Goal: Transaction & Acquisition: Purchase product/service

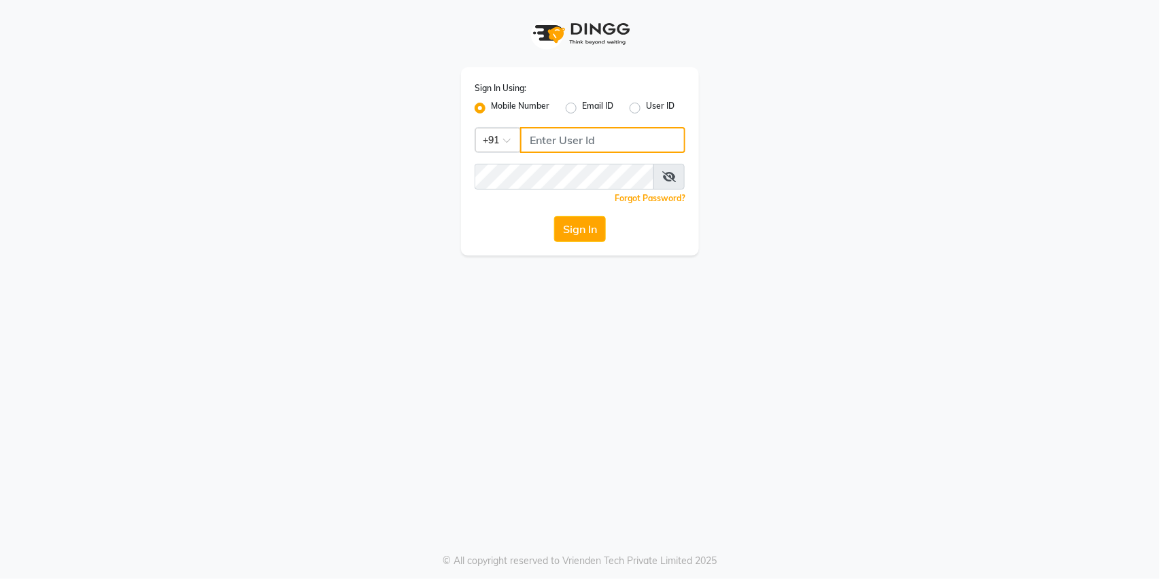
type input "9168825076"
click at [572, 247] on div "Sign In Using: Mobile Number Email ID User ID Country Code × +91 9168825076 Rem…" at bounding box center [580, 161] width 238 height 188
click at [571, 235] on button "Sign In" at bounding box center [580, 229] width 52 height 26
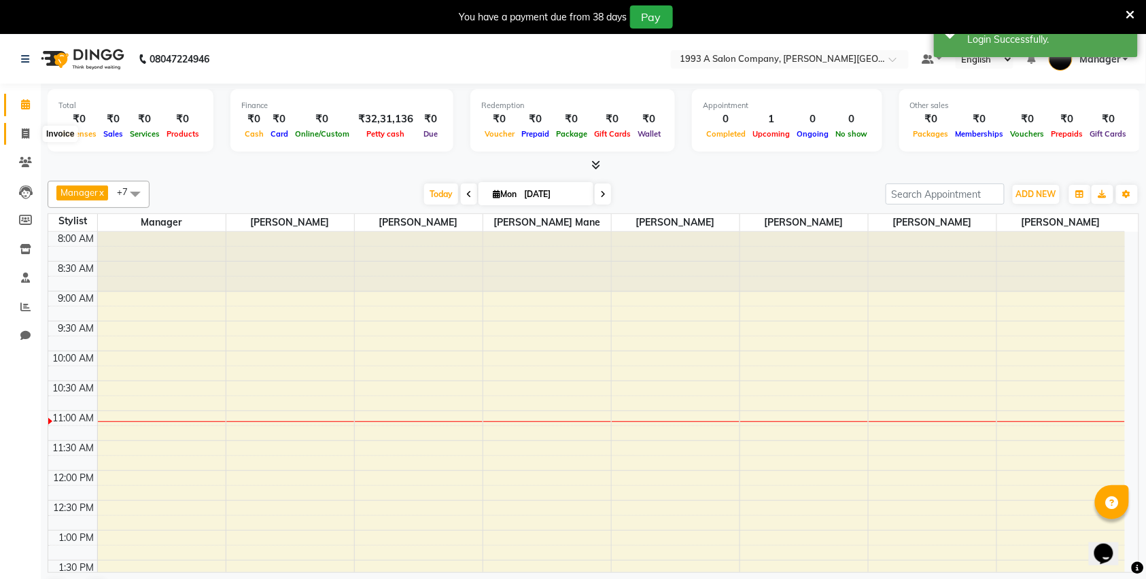
click at [28, 139] on icon at bounding box center [25, 134] width 7 height 10
select select "service"
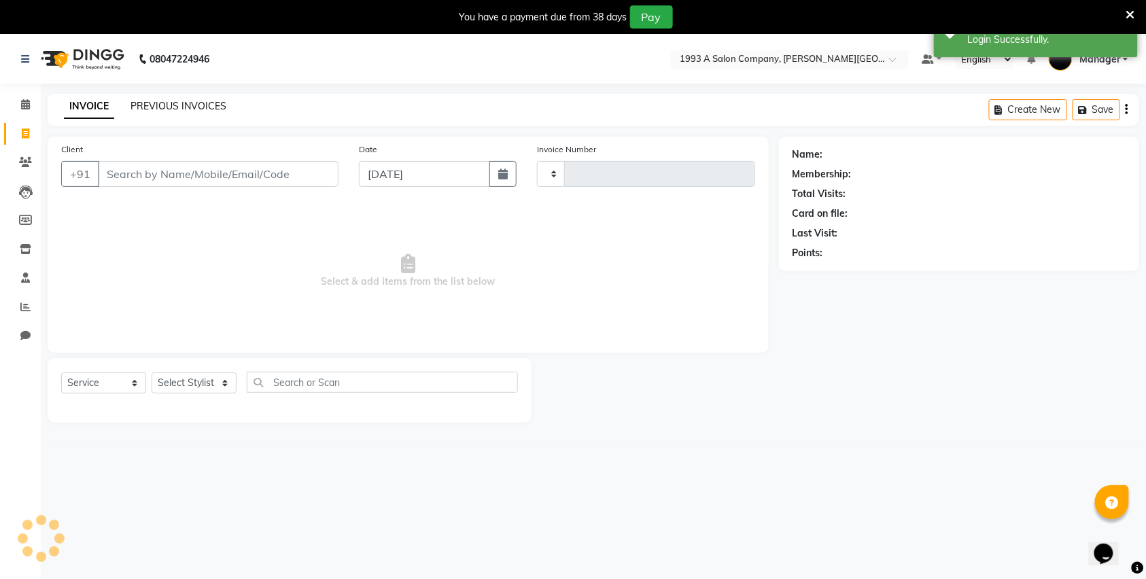
type input "2829"
select select "613"
click at [193, 109] on link "PREVIOUS INVOICES" at bounding box center [179, 106] width 96 height 12
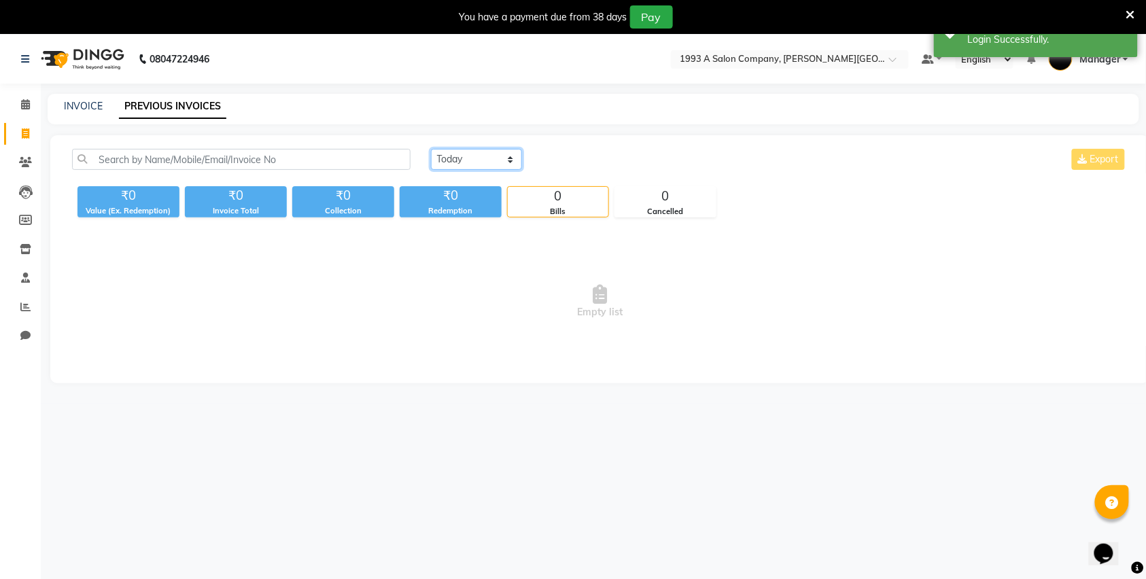
click at [481, 158] on select "Today Yesterday Custom Range" at bounding box center [476, 159] width 91 height 21
select select "range"
click at [431, 149] on select "Today Yesterday Custom Range" at bounding box center [476, 159] width 91 height 21
click at [572, 163] on input "[DATE]" at bounding box center [587, 159] width 95 height 19
select select "9"
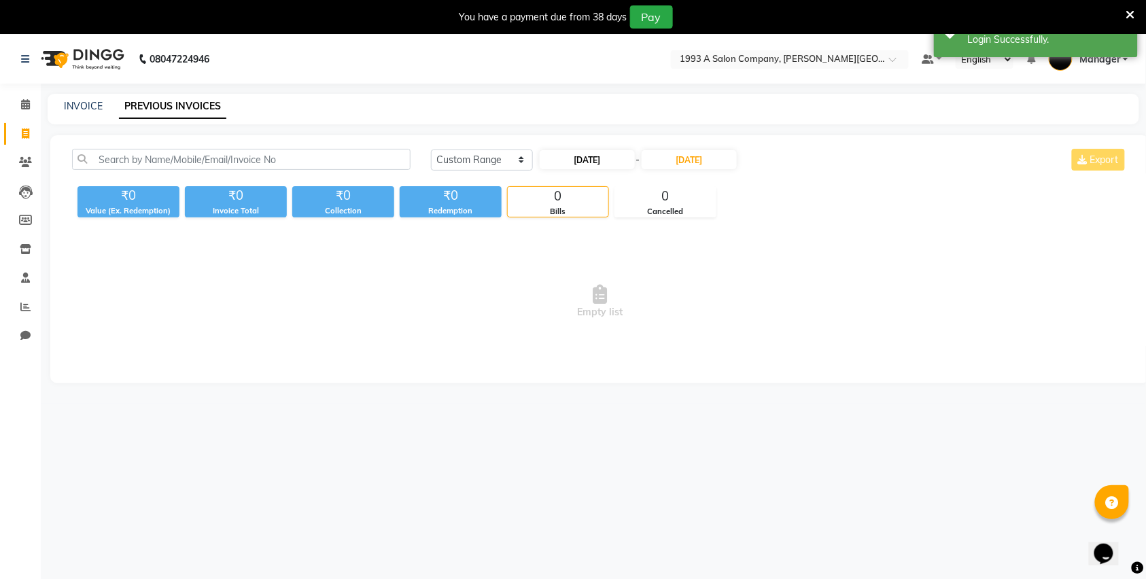
select select "2025"
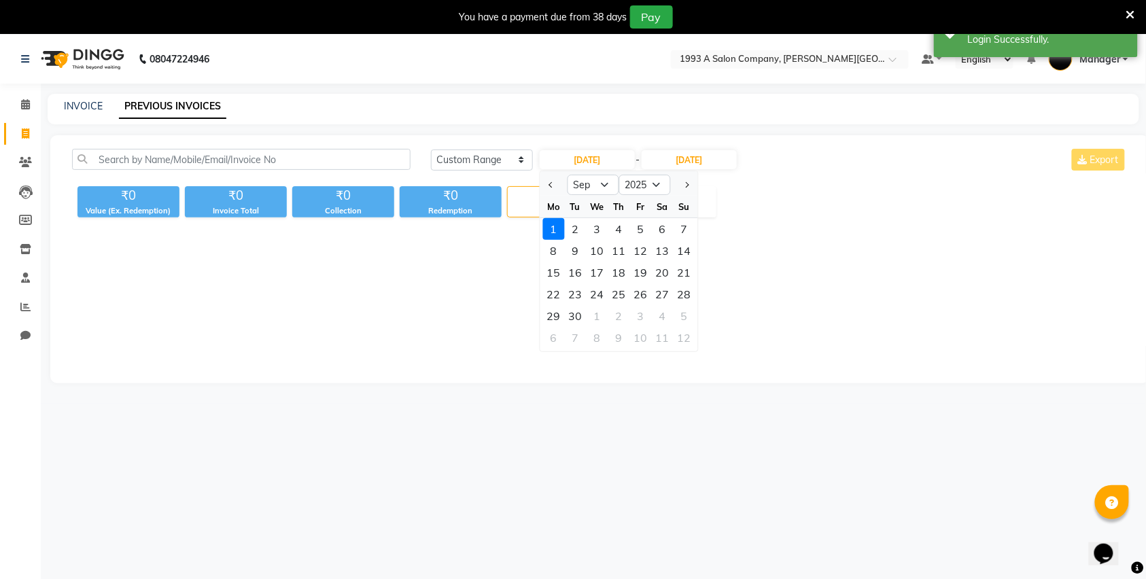
click at [547, 232] on div "1" at bounding box center [554, 229] width 22 height 22
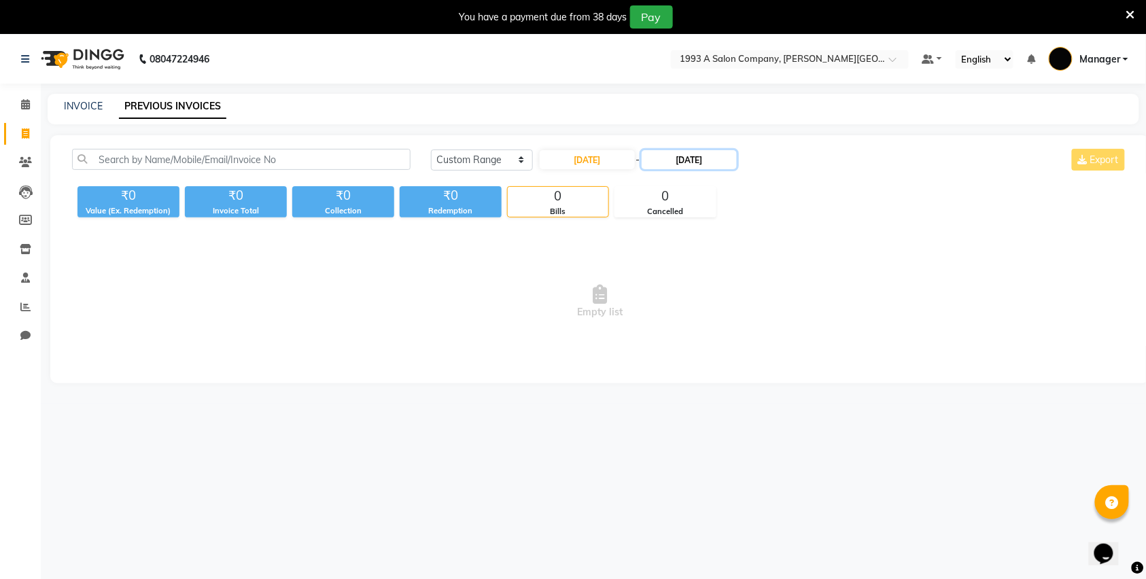
click at [707, 156] on input "[DATE]" at bounding box center [689, 159] width 95 height 19
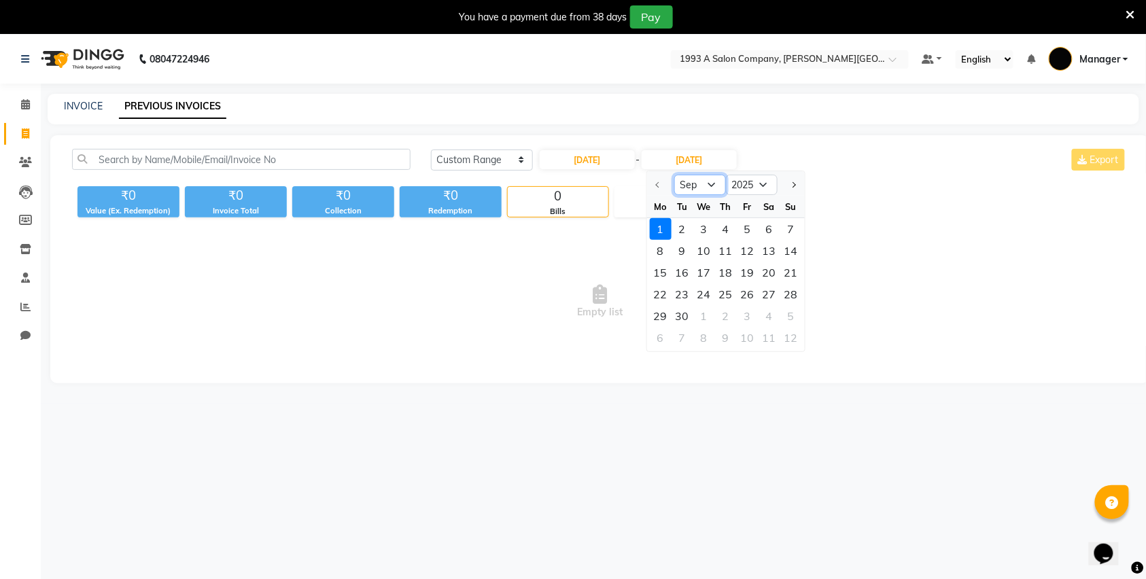
click at [714, 180] on select "Sep Oct Nov Dec" at bounding box center [700, 185] width 52 height 20
click at [748, 182] on select "2025 2026 2027 2028 2029 2030 2031 2032 2033 2034 2035" at bounding box center [752, 185] width 52 height 20
click at [615, 154] on input "[DATE]" at bounding box center [587, 159] width 95 height 19
select select "9"
select select "2025"
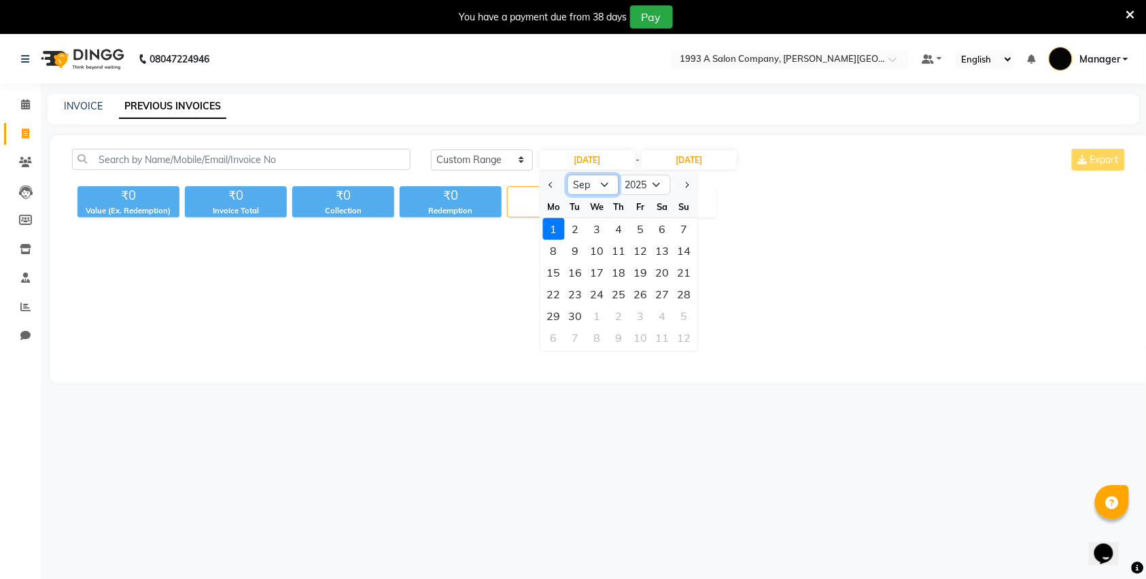
click at [601, 188] on select "Jan Feb Mar Apr May Jun Jul Aug Sep Oct Nov Dec" at bounding box center [593, 185] width 52 height 20
select select "8"
click at [567, 175] on select "Jan Feb Mar Apr May Jun Jul Aug Sep Oct Nov Dec" at bounding box center [593, 185] width 52 height 20
click at [640, 230] on div "1" at bounding box center [641, 229] width 22 height 22
type input "01-08-2025"
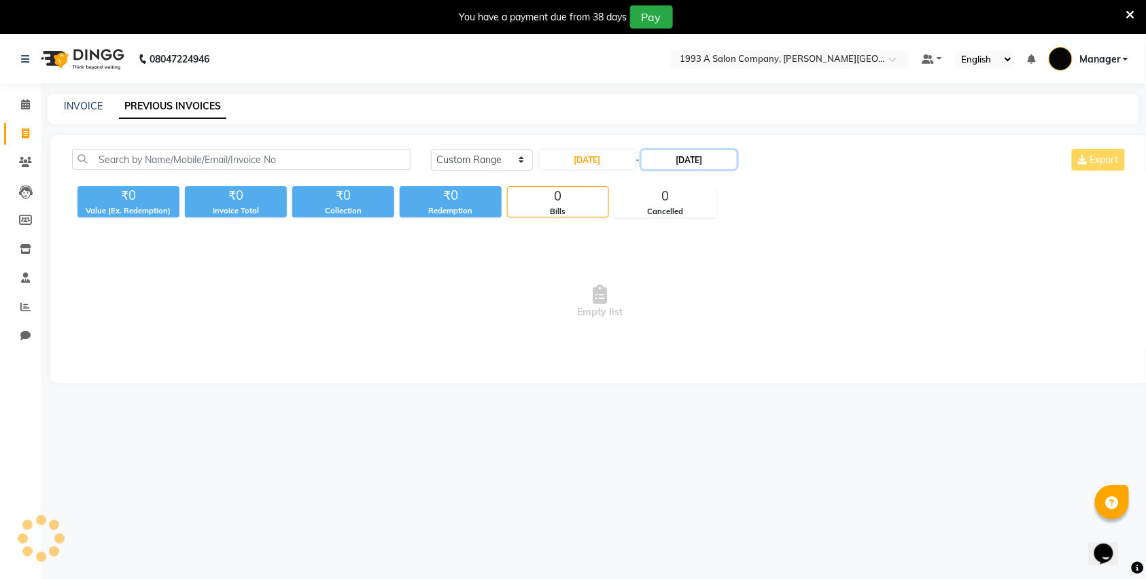
click at [695, 158] on input "[DATE]" at bounding box center [689, 159] width 95 height 19
select select "9"
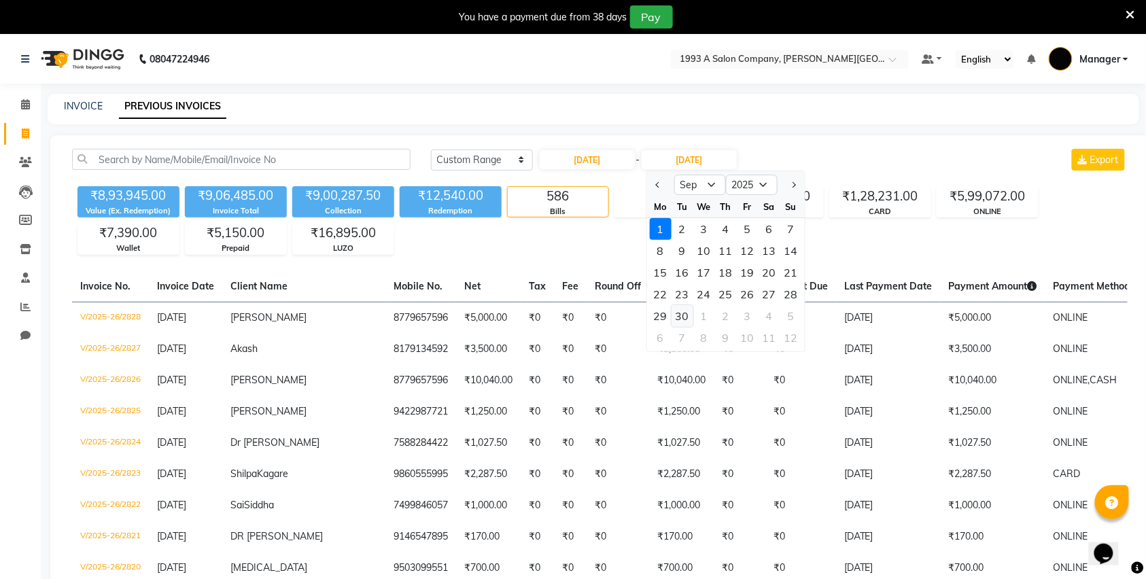
click at [687, 310] on div "30" at bounding box center [683, 316] width 22 height 22
type input "30-09-2025"
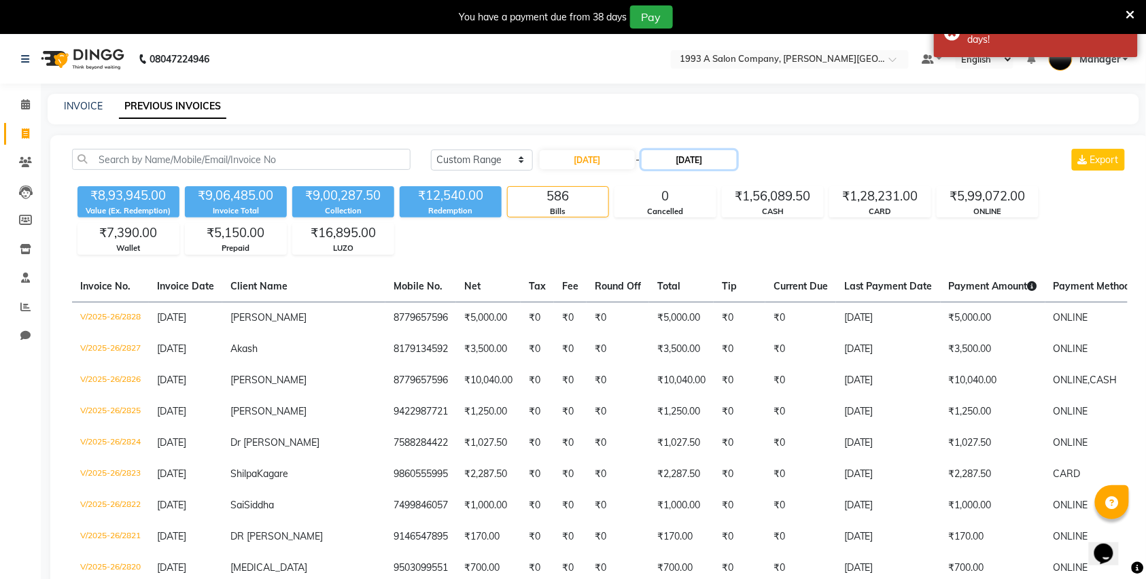
click at [700, 167] on input "30-09-2025" at bounding box center [689, 159] width 95 height 19
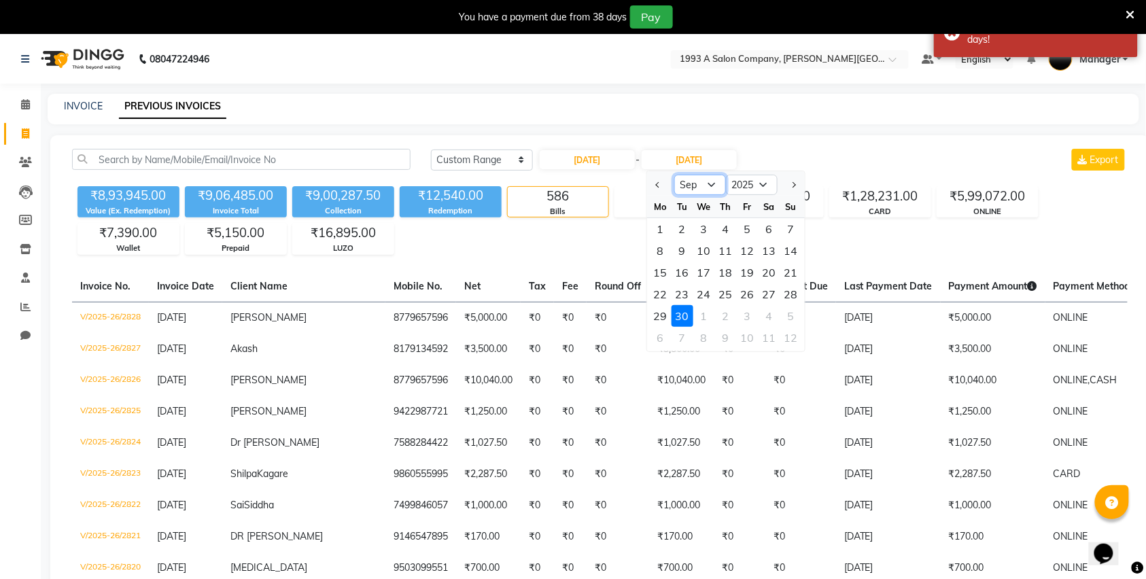
click at [706, 180] on select "Aug Sep Oct Nov Dec" at bounding box center [700, 185] width 52 height 20
select select "8"
click at [674, 175] on select "Aug Sep Oct Nov Dec" at bounding box center [700, 185] width 52 height 20
click at [774, 318] on div "30" at bounding box center [770, 316] width 22 height 22
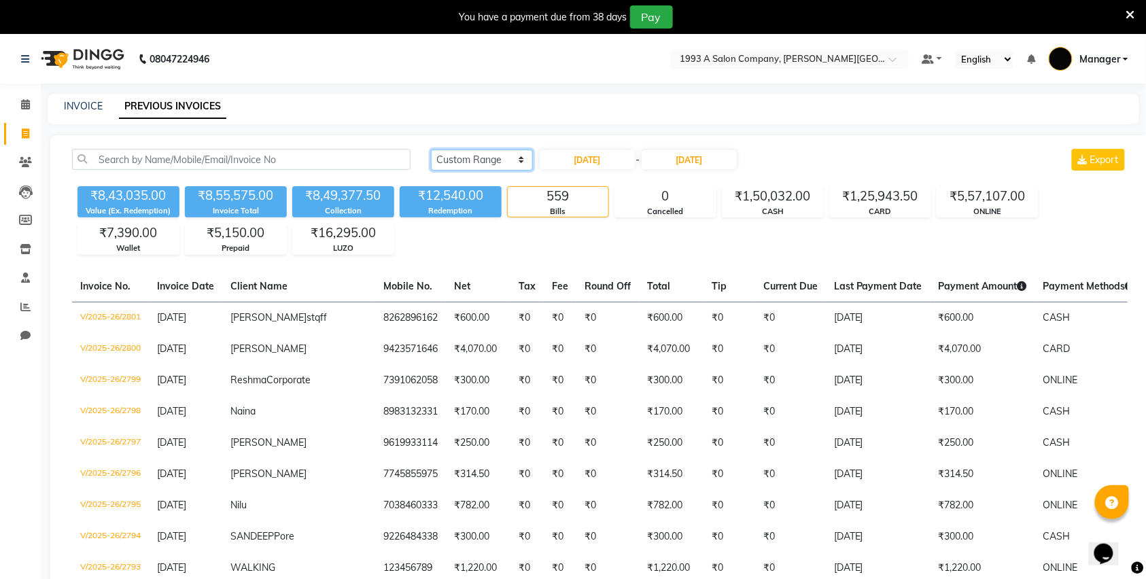
click at [495, 153] on select "Today Yesterday Custom Range" at bounding box center [482, 160] width 102 height 21
click at [704, 163] on input "30-08-2025" at bounding box center [689, 159] width 95 height 19
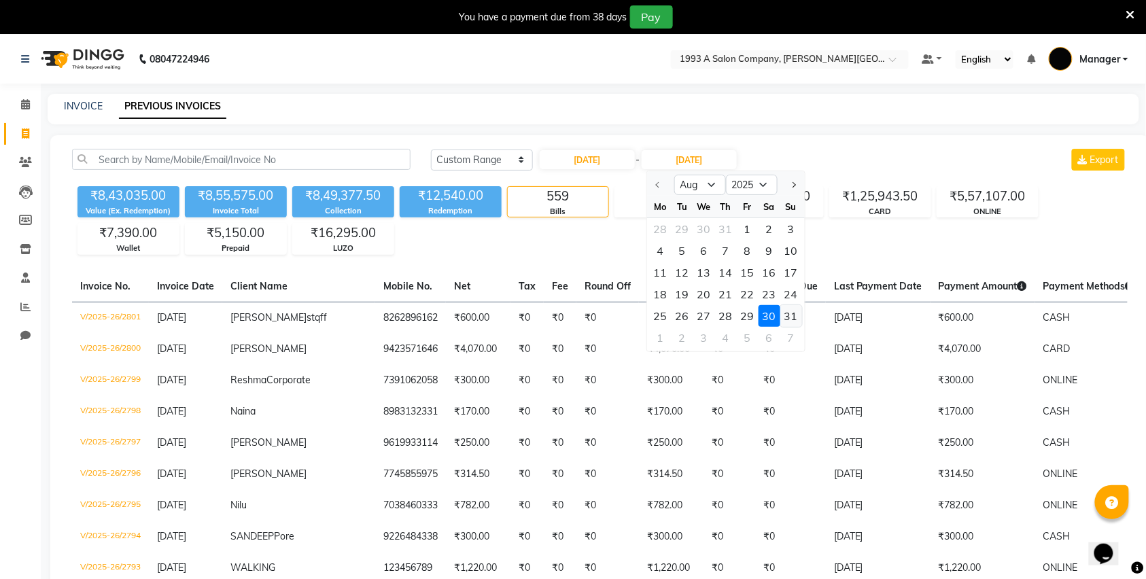
click at [790, 318] on div "31" at bounding box center [792, 316] width 22 height 22
type input "31-08-2025"
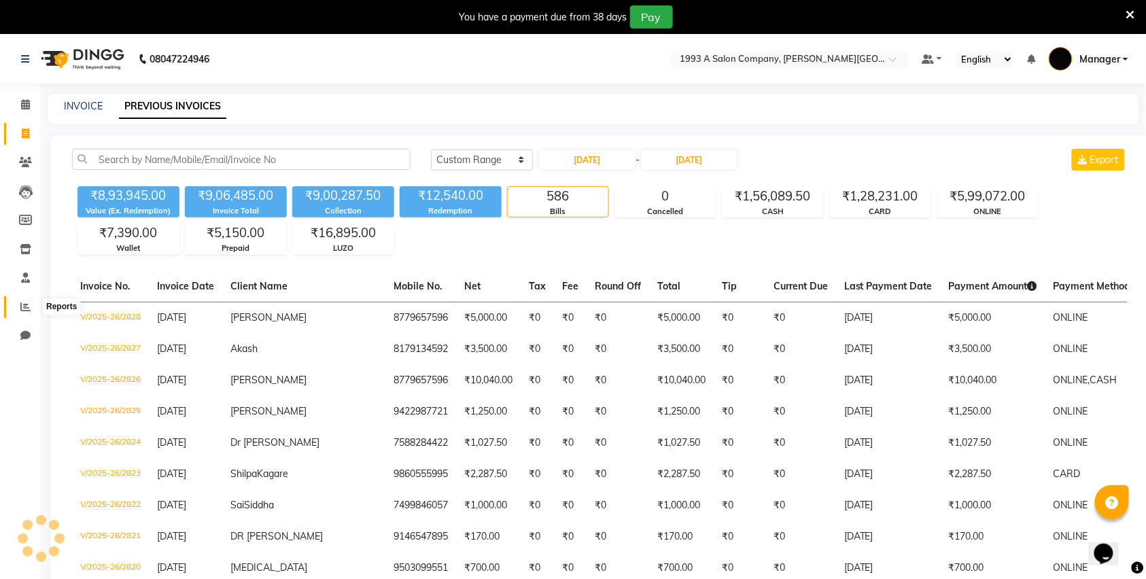
click at [22, 311] on icon at bounding box center [25, 307] width 10 height 10
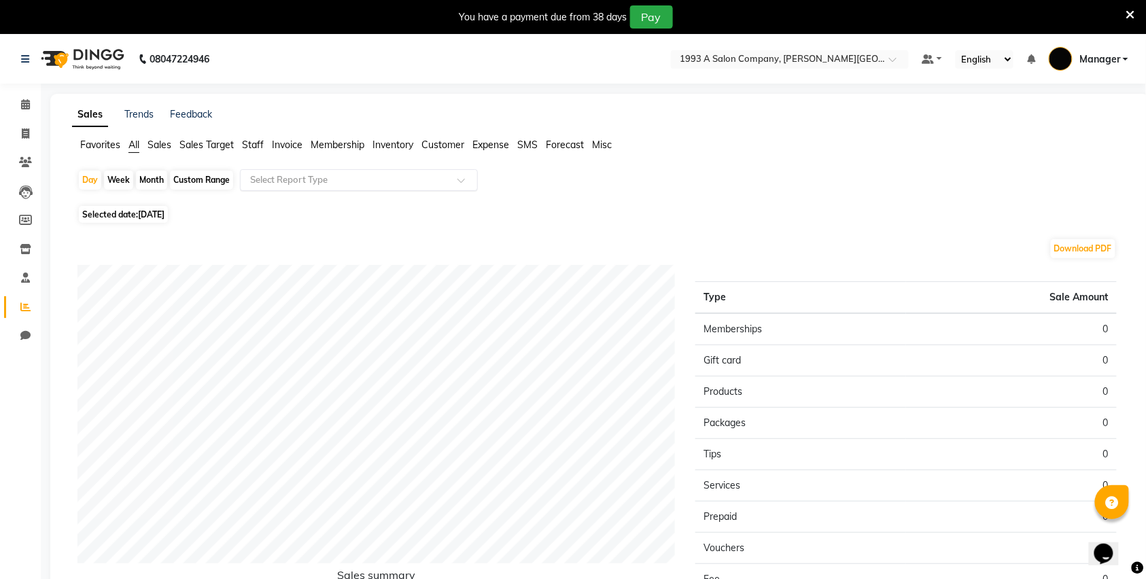
click at [374, 180] on input "text" at bounding box center [345, 180] width 196 height 14
click at [145, 182] on div "Month" at bounding box center [151, 180] width 31 height 19
select select "9"
select select "2025"
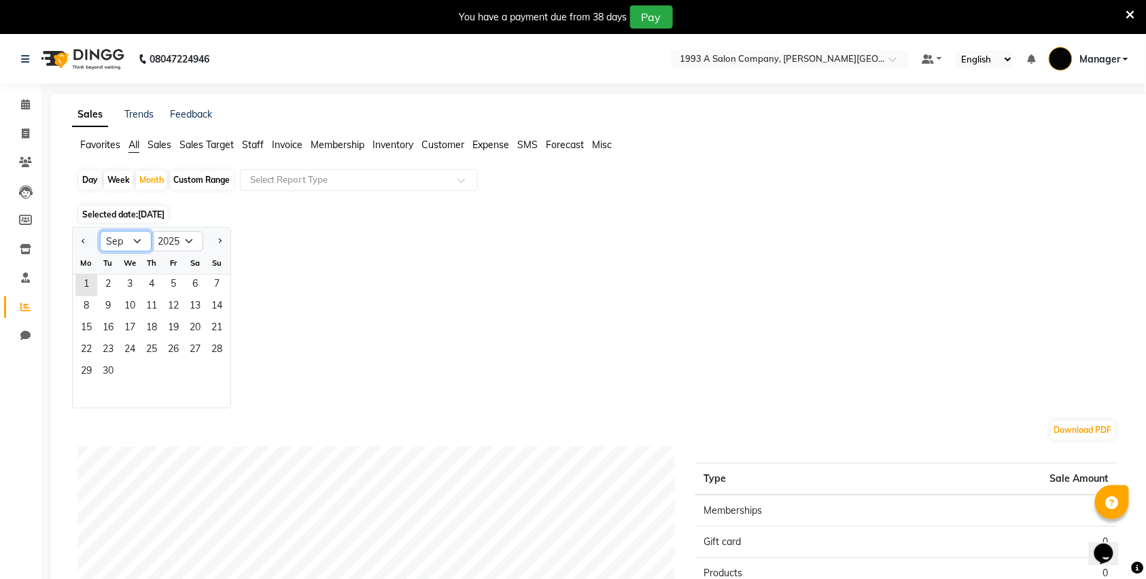
click at [112, 239] on select "Jan Feb Mar Apr May Jun Jul Aug Sep Oct Nov Dec" at bounding box center [126, 241] width 52 height 20
click at [100, 231] on select "Jan Feb Mar Apr May Jun Jul Aug Sep Oct Nov Dec" at bounding box center [126, 241] width 52 height 20
click at [115, 238] on select "Jan Feb Mar Apr May Jun Jul Aug Sep Oct Nov Dec" at bounding box center [126, 241] width 52 height 20
select select "8"
click at [100, 231] on select "Jan Feb Mar Apr May Jun Jul Aug Sep Oct Nov Dec" at bounding box center [126, 241] width 52 height 20
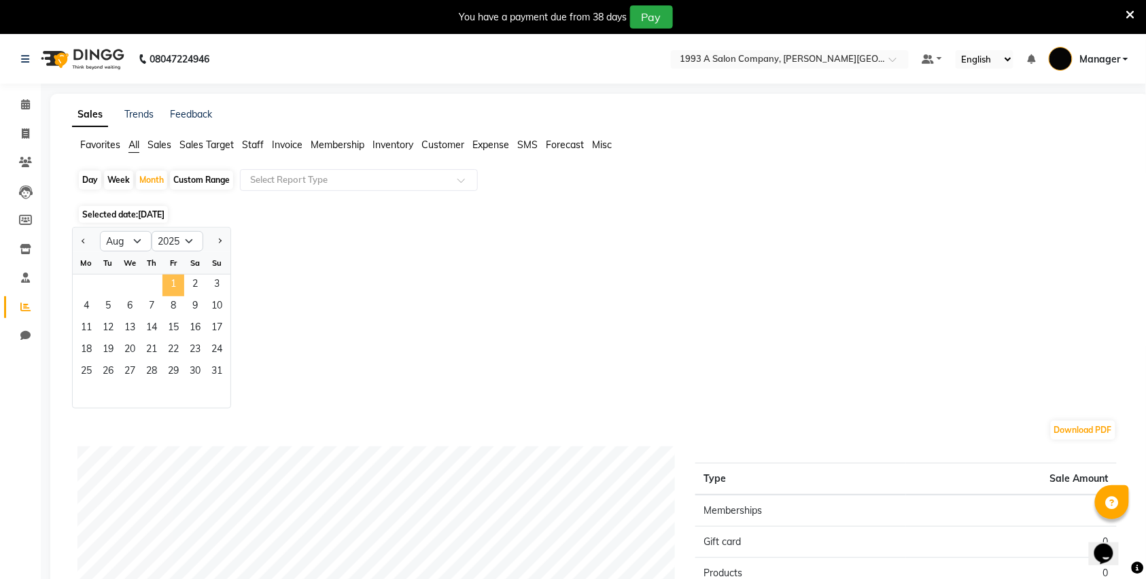
click at [170, 283] on span "1" at bounding box center [174, 286] width 22 height 22
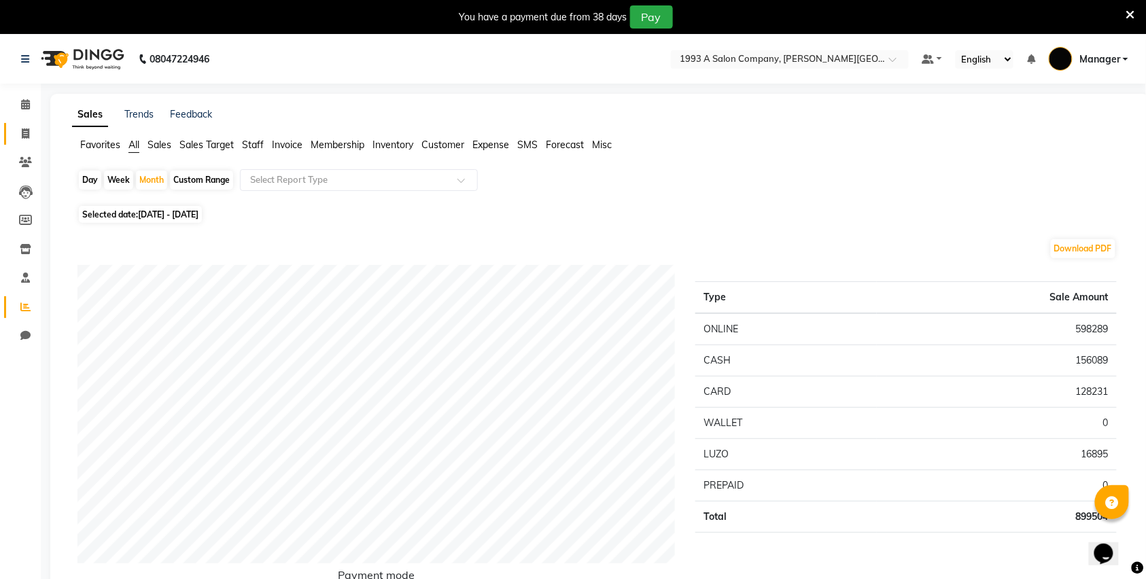
click at [11, 132] on link "Invoice" at bounding box center [20, 134] width 33 height 22
select select "service"
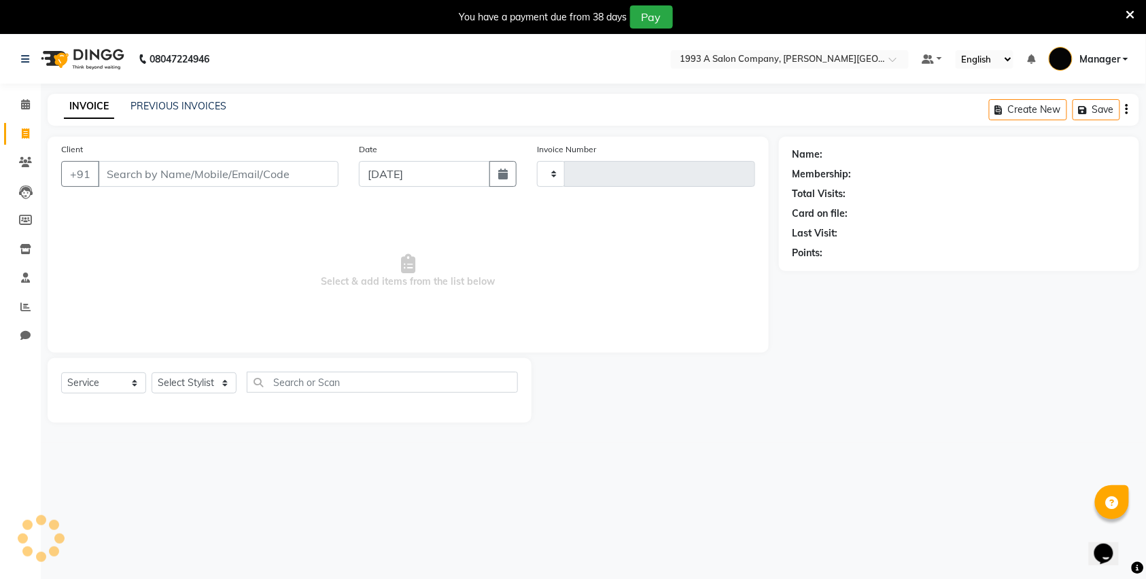
type input "2829"
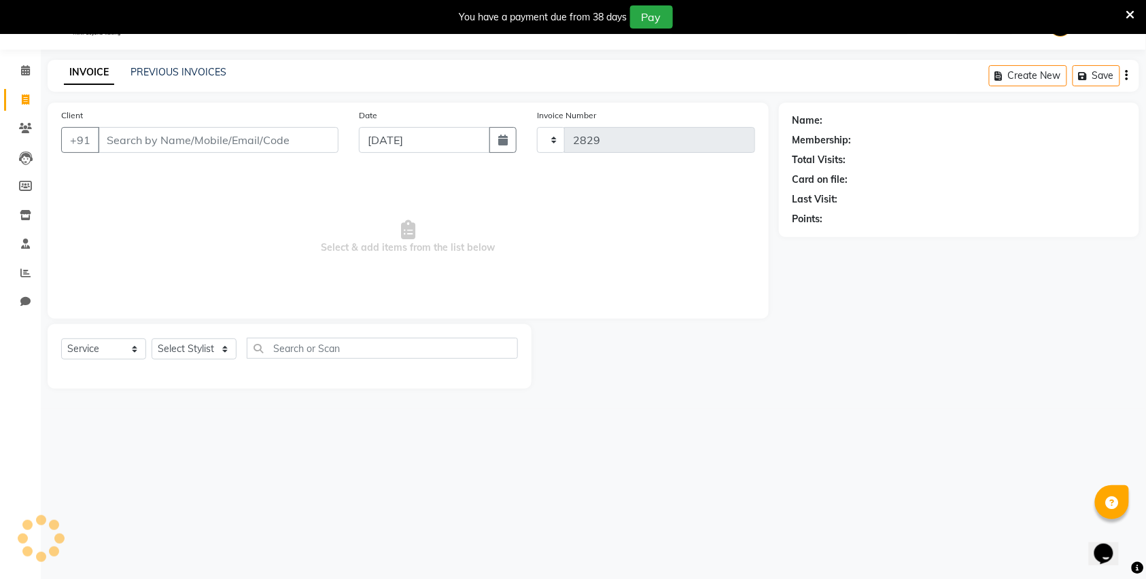
select select "613"
click at [28, 273] on icon at bounding box center [25, 273] width 10 height 10
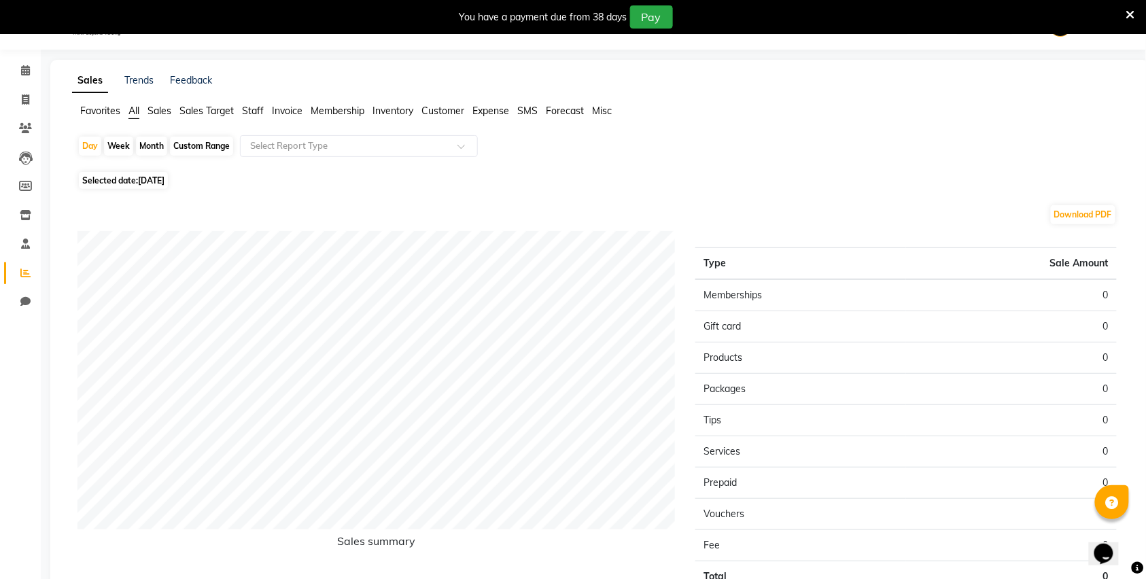
click at [254, 109] on span "Staff" at bounding box center [253, 111] width 22 height 12
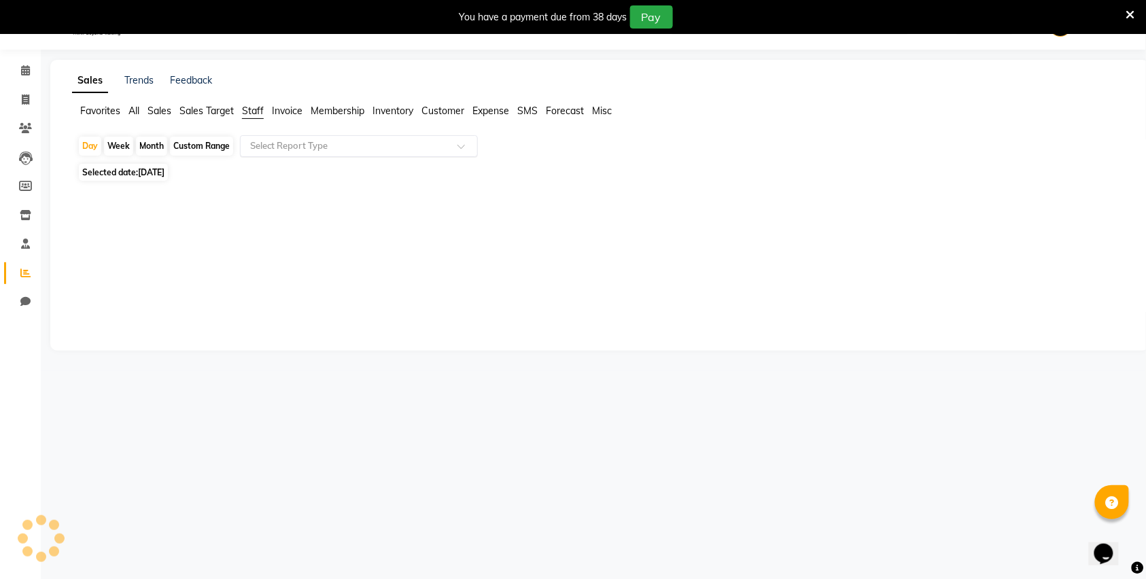
click at [360, 148] on input "text" at bounding box center [345, 146] width 196 height 14
click at [173, 107] on ul "Favorites All Sales Sales Target Staff Invoice Membership Inventory Customer Ex…" at bounding box center [600, 111] width 1056 height 15
click at [161, 107] on span "Sales" at bounding box center [160, 111] width 24 height 12
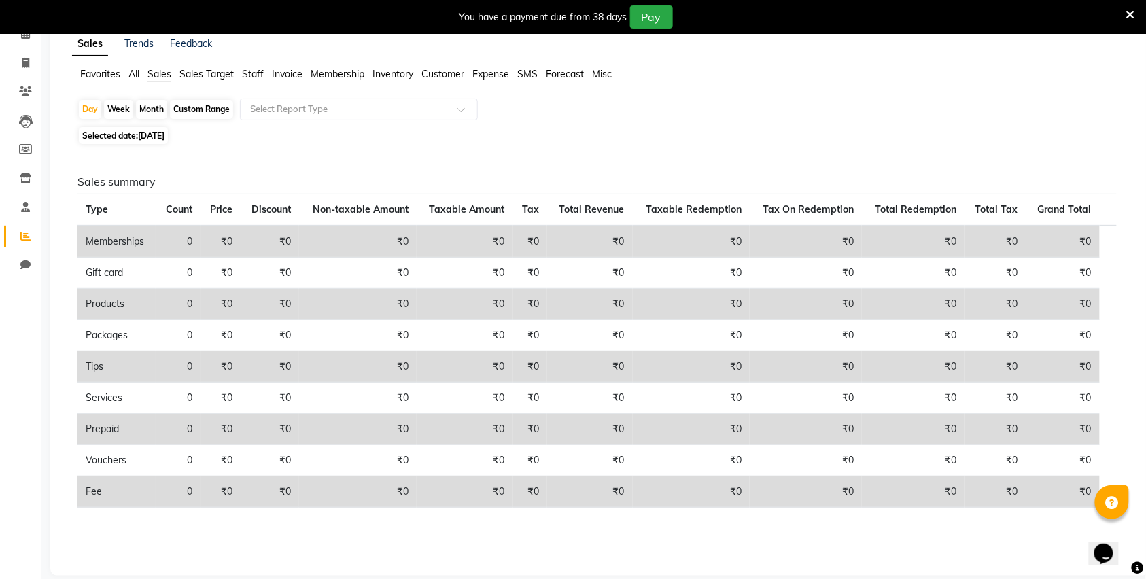
scroll to position [90, 0]
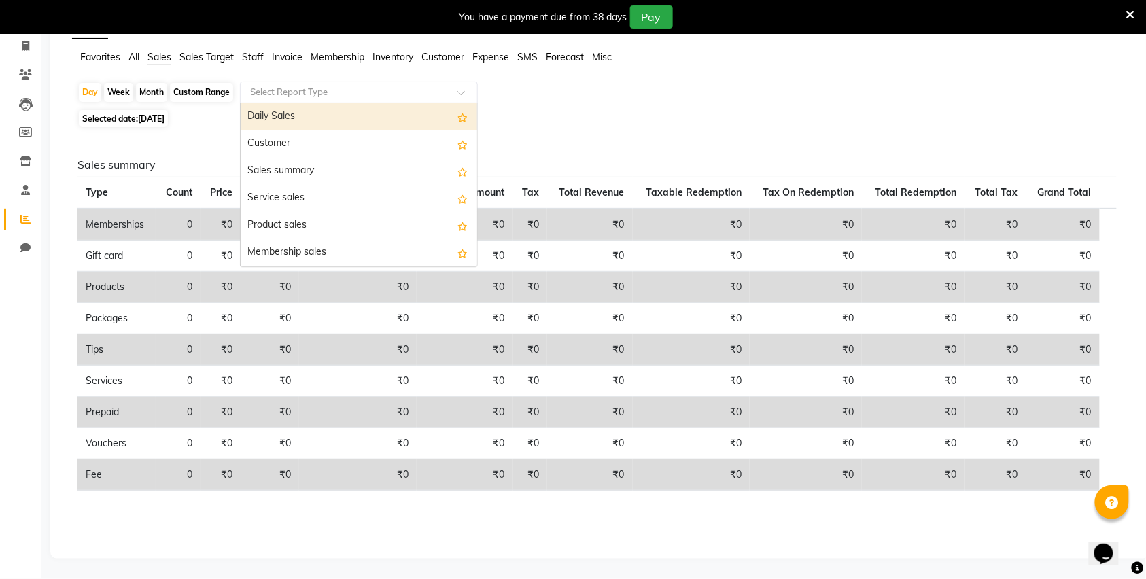
click at [295, 92] on input "text" at bounding box center [345, 93] width 196 height 14
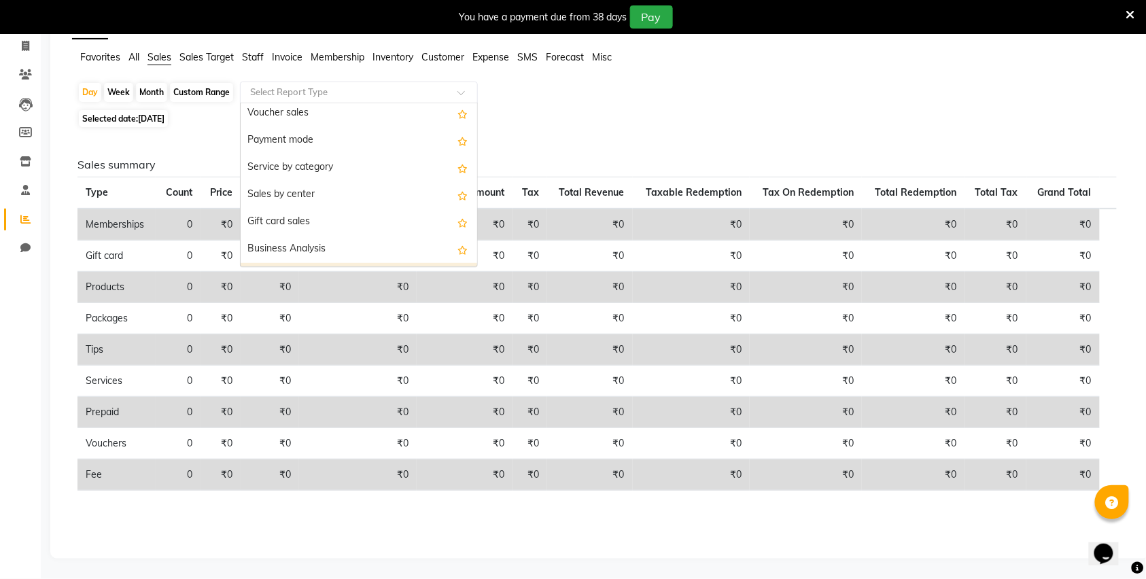
scroll to position [181, 0]
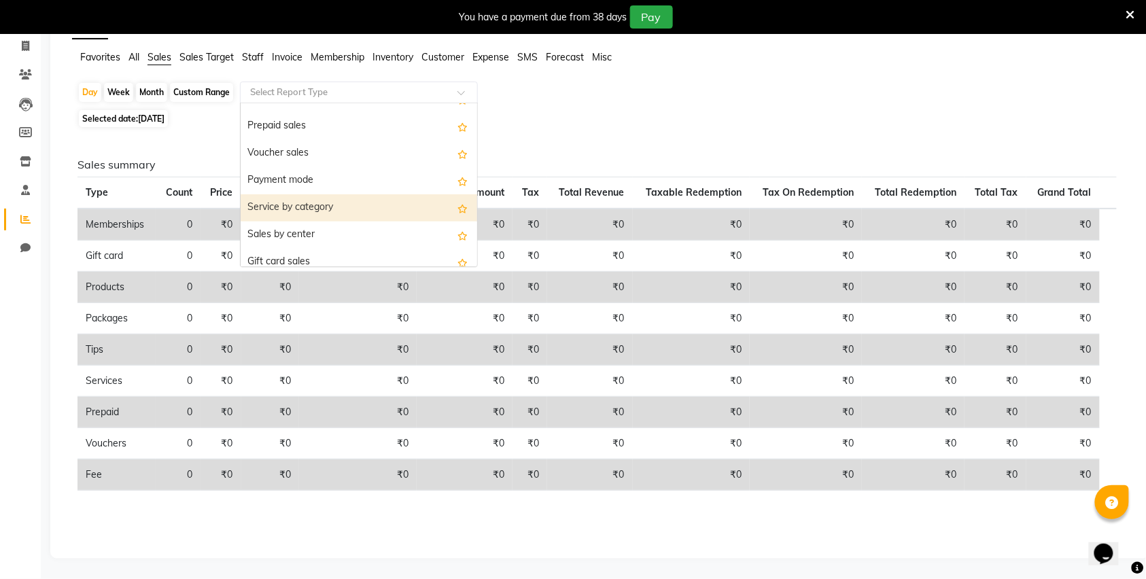
click at [341, 208] on div "Service by category" at bounding box center [359, 207] width 237 height 27
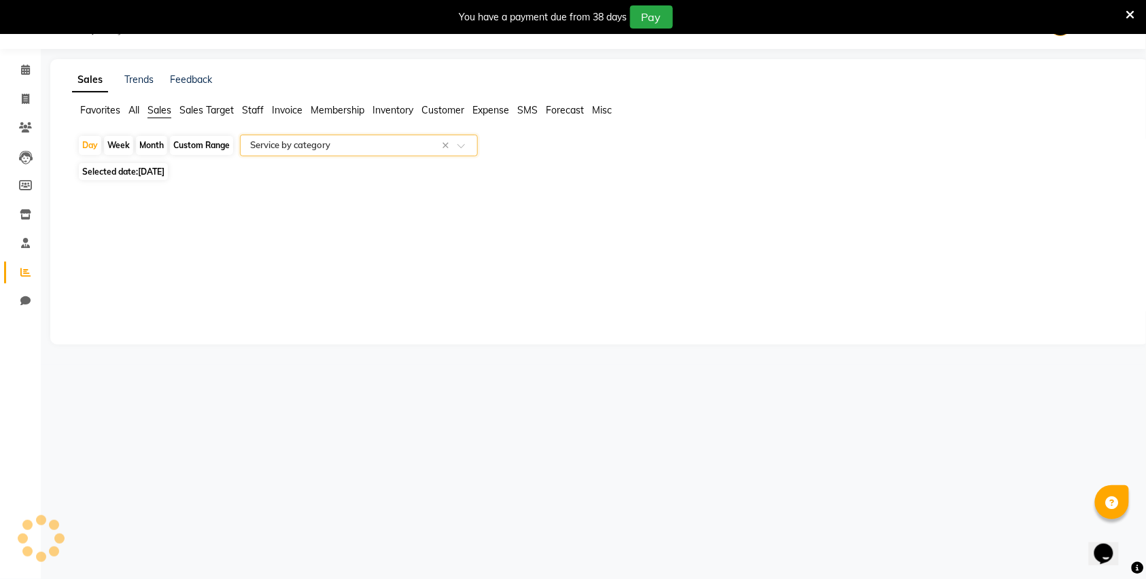
scroll to position [34, 0]
click at [204, 145] on div "Custom Range" at bounding box center [201, 146] width 63 height 19
select select "9"
select select "2025"
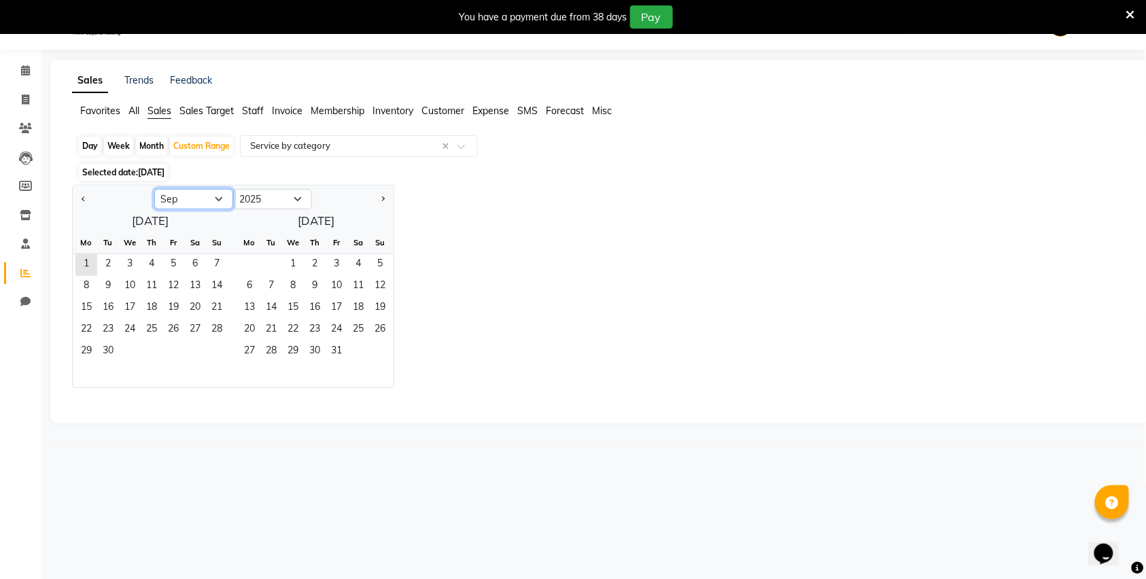
click at [199, 200] on select "Jan Feb Mar Apr May Jun Jul Aug Sep Oct Nov Dec" at bounding box center [193, 199] width 79 height 20
select select "8"
click at [154, 190] on select "Jan Feb Mar Apr May Jun Jul Aug Sep Oct Nov Dec" at bounding box center [193, 199] width 79 height 20
click at [180, 262] on span "1" at bounding box center [174, 265] width 22 height 22
click at [224, 354] on span "31" at bounding box center [217, 352] width 22 height 22
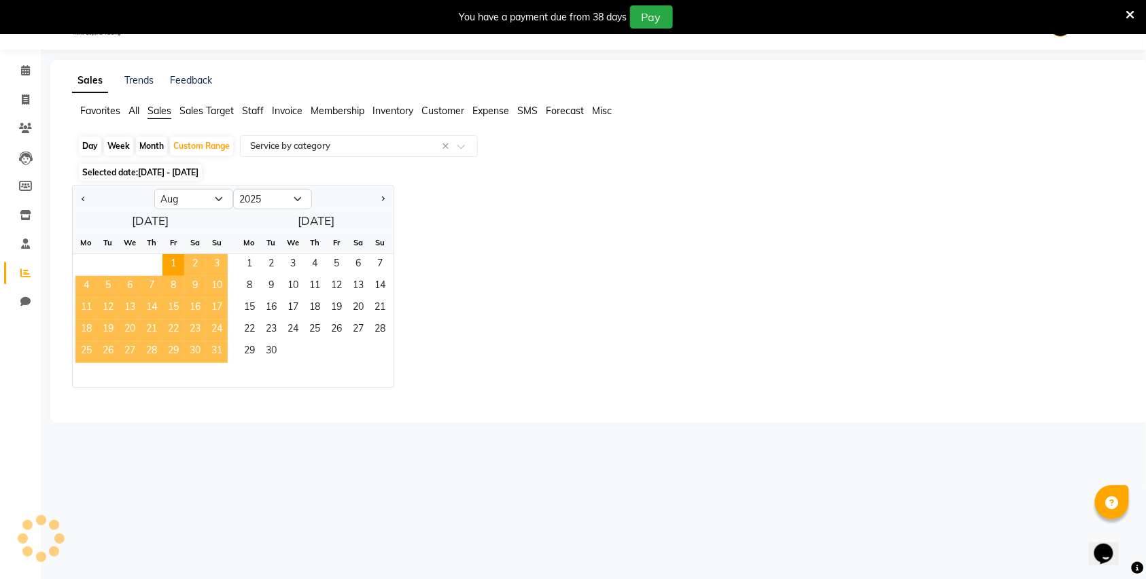
select select "full_report"
select select "csv"
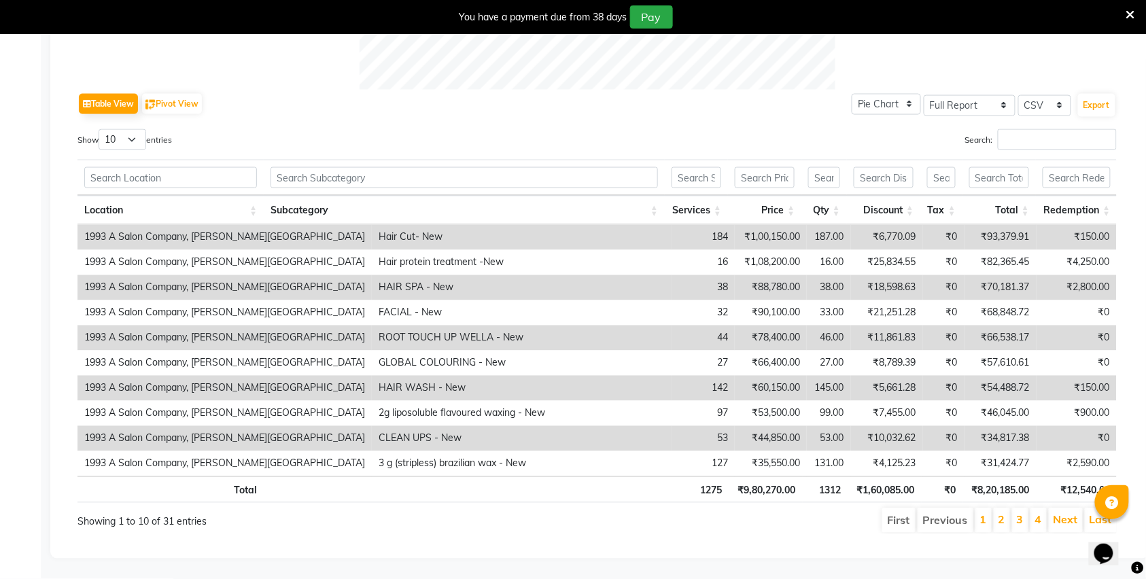
scroll to position [649, 0]
click at [1000, 513] on link "2" at bounding box center [1002, 520] width 7 height 14
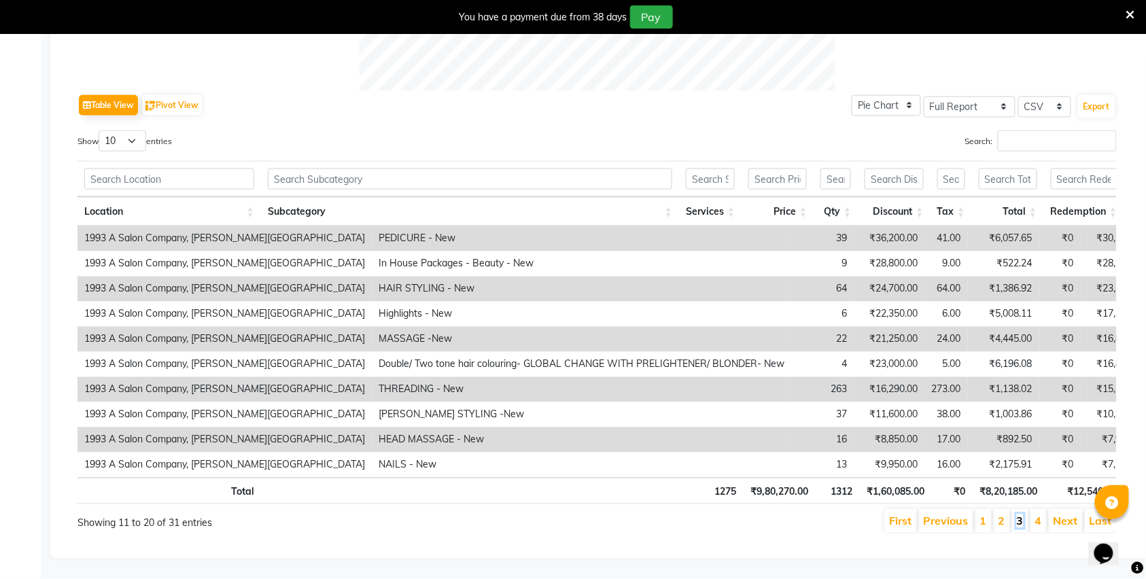
click at [1017, 524] on link "3" at bounding box center [1020, 522] width 7 height 14
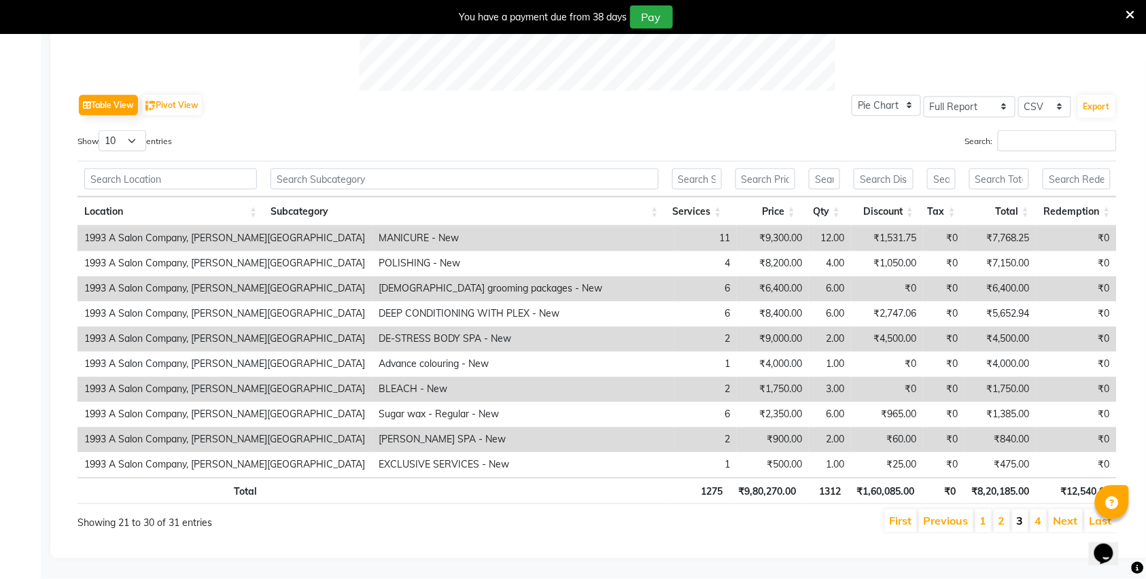
click at [1023, 515] on link "3" at bounding box center [1020, 522] width 7 height 14
click at [1038, 515] on link "4" at bounding box center [1039, 522] width 7 height 14
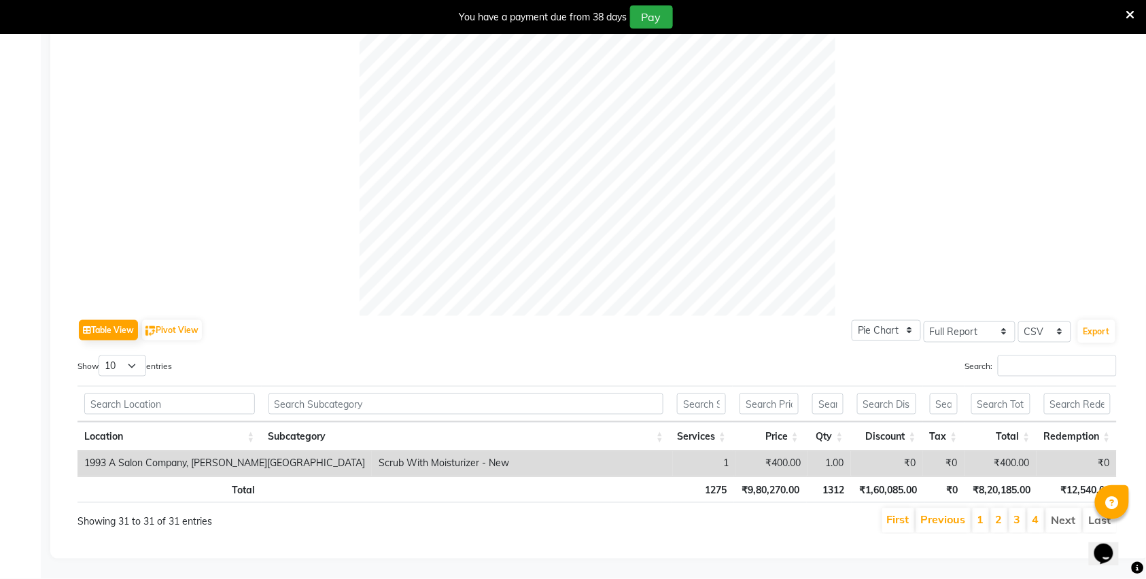
scroll to position [423, 0]
click at [1017, 513] on link "3" at bounding box center [1017, 520] width 7 height 14
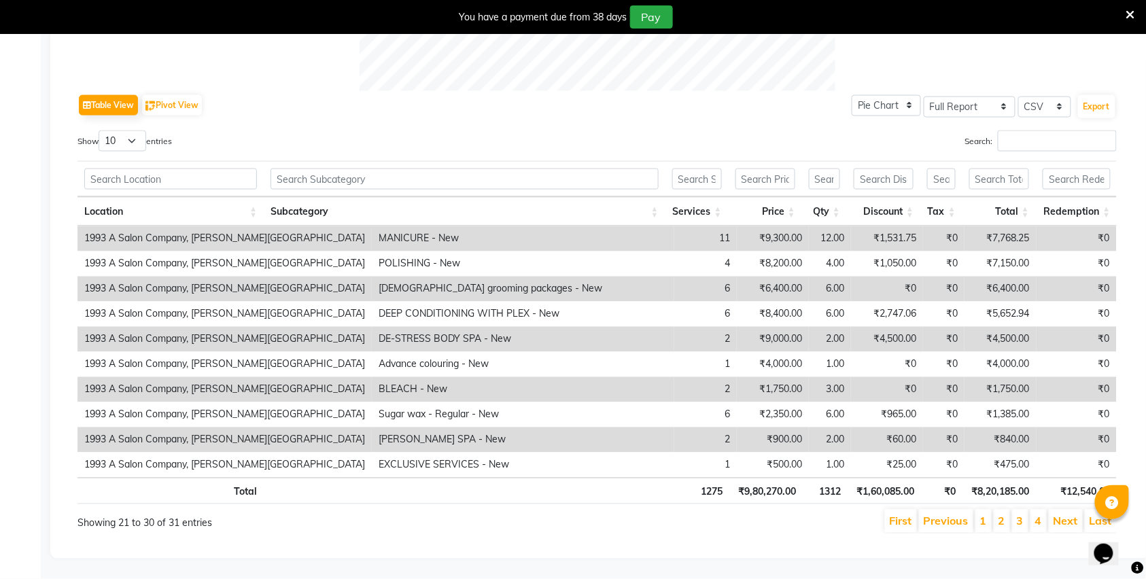
scroll to position [647, 0]
click at [994, 510] on li "2" at bounding box center [1002, 521] width 16 height 23
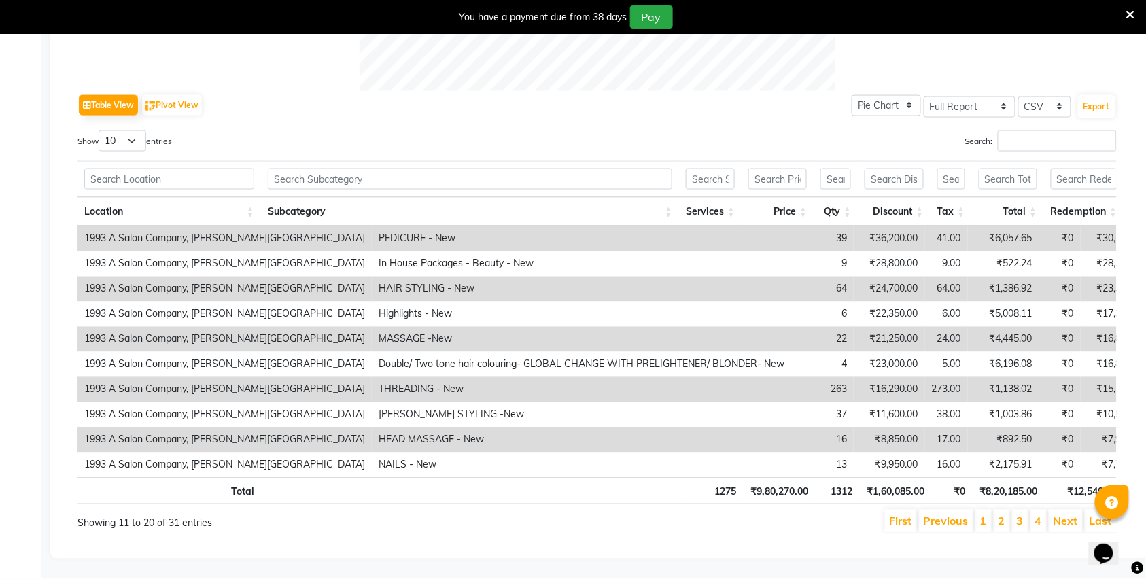
click at [1002, 528] on li "2" at bounding box center [1002, 521] width 16 height 23
click at [995, 526] on li "2" at bounding box center [1002, 521] width 16 height 23
click at [991, 524] on li "1" at bounding box center [984, 521] width 16 height 23
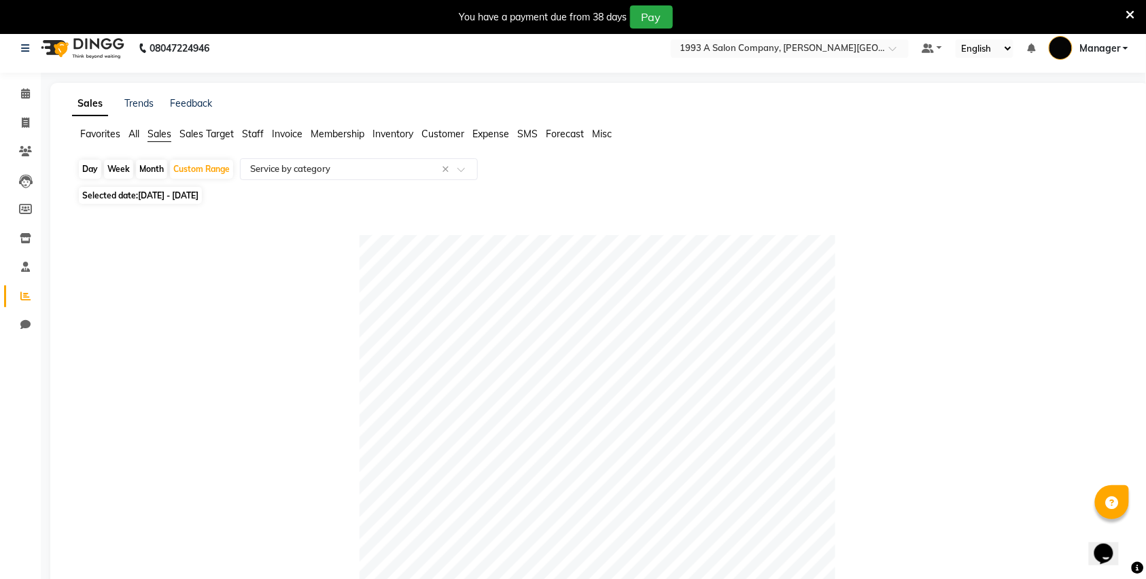
scroll to position [0, 0]
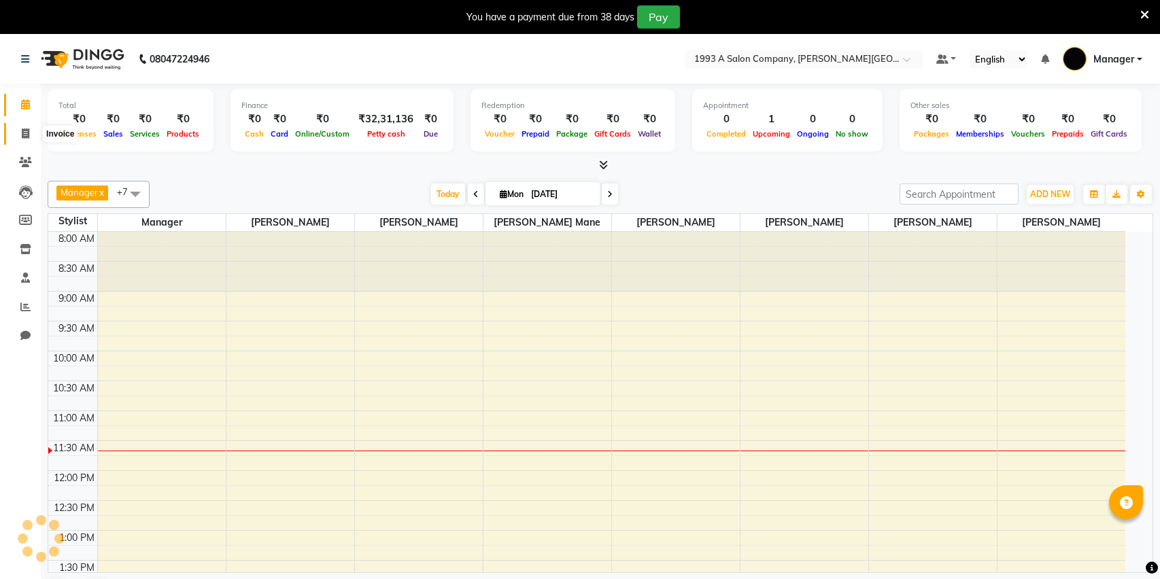
click at [31, 136] on span at bounding box center [26, 134] width 24 height 16
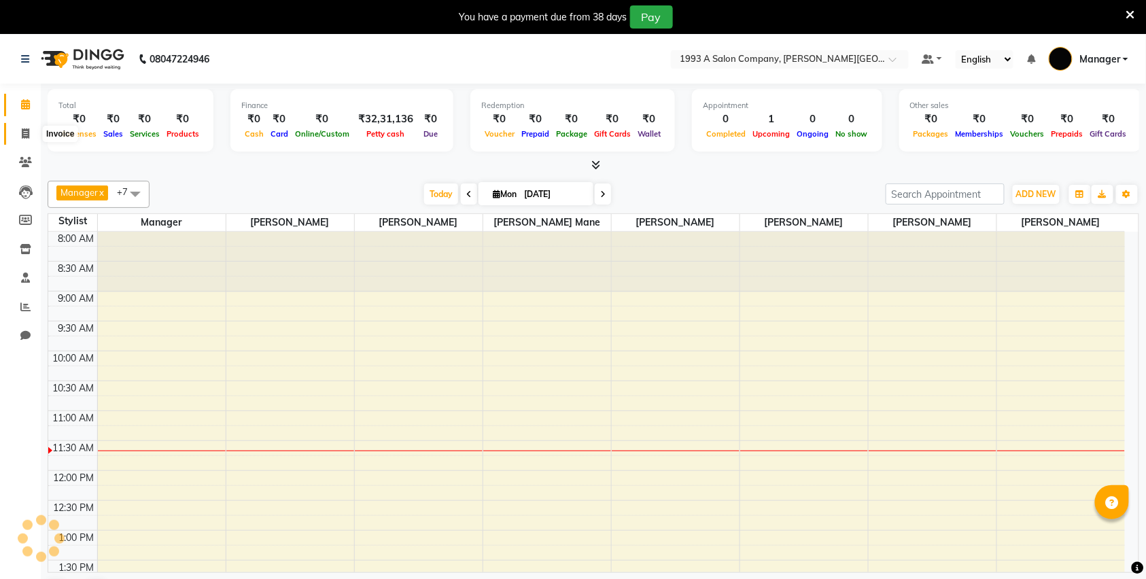
select select "613"
select select "service"
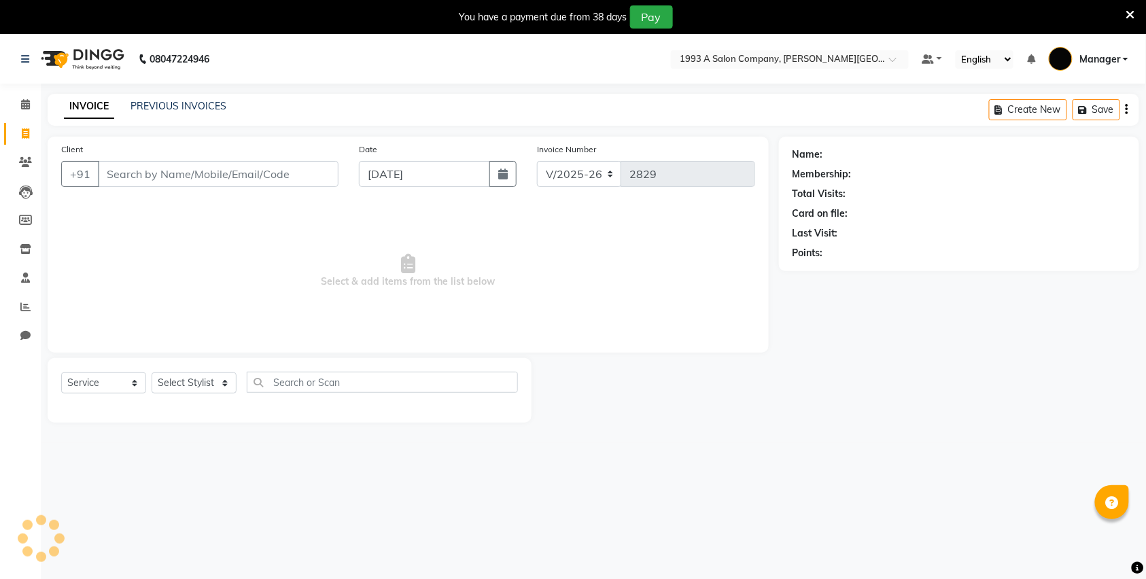
click at [230, 178] on input "Client" at bounding box center [218, 174] width 241 height 26
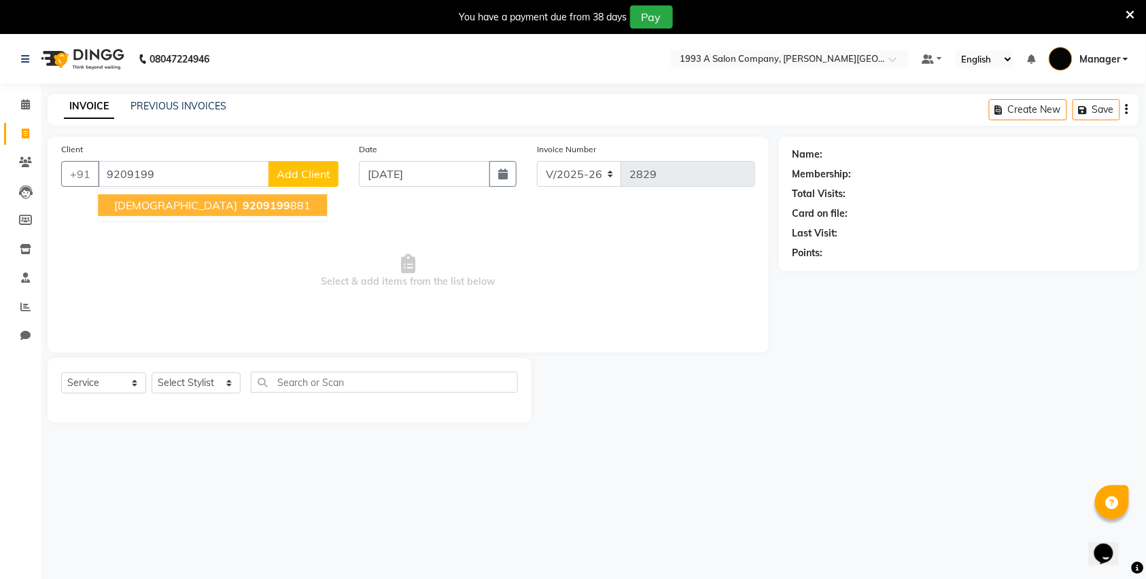
click at [243, 201] on span "9209199" at bounding box center [267, 206] width 48 height 14
type input "9209199881"
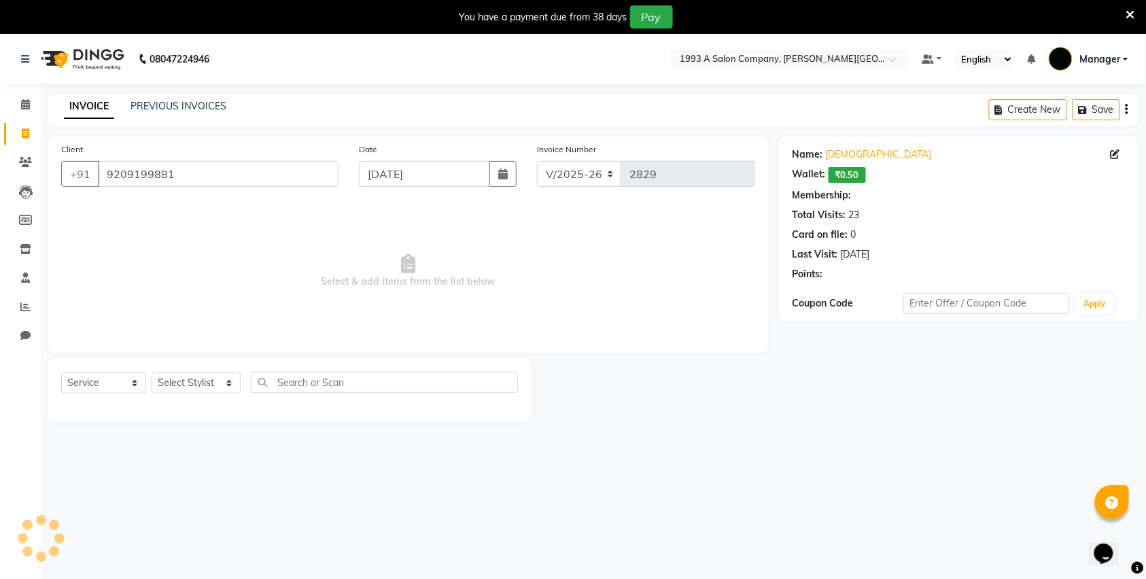
select select "1: Object"
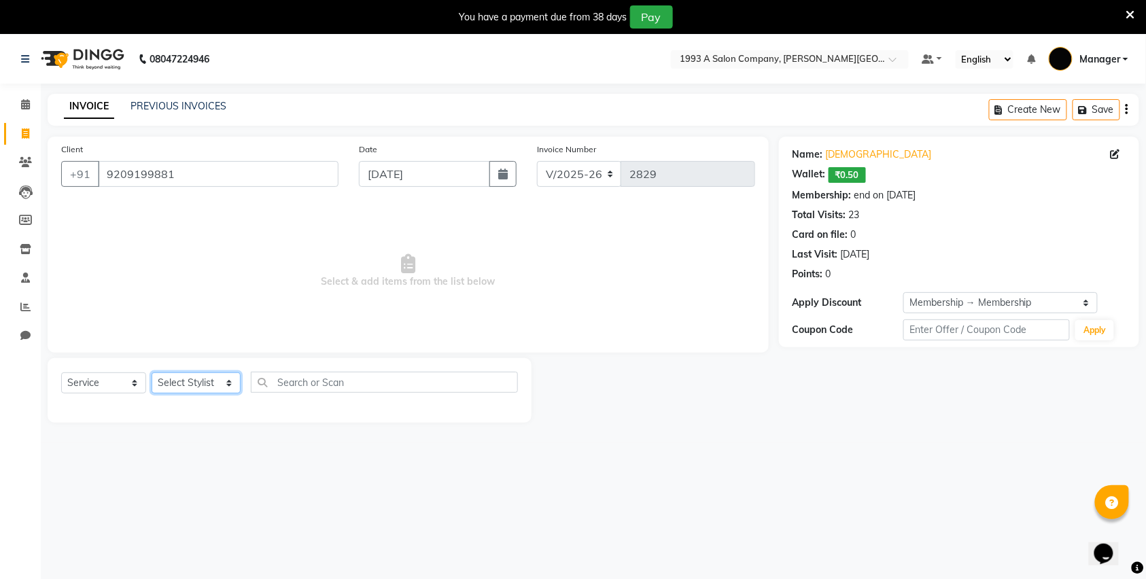
click at [199, 389] on select "Select Stylist Bhagyashri Kaifee Khan Manager Max Ansari Mr Shirish (owner) Pra…" at bounding box center [196, 383] width 89 height 21
select select "86235"
click at [152, 373] on select "Select Stylist Bhagyashri Kaifee Khan Manager Max Ansari Mr Shirish (owner) Pra…" at bounding box center [196, 383] width 89 height 21
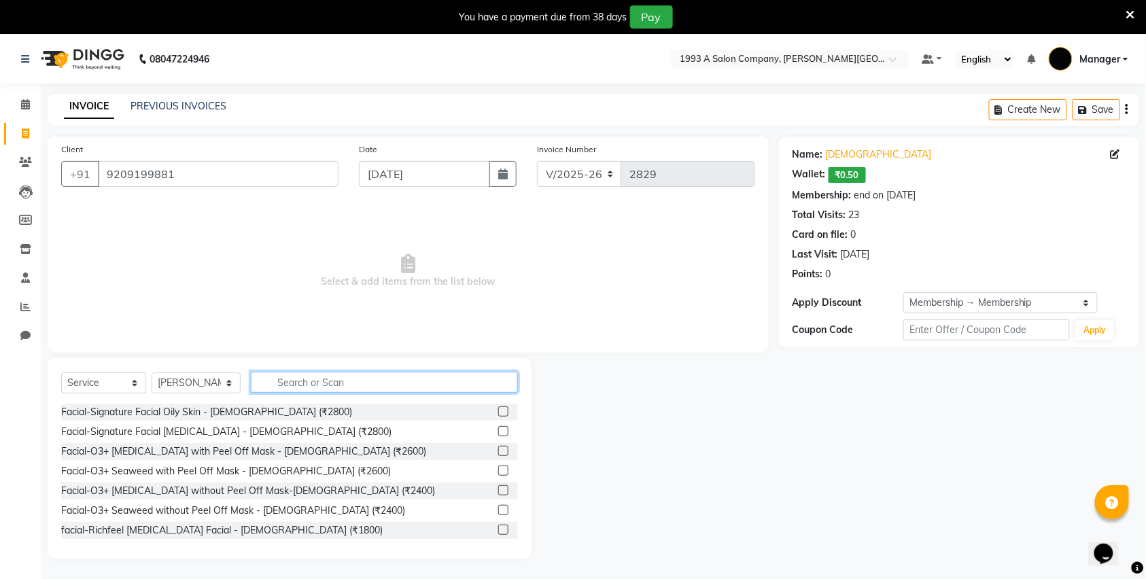
click at [313, 387] on input "text" at bounding box center [384, 382] width 267 height 21
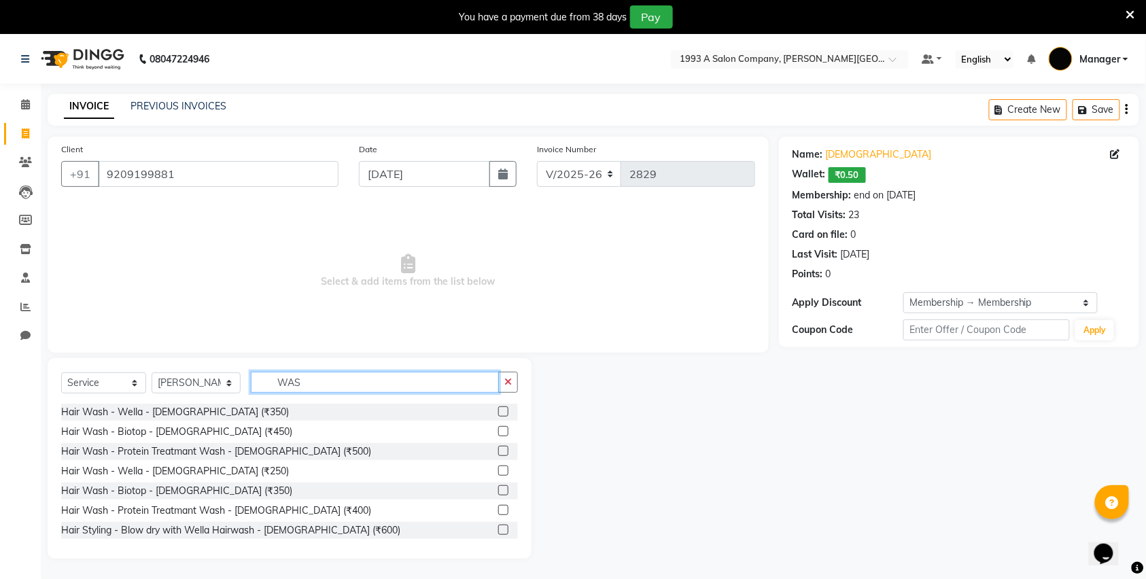
type input "WAS"
click at [498, 411] on label at bounding box center [503, 412] width 10 height 10
click at [498, 411] on input "checkbox" at bounding box center [502, 412] width 9 height 9
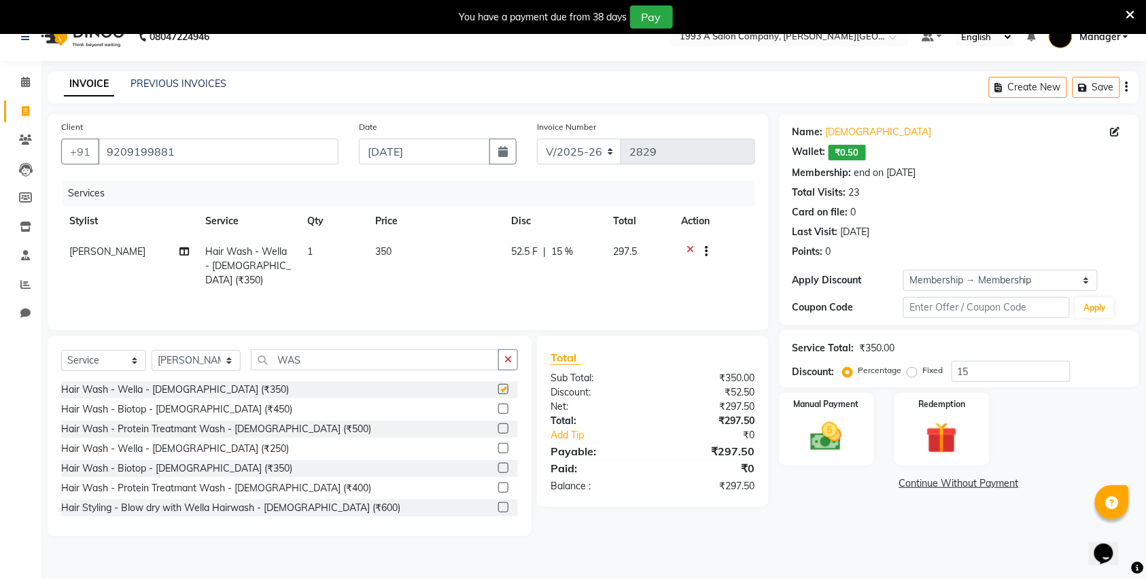
scroll to position [34, 0]
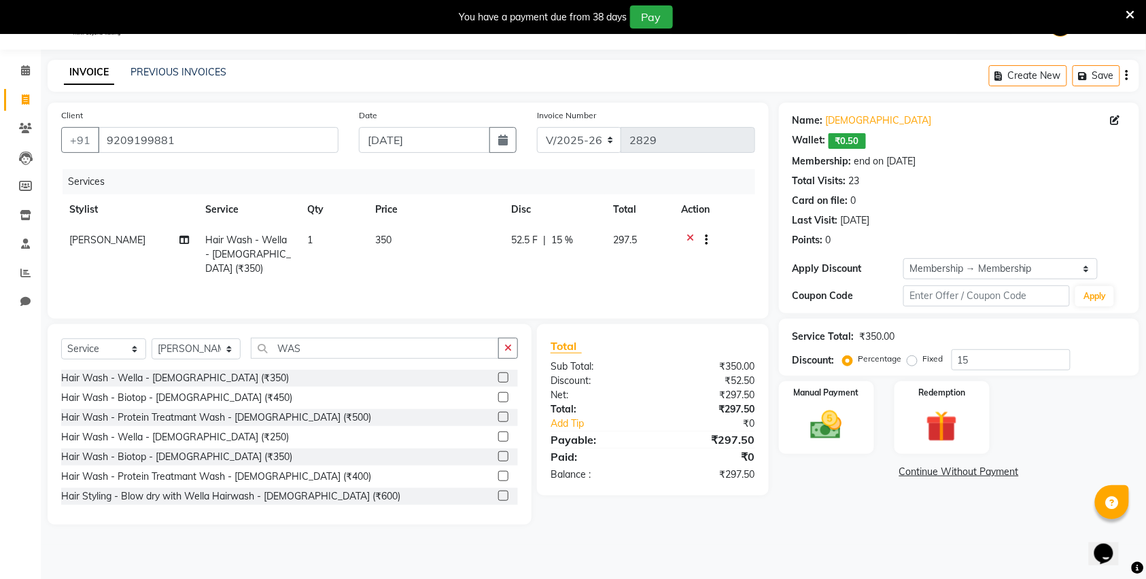
checkbox input "false"
click at [800, 433] on img at bounding box center [826, 425] width 53 height 37
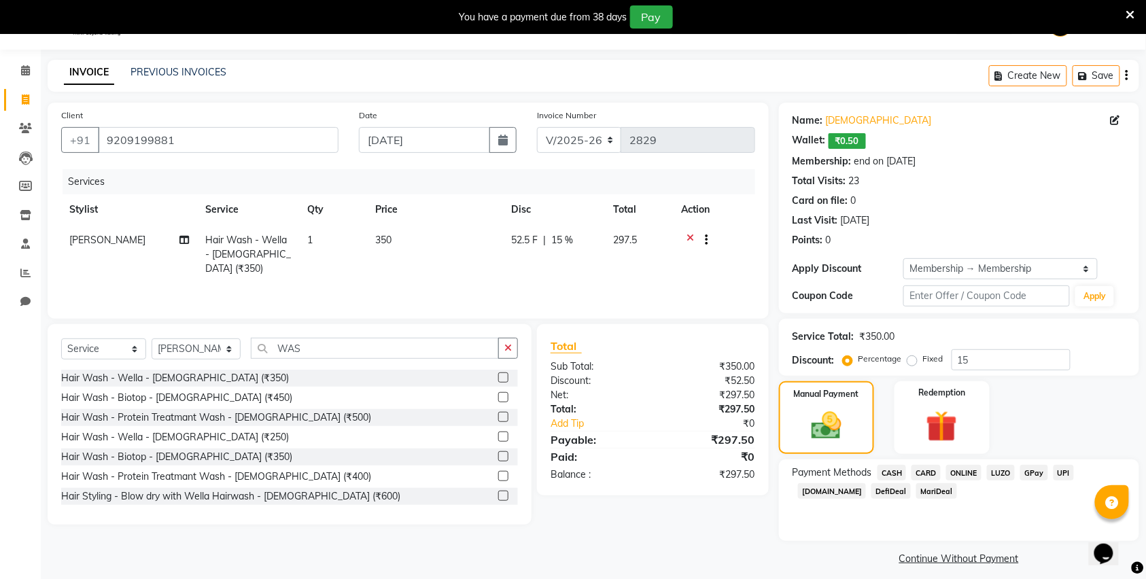
click at [885, 474] on span "CASH" at bounding box center [892, 473] width 29 height 16
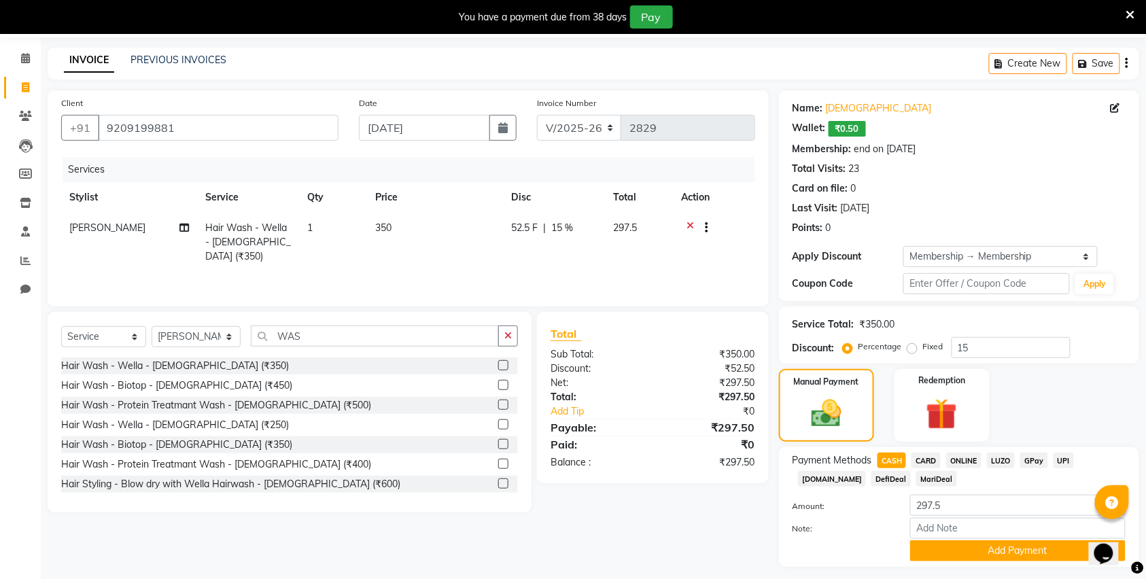
scroll to position [83, 0]
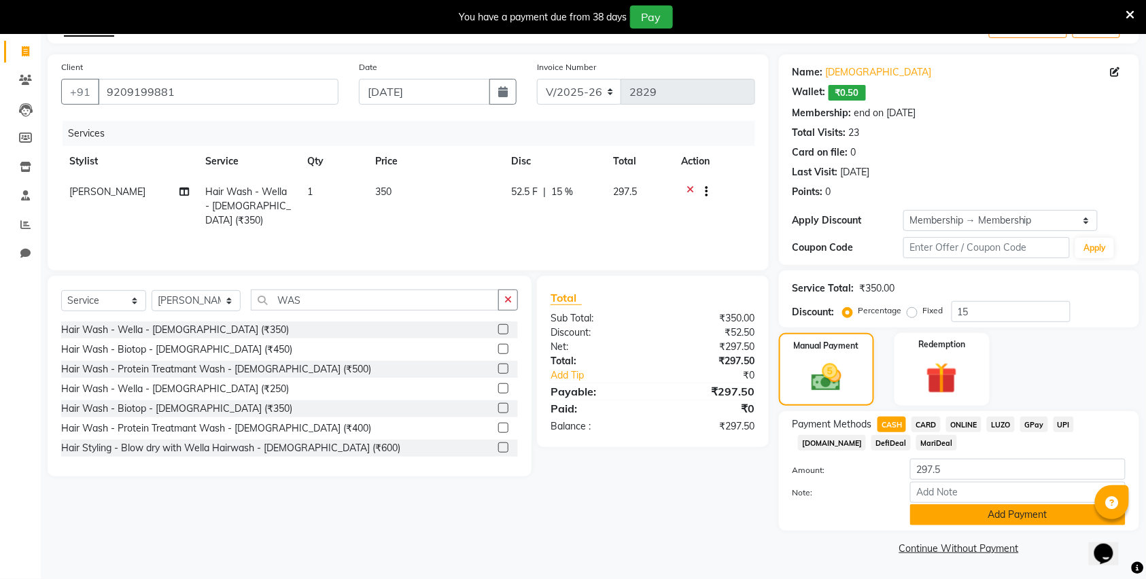
click at [940, 517] on button "Add Payment" at bounding box center [1018, 515] width 216 height 21
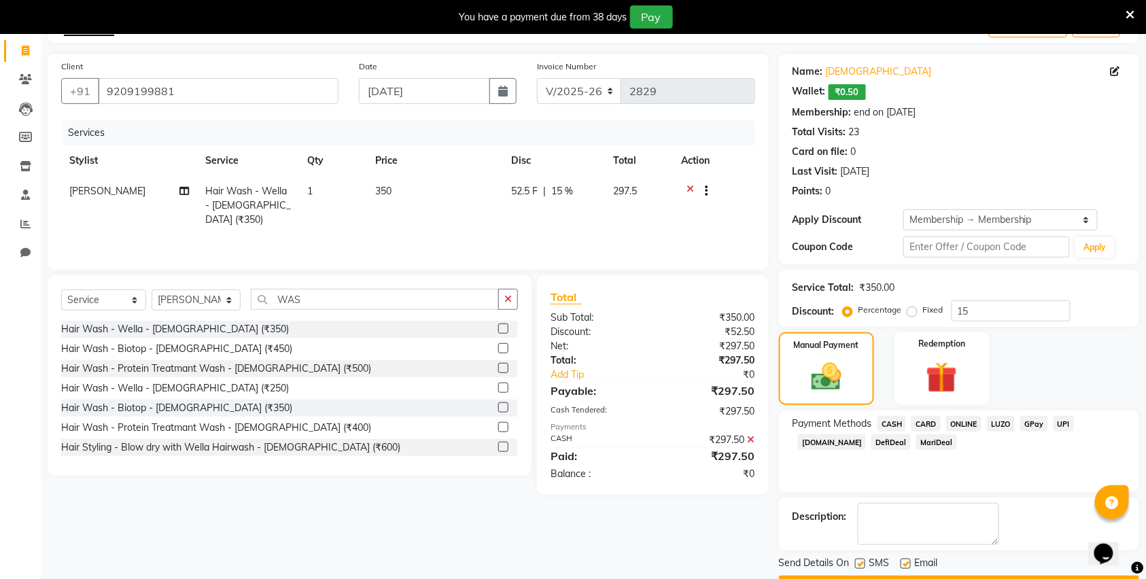
scroll to position [122, 0]
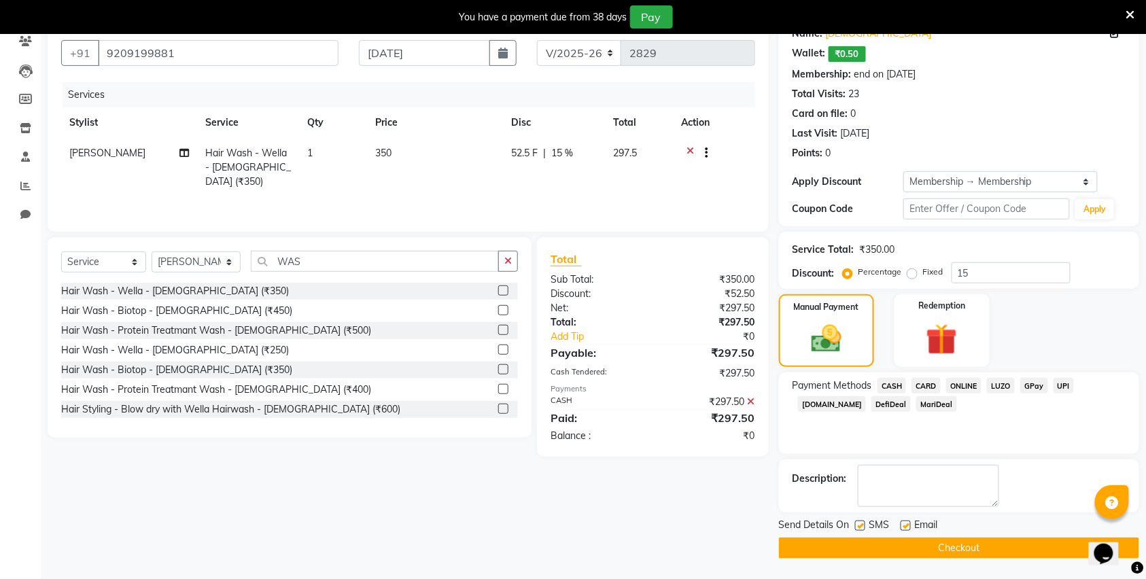
click at [889, 549] on button "Checkout" at bounding box center [959, 548] width 360 height 21
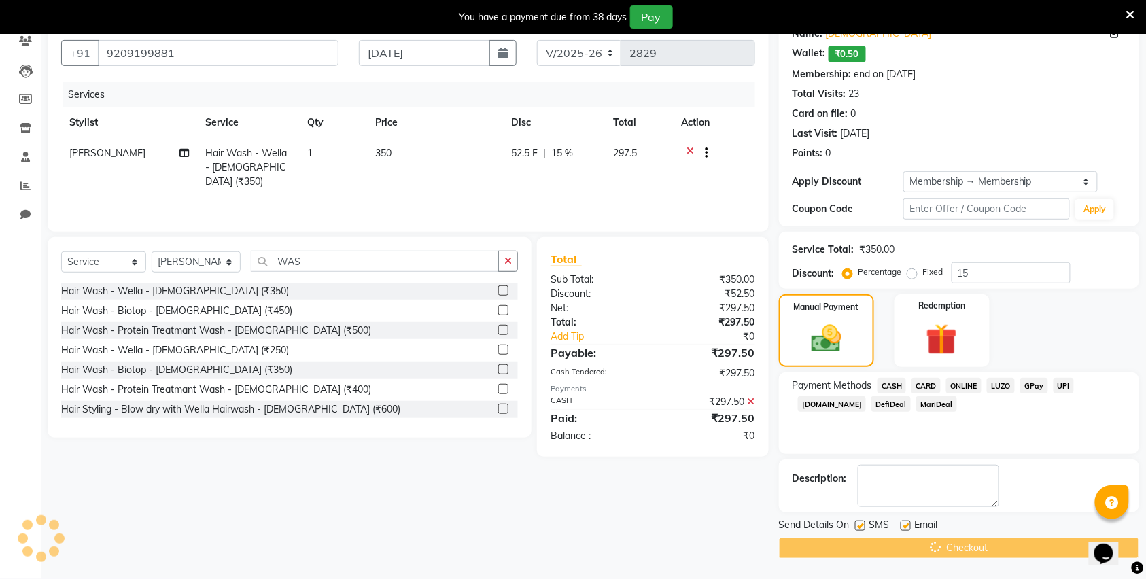
scroll to position [110, 0]
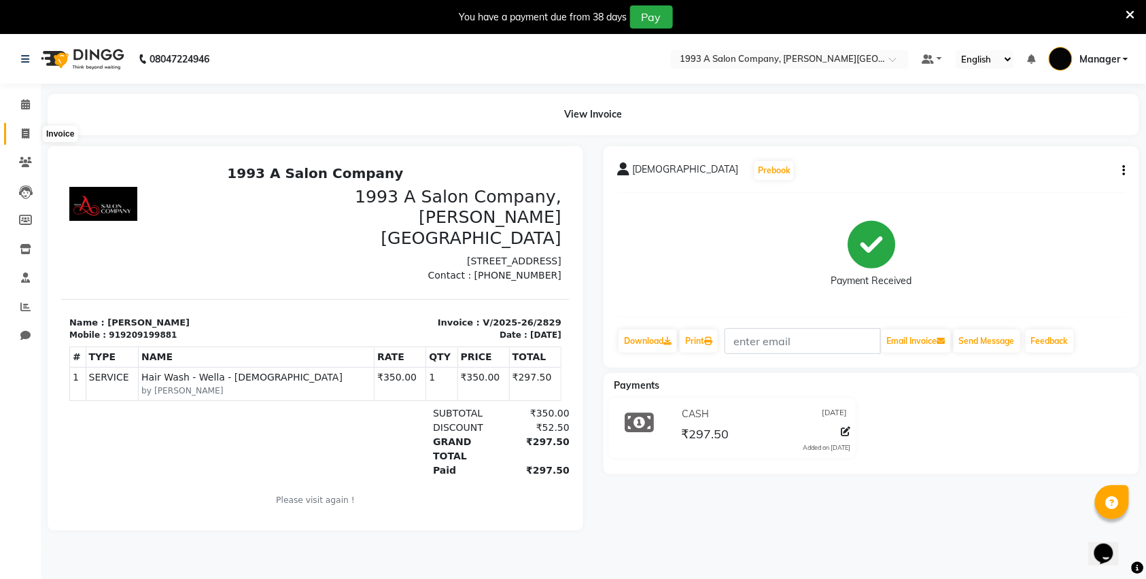
click at [16, 133] on span at bounding box center [26, 134] width 24 height 16
select select "613"
select select "service"
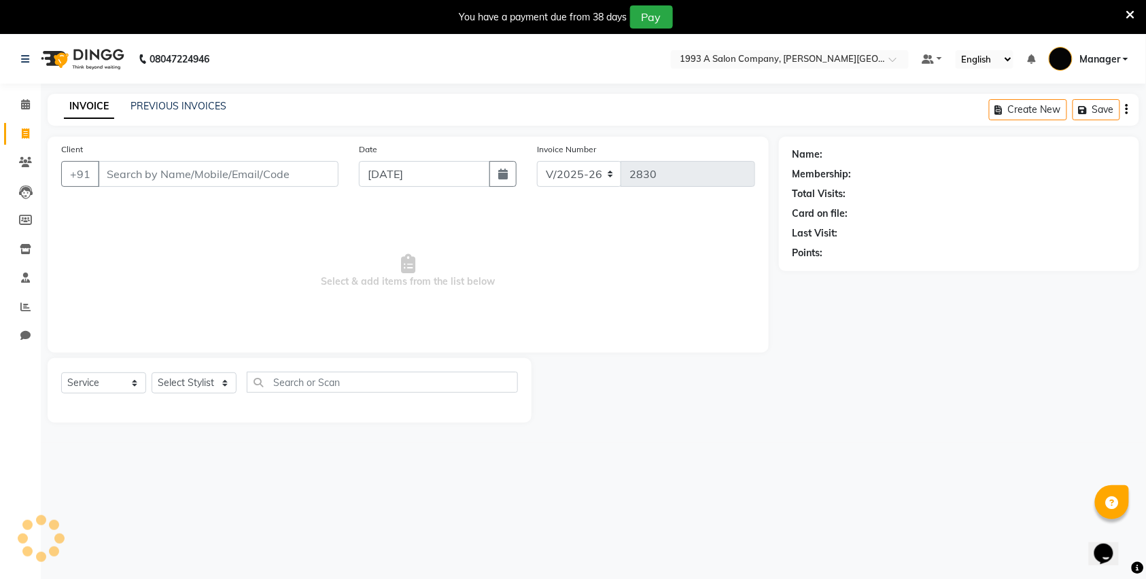
scroll to position [34, 0]
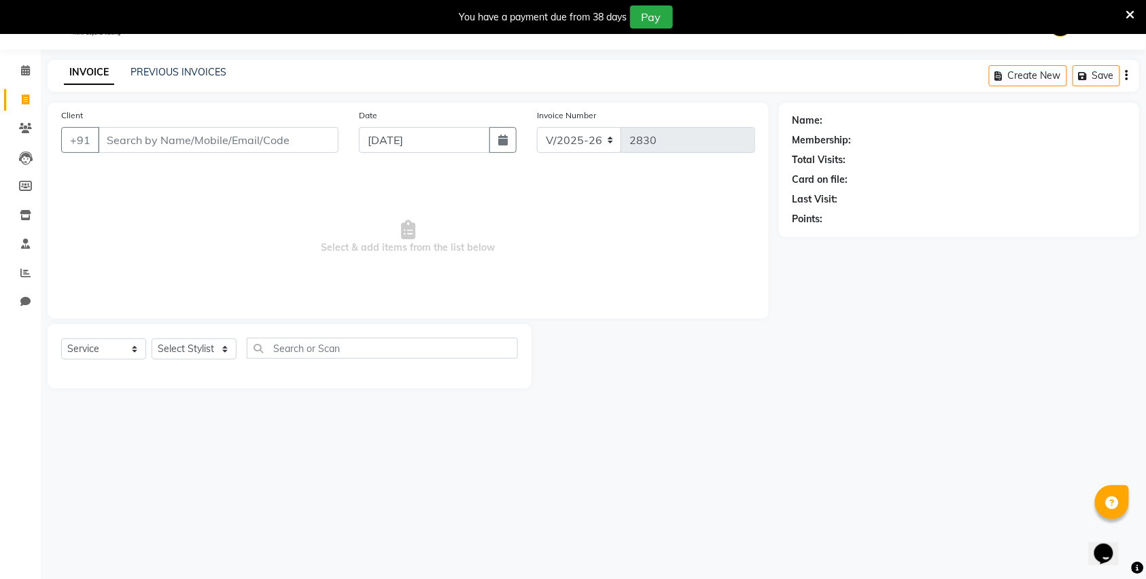
click at [260, 143] on input "Client" at bounding box center [218, 140] width 241 height 26
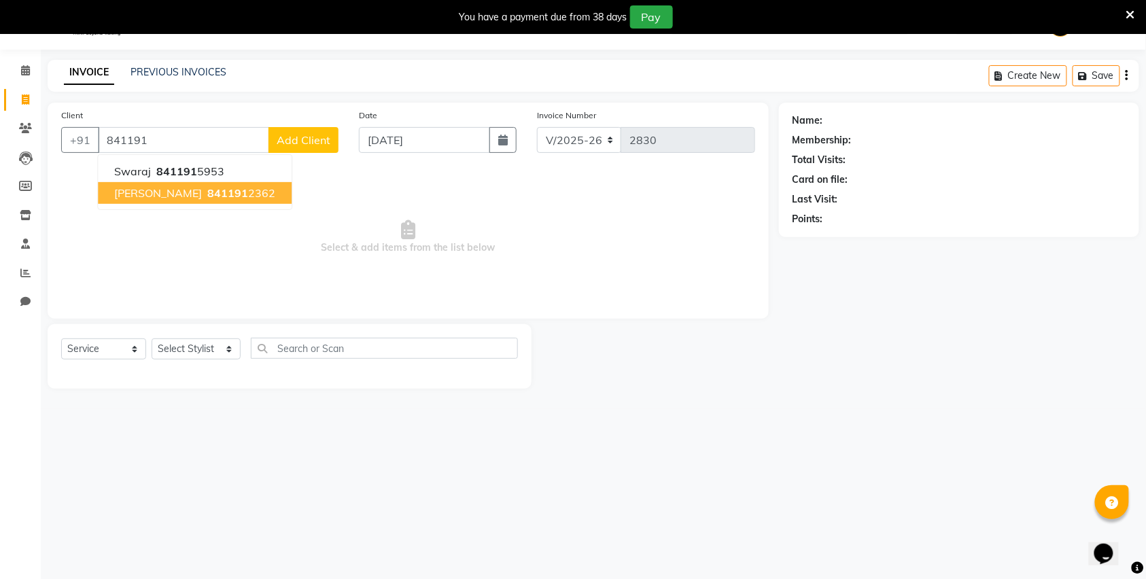
click at [222, 188] on span "841191" at bounding box center [227, 193] width 41 height 14
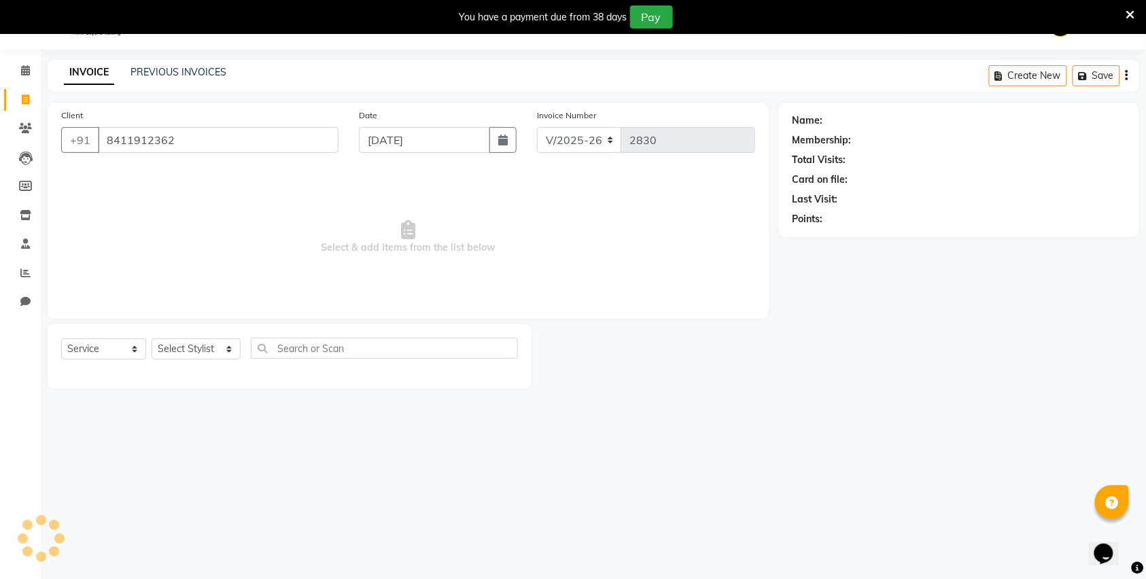
type input "8411912362"
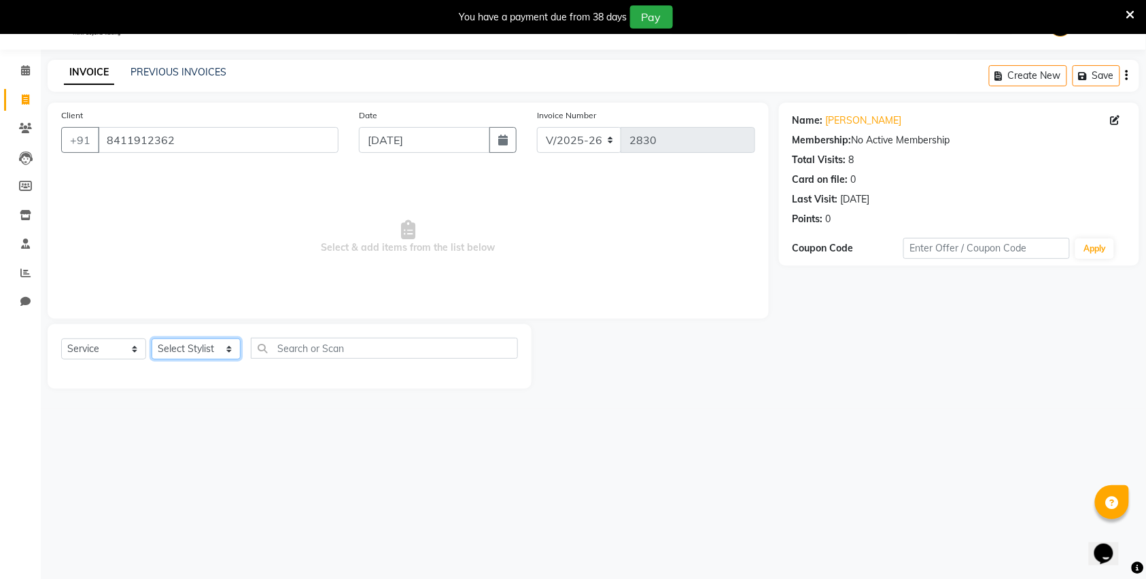
click at [199, 343] on select "Select Stylist Bhagyashri Kaifee Khan Manager Max Ansari Mr Shirish (owner) Pra…" at bounding box center [196, 349] width 89 height 21
select select "82880"
click at [152, 339] on select "Select Stylist Bhagyashri Kaifee Khan Manager Max Ansari Mr Shirish (owner) Pra…" at bounding box center [196, 349] width 89 height 21
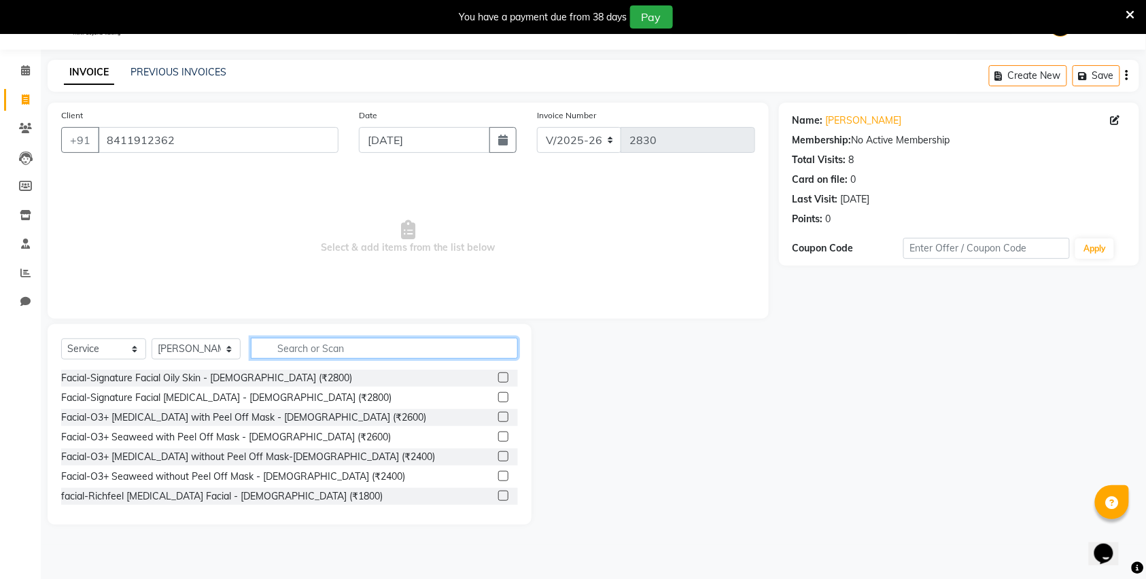
click at [308, 348] on input "text" at bounding box center [384, 348] width 267 height 21
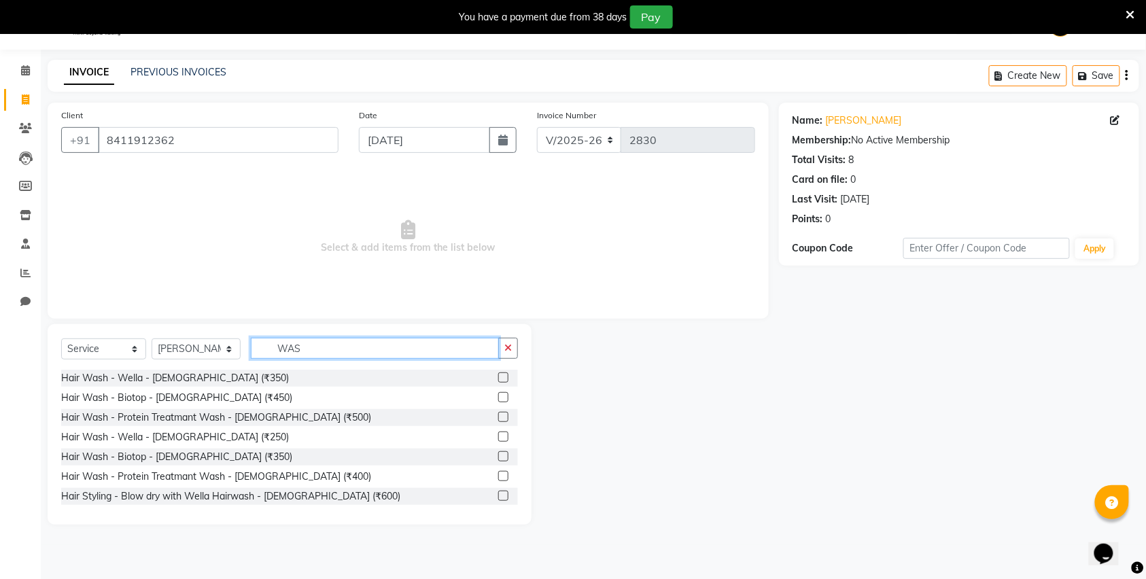
type input "WAS"
click at [498, 377] on label at bounding box center [503, 378] width 10 height 10
click at [498, 377] on input "checkbox" at bounding box center [502, 378] width 9 height 9
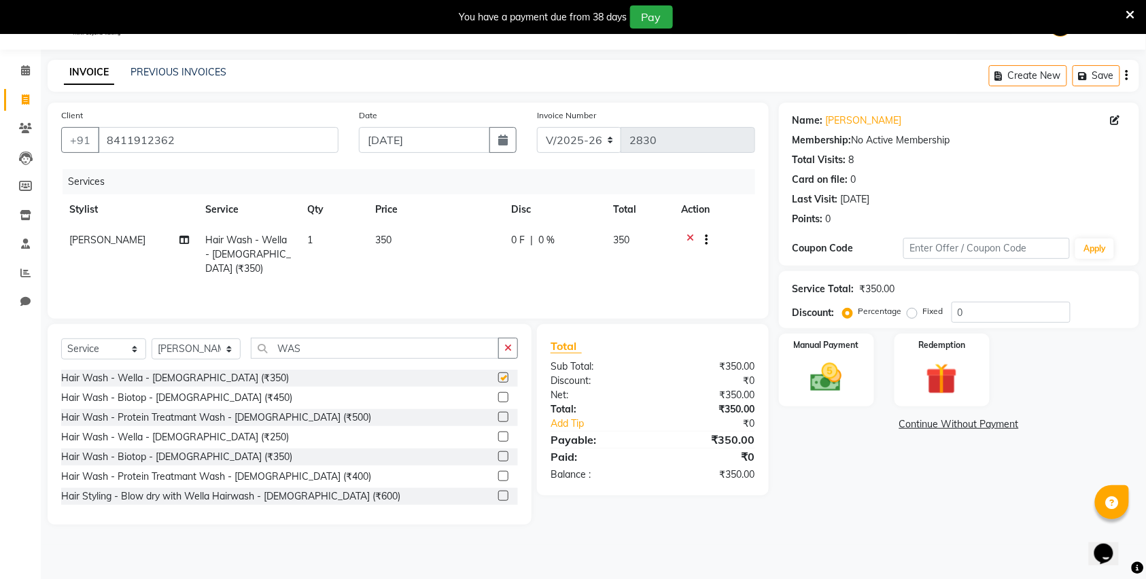
click at [504, 360] on div "Select Service Product Membership Package Voucher Prepaid Gift Card Select Styl…" at bounding box center [289, 354] width 457 height 32
checkbox input "false"
click at [505, 351] on icon "button" at bounding box center [508, 348] width 7 height 10
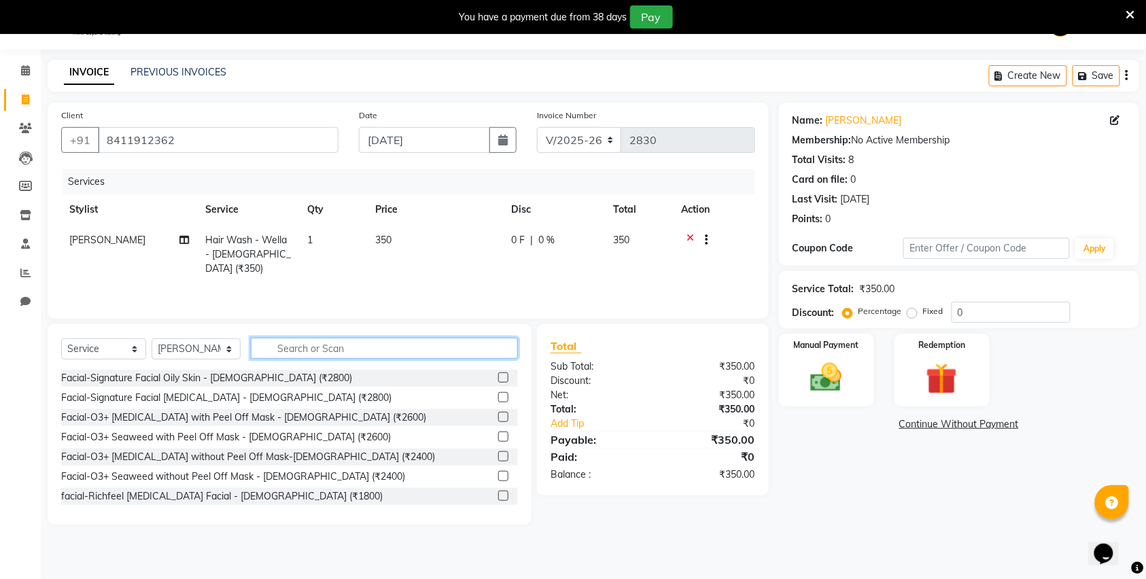
click at [451, 354] on input "text" at bounding box center [384, 348] width 267 height 21
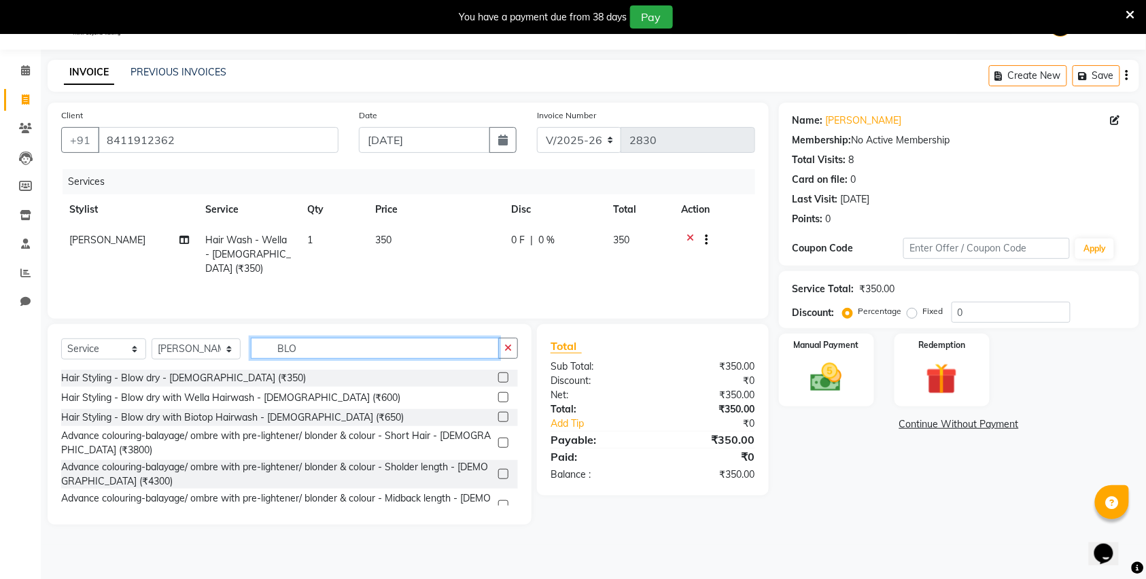
type input "BLO"
click at [484, 375] on div "Hair Styling - Blow dry - [DEMOGRAPHIC_DATA] (₹350)" at bounding box center [289, 378] width 457 height 17
click at [498, 374] on label at bounding box center [503, 378] width 10 height 10
click at [498, 374] on input "checkbox" at bounding box center [502, 378] width 9 height 9
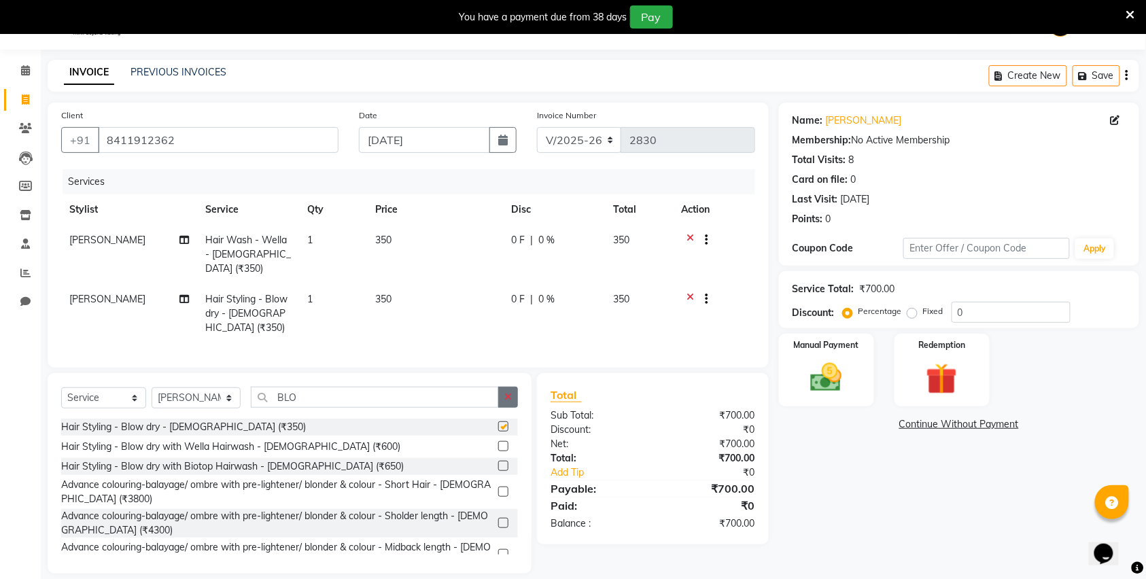
checkbox input "false"
click at [499, 398] on button "button" at bounding box center [508, 397] width 20 height 21
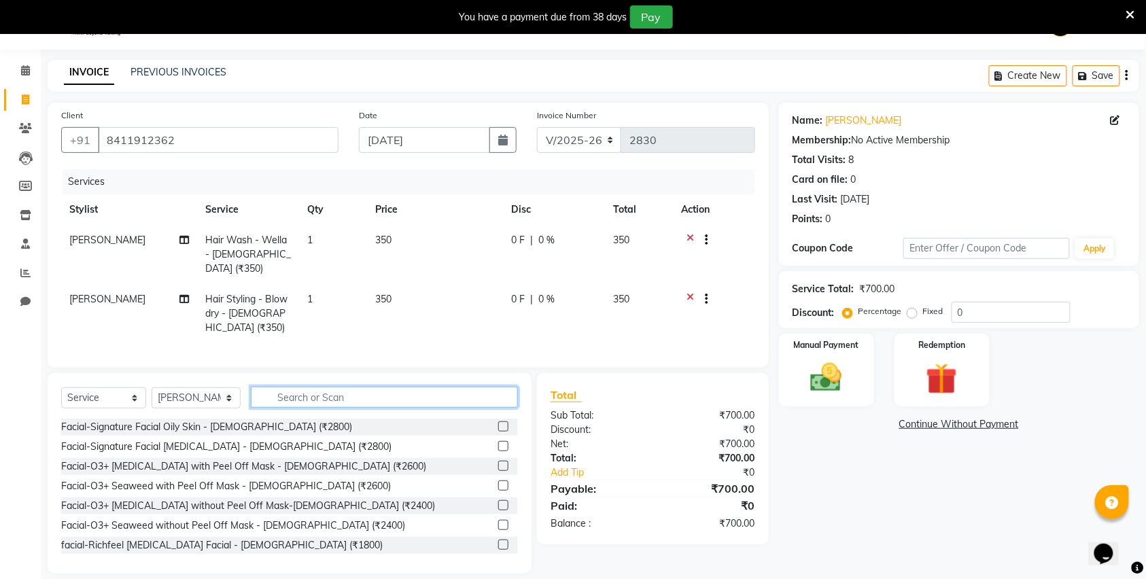
click at [447, 393] on input "text" at bounding box center [384, 397] width 267 height 21
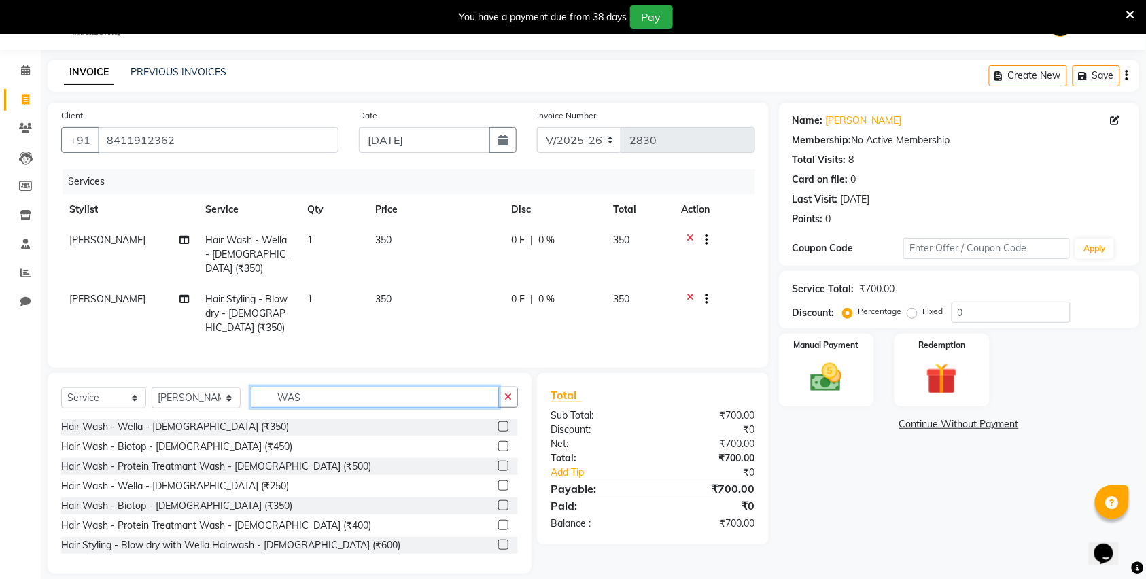
type input "WAS"
click at [498, 447] on label at bounding box center [503, 446] width 10 height 10
click at [498, 447] on input "checkbox" at bounding box center [502, 447] width 9 height 9
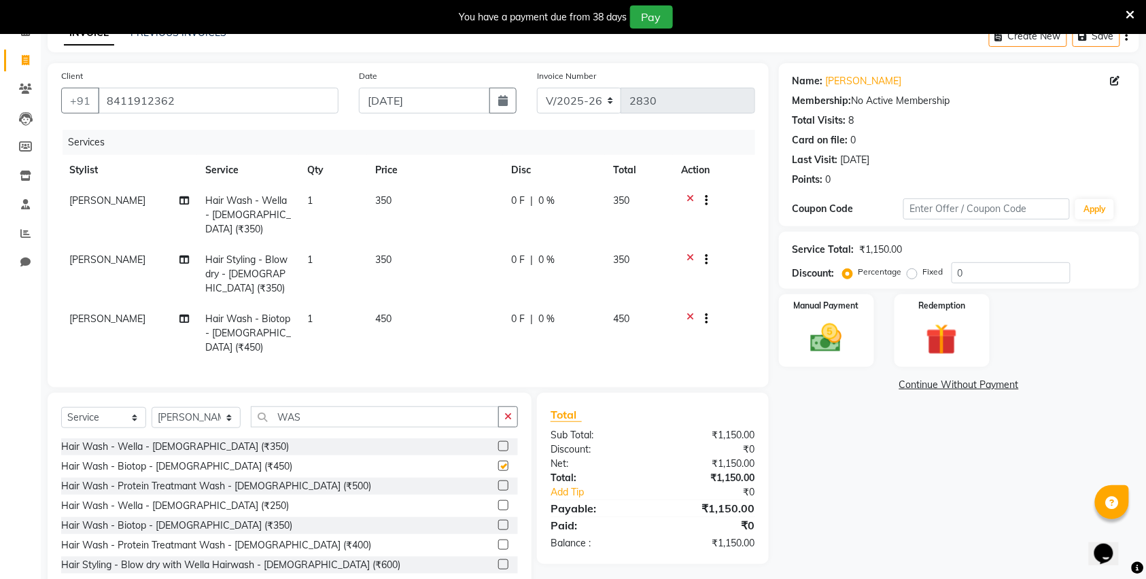
checkbox input "false"
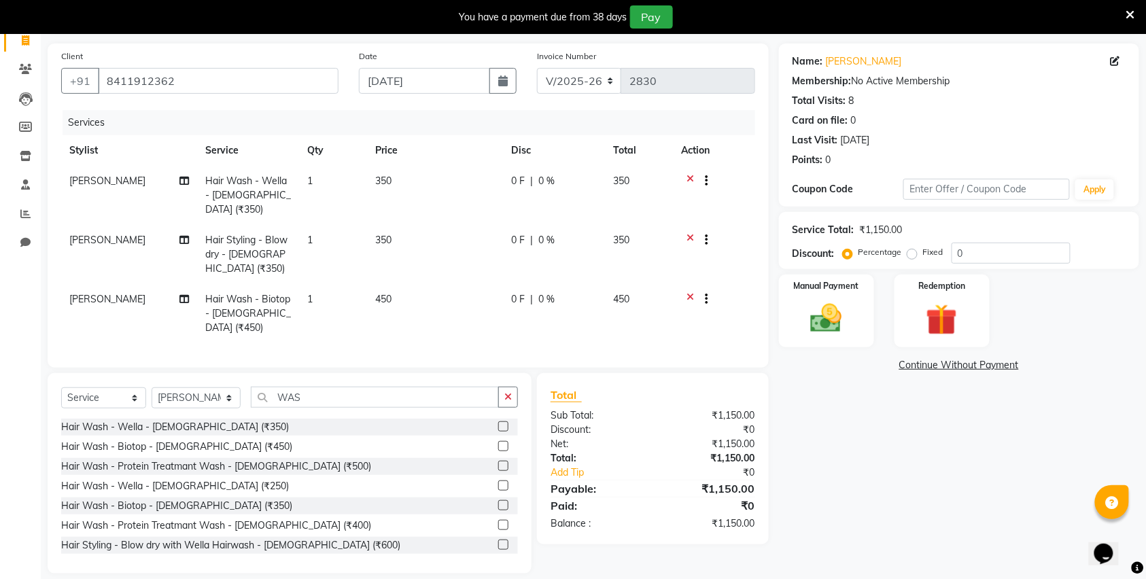
click at [689, 233] on icon at bounding box center [690, 241] width 7 height 17
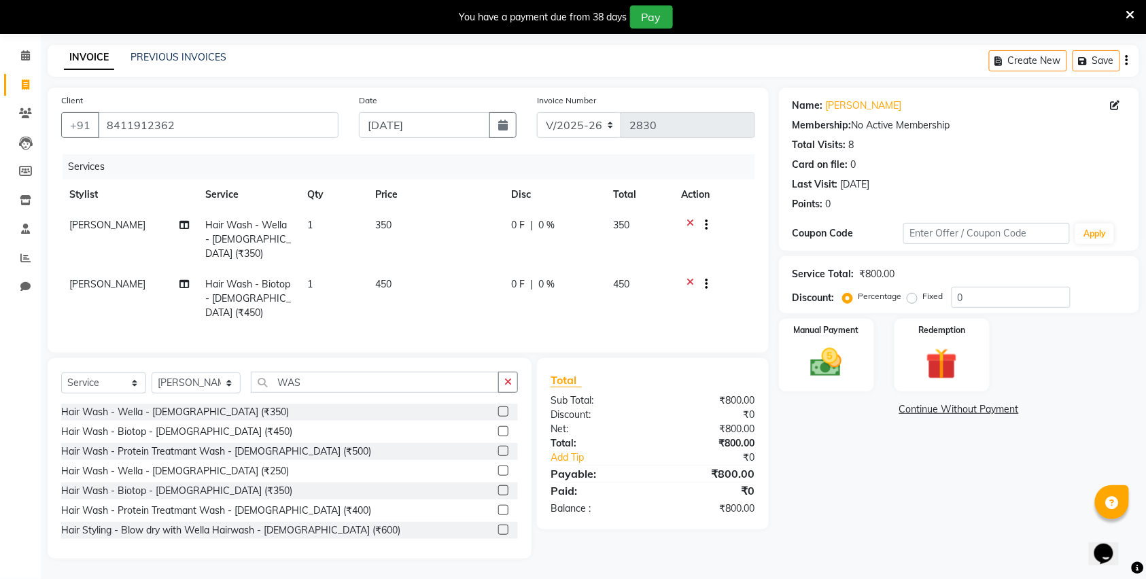
scroll to position [34, 0]
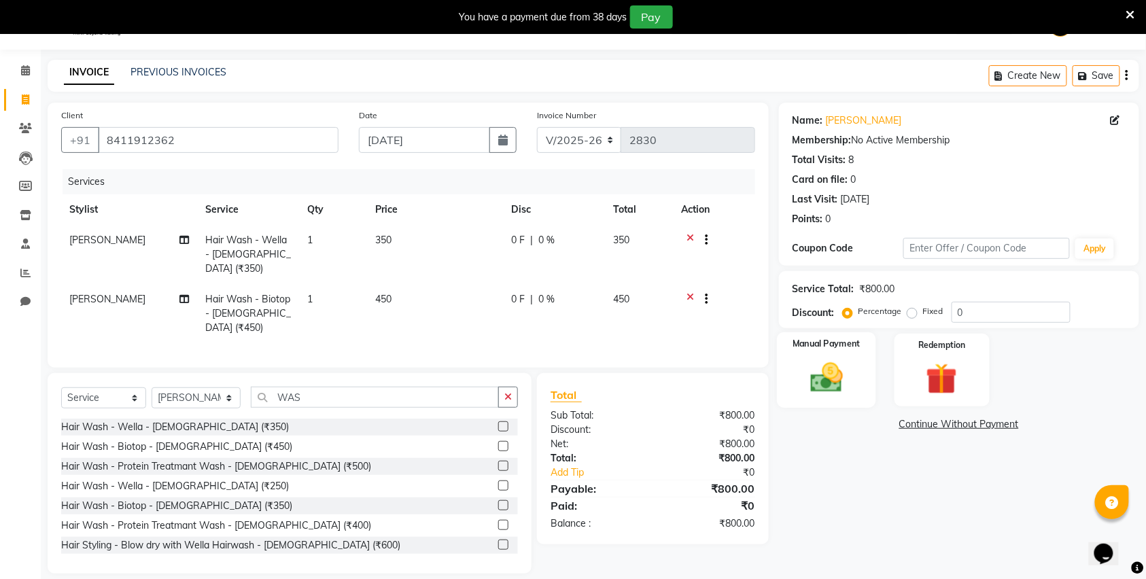
click at [836, 335] on div "Manual Payment" at bounding box center [826, 370] width 99 height 76
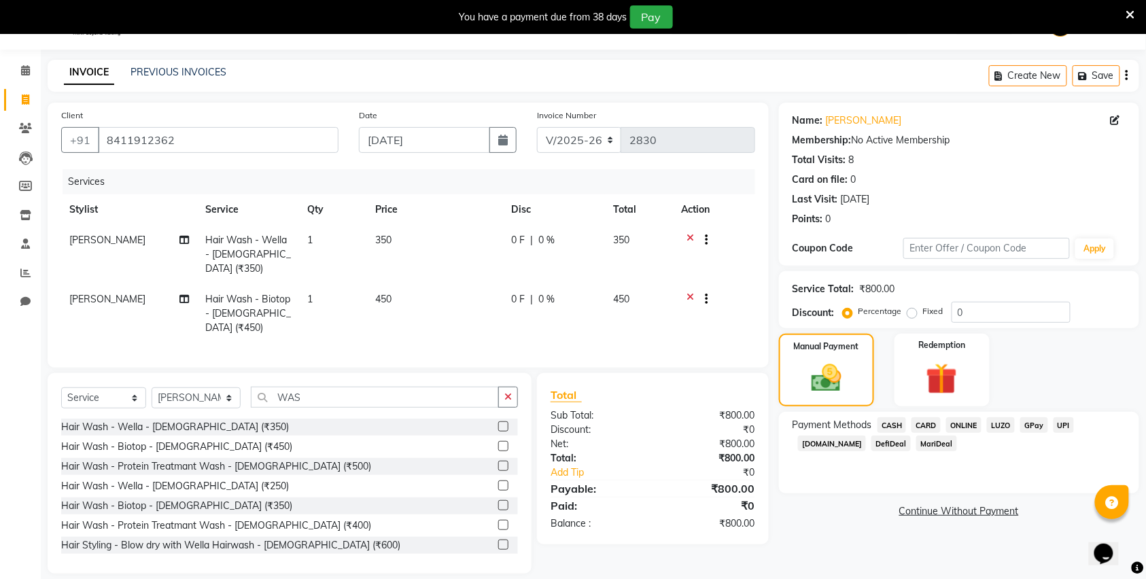
click at [969, 430] on span "ONLINE" at bounding box center [963, 425] width 35 height 16
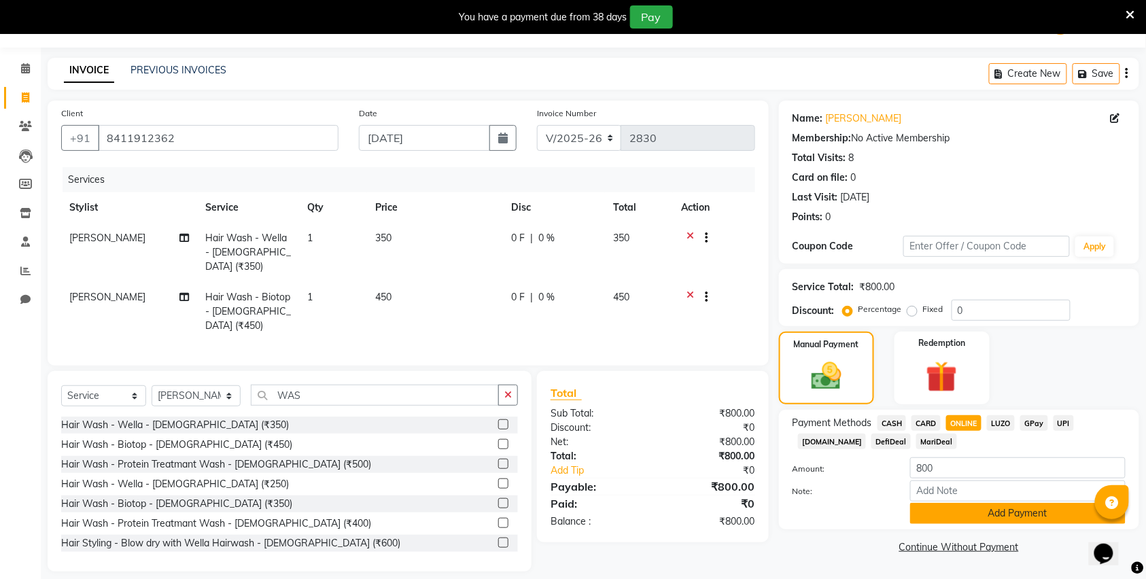
click at [955, 509] on button "Add Payment" at bounding box center [1018, 513] width 216 height 21
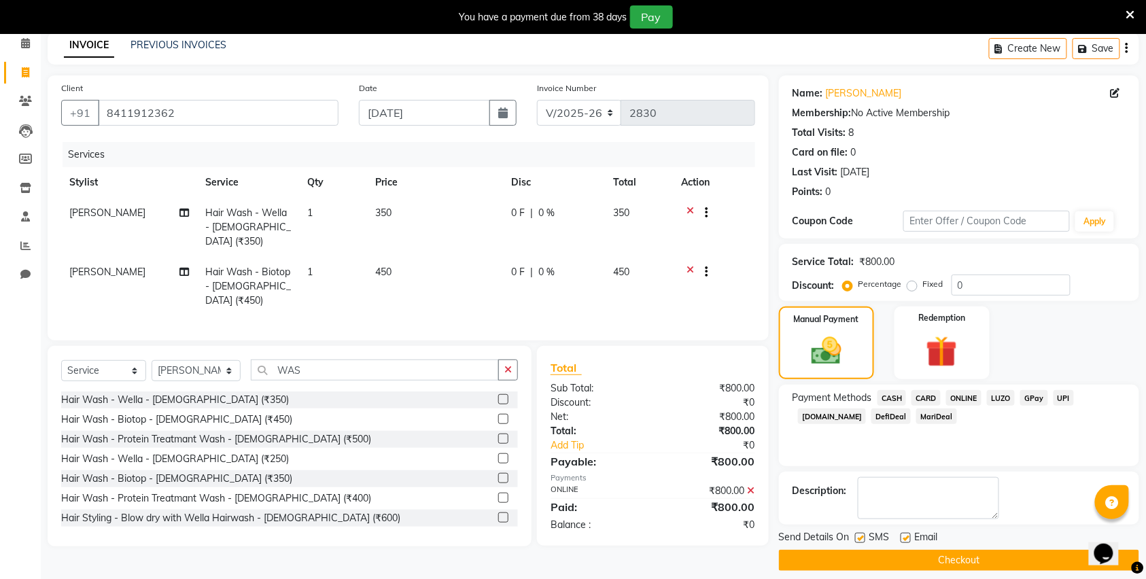
scroll to position [75, 0]
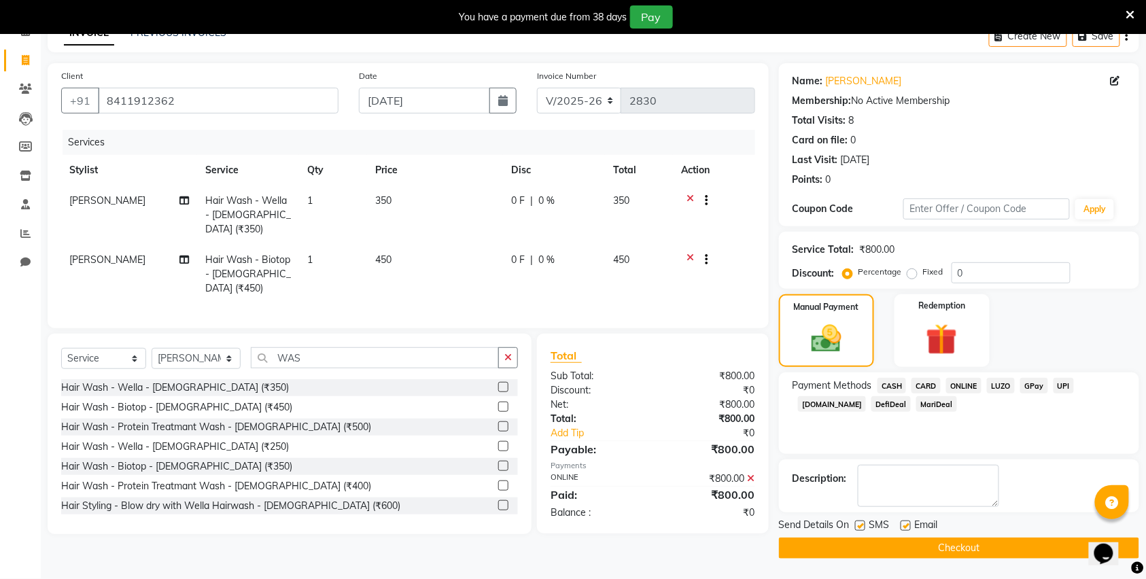
click at [864, 526] on label at bounding box center [860, 526] width 10 height 10
click at [864, 526] on input "checkbox" at bounding box center [859, 526] width 9 height 9
checkbox input "false"
click at [880, 538] on button "Checkout" at bounding box center [959, 548] width 360 height 21
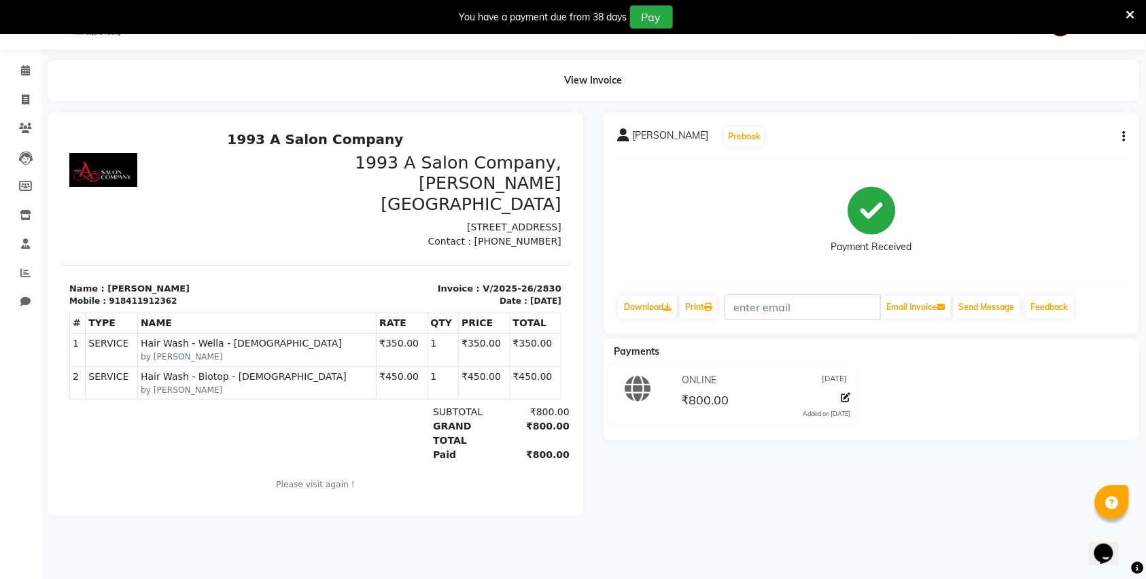
click at [260, 230] on div at bounding box center [188, 200] width 254 height 96
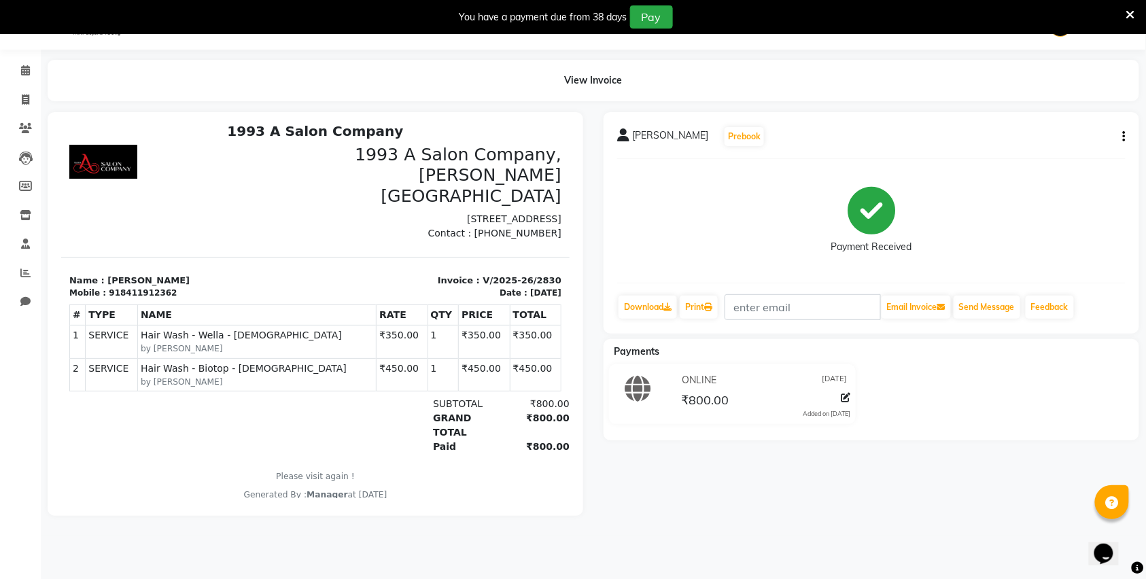
scroll to position [11, 0]
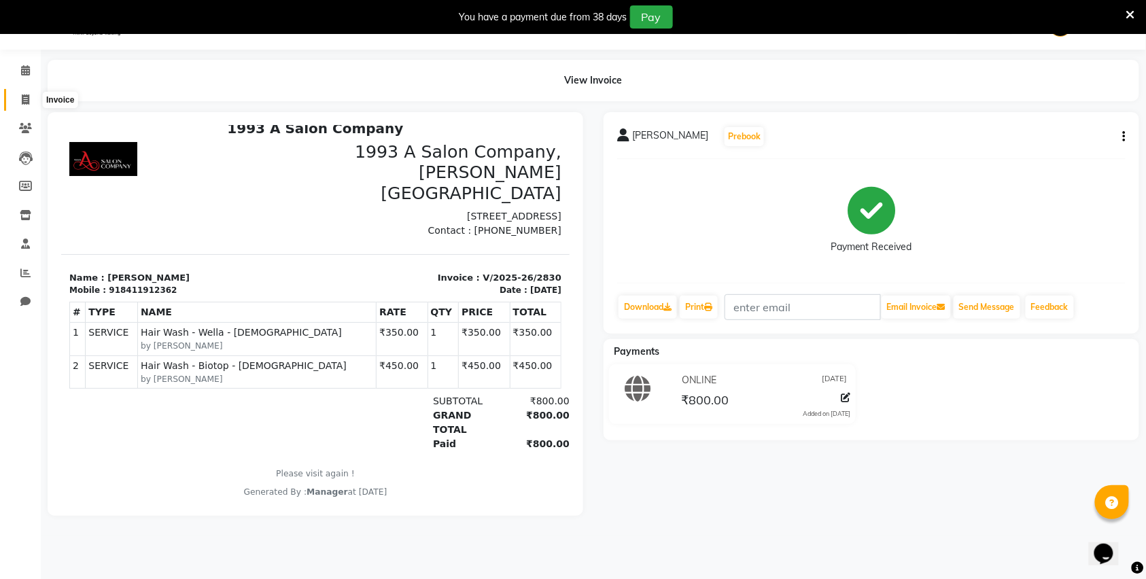
click at [31, 95] on span at bounding box center [26, 100] width 24 height 16
select select "service"
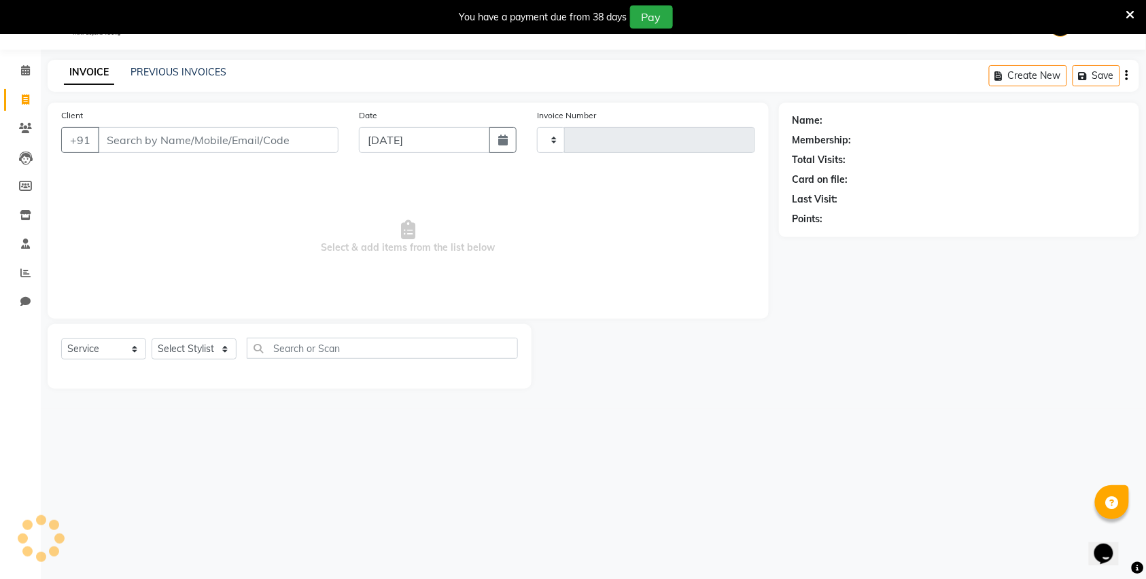
type input "2831"
select select "613"
click at [147, 71] on link "PREVIOUS INVOICES" at bounding box center [179, 72] width 96 height 12
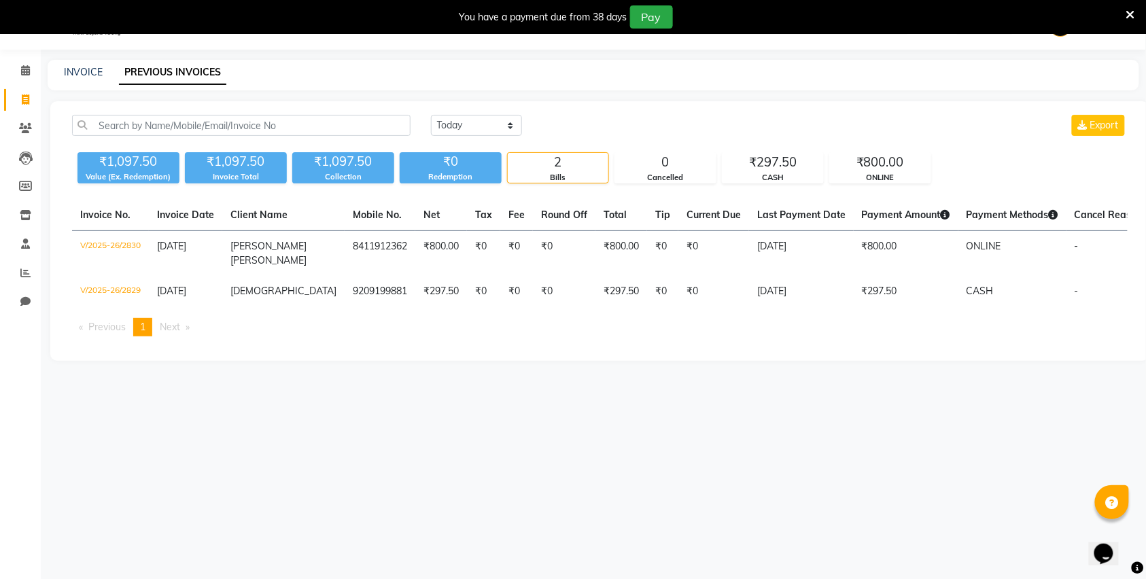
click at [11, 99] on link "Invoice" at bounding box center [20, 100] width 33 height 22
select select "service"
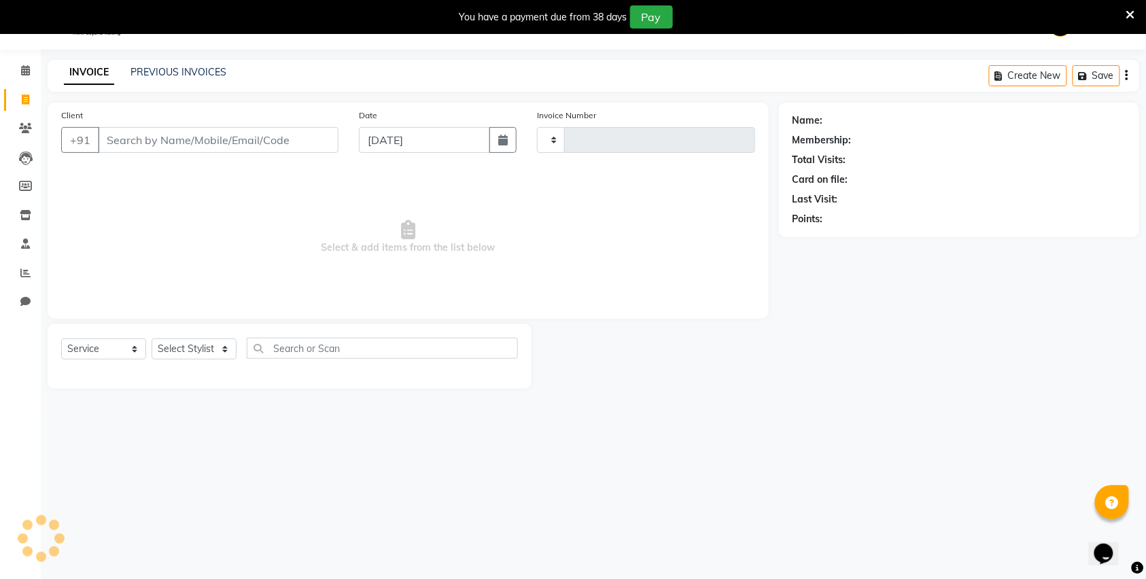
type input "2831"
select select "613"
click at [166, 76] on link "PREVIOUS INVOICES" at bounding box center [179, 72] width 96 height 12
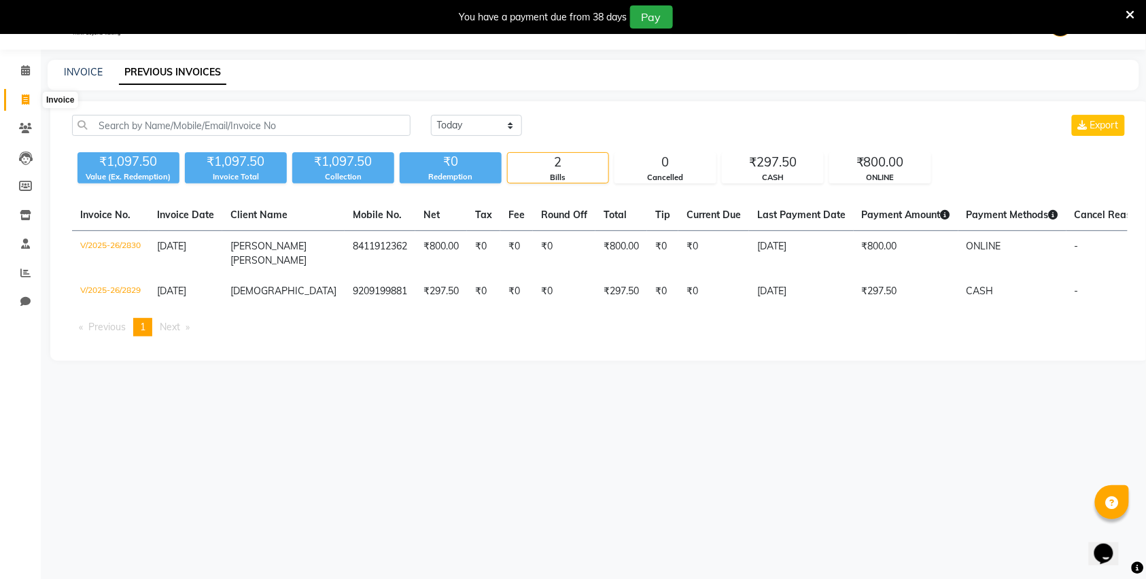
click at [33, 92] on span at bounding box center [26, 100] width 24 height 16
select select "service"
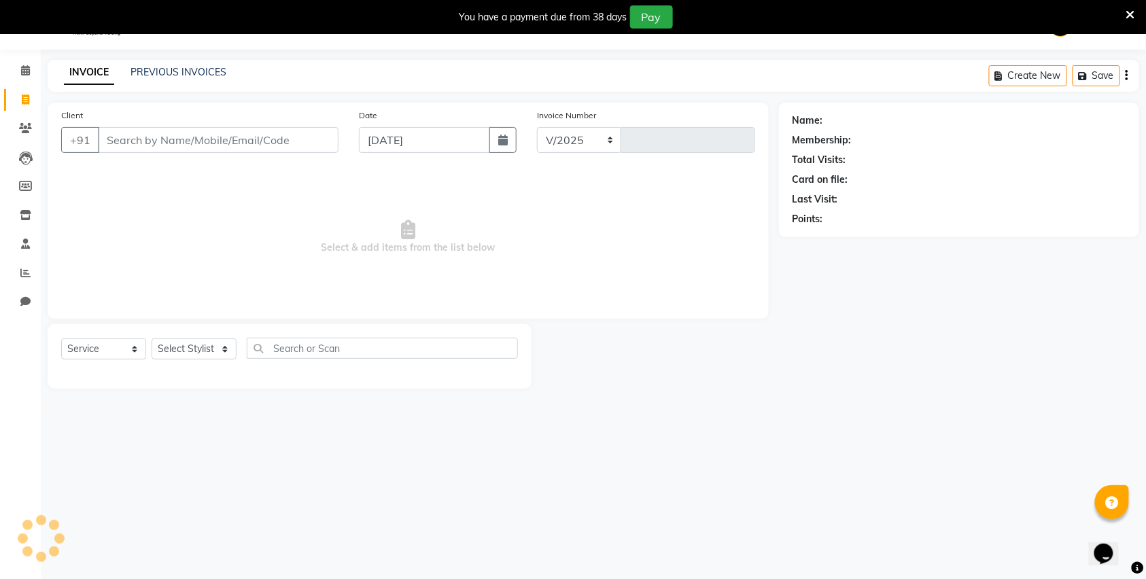
select select "613"
type input "2831"
click at [235, 146] on input "Client" at bounding box center [218, 140] width 241 height 26
type input "8411806066"
select select "1: Object"
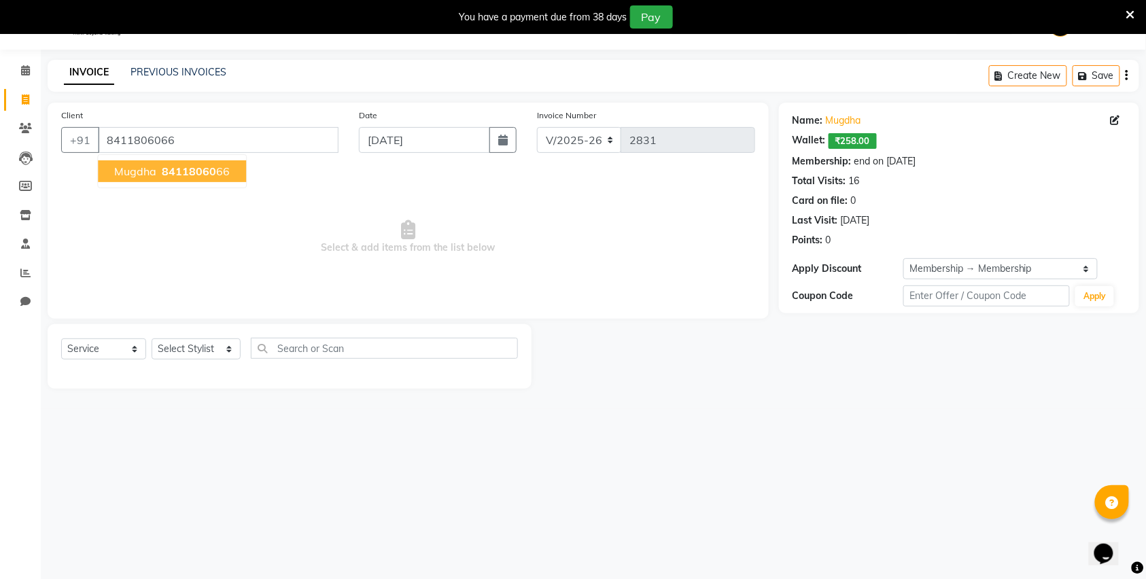
click at [183, 177] on button "Mugdha 84118060 66" at bounding box center [172, 171] width 148 height 22
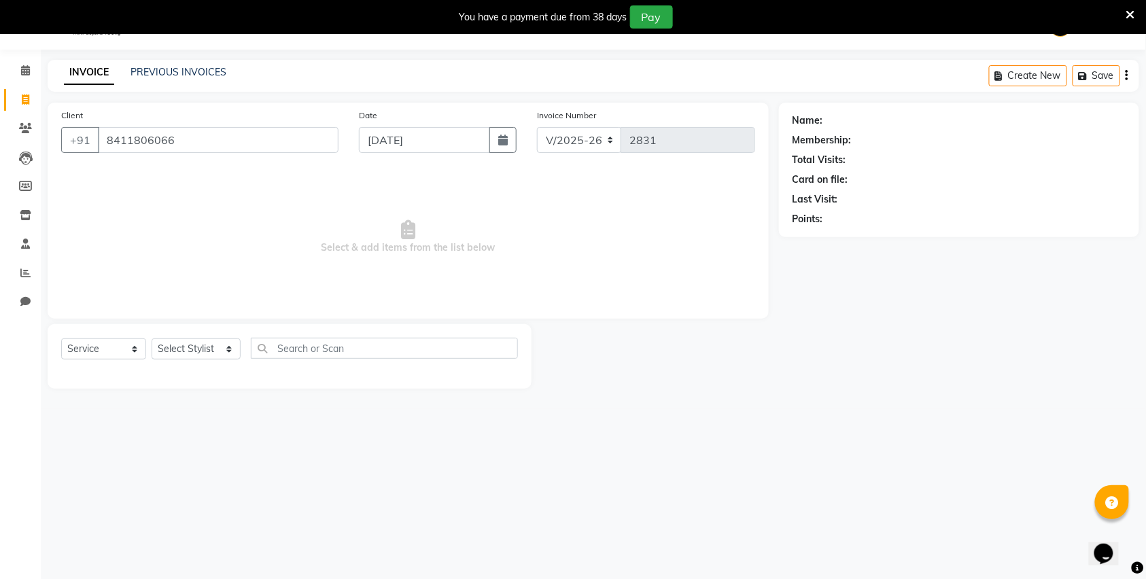
select select "1: Object"
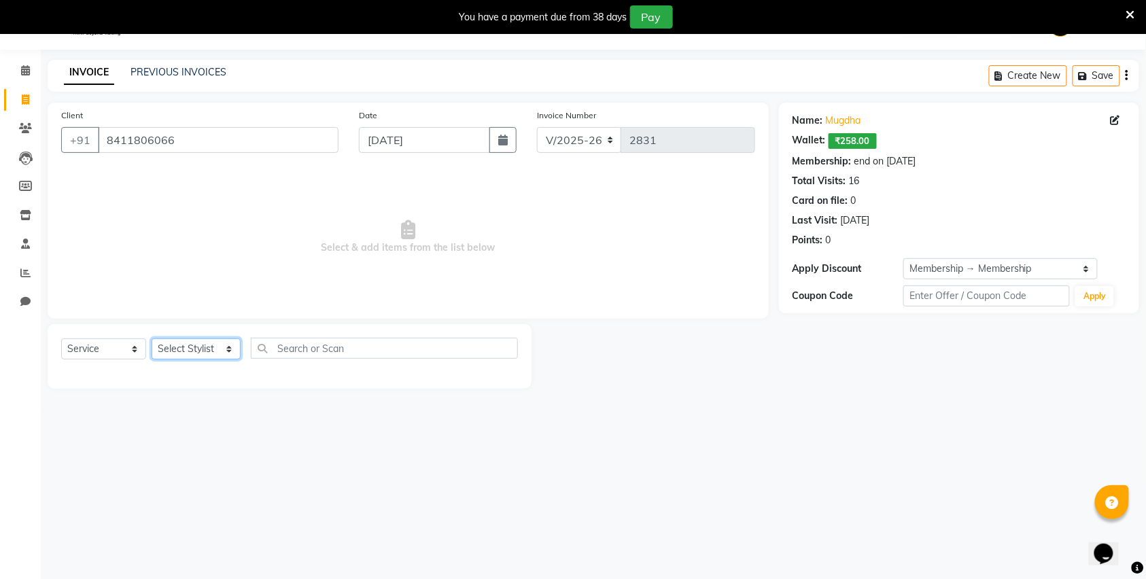
click at [212, 343] on select "Select Stylist [PERSON_NAME] Manager [PERSON_NAME] Mr [PERSON_NAME] (owner) [PE…" at bounding box center [196, 349] width 89 height 21
select select "82880"
click at [152, 339] on select "Select Stylist [PERSON_NAME] Manager [PERSON_NAME] Mr [PERSON_NAME] (owner) [PE…" at bounding box center [196, 349] width 89 height 21
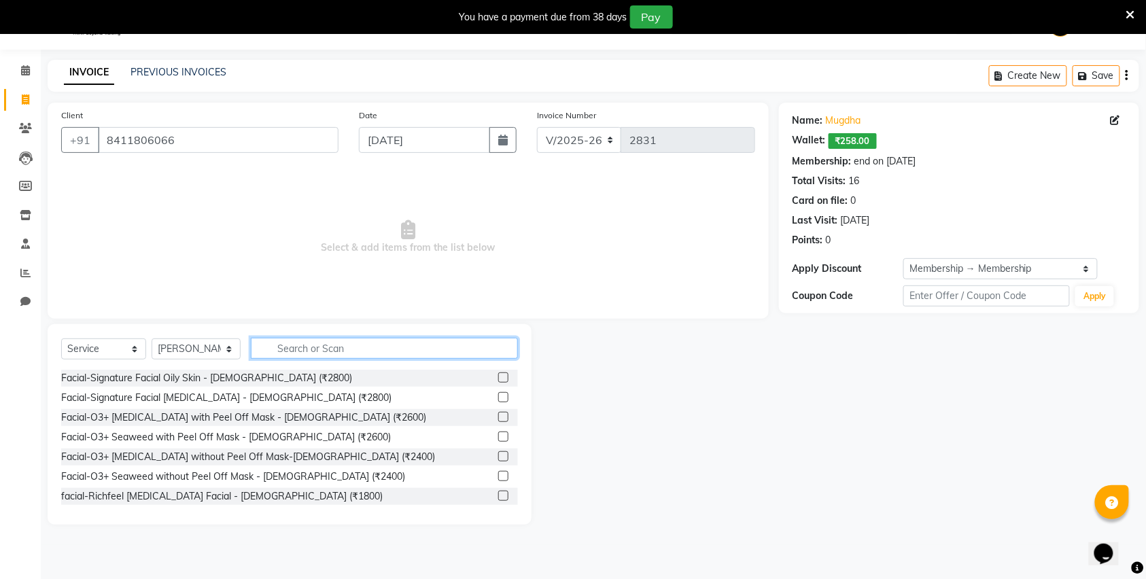
click at [296, 354] on input "text" at bounding box center [384, 348] width 267 height 21
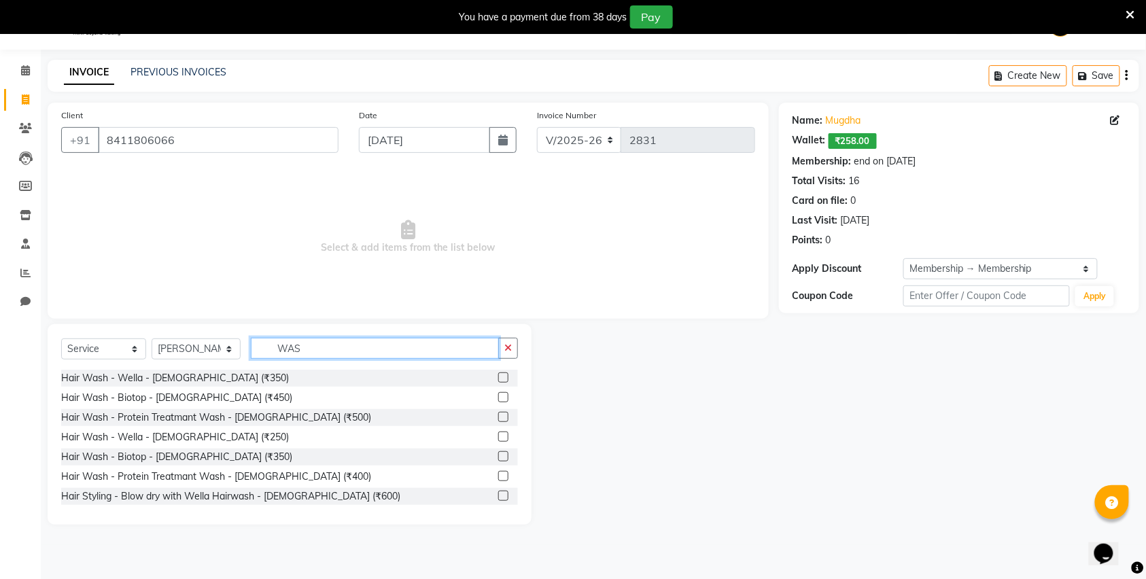
type input "WAS"
click at [498, 396] on label at bounding box center [503, 397] width 10 height 10
click at [498, 396] on input "checkbox" at bounding box center [502, 398] width 9 height 9
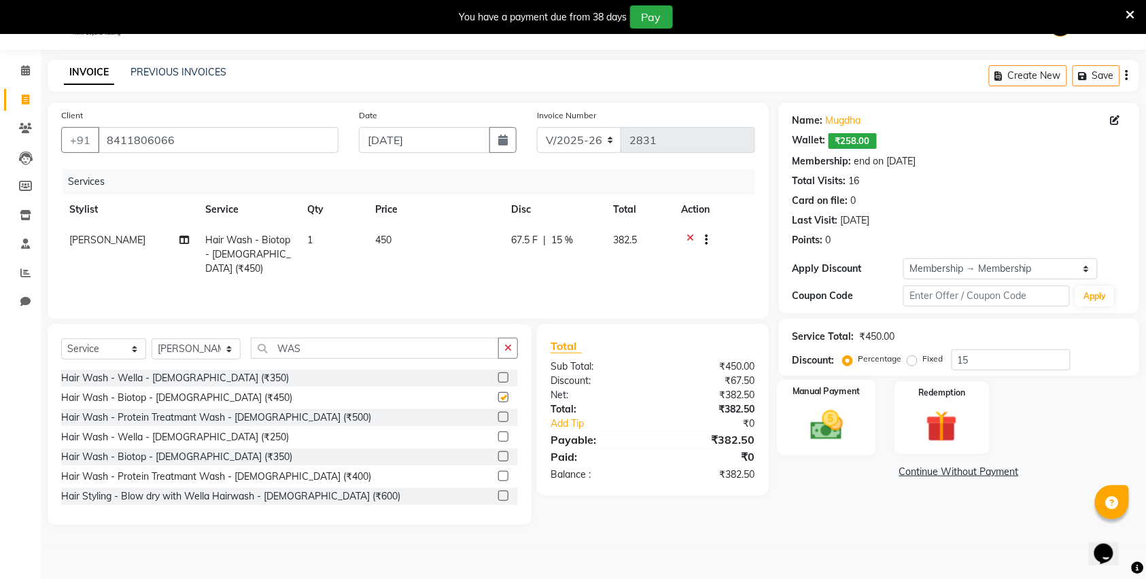
checkbox input "false"
drag, startPoint x: 974, startPoint y: 362, endPoint x: 864, endPoint y: 370, distance: 111.1
click at [898, 367] on div "Percentage Fixed 15" at bounding box center [958, 359] width 225 height 21
click at [808, 420] on img at bounding box center [826, 425] width 53 height 37
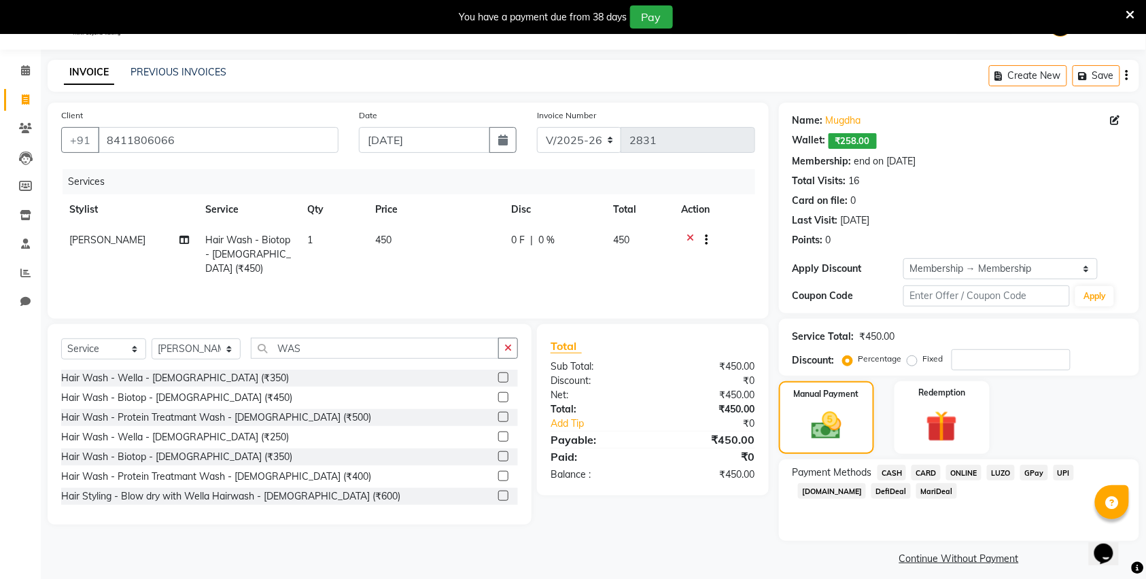
click at [963, 479] on span "ONLINE" at bounding box center [963, 473] width 35 height 16
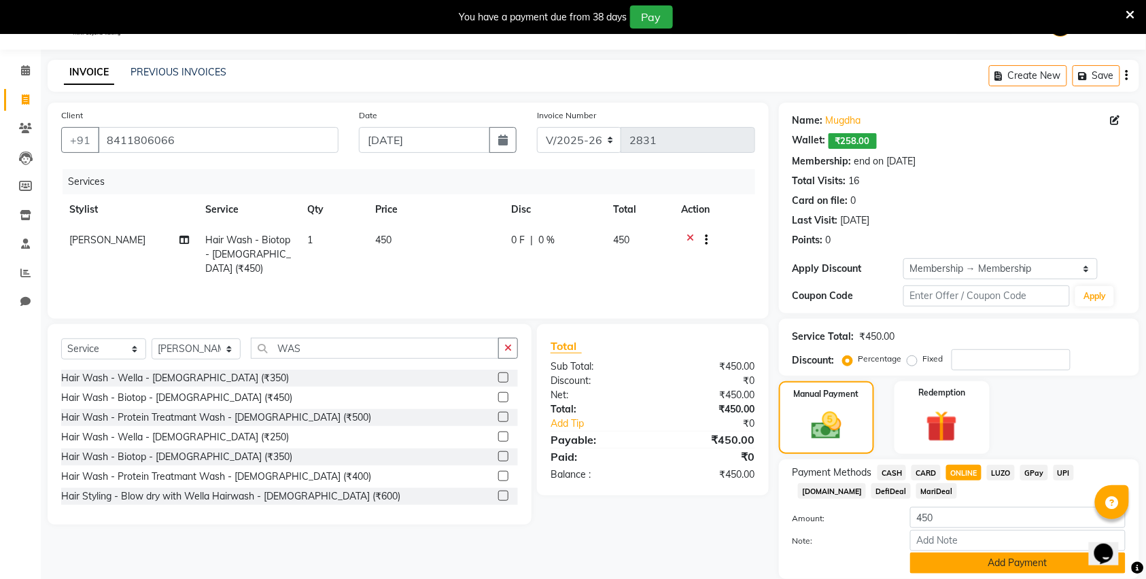
click at [977, 564] on button "Add Payment" at bounding box center [1018, 563] width 216 height 21
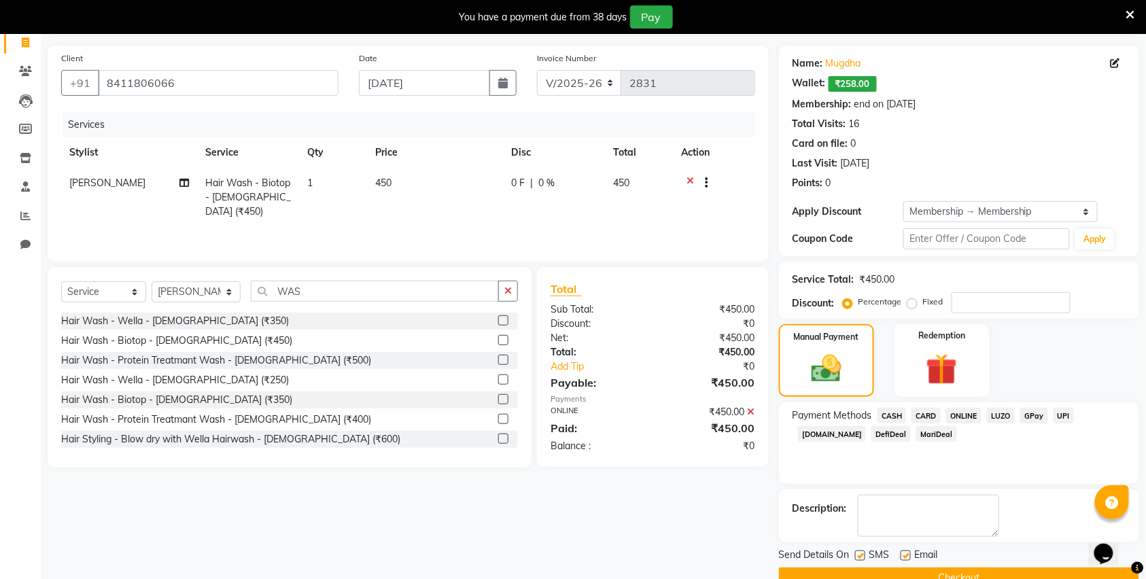
scroll to position [122, 0]
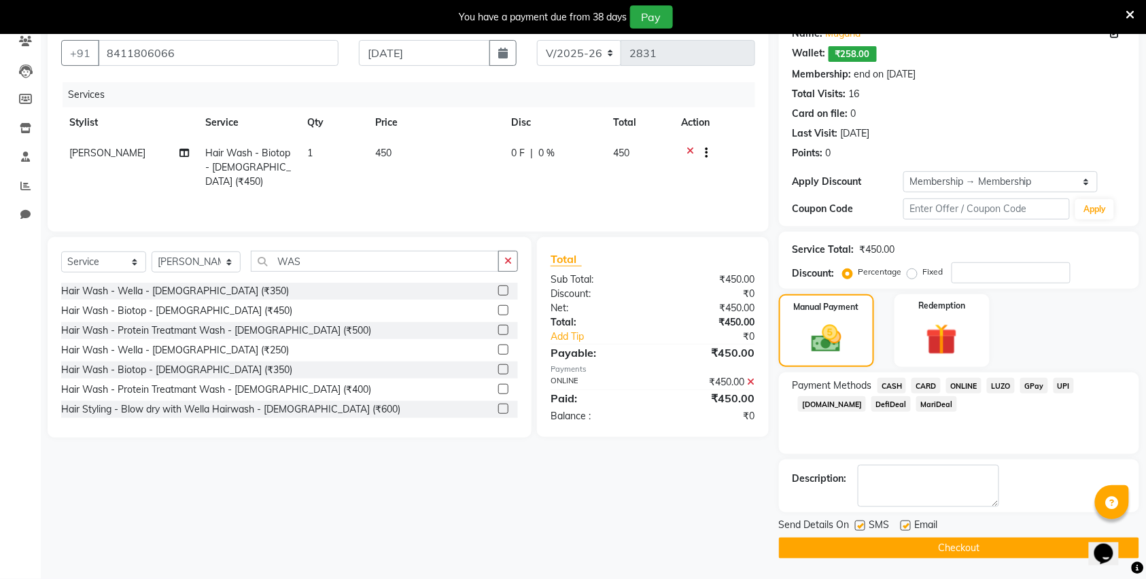
click at [866, 530] on div "SMS" at bounding box center [878, 526] width 46 height 17
click at [860, 522] on label at bounding box center [860, 526] width 10 height 10
click at [860, 522] on input "checkbox" at bounding box center [859, 526] width 9 height 9
checkbox input "false"
click at [904, 518] on div "Email" at bounding box center [925, 526] width 48 height 17
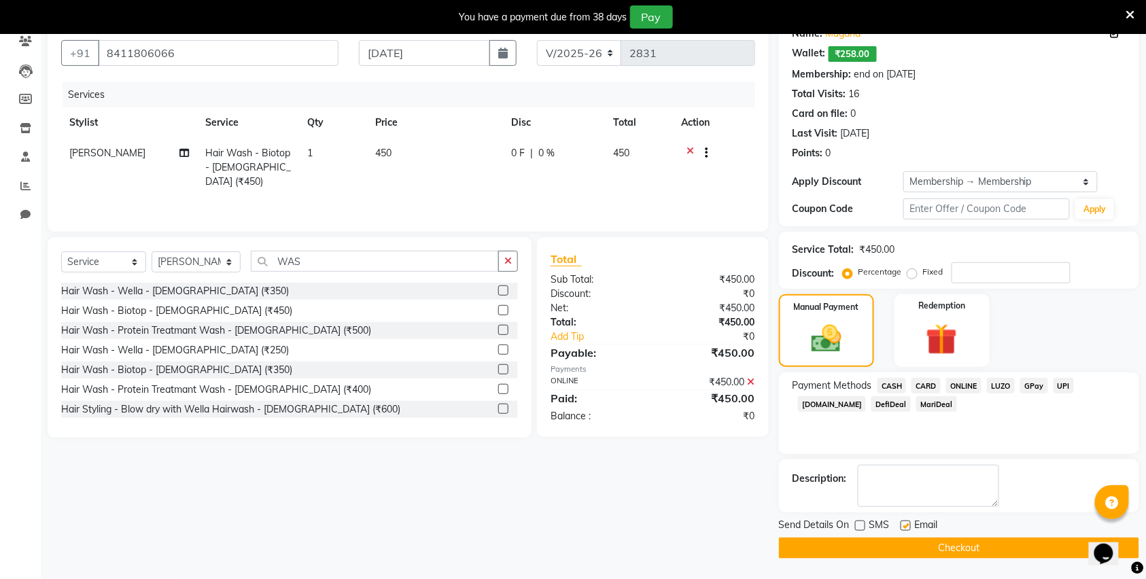
click at [908, 526] on label at bounding box center [906, 526] width 10 height 10
click at [908, 526] on input "checkbox" at bounding box center [905, 526] width 9 height 9
checkbox input "false"
click at [904, 539] on button "Checkout" at bounding box center [959, 548] width 360 height 21
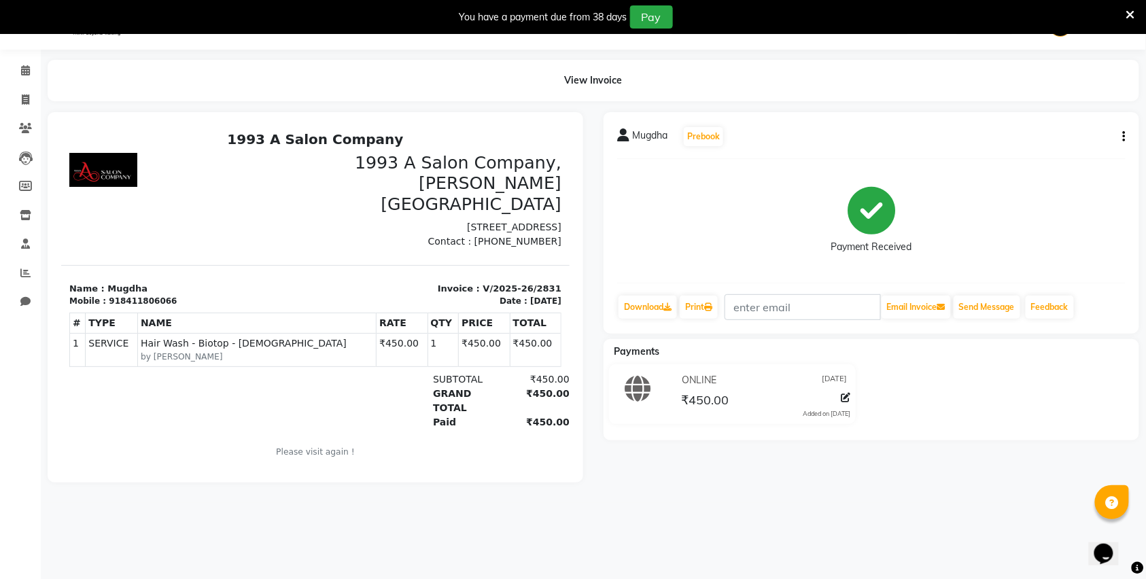
click at [17, 87] on li "Invoice" at bounding box center [20, 100] width 41 height 29
click at [22, 109] on link "Invoice" at bounding box center [20, 100] width 33 height 22
select select "service"
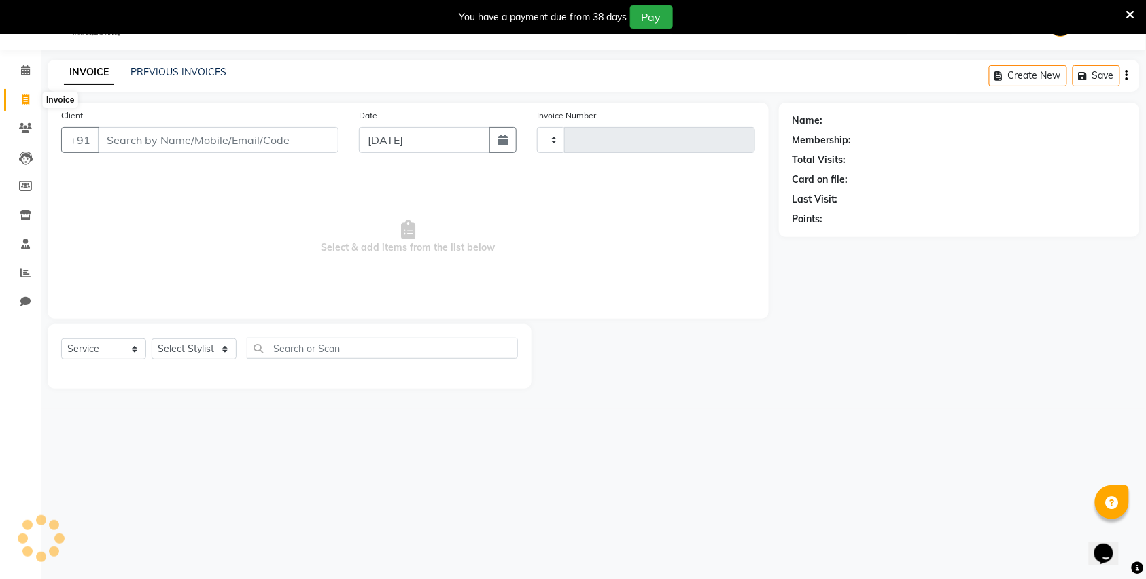
type input "2832"
select select "613"
click at [171, 72] on link "PREVIOUS INVOICES" at bounding box center [179, 72] width 96 height 12
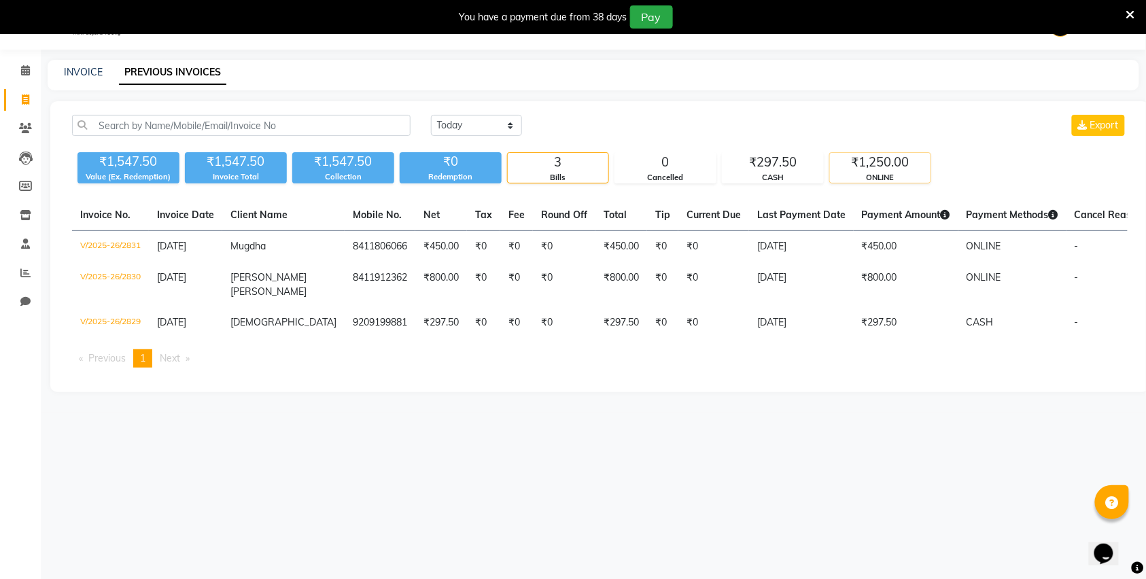
click at [878, 172] on div "ONLINE" at bounding box center [880, 178] width 101 height 12
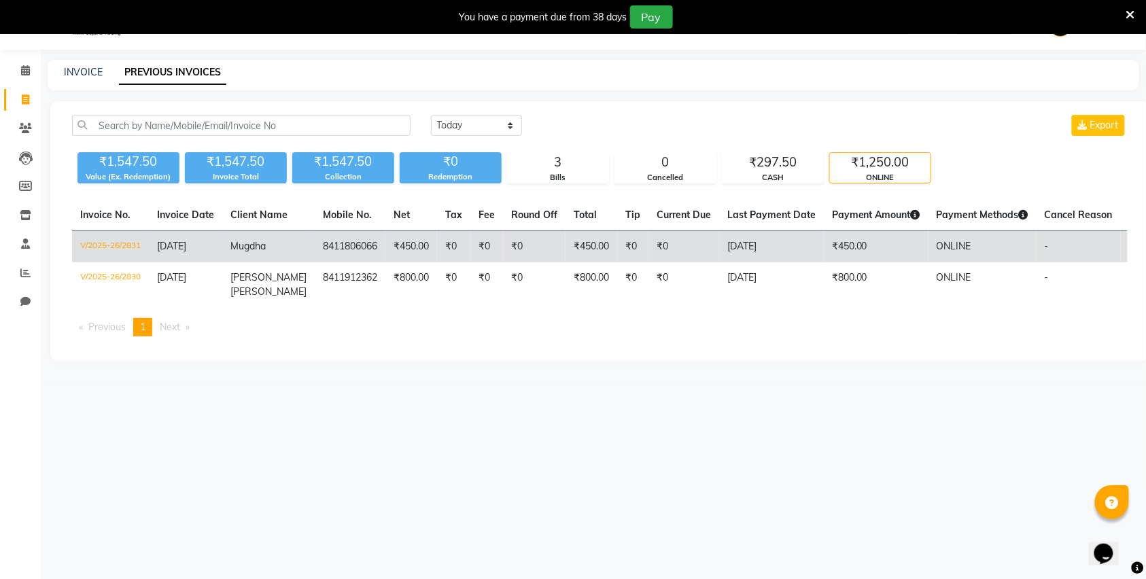
click at [878, 245] on td "₹450.00" at bounding box center [876, 247] width 105 height 32
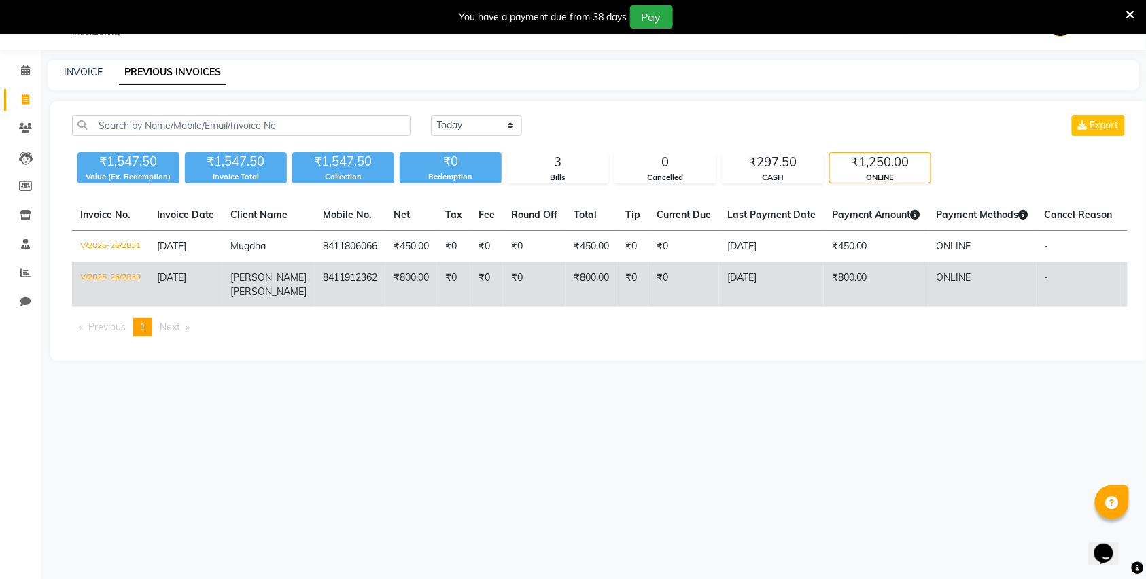
click at [539, 273] on td "₹0" at bounding box center [534, 284] width 63 height 45
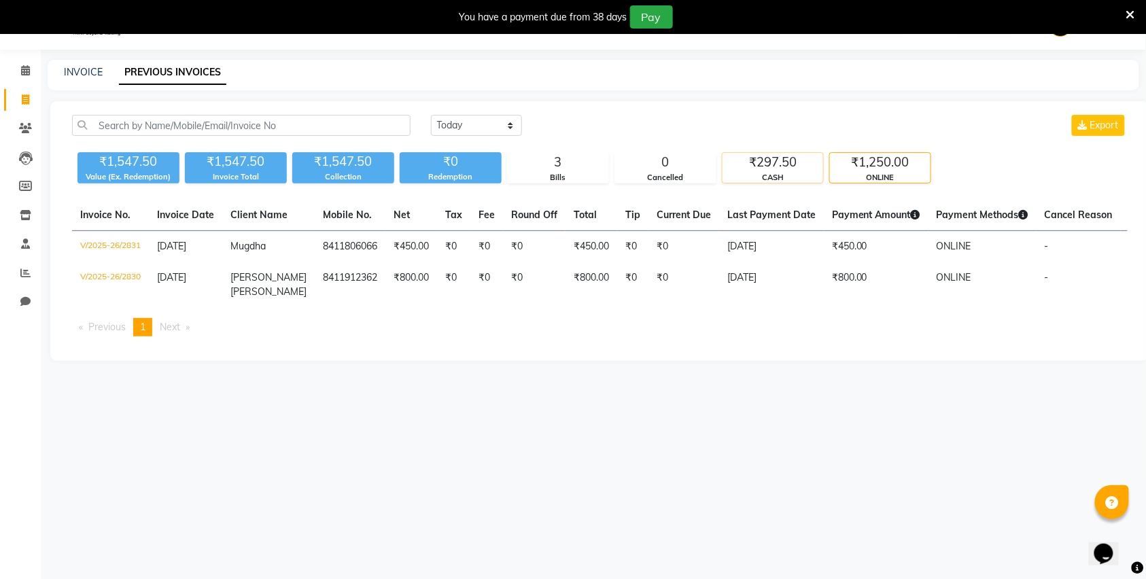
click at [749, 170] on div "₹297.50" at bounding box center [773, 162] width 101 height 19
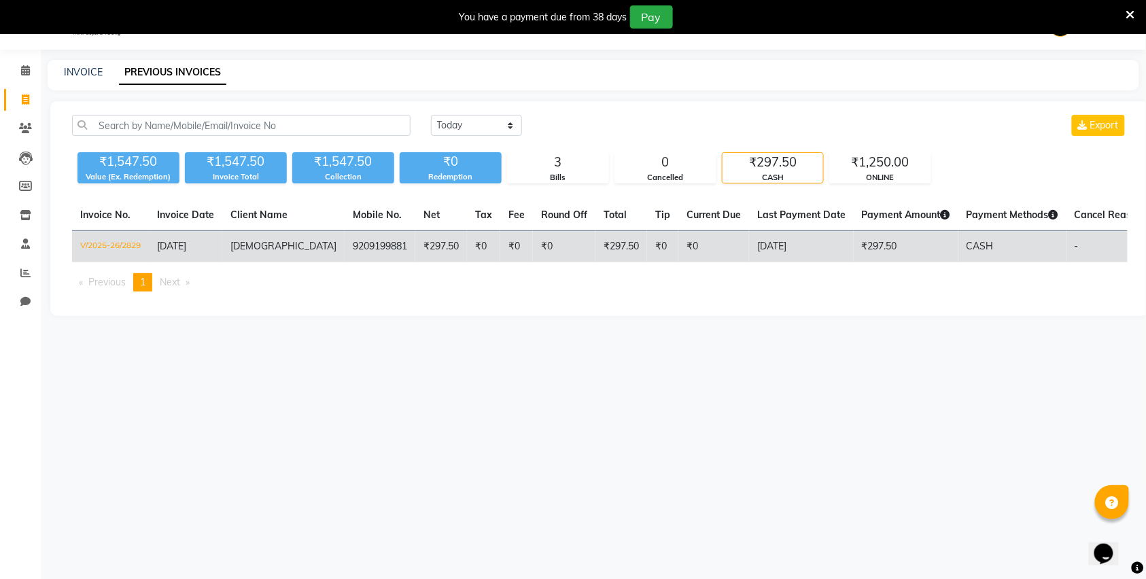
click at [597, 246] on td "₹297.50" at bounding box center [622, 247] width 52 height 32
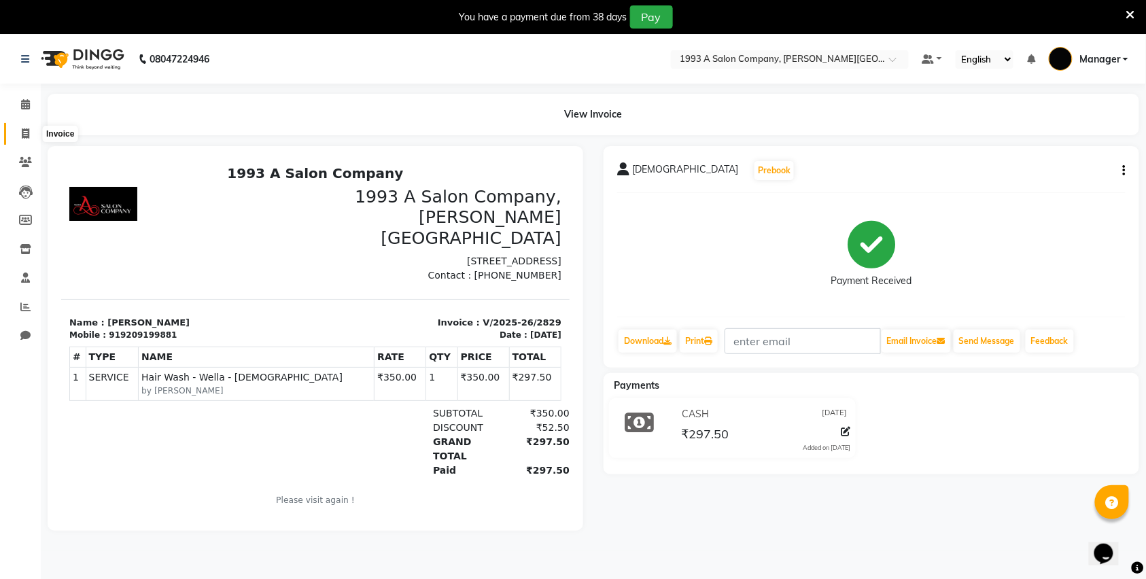
click at [29, 136] on icon at bounding box center [25, 134] width 7 height 10
select select "service"
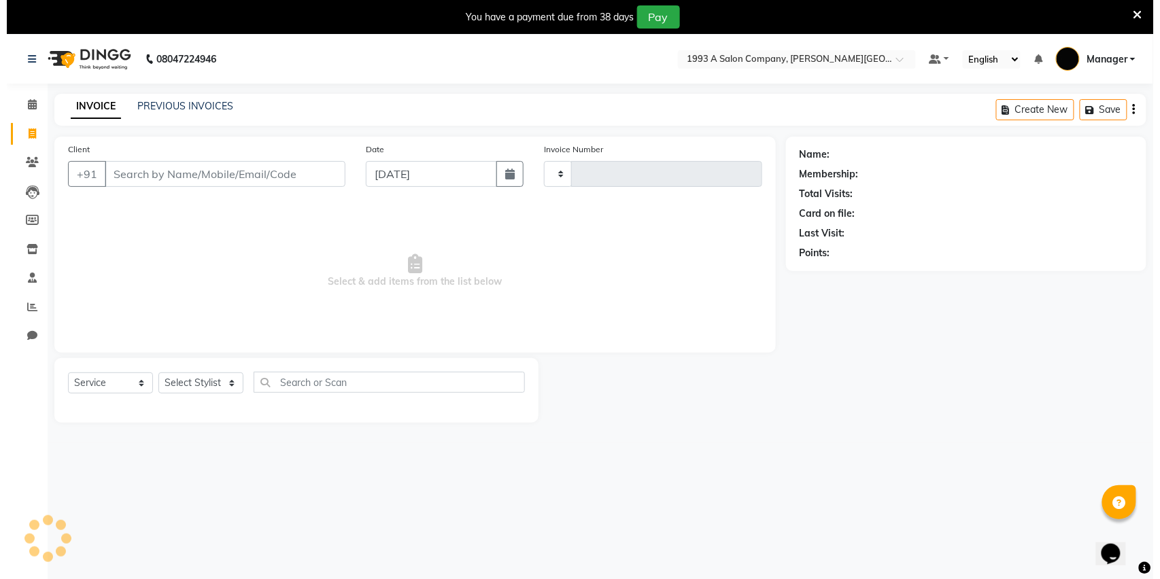
scroll to position [34, 0]
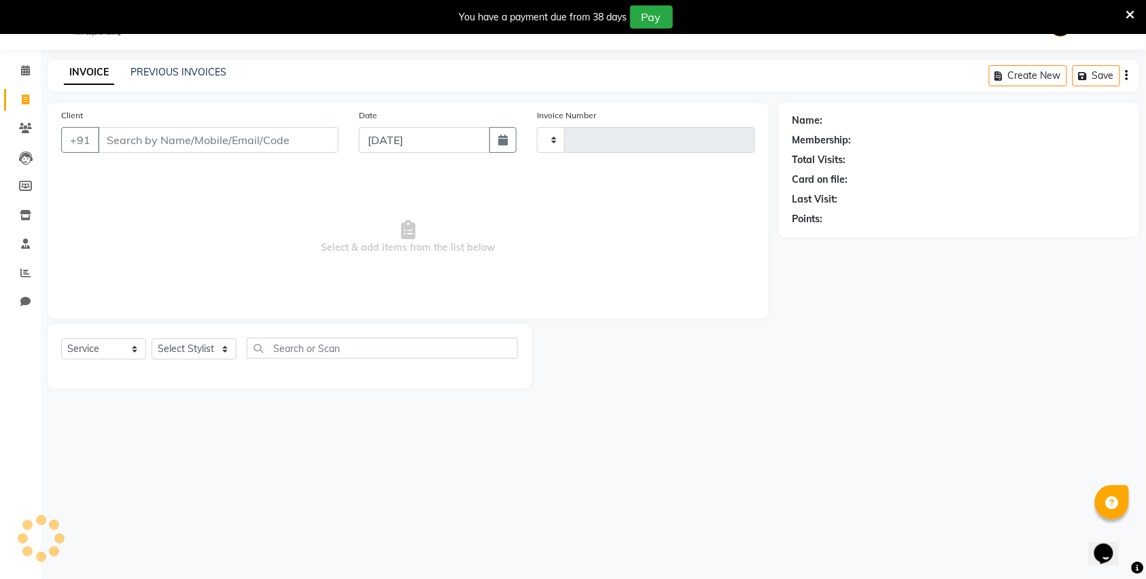
type input "2832"
select select "613"
click at [256, 133] on input "Client" at bounding box center [218, 140] width 241 height 26
type input "9909081211"
click at [305, 148] on button "Add Client" at bounding box center [304, 140] width 70 height 26
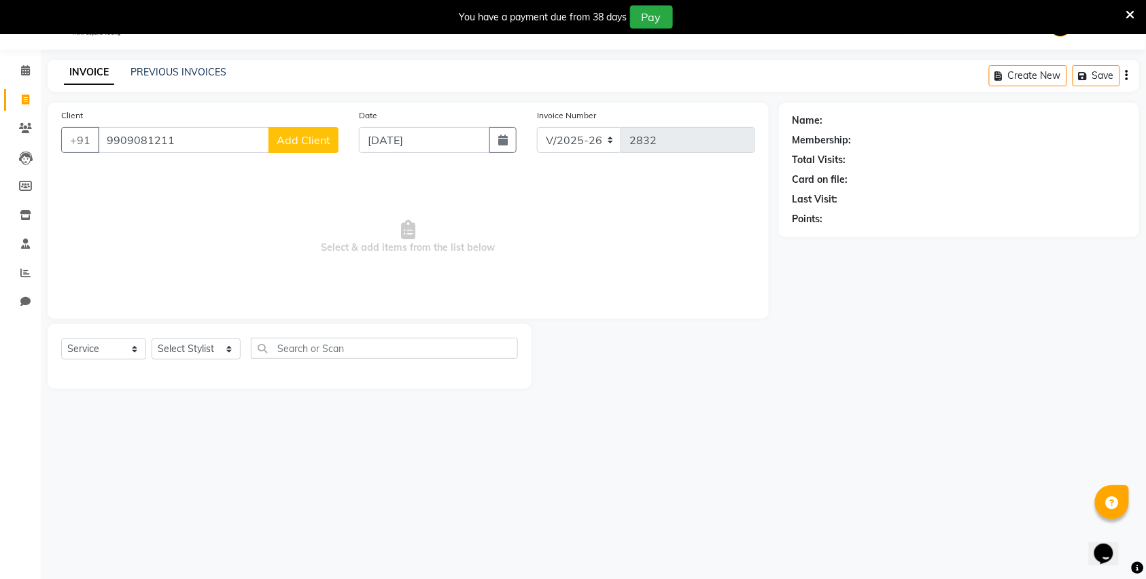
select select "22"
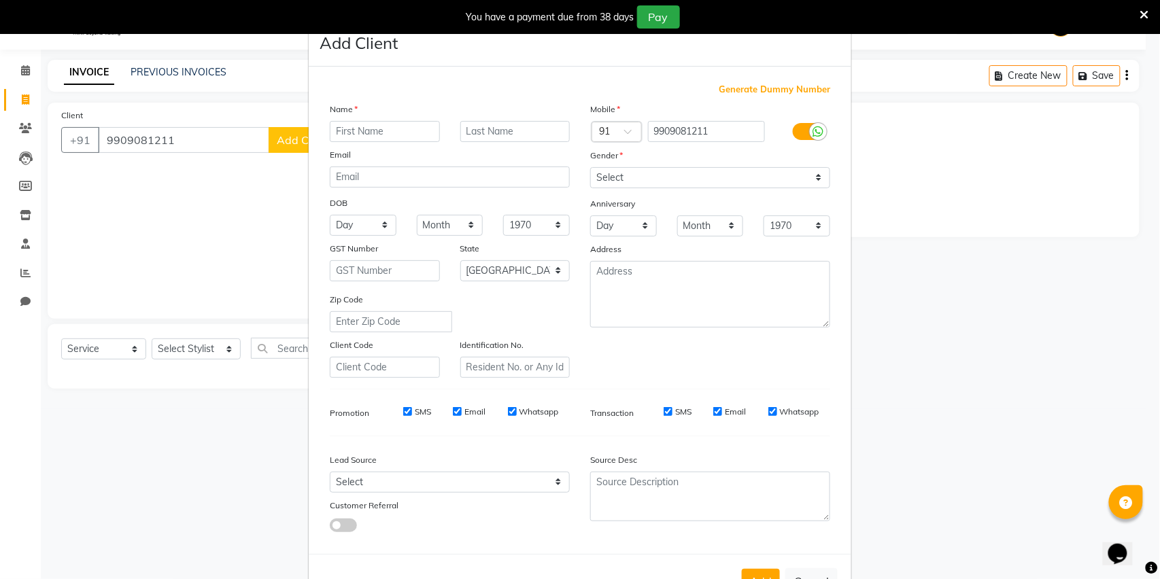
click at [369, 126] on input "text" at bounding box center [385, 131] width 110 height 21
type input "KITAN"
click at [668, 177] on select "Select Male Female Other Prefer Not To Say" at bounding box center [710, 177] width 240 height 21
select select "male"
click at [590, 167] on select "Select Male Female Other Prefer Not To Say" at bounding box center [710, 177] width 240 height 21
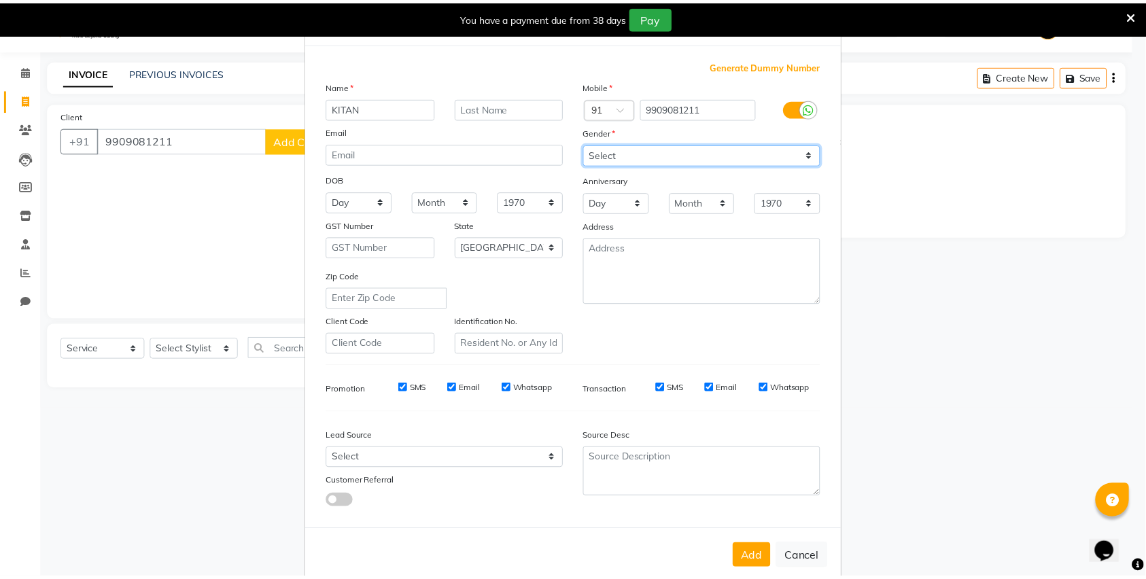
scroll to position [45, 0]
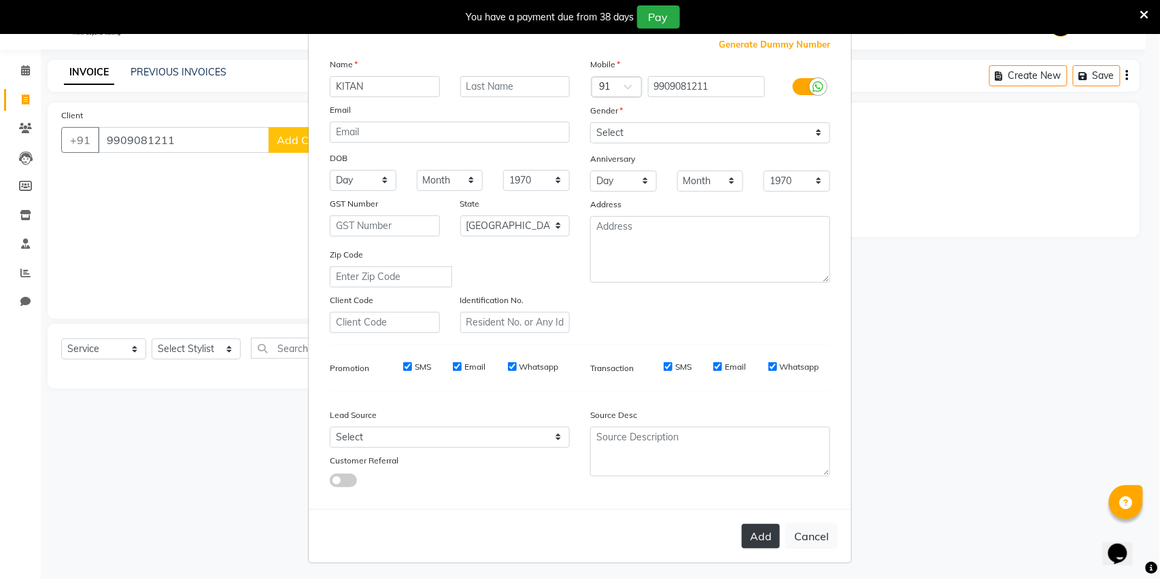
click at [766, 539] on button "Add" at bounding box center [761, 536] width 38 height 24
select select
select select "null"
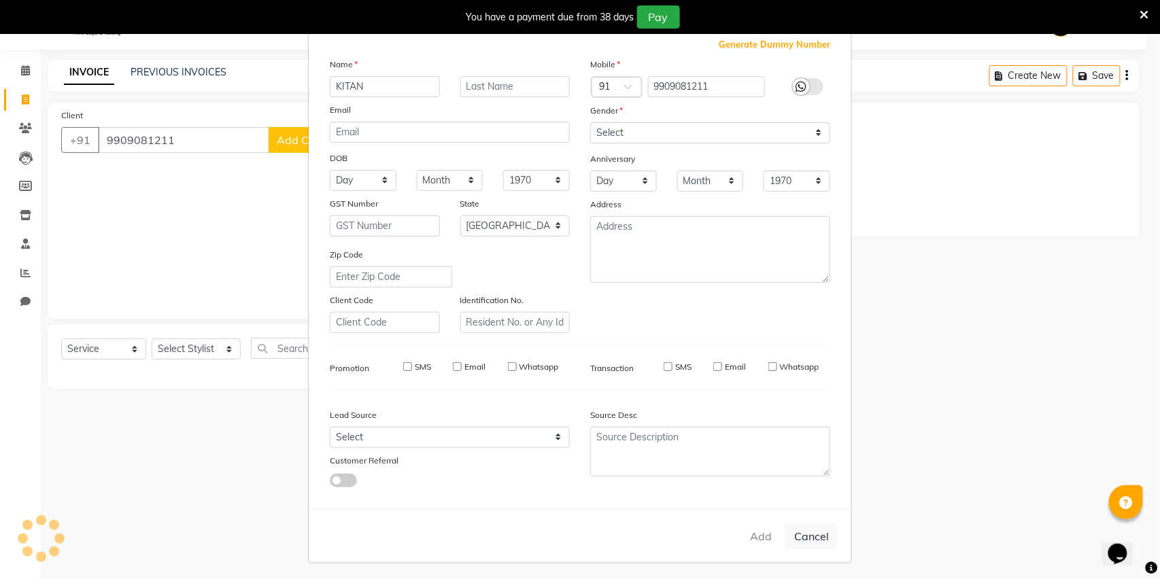
select select
checkbox input "false"
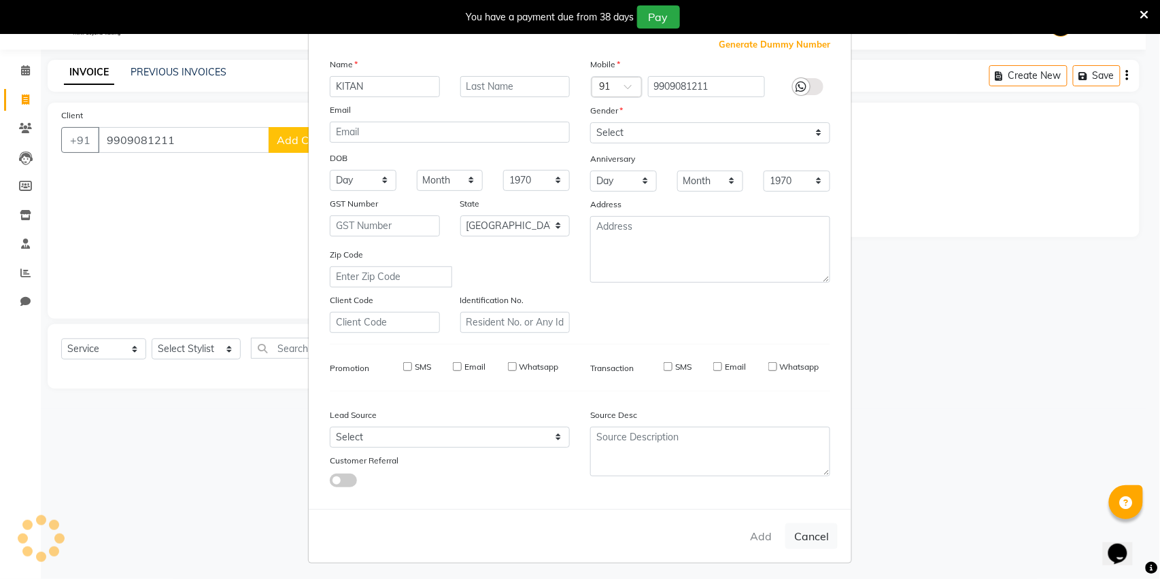
checkbox input "false"
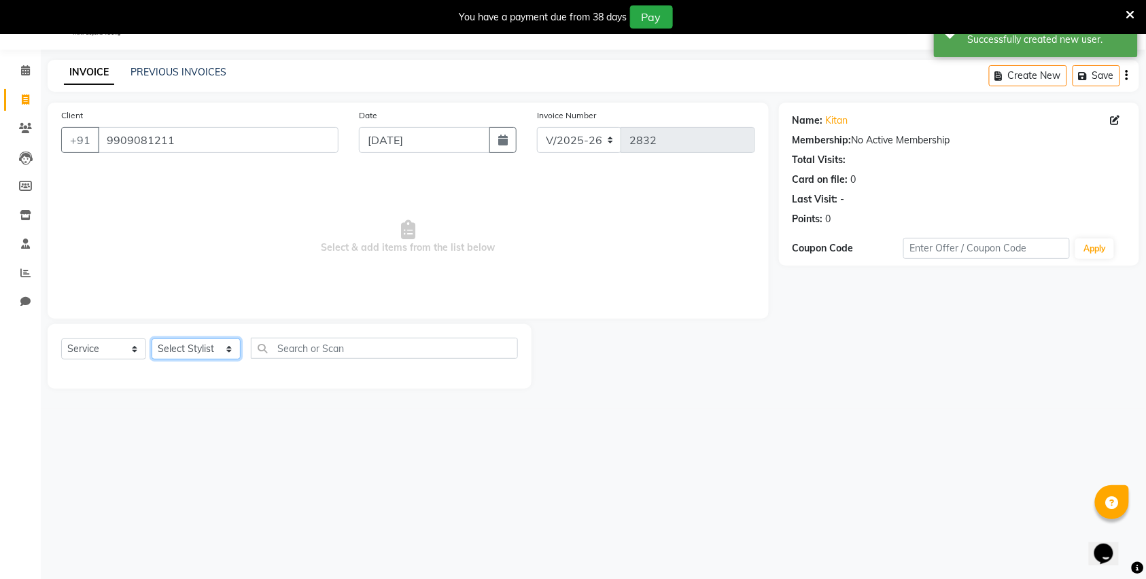
click at [170, 349] on select "Select Stylist Bhagyashri Kaifee Khan Manager Max Ansari Mr Shirish (owner) Pra…" at bounding box center [196, 349] width 89 height 21
select select "57487"
click at [152, 339] on select "Select Stylist Bhagyashri Kaifee Khan Manager Max Ansari Mr Shirish (owner) Pra…" at bounding box center [196, 349] width 89 height 21
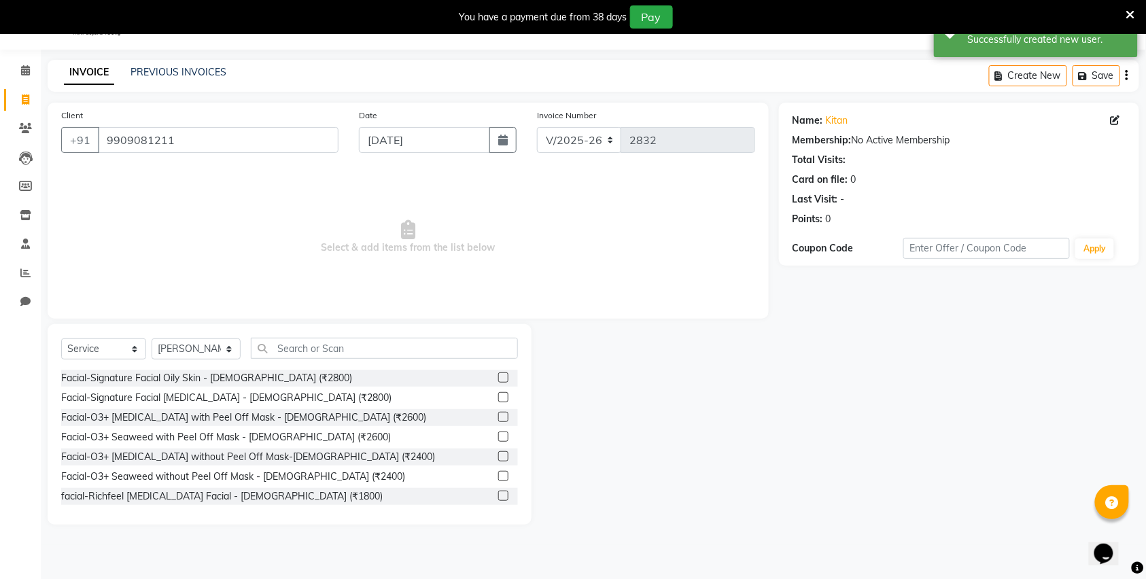
click at [329, 335] on div "Select Service Product Membership Package Voucher Prepaid Gift Card Select Styl…" at bounding box center [290, 424] width 484 height 201
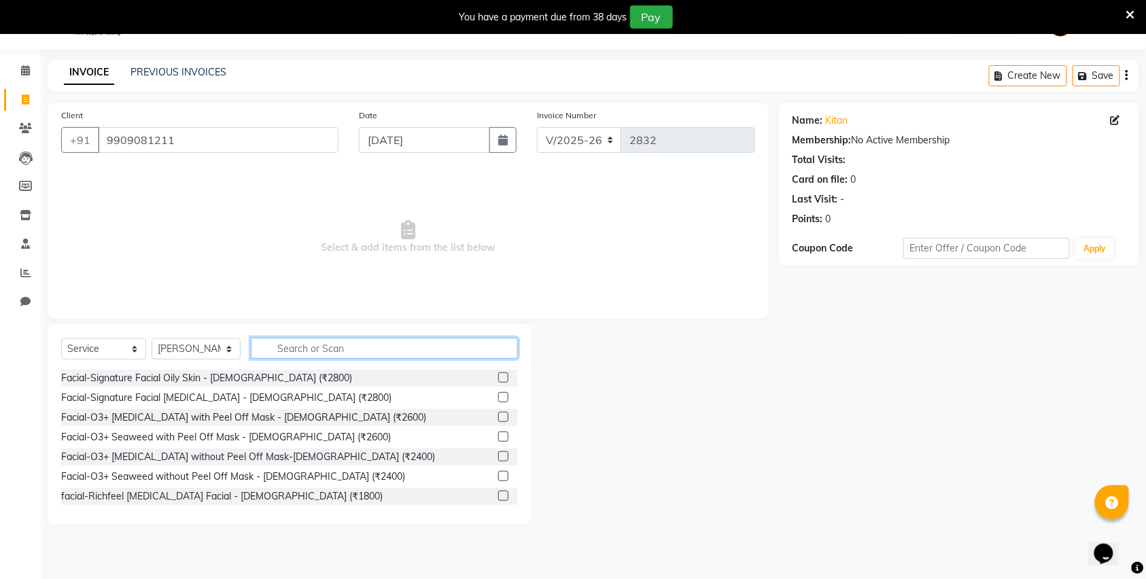
click at [324, 343] on input "text" at bounding box center [384, 348] width 267 height 21
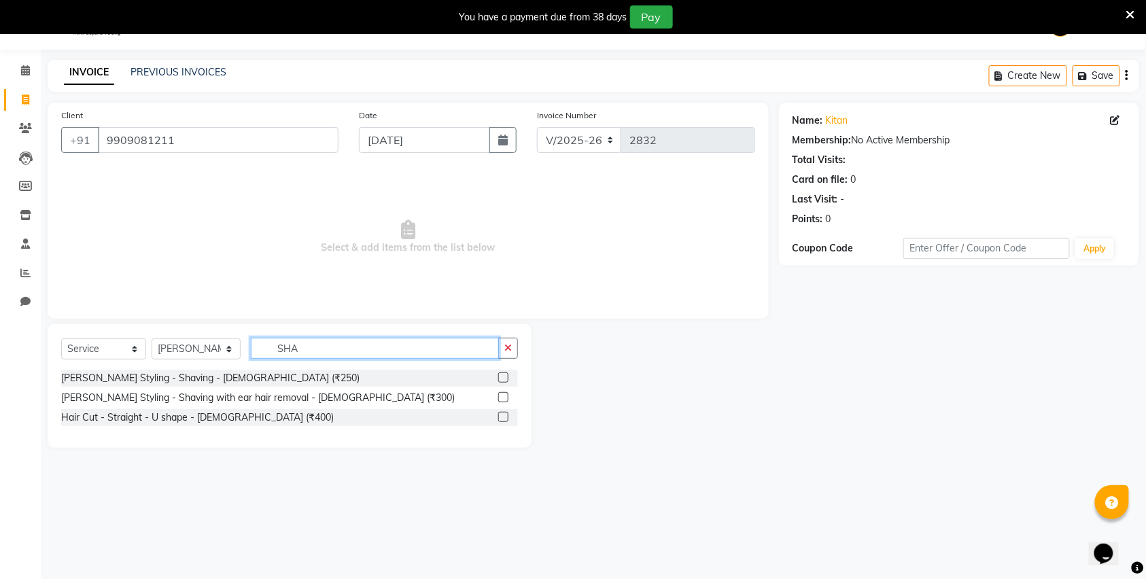
type input "SHA"
click at [500, 398] on label at bounding box center [503, 397] width 10 height 10
click at [500, 398] on input "checkbox" at bounding box center [502, 398] width 9 height 9
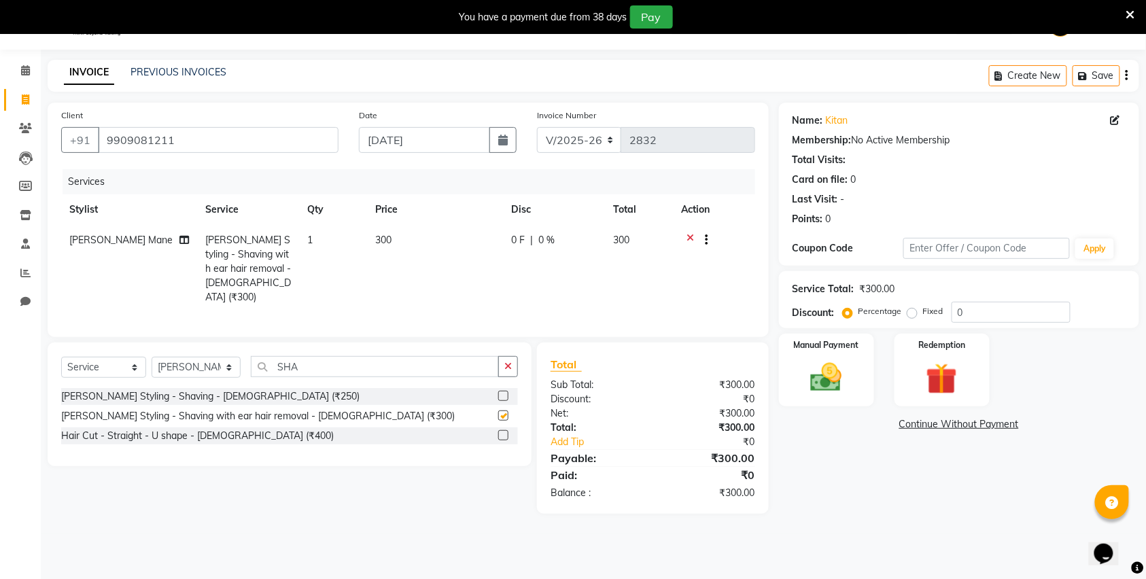
checkbox input "false"
click at [825, 383] on img at bounding box center [826, 377] width 53 height 37
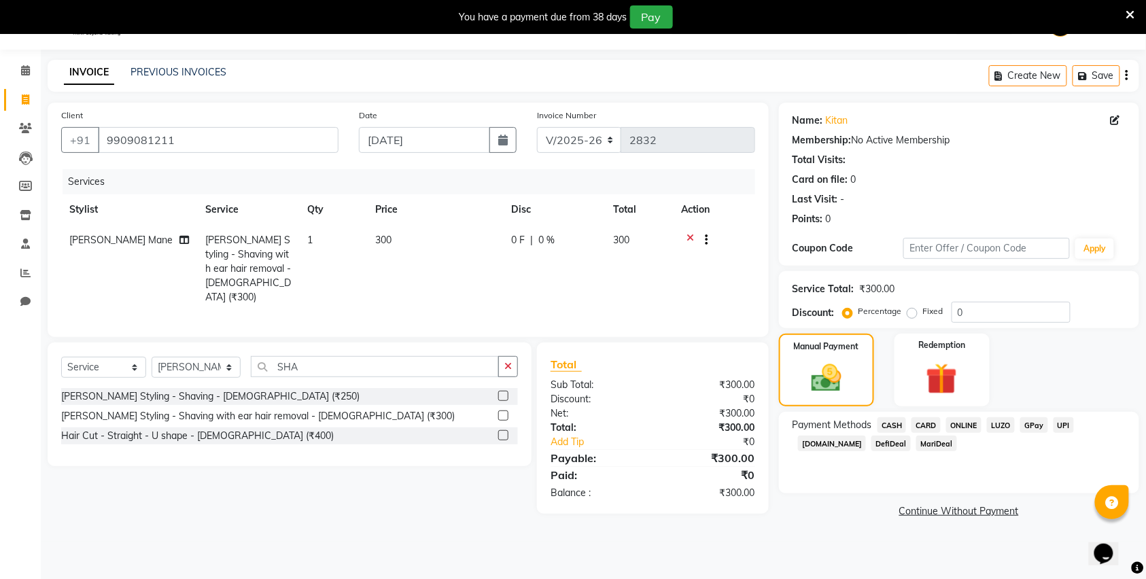
click at [966, 428] on span "ONLINE" at bounding box center [963, 425] width 35 height 16
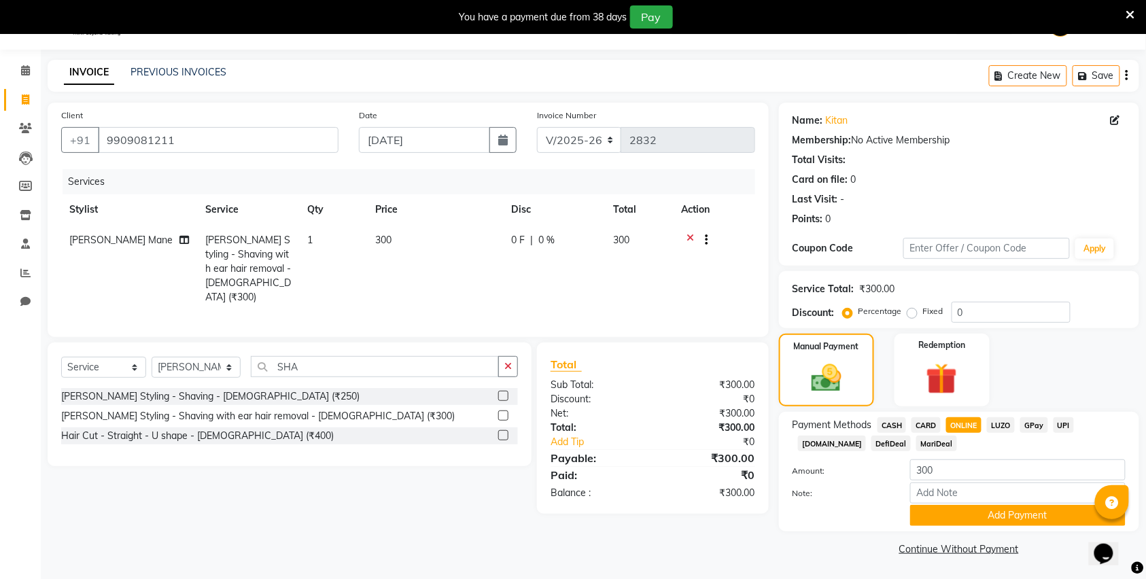
scroll to position [36, 0]
click at [898, 422] on span "CASH" at bounding box center [892, 425] width 29 height 16
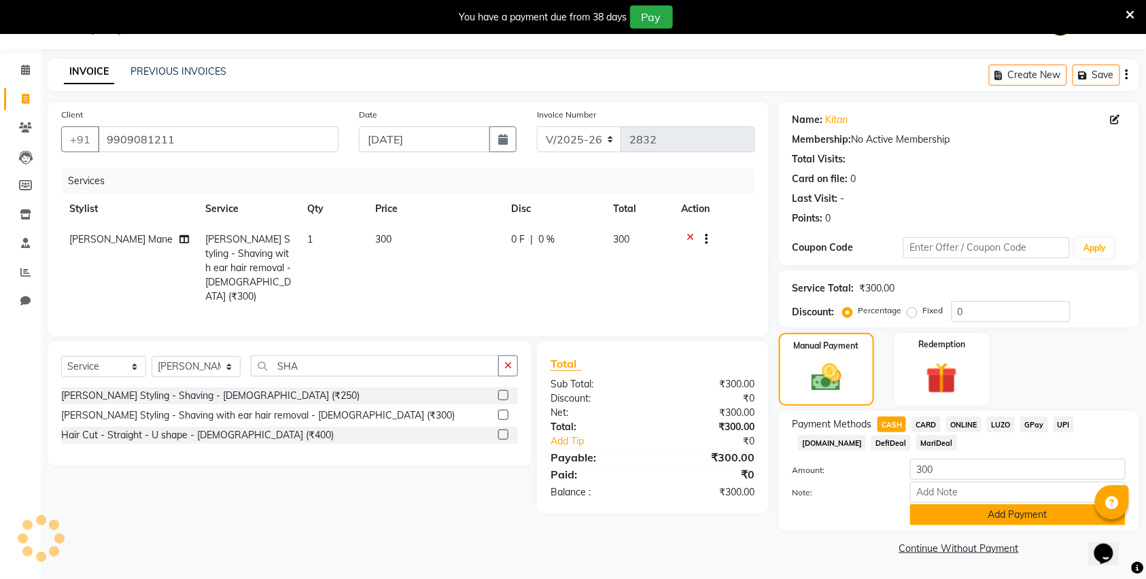
click at [960, 512] on button "Add Payment" at bounding box center [1018, 515] width 216 height 21
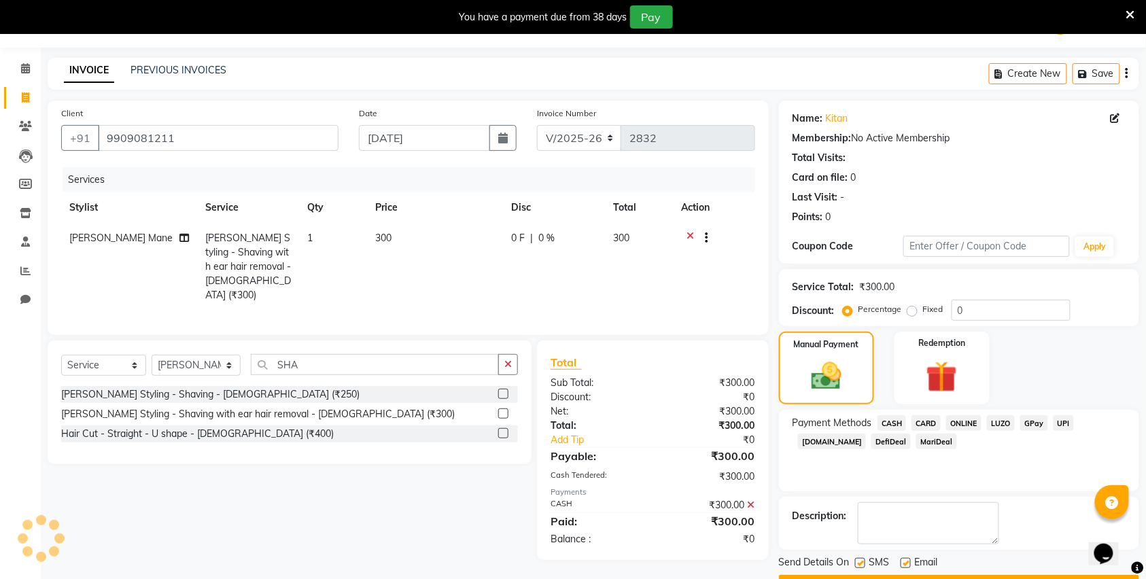
scroll to position [75, 0]
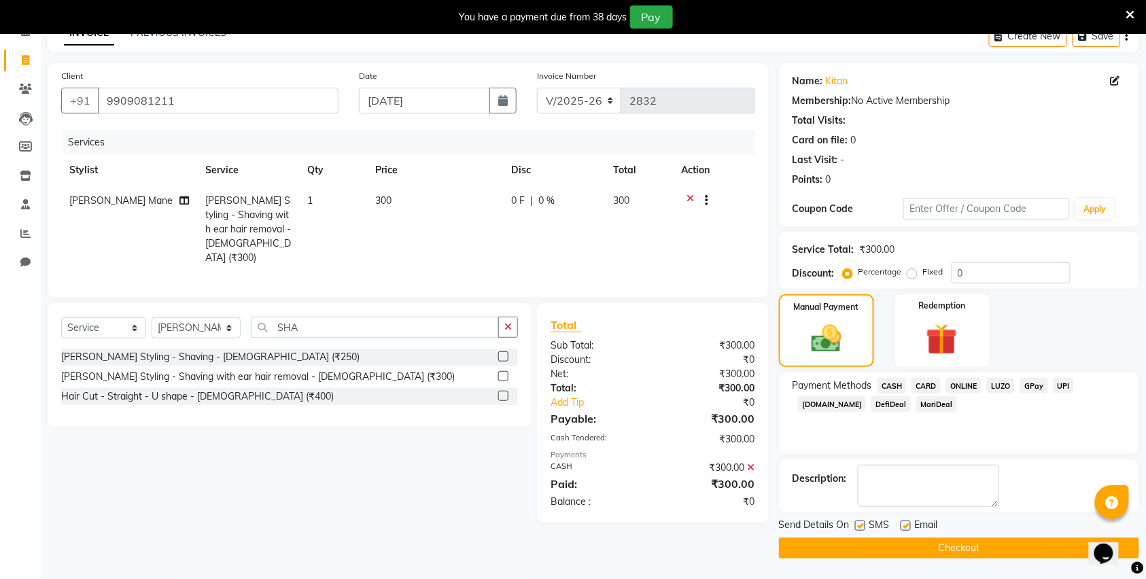
click at [868, 526] on div "SMS" at bounding box center [878, 526] width 46 height 17
click at [863, 526] on label at bounding box center [860, 526] width 10 height 10
click at [863, 526] on input "checkbox" at bounding box center [859, 526] width 9 height 9
checkbox input "false"
click at [881, 544] on button "Checkout" at bounding box center [959, 548] width 360 height 21
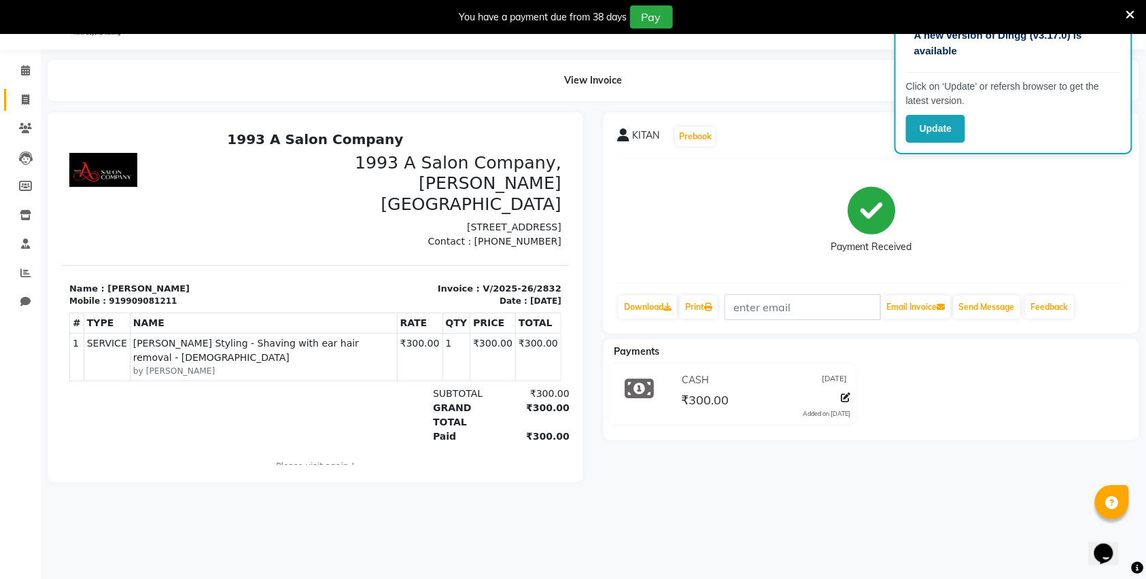
click at [20, 107] on link "Invoice" at bounding box center [20, 100] width 33 height 22
select select "service"
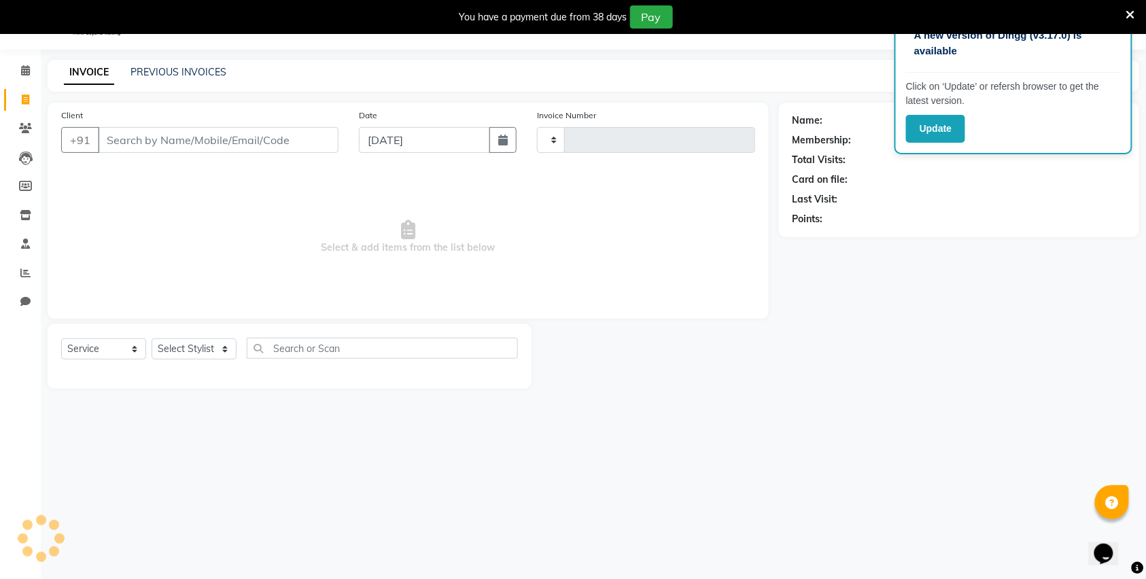
type input "2833"
select select "613"
click at [166, 77] on link "PREVIOUS INVOICES" at bounding box center [179, 72] width 96 height 12
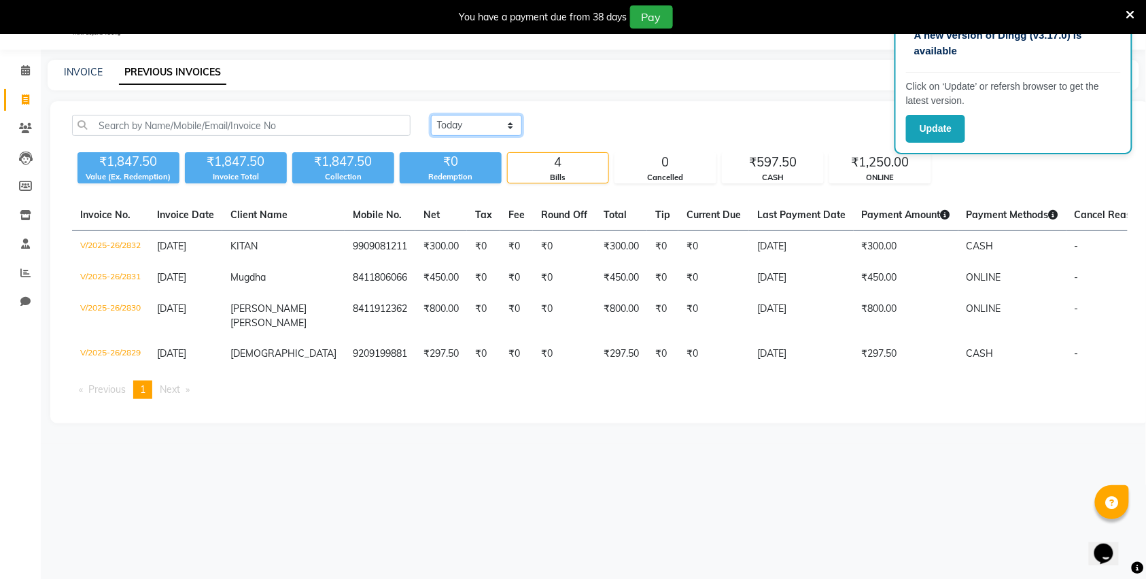
click at [471, 117] on select "Today Yesterday Custom Range" at bounding box center [476, 125] width 91 height 21
click at [431, 115] on select "Today Yesterday Custom Range" at bounding box center [476, 125] width 91 height 21
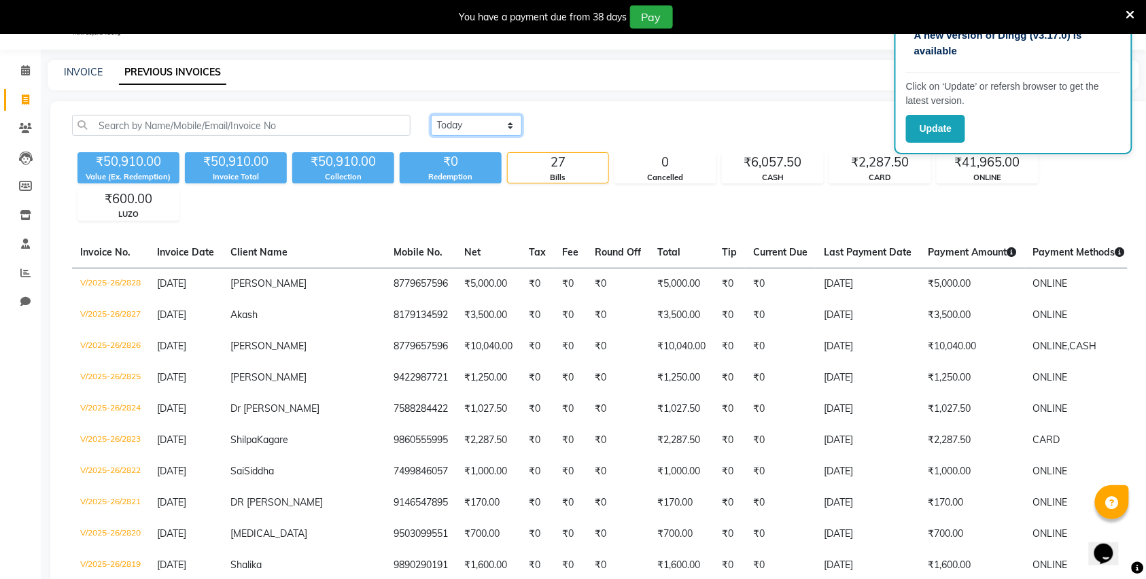
click at [495, 117] on select "Today Yesterday Custom Range" at bounding box center [476, 125] width 91 height 21
select select "range"
click at [431, 115] on select "Today Yesterday Custom Range" at bounding box center [476, 125] width 91 height 21
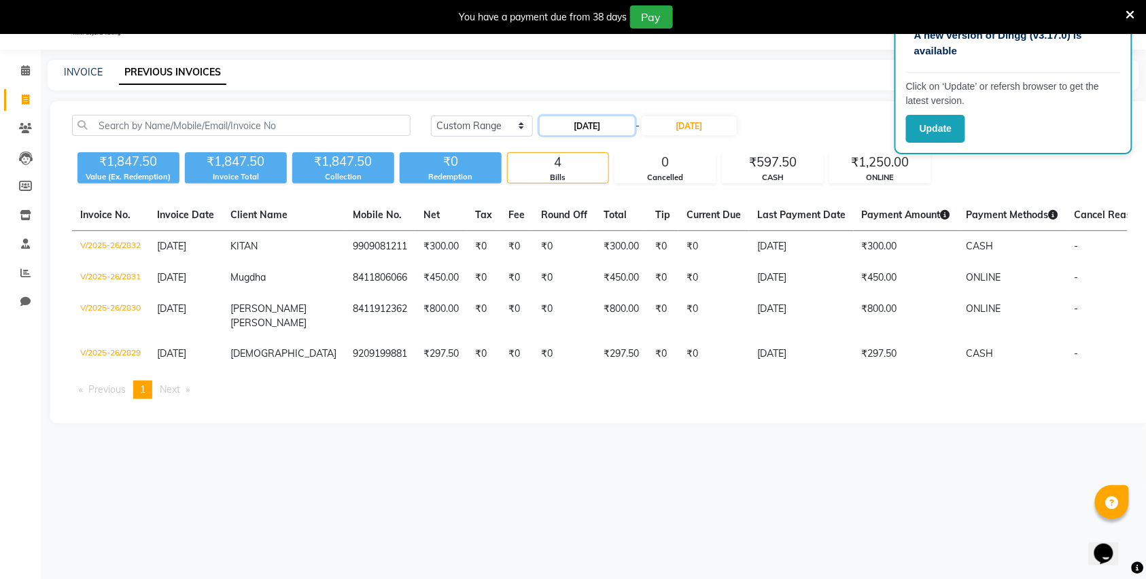
click at [590, 120] on input "[DATE]" at bounding box center [587, 125] width 95 height 19
select select "9"
select select "2025"
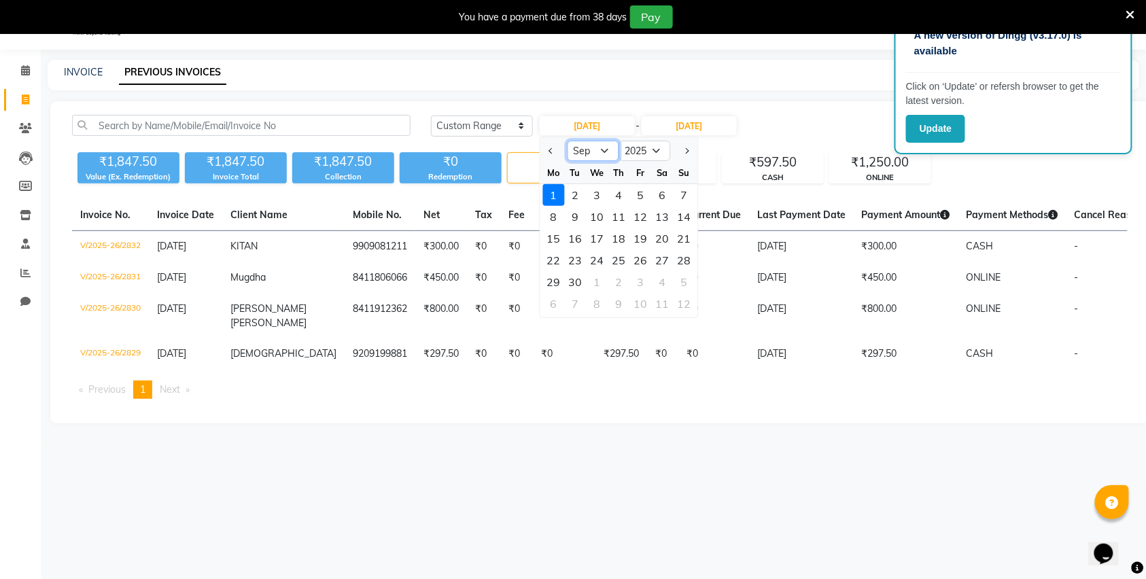
click at [570, 150] on select "Jan Feb Mar Apr May Jun Jul Aug Sep Oct Nov Dec" at bounding box center [593, 151] width 52 height 20
select select "8"
click at [567, 141] on select "Jan Feb Mar Apr May Jun Jul Aug Sep Oct Nov Dec" at bounding box center [593, 151] width 52 height 20
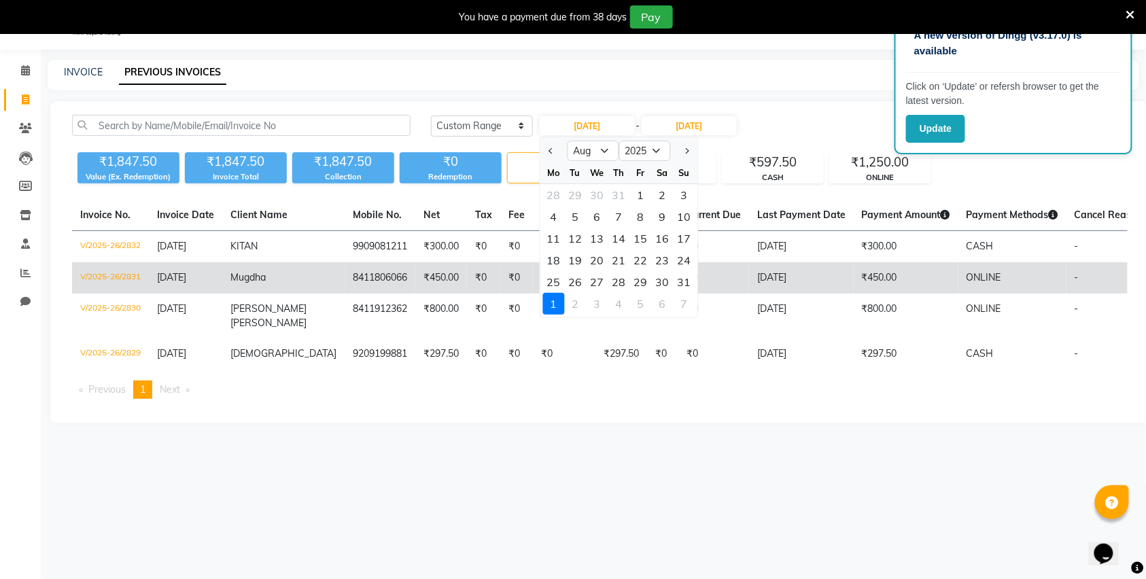
click at [680, 284] on div "31" at bounding box center [684, 282] width 22 height 22
type input "31-08-2025"
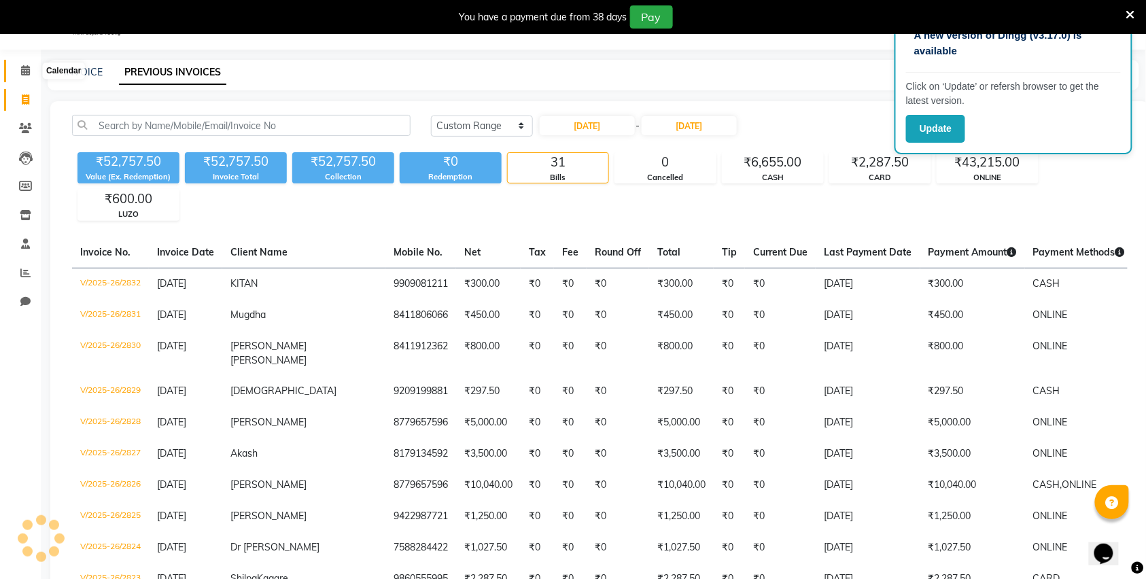
click at [20, 77] on span at bounding box center [26, 71] width 24 height 16
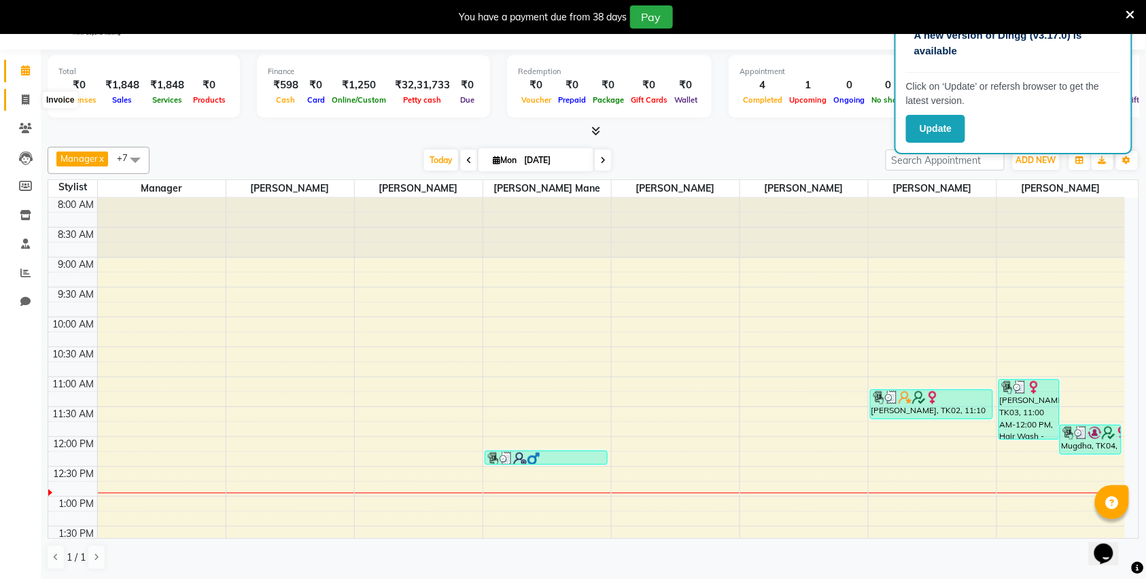
click at [23, 106] on span at bounding box center [26, 100] width 24 height 16
select select "service"
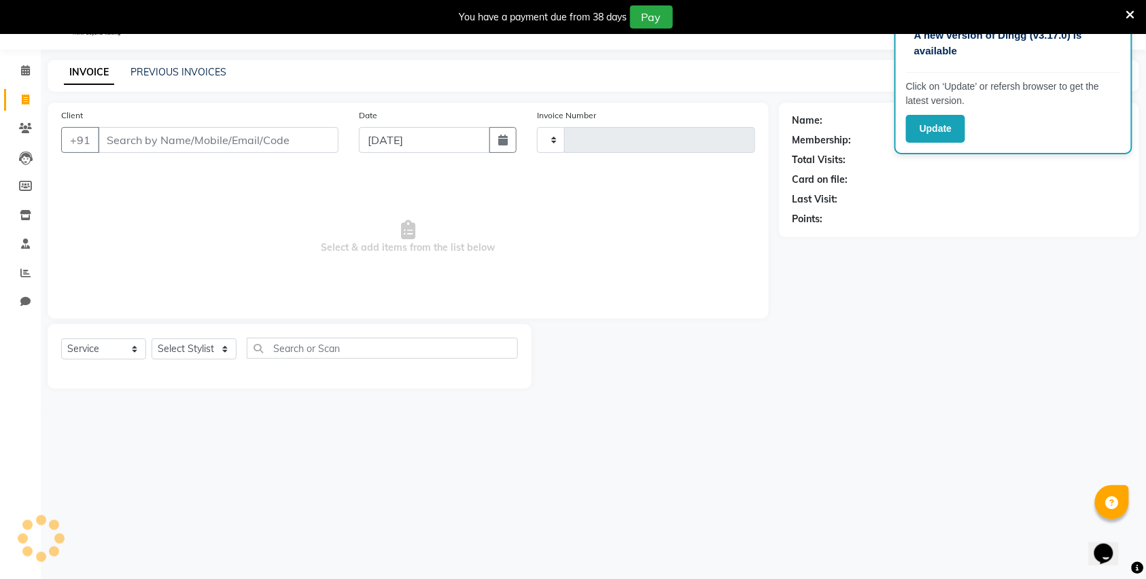
type input "2833"
select select "613"
click at [11, 77] on link "Calendar" at bounding box center [20, 71] width 33 height 22
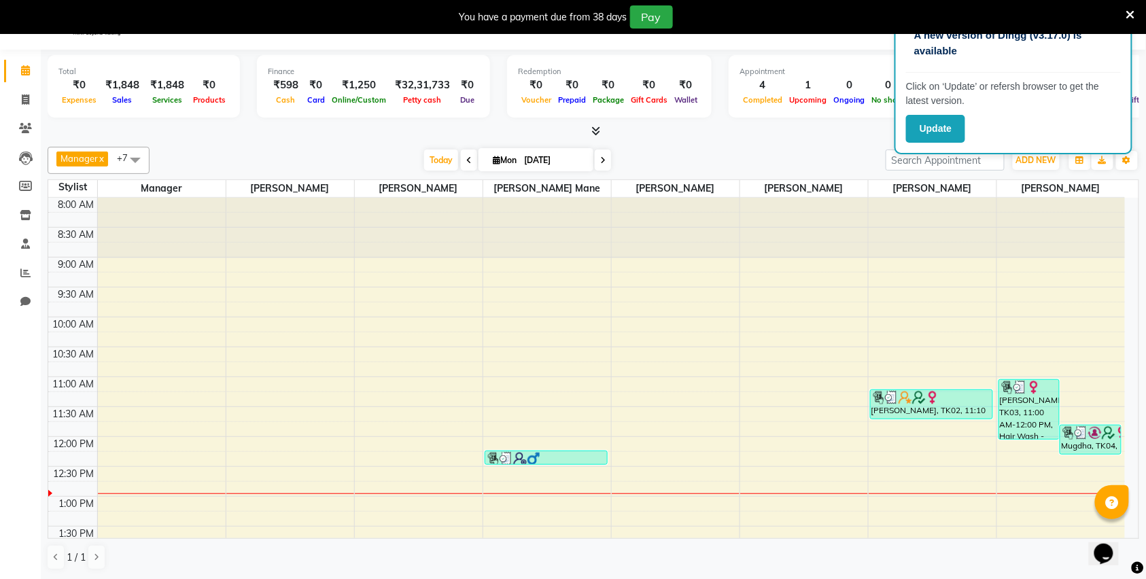
click at [562, 158] on input "[DATE]" at bounding box center [554, 160] width 68 height 20
select select "9"
select select "2025"
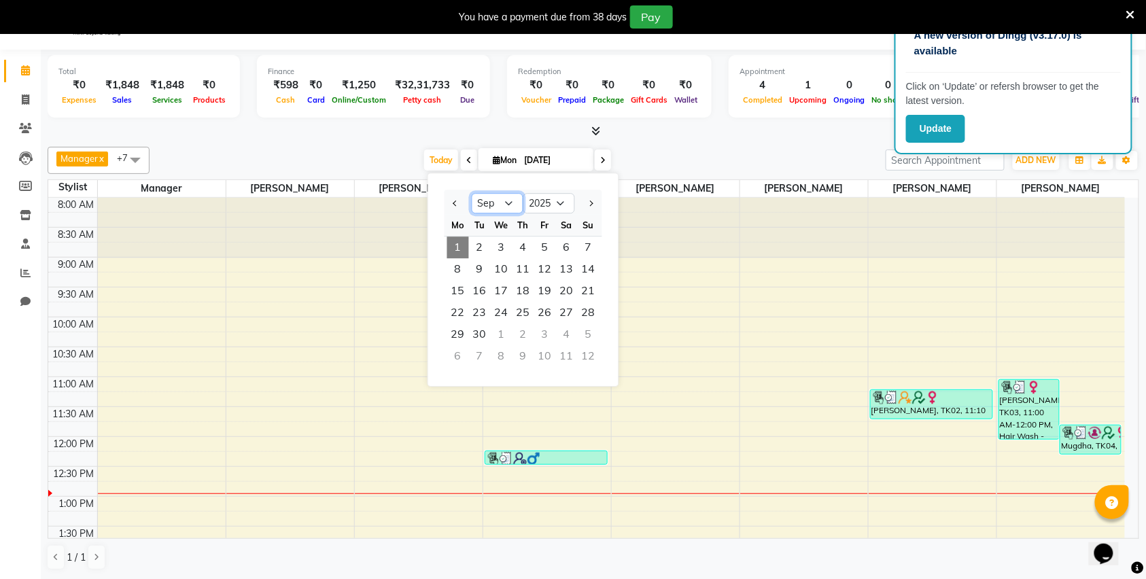
click at [502, 210] on select "Jan Feb Mar Apr May Jun Jul Aug Sep Oct Nov Dec" at bounding box center [498, 204] width 52 height 20
select select "8"
click at [472, 194] on select "Jan Feb Mar Apr May Jun Jul Aug Sep Oct Nov Dec" at bounding box center [498, 204] width 52 height 20
click at [575, 201] on div at bounding box center [588, 203] width 27 height 22
click at [555, 204] on select "2015 2016 2017 2018 2019 2020 2021 2022 2023 2024 2025 2026 2027 2028 2029 2030…" at bounding box center [550, 204] width 52 height 20
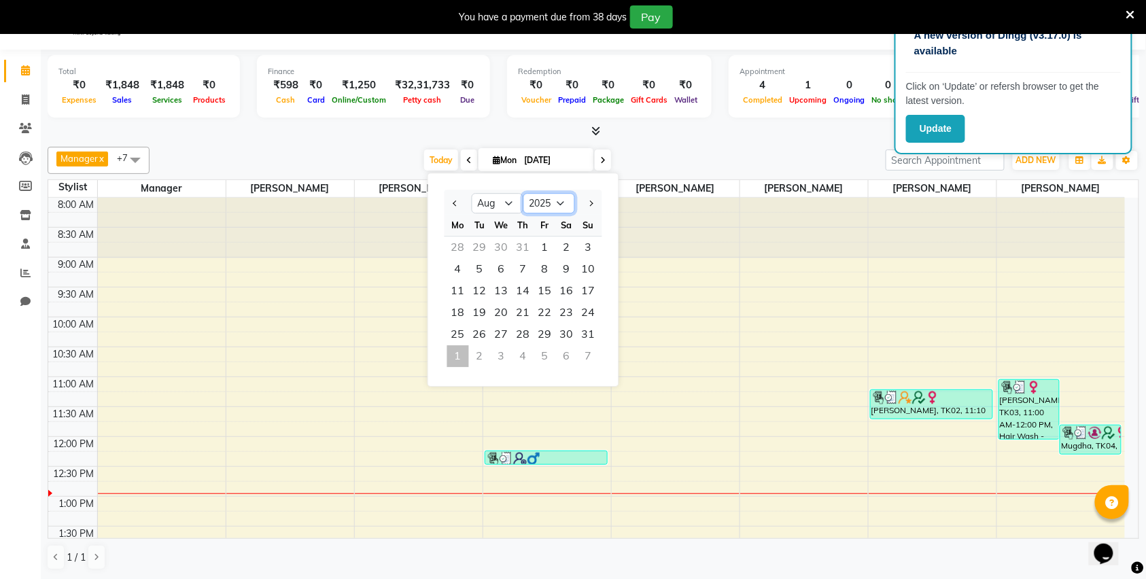
select select "2015"
click at [524, 194] on select "2015 2016 2017 2018 2019 2020 2021 2022 2023 2024 2025 2026 2027 2028 2029 2030…" at bounding box center [550, 204] width 52 height 20
click at [640, 150] on div "Today Mon 01-09-2025 Jan Feb Mar Apr May Jun Jul Aug Sep Oct Nov Dec 2005 2006 …" at bounding box center [517, 160] width 723 height 20
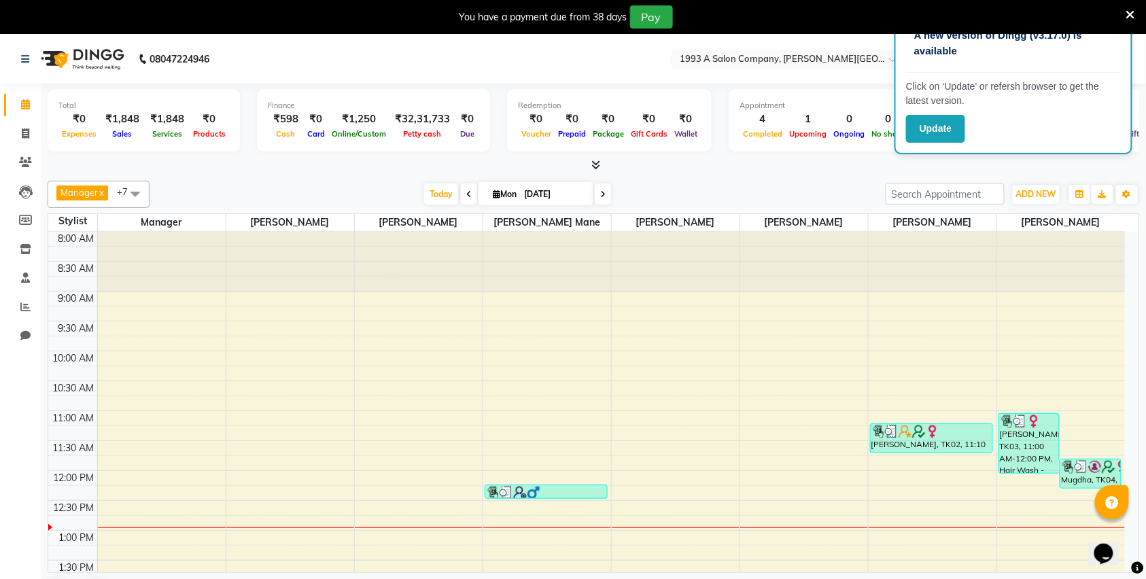
click at [1132, 9] on icon at bounding box center [1131, 15] width 9 height 12
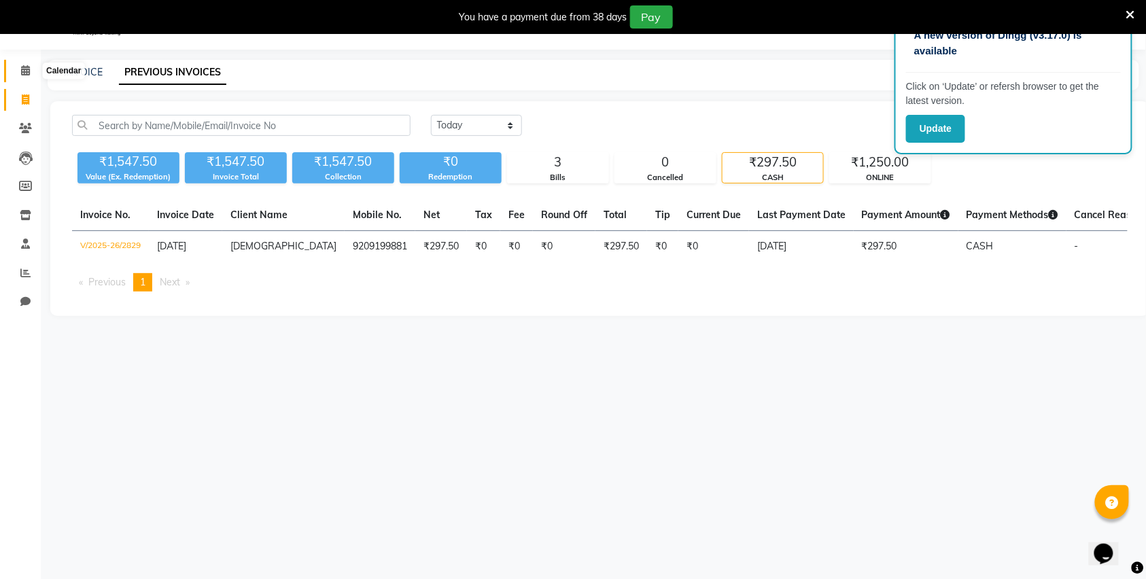
click at [30, 69] on span at bounding box center [26, 71] width 24 height 16
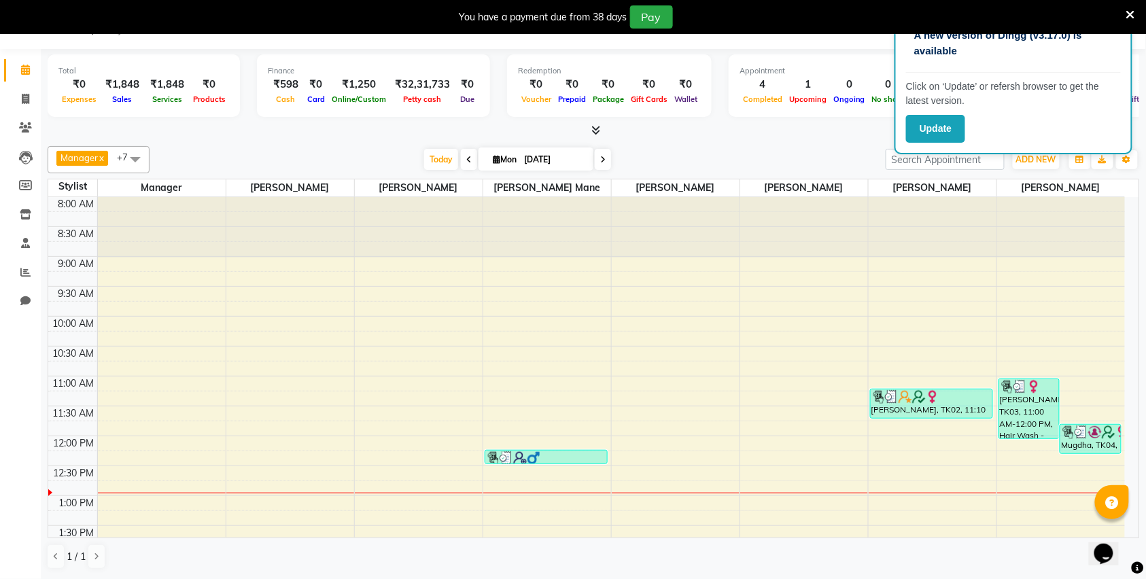
click at [466, 160] on icon at bounding box center [468, 160] width 5 height 8
type input "[DATE]"
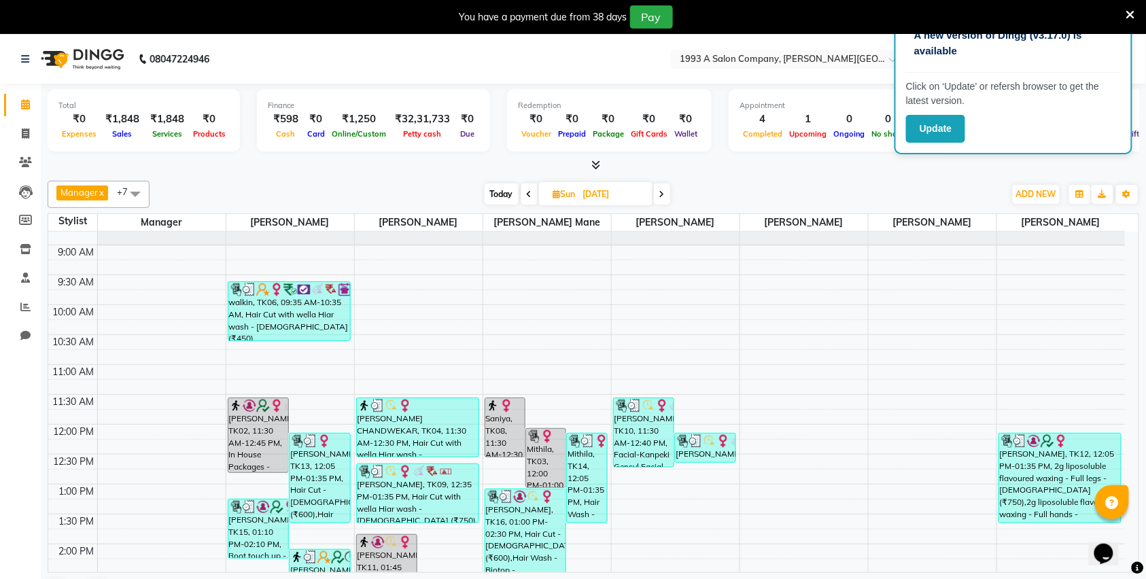
scroll to position [90, 0]
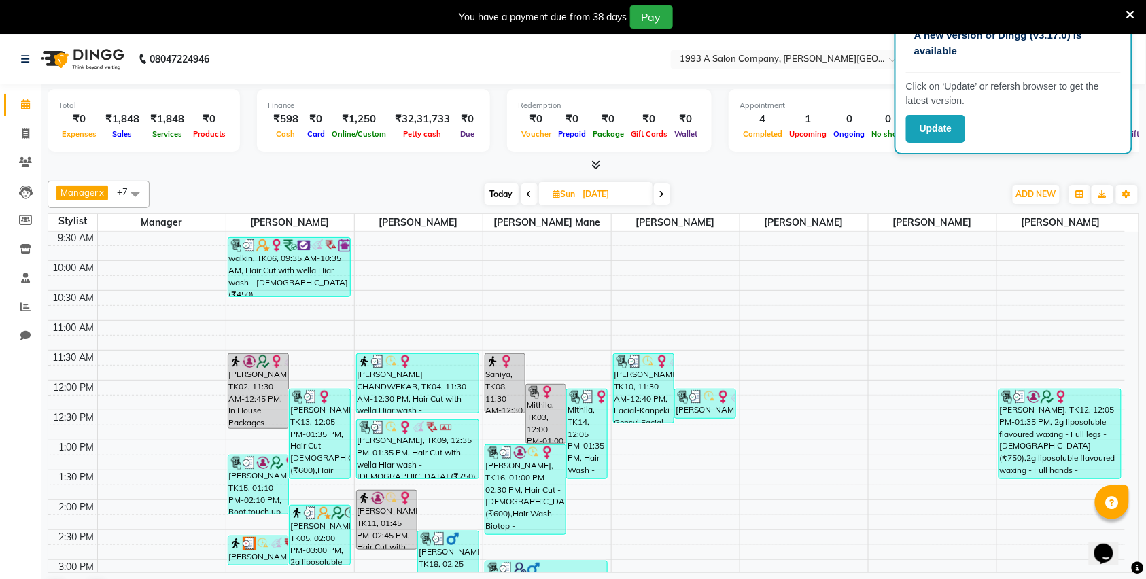
click at [1132, 19] on icon at bounding box center [1131, 15] width 9 height 12
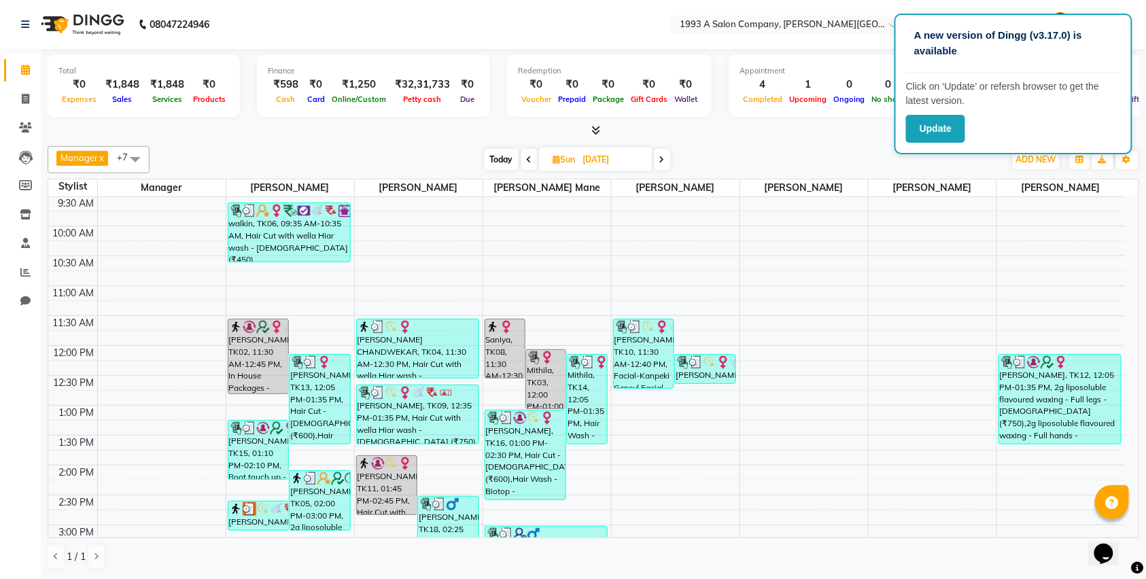
click at [847, 147] on div "Manager x [PERSON_NAME] x [PERSON_NAME] x [PERSON_NAME] Mane x [PERSON_NAME] x …" at bounding box center [594, 159] width 1092 height 27
click at [944, 121] on button "Update" at bounding box center [935, 129] width 59 height 28
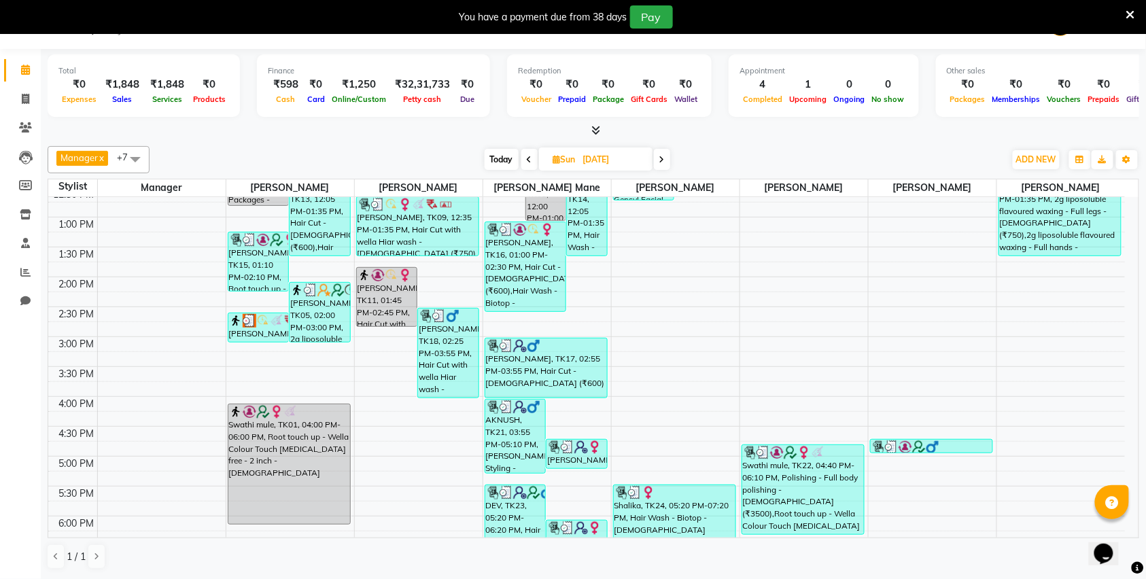
scroll to position [242, 0]
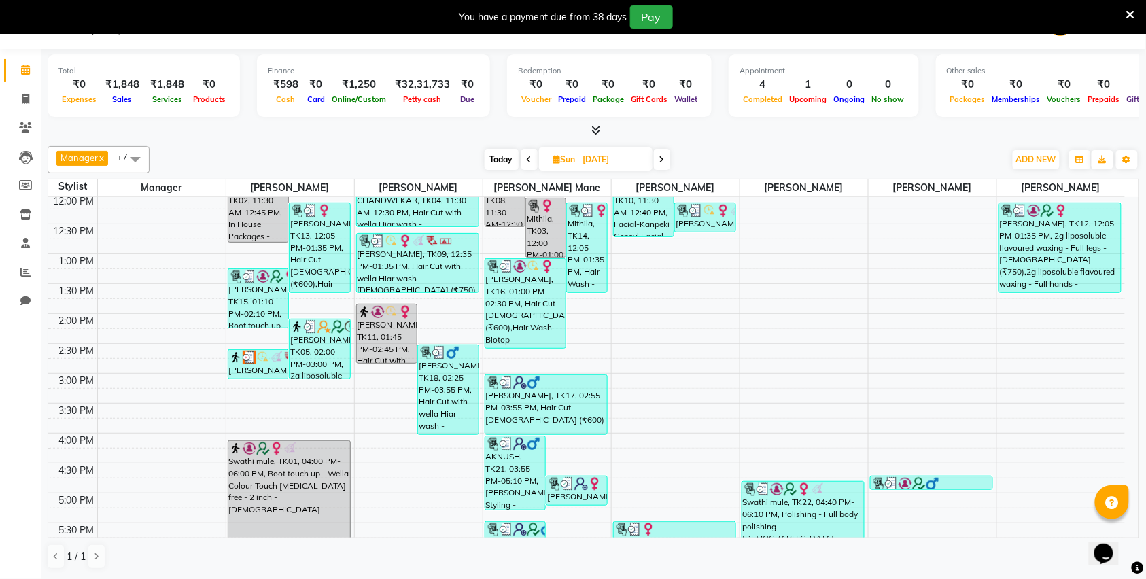
click at [667, 151] on span at bounding box center [662, 159] width 16 height 21
type input "[DATE]"
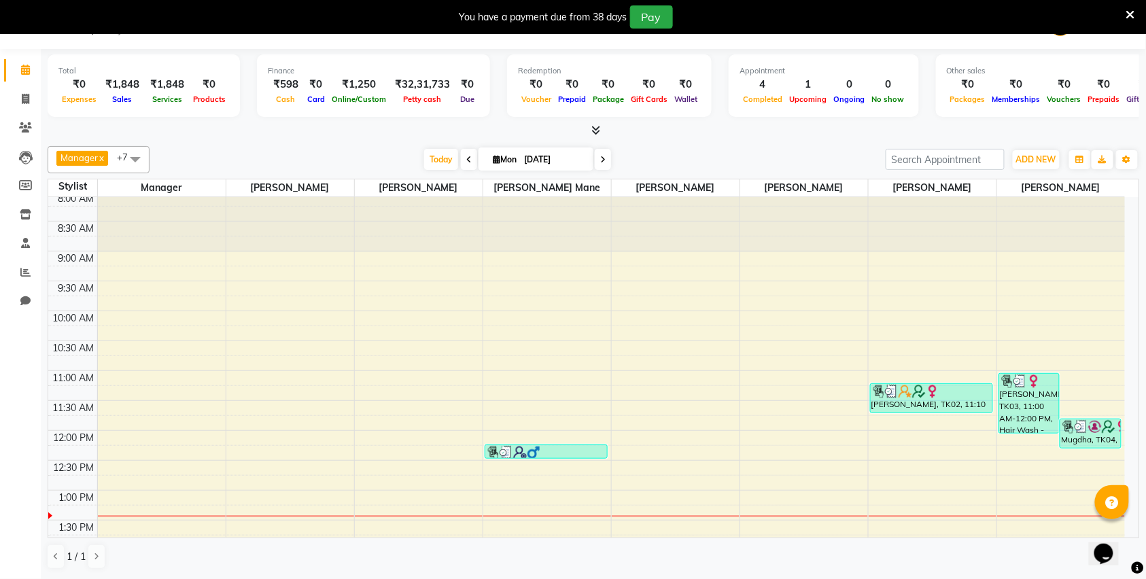
scroll to position [0, 0]
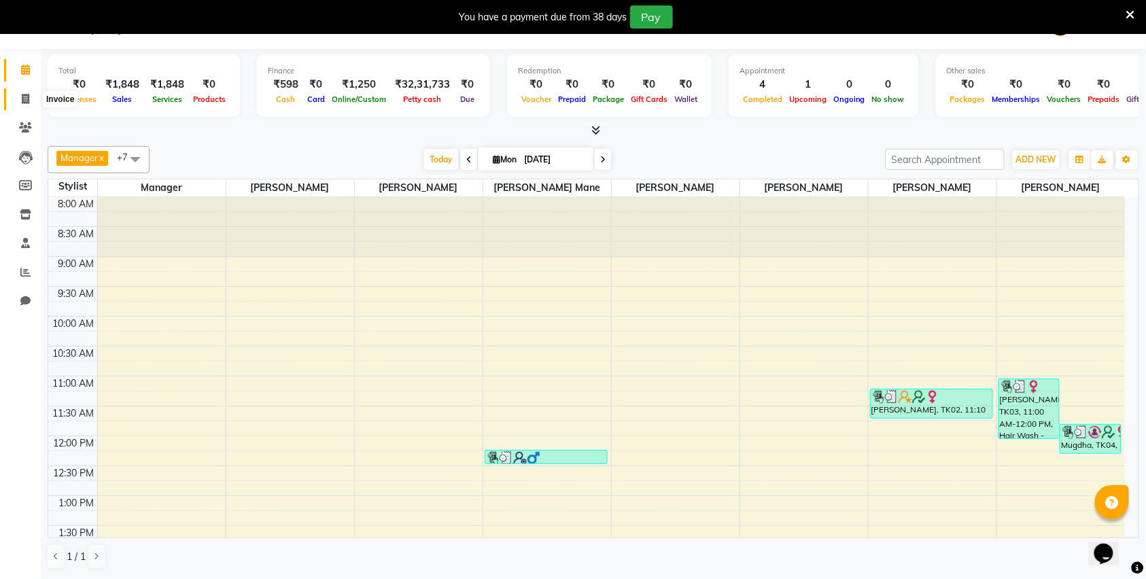
click at [22, 99] on icon at bounding box center [25, 99] width 7 height 10
select select "service"
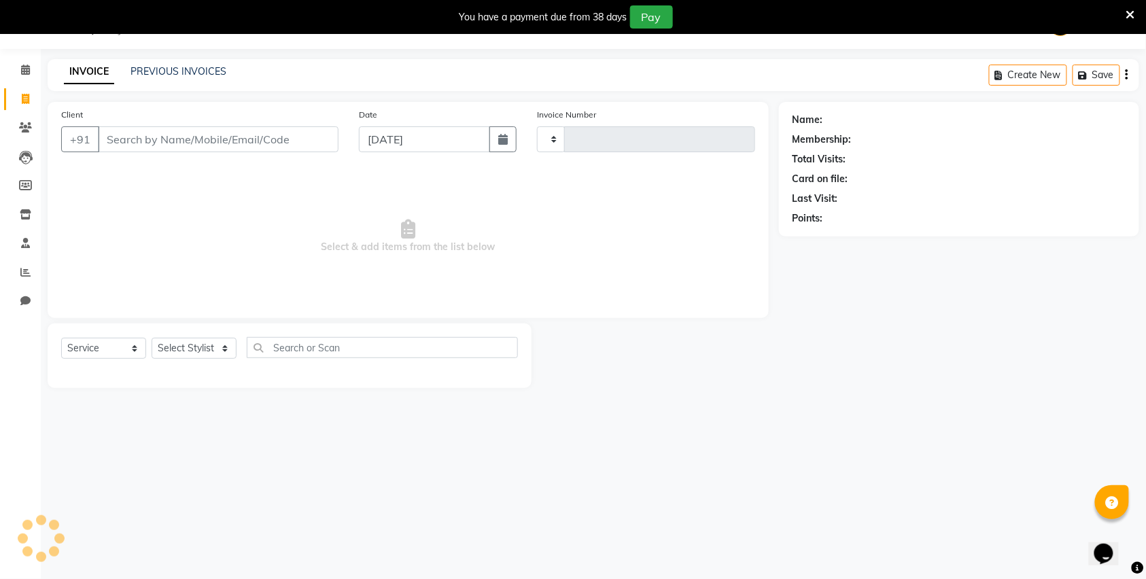
type input "2833"
select select "613"
click at [197, 137] on input "Client" at bounding box center [218, 140] width 241 height 26
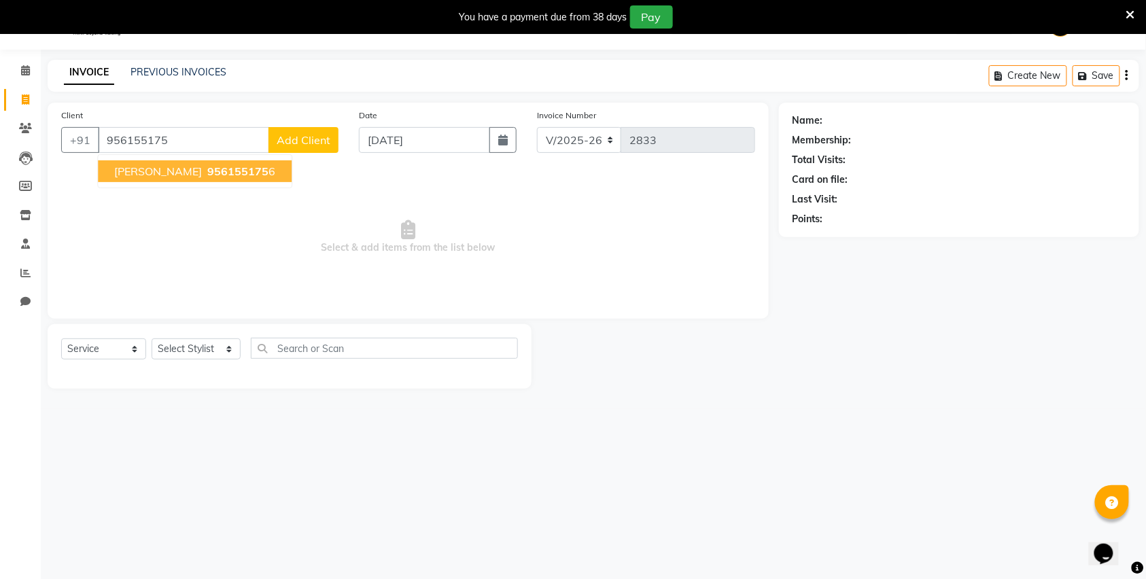
click at [246, 186] on ngb-typeahead-window "Durga Khaivansara 956155175 6" at bounding box center [194, 171] width 195 height 34
click at [245, 177] on span "956155175" at bounding box center [237, 172] width 61 height 14
type input "9561551756"
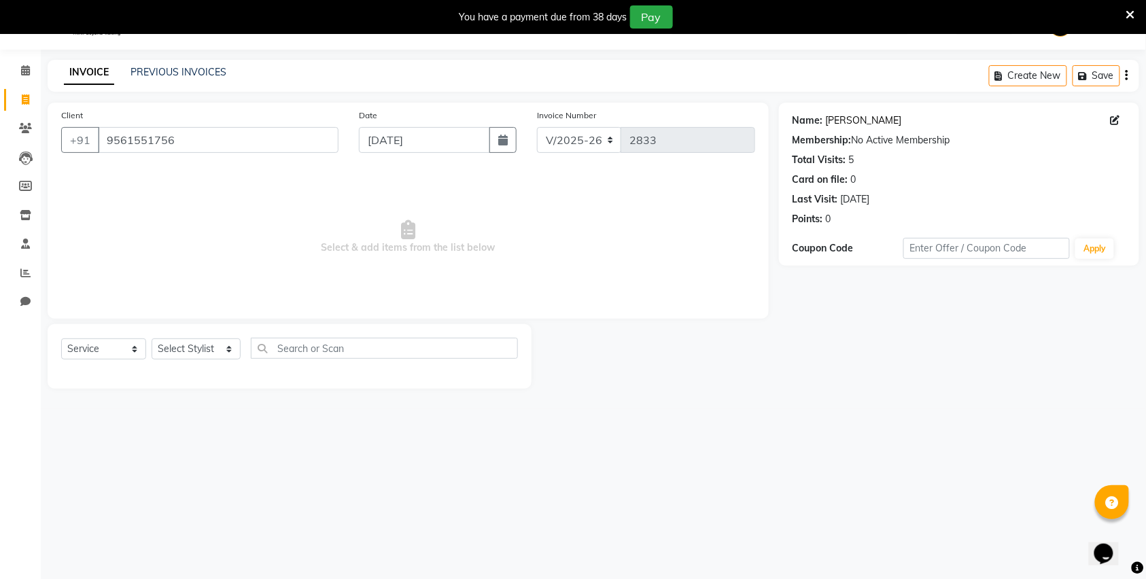
click at [887, 118] on link "[PERSON_NAME]" at bounding box center [864, 121] width 76 height 14
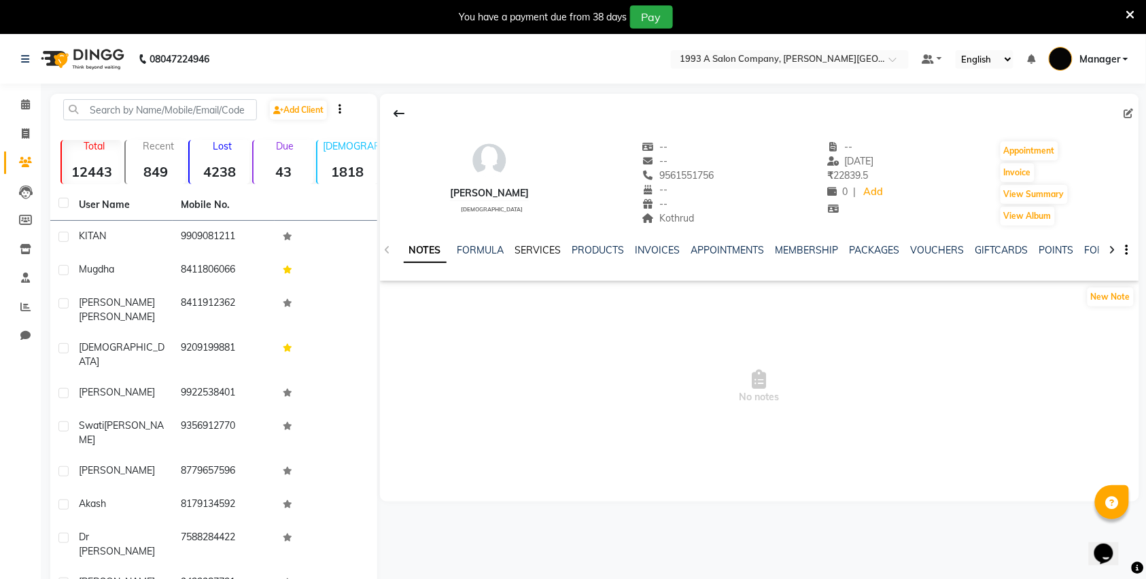
click at [547, 249] on link "SERVICES" at bounding box center [538, 250] width 46 height 12
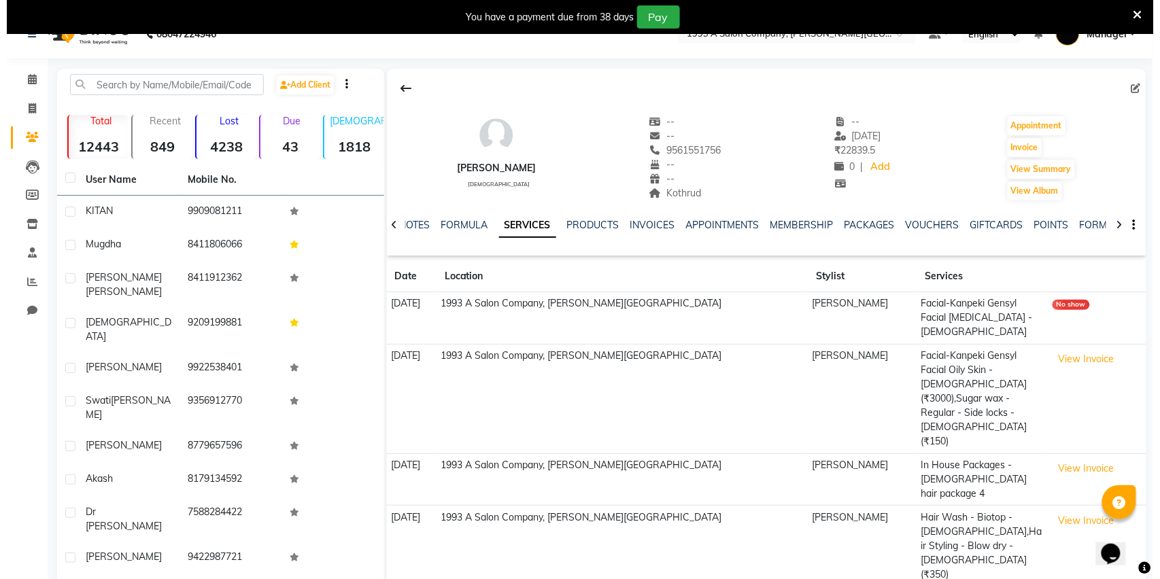
scroll to position [34, 0]
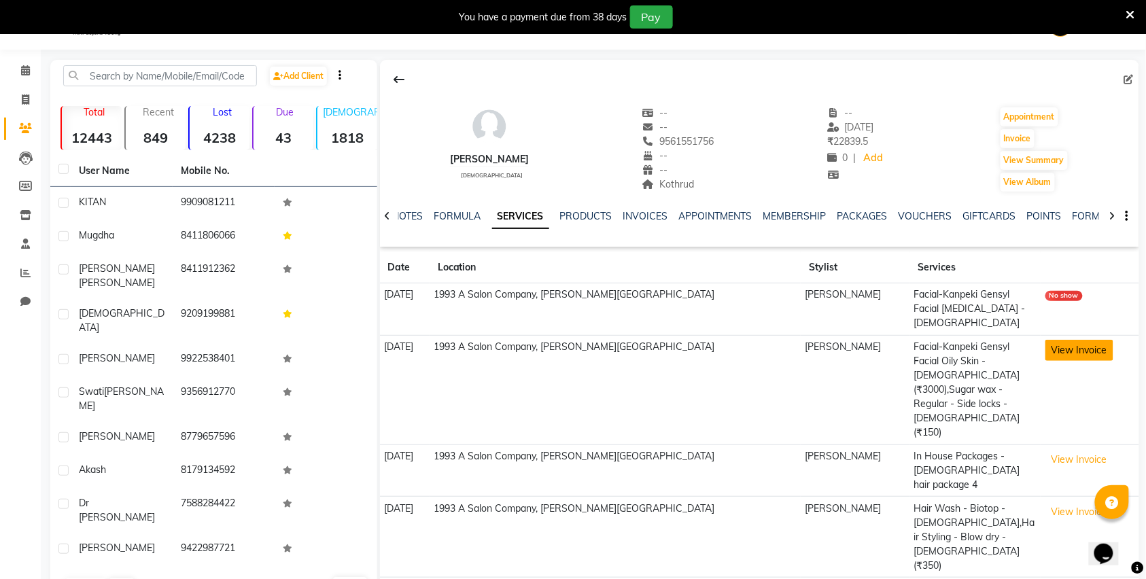
click at [1046, 340] on button "View Invoice" at bounding box center [1080, 350] width 68 height 21
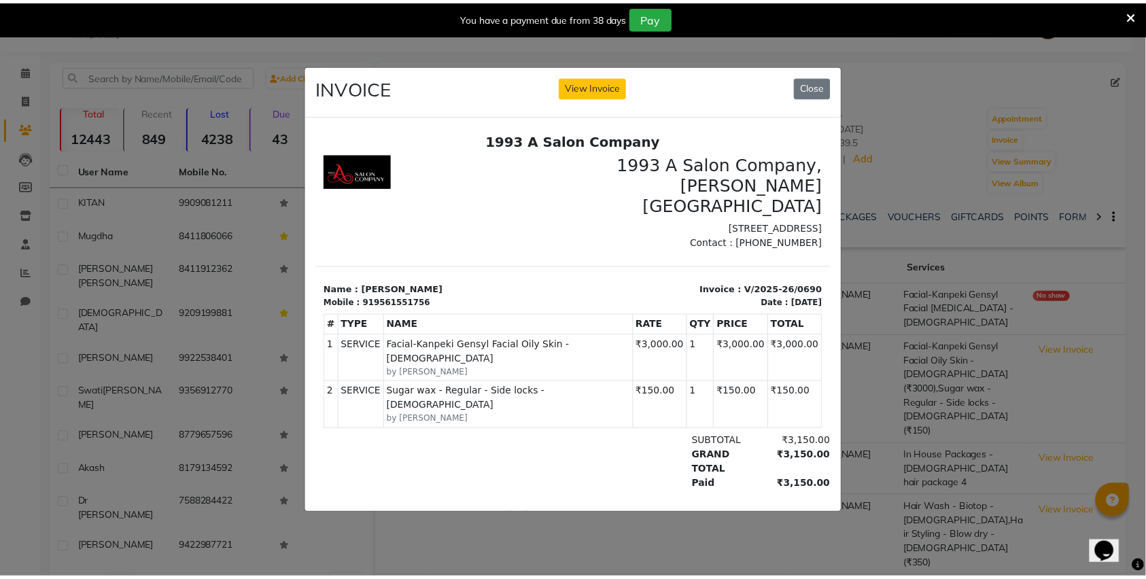
scroll to position [0, 0]
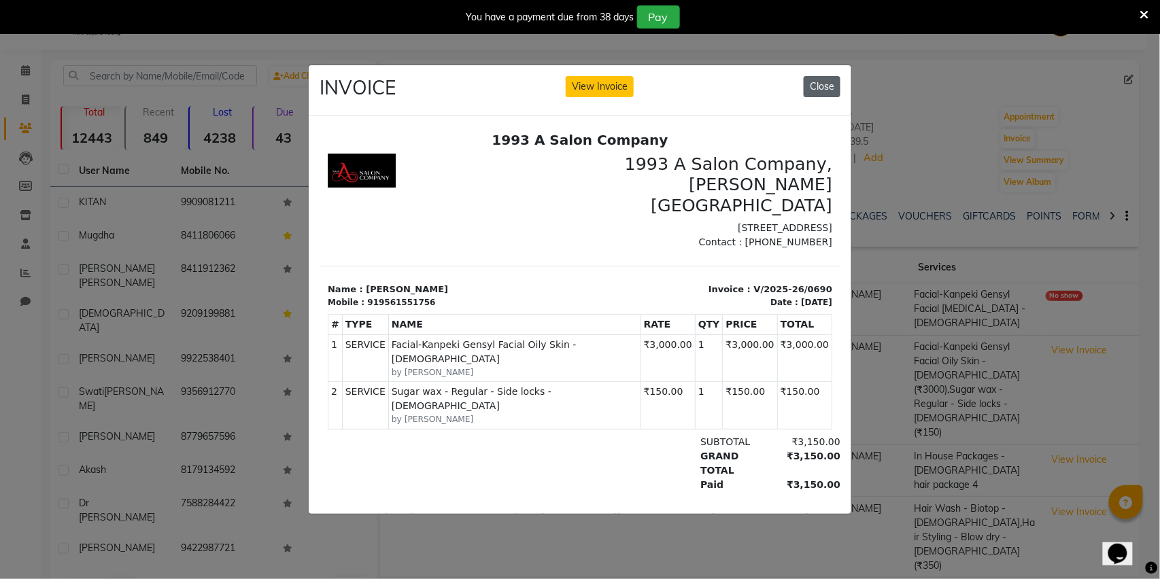
click at [816, 86] on button "Close" at bounding box center [822, 86] width 37 height 21
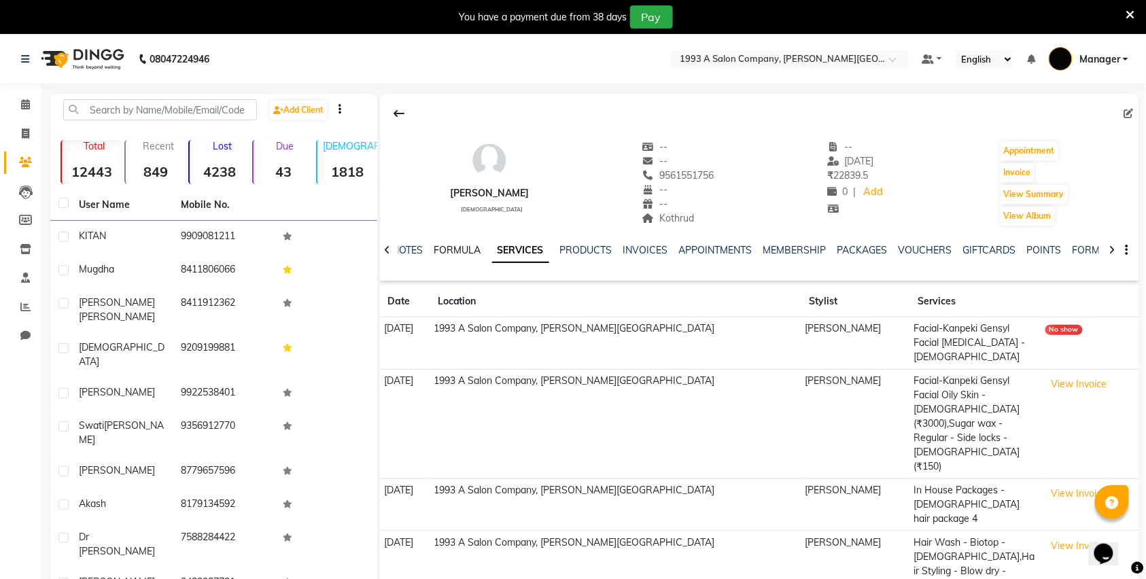
click at [443, 252] on link "FORMULA" at bounding box center [457, 250] width 47 height 12
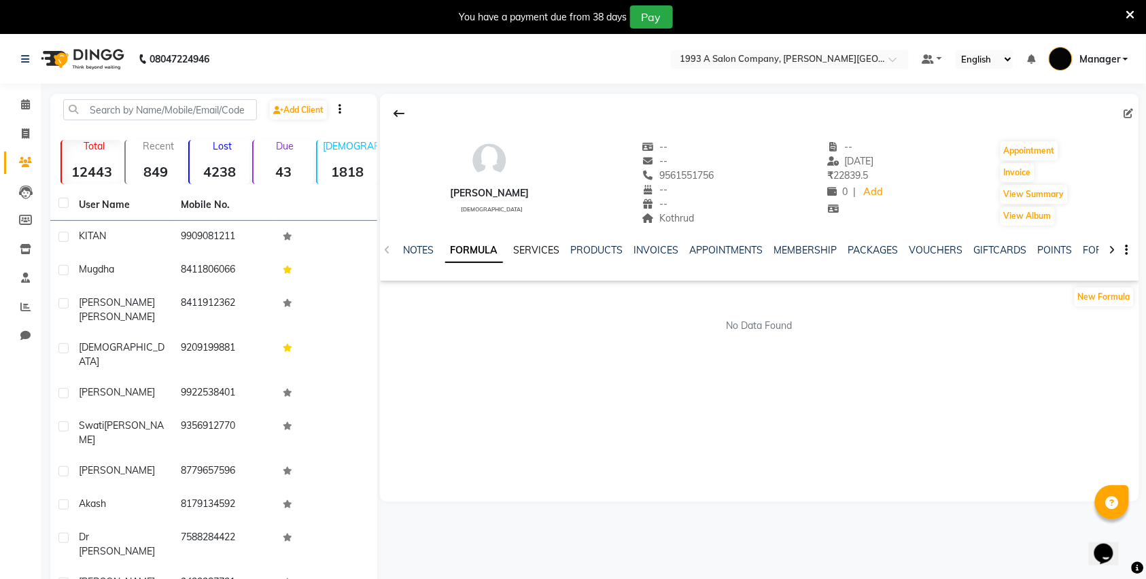
click at [543, 246] on link "SERVICES" at bounding box center [537, 250] width 46 height 12
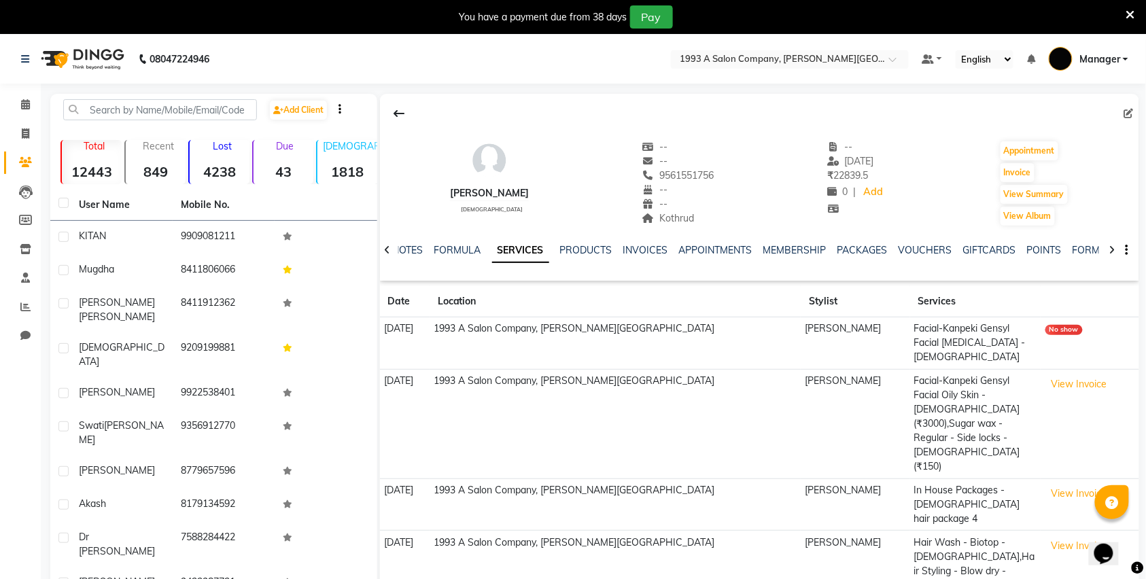
click at [917, 333] on td "Facial-Kanpeki Gensyl Facial [MEDICAL_DATA] - [DEMOGRAPHIC_DATA]" at bounding box center [975, 344] width 131 height 52
click at [390, 252] on icon at bounding box center [388, 250] width 6 height 10
click at [388, 251] on div "NOTES FORMULA SERVICES PRODUCTS INVOICES APPOINTMENTS MEMBERSHIP PACKAGES VOUCH…" at bounding box center [759, 250] width 759 height 47
click at [8, 136] on link "Invoice" at bounding box center [20, 134] width 33 height 22
select select "613"
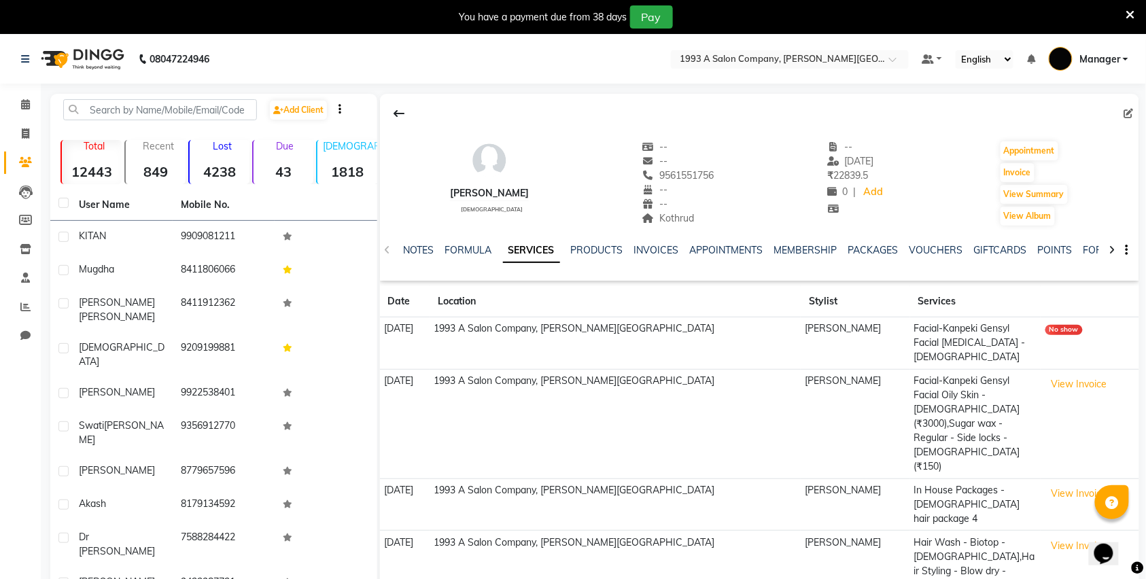
select select "service"
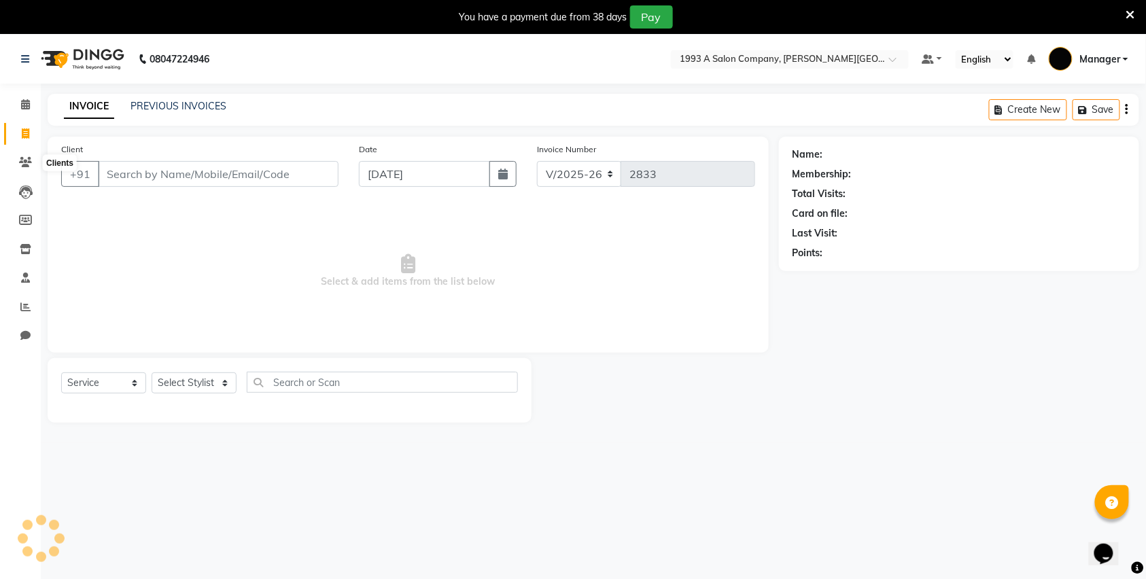
scroll to position [34, 0]
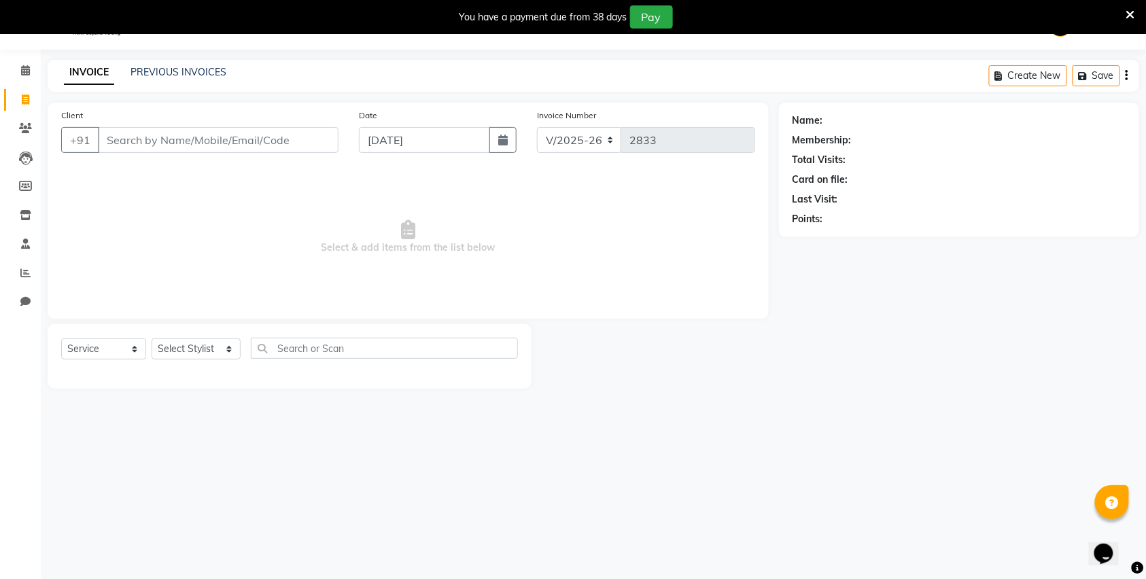
drag, startPoint x: 505, startPoint y: 428, endPoint x: 834, endPoint y: 556, distance: 352.8
click at [752, 570] on div "08047224946 Select Location × 1993 A Salon Company, [PERSON_NAME] Road Default …" at bounding box center [573, 290] width 1146 height 579
click at [16, 75] on span at bounding box center [26, 71] width 24 height 16
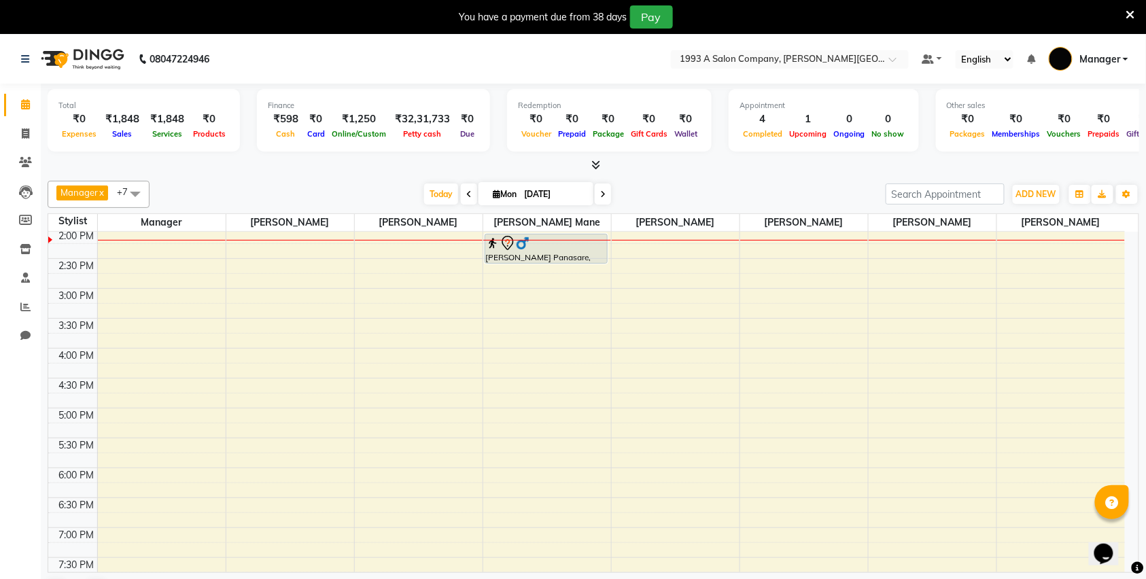
scroll to position [362, 0]
click at [555, 362] on div "8:00 AM 8:30 AM 9:00 AM 9:30 AM 10:00 AM 10:30 AM 11:00 AM 11:30 AM 12:00 PM 12…" at bounding box center [586, 287] width 1077 height 837
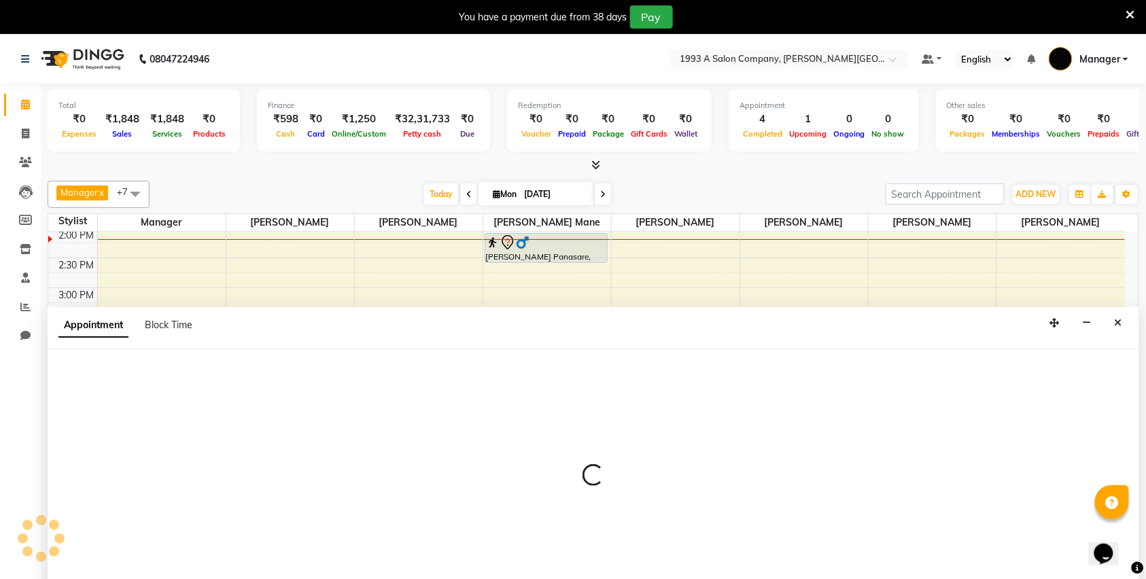
scroll to position [35, 0]
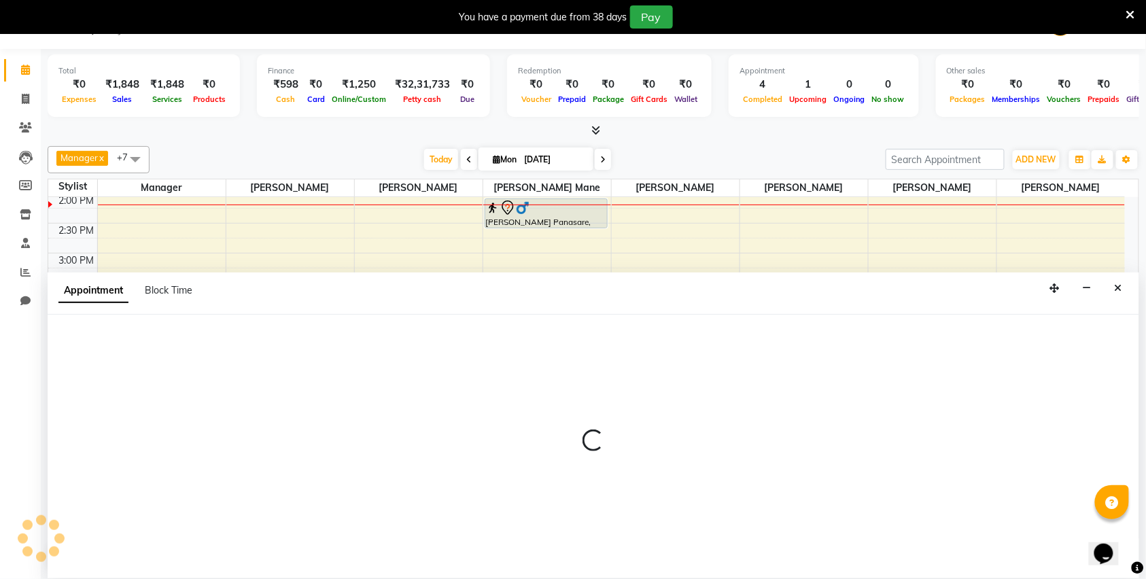
select select "57487"
select select "960"
select select "tentative"
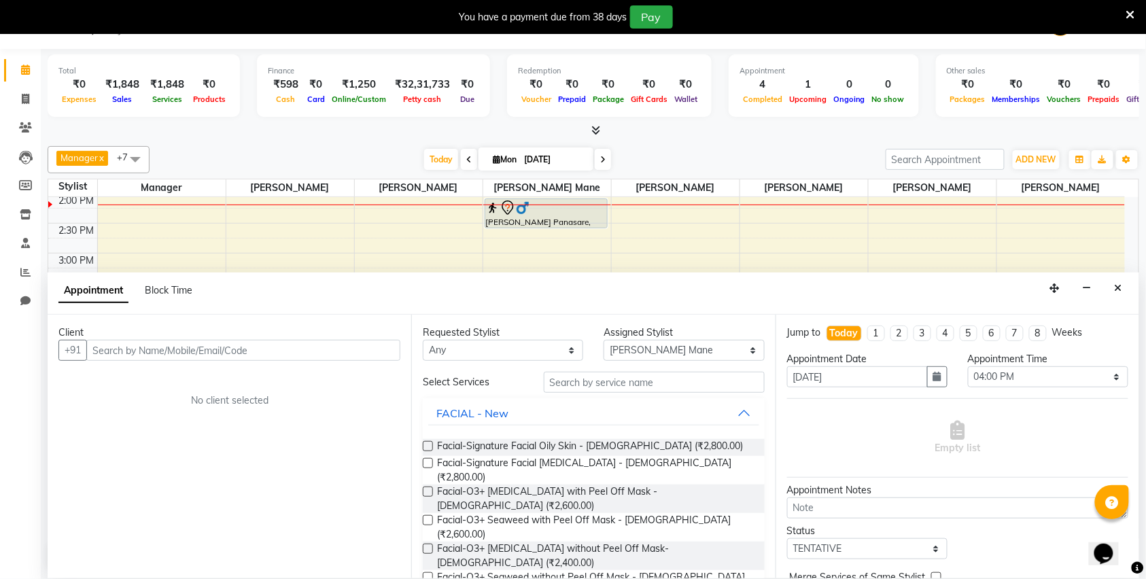
click at [158, 354] on input "text" at bounding box center [243, 350] width 314 height 21
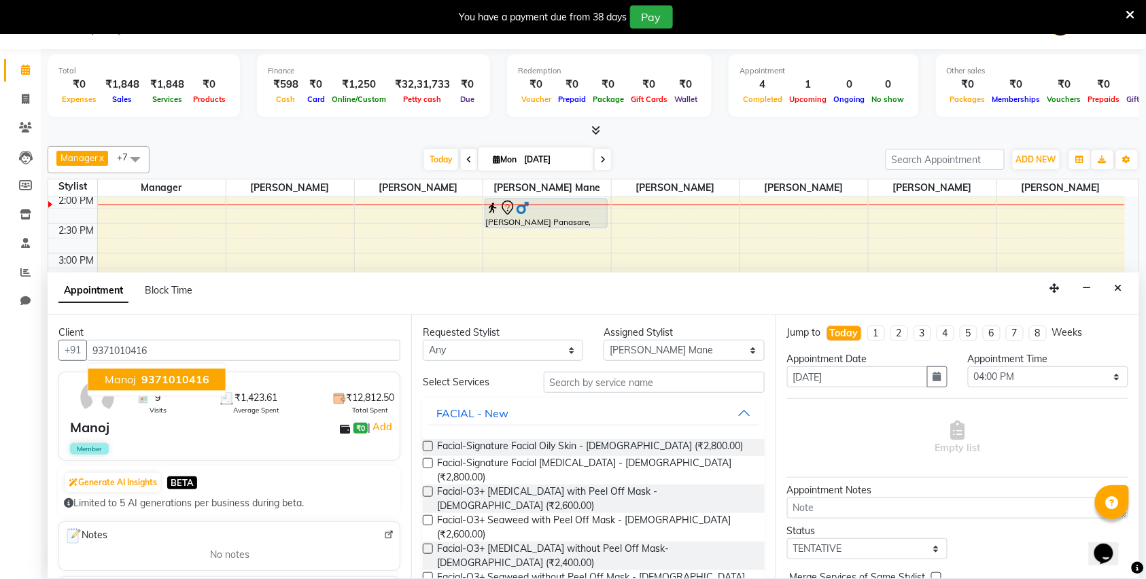
click at [147, 381] on span "9371010416" at bounding box center [175, 380] width 68 height 14
type input "9371010416"
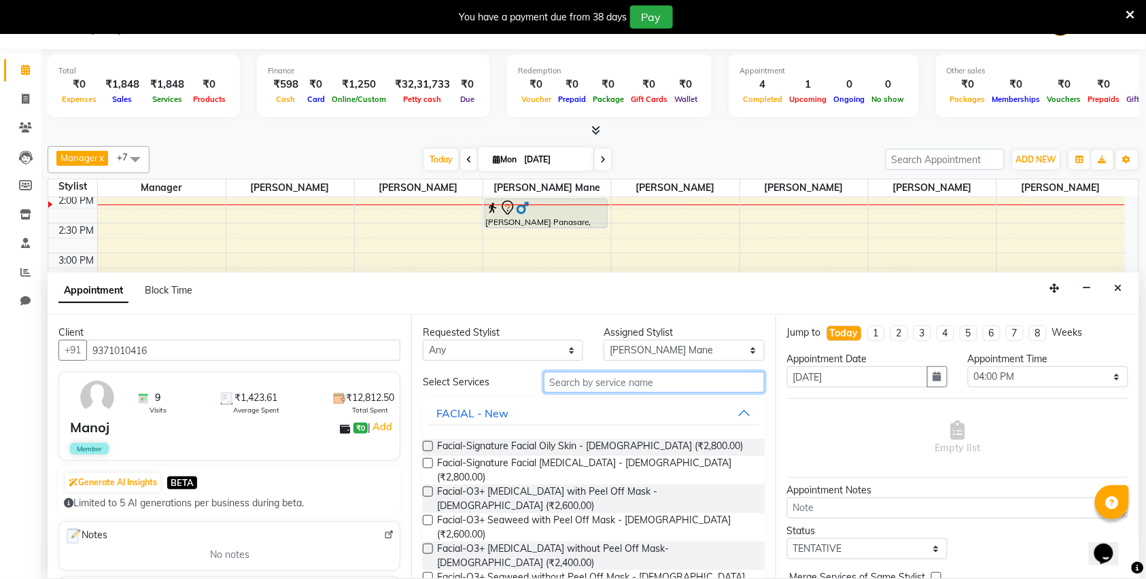
click at [583, 388] on input "text" at bounding box center [654, 382] width 221 height 21
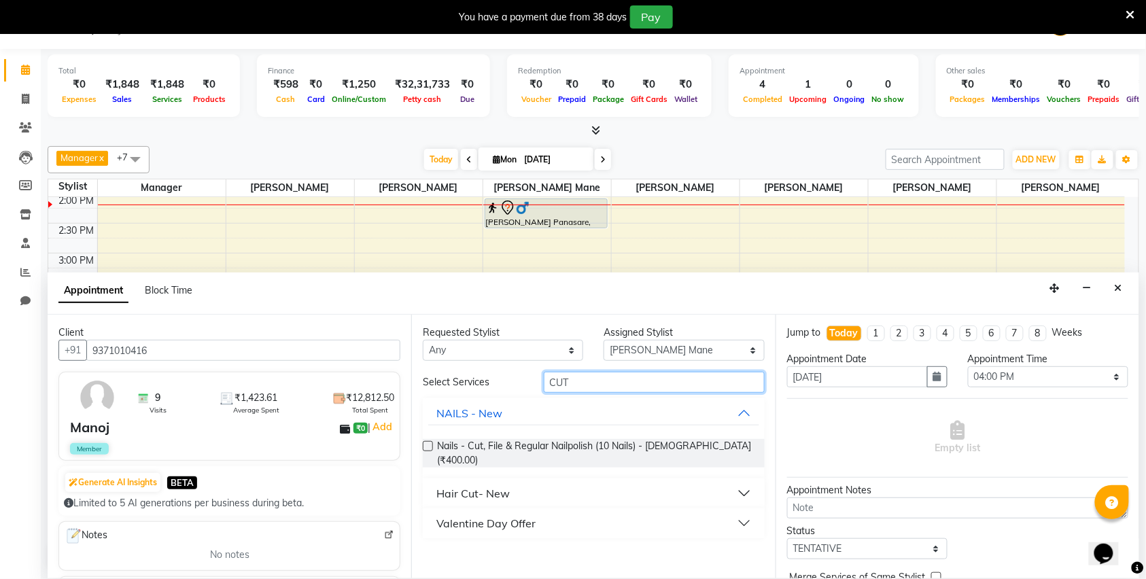
type input "CUT"
click at [509, 485] on div "Hair Cut- New" at bounding box center [473, 493] width 73 height 16
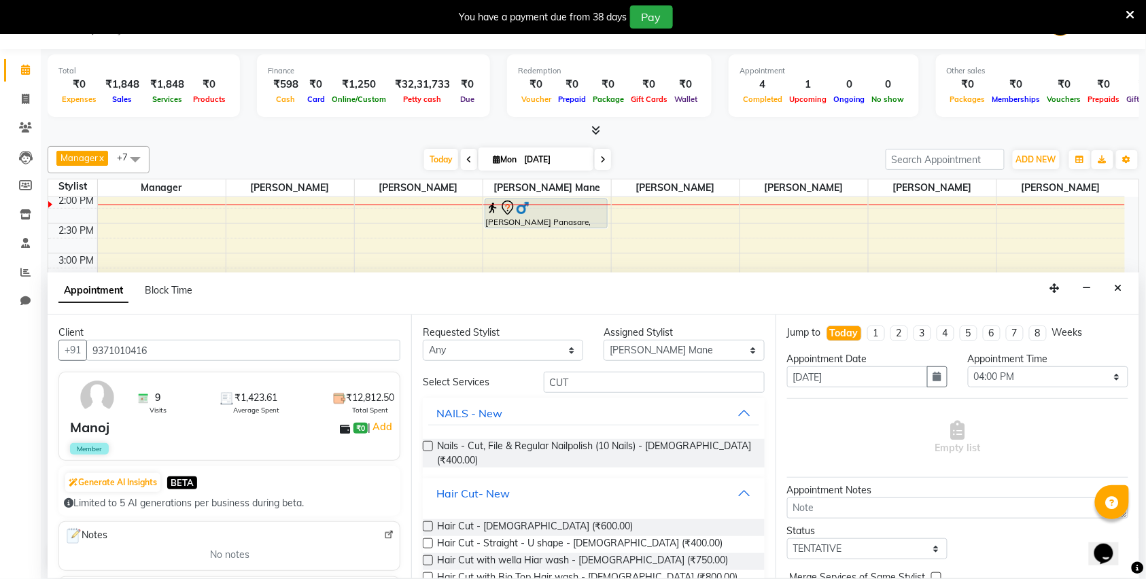
scroll to position [101, 0]
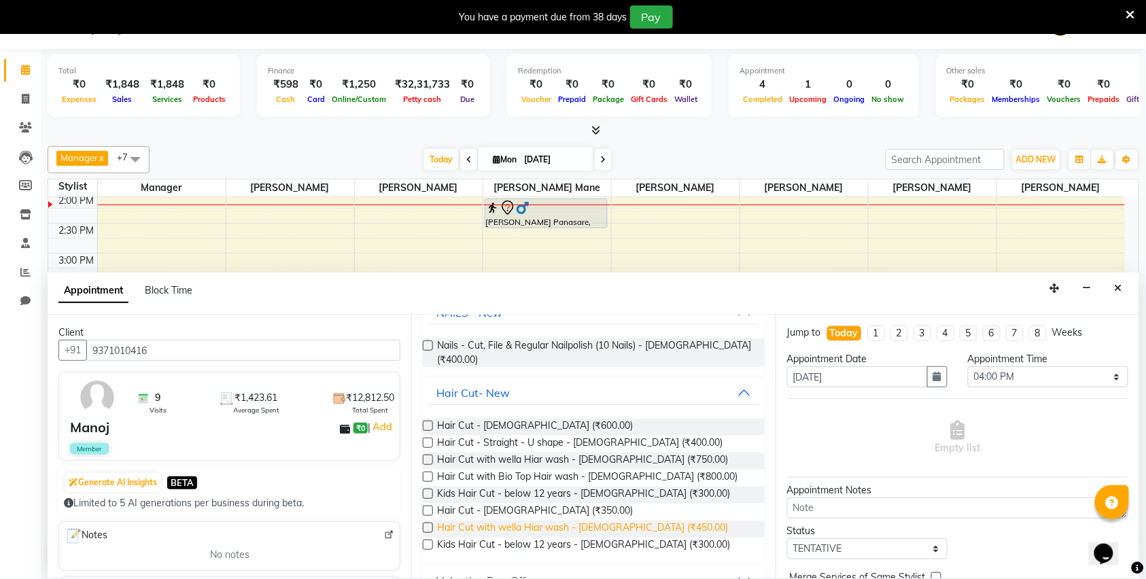
click at [627, 521] on span "Hair Cut with wella Hiar wash - [DEMOGRAPHIC_DATA] (₹450.00)" at bounding box center [582, 529] width 291 height 17
checkbox input "false"
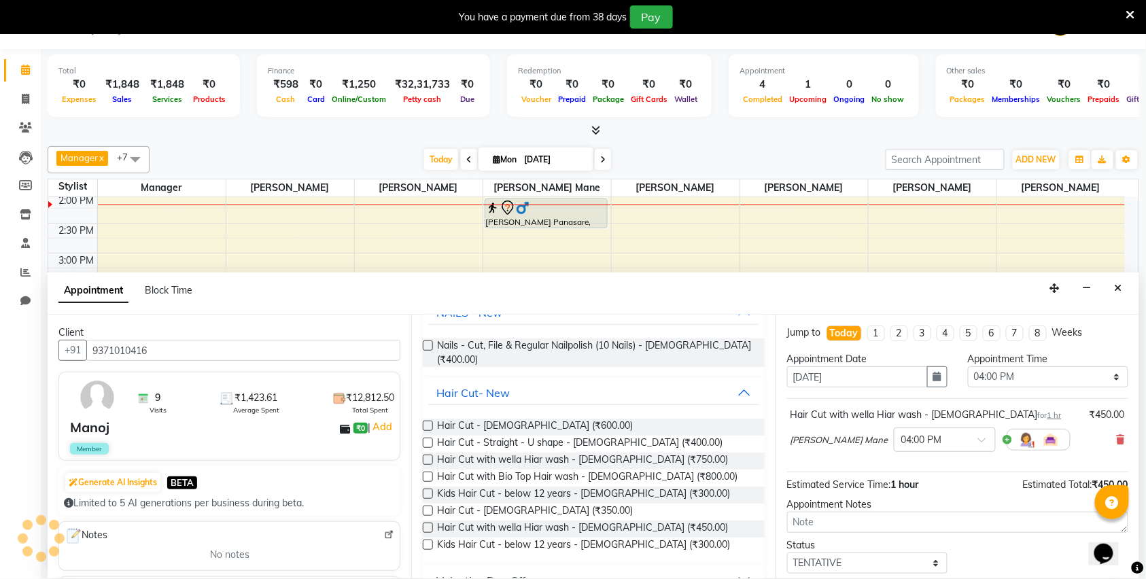
scroll to position [0, 0]
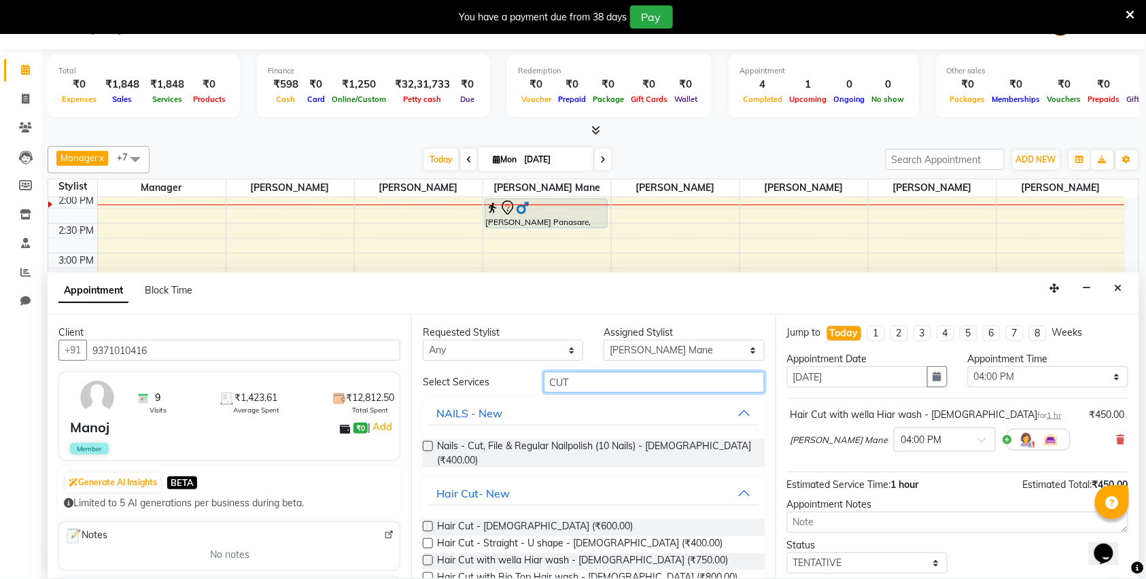
drag, startPoint x: 590, startPoint y: 384, endPoint x: 532, endPoint y: 392, distance: 59.0
click at [534, 392] on div "CUT" at bounding box center [654, 382] width 241 height 21
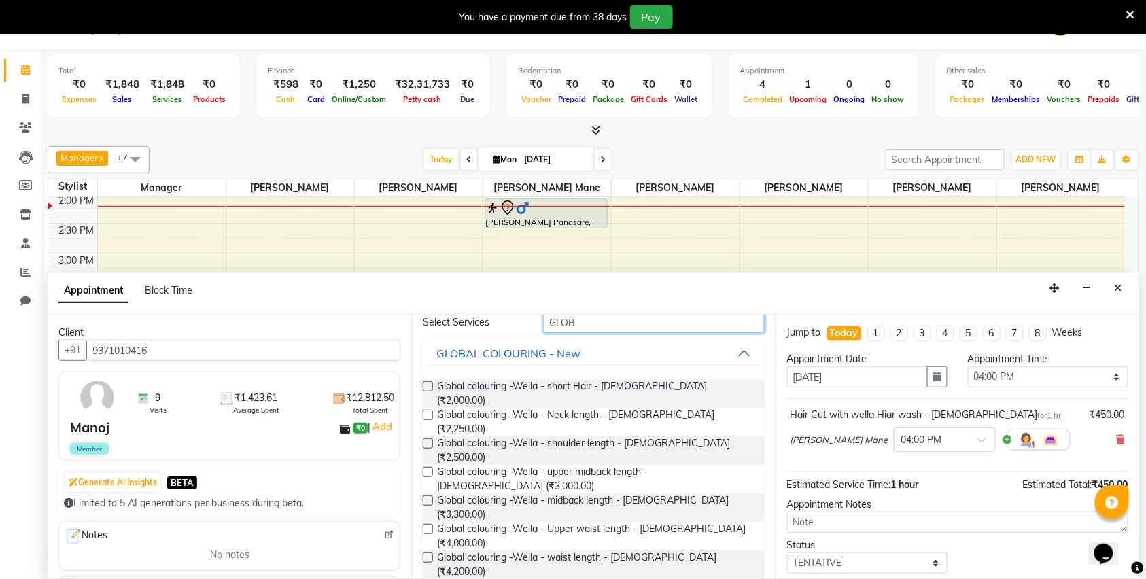
scroll to position [90, 0]
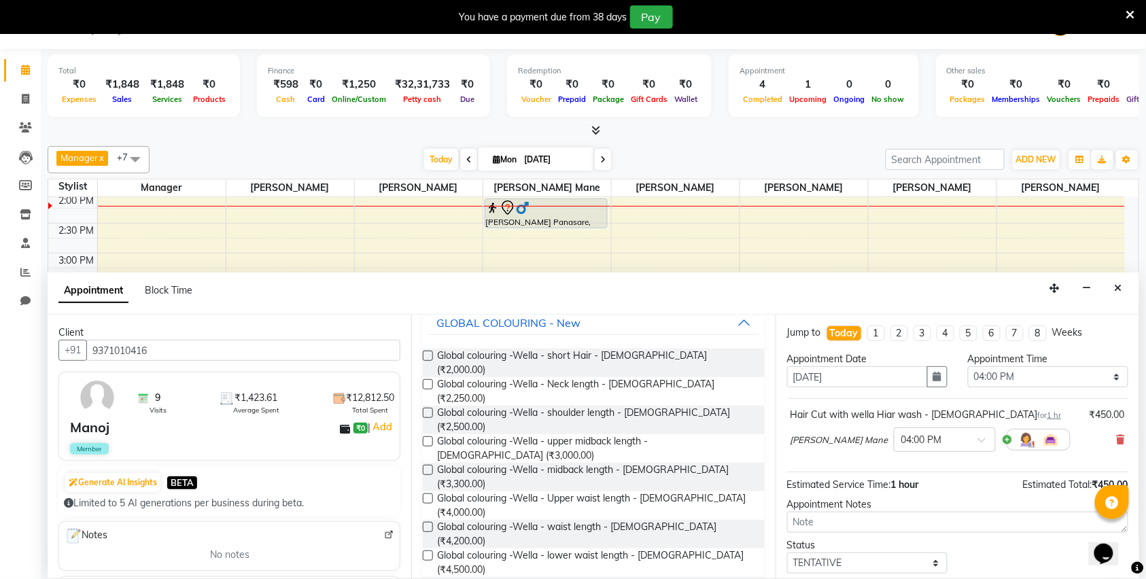
type input "GLOB"
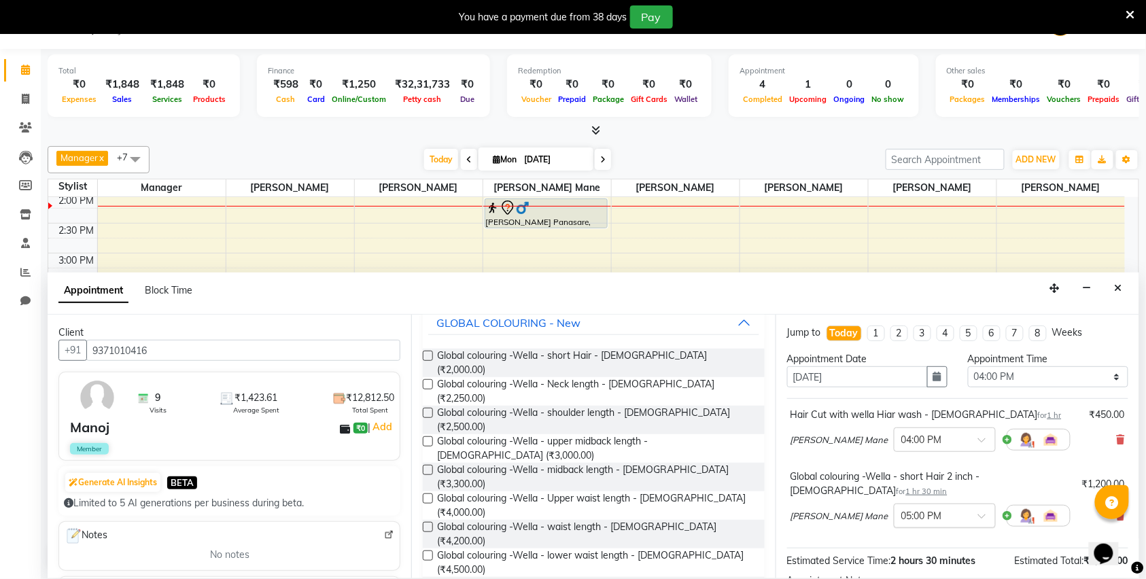
checkbox input "false"
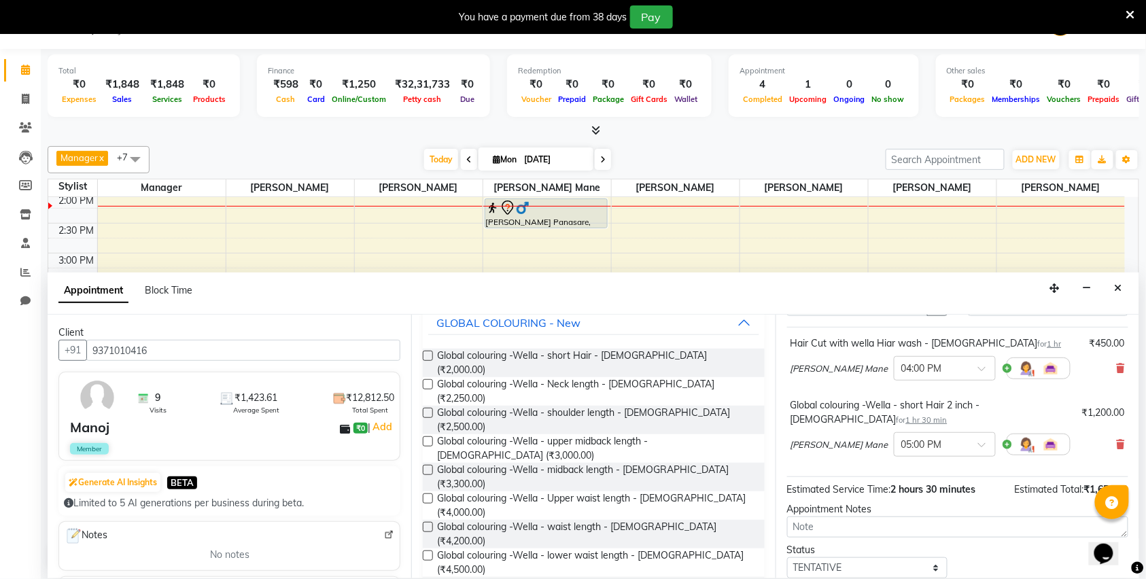
scroll to position [145, 0]
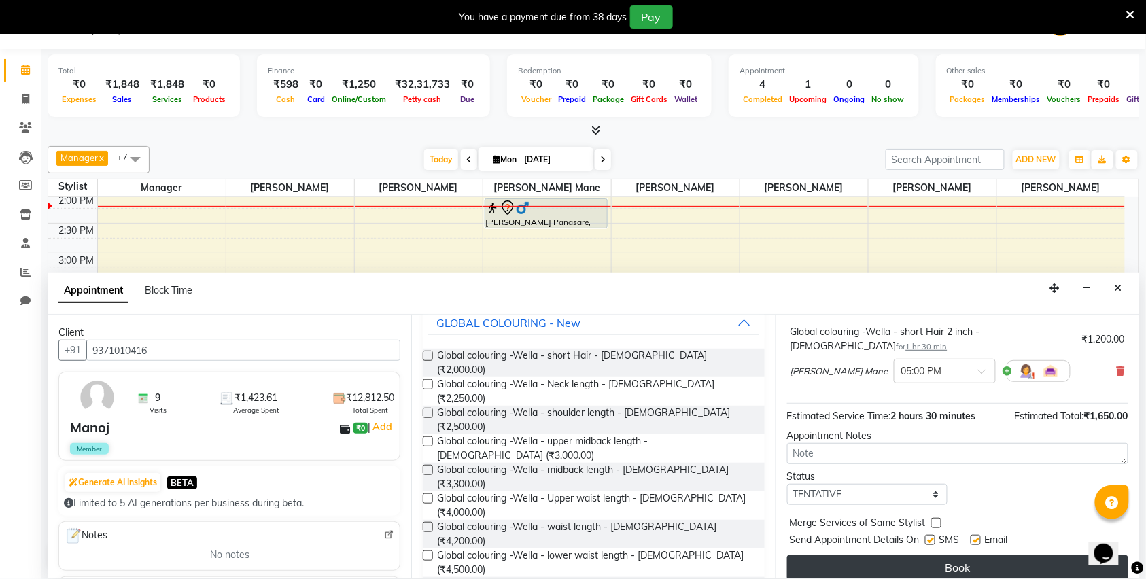
click at [885, 556] on button "Book" at bounding box center [957, 568] width 341 height 24
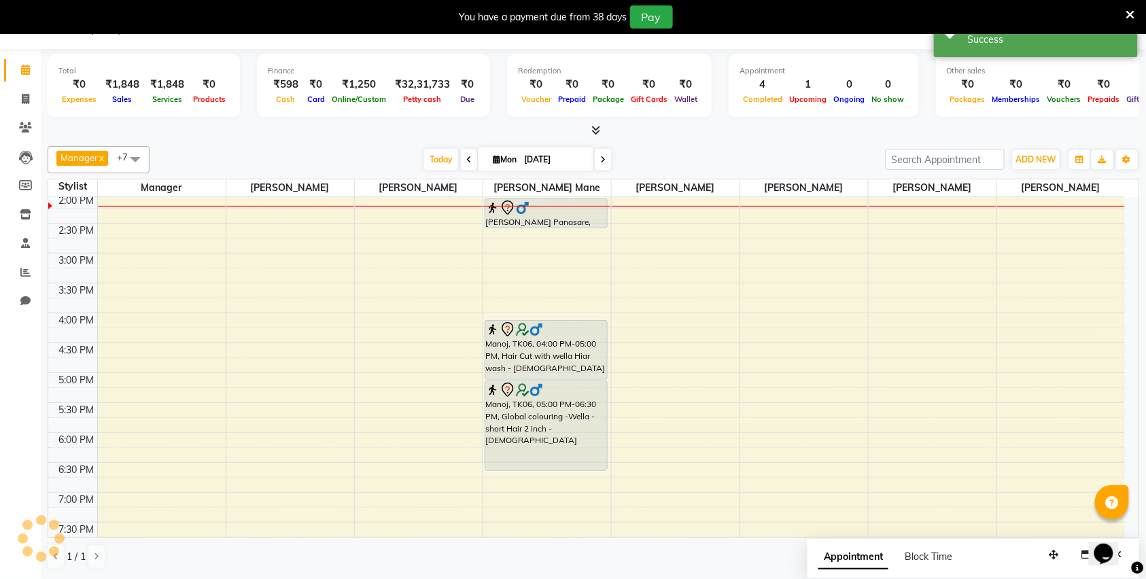
scroll to position [0, 0]
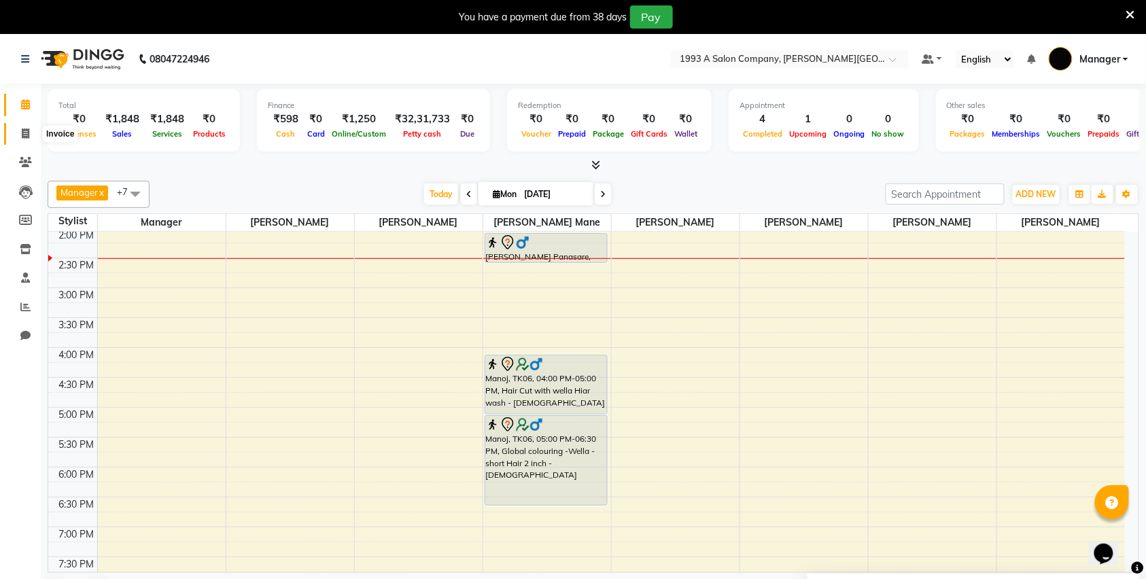
click at [24, 131] on icon at bounding box center [25, 134] width 7 height 10
select select "613"
select select "service"
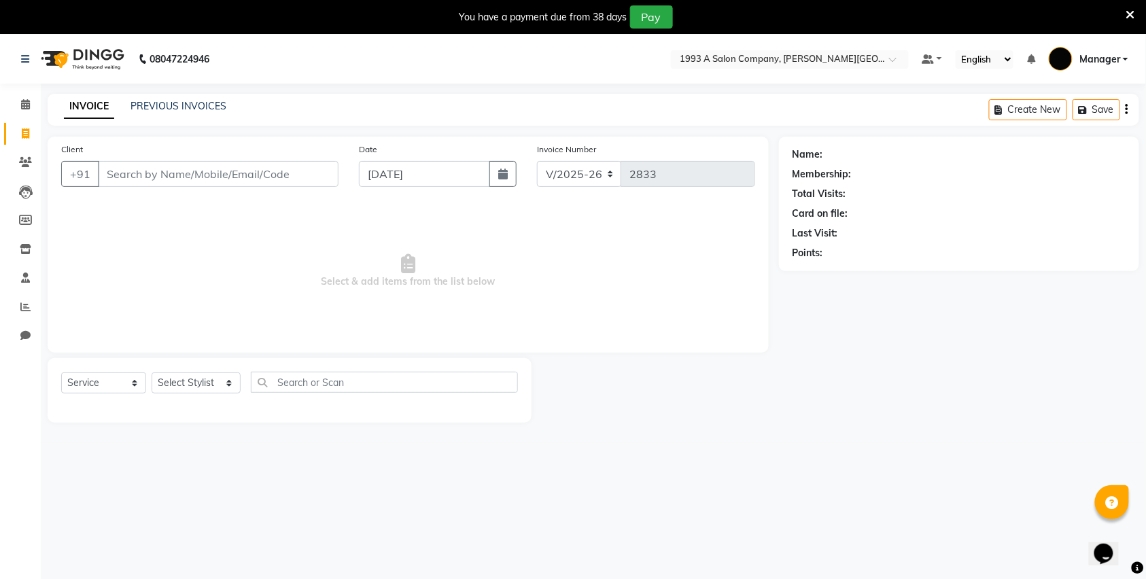
click at [164, 172] on input "Client" at bounding box center [218, 174] width 241 height 26
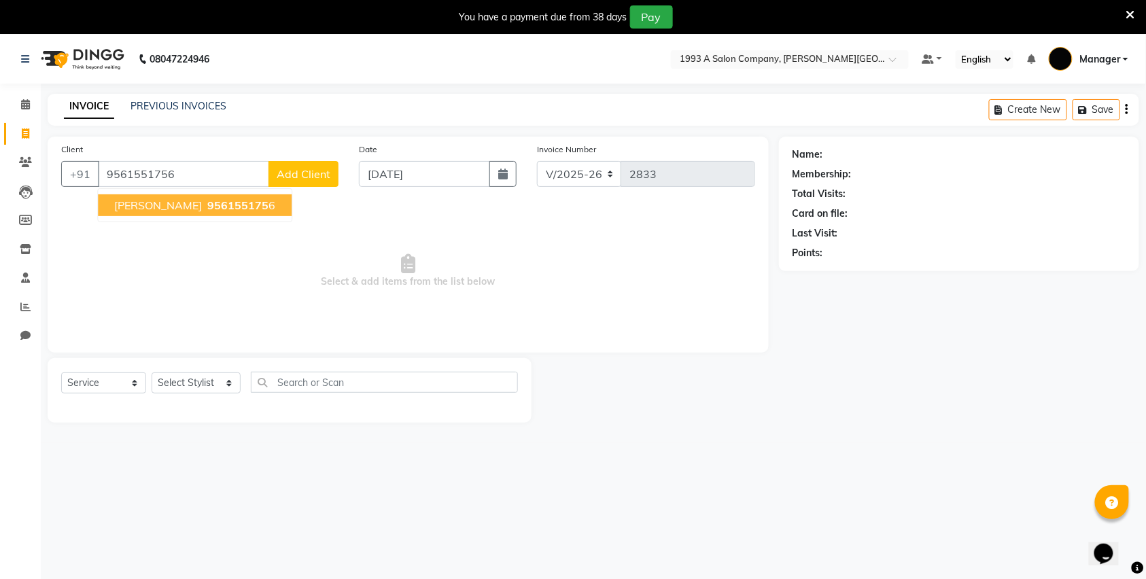
type input "9561551756"
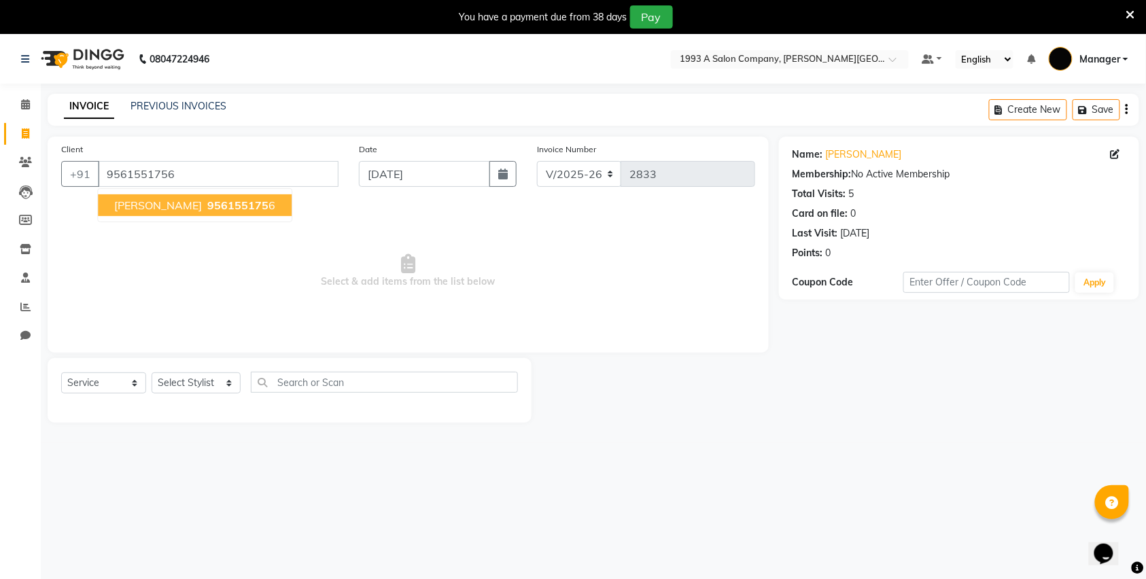
click at [180, 210] on span "[PERSON_NAME]" at bounding box center [158, 206] width 88 height 14
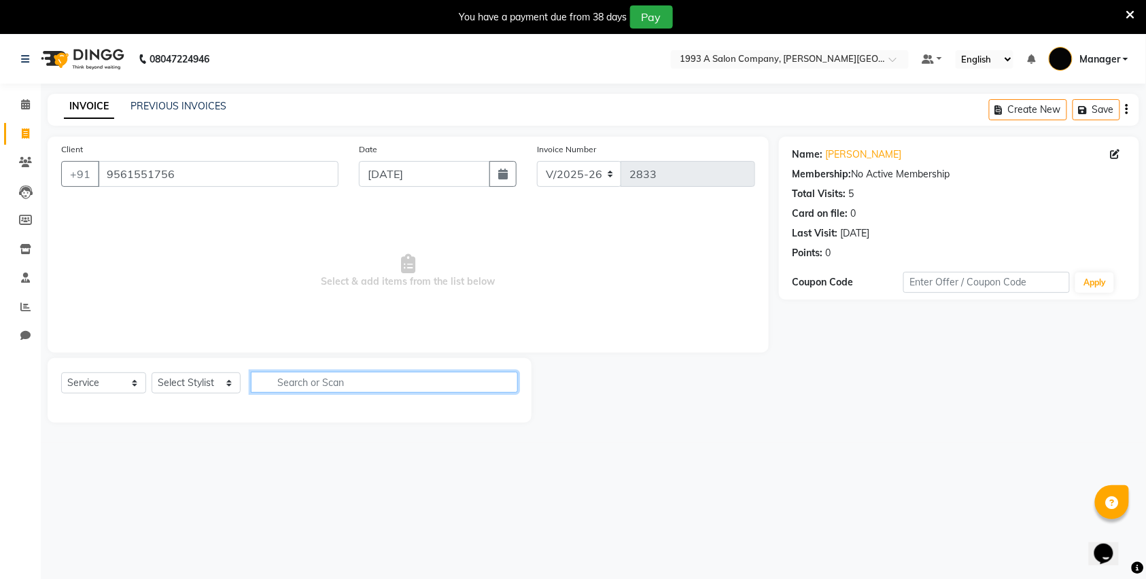
click at [425, 387] on input "text" at bounding box center [384, 382] width 267 height 21
click at [218, 384] on select "Select Stylist [PERSON_NAME] Manager [PERSON_NAME] Mr [PERSON_NAME] (owner) [PE…" at bounding box center [196, 383] width 89 height 21
select select "82880"
click at [152, 373] on select "Select Stylist [PERSON_NAME] Manager [PERSON_NAME] Mr [PERSON_NAME] (owner) [PE…" at bounding box center [196, 383] width 89 height 21
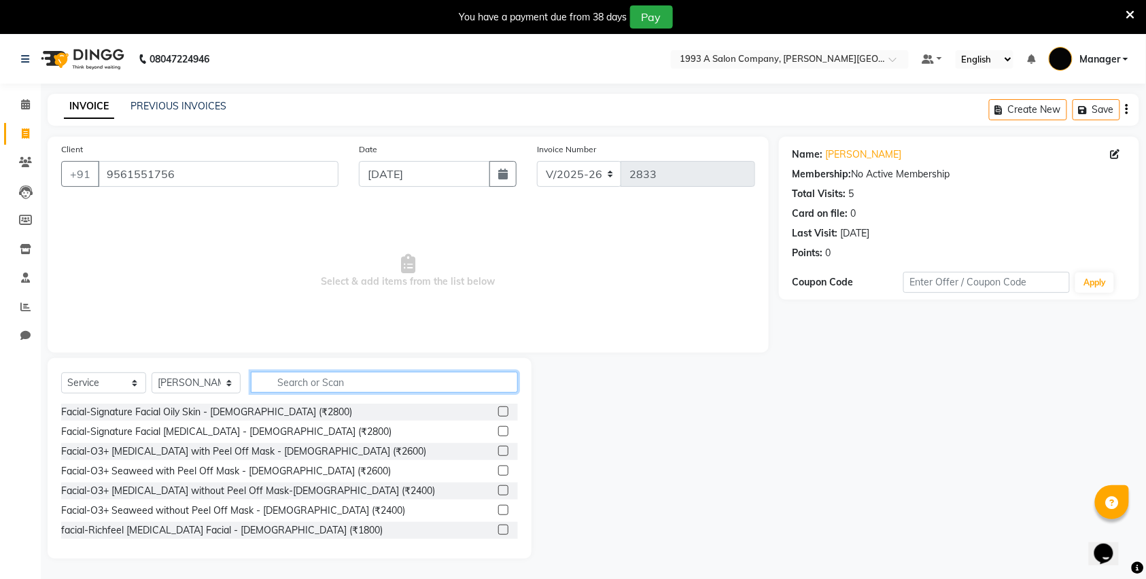
click at [324, 390] on input "text" at bounding box center [384, 382] width 267 height 21
click at [215, 175] on input "9561551756" at bounding box center [218, 174] width 241 height 26
click at [409, 386] on input "text" at bounding box center [384, 382] width 267 height 21
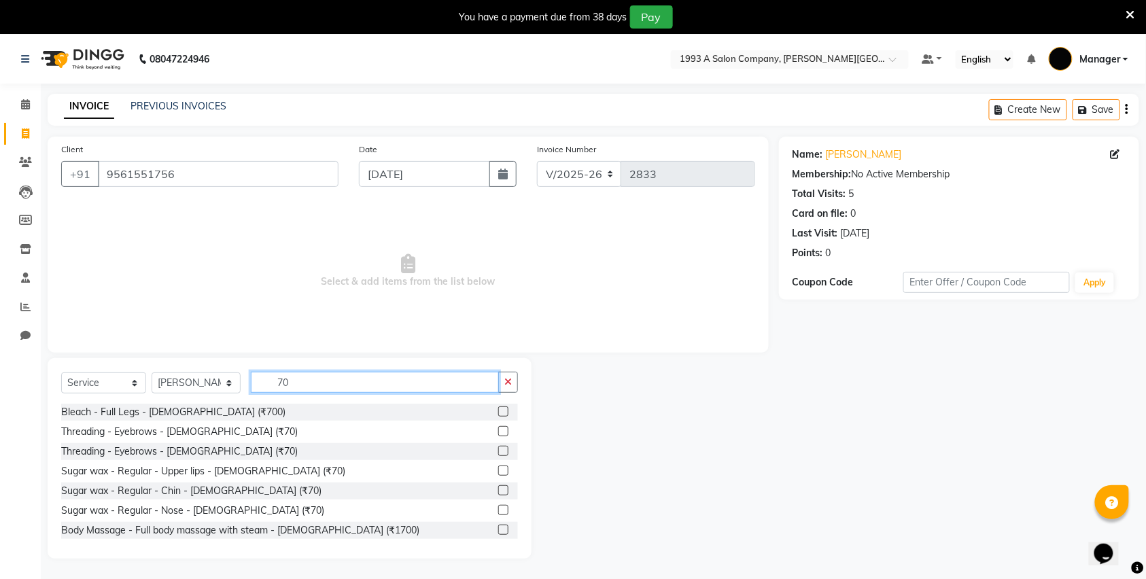
type input "70"
click at [498, 435] on label at bounding box center [503, 431] width 10 height 10
click at [498, 435] on input "checkbox" at bounding box center [502, 432] width 9 height 9
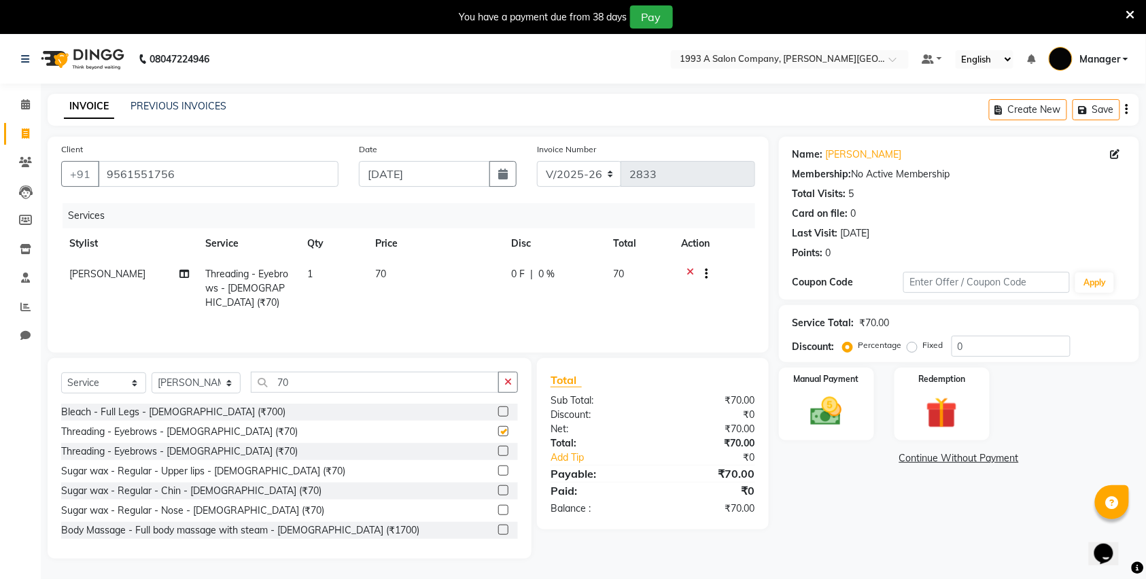
checkbox input "false"
click at [855, 150] on link "[PERSON_NAME]" at bounding box center [864, 155] width 76 height 14
click at [792, 403] on div "Manual Payment" at bounding box center [826, 404] width 99 height 76
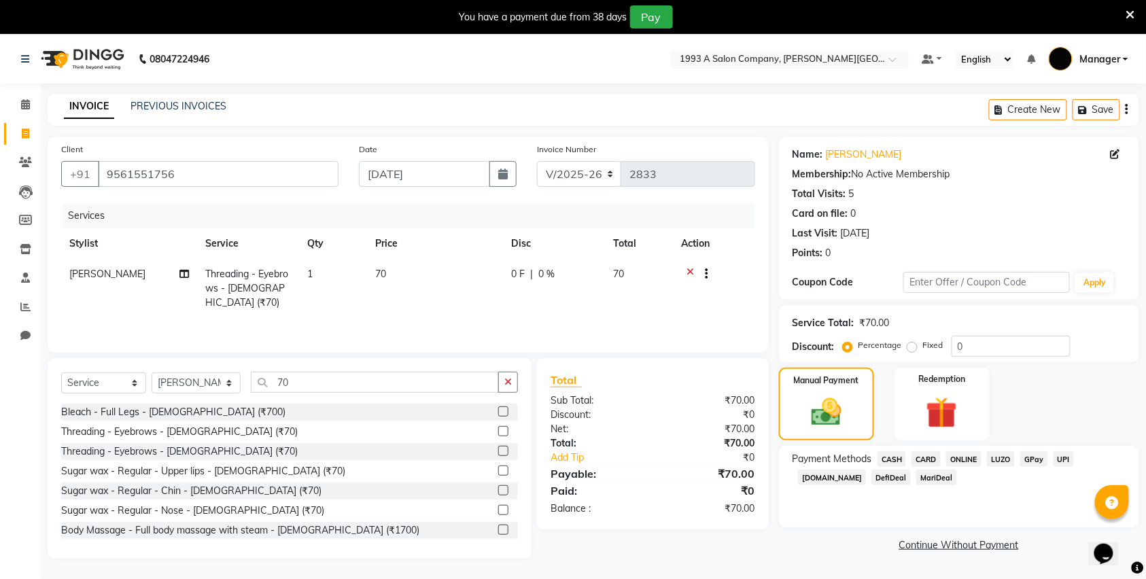
click at [892, 460] on span "CASH" at bounding box center [892, 459] width 29 height 16
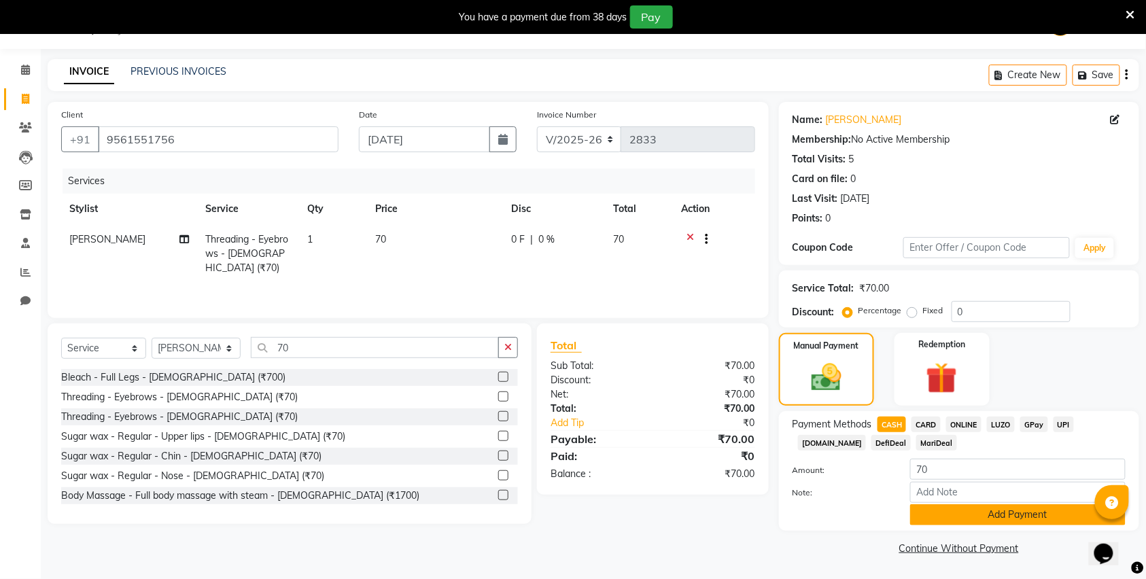
click at [995, 509] on button "Add Payment" at bounding box center [1018, 515] width 216 height 21
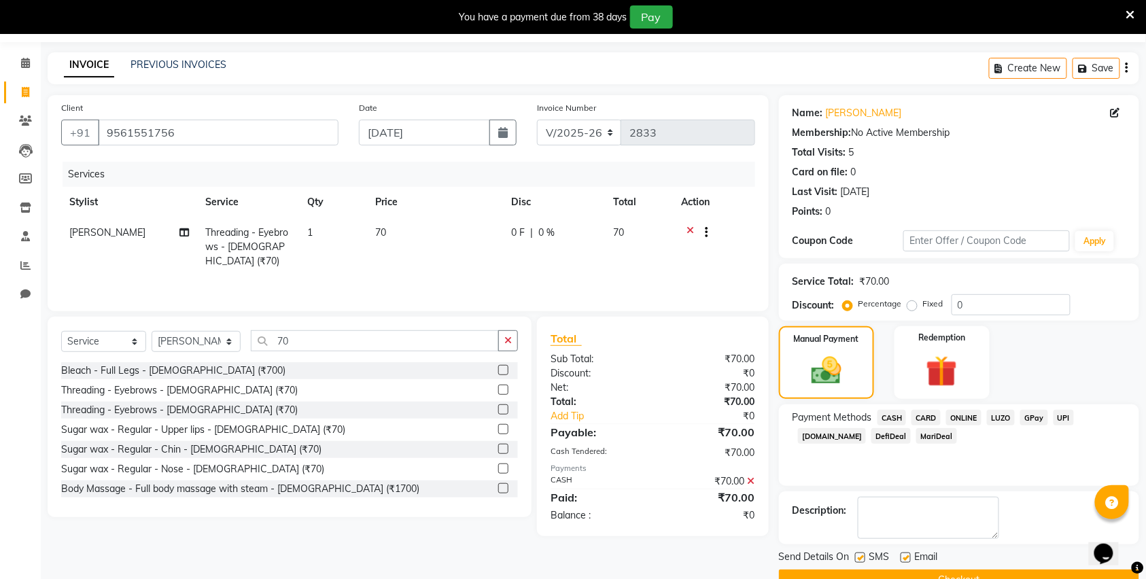
scroll to position [75, 0]
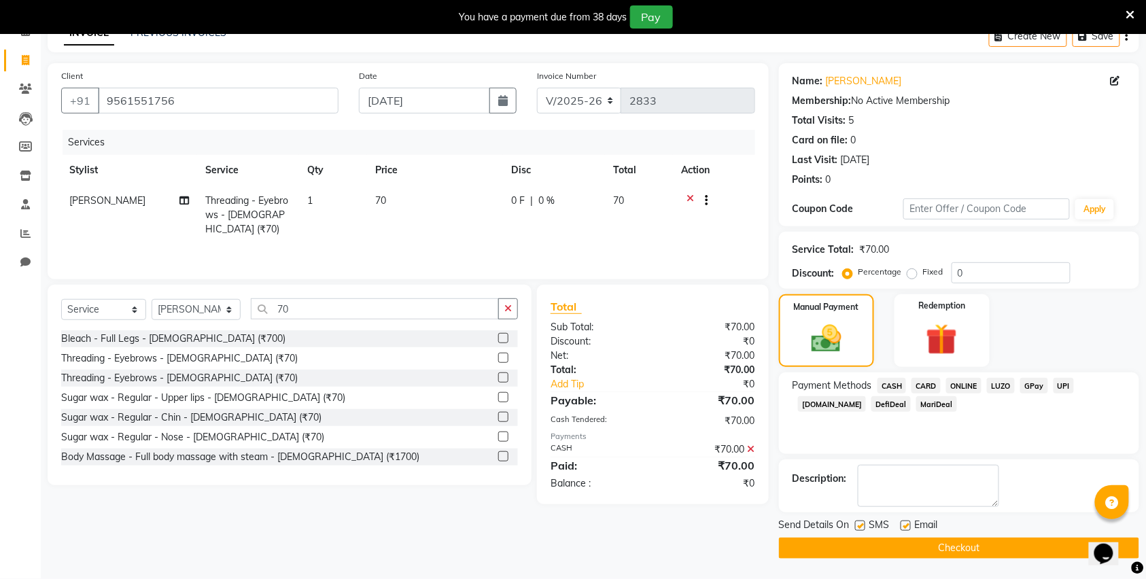
click at [945, 553] on button "Checkout" at bounding box center [959, 548] width 360 height 21
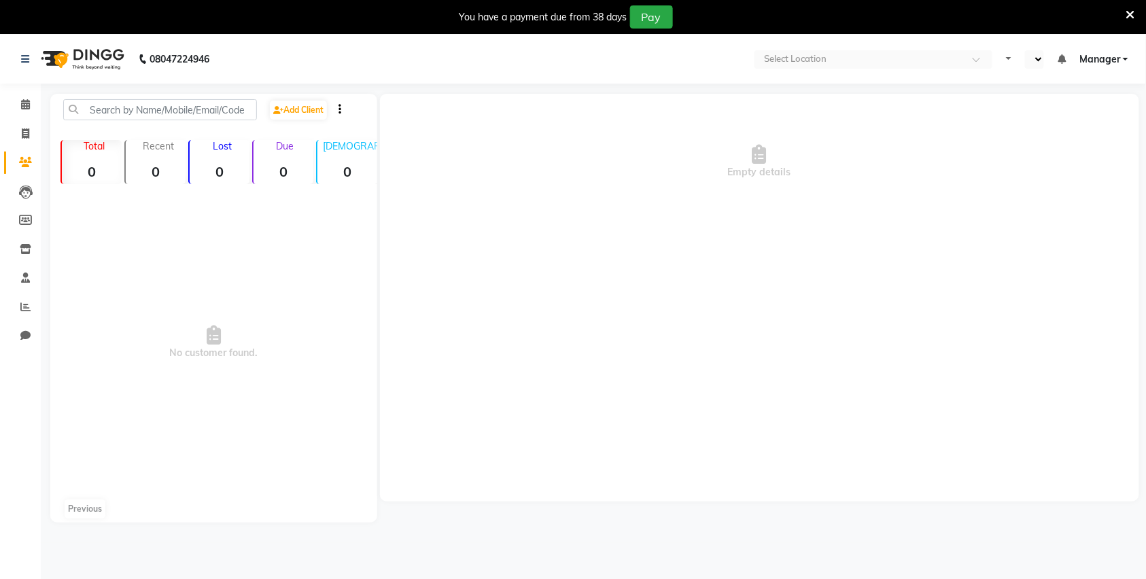
select select "en"
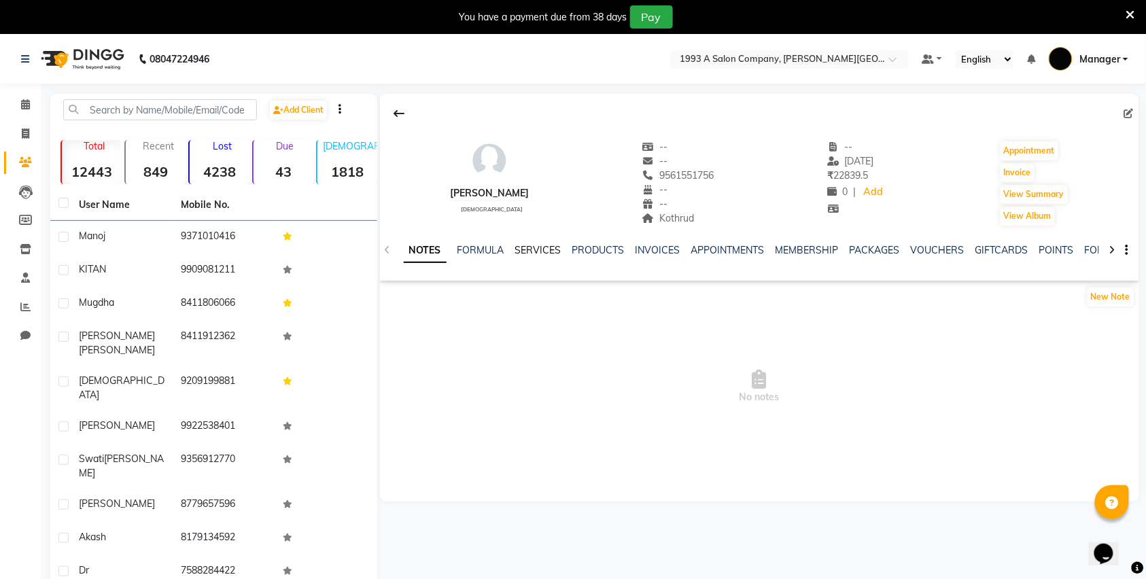
click at [539, 254] on link "SERVICES" at bounding box center [538, 250] width 46 height 12
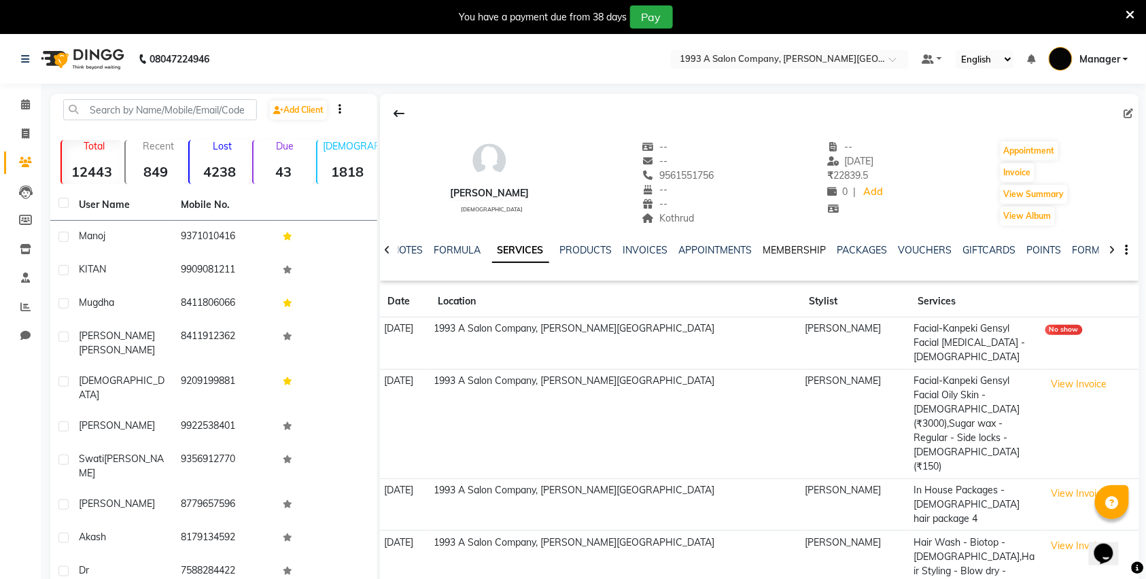
click at [764, 252] on link "MEMBERSHIP" at bounding box center [795, 250] width 63 height 12
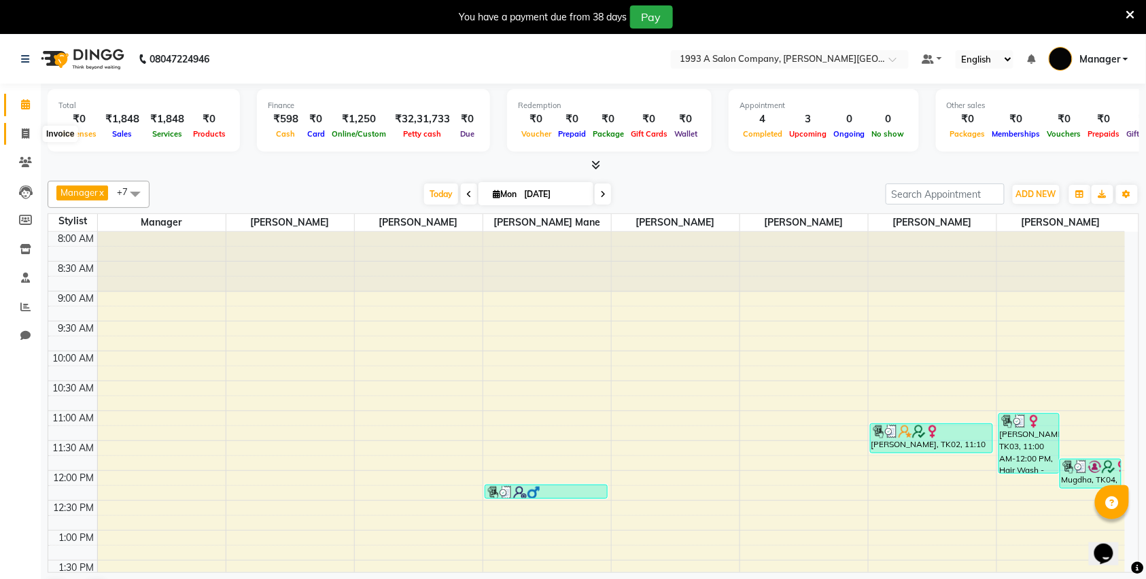
click at [20, 128] on span at bounding box center [26, 134] width 24 height 16
select select "613"
select select "service"
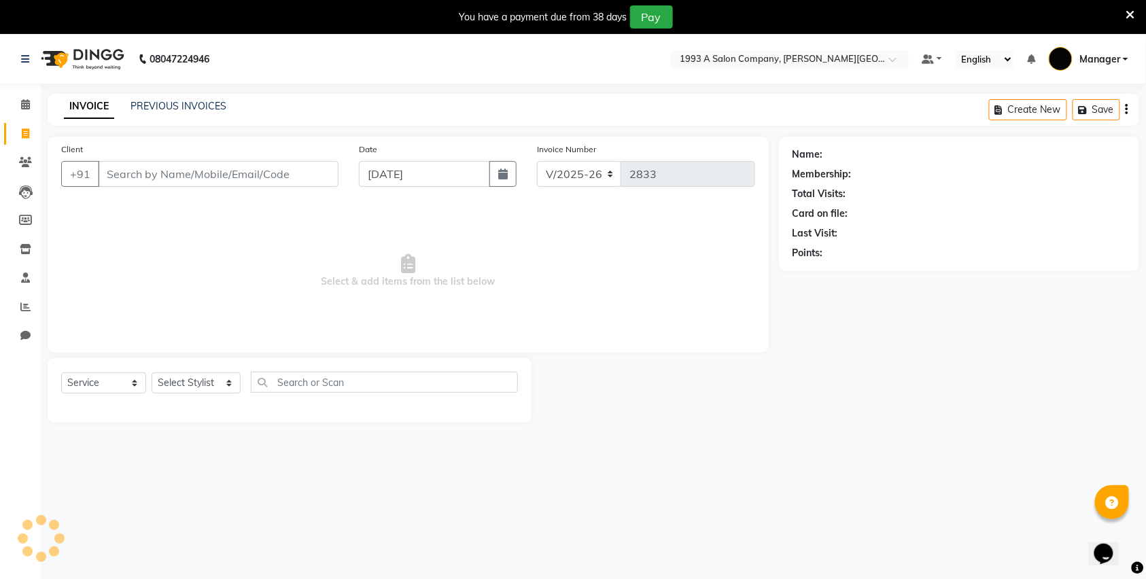
click at [131, 167] on input "Client" at bounding box center [218, 174] width 241 height 26
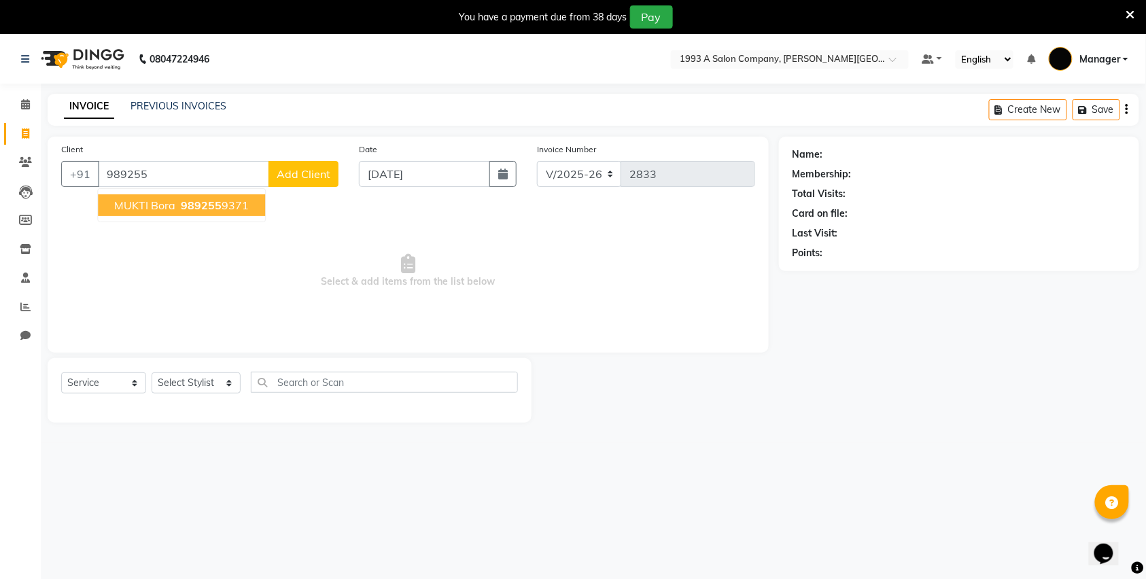
click at [175, 211] on span "MUKTI Bora" at bounding box center [144, 206] width 61 height 14
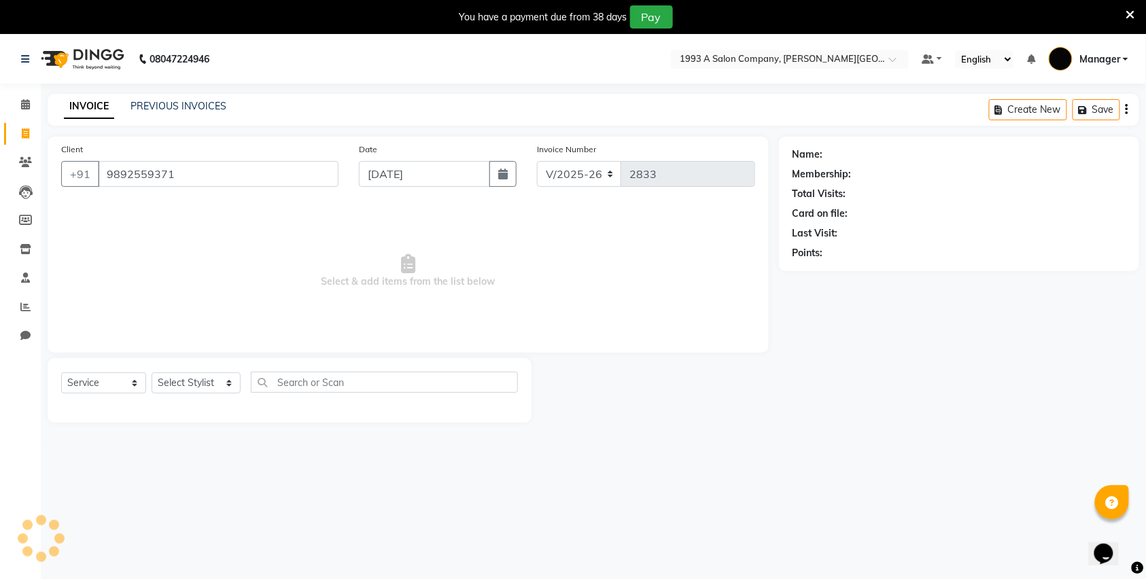
type input "9892559371"
click at [191, 379] on select "Select Stylist [PERSON_NAME] Manager [PERSON_NAME] Mr [PERSON_NAME] (owner) [PE…" at bounding box center [196, 383] width 89 height 21
select select "57487"
click at [152, 373] on select "Select Stylist [PERSON_NAME] Manager [PERSON_NAME] Mr [PERSON_NAME] (owner) [PE…" at bounding box center [196, 383] width 89 height 21
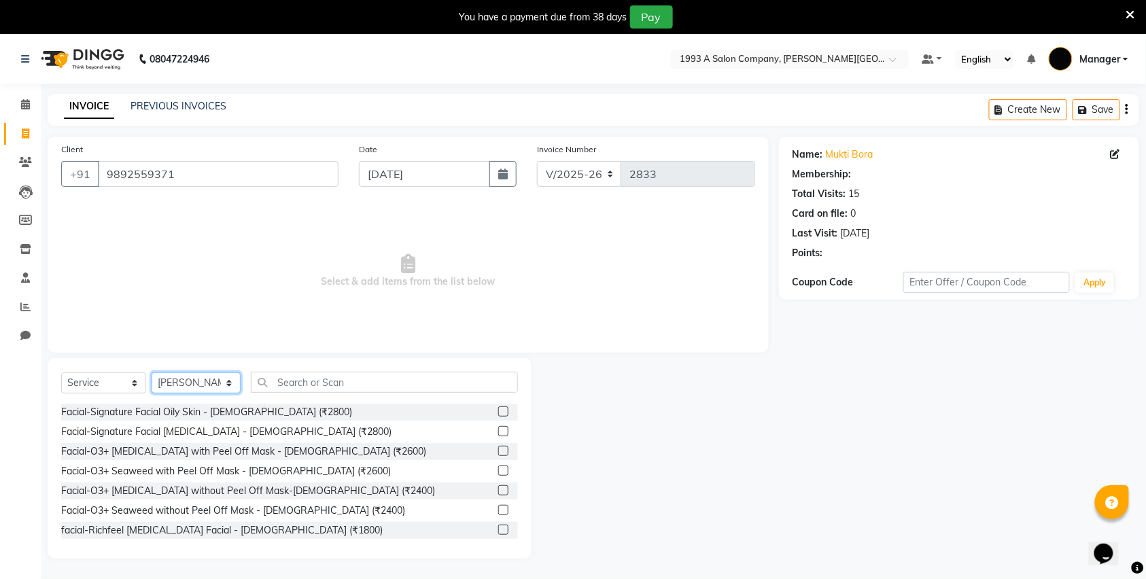
select select "1: Object"
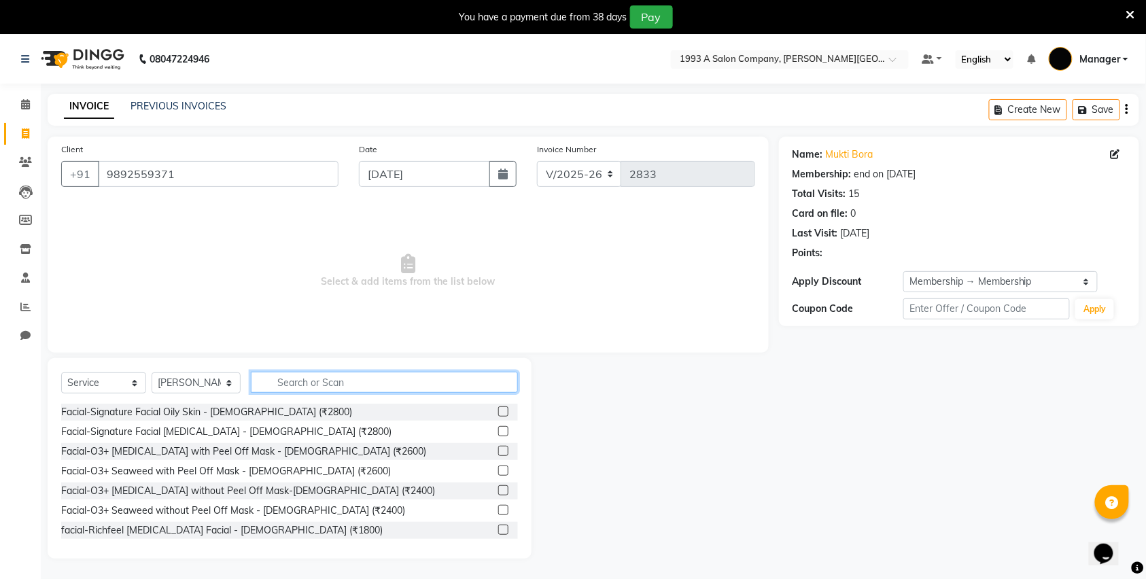
click at [279, 386] on input "text" at bounding box center [384, 382] width 267 height 21
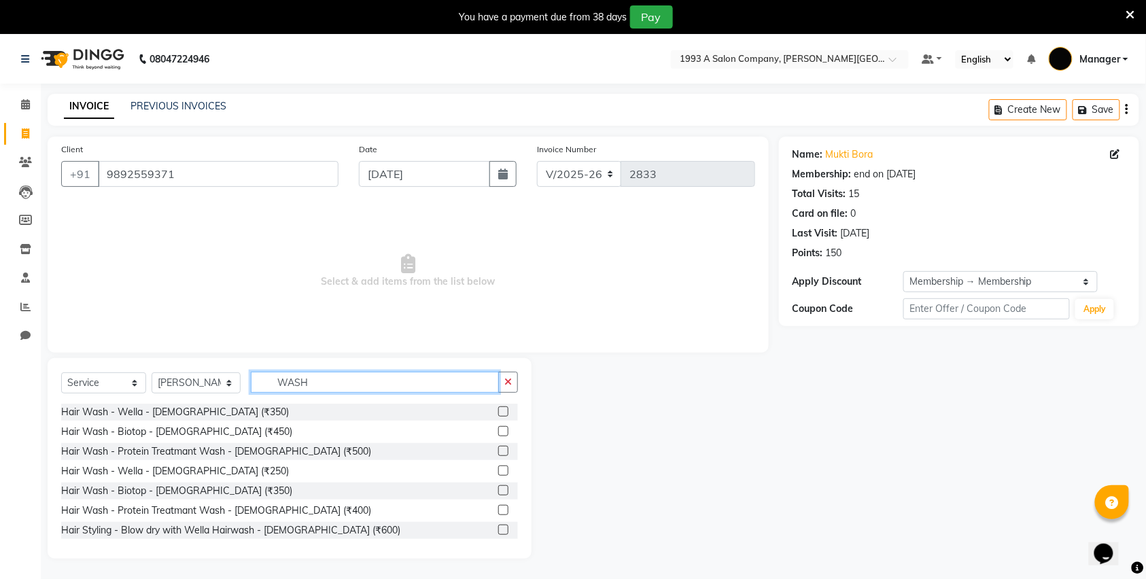
type input "WASH"
click at [150, 422] on div "Hair Wash - Wella - Female (₹350) Hair Wash - Biotop - Female (₹450) Hair Wash …" at bounding box center [289, 472] width 457 height 136
click at [151, 428] on div "Hair Wash - Biotop - [DEMOGRAPHIC_DATA] (₹450)" at bounding box center [176, 432] width 231 height 14
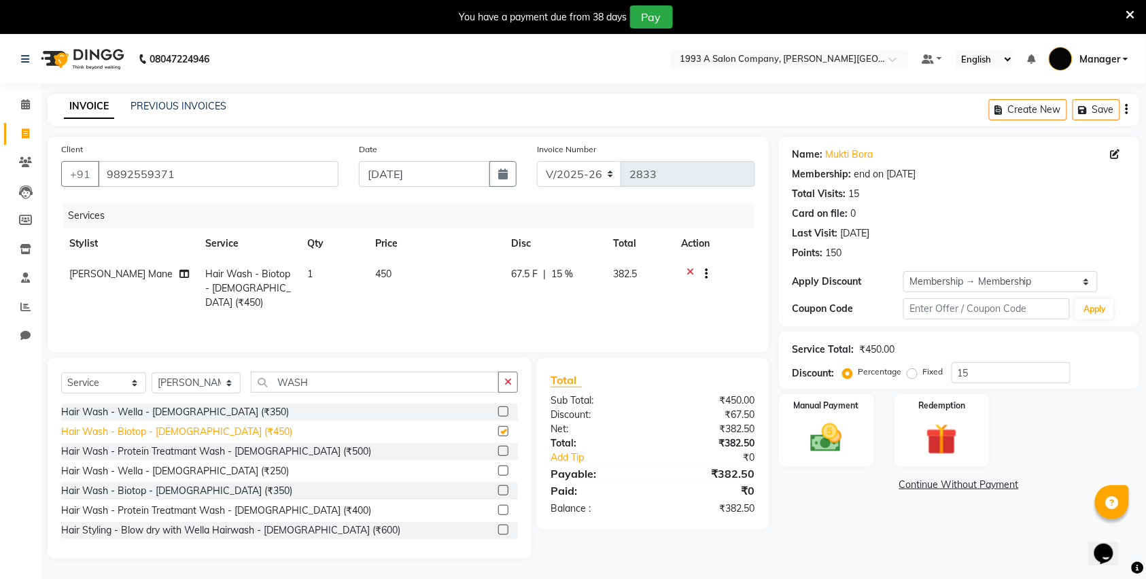
checkbox input "false"
click at [804, 427] on img at bounding box center [826, 438] width 53 height 37
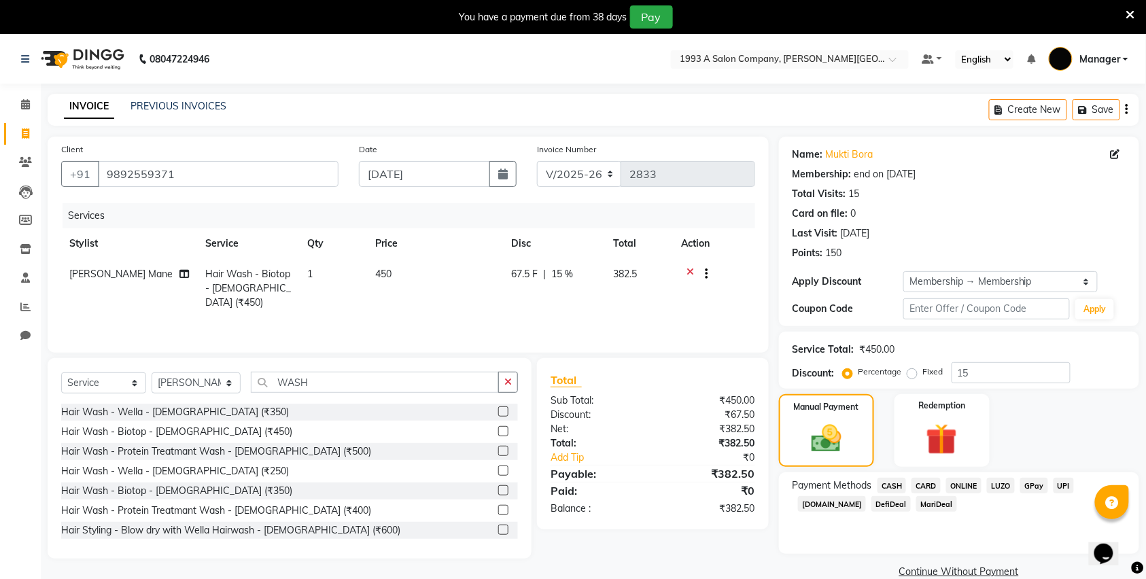
click at [893, 487] on span "CASH" at bounding box center [892, 486] width 29 height 16
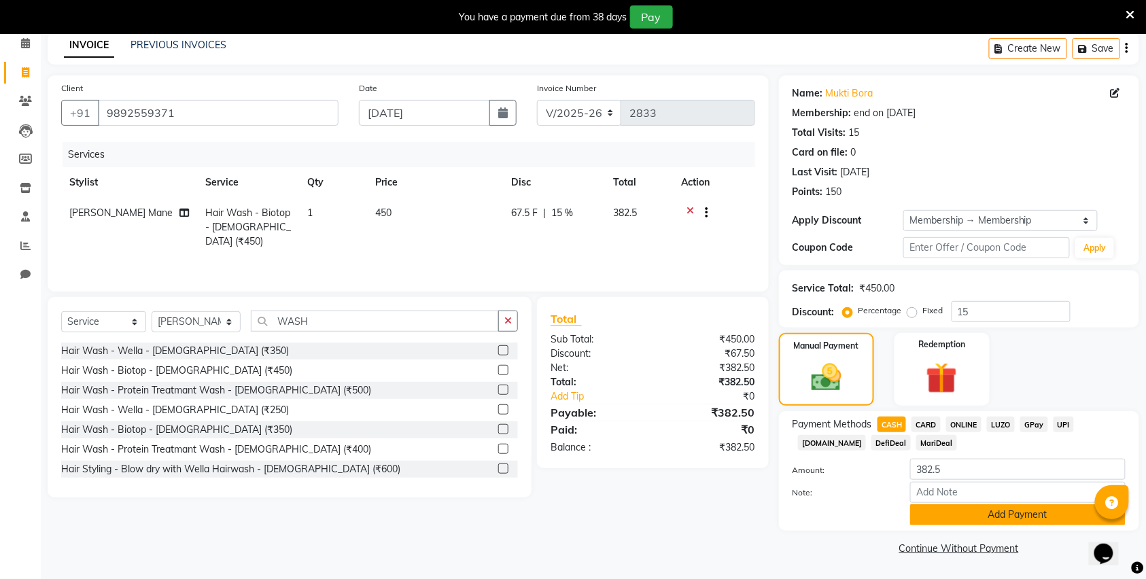
click at [959, 514] on button "Add Payment" at bounding box center [1018, 515] width 216 height 21
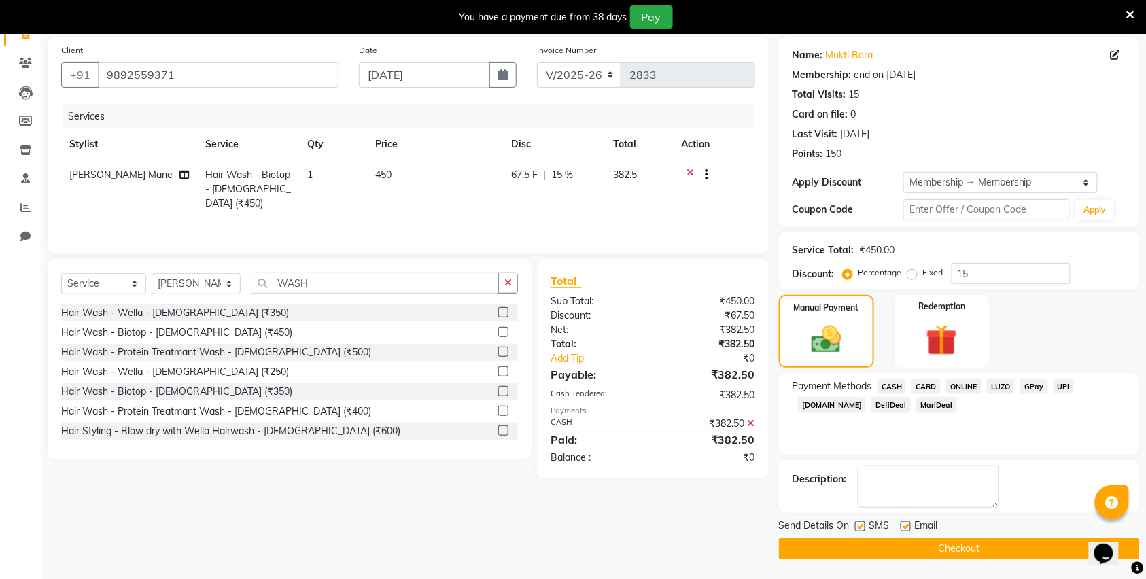
scroll to position [101, 0]
drag, startPoint x: 971, startPoint y: 551, endPoint x: 966, endPoint y: 534, distance: 17.2
click at [971, 551] on button "Checkout" at bounding box center [959, 548] width 360 height 21
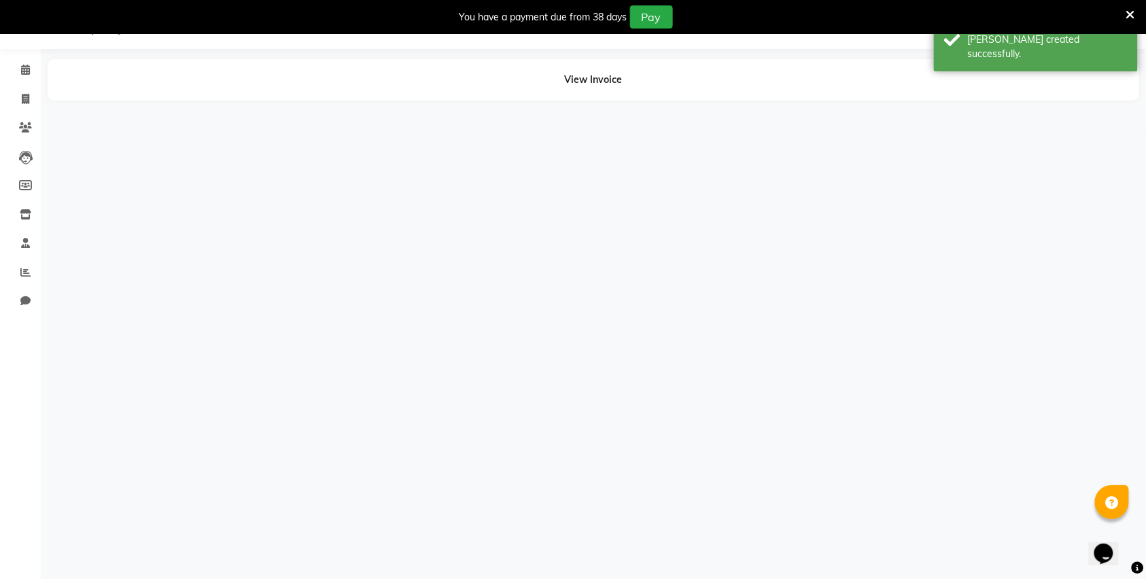
scroll to position [34, 0]
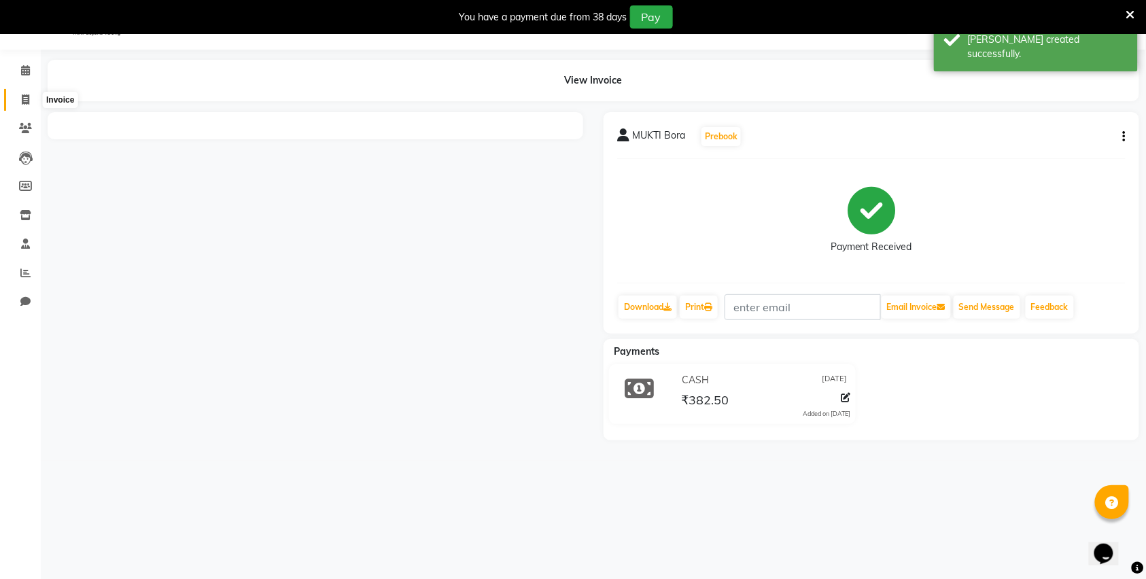
click at [19, 92] on span at bounding box center [26, 100] width 24 height 16
select select "service"
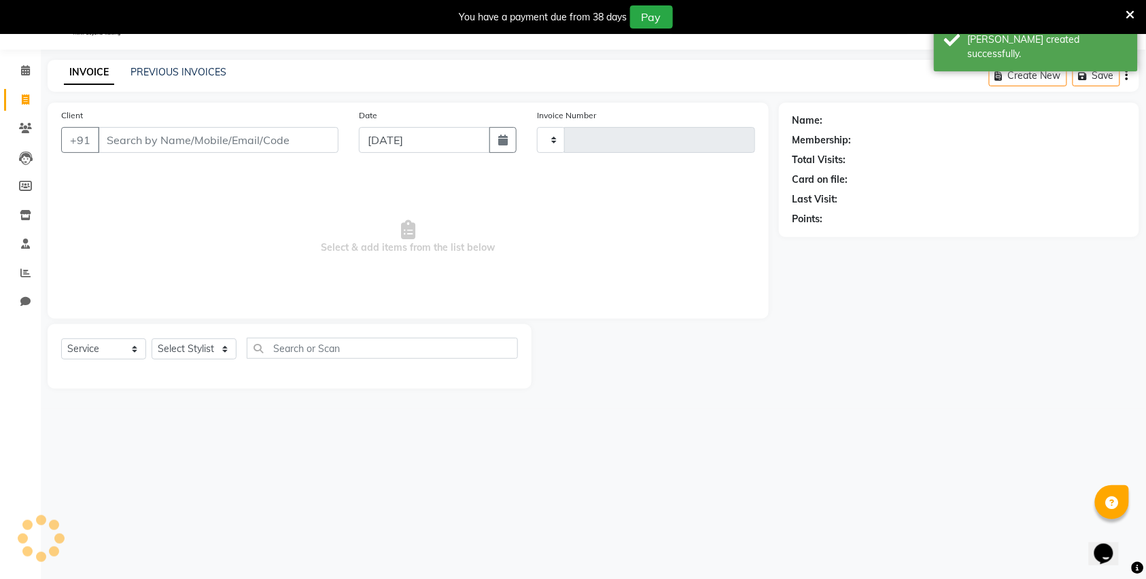
type input "2834"
select select "613"
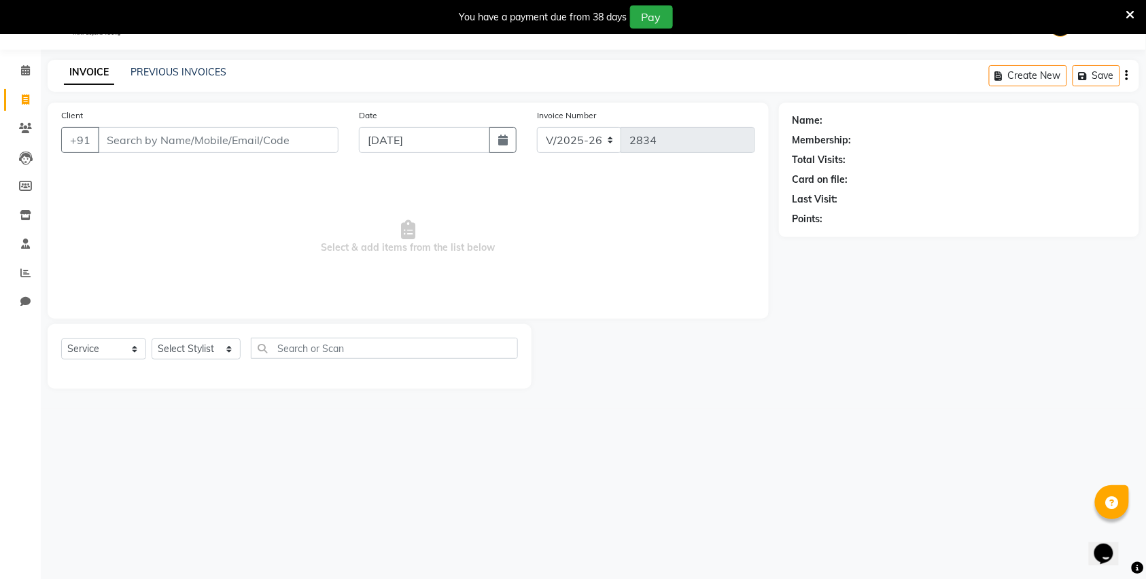
click at [156, 63] on div "INVOICE PREVIOUS INVOICES Create New Save" at bounding box center [594, 76] width 1092 height 32
click at [156, 69] on link "PREVIOUS INVOICES" at bounding box center [179, 72] width 96 height 12
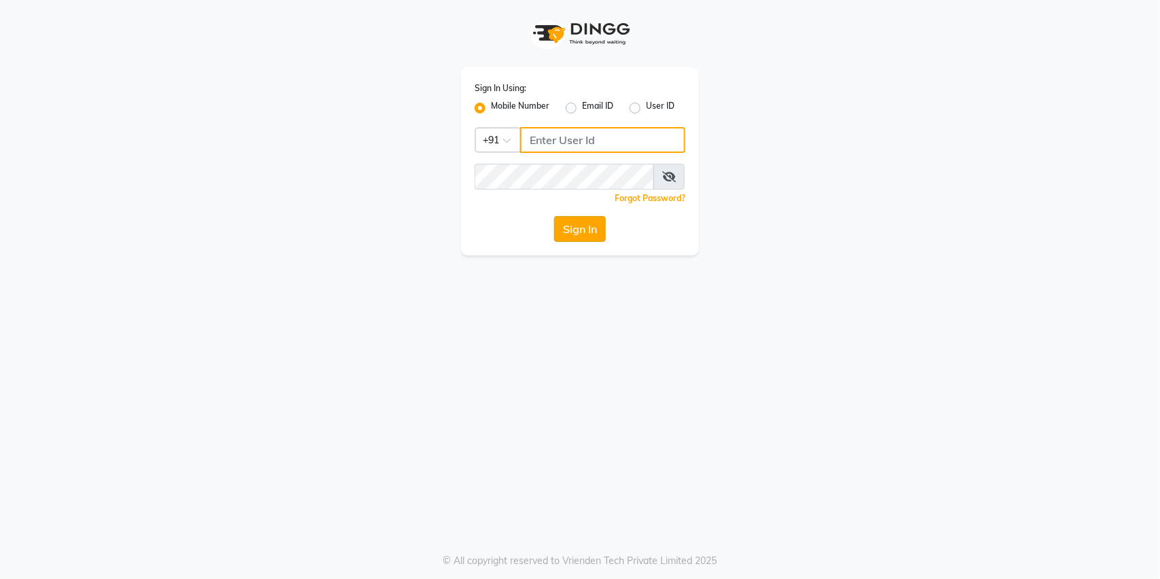
type input "9168825076"
click at [581, 229] on button "Sign In" at bounding box center [580, 229] width 52 height 26
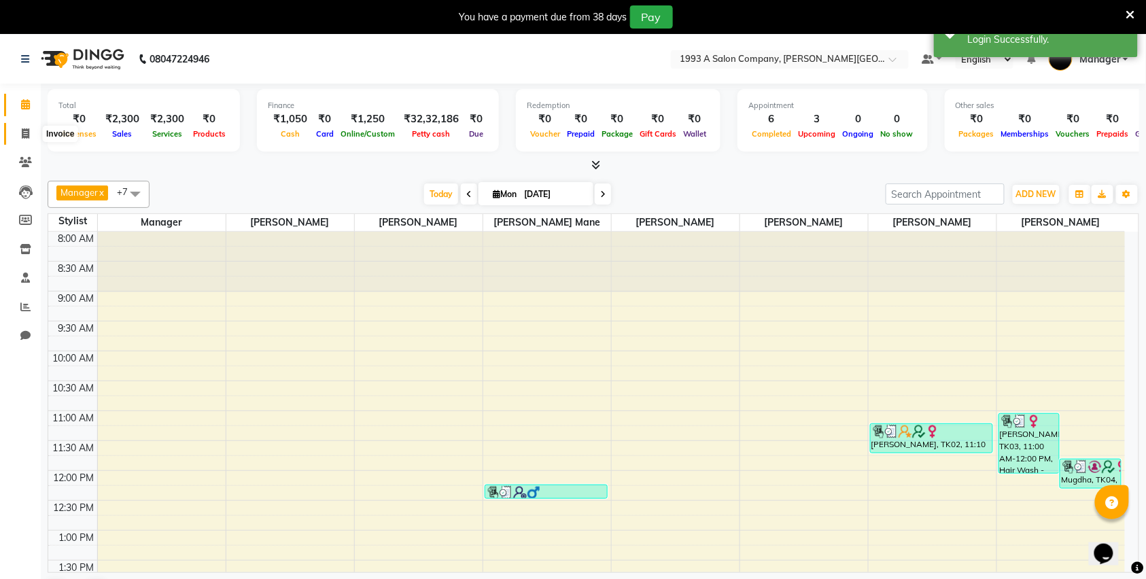
click at [25, 136] on icon at bounding box center [25, 134] width 7 height 10
select select "service"
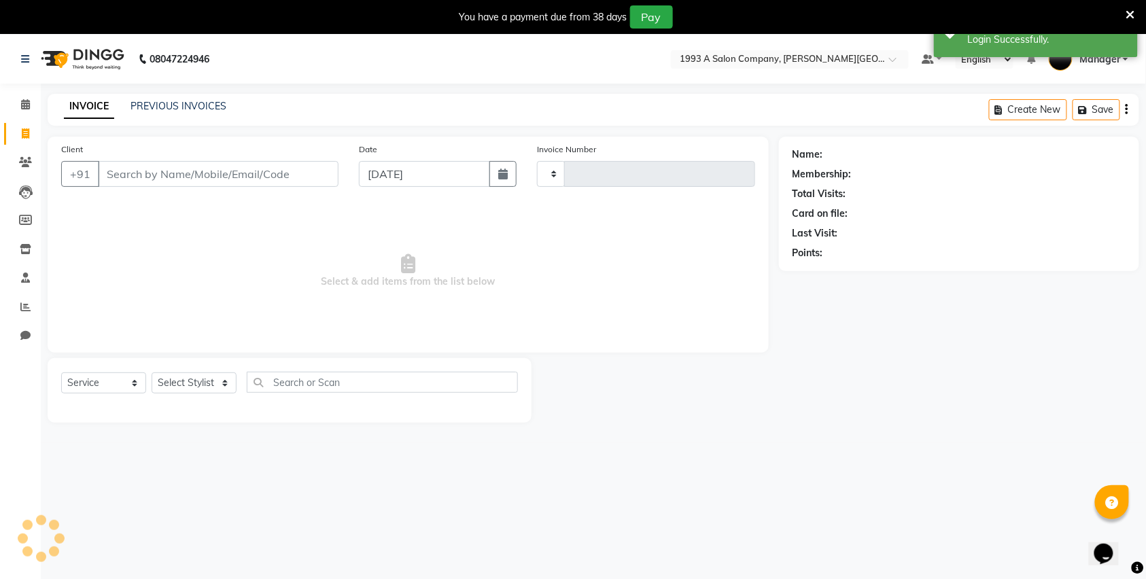
type input "2835"
select select "613"
click at [218, 173] on input "Client" at bounding box center [218, 174] width 241 height 26
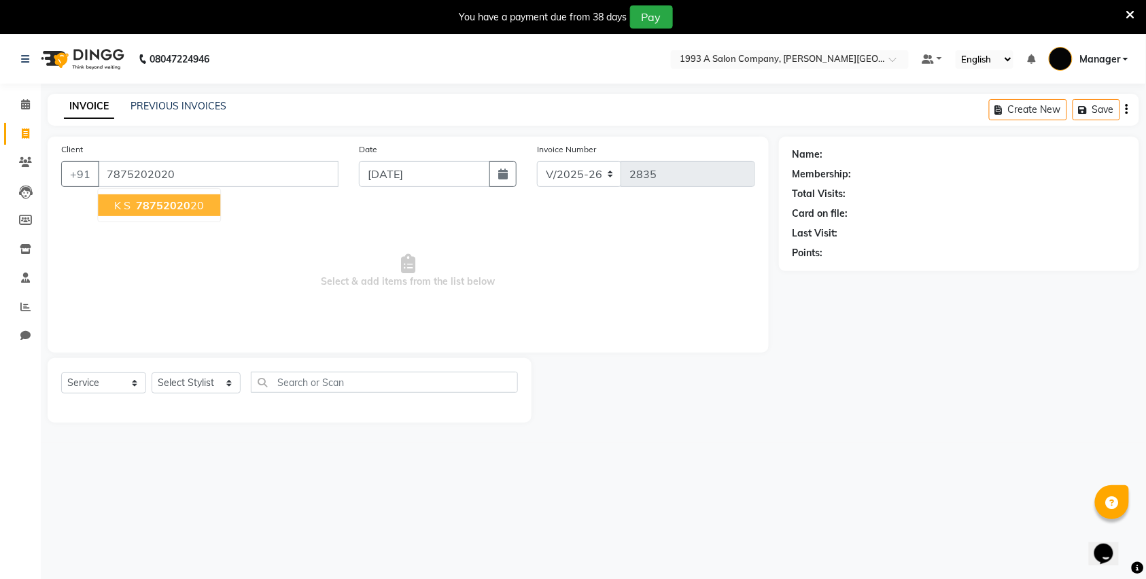
type input "7875202020"
select select "1: Object"
click at [178, 216] on button "K S 78752020 20" at bounding box center [159, 205] width 122 height 22
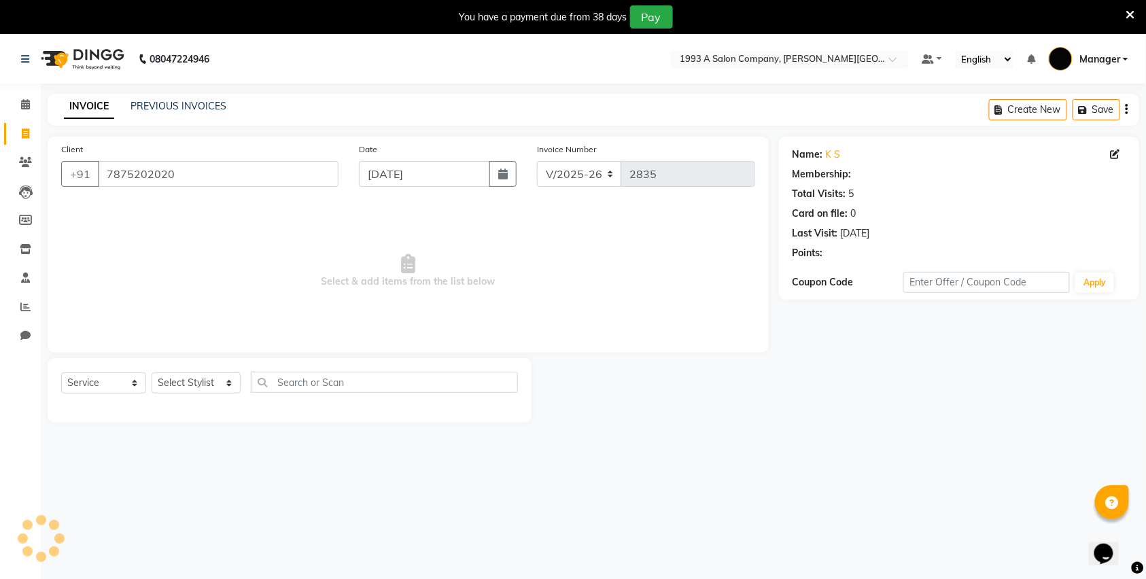
select select "1: Object"
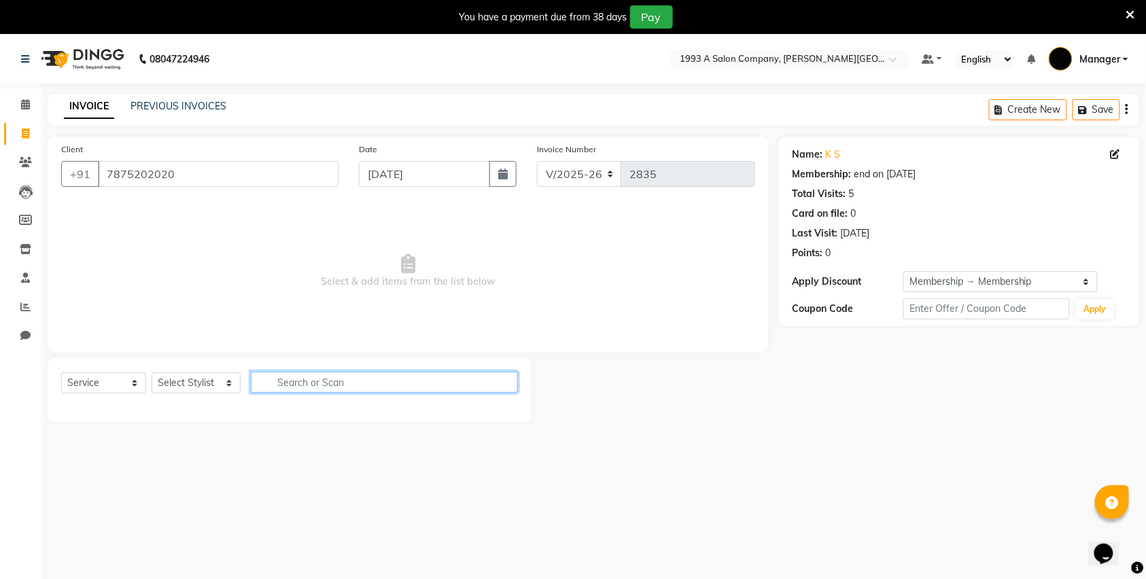
click at [336, 384] on input "text" at bounding box center [384, 382] width 267 height 21
click at [223, 382] on select "Select Stylist [PERSON_NAME] Manager [PERSON_NAME] Mr [PERSON_NAME] (owner) [PE…" at bounding box center [196, 383] width 89 height 21
select select "70852"
click at [152, 373] on select "Select Stylist [PERSON_NAME] Manager [PERSON_NAME] Mr [PERSON_NAME] (owner) [PE…" at bounding box center [196, 383] width 89 height 21
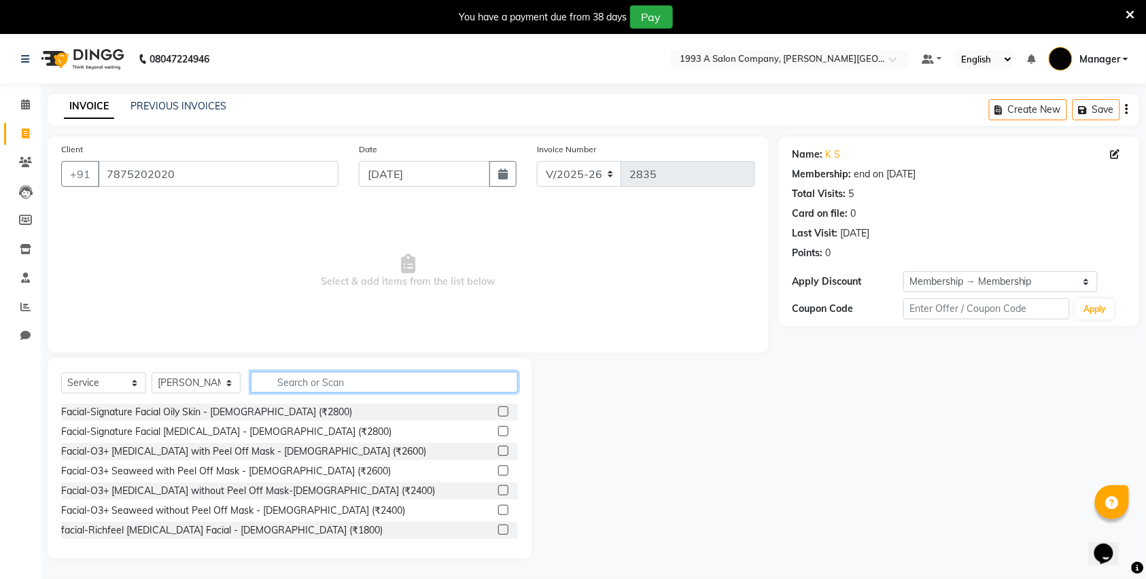
click at [354, 387] on input "text" at bounding box center [384, 382] width 267 height 21
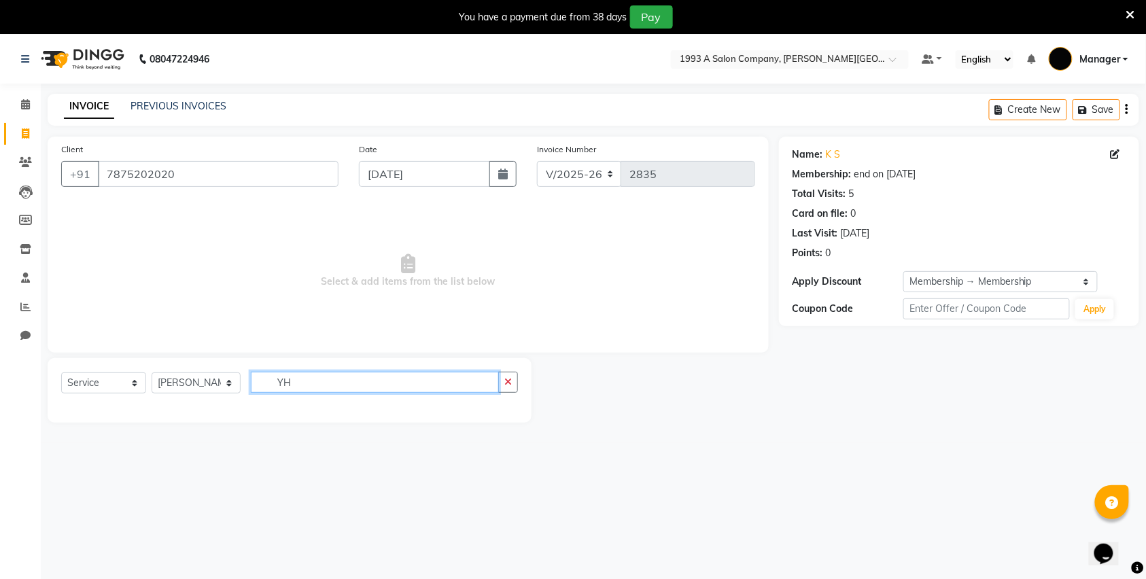
type input "Y"
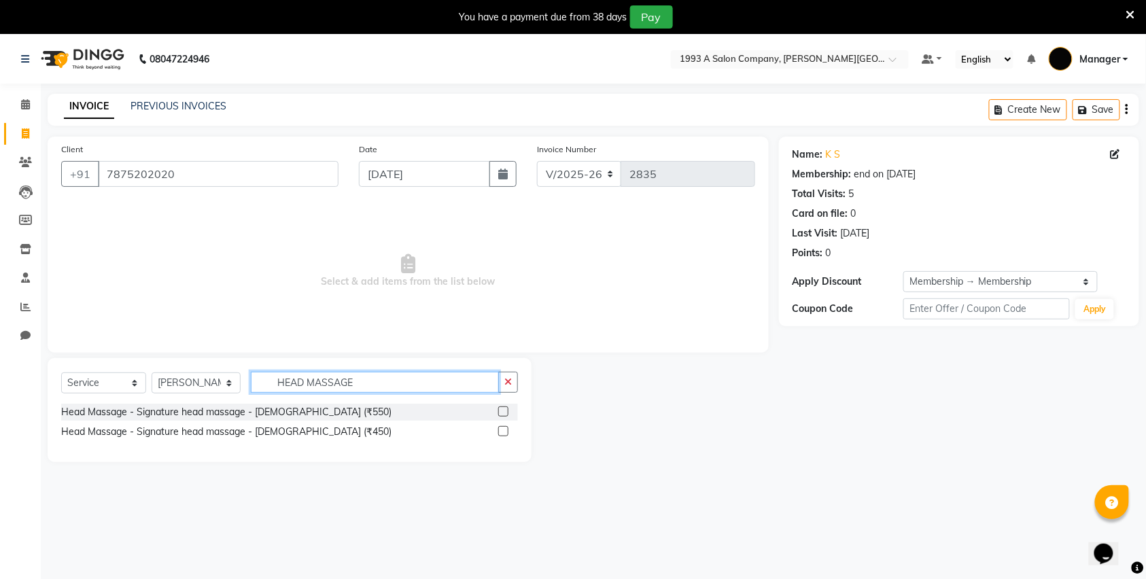
type input "HEAD MASSAGE"
click at [505, 411] on label at bounding box center [503, 412] width 10 height 10
click at [505, 411] on input "checkbox" at bounding box center [502, 412] width 9 height 9
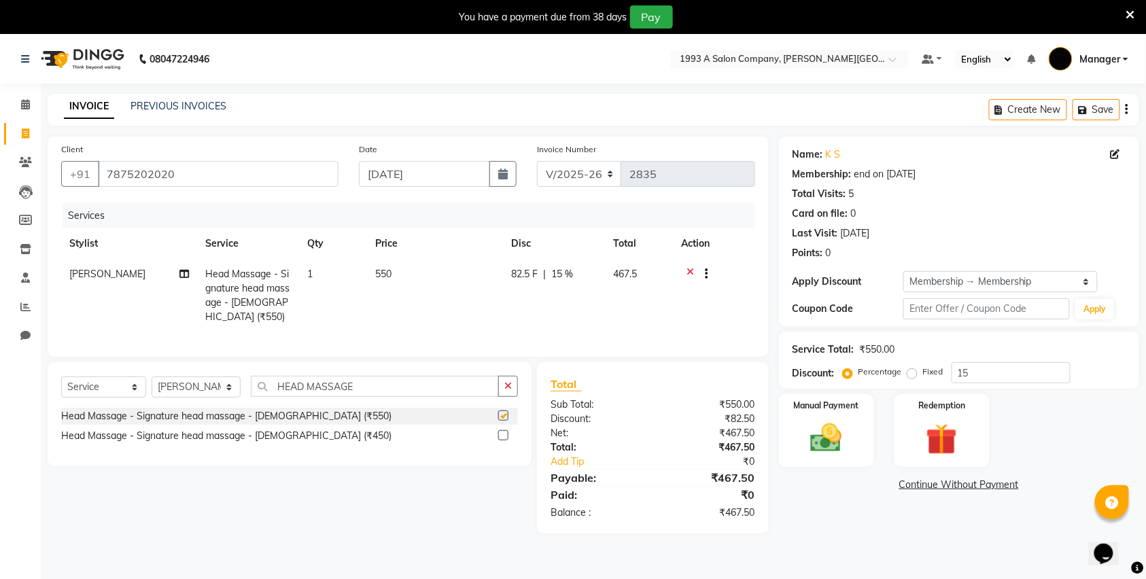
checkbox input "false"
click at [514, 397] on button "button" at bounding box center [508, 386] width 20 height 21
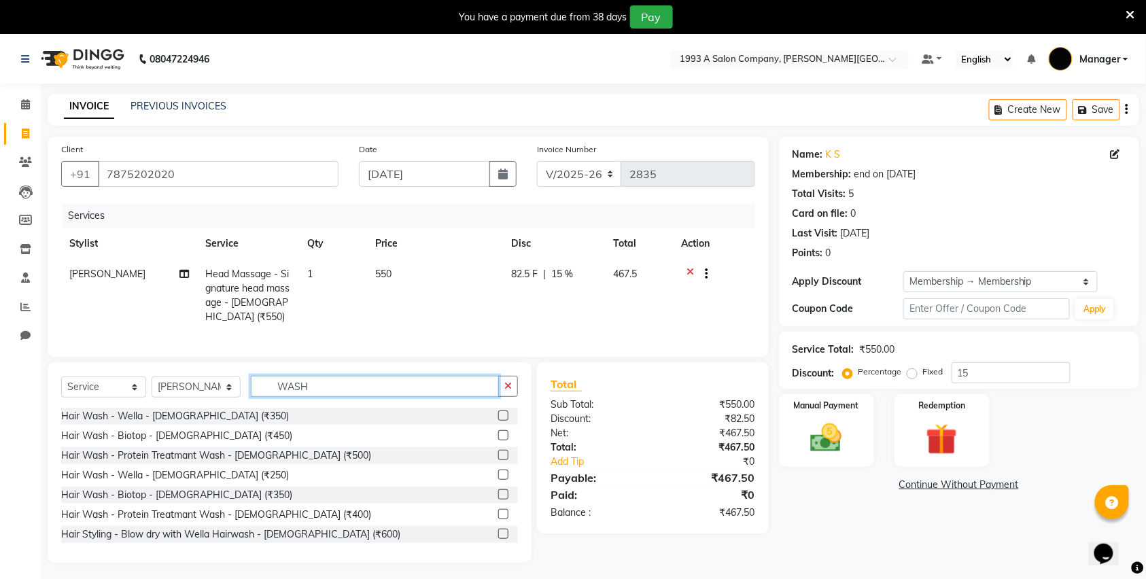
type input "WASH"
click at [498, 421] on label at bounding box center [503, 416] width 10 height 10
click at [498, 421] on input "checkbox" at bounding box center [502, 416] width 9 height 9
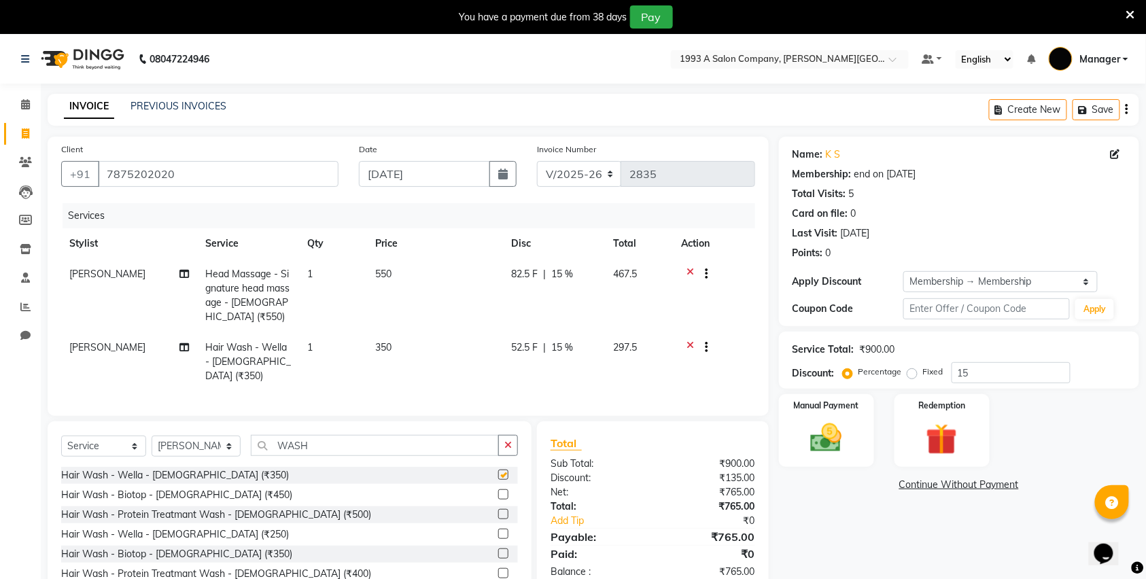
checkbox input "false"
click at [507, 454] on button "button" at bounding box center [508, 445] width 20 height 21
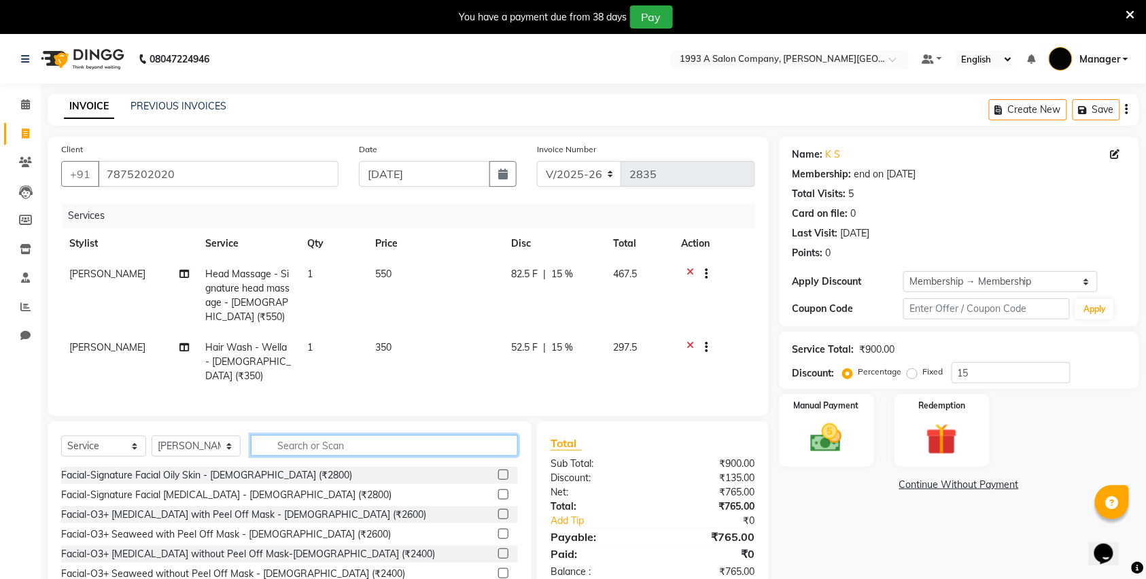
click at [451, 451] on input "text" at bounding box center [384, 445] width 267 height 21
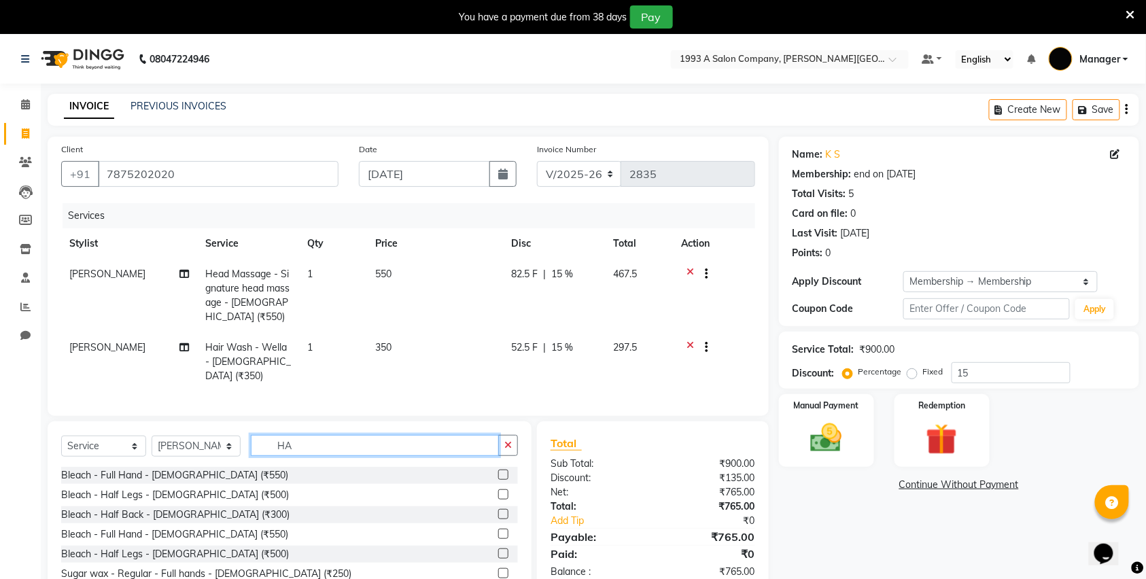
type input "H"
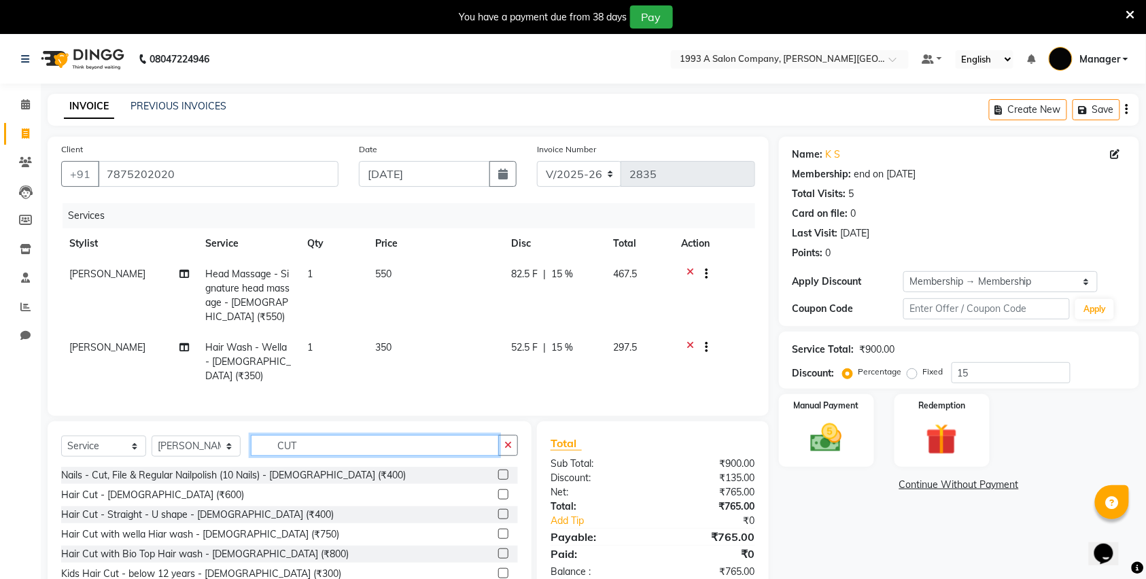
type input "CUT"
click at [498, 518] on label at bounding box center [503, 514] width 10 height 10
click at [498, 518] on input "checkbox" at bounding box center [502, 515] width 9 height 9
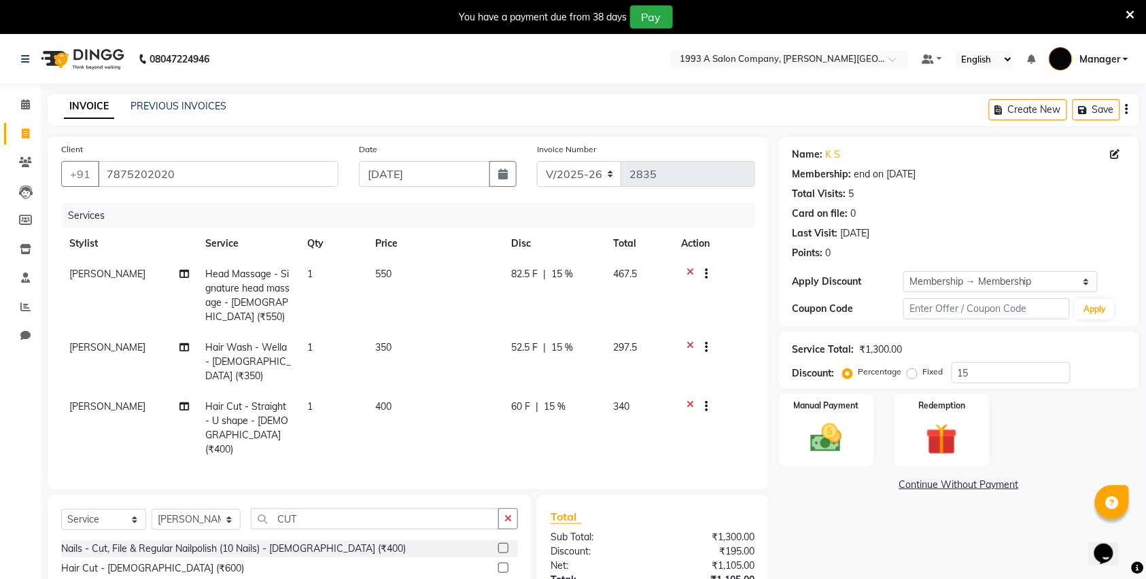
checkbox input "false"
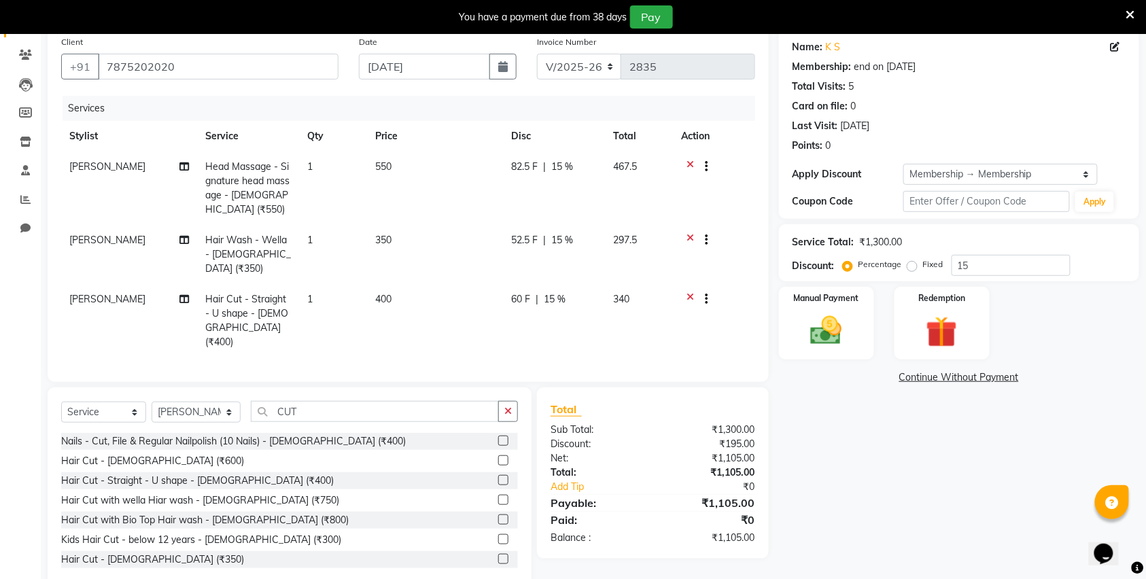
scroll to position [122, 0]
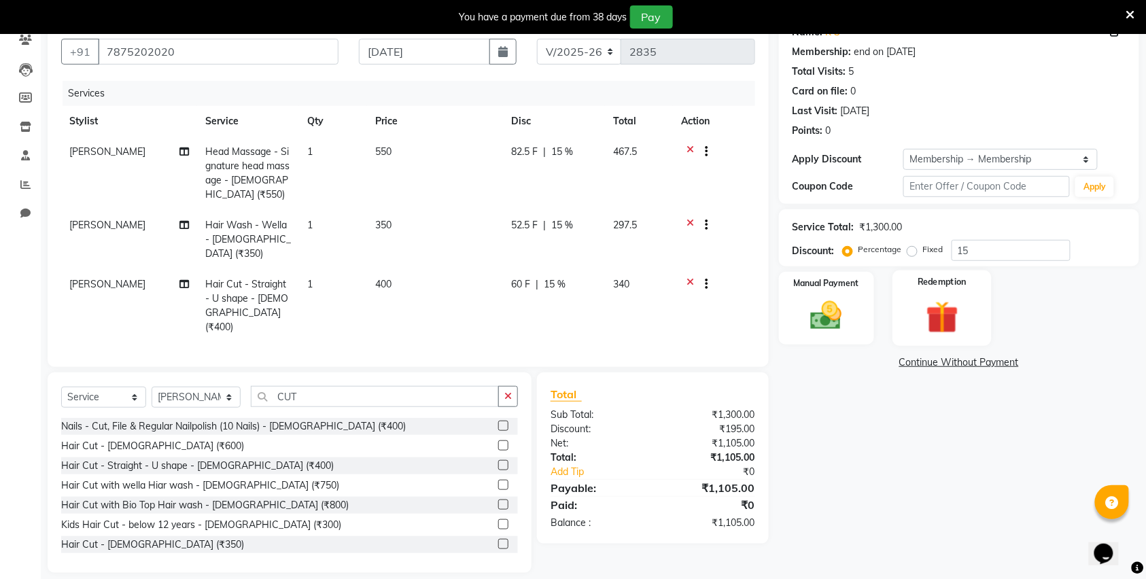
click at [925, 322] on img at bounding box center [942, 317] width 53 height 41
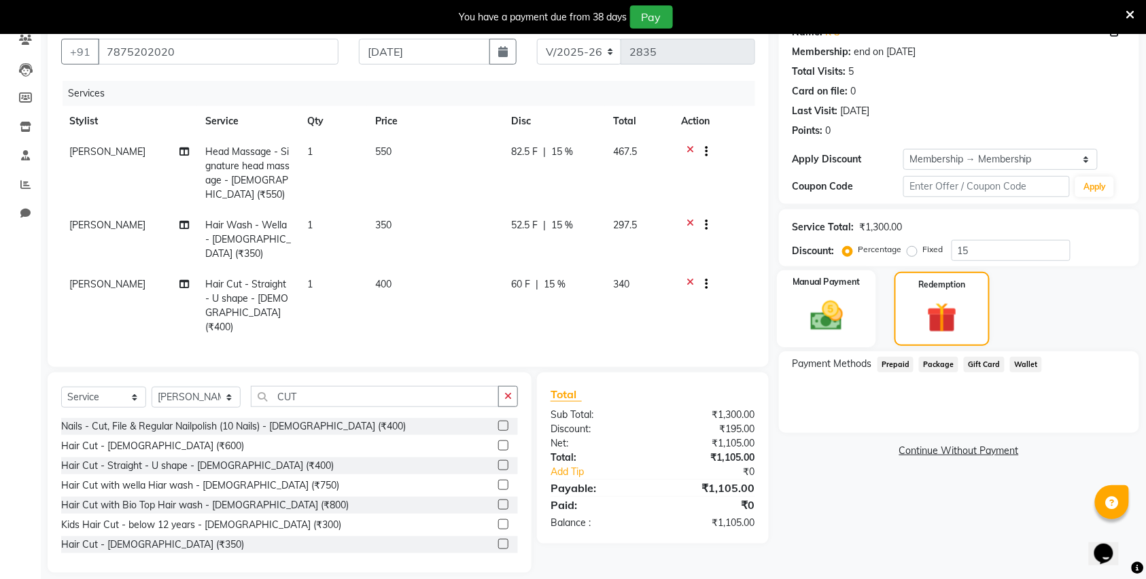
click at [850, 330] on img at bounding box center [826, 315] width 53 height 37
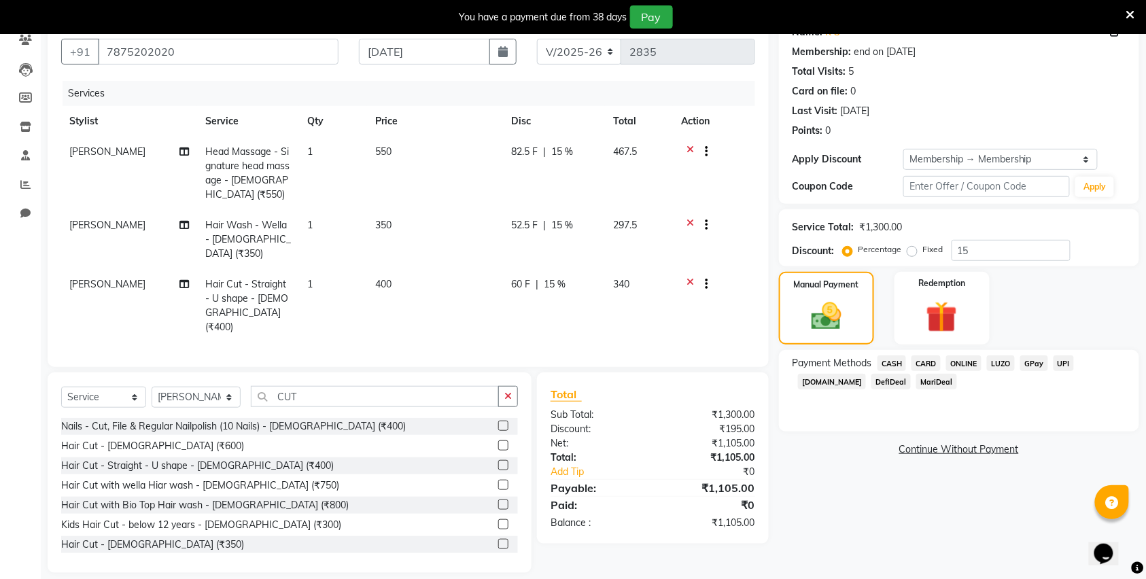
click at [1005, 367] on span "LUZO" at bounding box center [1001, 364] width 28 height 16
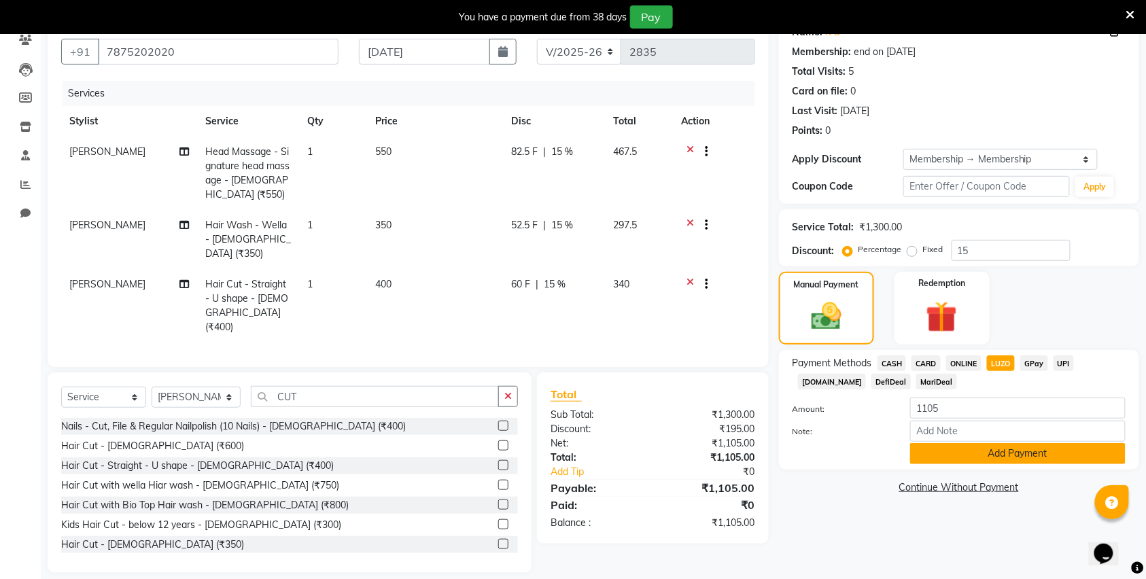
click at [1017, 455] on button "Add Payment" at bounding box center [1018, 453] width 216 height 21
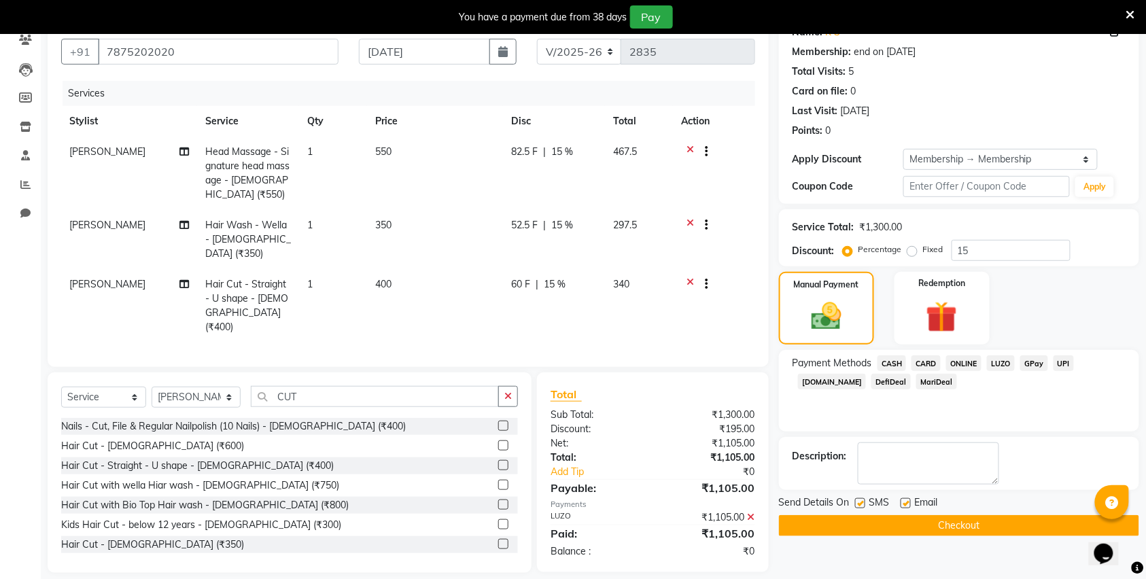
click at [99, 226] on span "[PERSON_NAME]" at bounding box center [107, 225] width 76 height 12
select select "70852"
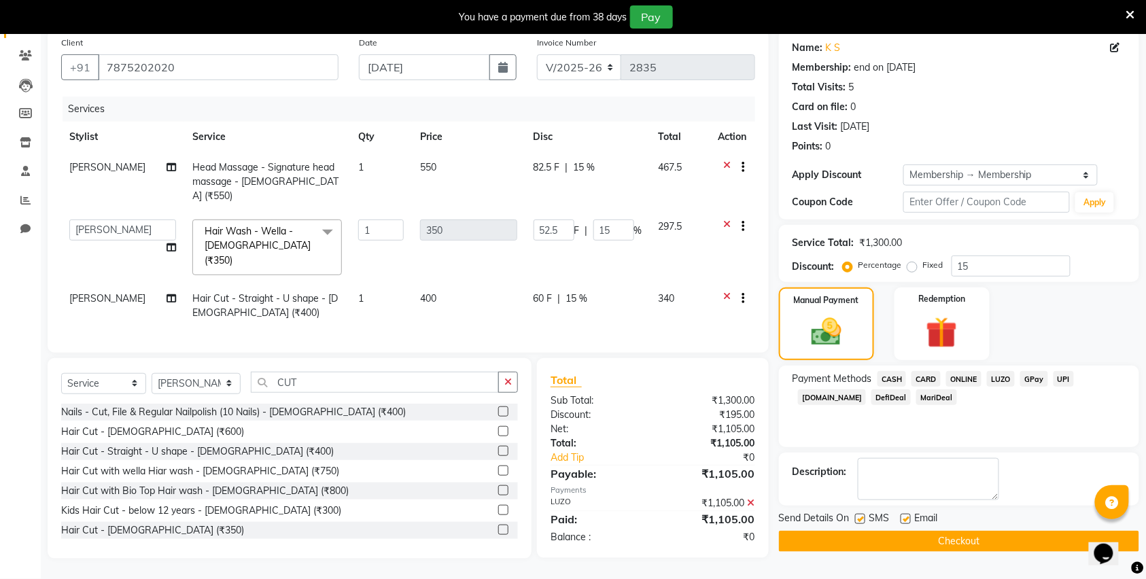
scroll to position [101, 0]
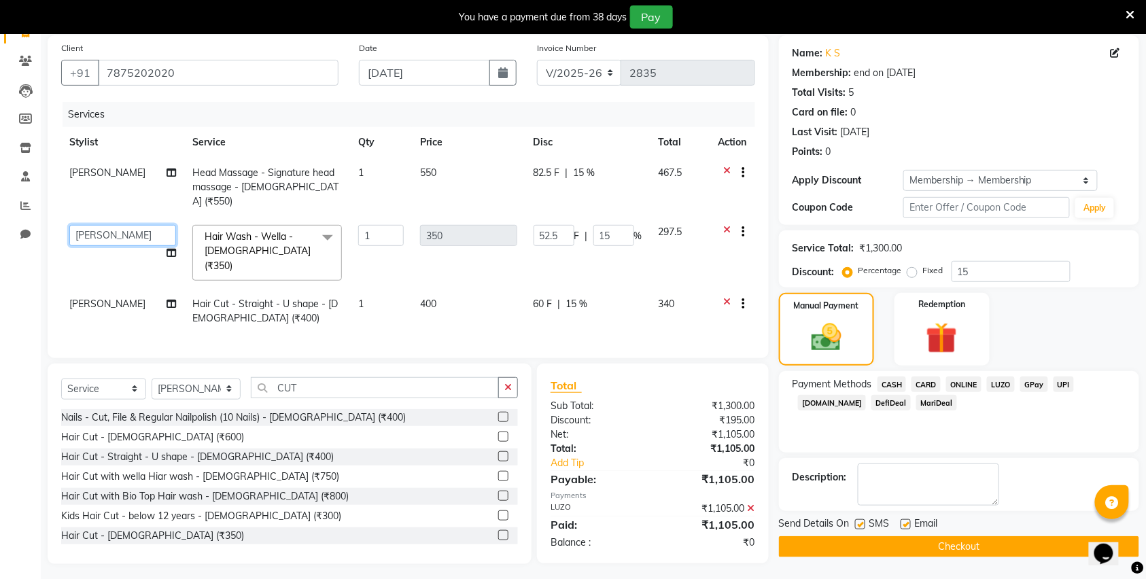
click at [99, 226] on select "Bhagyashri Kaifee Khan Manager Max Ansari Mr Shirish (owner) Prachi Mahamuni pr…" at bounding box center [122, 235] width 107 height 21
select select "57488"
click at [898, 548] on button "Checkout" at bounding box center [959, 546] width 360 height 21
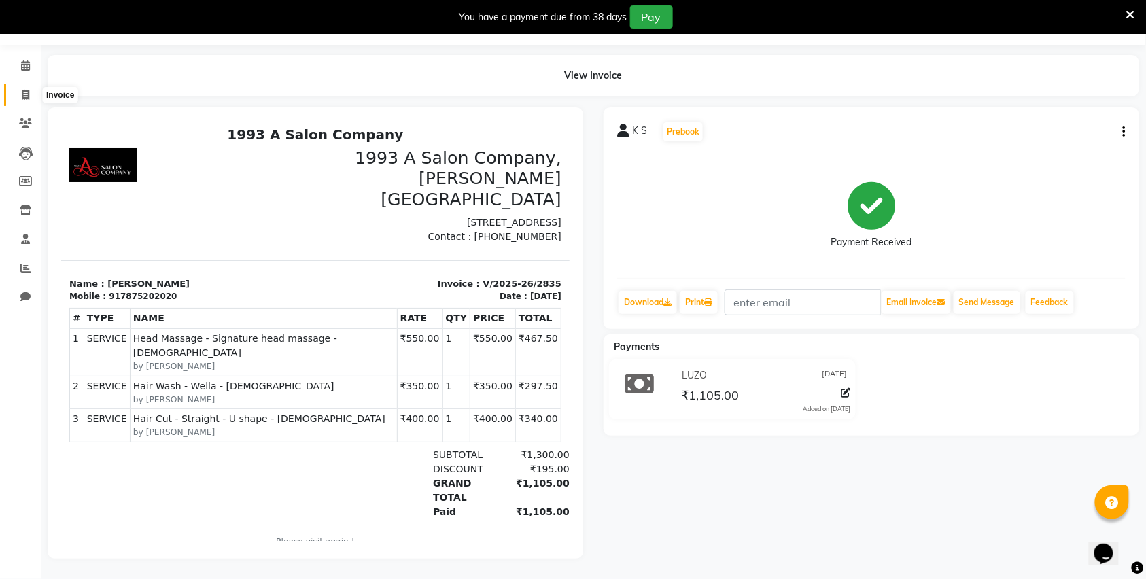
click at [25, 90] on icon at bounding box center [25, 95] width 7 height 10
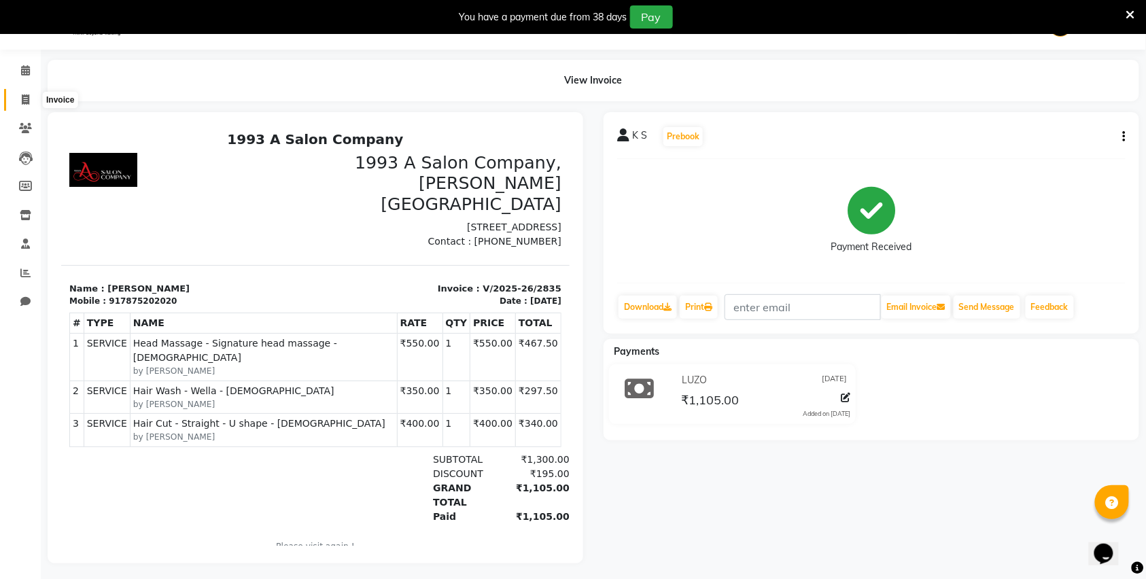
select select "613"
select select "service"
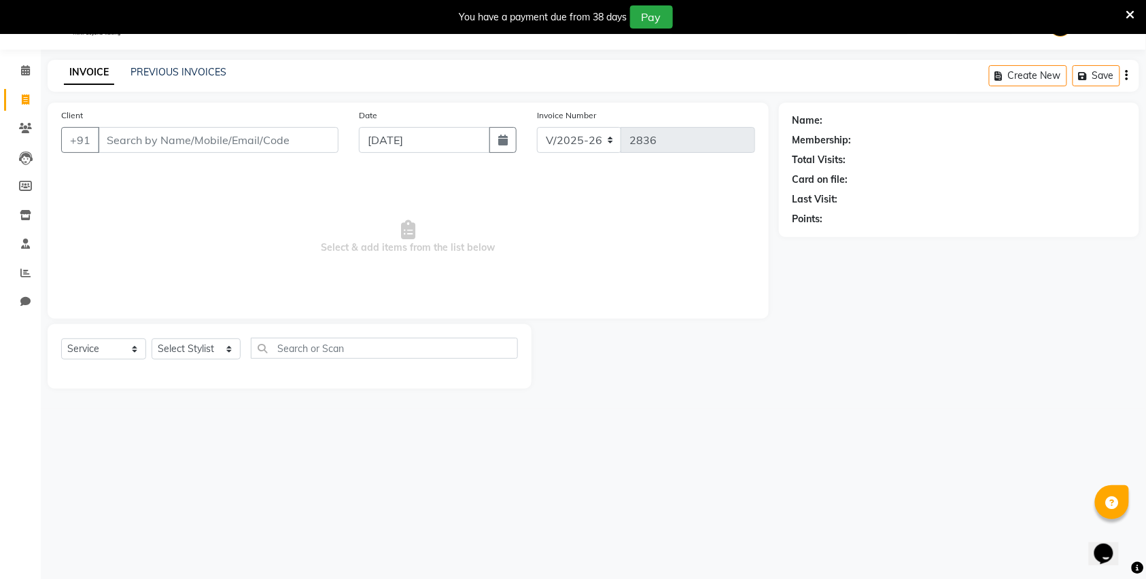
click at [140, 132] on input "Client" at bounding box center [218, 140] width 241 height 26
click at [142, 140] on input "Client" at bounding box center [218, 140] width 241 height 26
click at [183, 348] on select "Select Stylist Bhagyashri Kaifee Khan Manager Max Ansari Mr Shirish (owner) Pra…" at bounding box center [196, 349] width 89 height 21
select select "57488"
click at [152, 339] on select "Select Stylist Bhagyashri Kaifee Khan Manager Max Ansari Mr Shirish (owner) Pra…" at bounding box center [196, 349] width 89 height 21
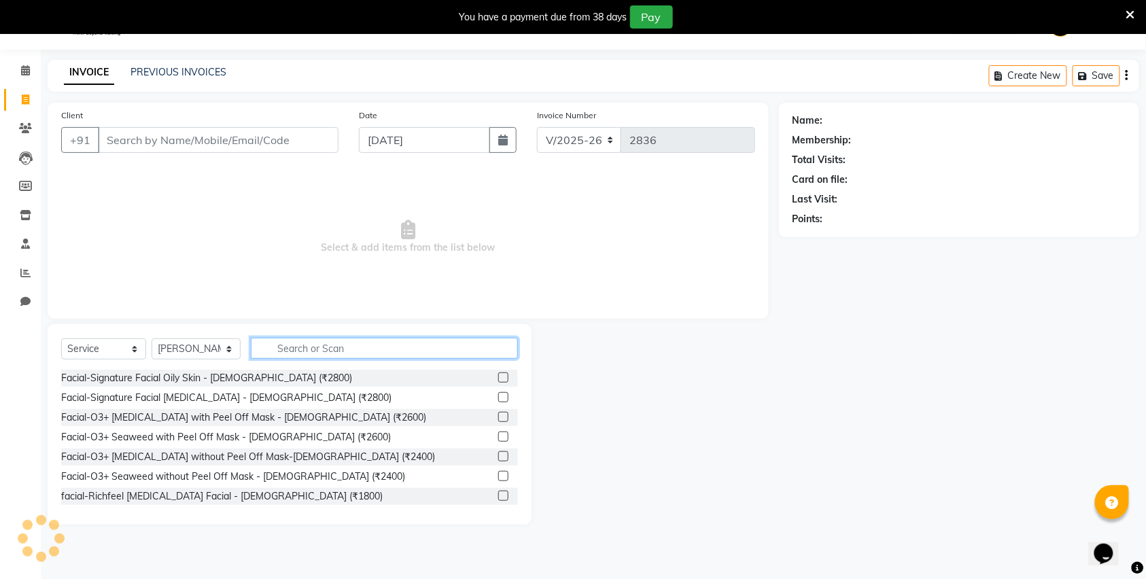
click at [356, 348] on input "text" at bounding box center [384, 348] width 267 height 21
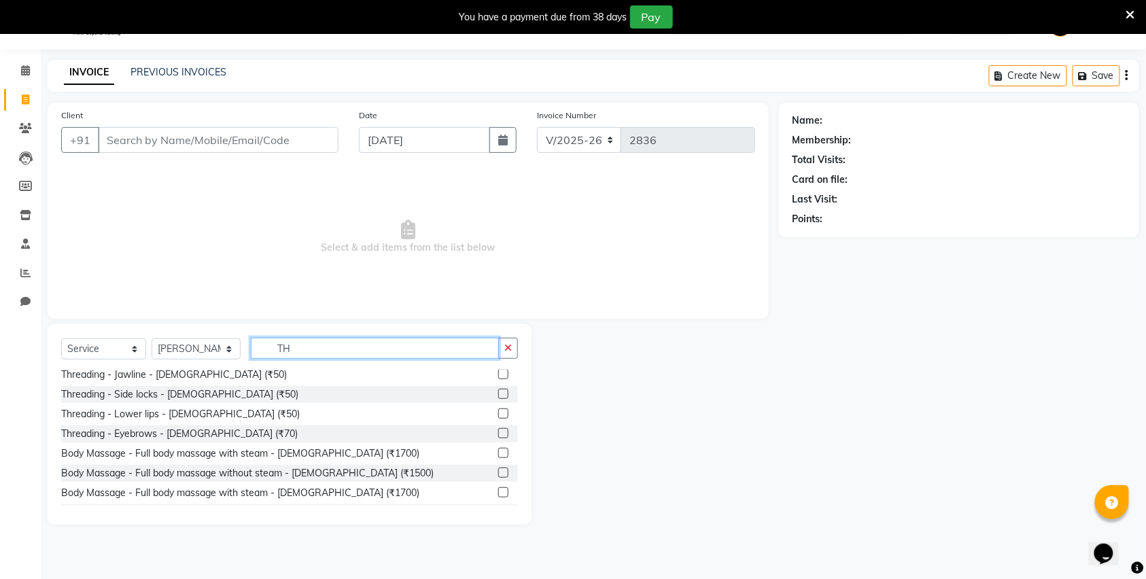
scroll to position [272, 0]
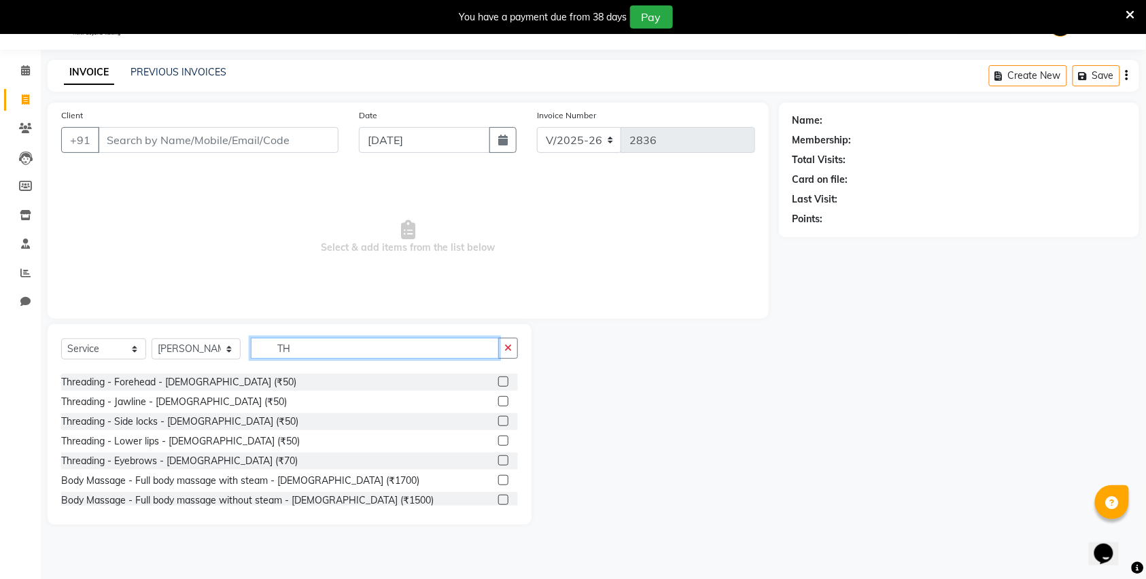
type input "TH"
click at [218, 466] on div "Threading - Eyebrows - [DEMOGRAPHIC_DATA] (₹70)" at bounding box center [289, 461] width 457 height 17
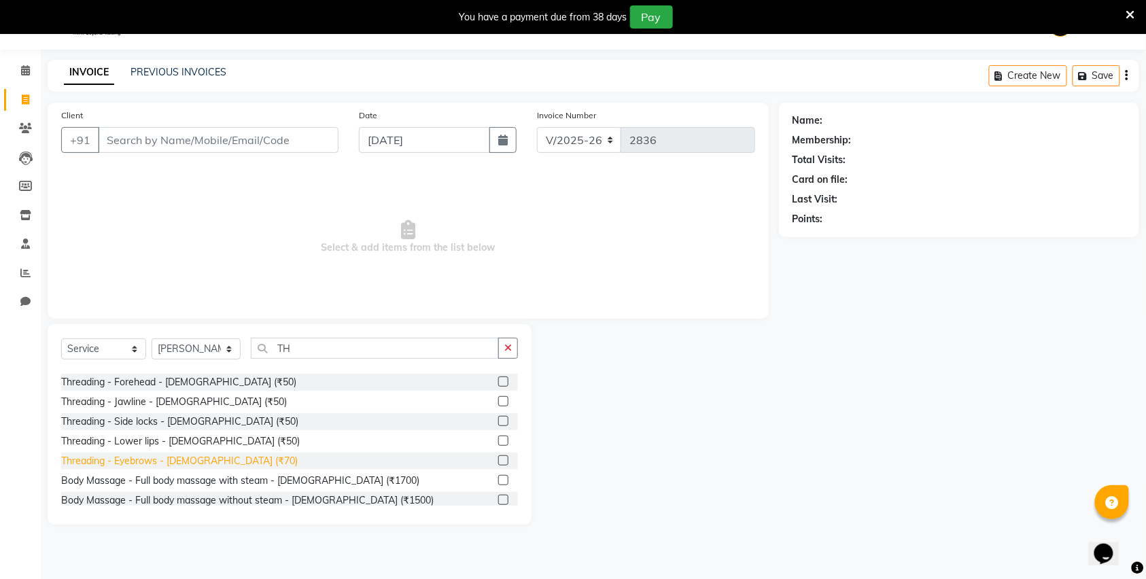
click at [185, 461] on div "Threading - Eyebrows - [DEMOGRAPHIC_DATA] (₹70)" at bounding box center [179, 461] width 237 height 14
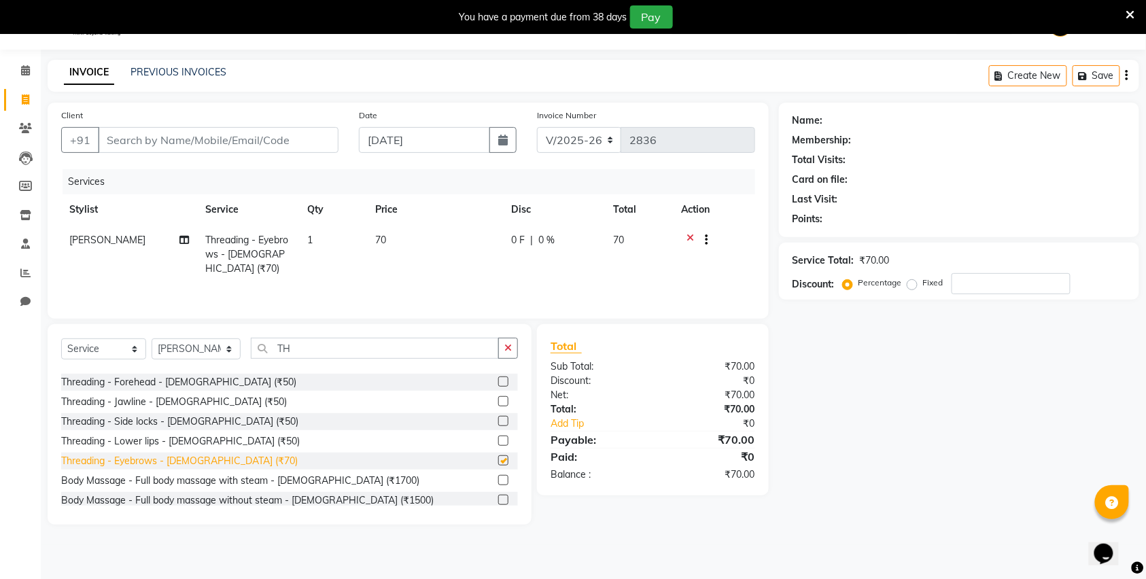
checkbox input "false"
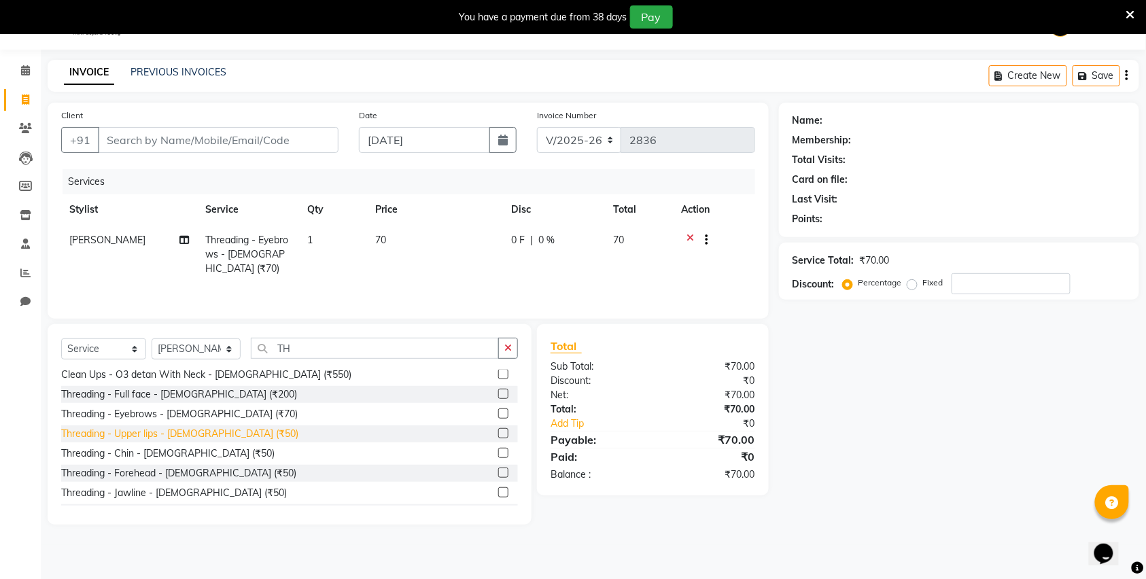
click at [146, 434] on div "Threading - Upper lips - [DEMOGRAPHIC_DATA] (₹50)" at bounding box center [179, 434] width 237 height 14
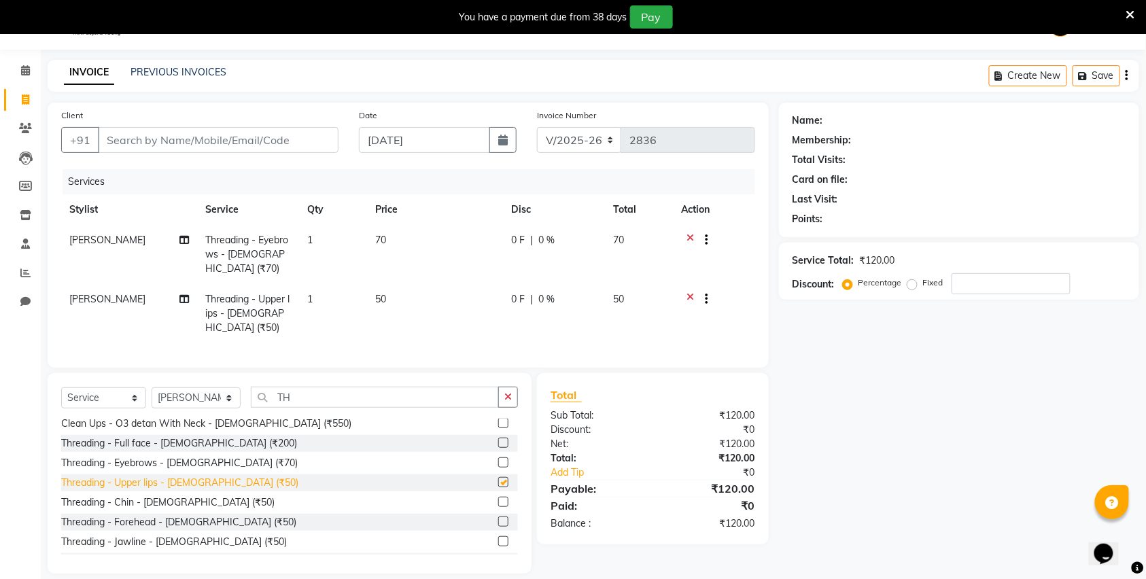
checkbox input "false"
click at [139, 496] on div "Threading - Chin - [DEMOGRAPHIC_DATA] (₹50)" at bounding box center [167, 503] width 213 height 14
checkbox input "false"
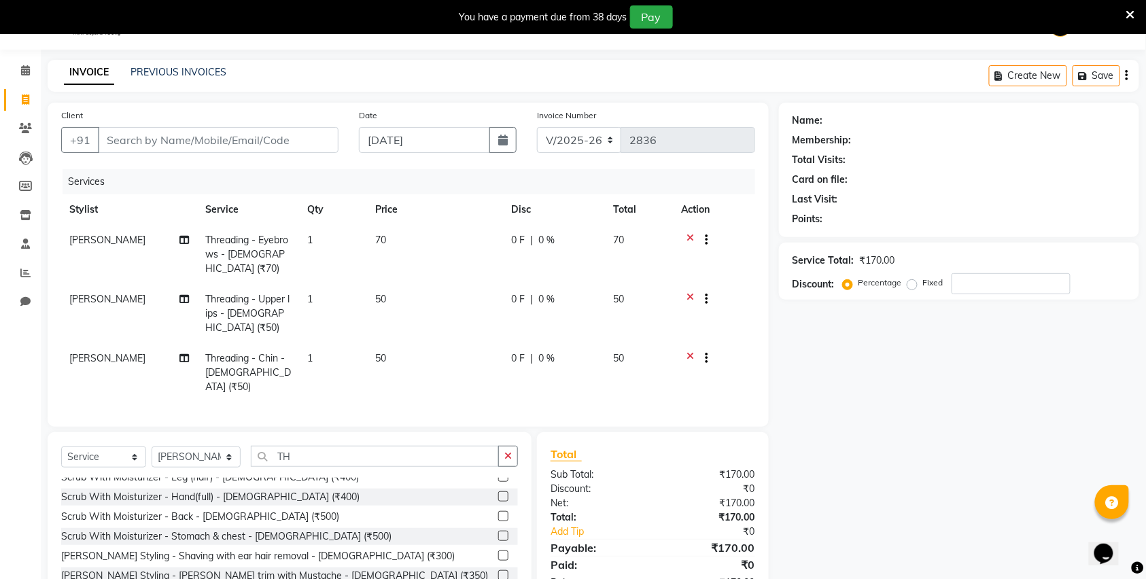
scroll to position [634, 0]
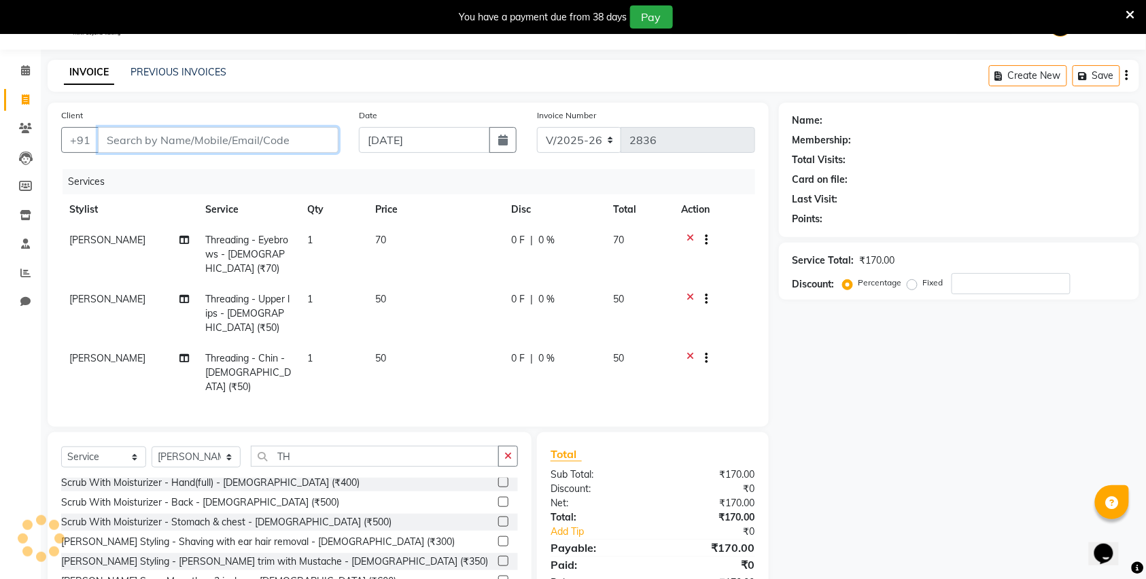
click at [218, 143] on input "Client" at bounding box center [218, 140] width 241 height 26
click at [156, 134] on input "Client" at bounding box center [218, 140] width 241 height 26
type input "7"
type input "0"
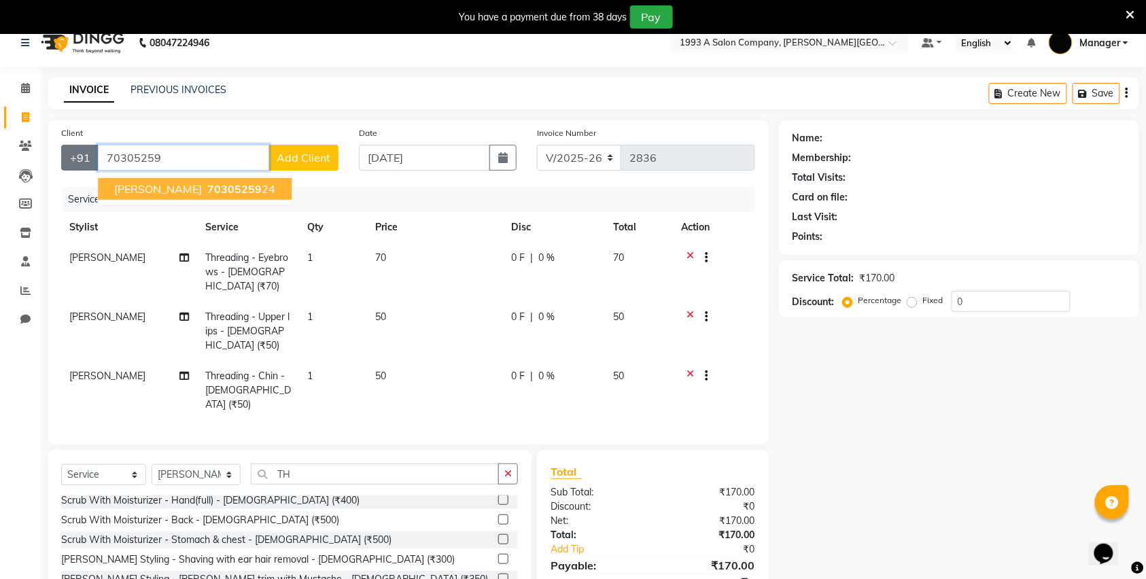
scroll to position [0, 0]
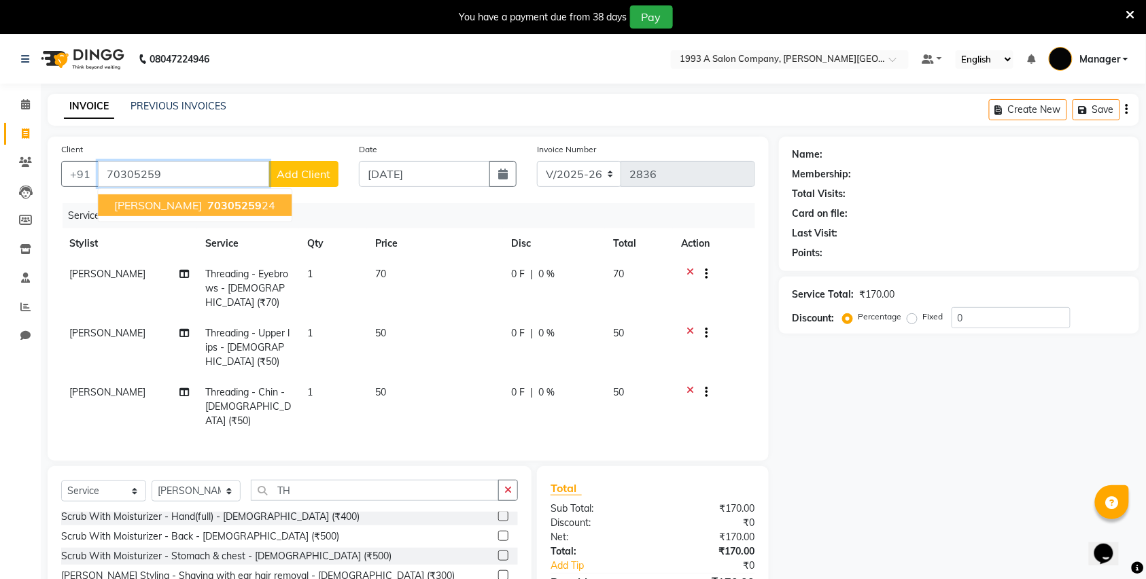
click at [129, 205] on span "Vipula Deshmukh" at bounding box center [158, 206] width 88 height 14
type input "7030525924"
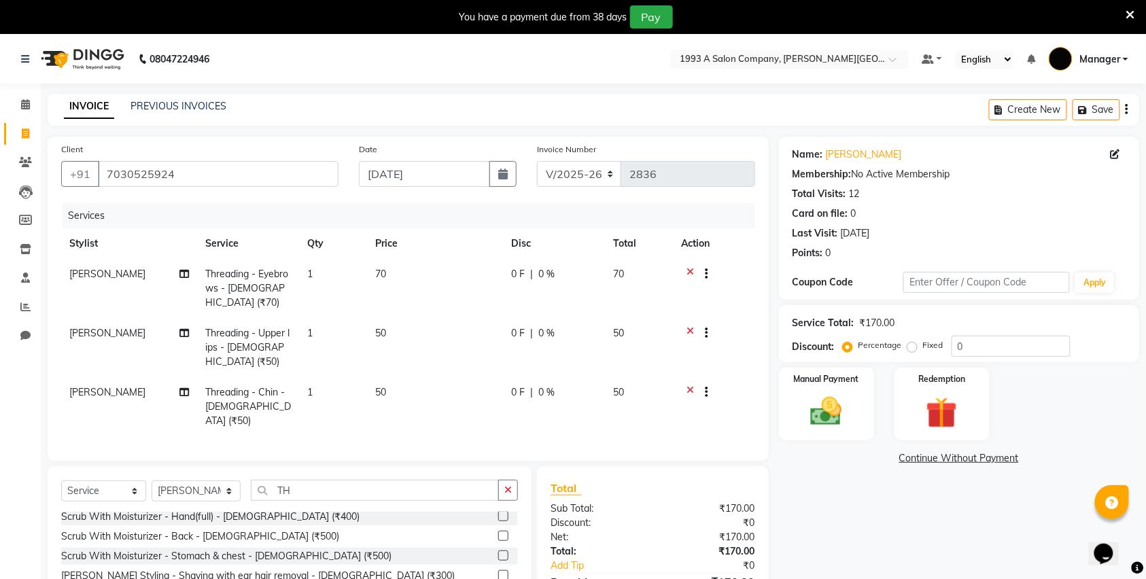
scroll to position [80, 0]
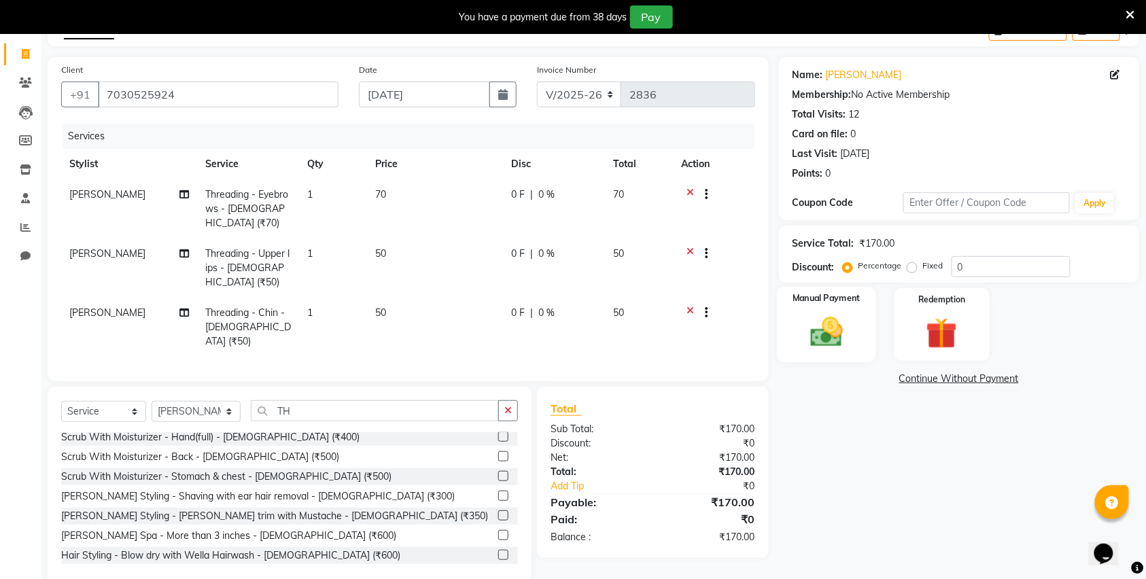
click at [817, 333] on img at bounding box center [826, 331] width 53 height 37
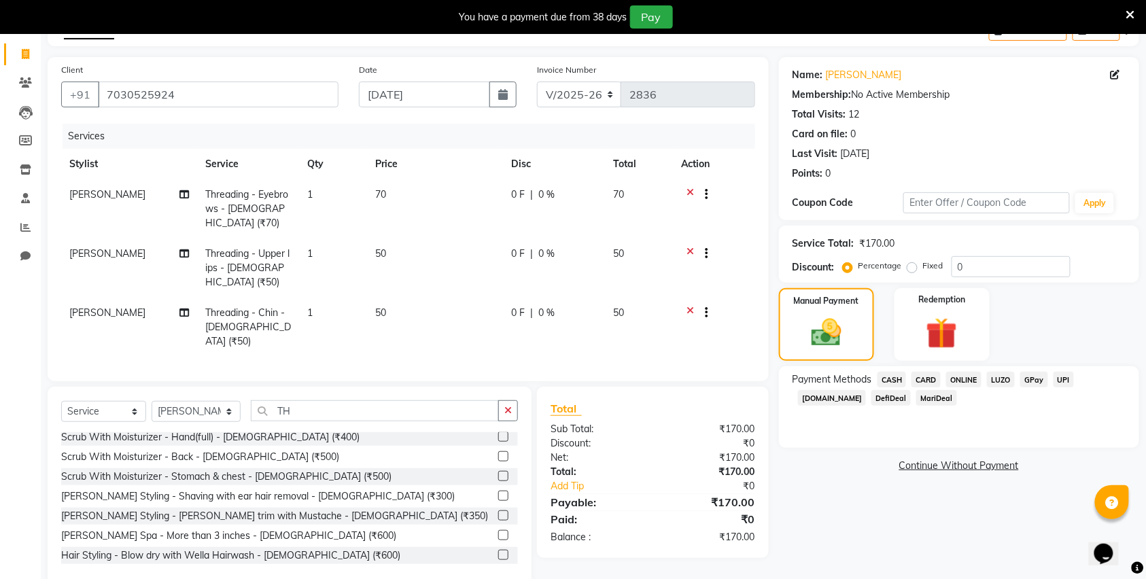
click at [961, 381] on span "ONLINE" at bounding box center [963, 380] width 35 height 16
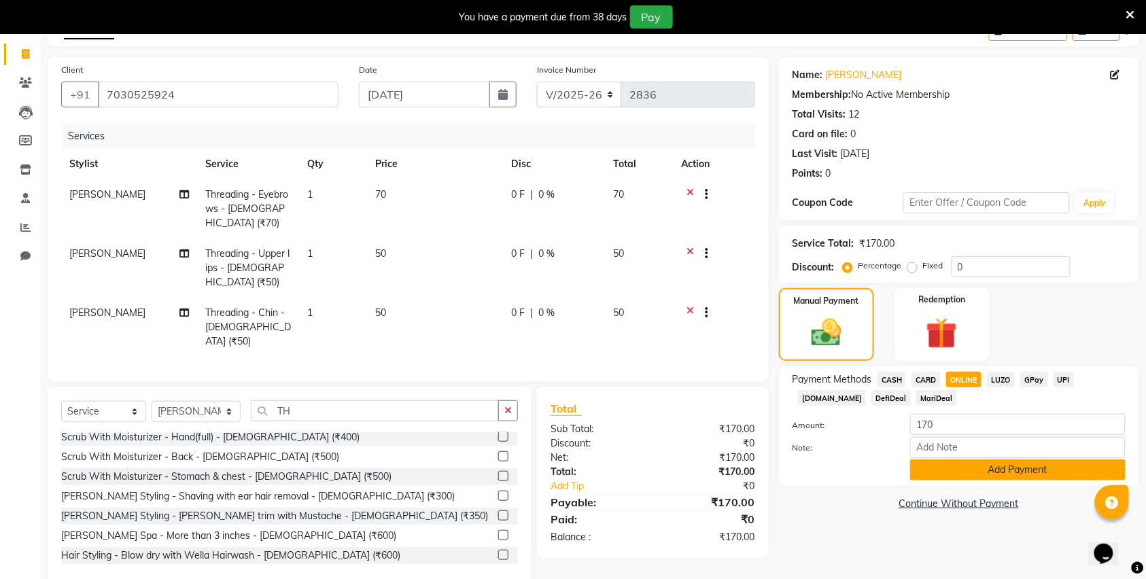
click at [940, 468] on button "Add Payment" at bounding box center [1018, 470] width 216 height 21
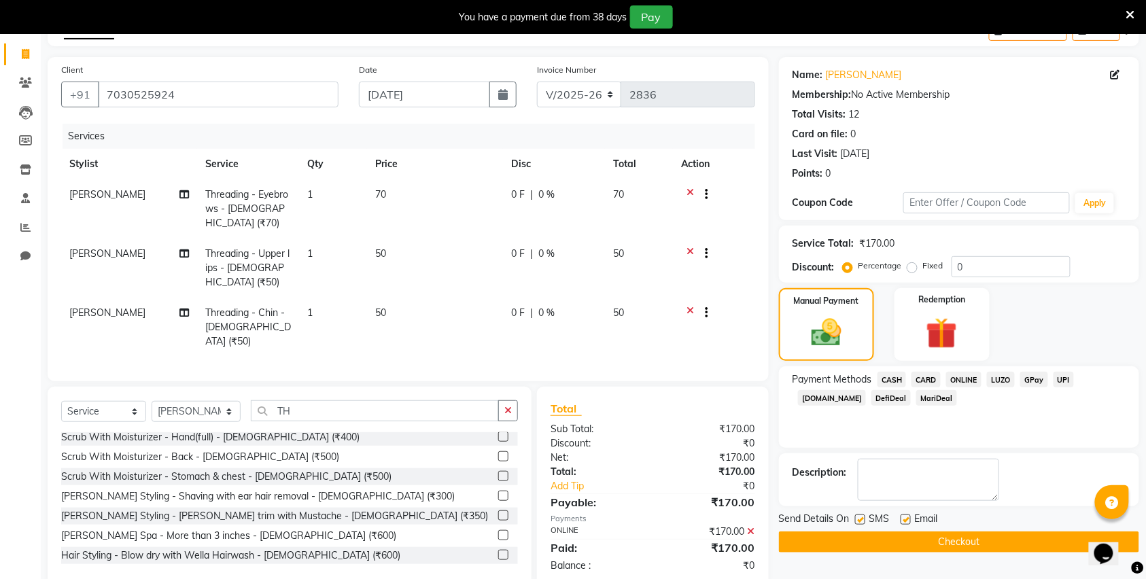
click at [926, 543] on button "Checkout" at bounding box center [959, 542] width 360 height 21
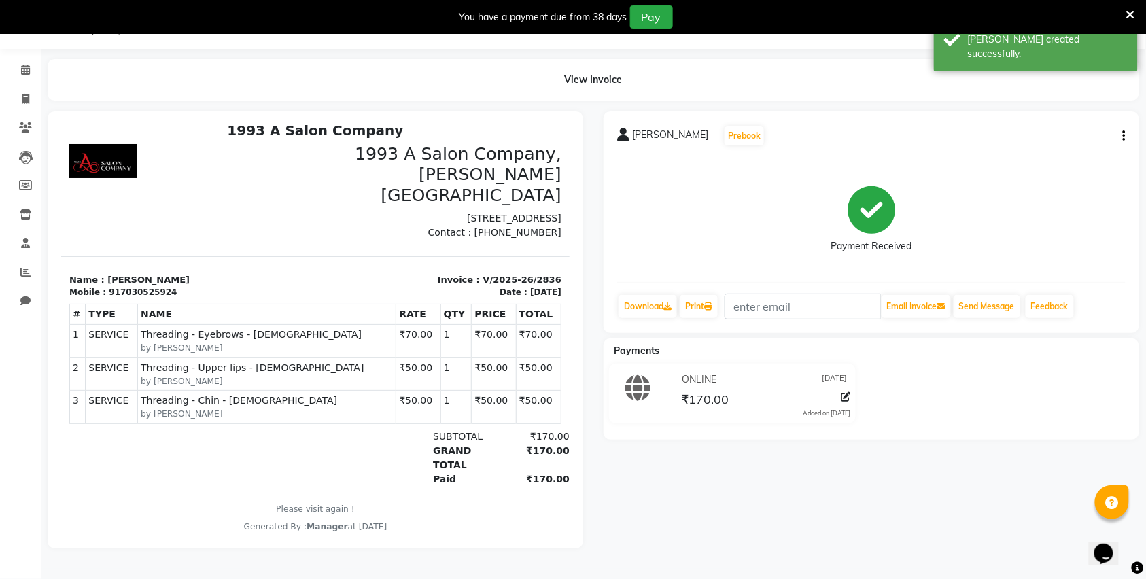
scroll to position [11, 0]
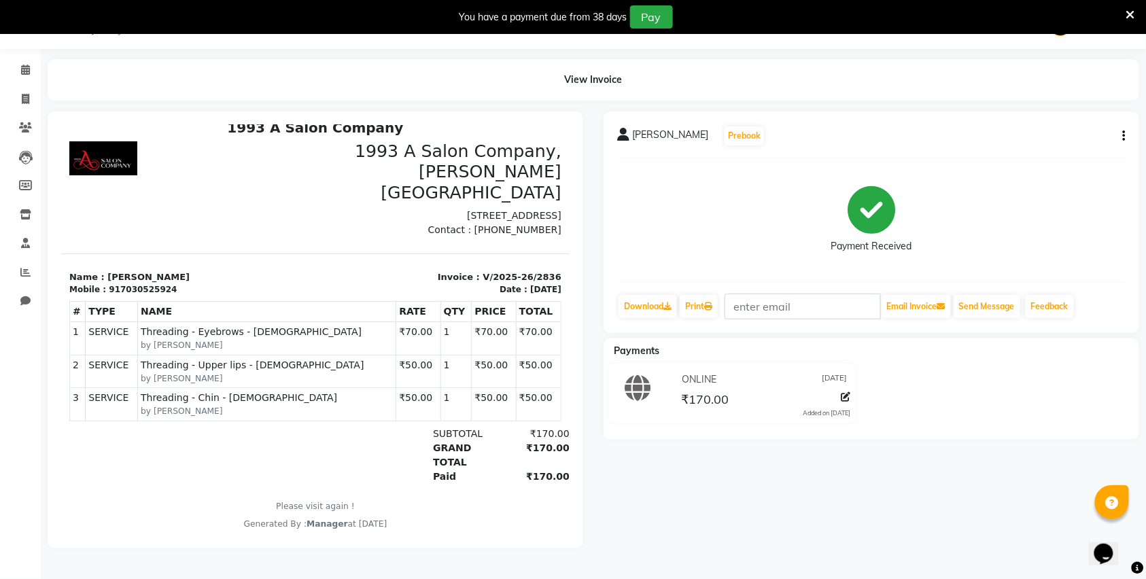
click at [1132, 10] on icon at bounding box center [1131, 15] width 9 height 12
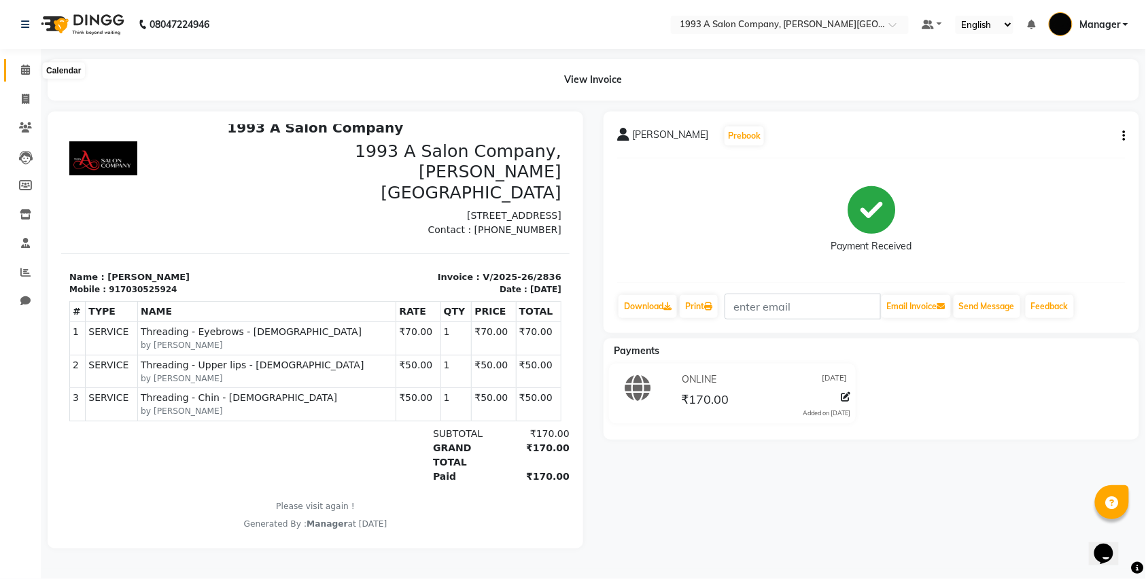
click at [23, 65] on icon at bounding box center [25, 70] width 9 height 10
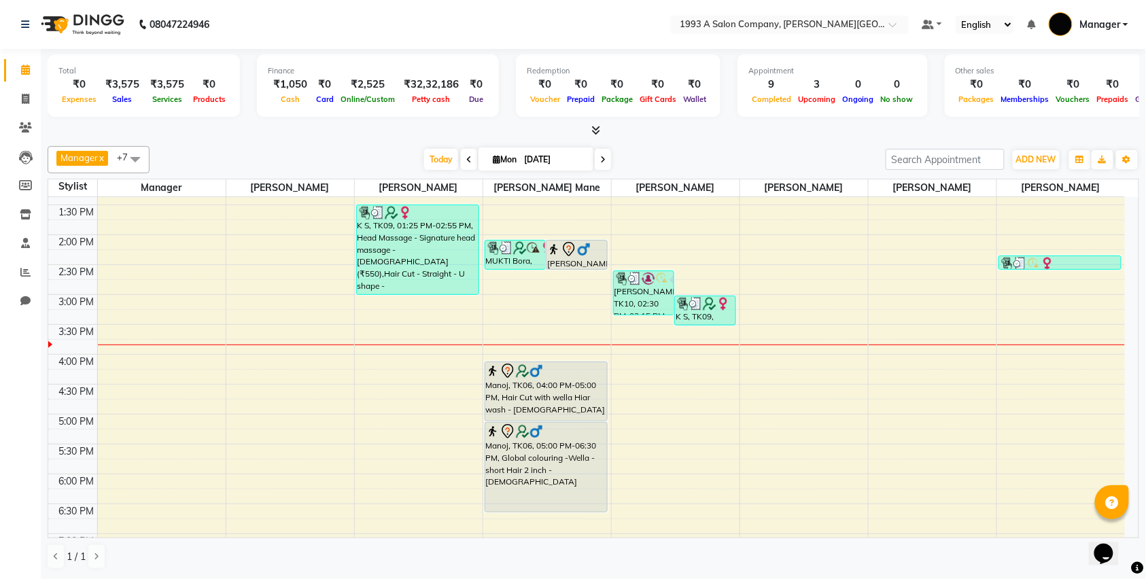
scroll to position [362, 0]
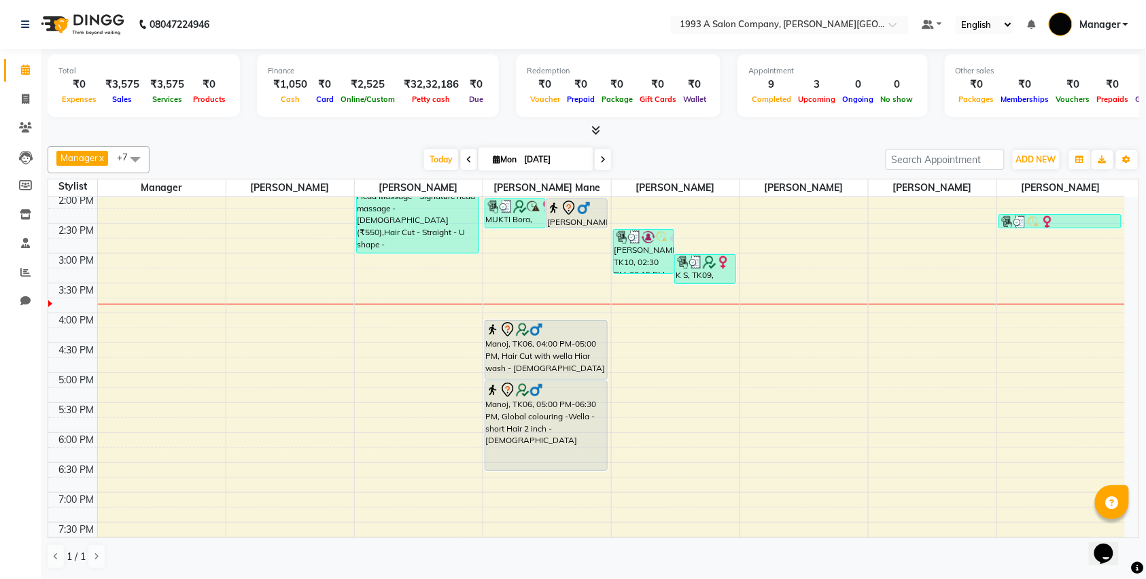
click at [417, 352] on div "8:00 AM 8:30 AM 9:00 AM 9:30 AM 10:00 AM 10:30 AM 11:00 AM 11:30 AM 12:00 PM 12…" at bounding box center [586, 253] width 1077 height 837
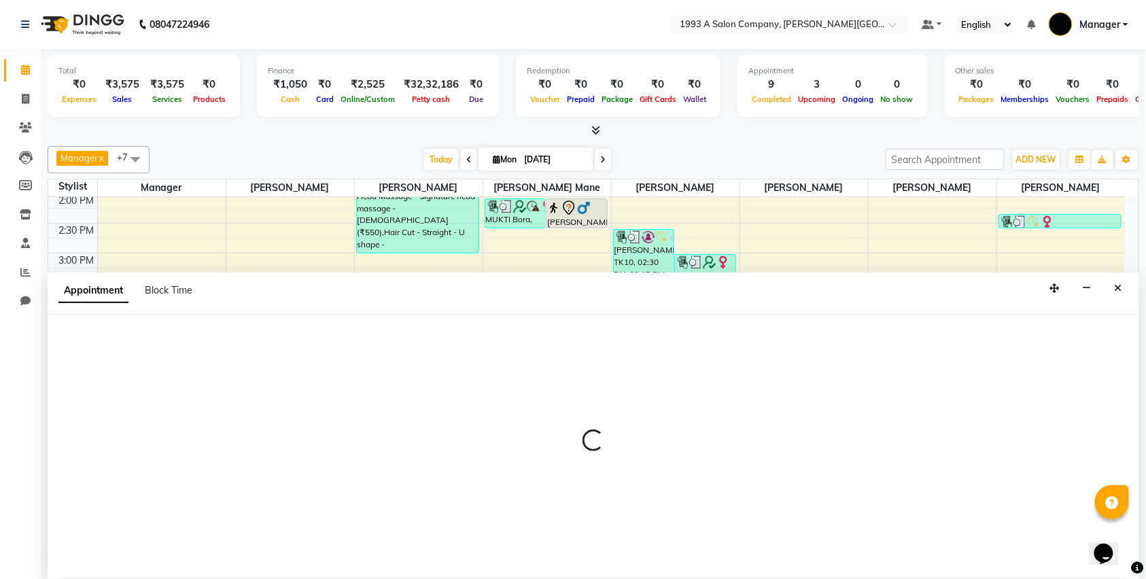
scroll to position [1, 0]
select select "70852"
select select "990"
select select "tentative"
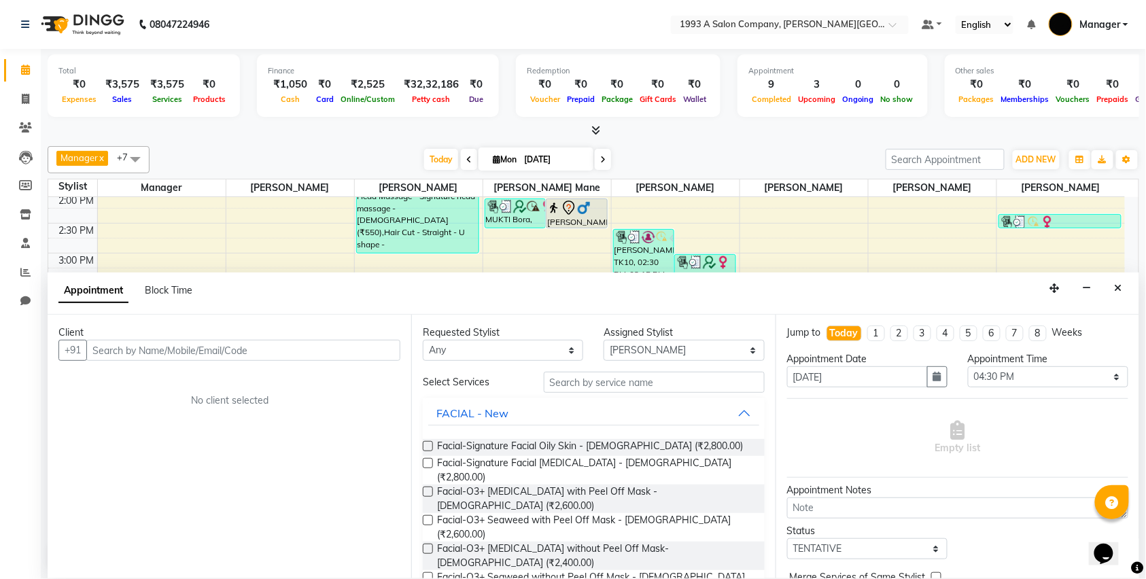
click at [269, 359] on input "text" at bounding box center [243, 350] width 314 height 21
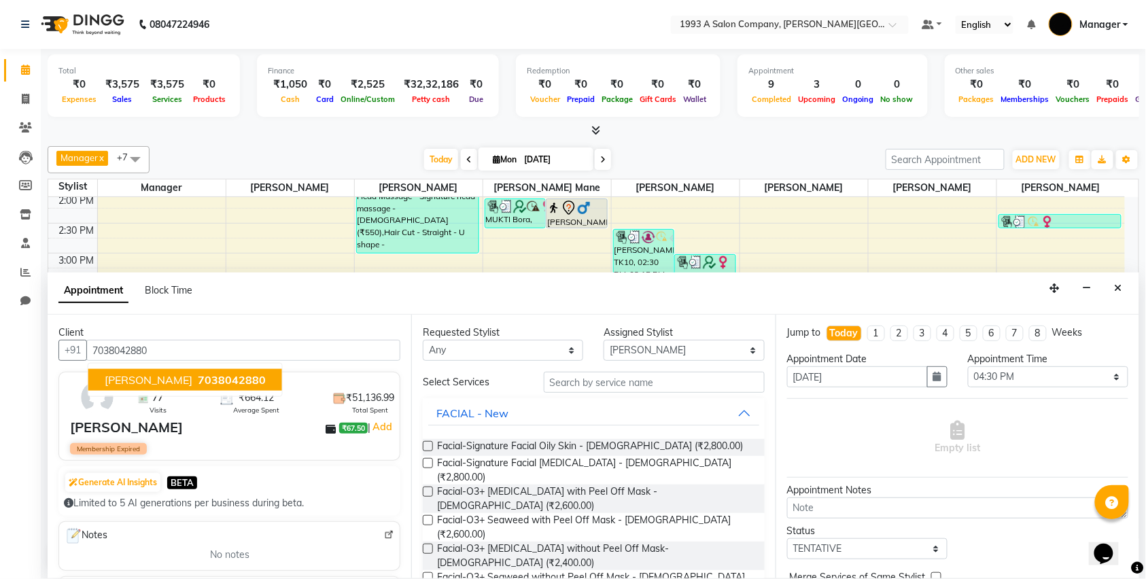
click at [201, 379] on span "7038042880" at bounding box center [232, 380] width 68 height 14
type input "7038042880"
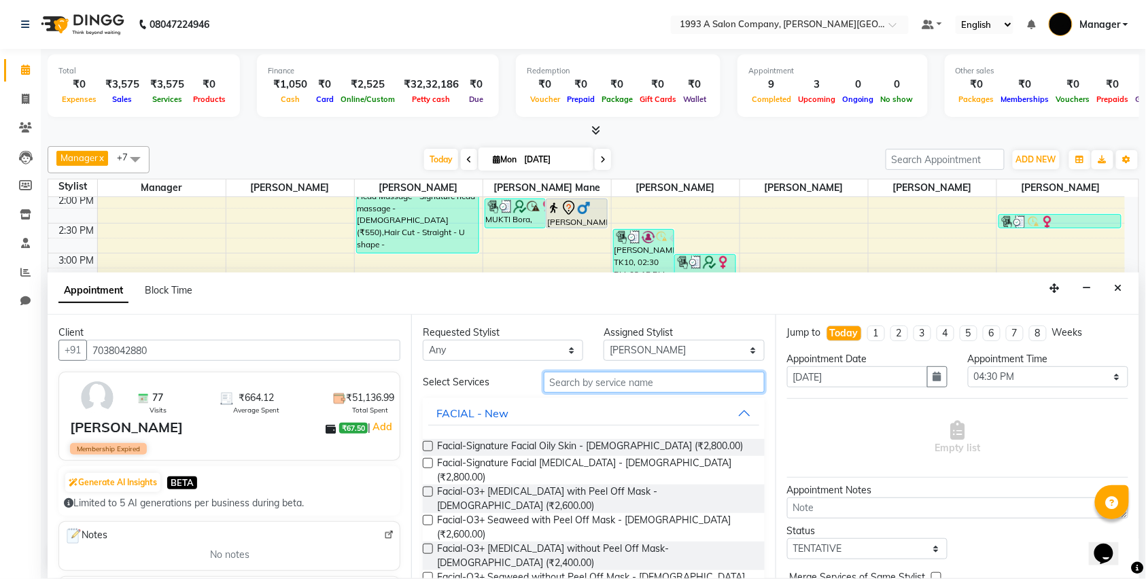
click at [632, 382] on input "text" at bounding box center [654, 382] width 221 height 21
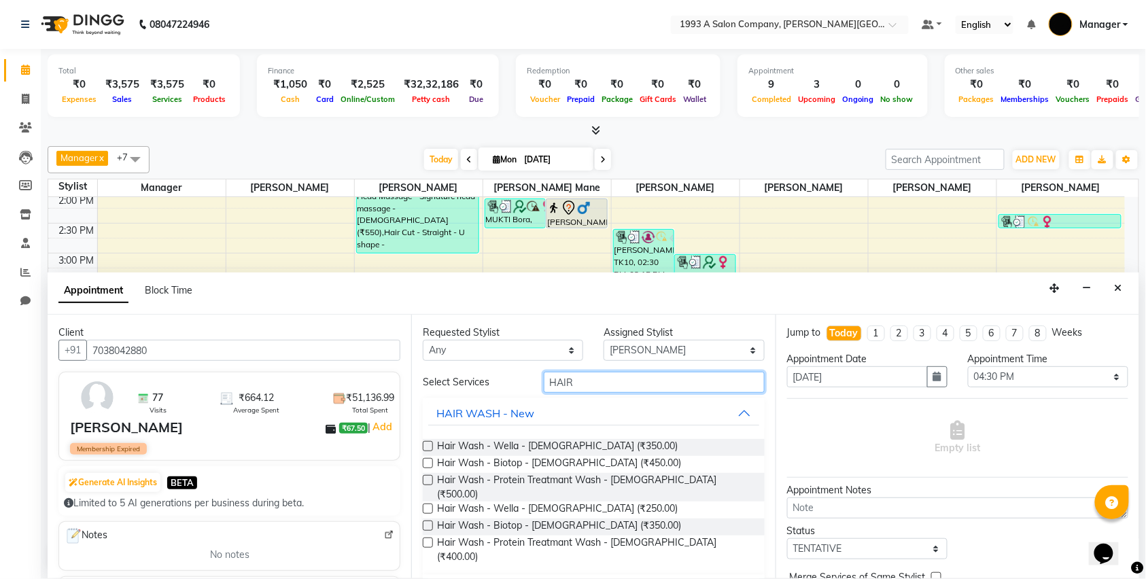
type input "HAIR"
click at [428, 464] on label at bounding box center [428, 463] width 10 height 10
click at [428, 464] on input "checkbox" at bounding box center [427, 464] width 9 height 9
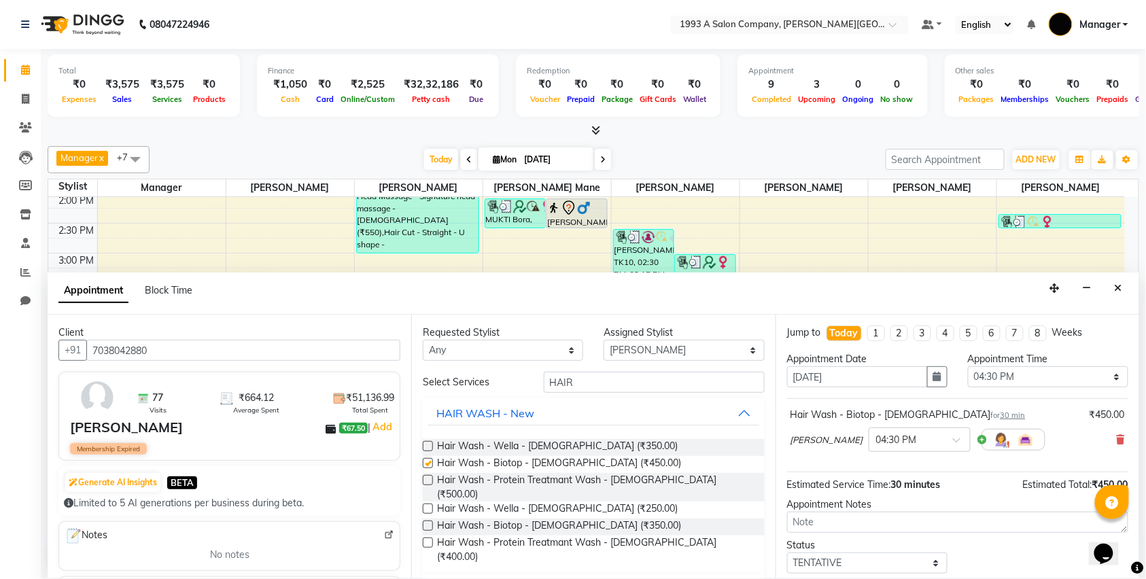
checkbox input "false"
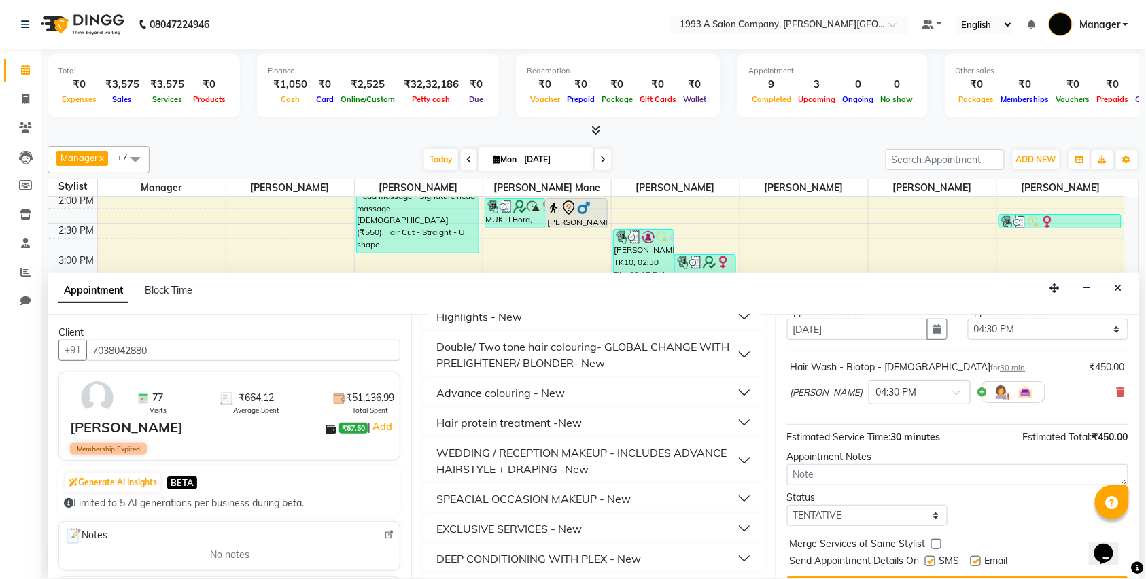
scroll to position [82, 0]
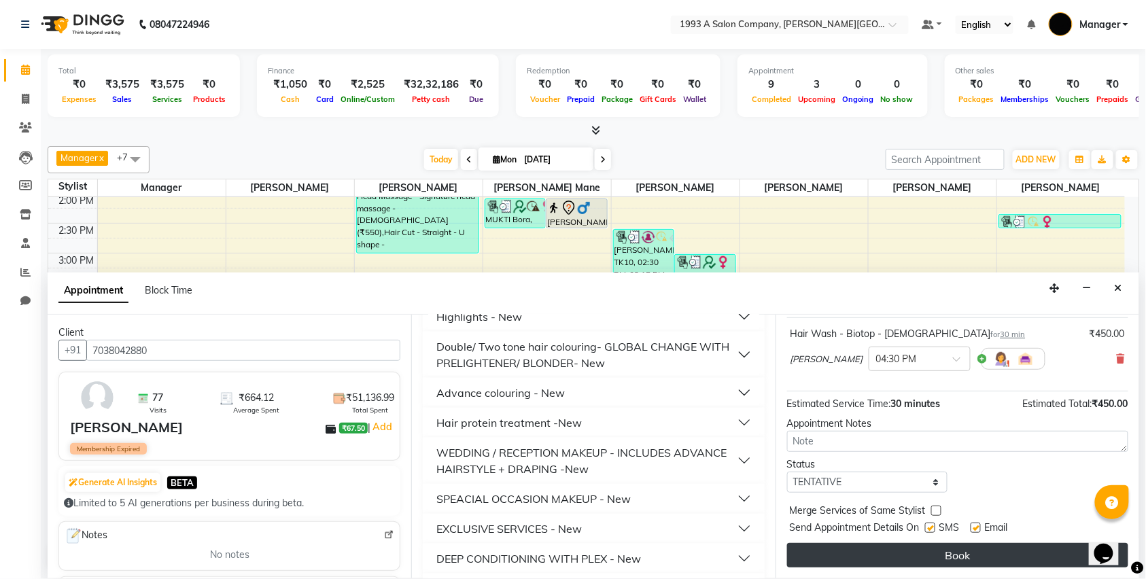
click at [980, 559] on button "Book" at bounding box center [957, 555] width 341 height 24
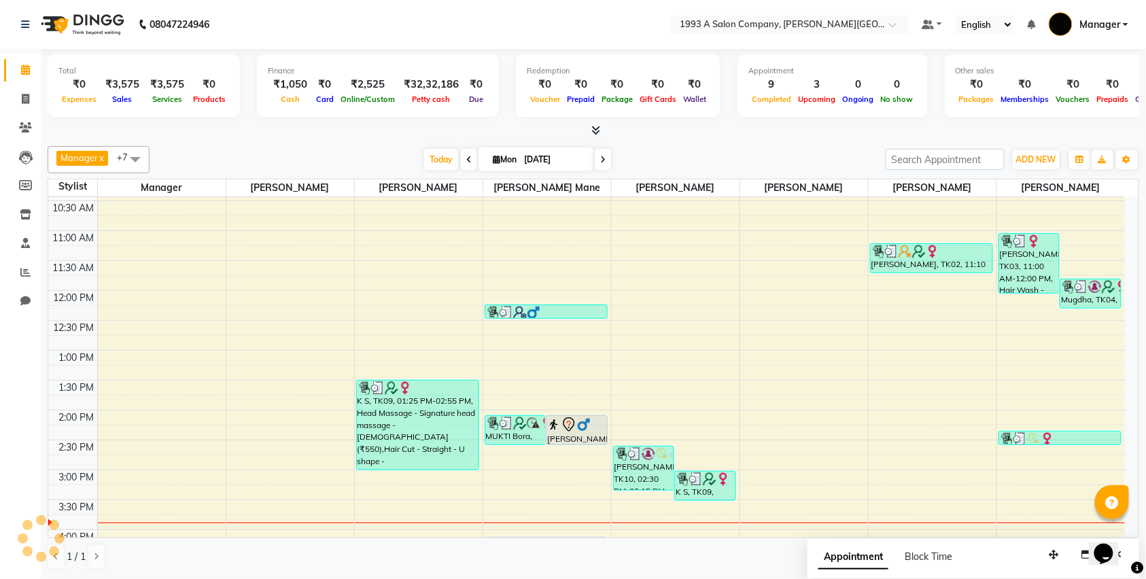
scroll to position [0, 0]
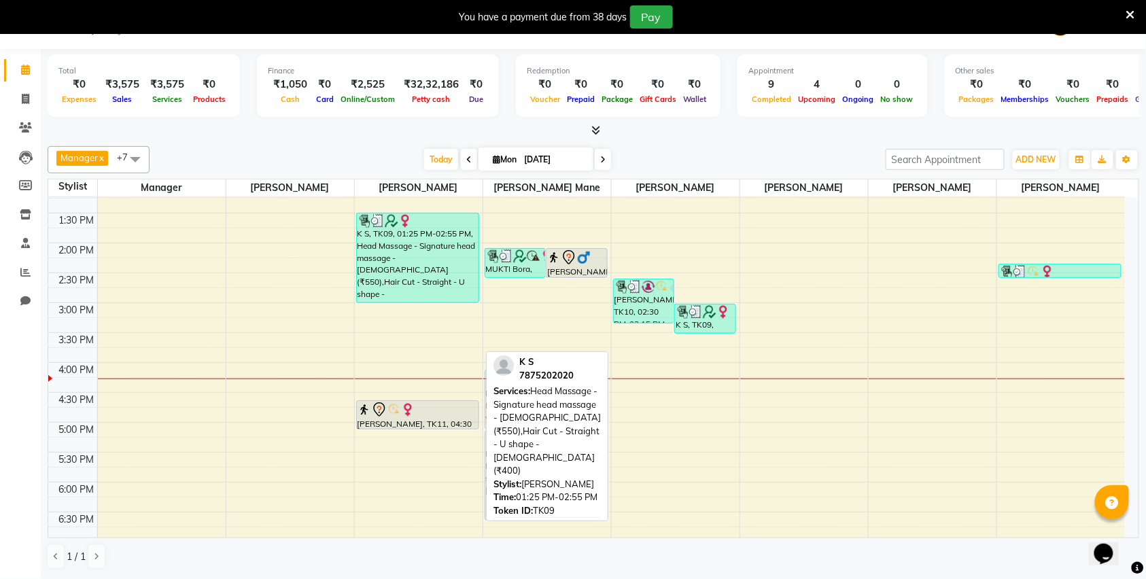
scroll to position [327, 0]
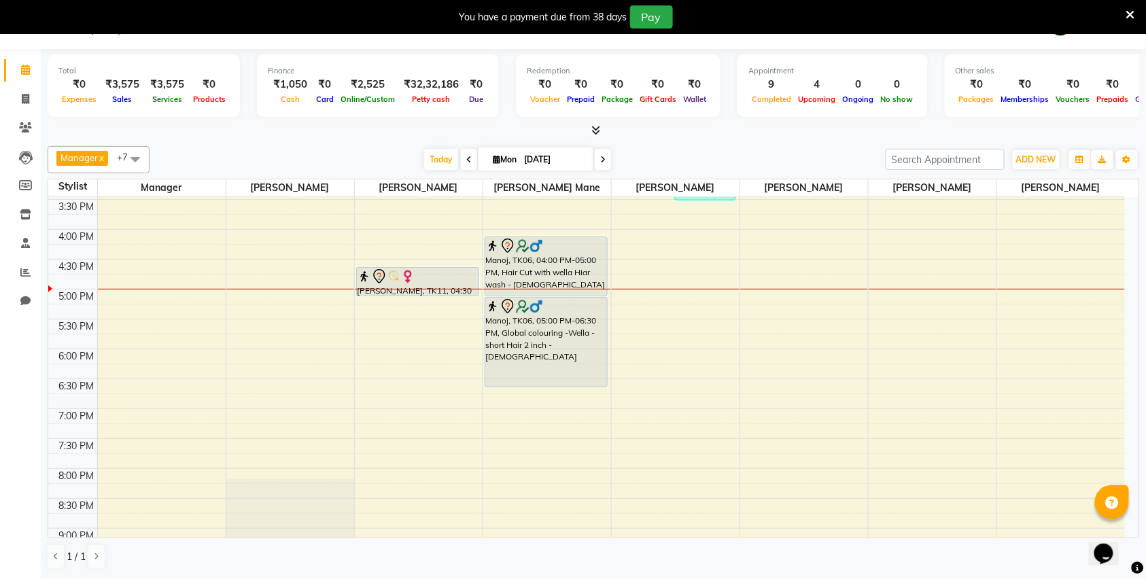
scroll to position [417, 0]
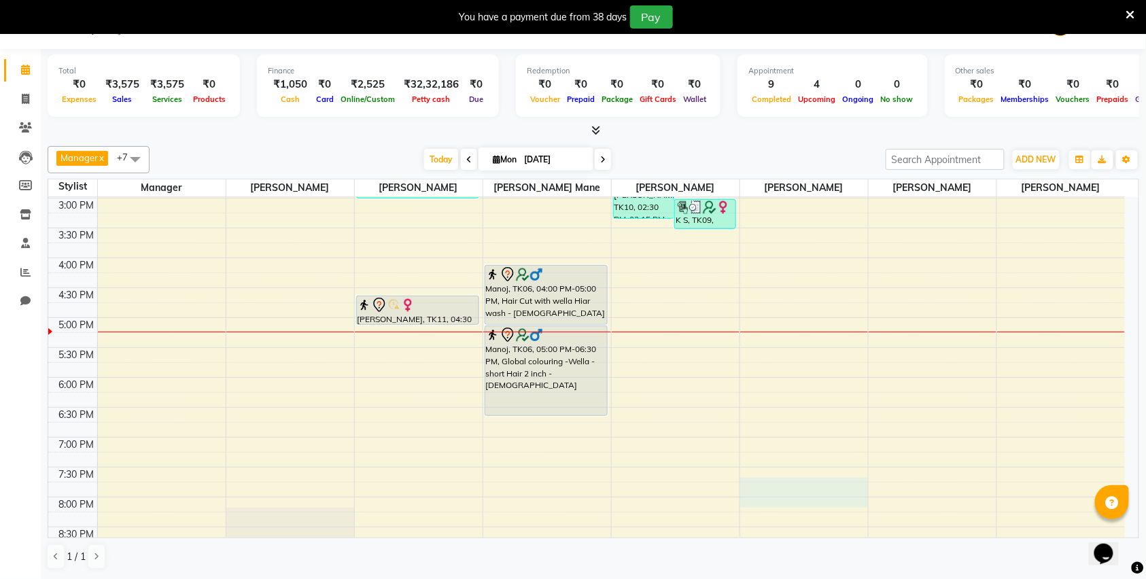
click at [798, 502] on div "8:00 AM 8:30 AM 9:00 AM 9:30 AM 10:00 AM 10:30 AM 11:00 AM 11:30 AM 12:00 PM 12…" at bounding box center [586, 198] width 1077 height 837
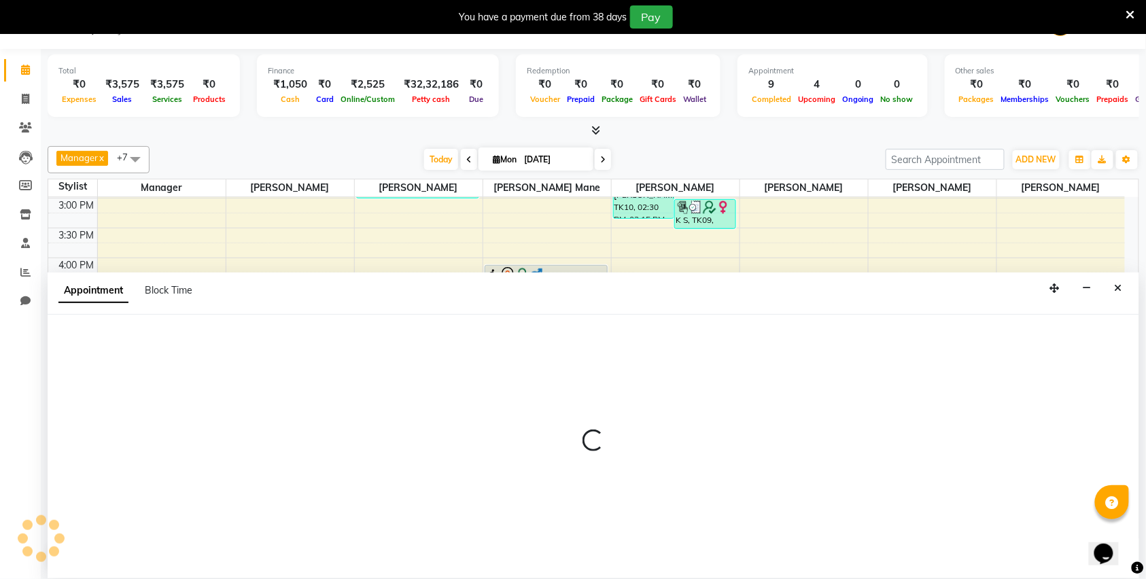
select select "67605"
select select "1170"
select select "tentative"
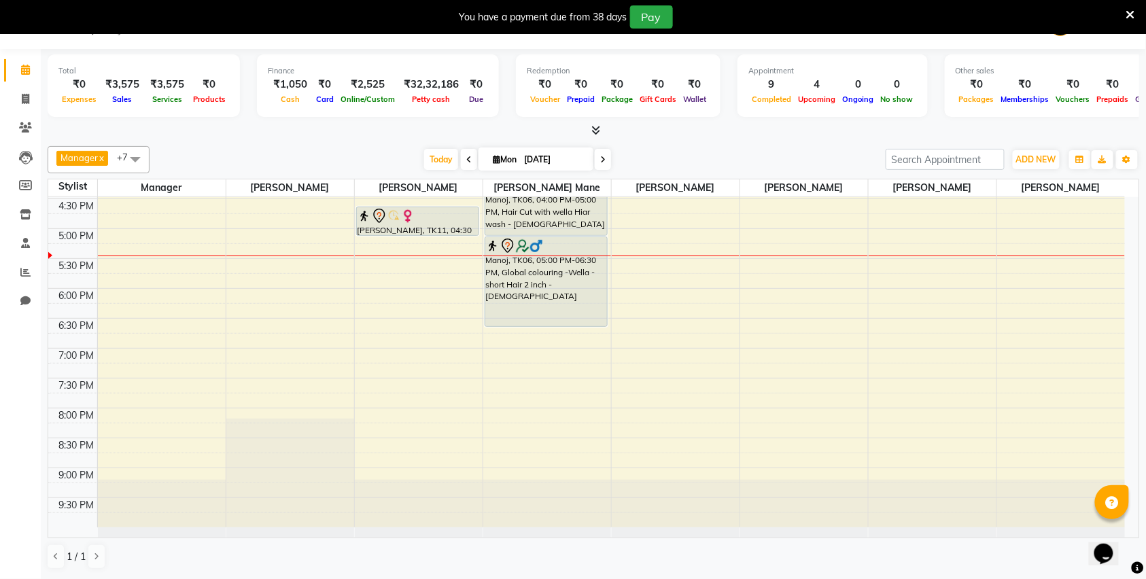
scroll to position [509, 0]
click at [364, 284] on div "8:00 AM 8:30 AM 9:00 AM 9:30 AM 10:00 AM 10:30 AM 11:00 AM 11:30 AM 12:00 PM 12…" at bounding box center [586, 107] width 1077 height 837
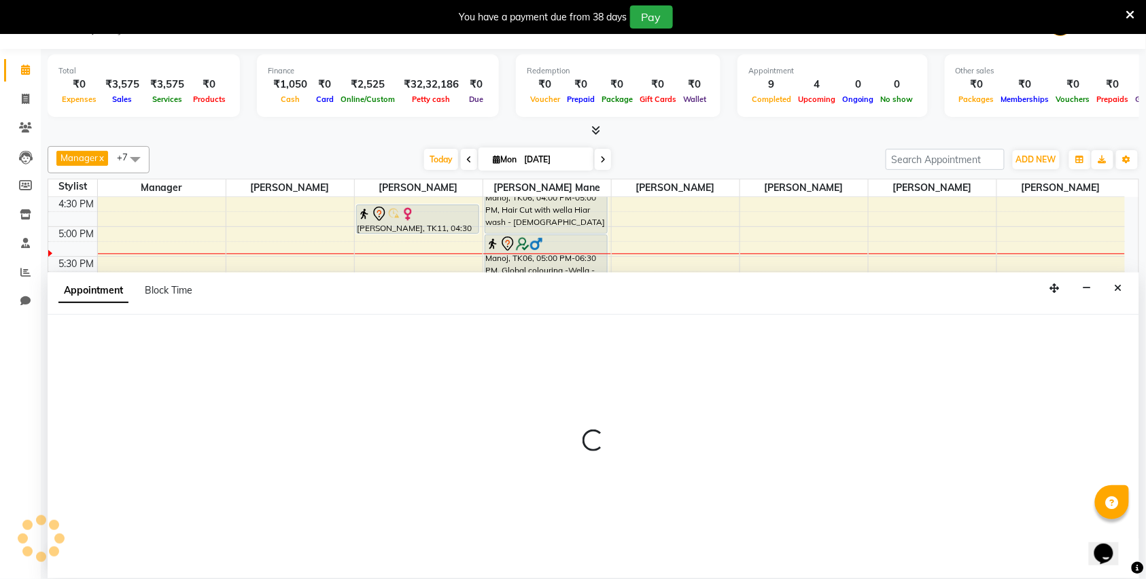
select select "70852"
select select "1065"
select select "tentative"
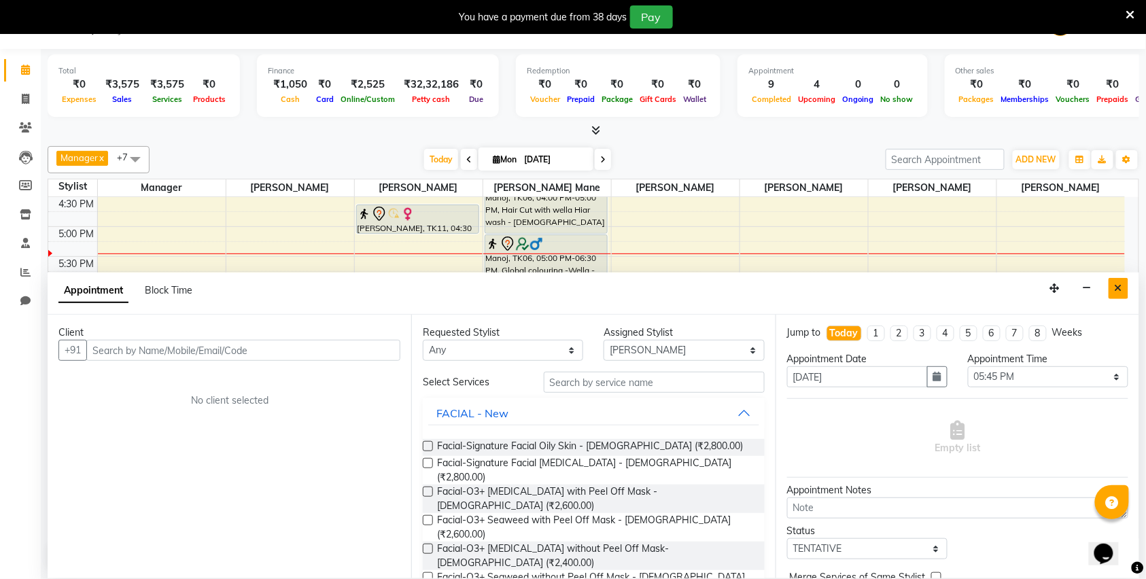
click at [1122, 290] on icon "Close" at bounding box center [1118, 289] width 7 height 10
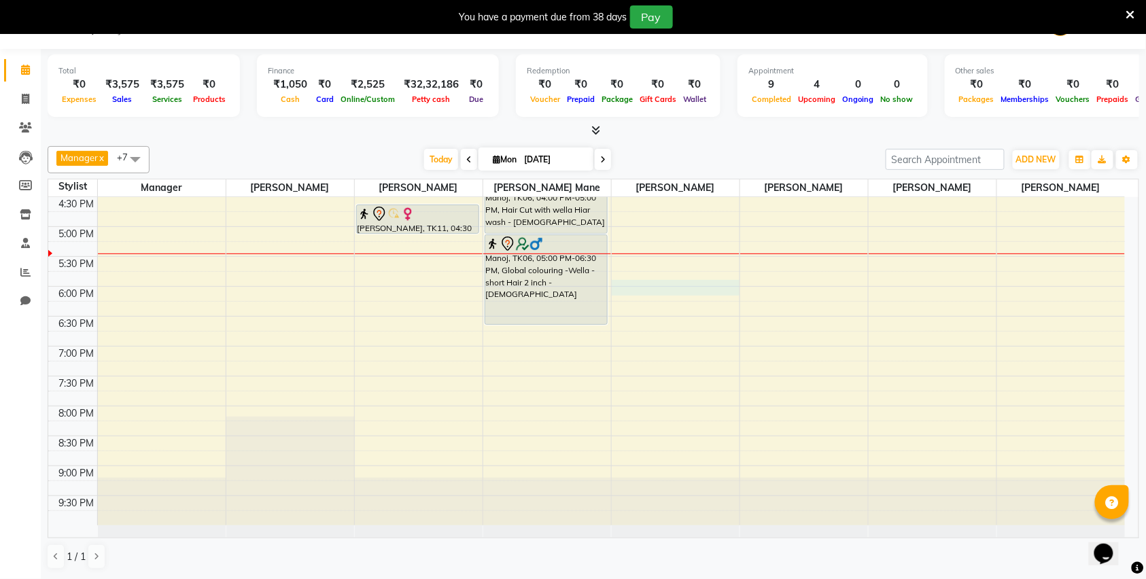
click at [631, 289] on div "8:00 AM 8:30 AM 9:00 AM 9:30 AM 10:00 AM 10:30 AM 11:00 AM 11:30 AM 12:00 PM 12…" at bounding box center [586, 107] width 1077 height 837
select select "57488"
select select "tentative"
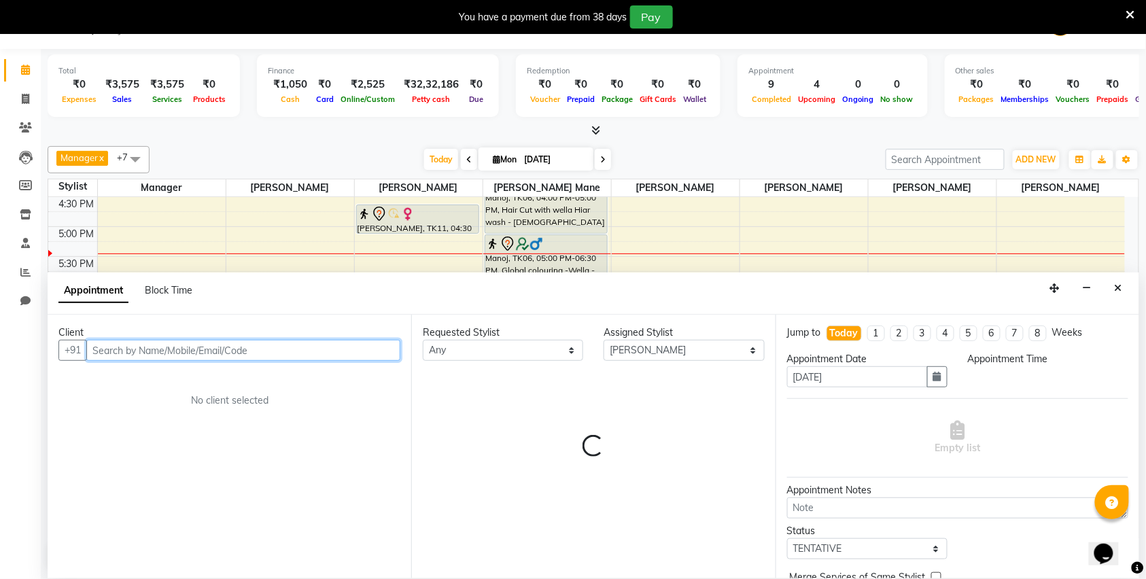
select select "1065"
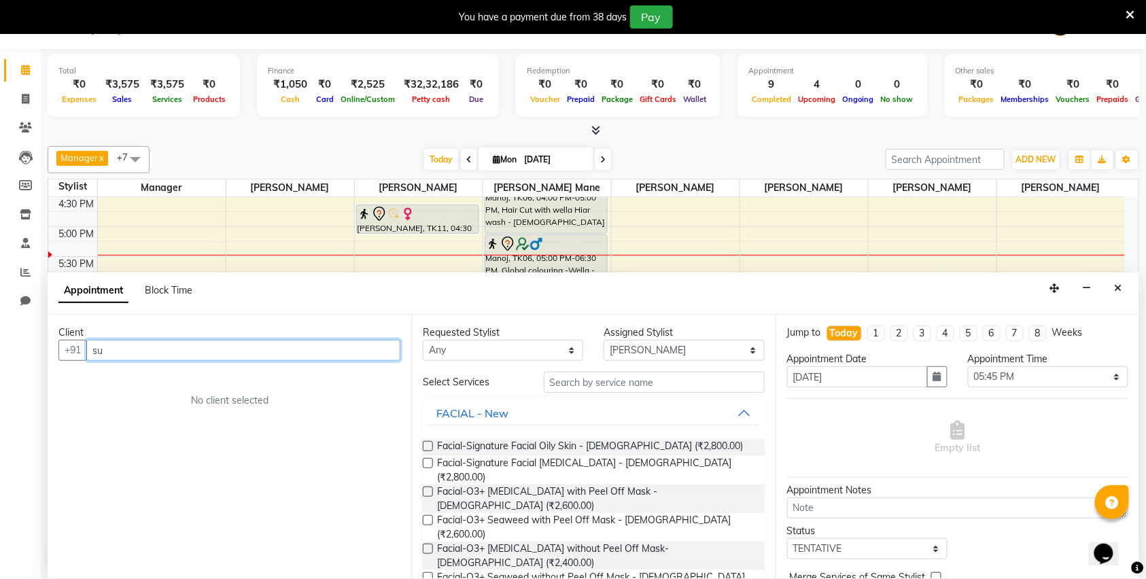
type input "s"
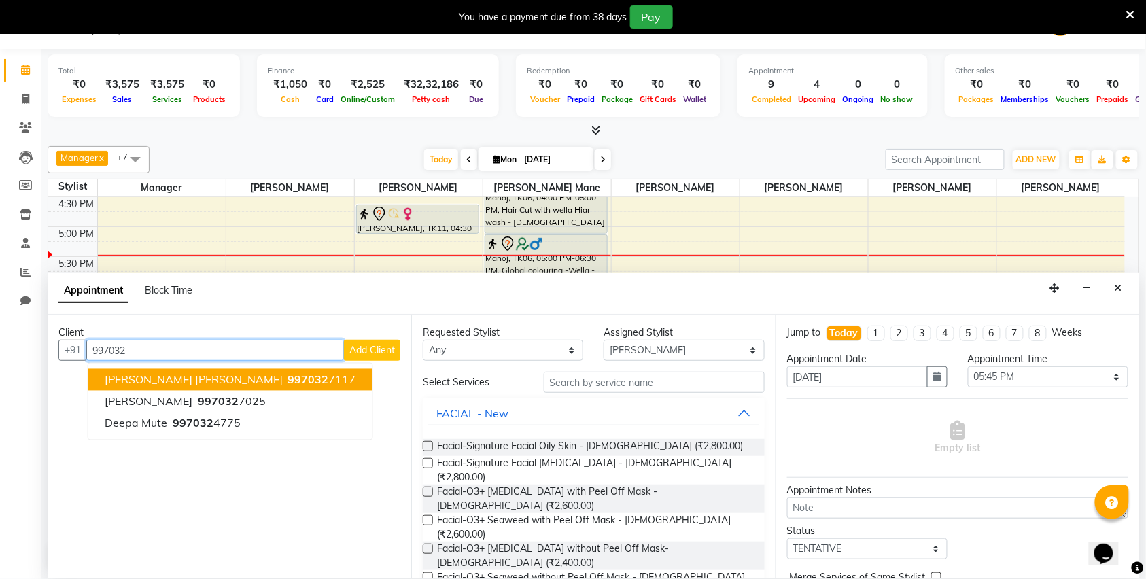
click at [288, 375] on span "997032" at bounding box center [308, 380] width 41 height 14
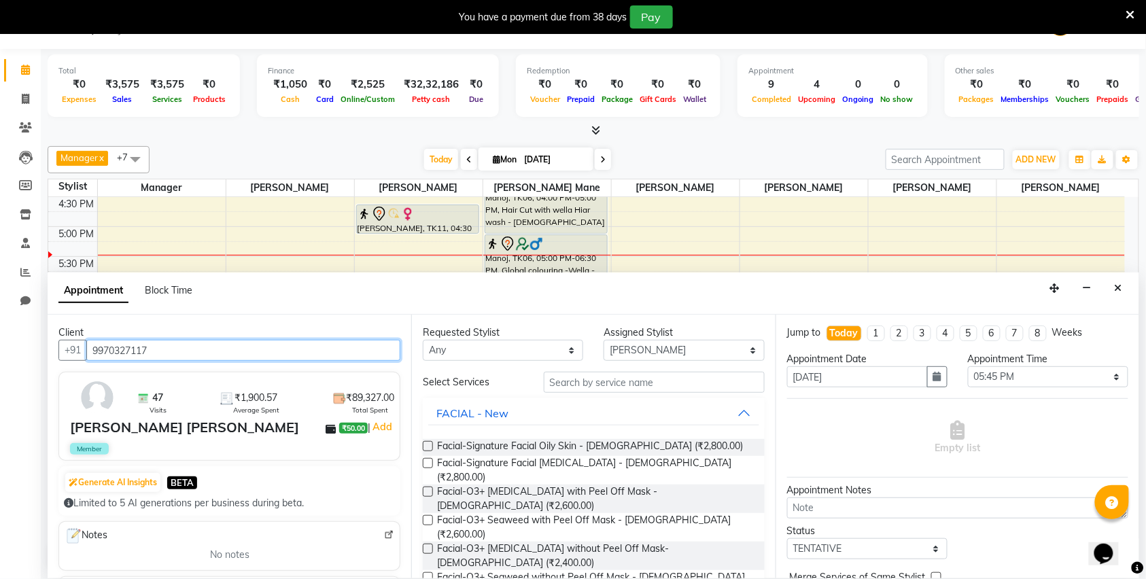
type input "9970327117"
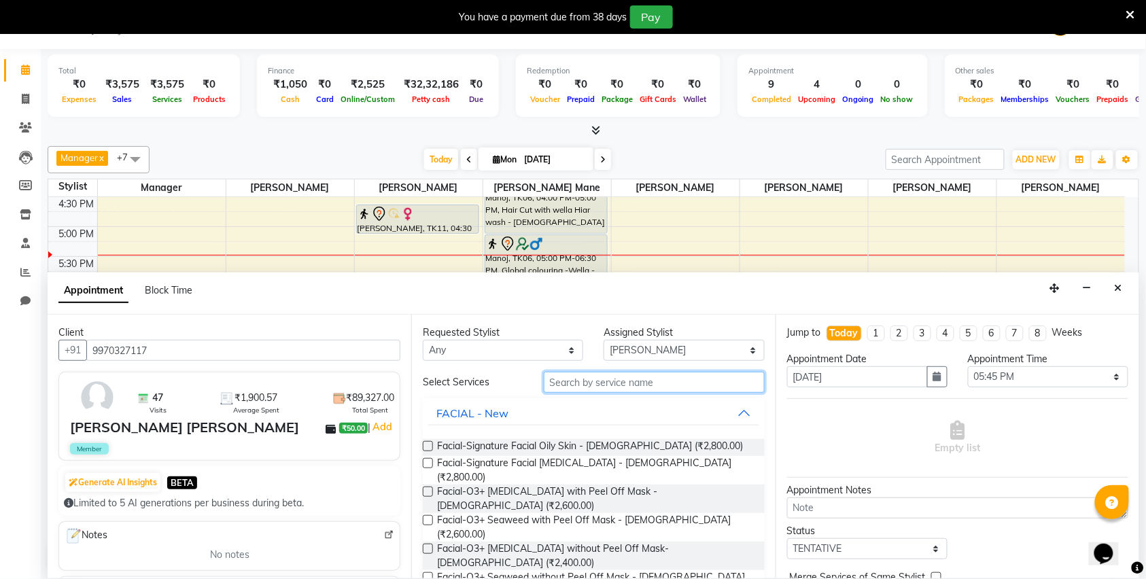
click at [568, 388] on input "text" at bounding box center [654, 382] width 221 height 21
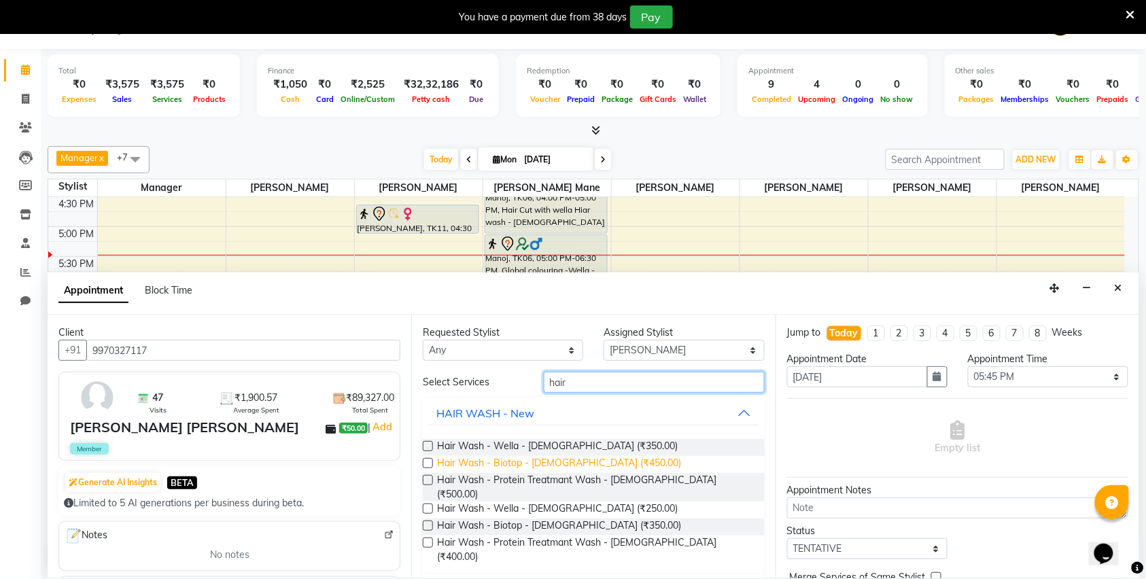
type input "hair"
click at [536, 464] on span "Hair Wash - Biotop - Female (₹450.00)" at bounding box center [559, 464] width 244 height 17
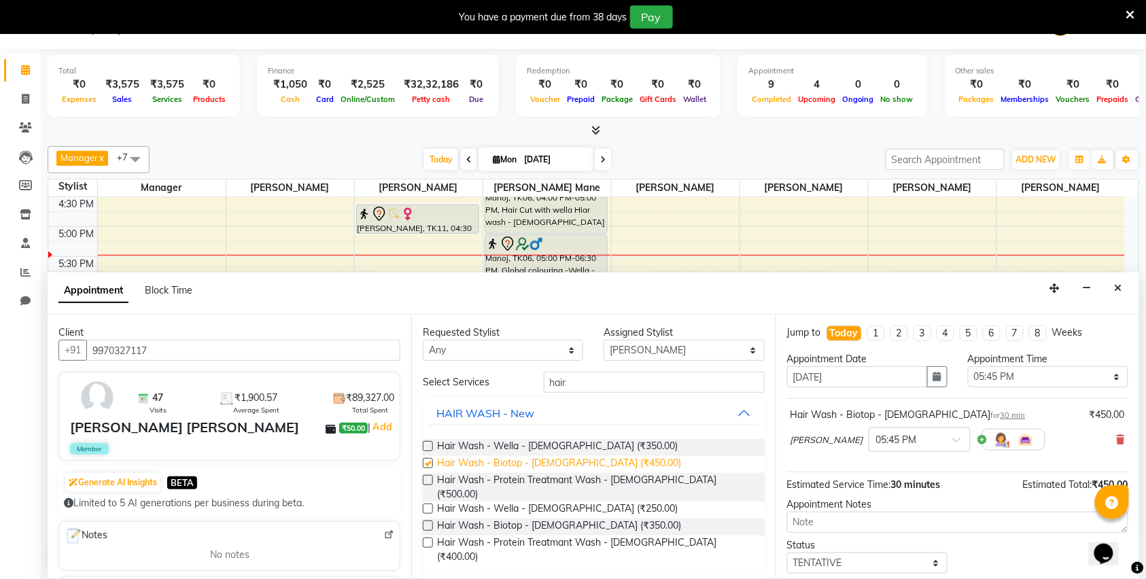
checkbox input "false"
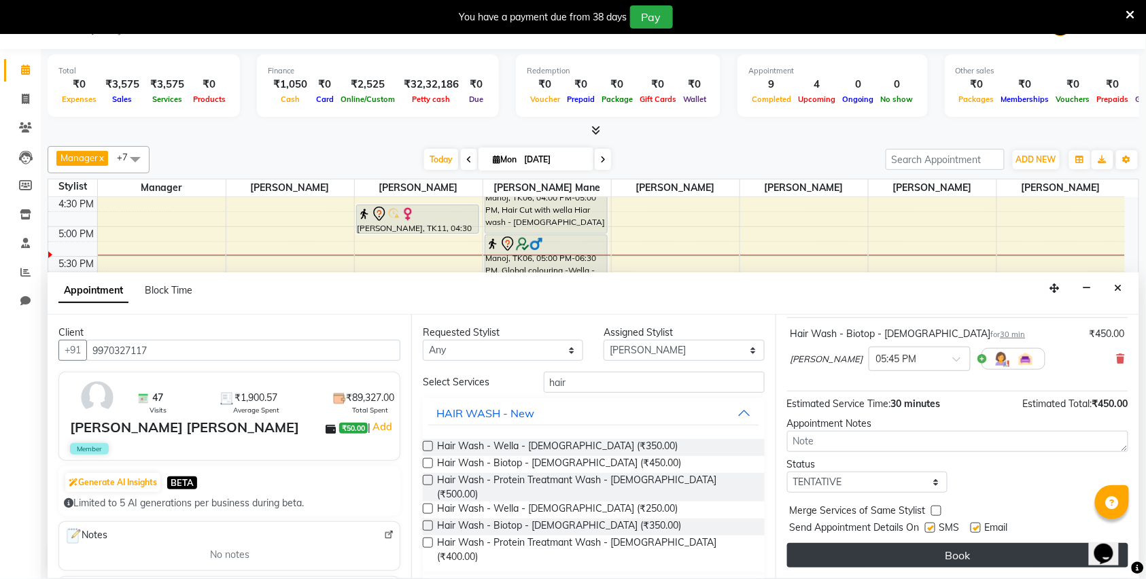
click at [931, 556] on button "Book" at bounding box center [957, 555] width 341 height 24
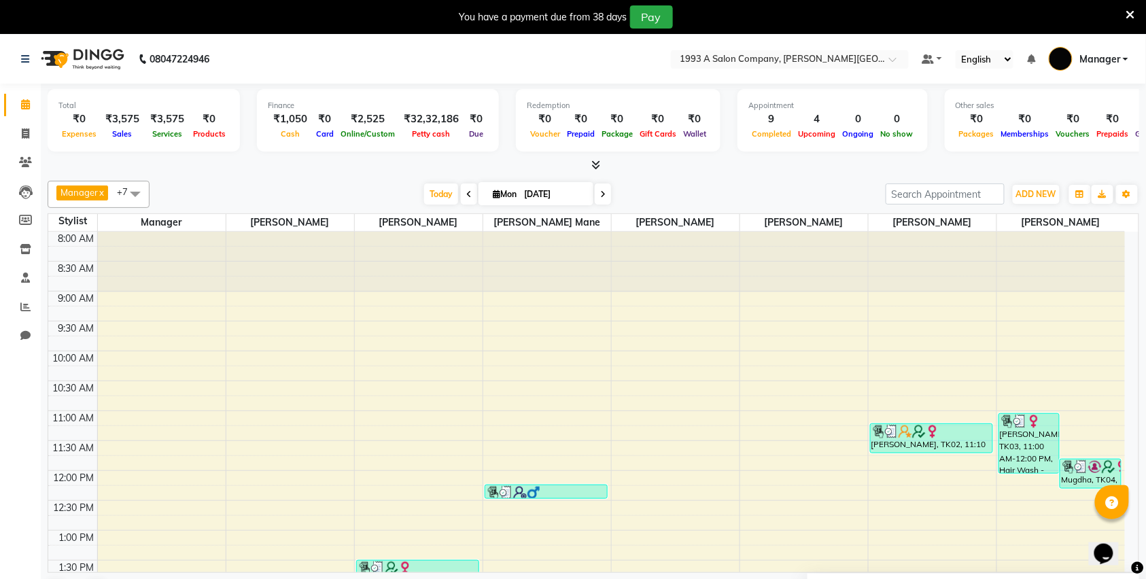
scroll to position [0, 0]
click at [22, 136] on icon at bounding box center [25, 134] width 7 height 10
select select "service"
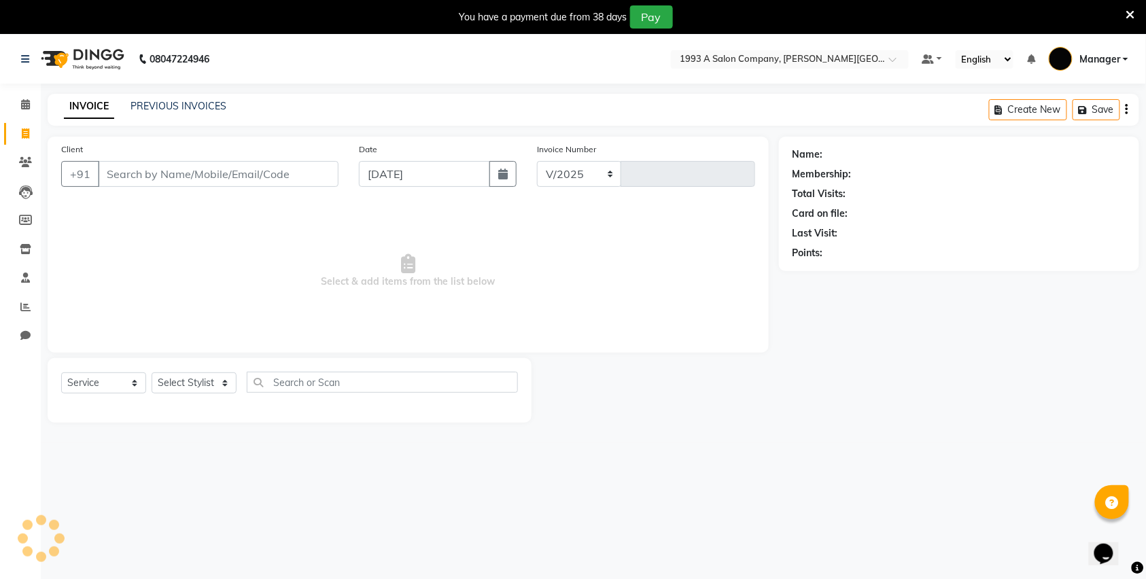
select select "613"
type input "2837"
click at [129, 175] on input "Client" at bounding box center [218, 174] width 241 height 26
click at [22, 105] on icon at bounding box center [25, 104] width 9 height 10
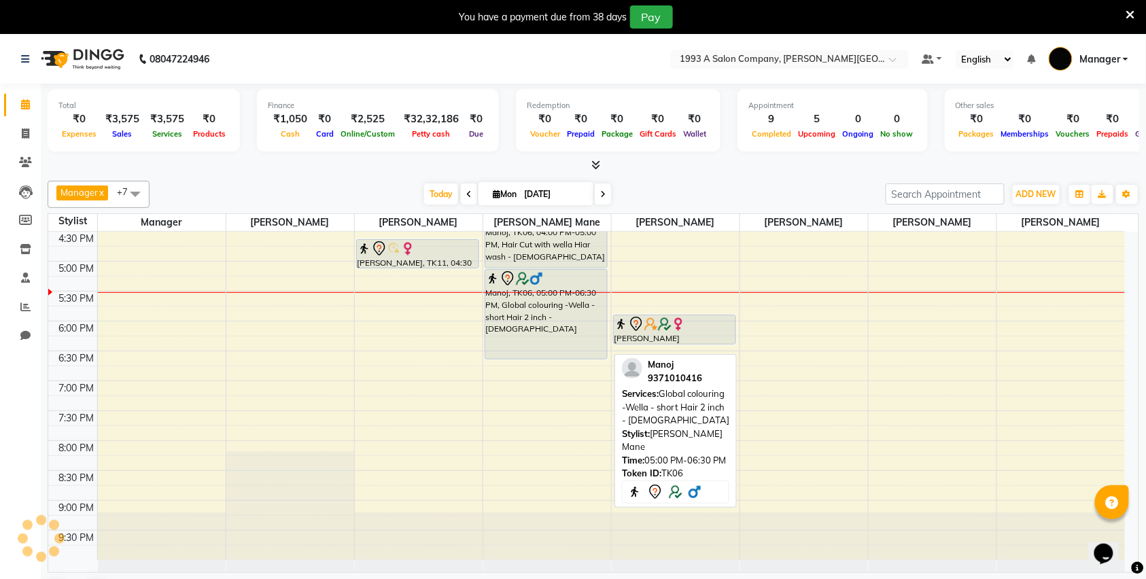
scroll to position [327, 0]
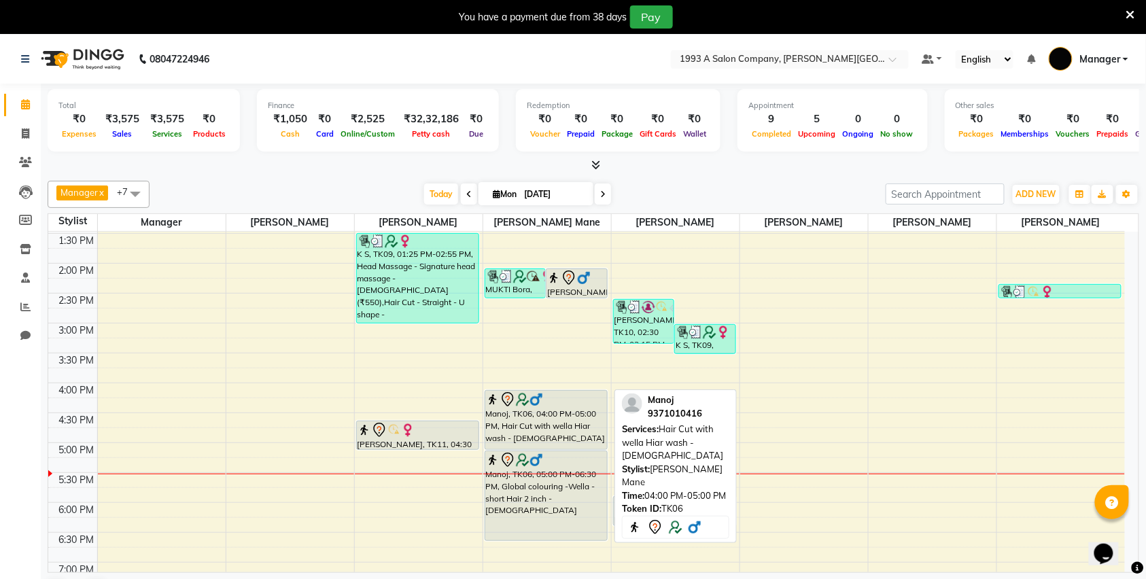
click at [511, 420] on div "Manoj, TK06, 04:00 PM-05:00 PM, Hair Cut with wella Hiar wash - [DEMOGRAPHIC_DA…" at bounding box center [546, 420] width 122 height 58
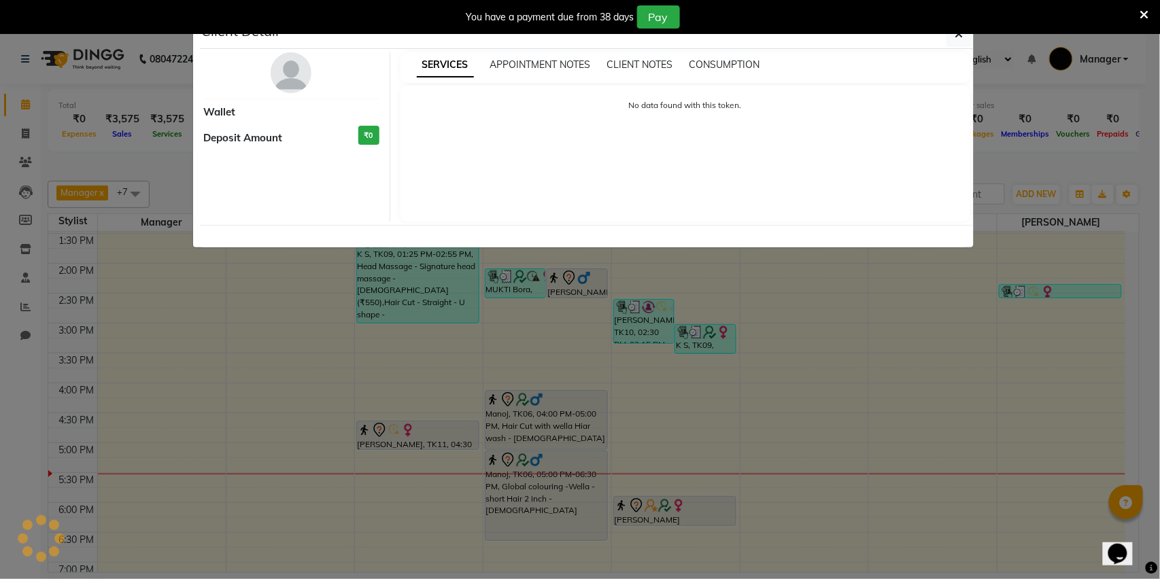
select select "7"
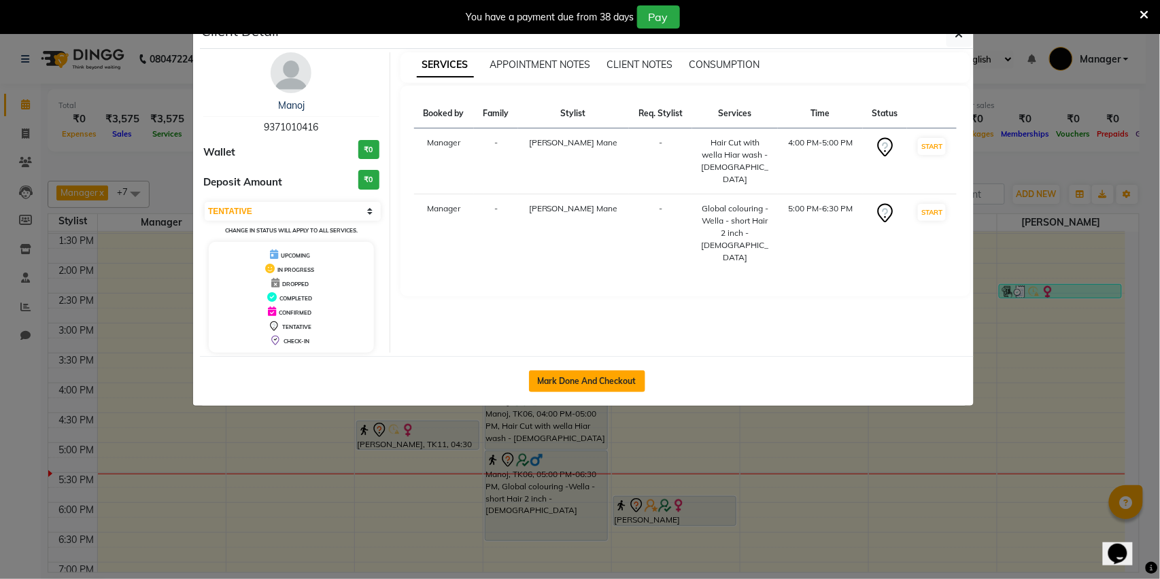
click at [582, 379] on button "Mark Done And Checkout" at bounding box center [587, 382] width 116 height 22
select select "service"
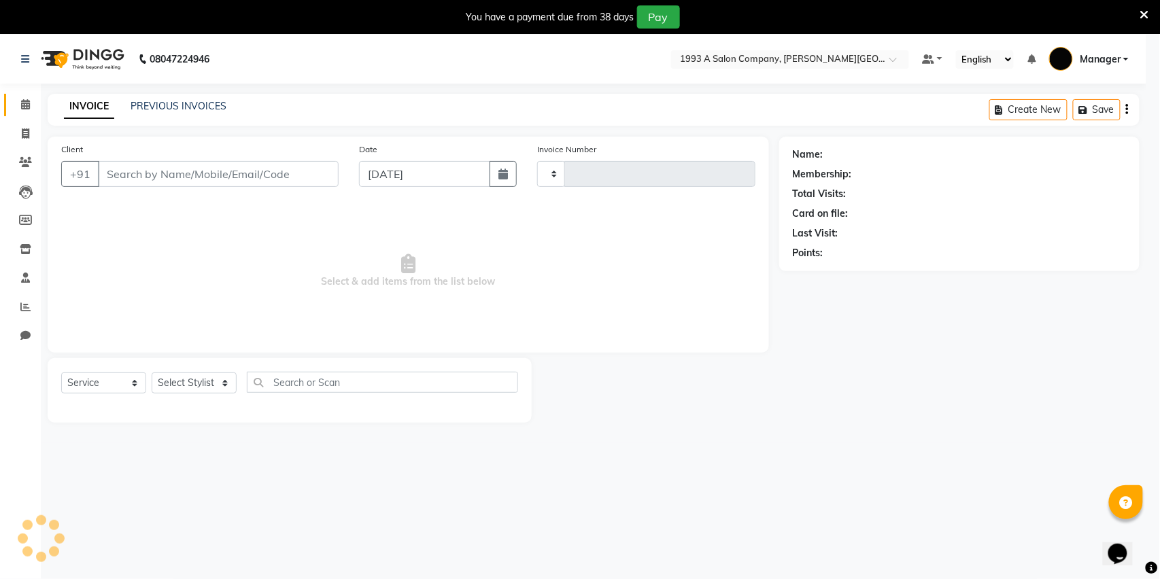
type input "2837"
select select "613"
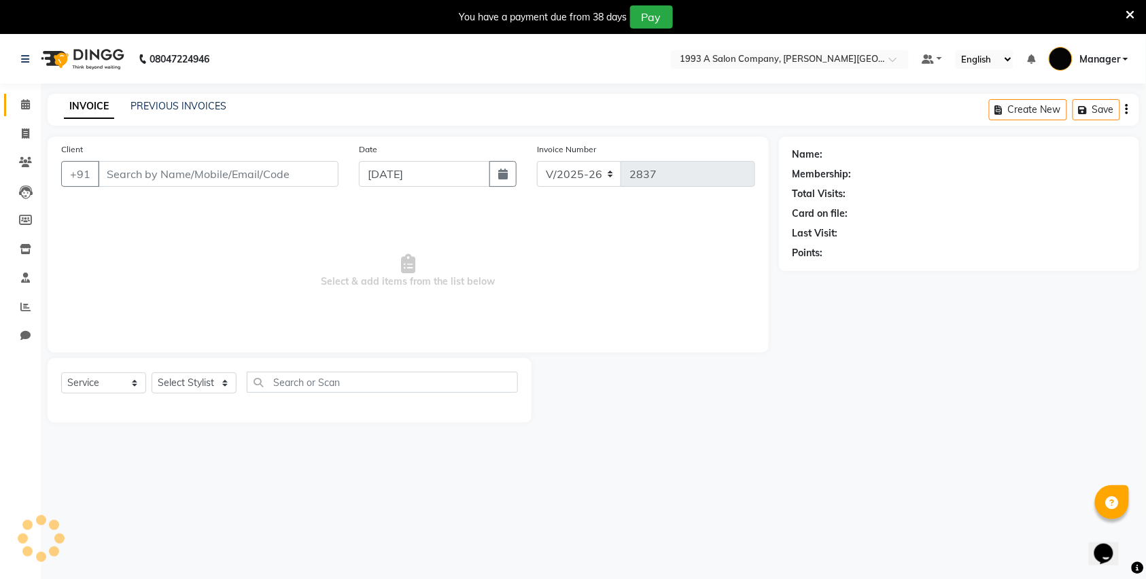
type input "9371010416"
select select "57487"
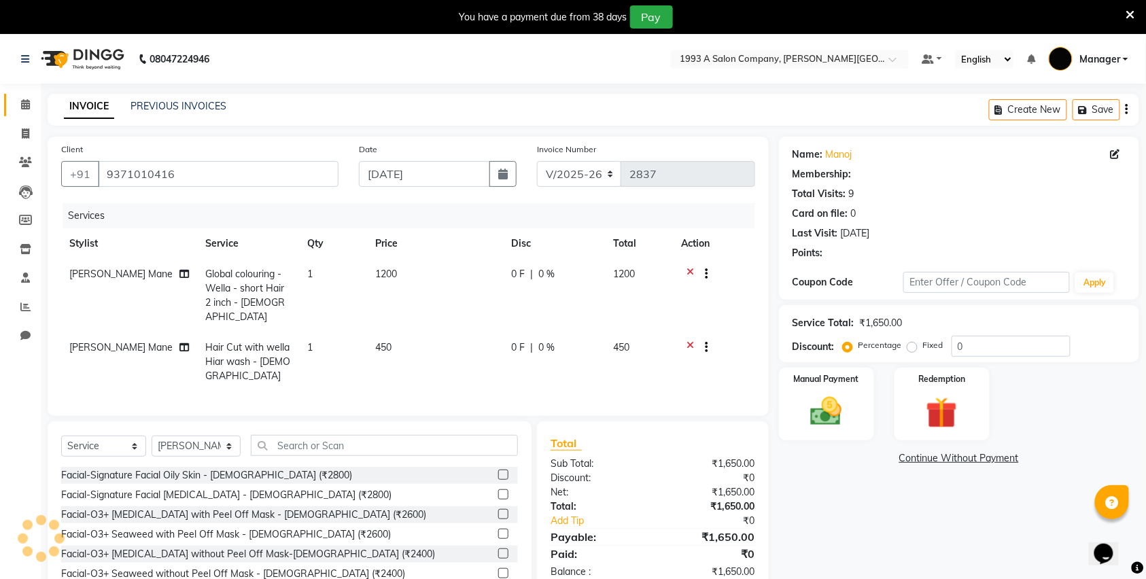
select select "1: Object"
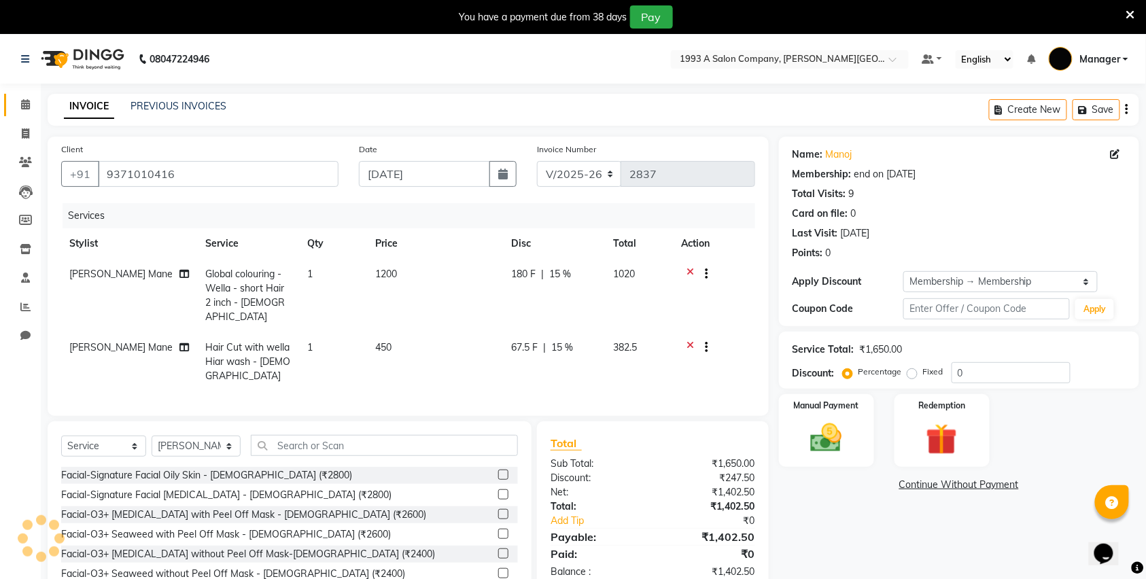
type input "15"
click at [691, 269] on icon at bounding box center [690, 275] width 7 height 17
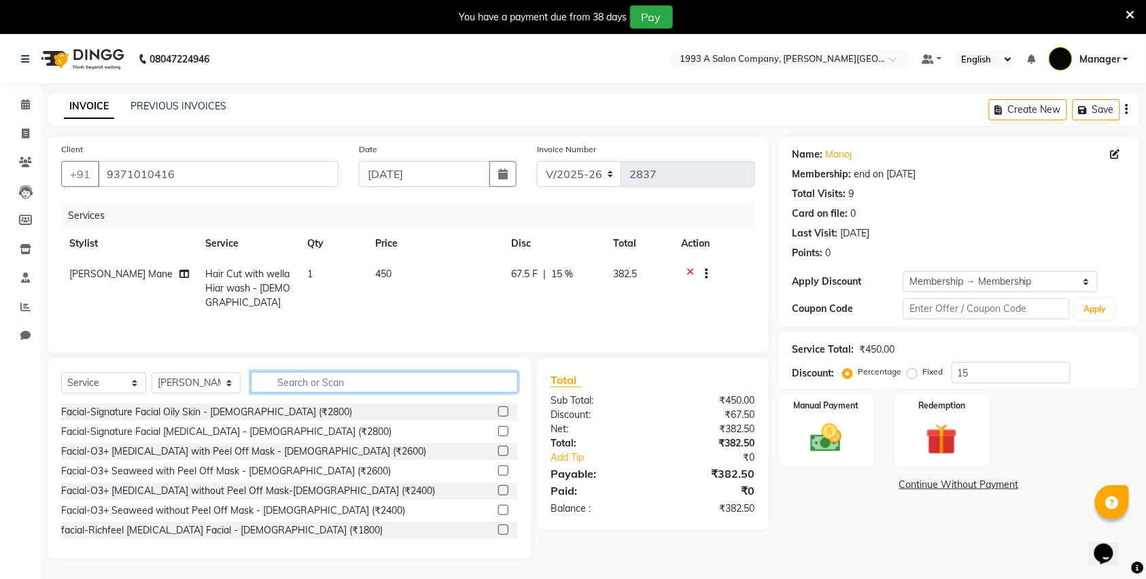
click at [343, 382] on input "text" at bounding box center [384, 382] width 267 height 21
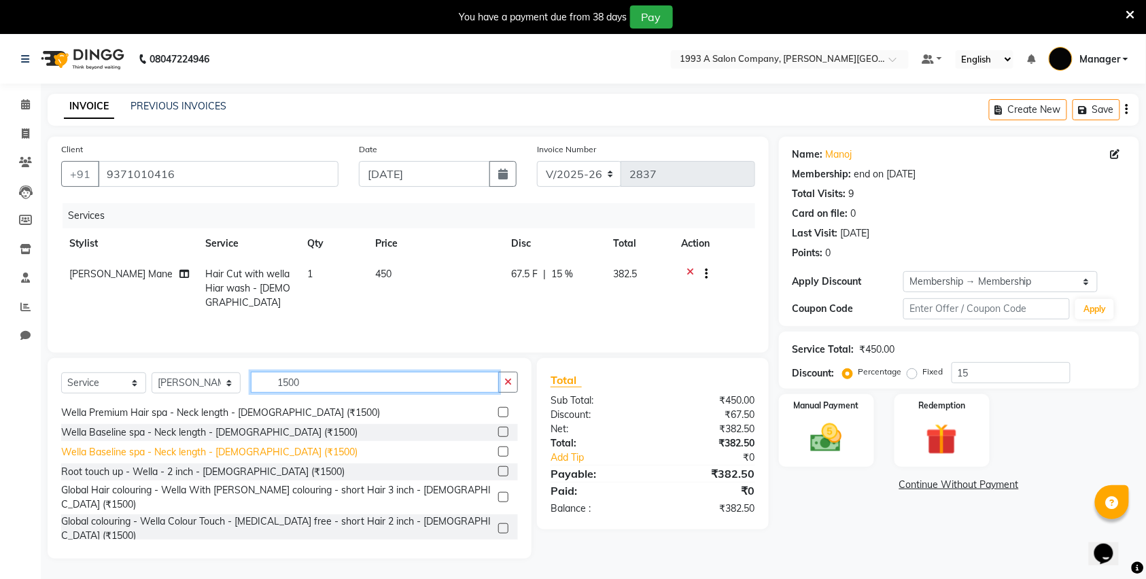
scroll to position [181, 0]
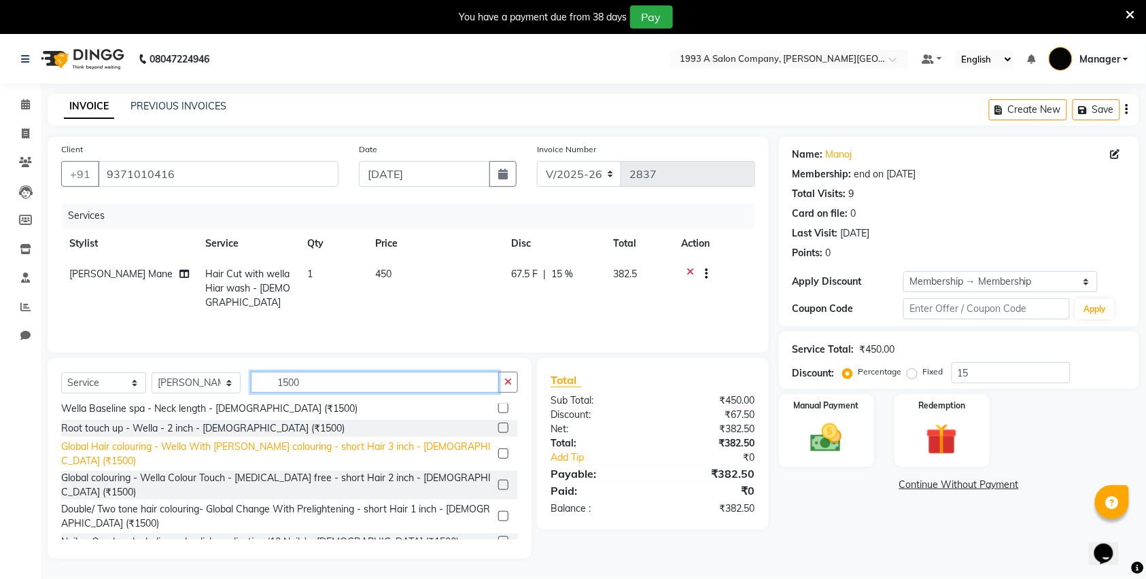
type input "1500"
click at [141, 445] on div "Global Hair colouring - Wella With [PERSON_NAME] colouring - short Hair 3 inch …" at bounding box center [277, 454] width 432 height 29
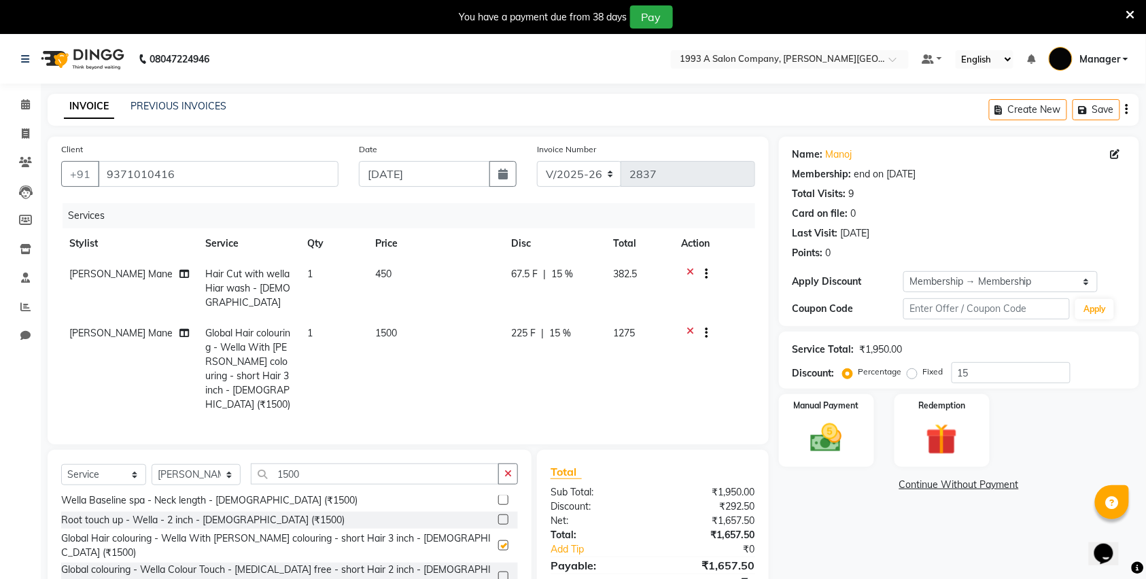
checkbox input "false"
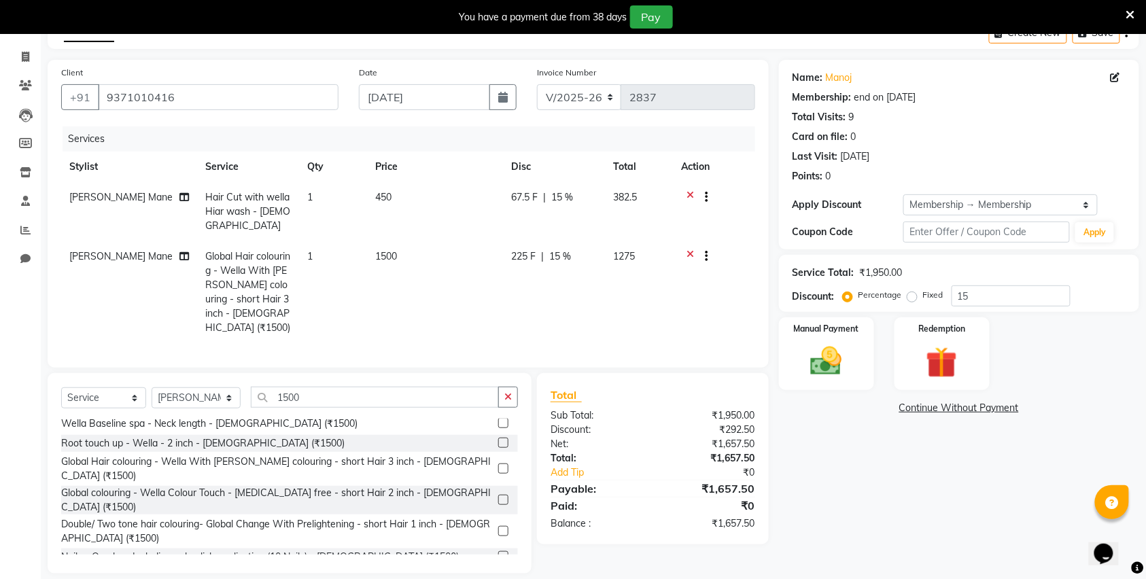
click at [689, 190] on icon at bounding box center [690, 198] width 7 height 17
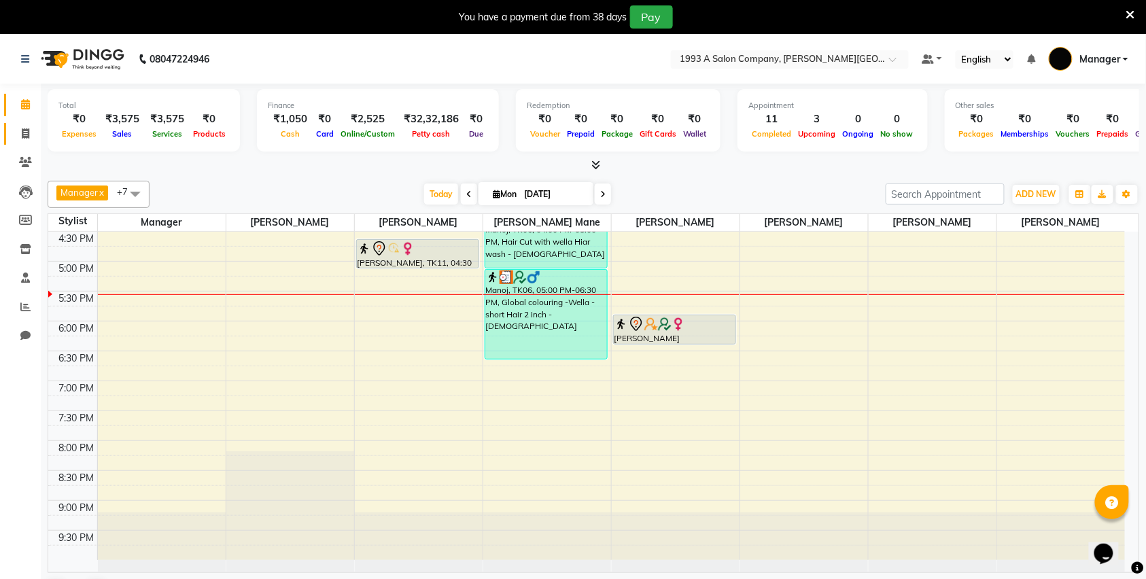
click at [12, 129] on link "Invoice" at bounding box center [20, 134] width 33 height 22
select select "service"
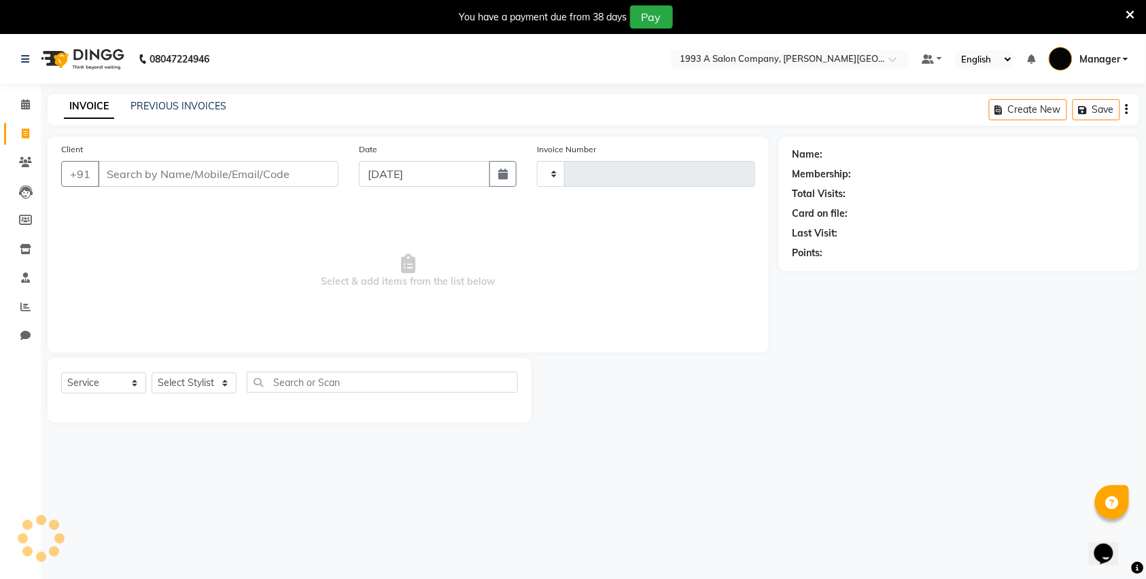
type input "2837"
select select "613"
click at [205, 103] on link "PREVIOUS INVOICES" at bounding box center [179, 106] width 96 height 12
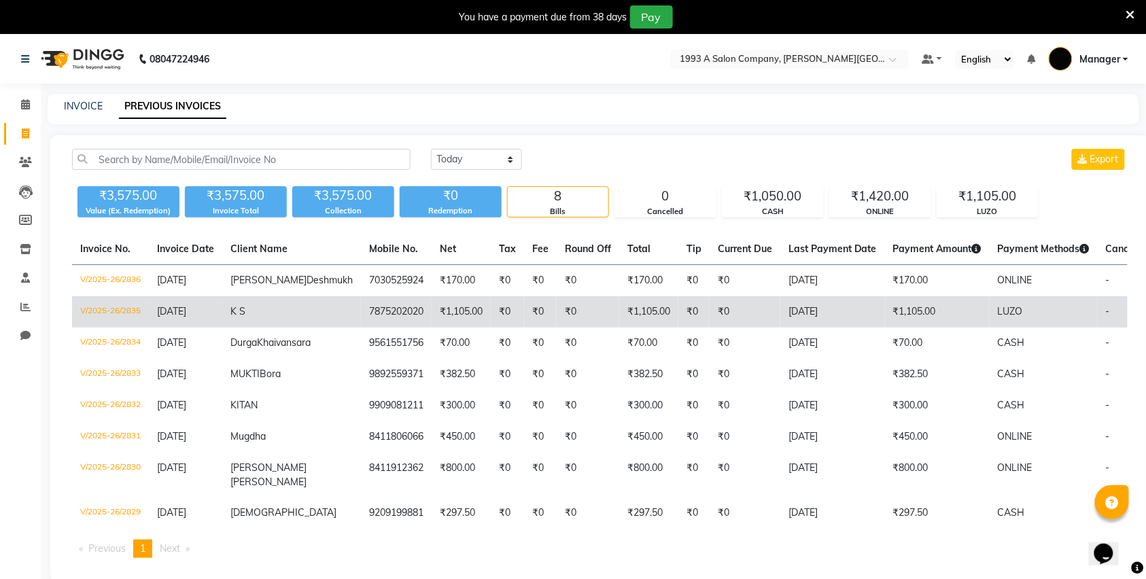
scroll to position [64, 0]
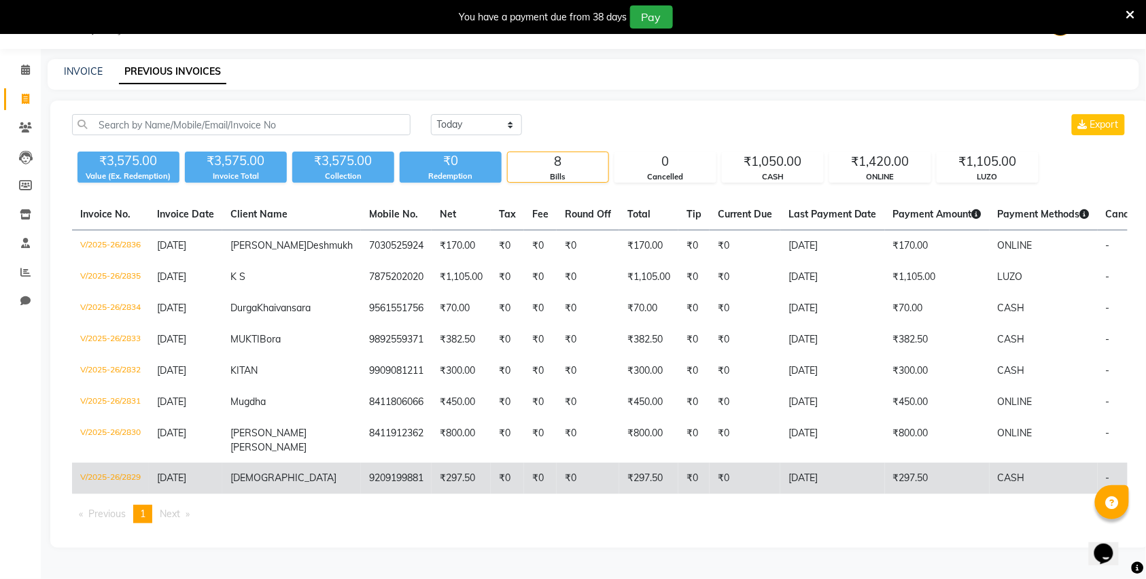
click at [361, 464] on td "9209199881" at bounding box center [396, 478] width 71 height 31
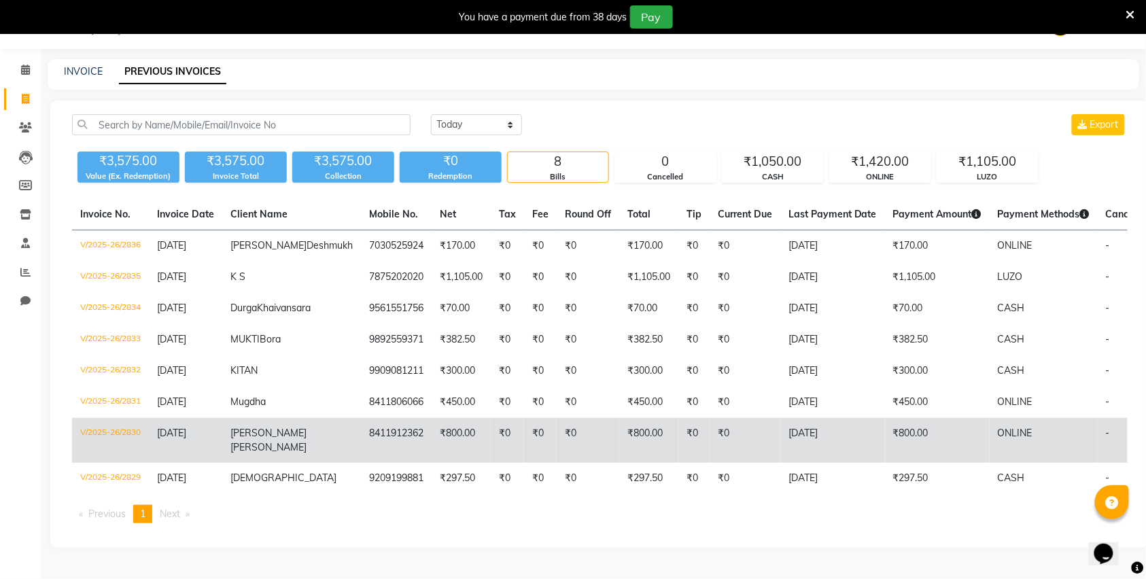
click at [256, 420] on td "Arpita Mohite" at bounding box center [291, 440] width 139 height 45
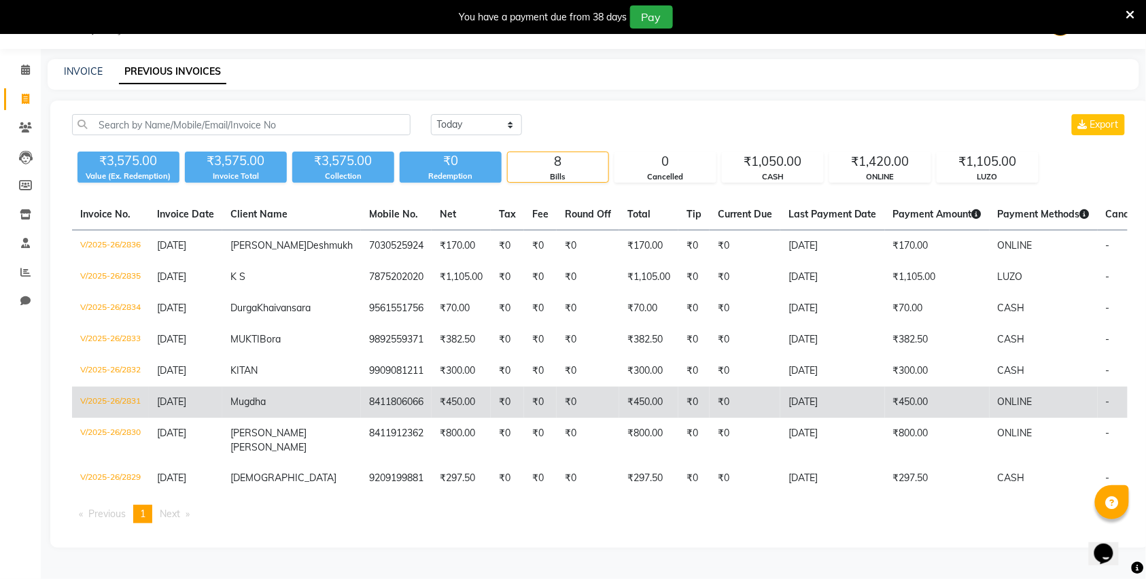
click at [216, 397] on td "[DATE]" at bounding box center [185, 402] width 73 height 31
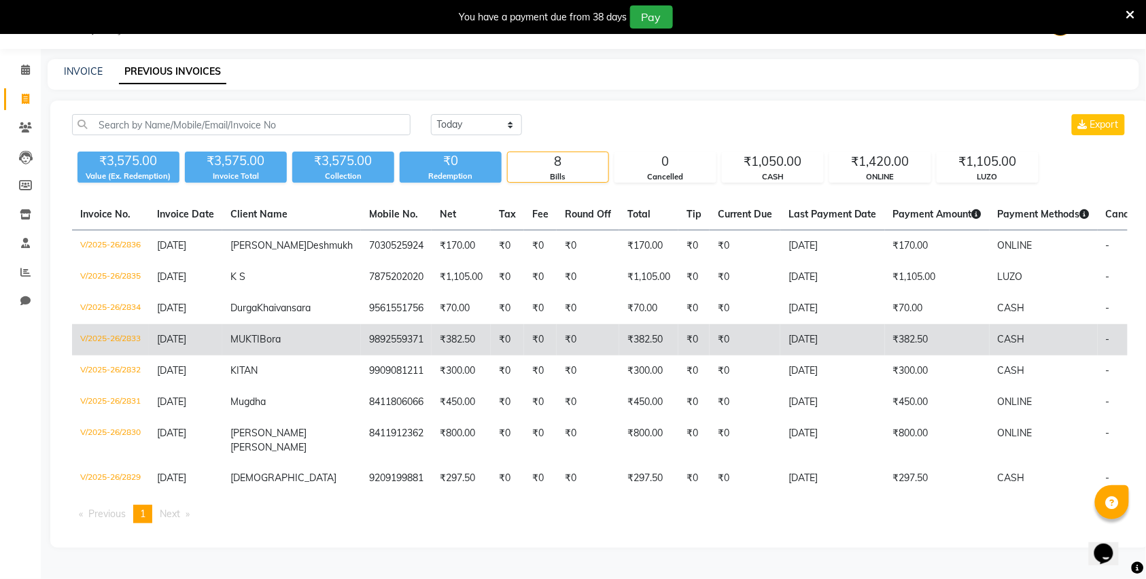
click at [192, 346] on td "[DATE]" at bounding box center [185, 339] width 73 height 31
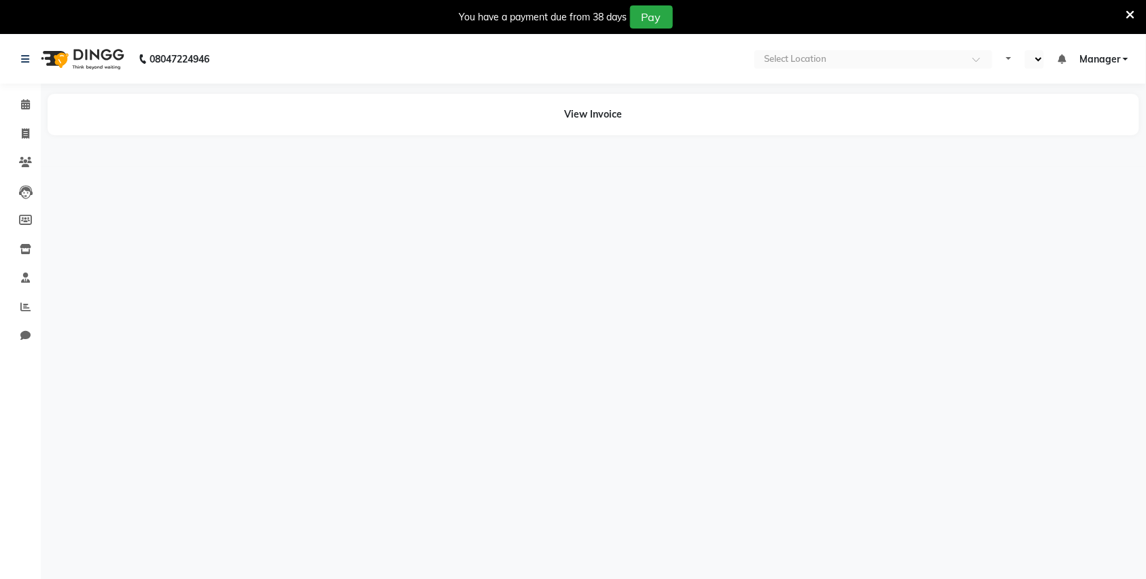
select select "en"
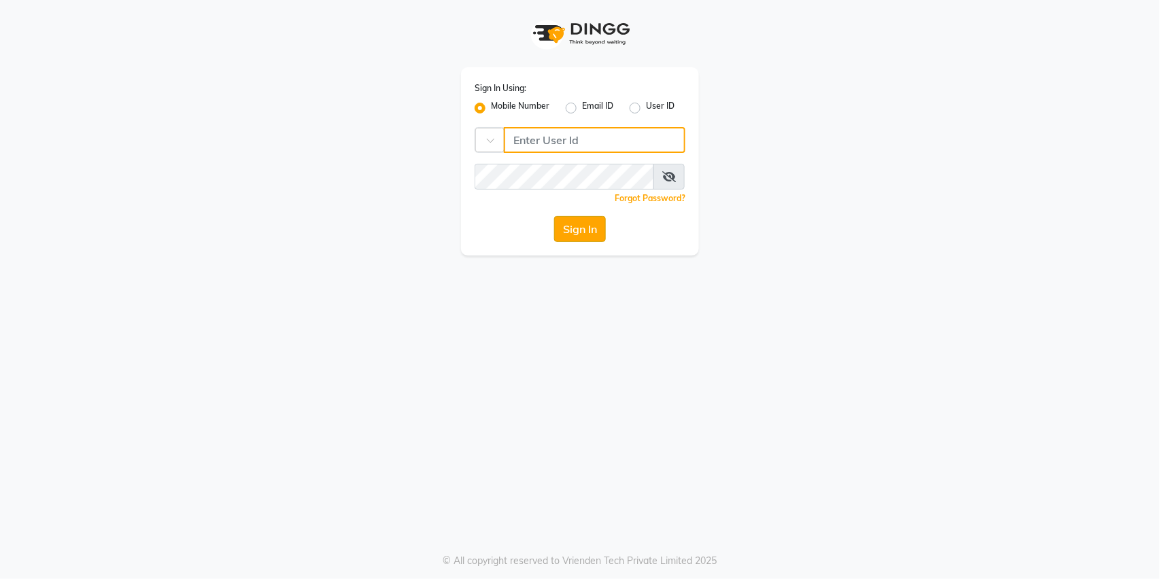
type input "9168825076"
click at [575, 233] on button "Sign In" at bounding box center [580, 229] width 52 height 26
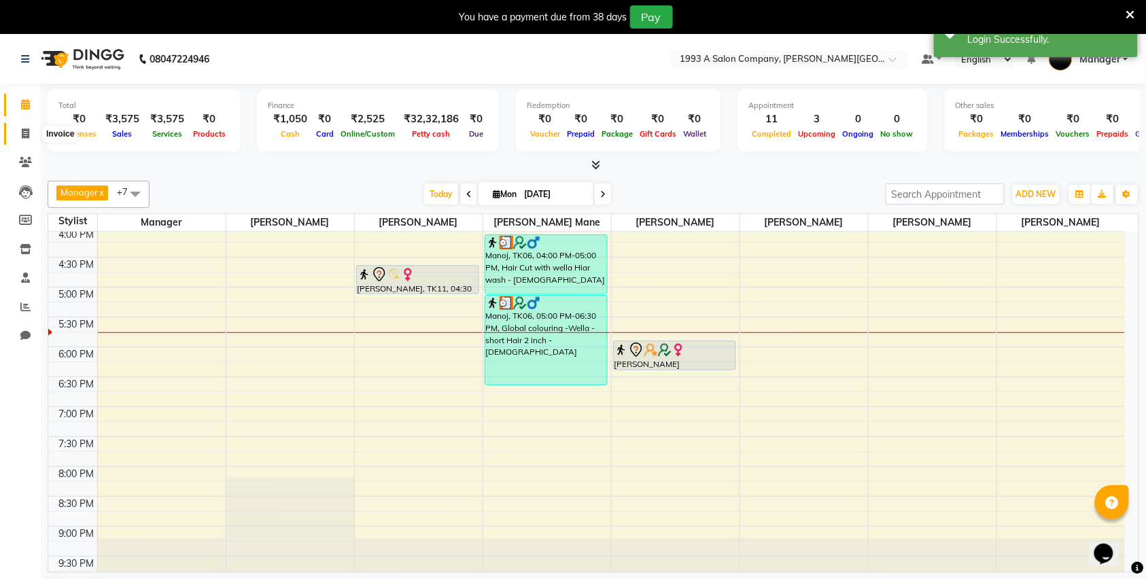
click at [25, 137] on icon at bounding box center [25, 134] width 7 height 10
select select "service"
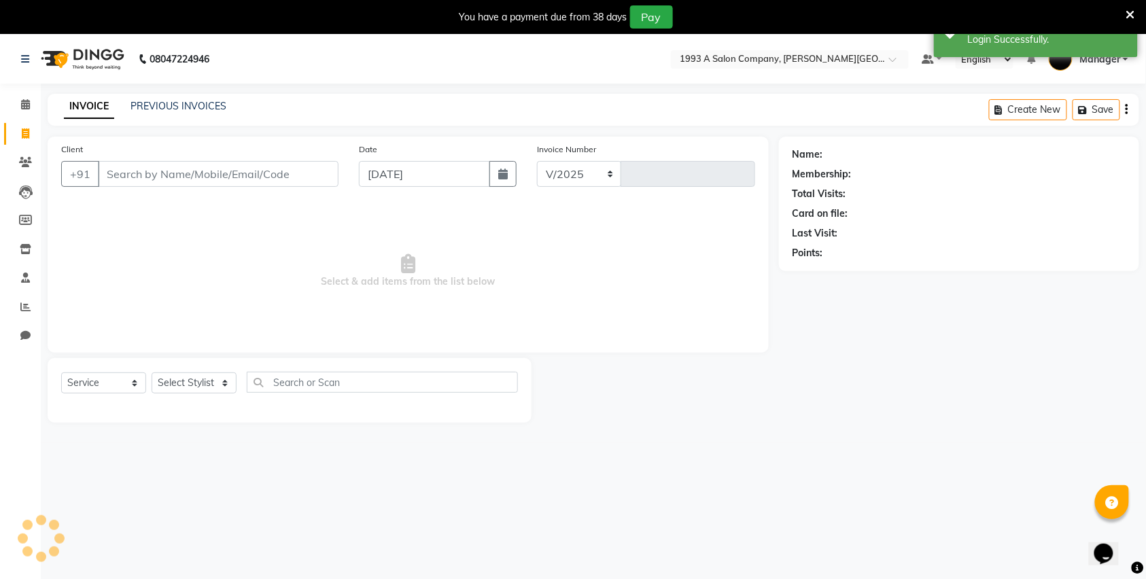
select select "613"
type input "2837"
click at [161, 167] on input "Client" at bounding box center [218, 174] width 241 height 26
click at [161, 175] on input "Client" at bounding box center [218, 174] width 241 height 26
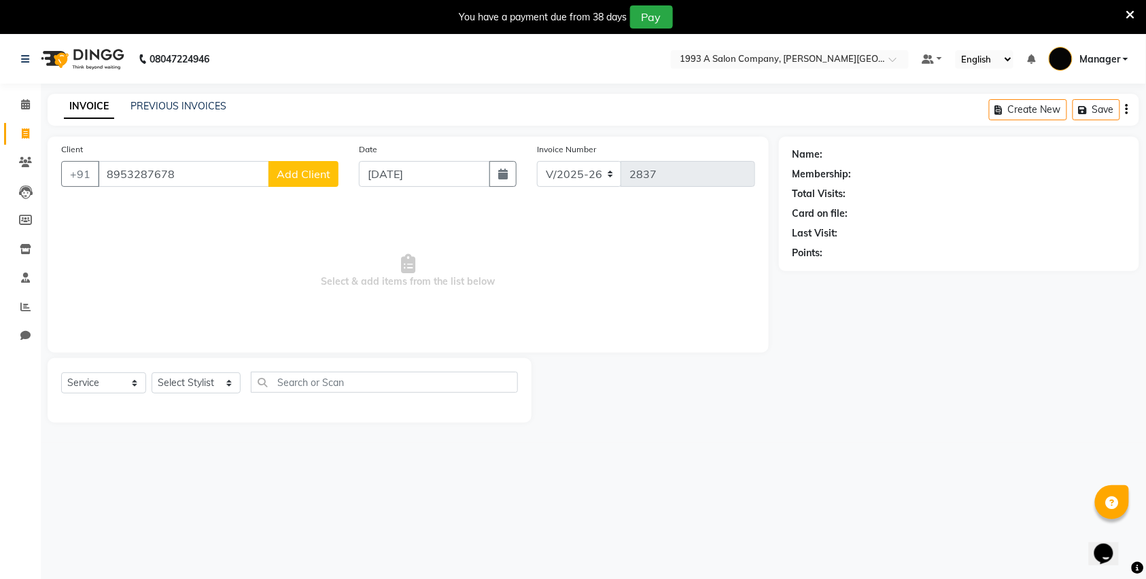
type input "8953287678"
click at [286, 185] on button "Add Client" at bounding box center [304, 174] width 70 height 26
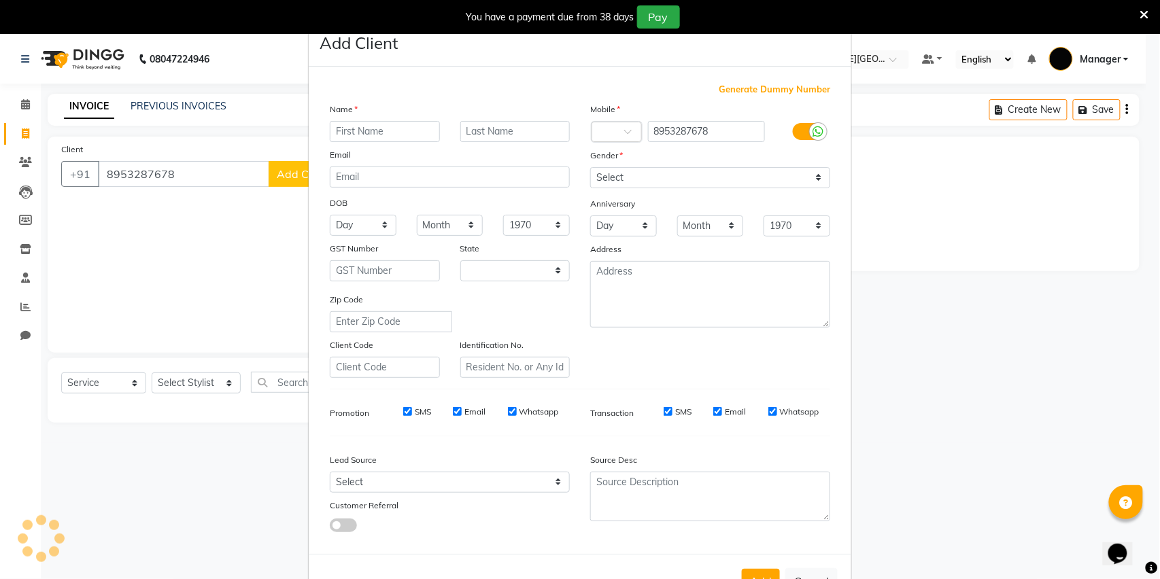
select select "22"
type input "shivsm"
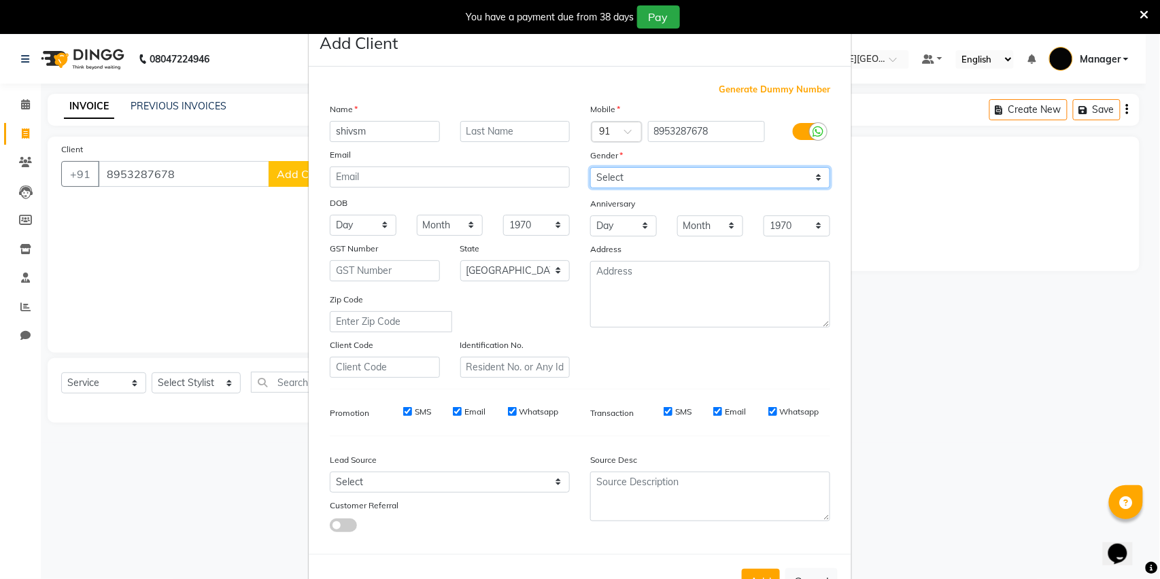
click at [810, 175] on select "Select Male Female Other Prefer Not To Say" at bounding box center [710, 177] width 240 height 21
select select "male"
click at [590, 167] on select "Select Male Female Other Prefer Not To Say" at bounding box center [710, 177] width 240 height 21
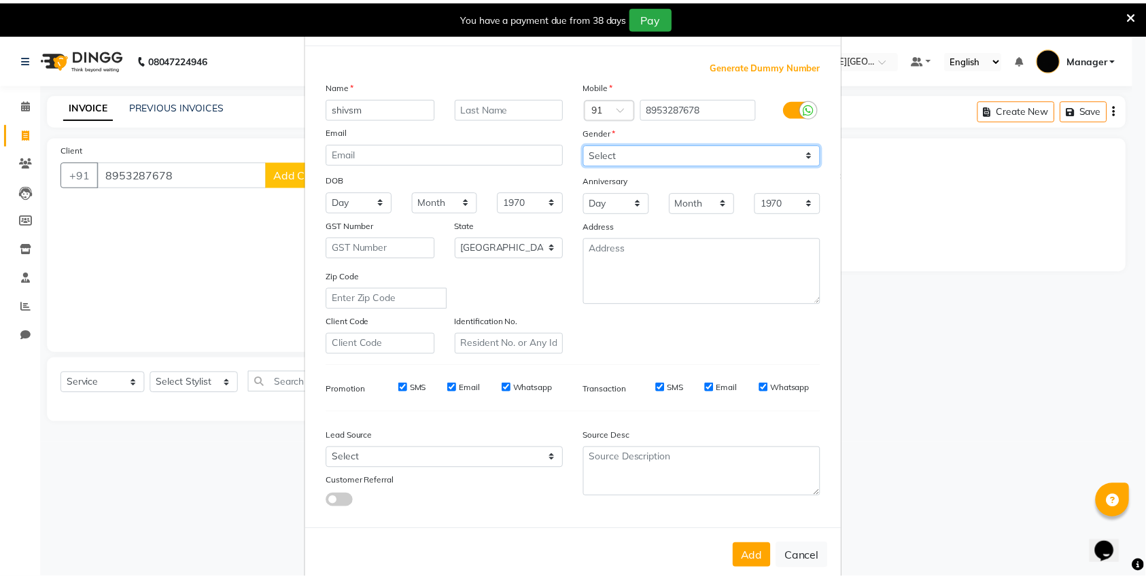
scroll to position [45, 0]
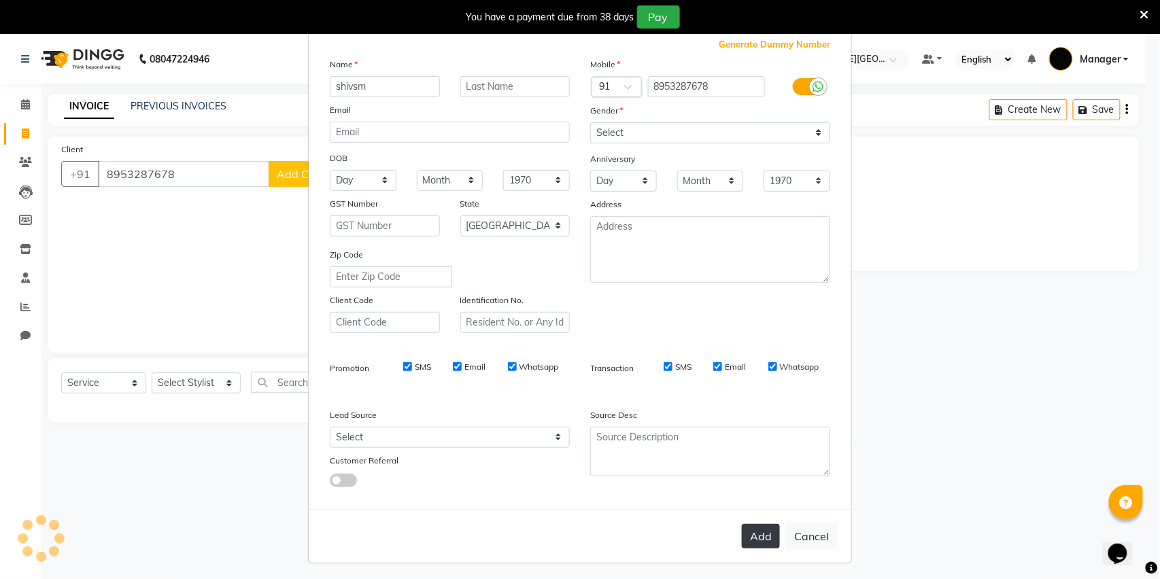
click at [749, 534] on button "Add" at bounding box center [761, 536] width 38 height 24
select select
select select "null"
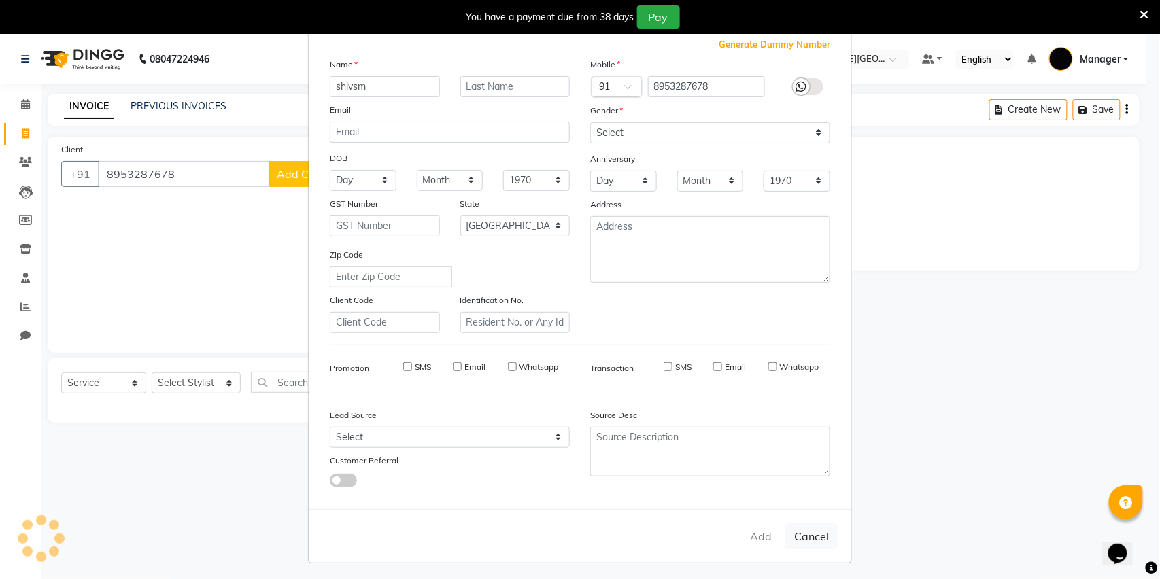
select select
checkbox input "false"
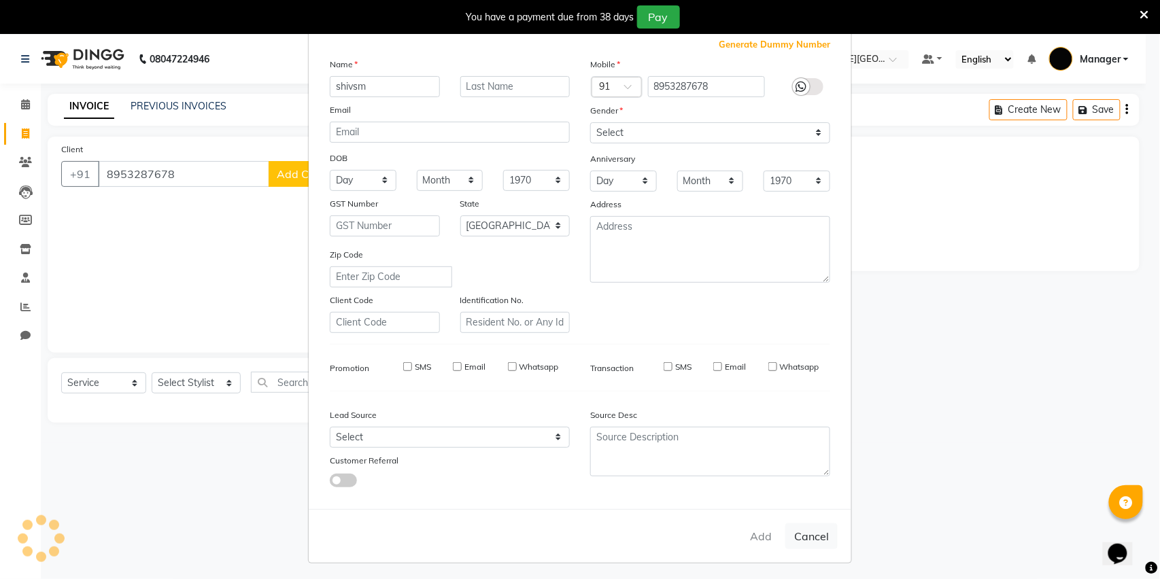
checkbox input "false"
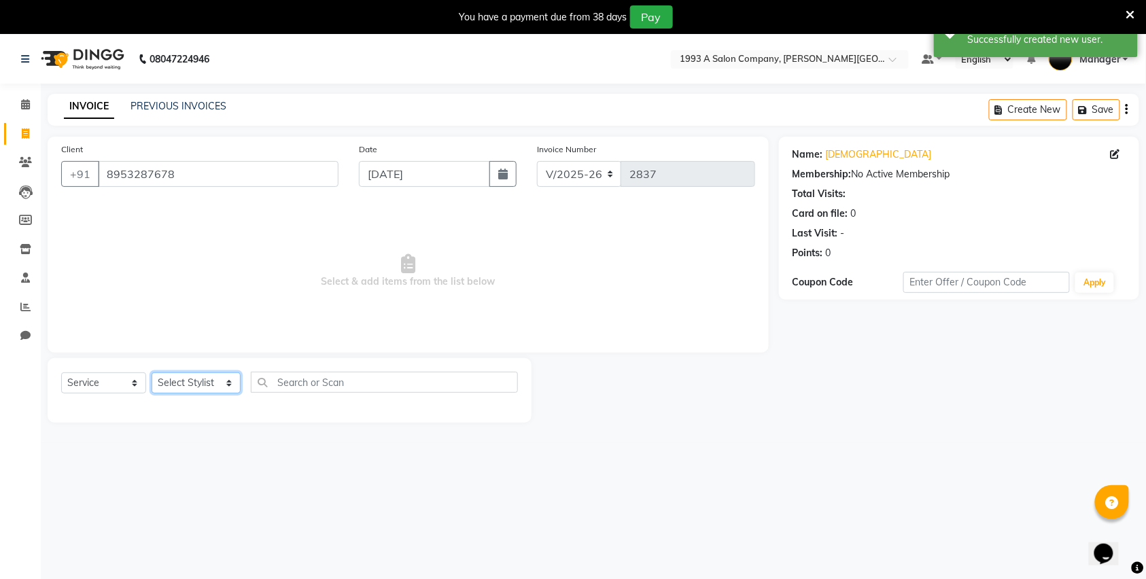
click at [220, 383] on select "Select Stylist [PERSON_NAME] Manager [PERSON_NAME] Mr [PERSON_NAME] (owner) [PE…" at bounding box center [196, 383] width 89 height 21
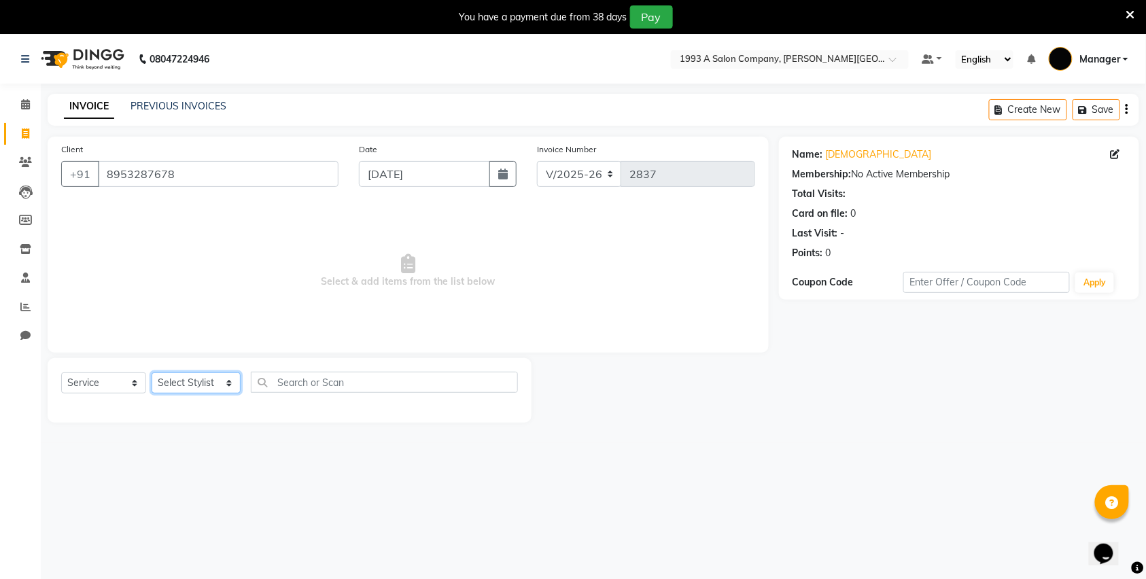
select select "70852"
click at [152, 373] on select "Select Stylist [PERSON_NAME] Manager [PERSON_NAME] Mr [PERSON_NAME] (owner) [PE…" at bounding box center [196, 383] width 89 height 21
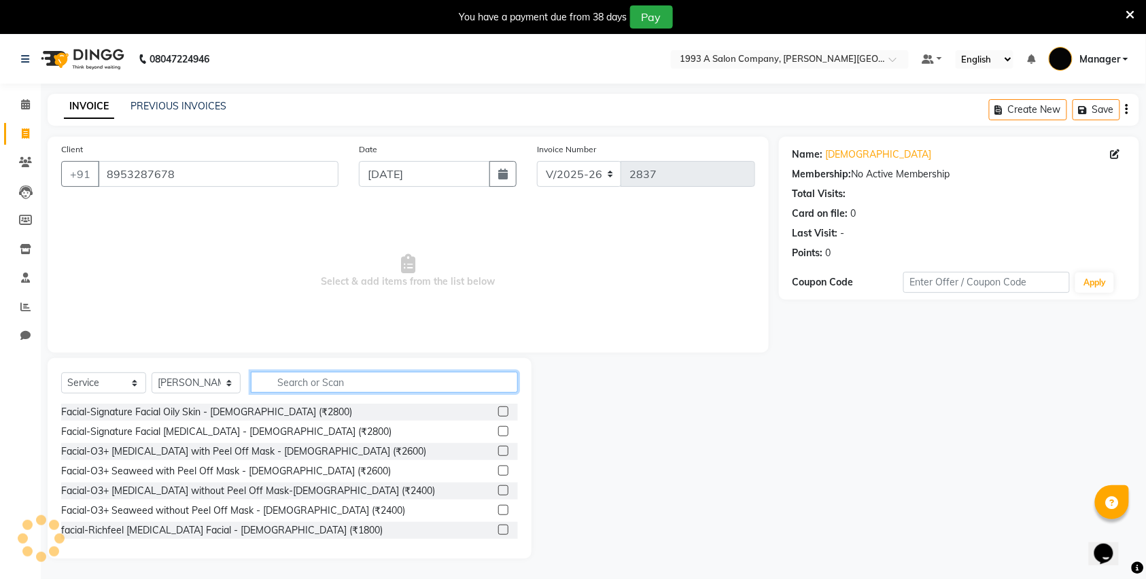
click at [349, 387] on input "text" at bounding box center [384, 382] width 267 height 21
click at [292, 376] on input "text" at bounding box center [384, 382] width 267 height 21
click at [298, 382] on input "text" at bounding box center [384, 382] width 267 height 21
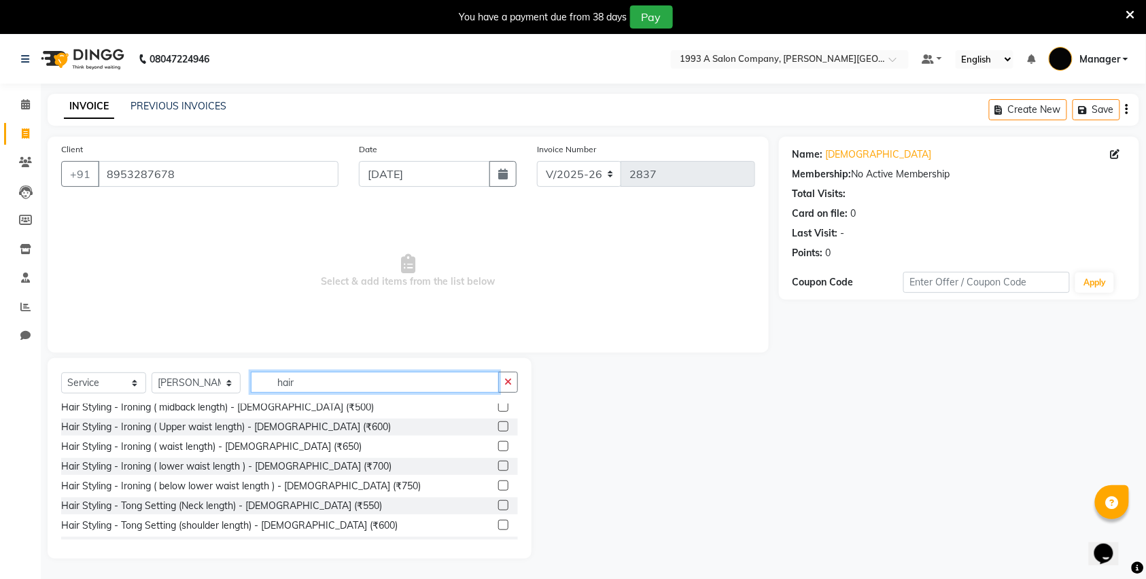
scroll to position [362, 0]
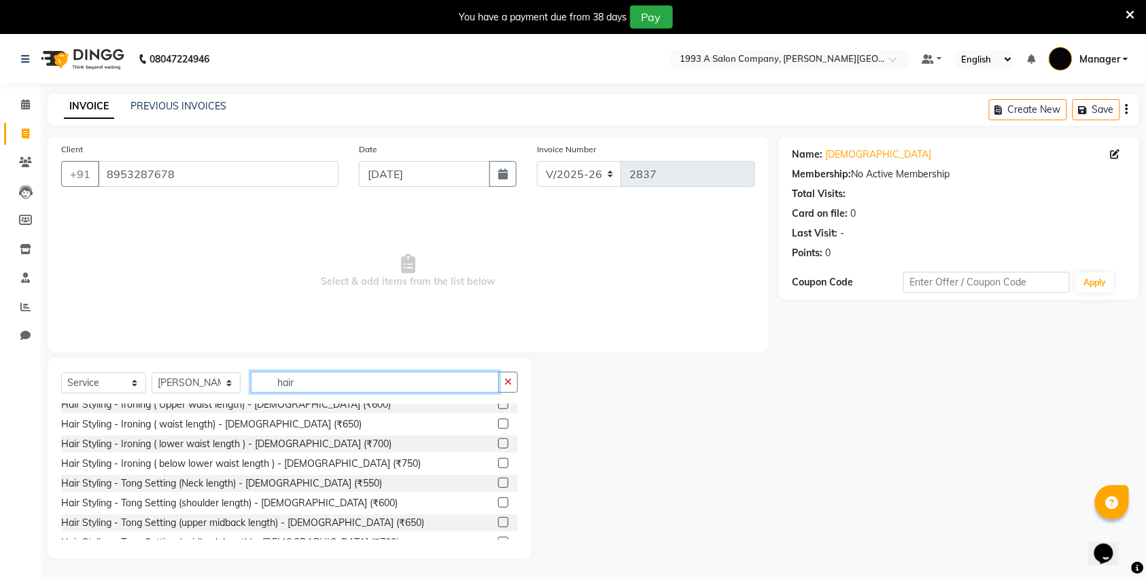
click at [332, 383] on input "hair" at bounding box center [375, 382] width 248 height 21
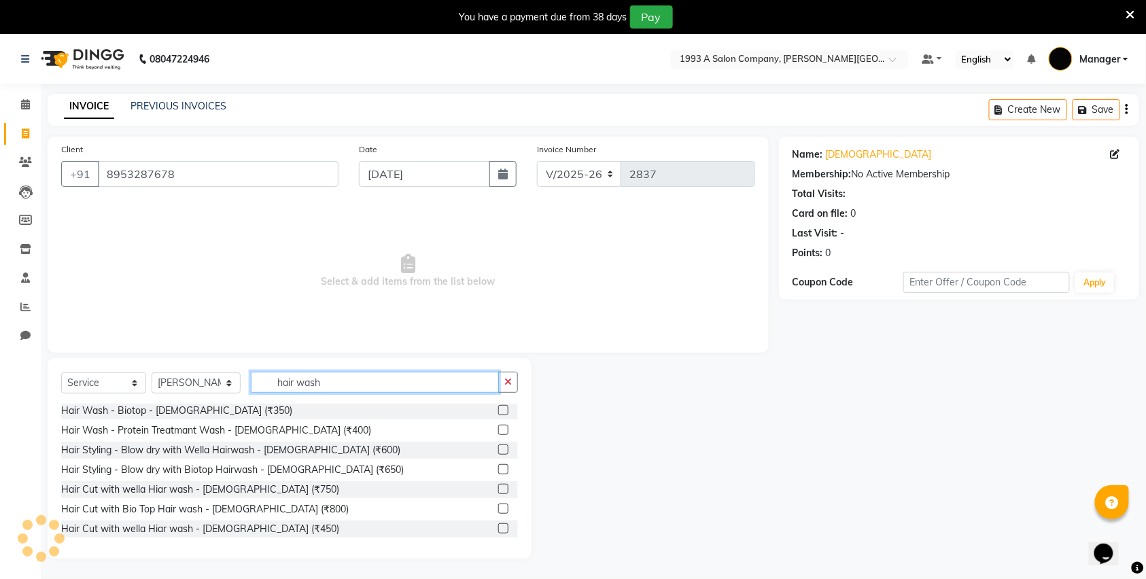
type input "hair wash"
click at [498, 488] on label at bounding box center [503, 489] width 10 height 10
click at [498, 488] on input "checkbox" at bounding box center [502, 489] width 9 height 9
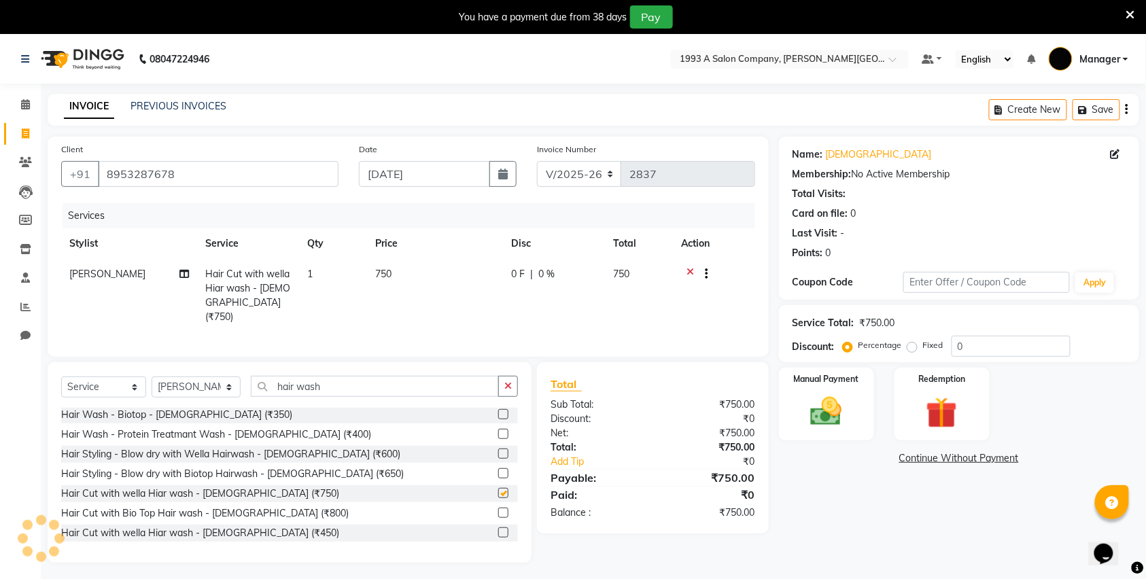
checkbox input "false"
click at [511, 383] on icon "button" at bounding box center [508, 386] width 7 height 10
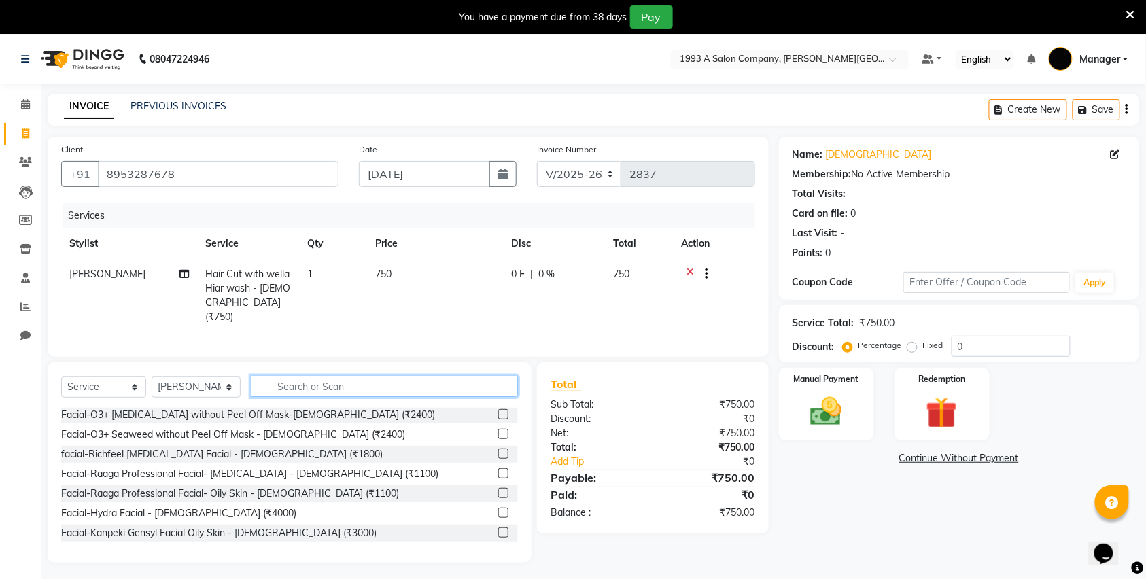
click at [441, 379] on input "text" at bounding box center [384, 386] width 267 height 21
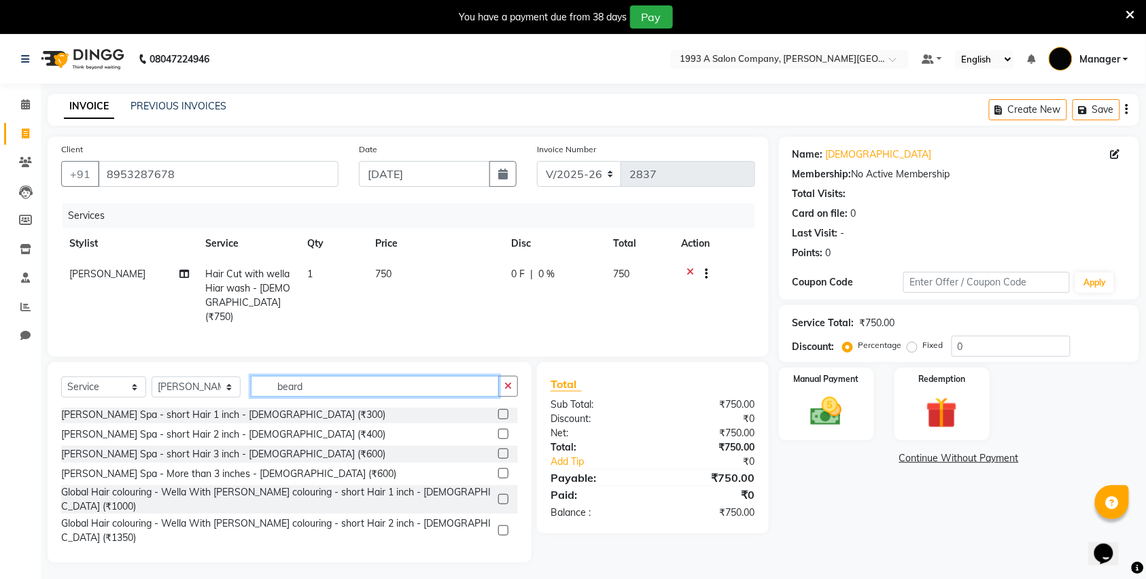
scroll to position [120, 0]
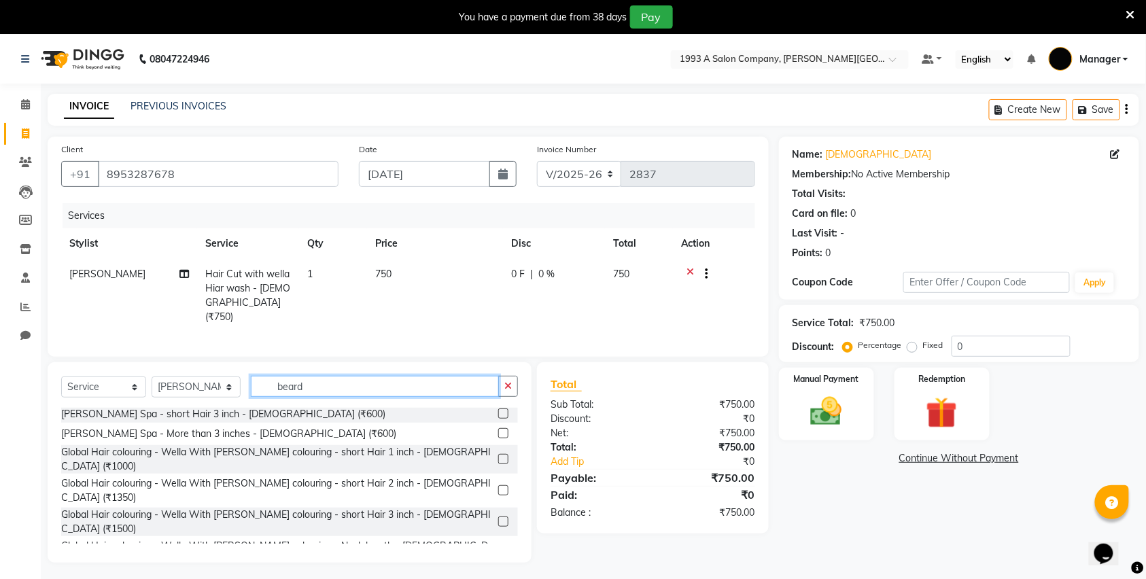
click at [319, 387] on input "beard" at bounding box center [375, 386] width 248 height 21
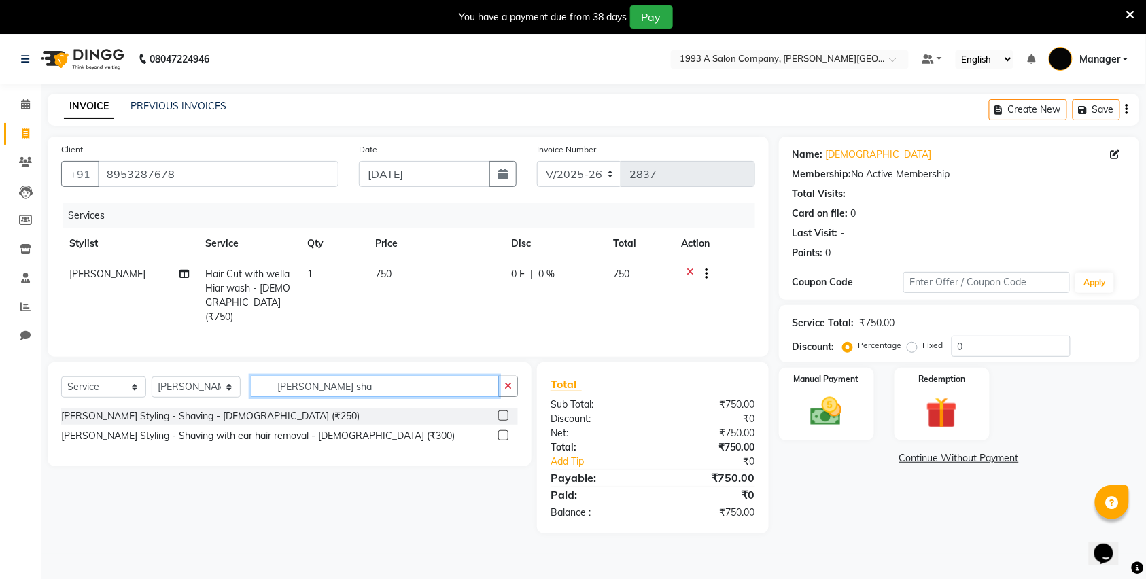
scroll to position [0, 0]
type input "beard sha"
click at [505, 433] on label at bounding box center [503, 435] width 10 height 10
click at [505, 433] on input "checkbox" at bounding box center [502, 436] width 9 height 9
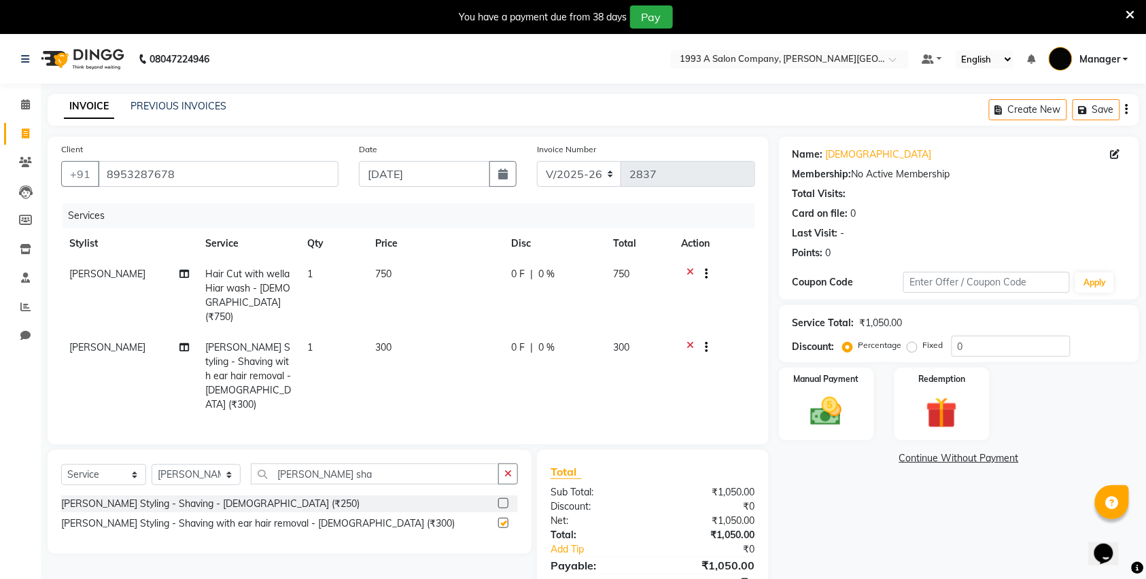
checkbox input "false"
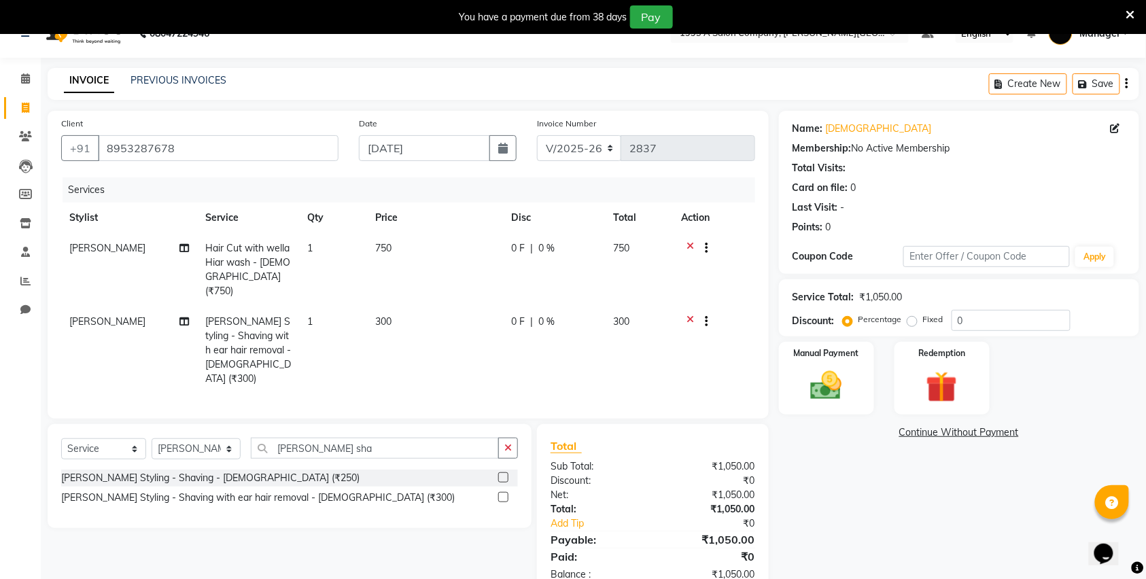
scroll to position [48, 0]
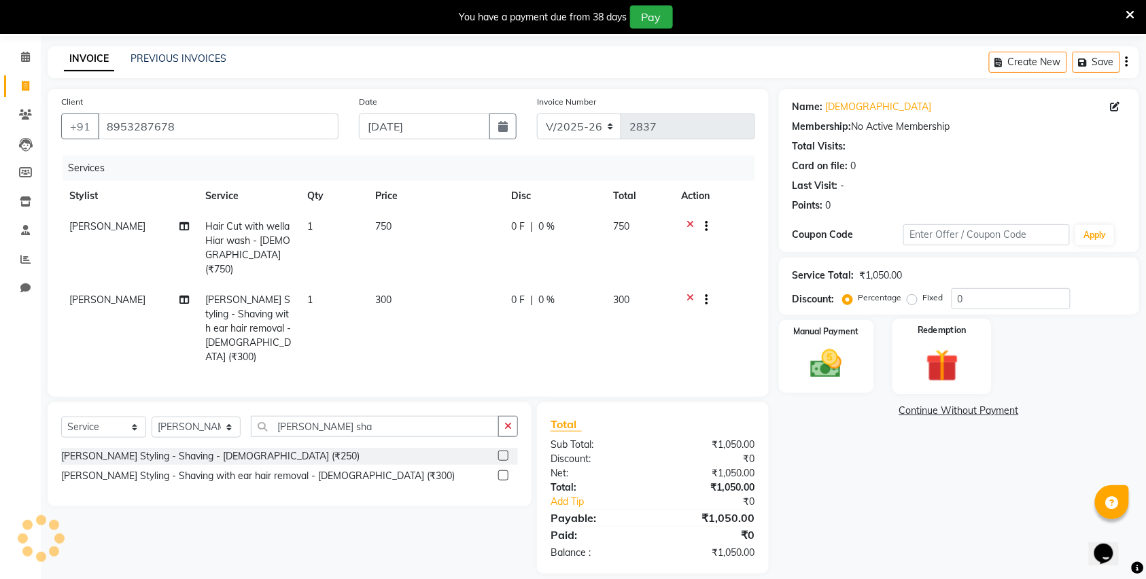
click at [927, 362] on img at bounding box center [942, 365] width 53 height 41
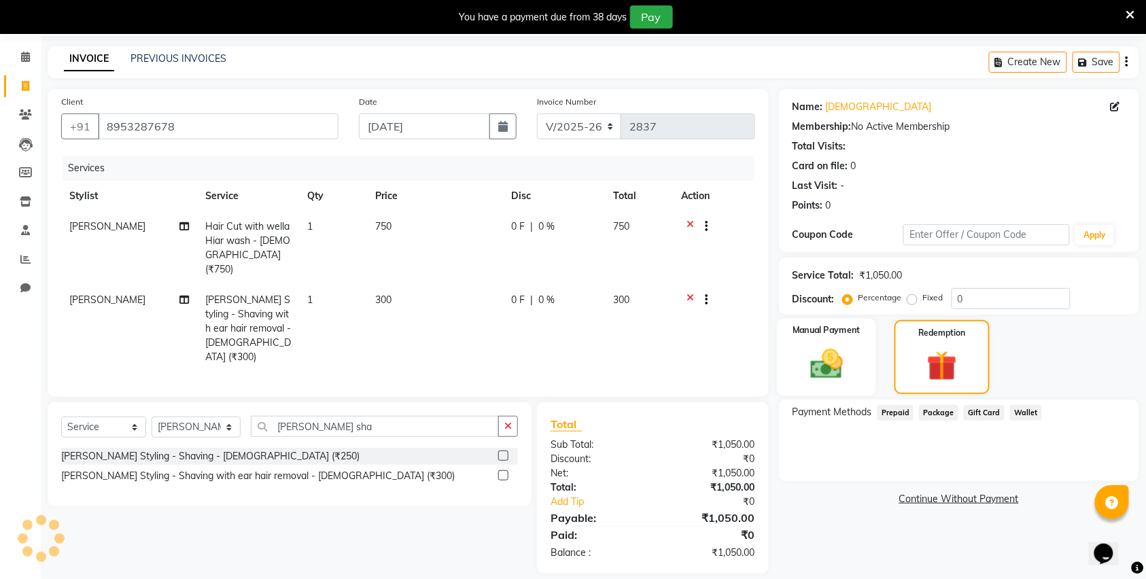
click at [865, 341] on div "Manual Payment" at bounding box center [826, 357] width 99 height 77
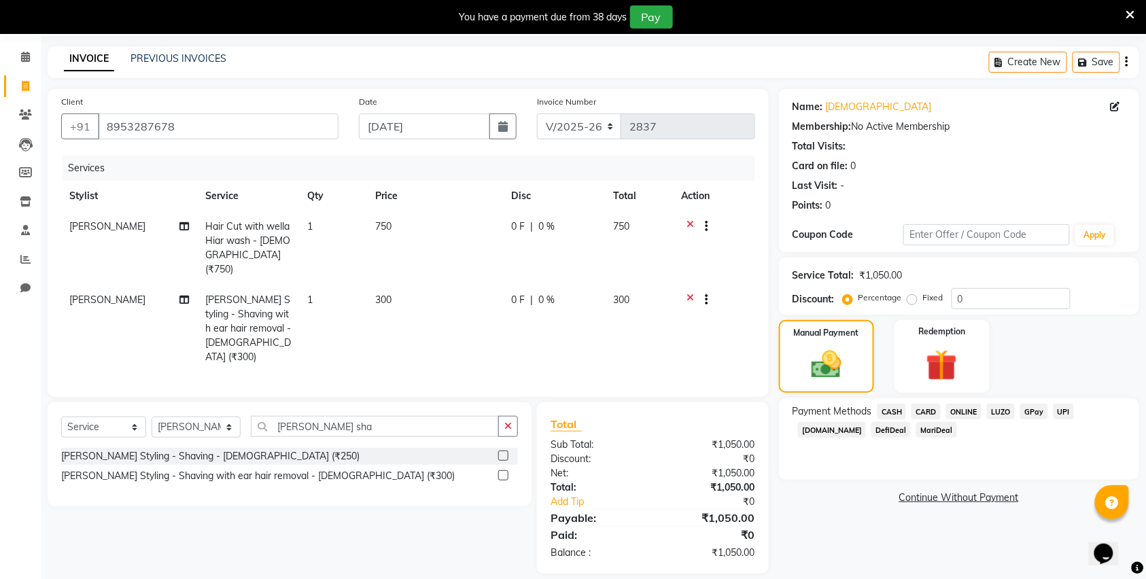
click at [968, 414] on span "ONLINE" at bounding box center [963, 412] width 35 height 16
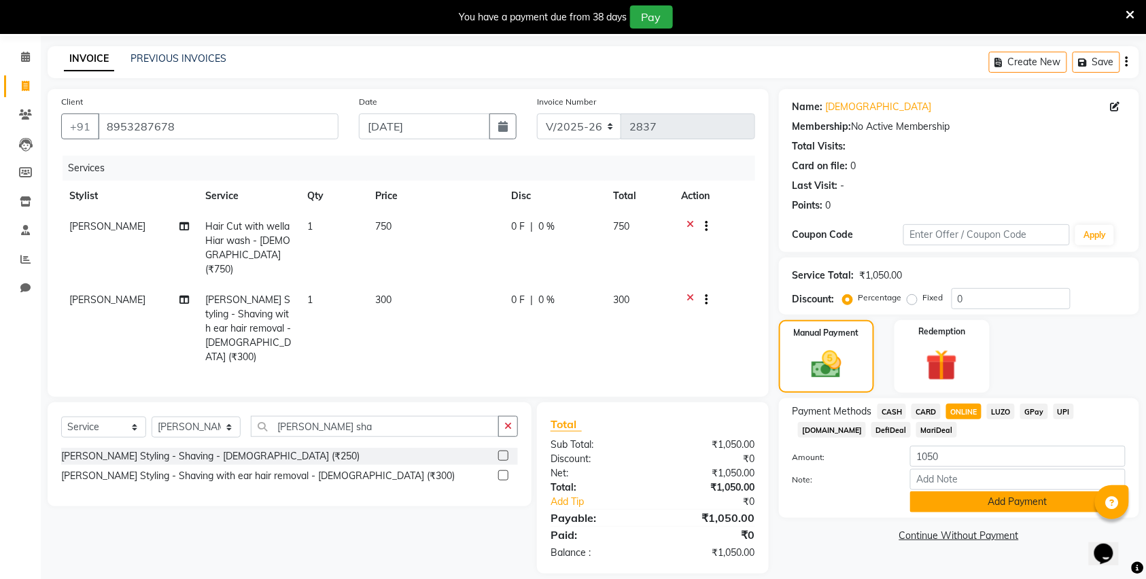
click at [925, 499] on button "Add Payment" at bounding box center [1018, 502] width 216 height 21
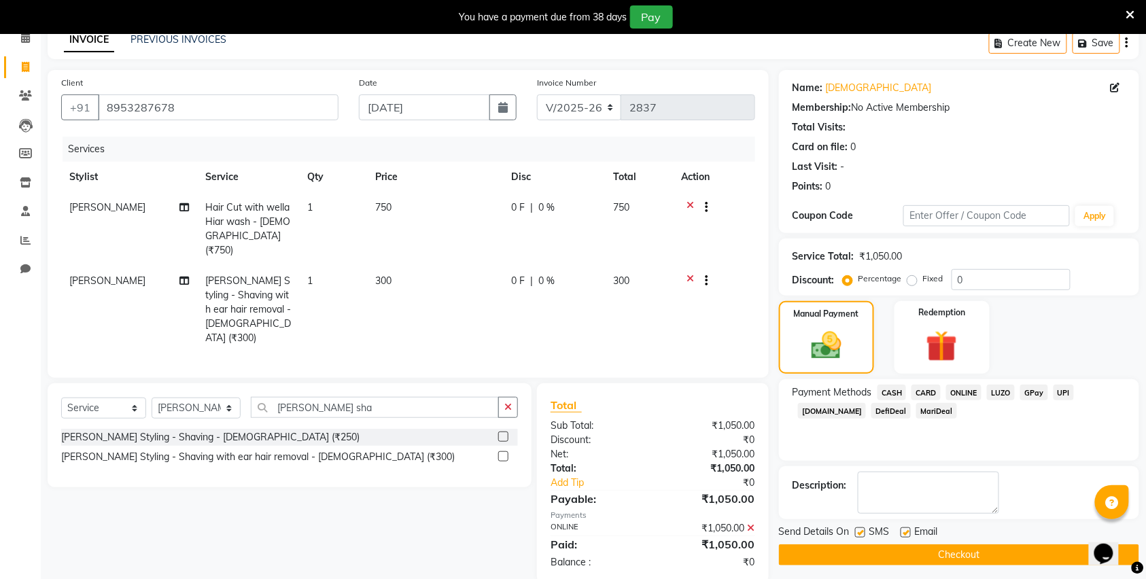
scroll to position [76, 0]
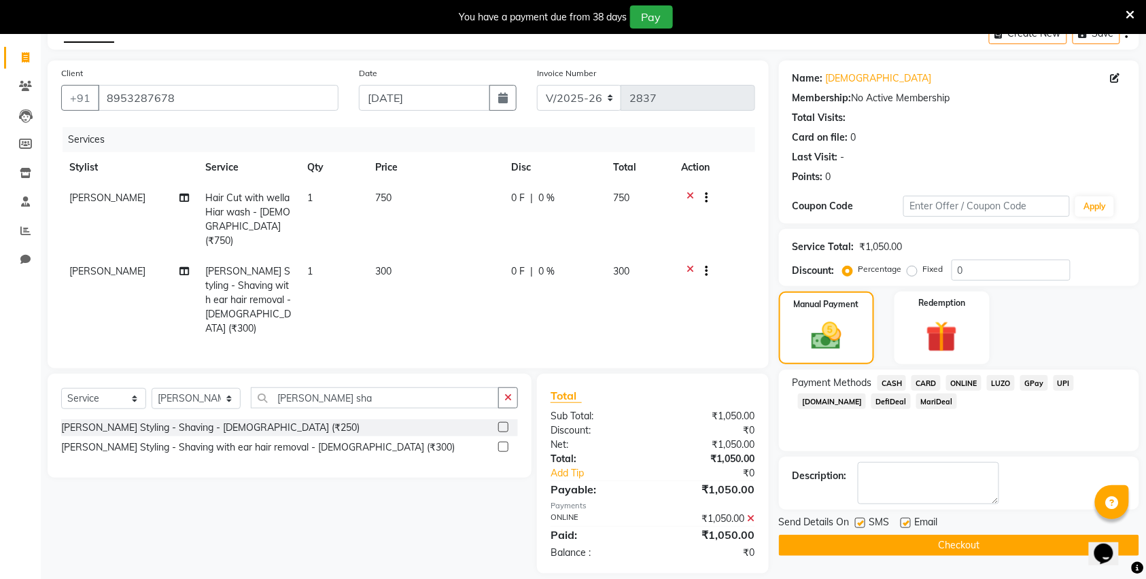
click at [933, 551] on button "Checkout" at bounding box center [959, 545] width 360 height 21
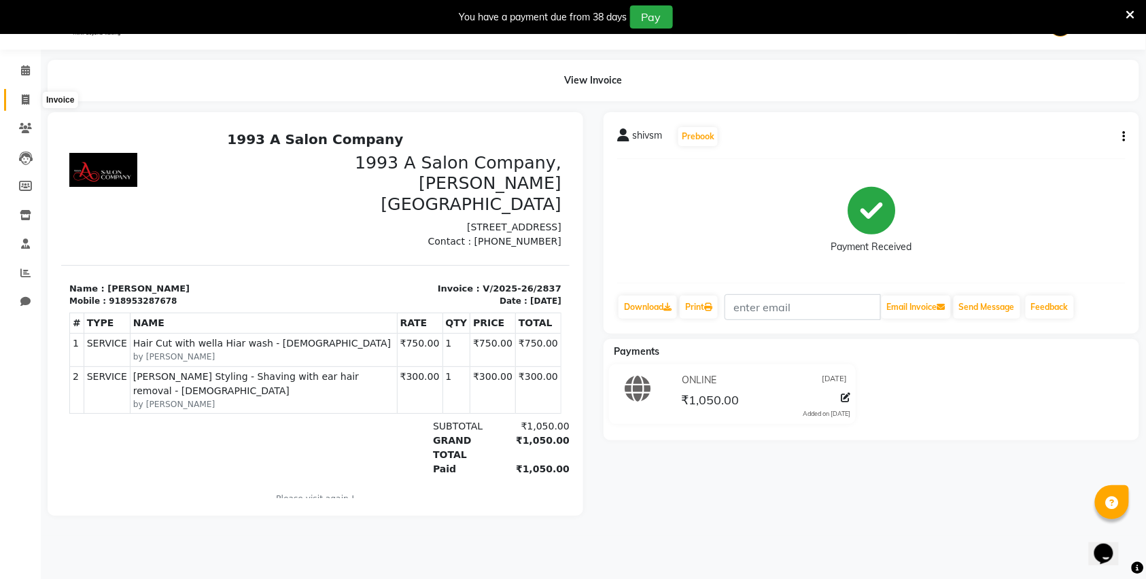
click at [30, 97] on span at bounding box center [26, 100] width 24 height 16
select select "service"
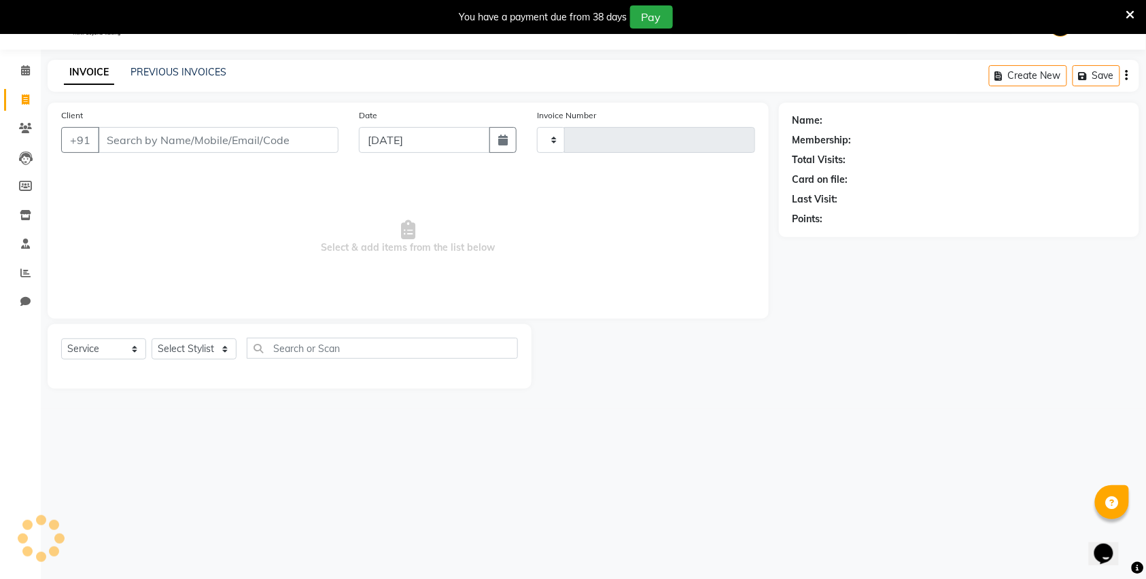
type input "2838"
select select "613"
click at [158, 141] on input "Client" at bounding box center [218, 140] width 241 height 26
click at [151, 148] on input "Client" at bounding box center [218, 140] width 241 height 26
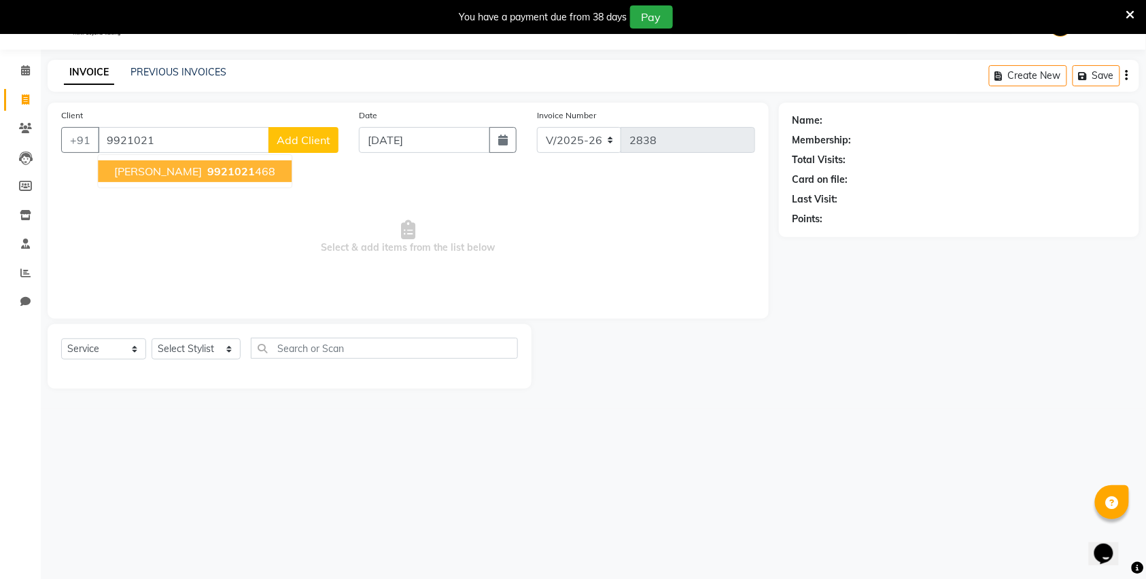
click at [205, 174] on ngb-highlight "9921021 468" at bounding box center [240, 172] width 71 height 14
type input "9921021468"
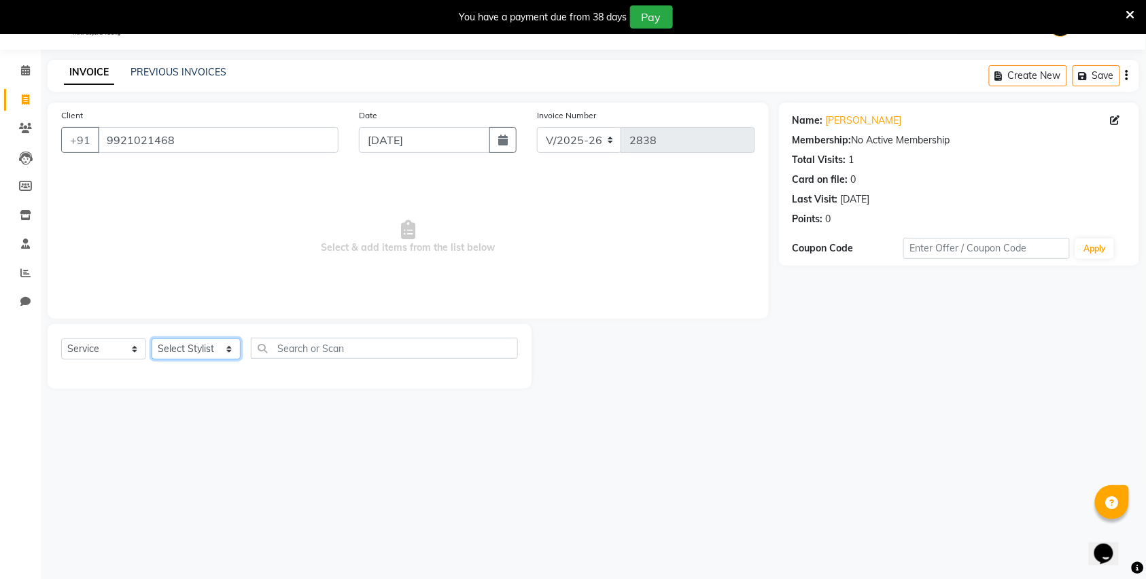
click at [166, 349] on select "Select Stylist Bhagyashri Kaifee Khan Manager Max Ansari Mr Shirish (owner) Pra…" at bounding box center [196, 349] width 89 height 21
select select "57488"
click at [152, 339] on select "Select Stylist Bhagyashri Kaifee Khan Manager Max Ansari Mr Shirish (owner) Pra…" at bounding box center [196, 349] width 89 height 21
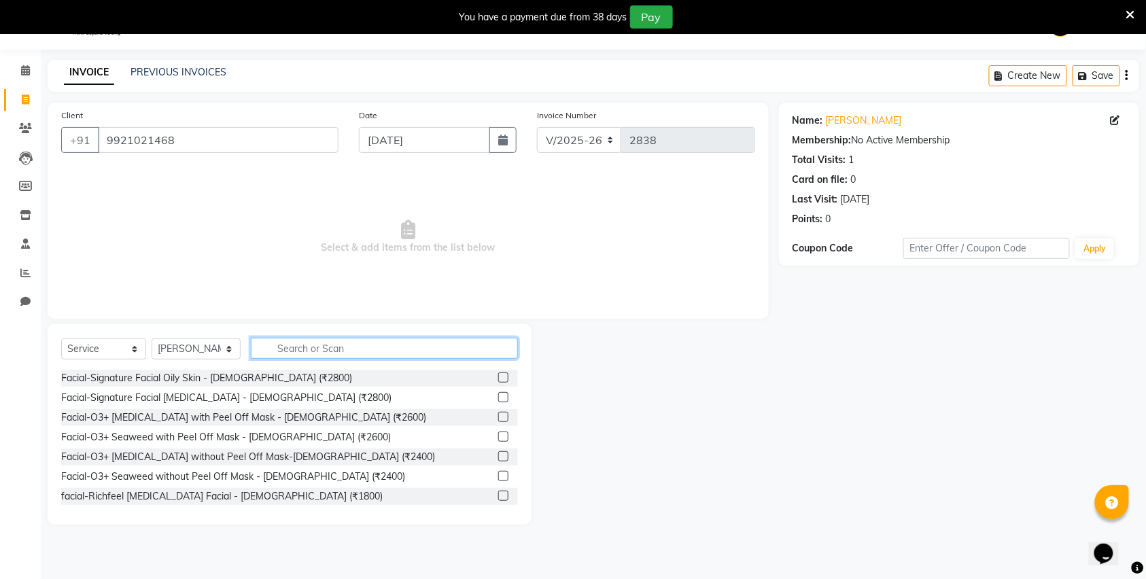
click at [297, 341] on input "text" at bounding box center [384, 348] width 267 height 21
type input "u"
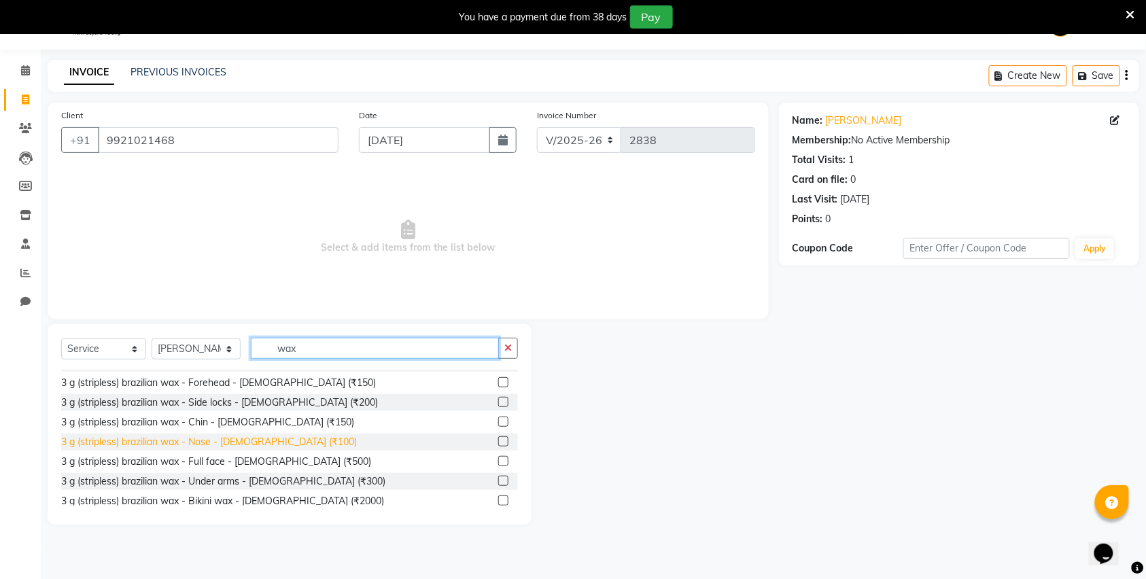
scroll to position [634, 0]
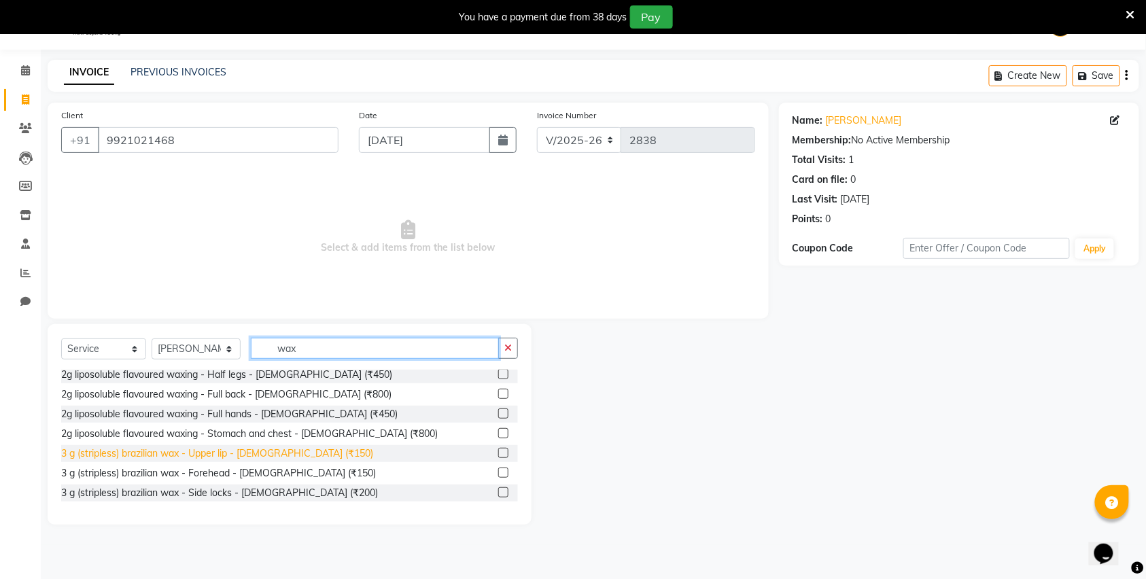
type input "wax"
click at [193, 457] on div "3 g (stripless) brazilian wax - Upper lip - Female (₹150)" at bounding box center [217, 454] width 312 height 14
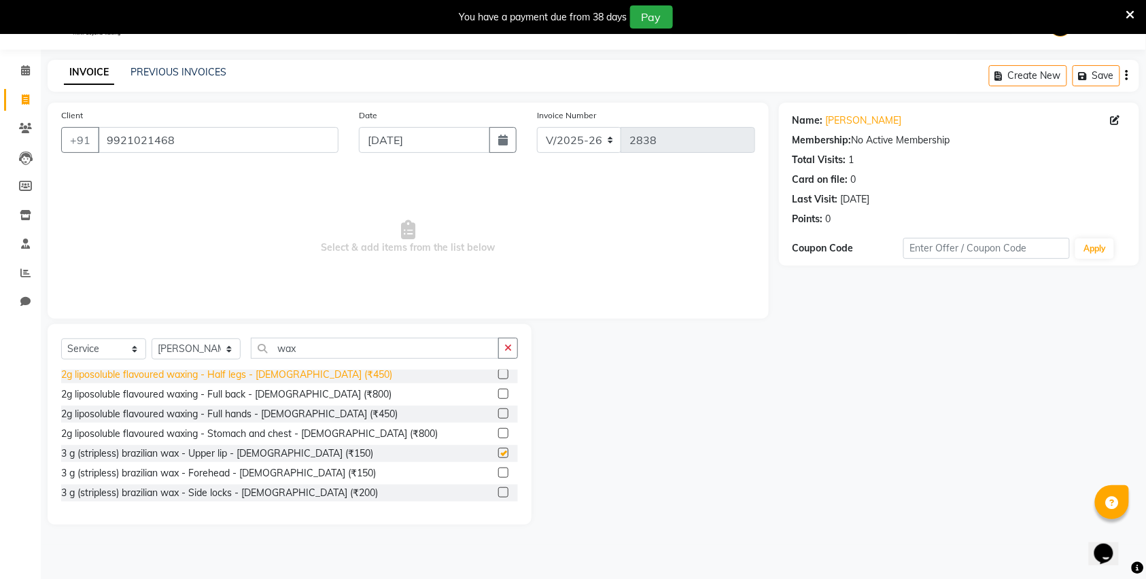
checkbox input "false"
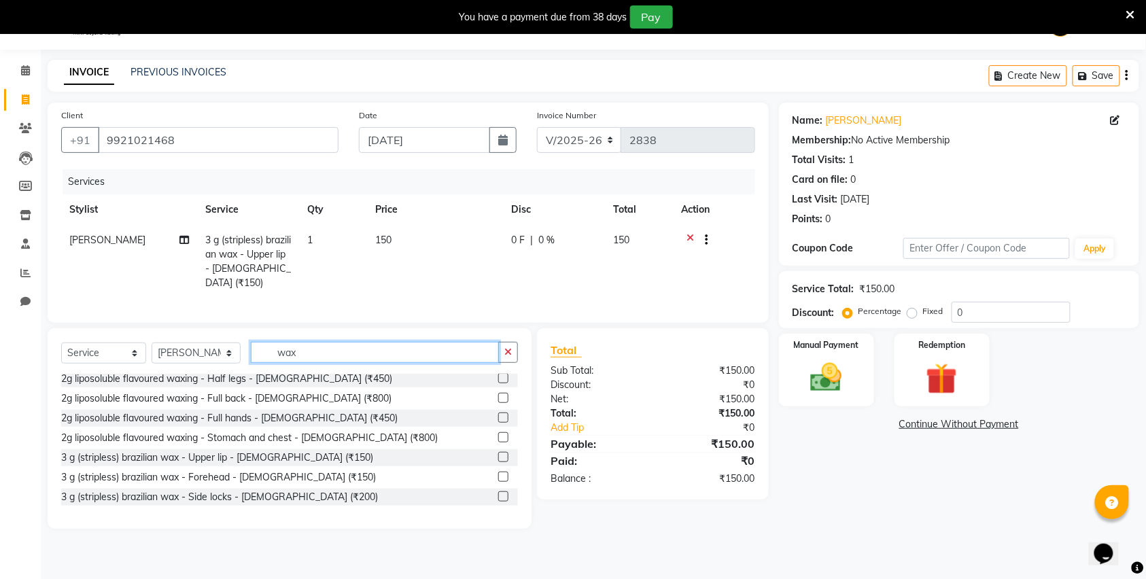
click at [332, 360] on input "wax" at bounding box center [375, 352] width 248 height 21
type input "w"
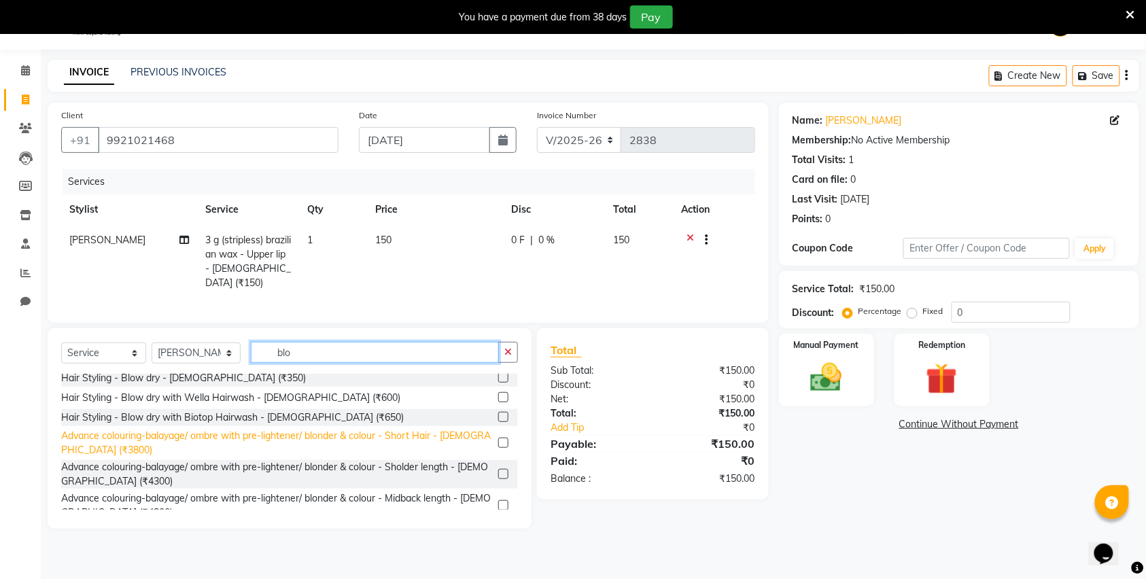
scroll to position [0, 0]
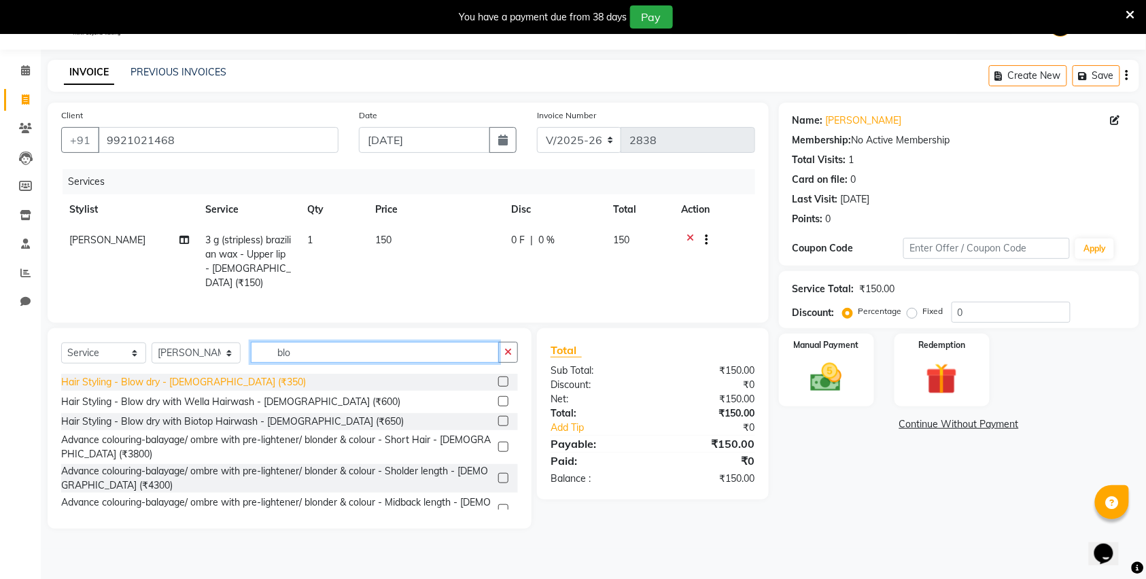
type input "blo"
click at [158, 379] on div "Hair Styling - Blow dry - Female (₹350)" at bounding box center [183, 382] width 245 height 14
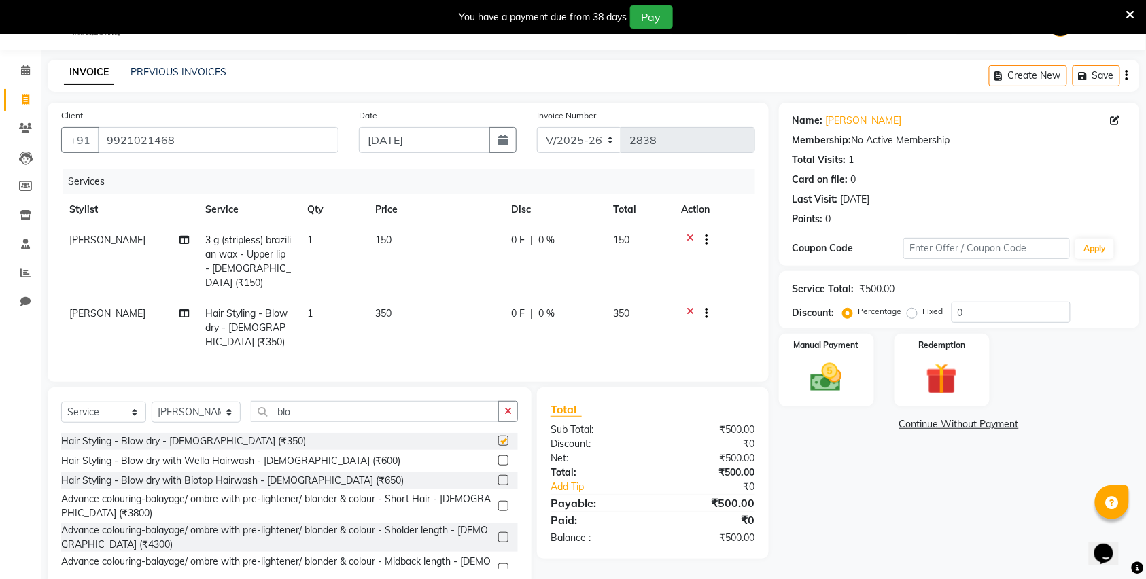
checkbox input "false"
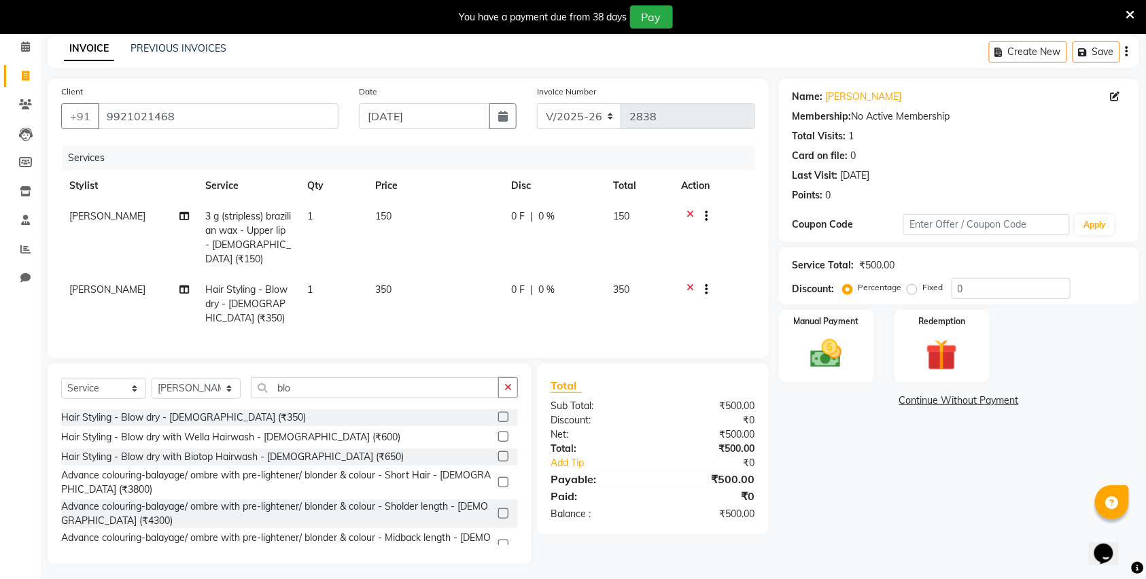
scroll to position [63, 0]
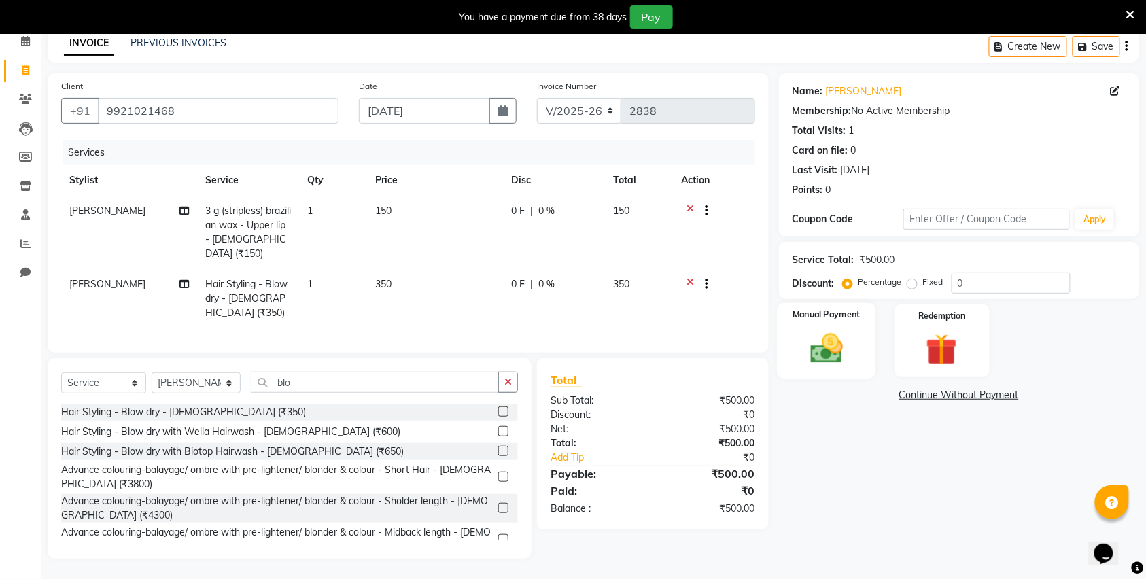
click at [823, 363] on img at bounding box center [826, 348] width 53 height 37
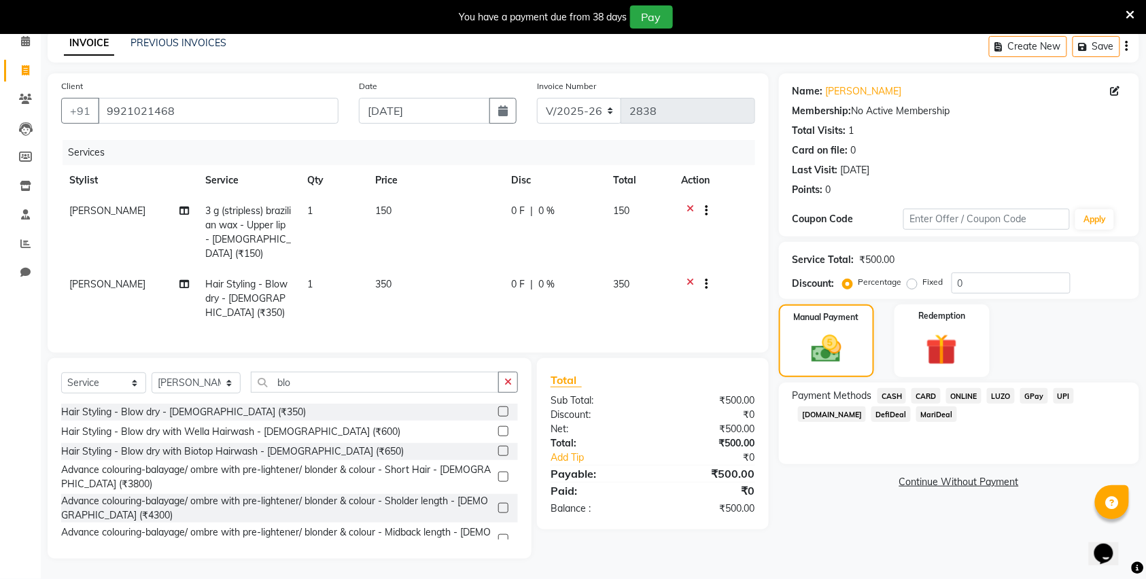
click at [891, 400] on span "CASH" at bounding box center [892, 396] width 29 height 16
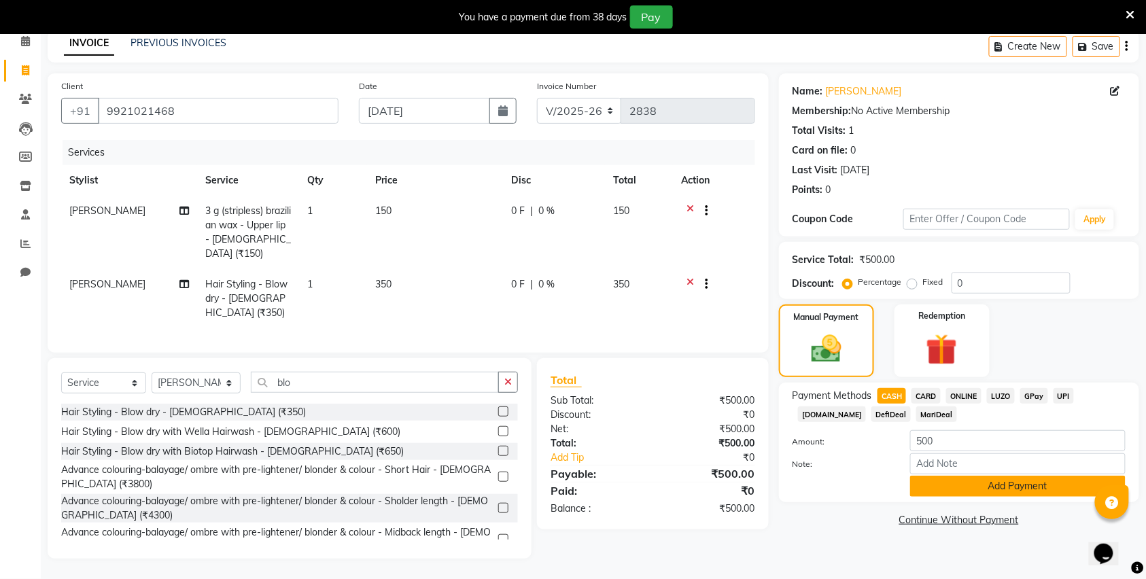
click at [953, 481] on button "Add Payment" at bounding box center [1018, 486] width 216 height 21
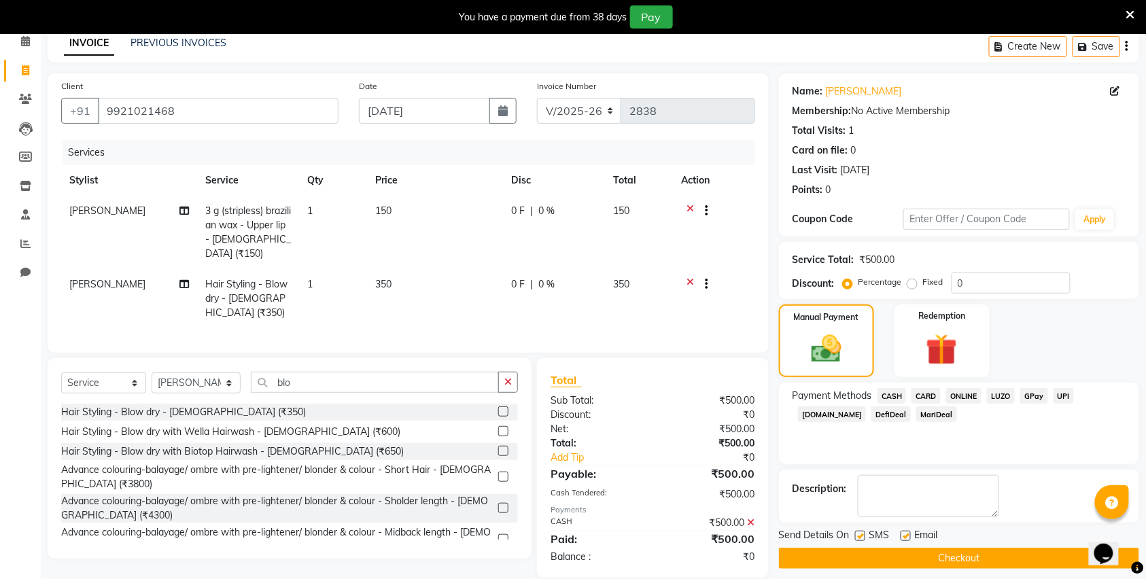
click at [857, 563] on button "Checkout" at bounding box center [959, 558] width 360 height 21
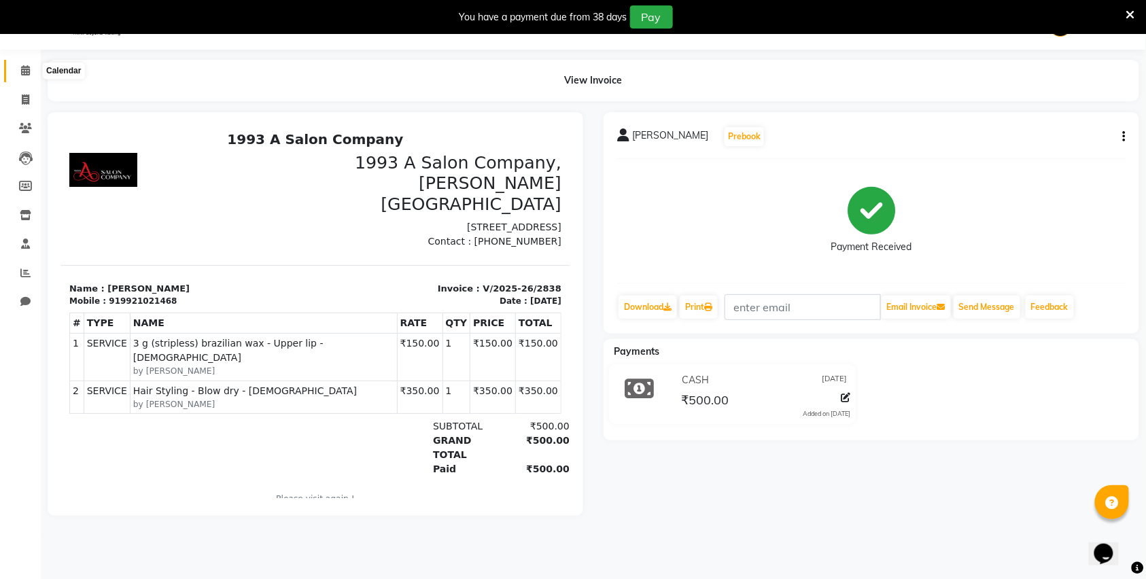
click at [29, 72] on icon at bounding box center [25, 70] width 9 height 10
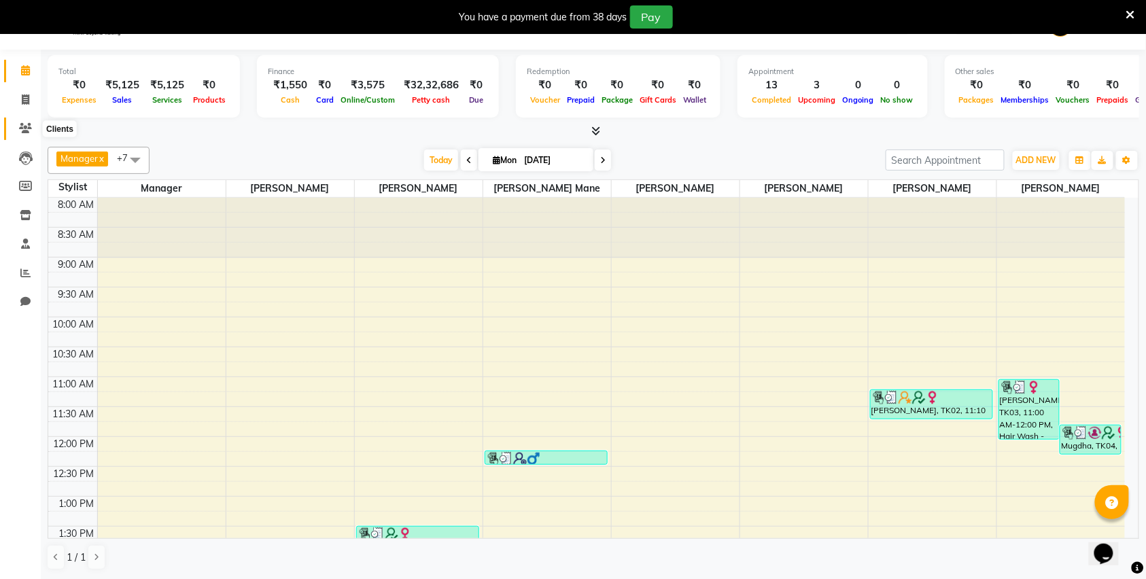
click at [19, 129] on icon at bounding box center [25, 128] width 13 height 10
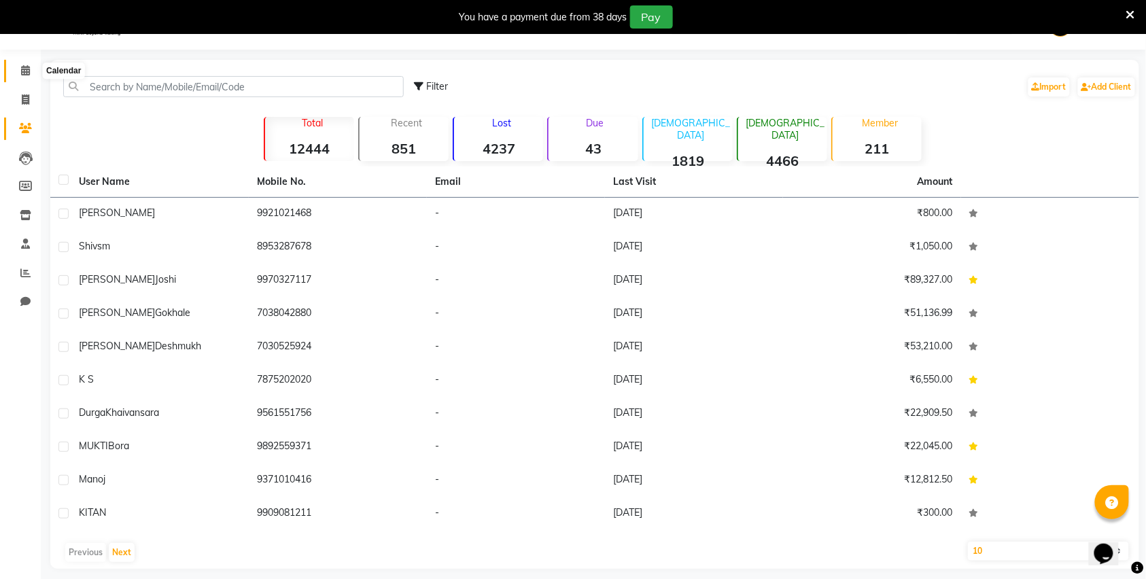
click at [24, 74] on icon at bounding box center [25, 70] width 9 height 10
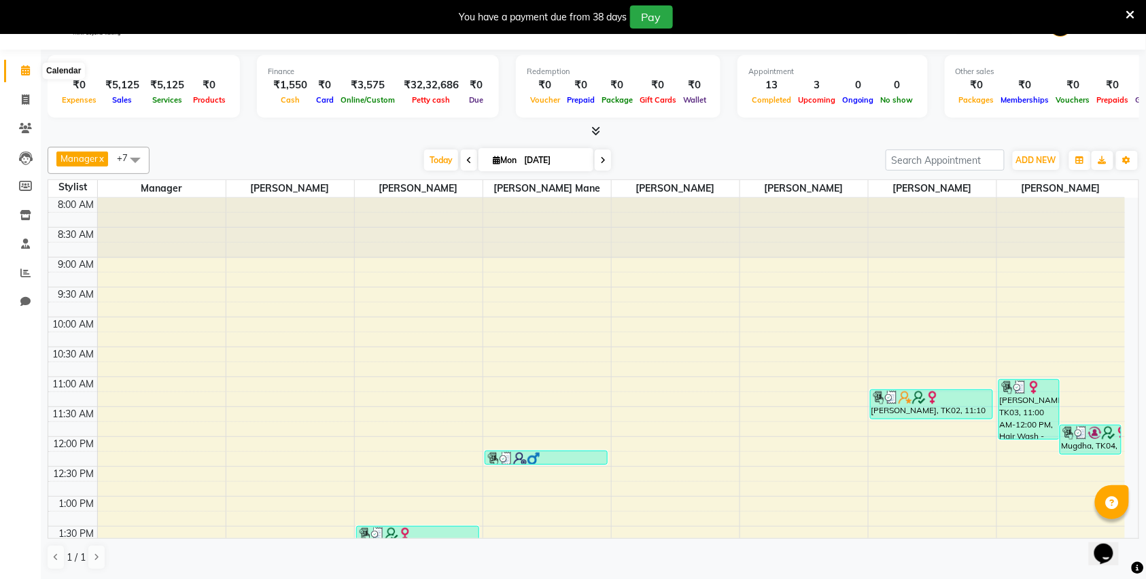
click at [30, 75] on span at bounding box center [26, 71] width 24 height 16
click at [24, 101] on icon at bounding box center [25, 100] width 7 height 10
select select "service"
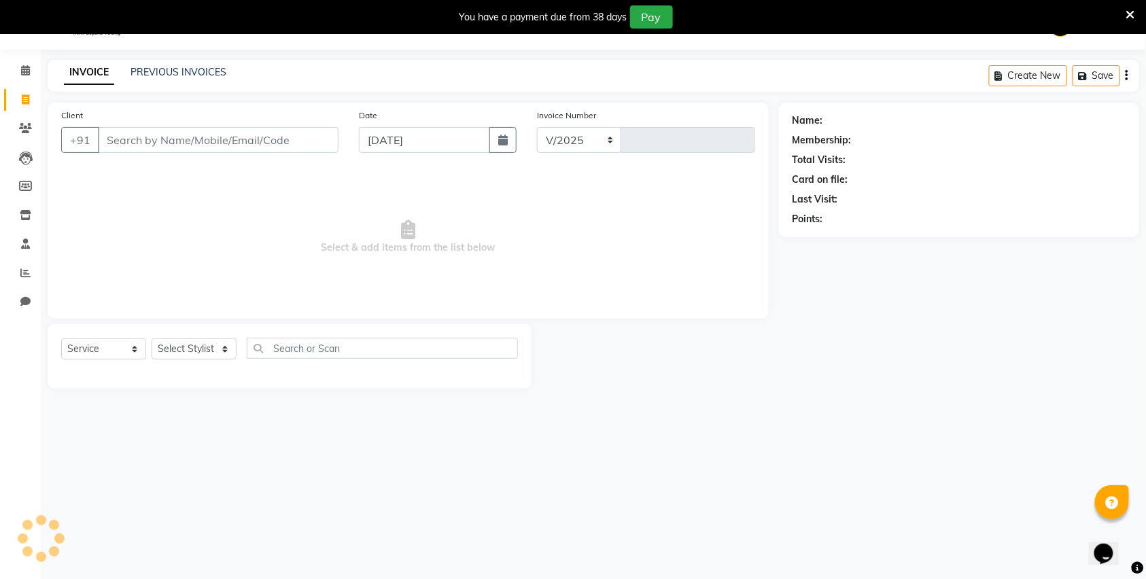
select select "613"
type input "2839"
click at [188, 127] on input "Client" at bounding box center [218, 140] width 241 height 26
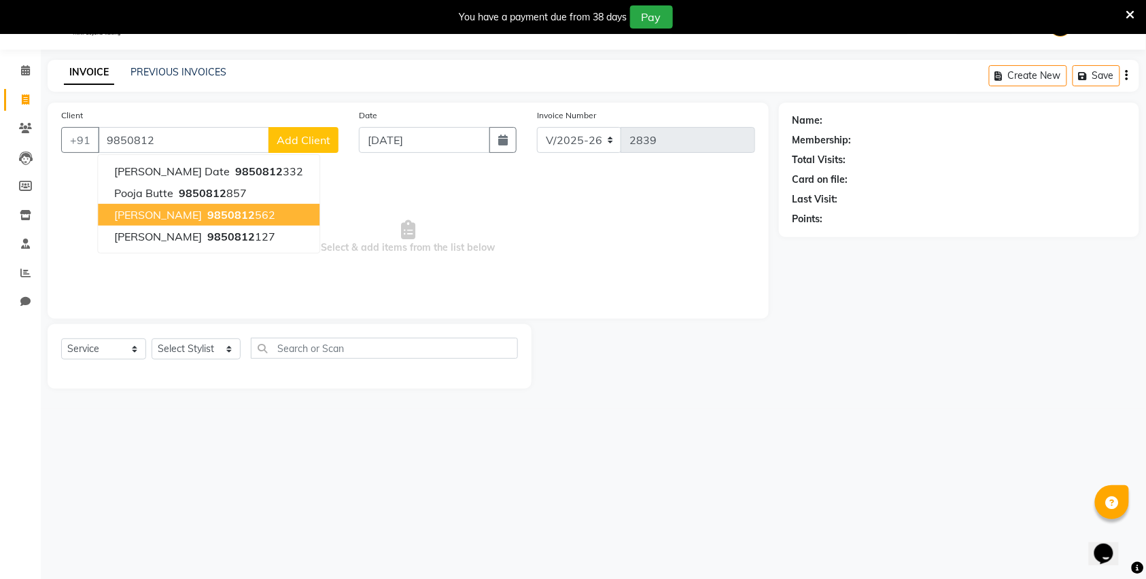
click at [146, 220] on span "Aniketa Kulkani" at bounding box center [158, 215] width 88 height 14
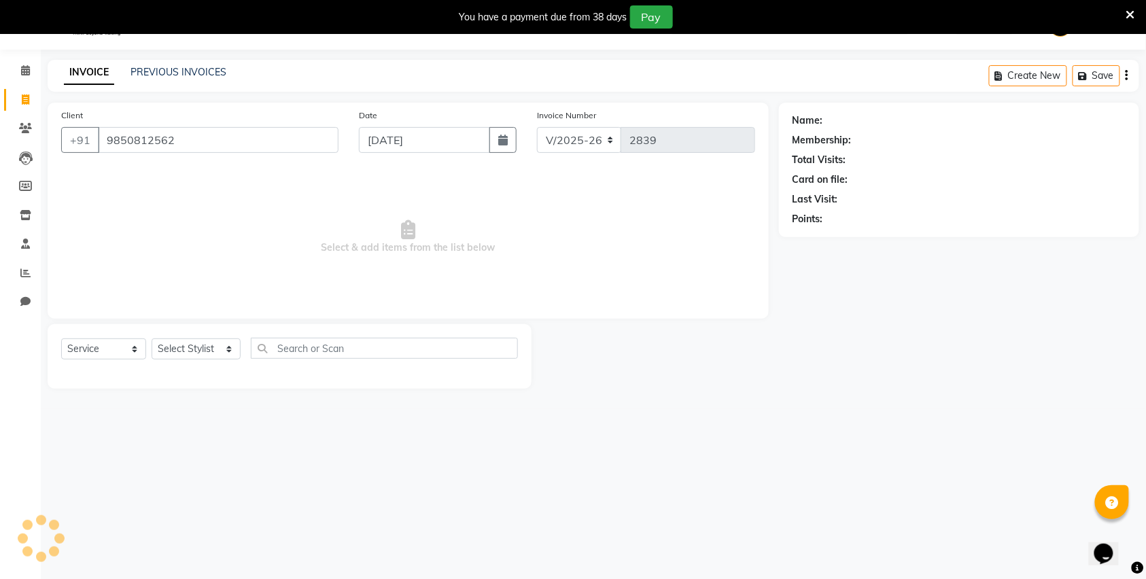
type input "9850812562"
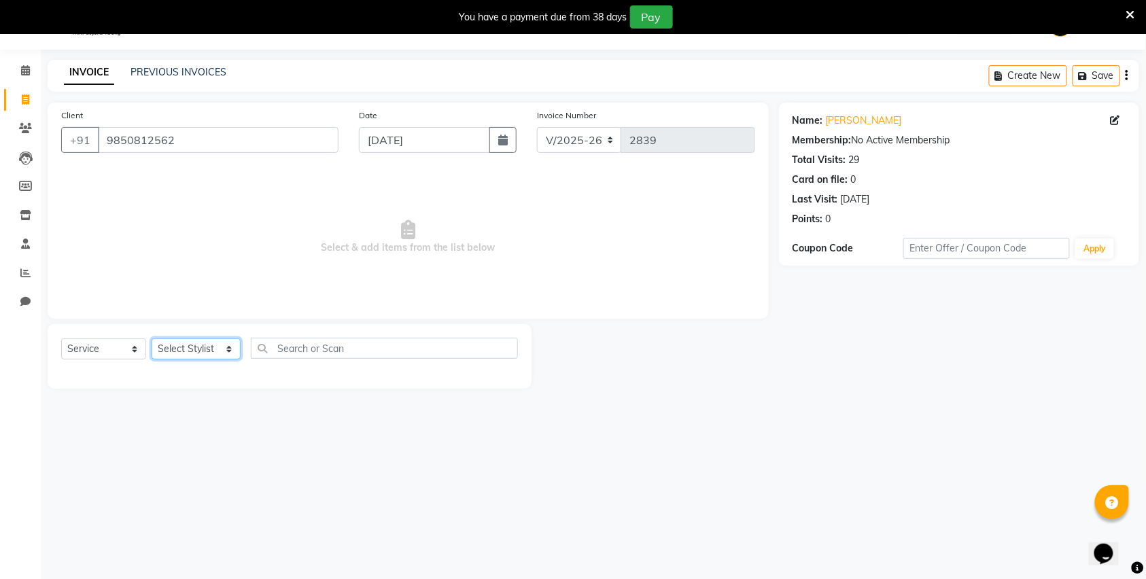
click at [181, 345] on select "Select Stylist [PERSON_NAME] Manager [PERSON_NAME] Mr [PERSON_NAME] (owner) [PE…" at bounding box center [196, 349] width 89 height 21
select select "86235"
click at [152, 339] on select "Select Stylist [PERSON_NAME] Manager [PERSON_NAME] Mr [PERSON_NAME] (owner) [PE…" at bounding box center [196, 349] width 89 height 21
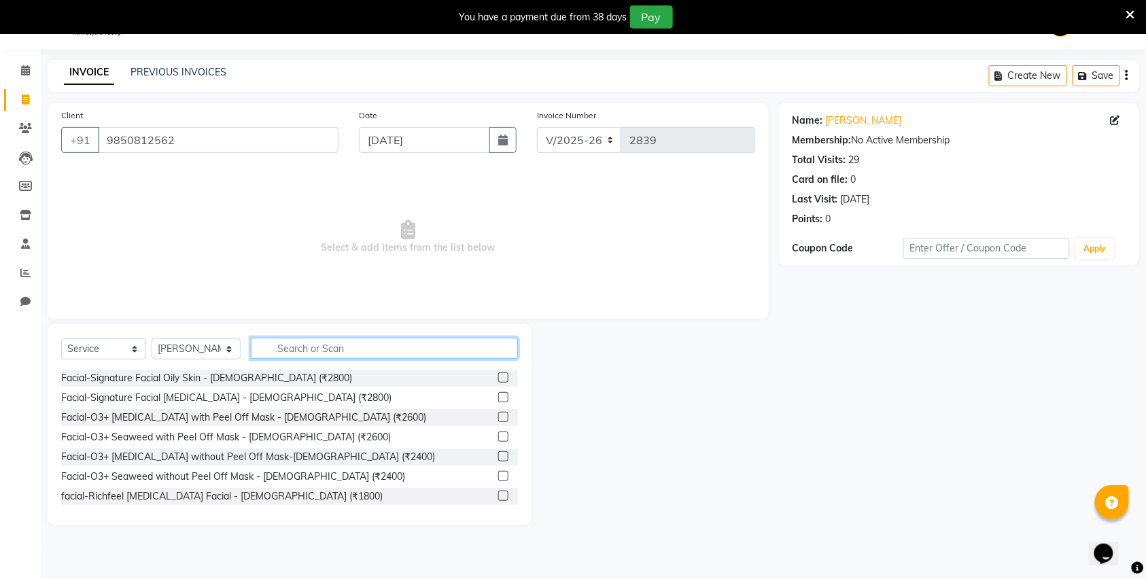
click at [349, 344] on input "text" at bounding box center [384, 348] width 267 height 21
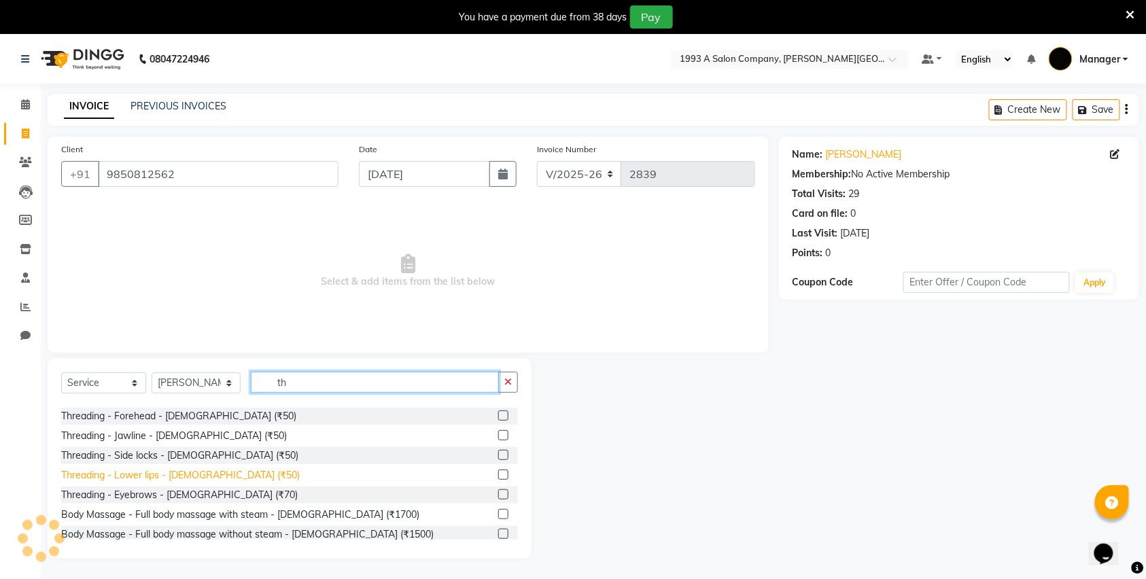
scroll to position [181, 0]
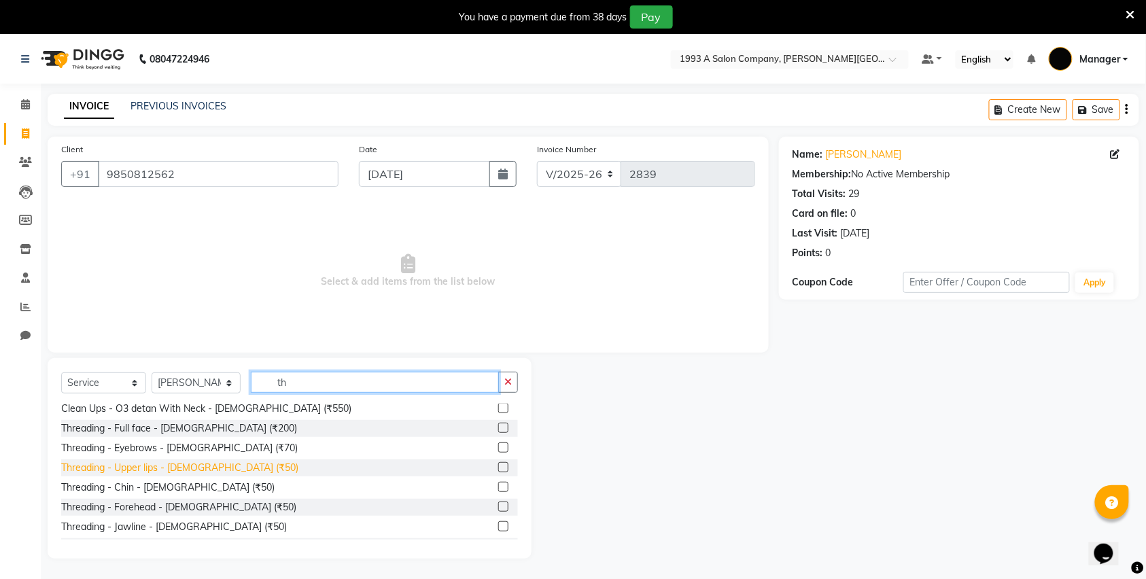
type input "th"
click at [167, 473] on div "Threading - Upper lips - [DEMOGRAPHIC_DATA] (₹50)" at bounding box center [179, 468] width 237 height 14
checkbox input "false"
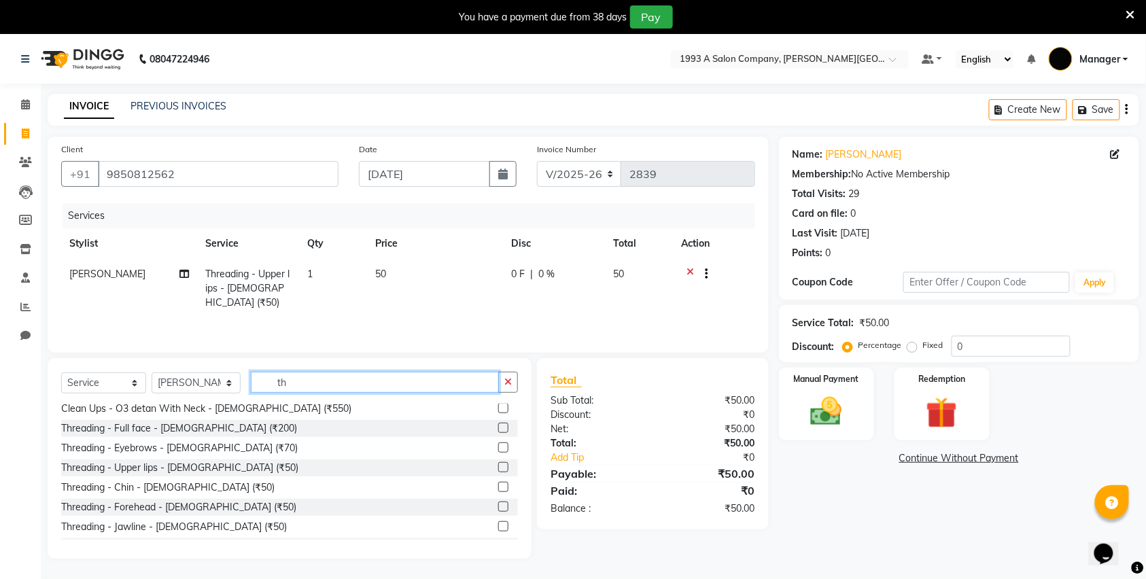
click at [352, 373] on input "th" at bounding box center [375, 382] width 248 height 21
click at [825, 409] on img at bounding box center [826, 411] width 53 height 37
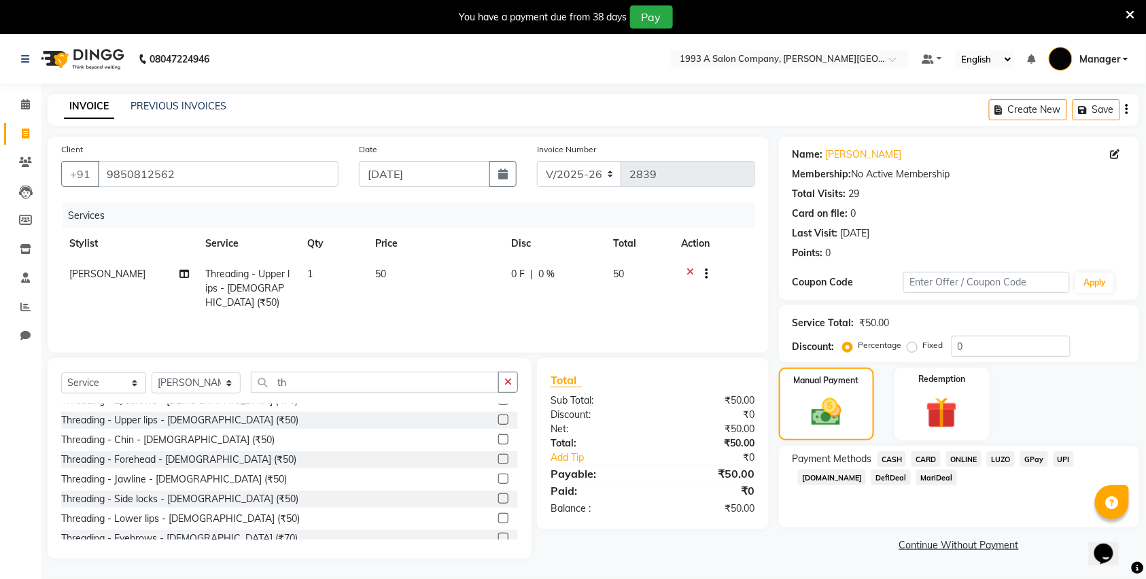
scroll to position [272, 0]
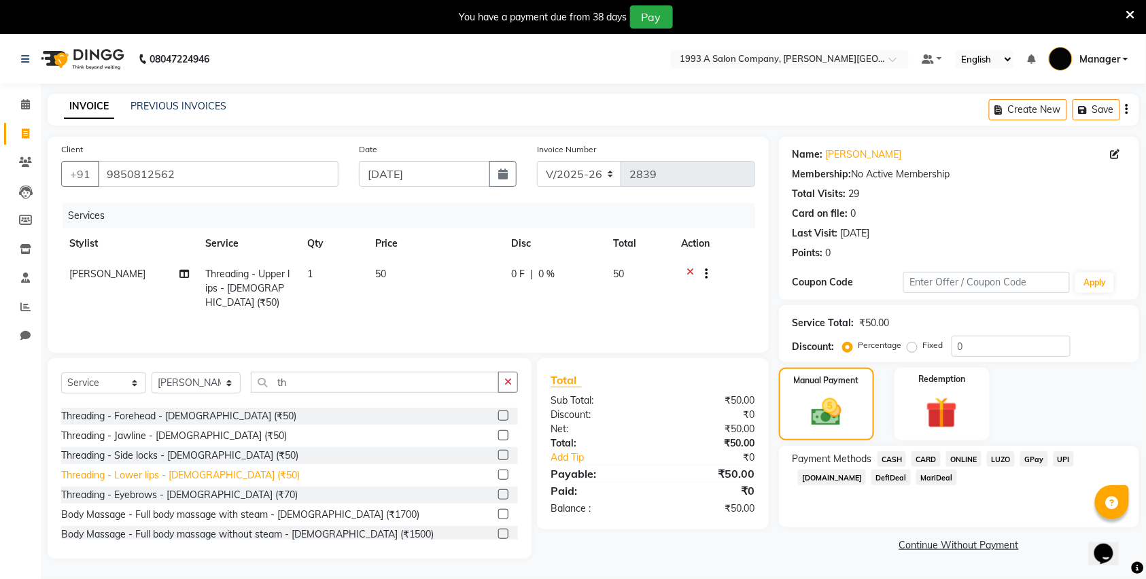
click at [148, 477] on div "Threading - Lower lips - Female (₹50)" at bounding box center [180, 475] width 239 height 14
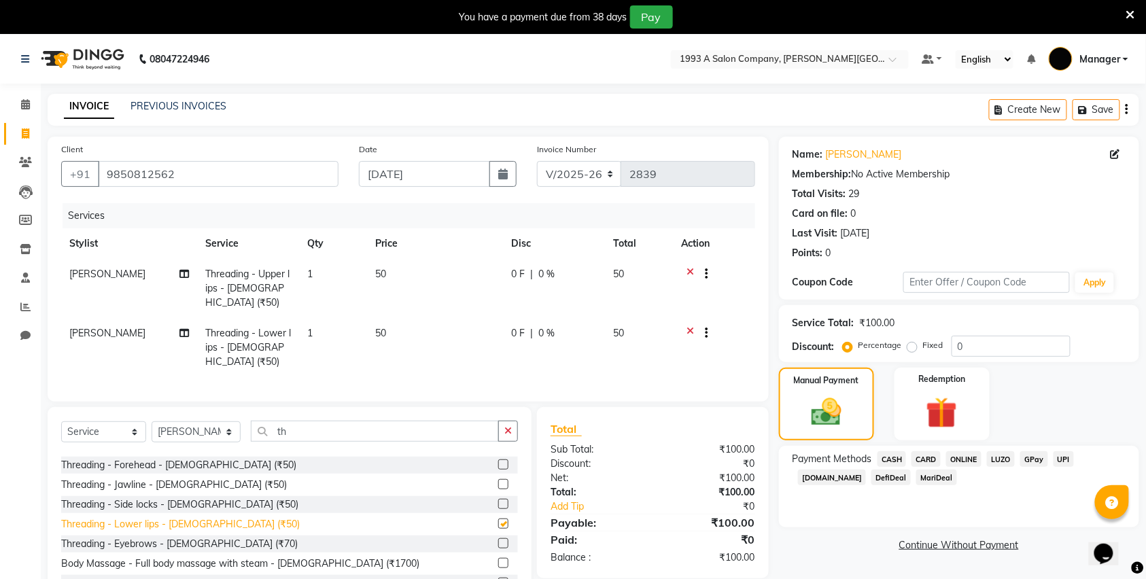
checkbox input "false"
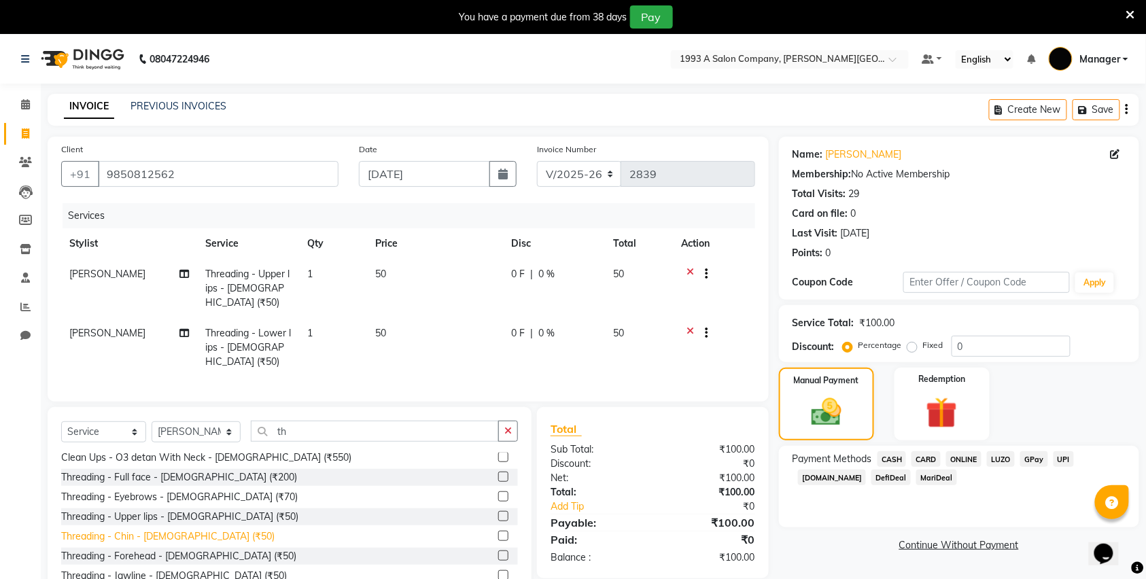
click at [154, 530] on div "Threading - Chin - Female (₹50)" at bounding box center [167, 537] width 213 height 14
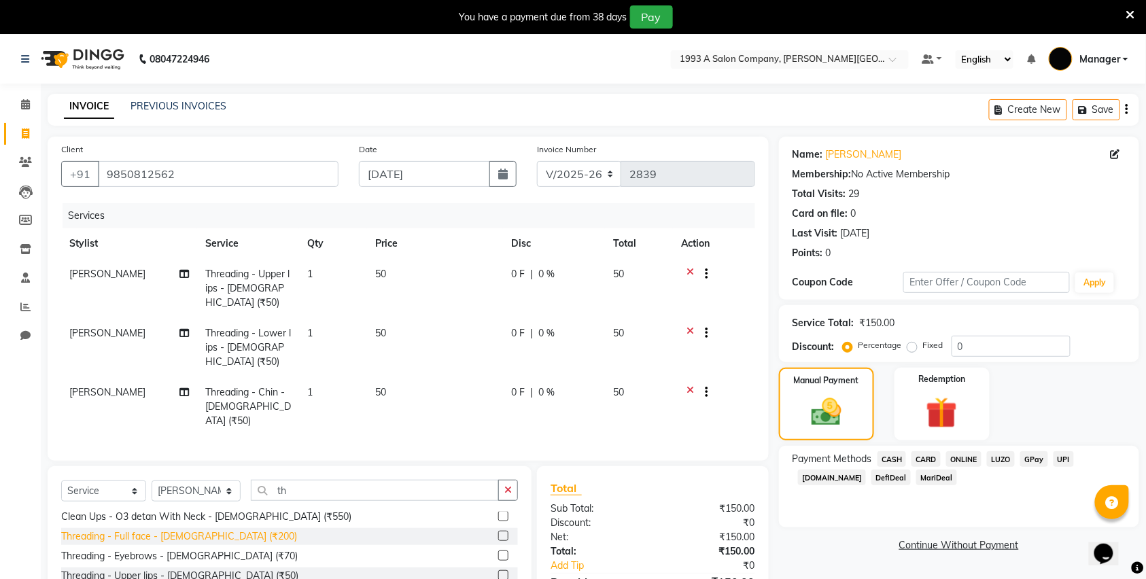
checkbox input "false"
click at [906, 180] on div "Membership: No Active Membership" at bounding box center [959, 174] width 333 height 14
click at [853, 153] on link "Aniketa Kulkani" at bounding box center [864, 155] width 76 height 14
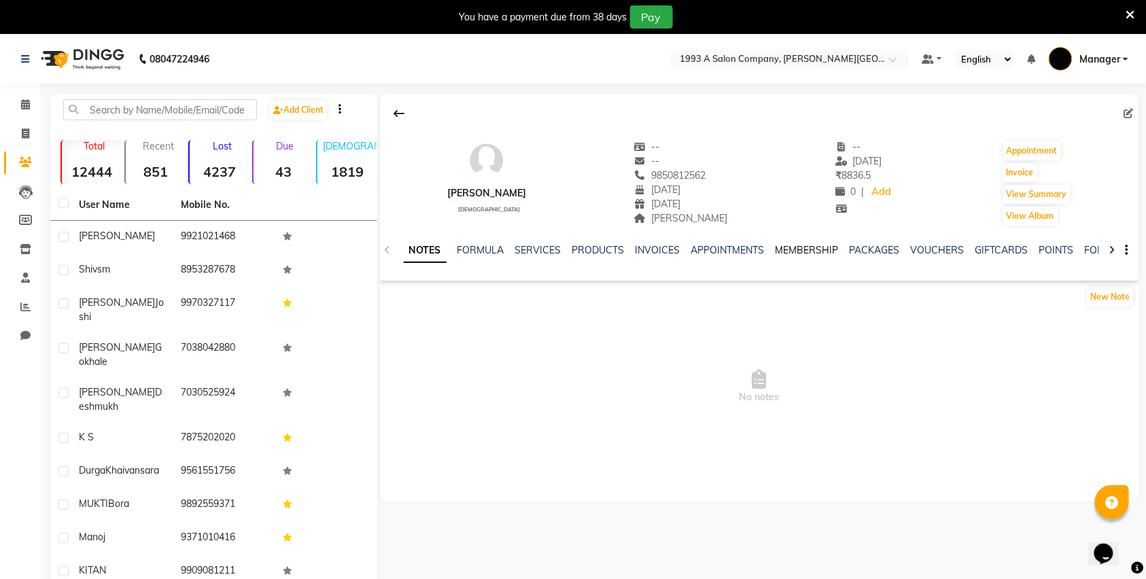
click at [796, 251] on link "MEMBERSHIP" at bounding box center [807, 250] width 63 height 12
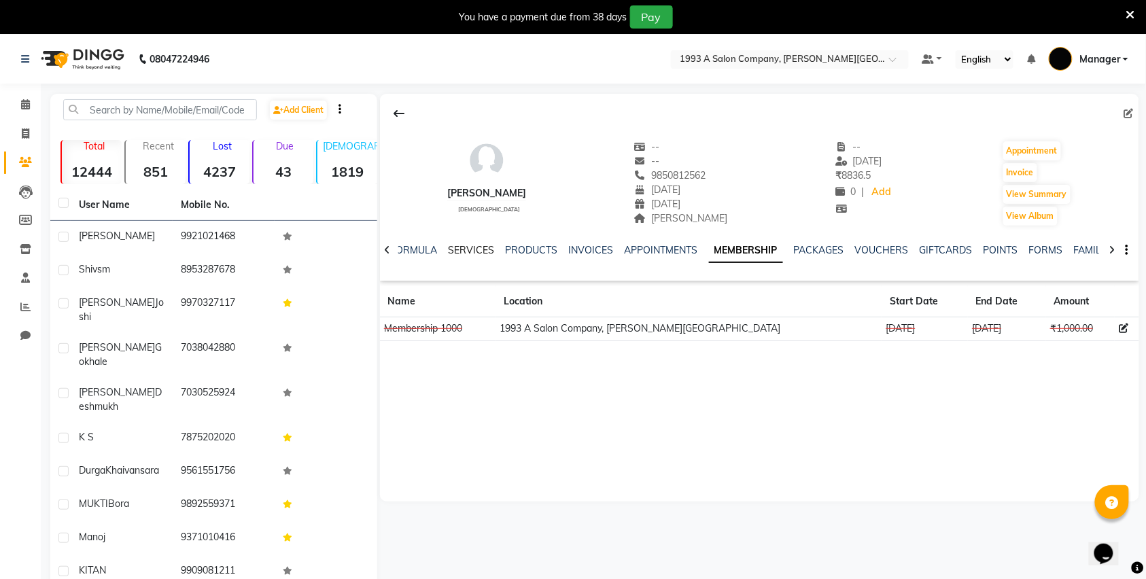
click at [464, 254] on link "SERVICES" at bounding box center [472, 250] width 46 height 12
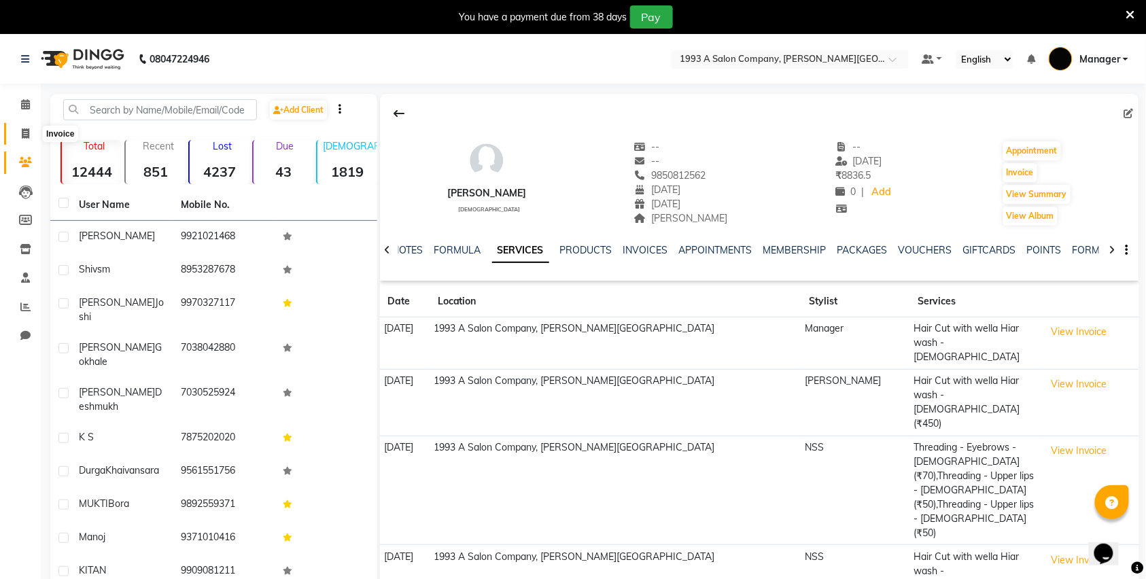
click at [25, 135] on icon at bounding box center [25, 134] width 7 height 10
select select "service"
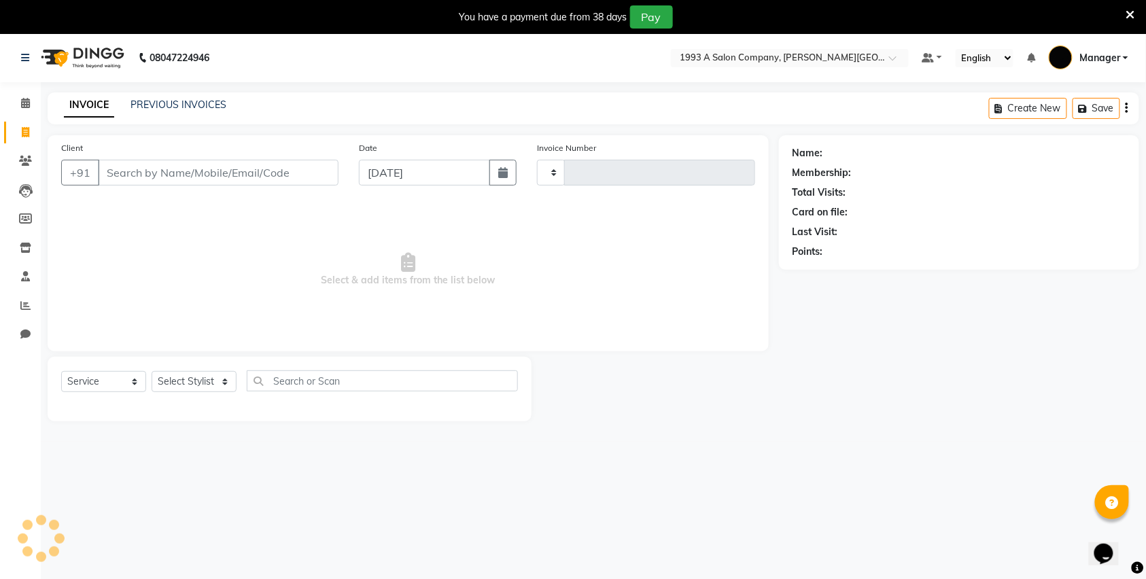
scroll to position [34, 0]
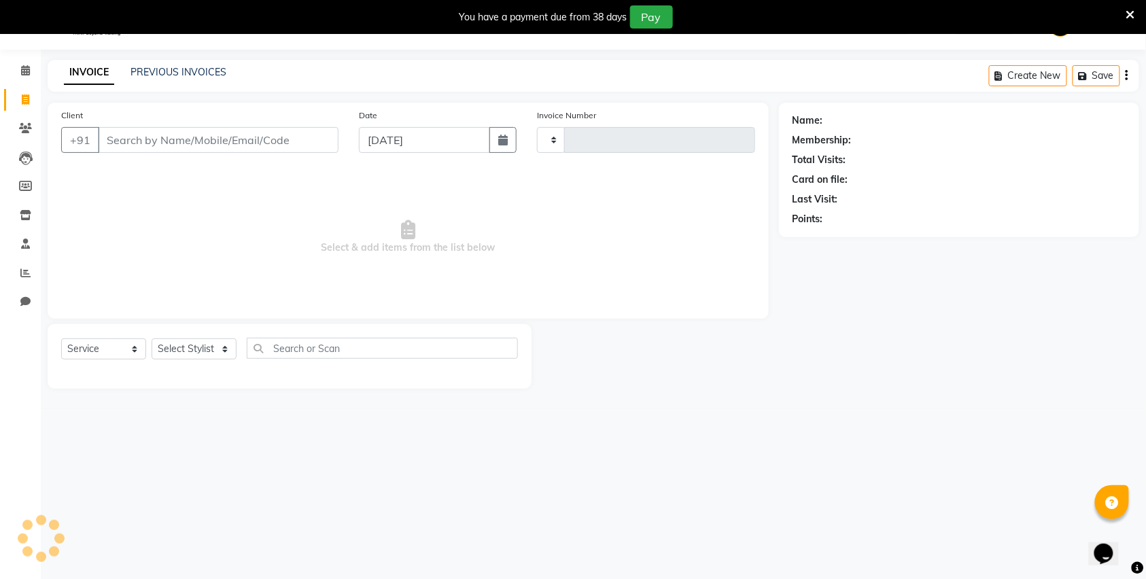
type input "2839"
select select "613"
click at [175, 146] on input "Client" at bounding box center [218, 140] width 241 height 26
click at [166, 137] on input "Client" at bounding box center [218, 140] width 241 height 26
click at [26, 69] on icon at bounding box center [25, 70] width 9 height 10
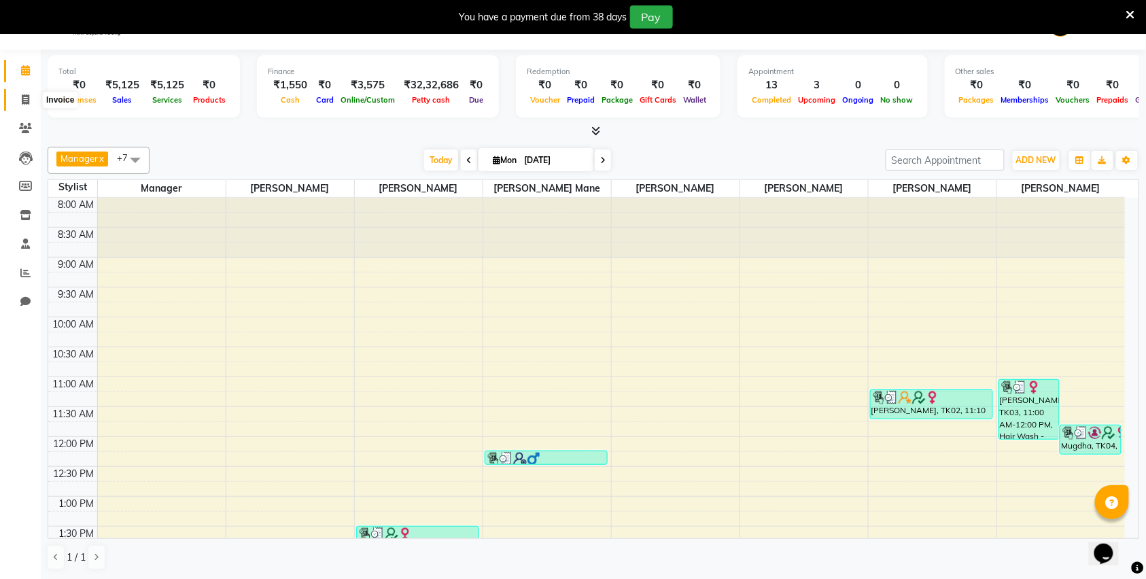
click at [27, 99] on icon at bounding box center [25, 100] width 7 height 10
select select "service"
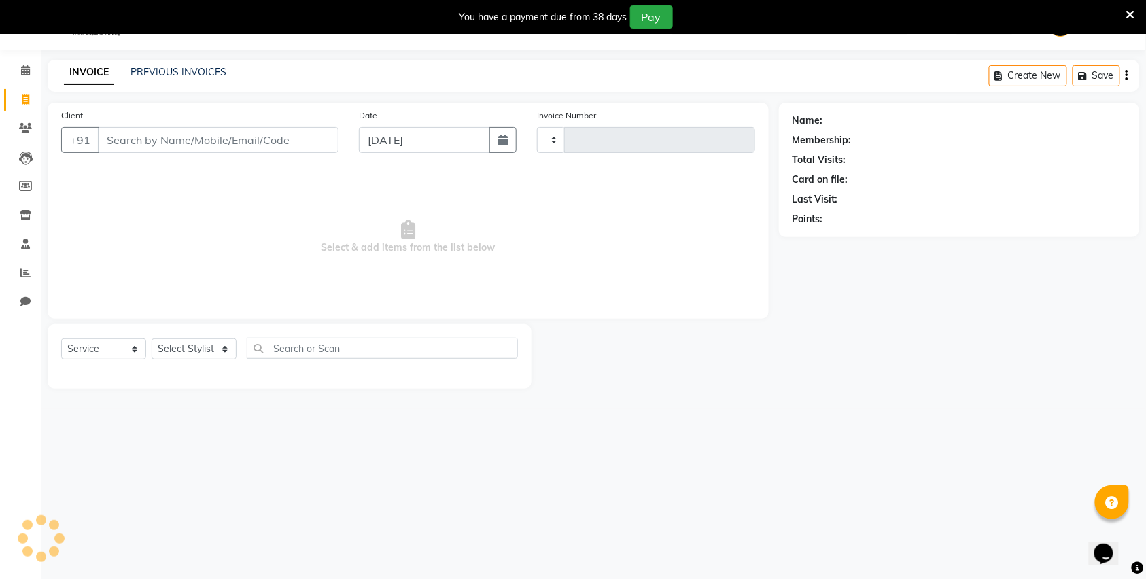
type input "2839"
select select "613"
click at [199, 139] on input "Client" at bounding box center [218, 140] width 241 height 26
click at [154, 145] on input "Client" at bounding box center [218, 140] width 241 height 26
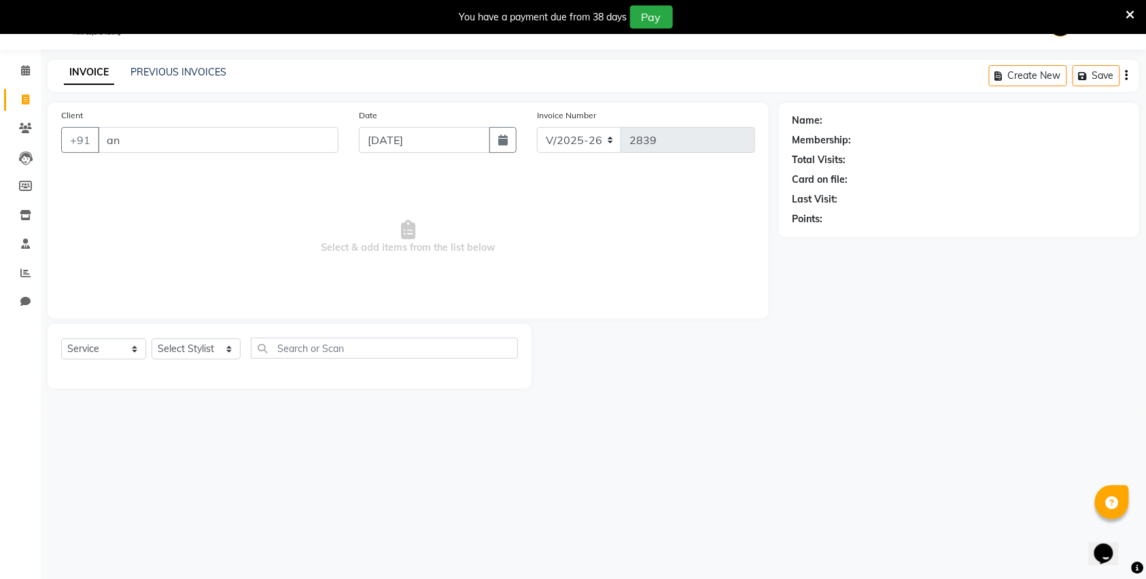
type input "a"
click at [156, 139] on input "Client" at bounding box center [218, 140] width 241 height 26
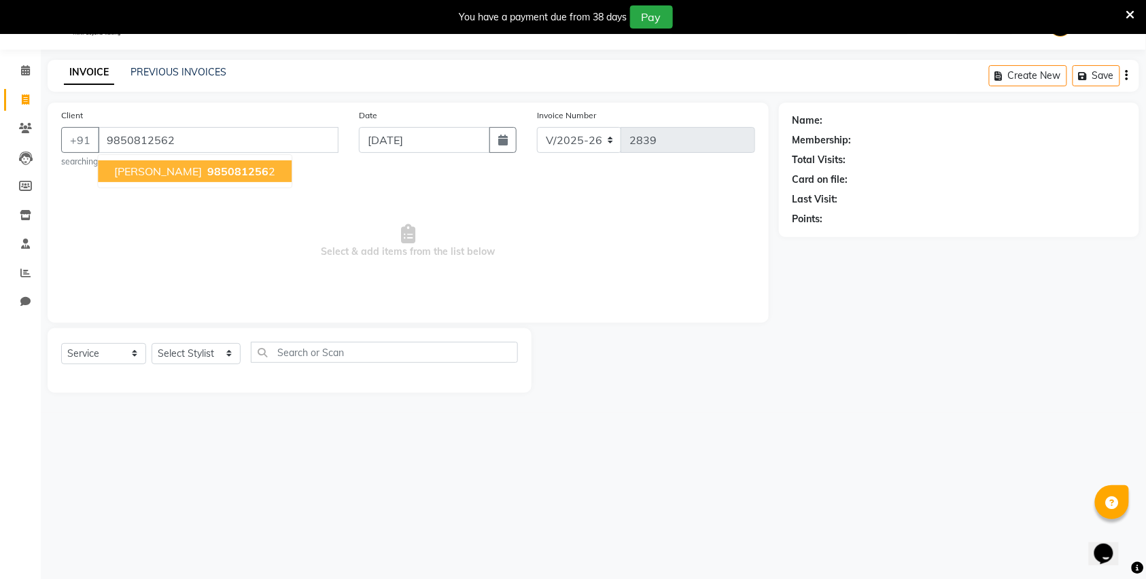
type input "9850812562"
click at [223, 173] on span "985081256" at bounding box center [237, 172] width 61 height 14
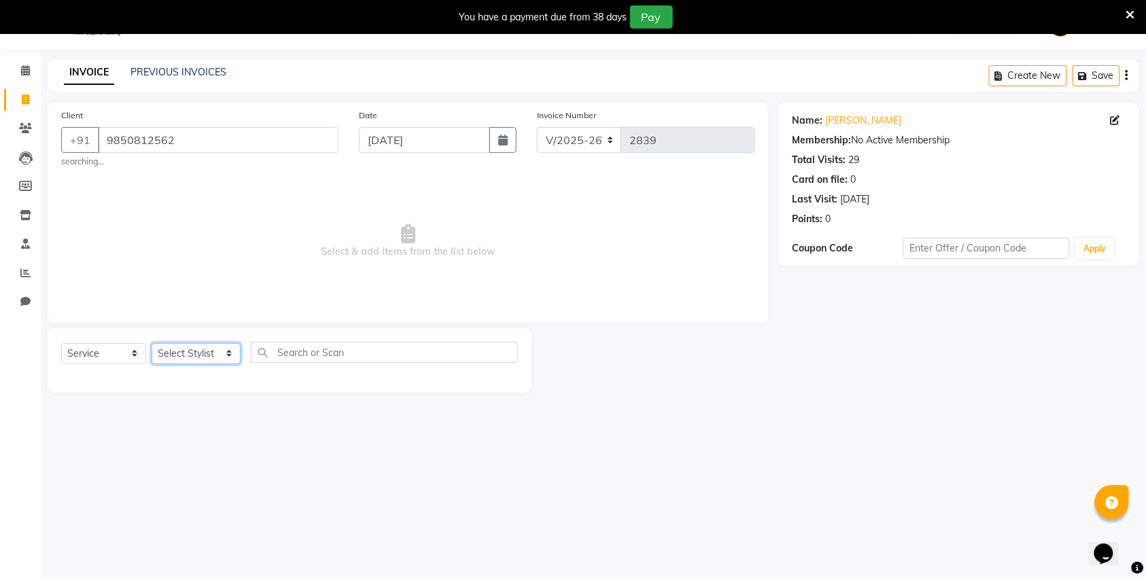
click at [192, 357] on select "Select Stylist [PERSON_NAME] Manager [PERSON_NAME] Mr [PERSON_NAME] (owner) [PE…" at bounding box center [196, 353] width 89 height 21
select select "86235"
click at [152, 343] on select "Select Stylist [PERSON_NAME] Manager [PERSON_NAME] Mr [PERSON_NAME] (owner) [PE…" at bounding box center [196, 353] width 89 height 21
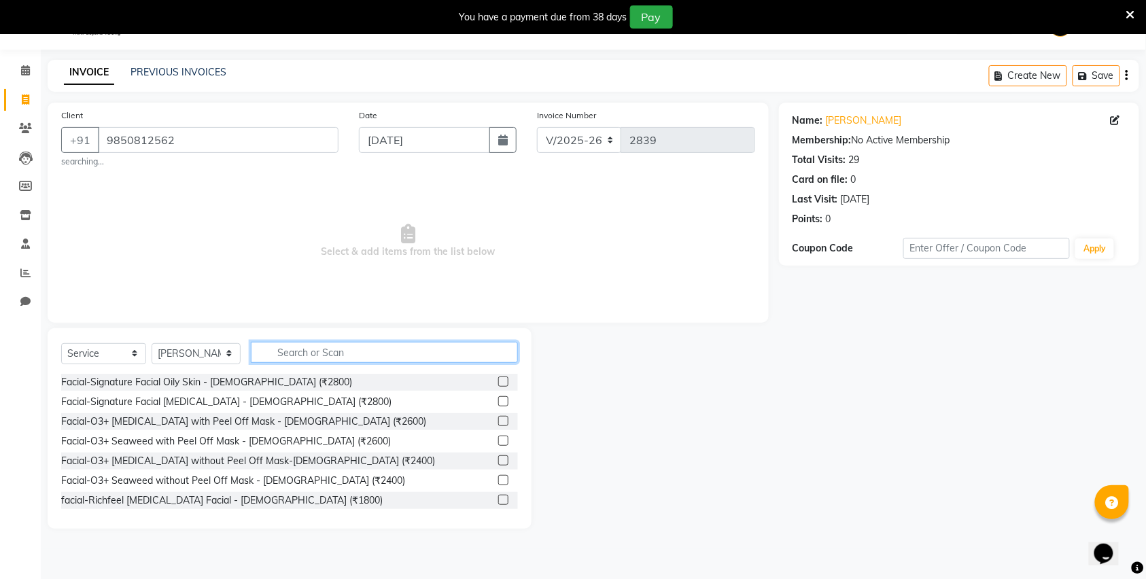
click at [356, 356] on input "text" at bounding box center [384, 352] width 267 height 21
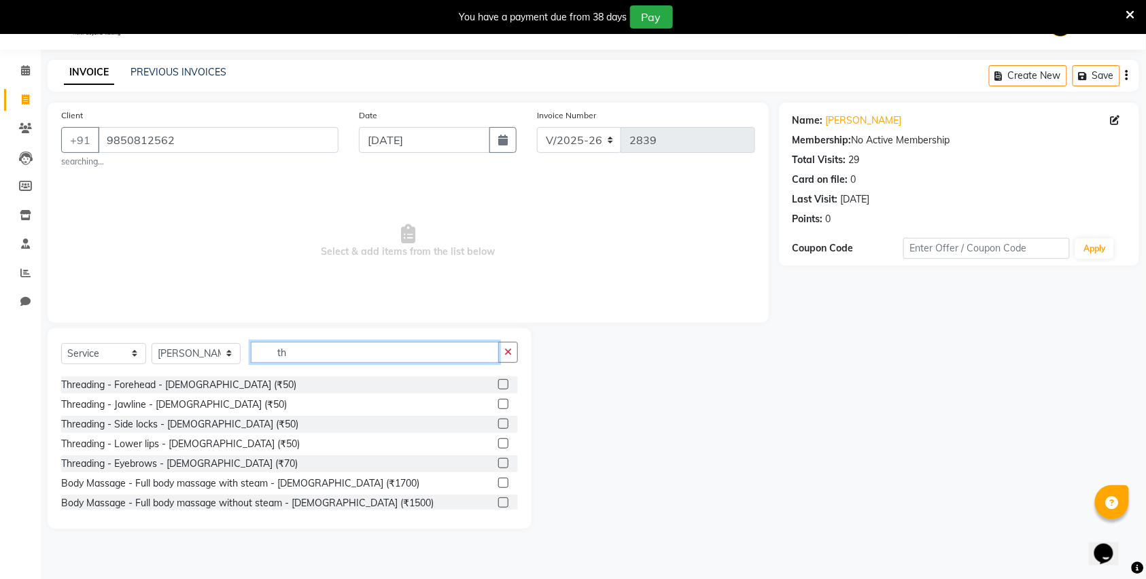
scroll to position [216, 0]
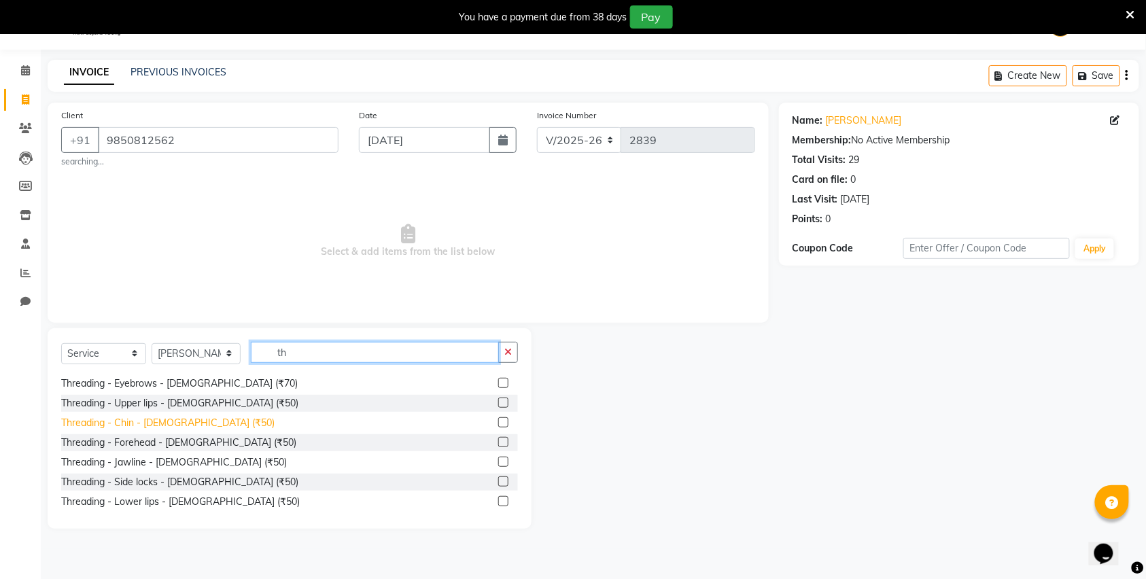
type input "th"
click at [147, 420] on div "Threading - Chin - [DEMOGRAPHIC_DATA] (₹50)" at bounding box center [167, 423] width 213 height 14
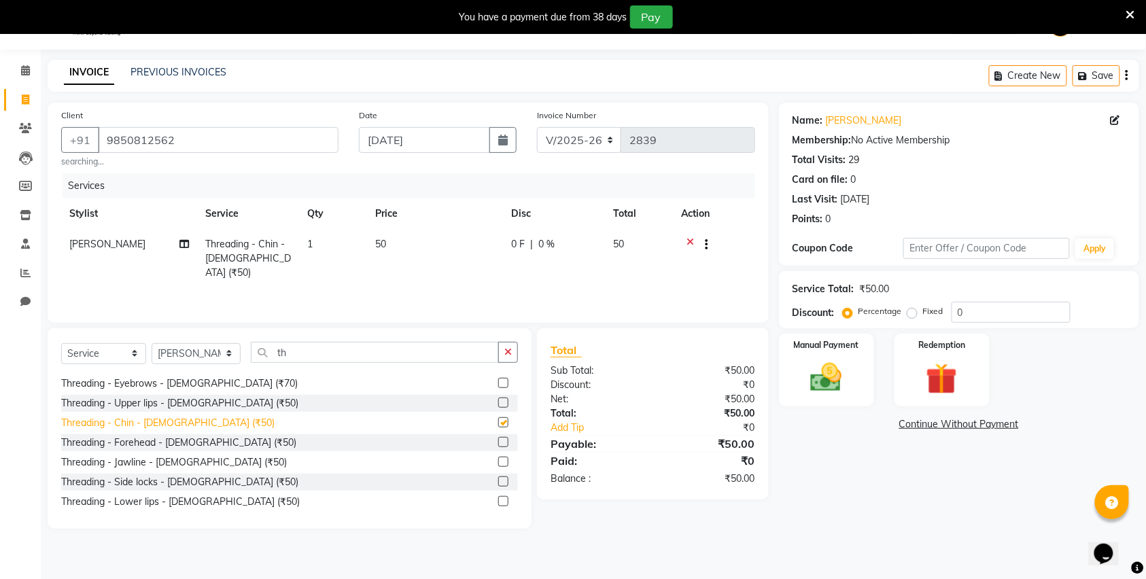
checkbox input "false"
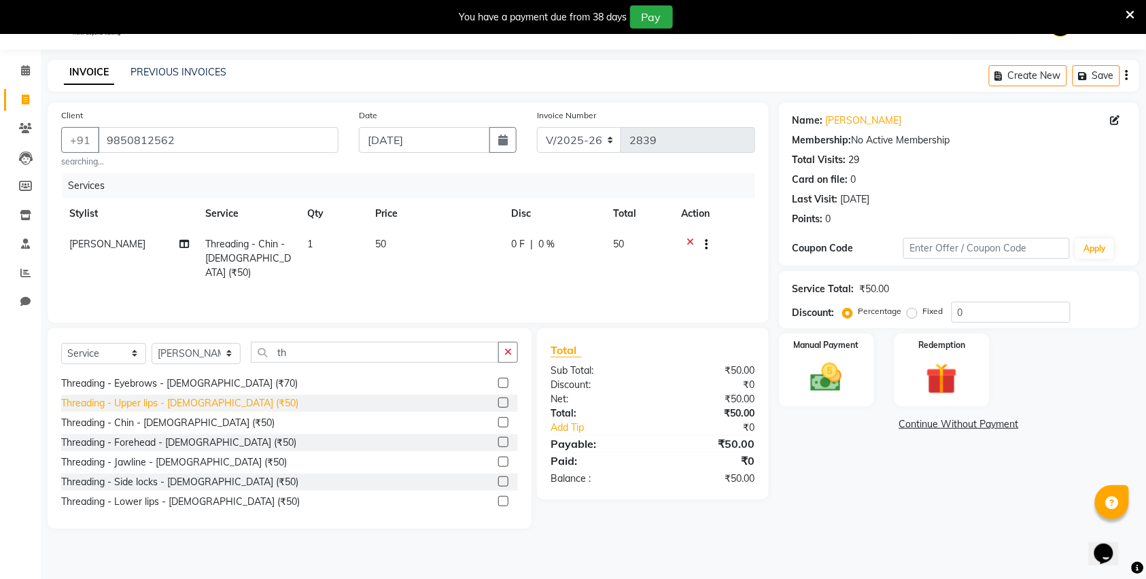
click at [152, 403] on div "Threading - Upper lips - [DEMOGRAPHIC_DATA] (₹50)" at bounding box center [179, 403] width 237 height 14
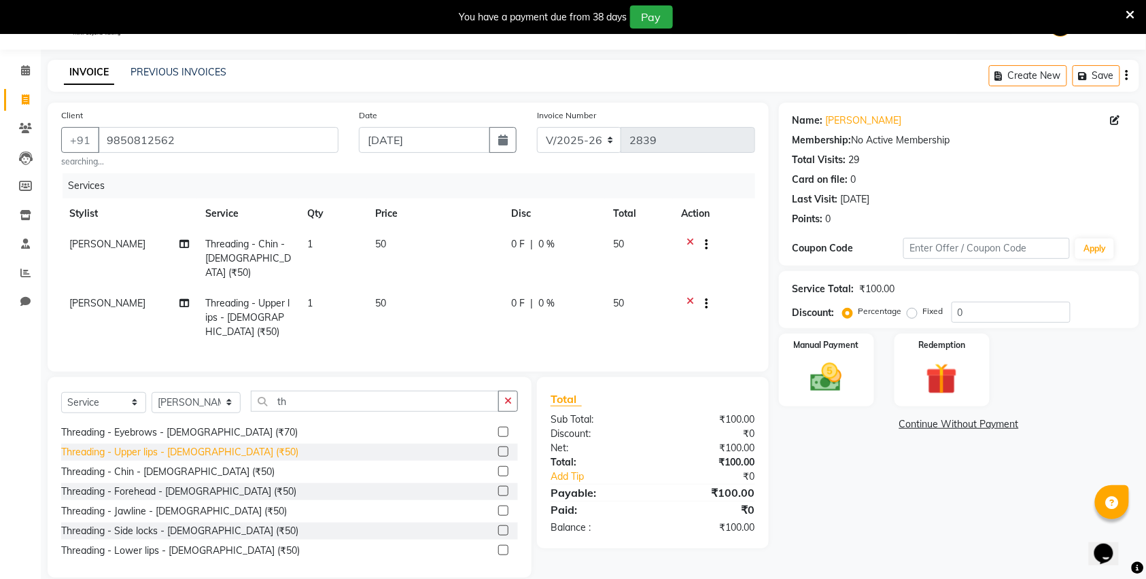
click at [150, 445] on div "Threading - Upper lips - [DEMOGRAPHIC_DATA] (₹50)" at bounding box center [179, 452] width 237 height 14
checkbox input "false"
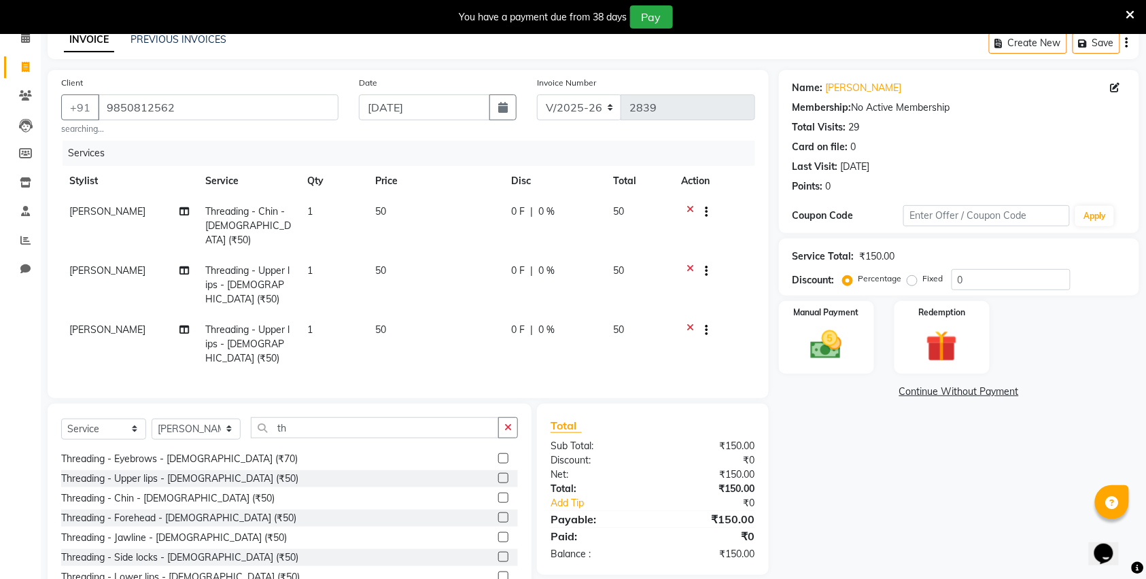
scroll to position [84, 0]
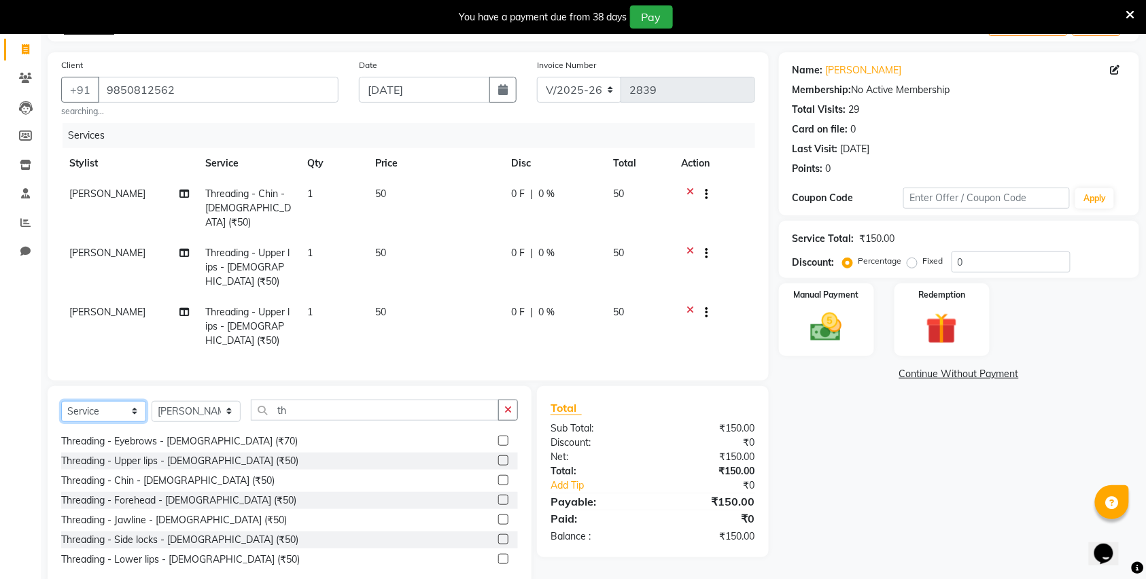
click at [96, 401] on select "Select Service Product Membership Package Voucher Prepaid Gift Card" at bounding box center [103, 411] width 85 height 21
click at [61, 401] on select "Select Service Product Membership Package Voucher Prepaid Gift Card" at bounding box center [103, 411] width 85 height 21
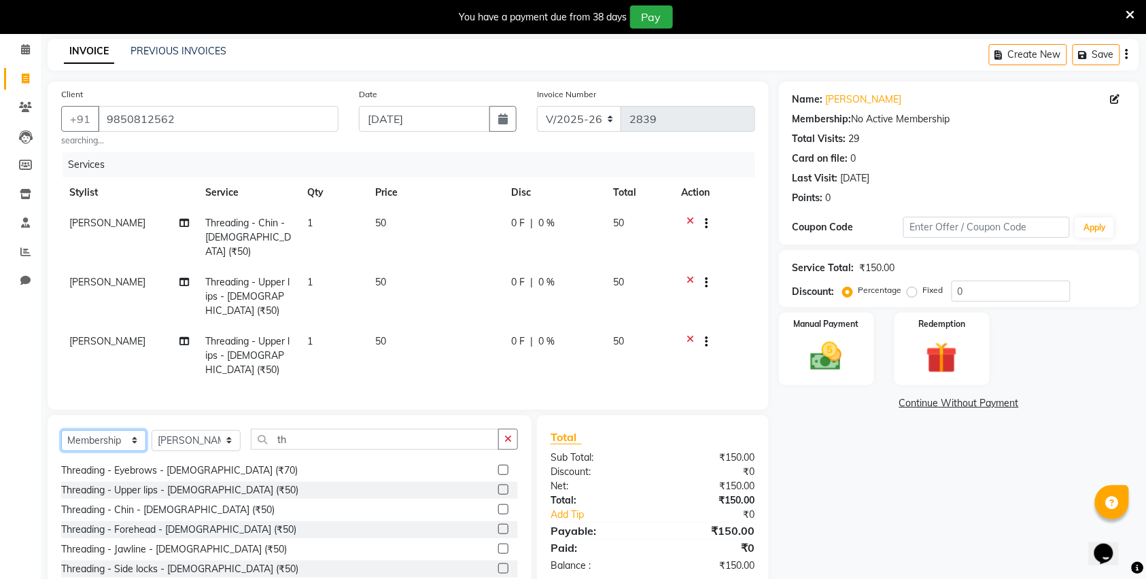
scroll to position [0, 0]
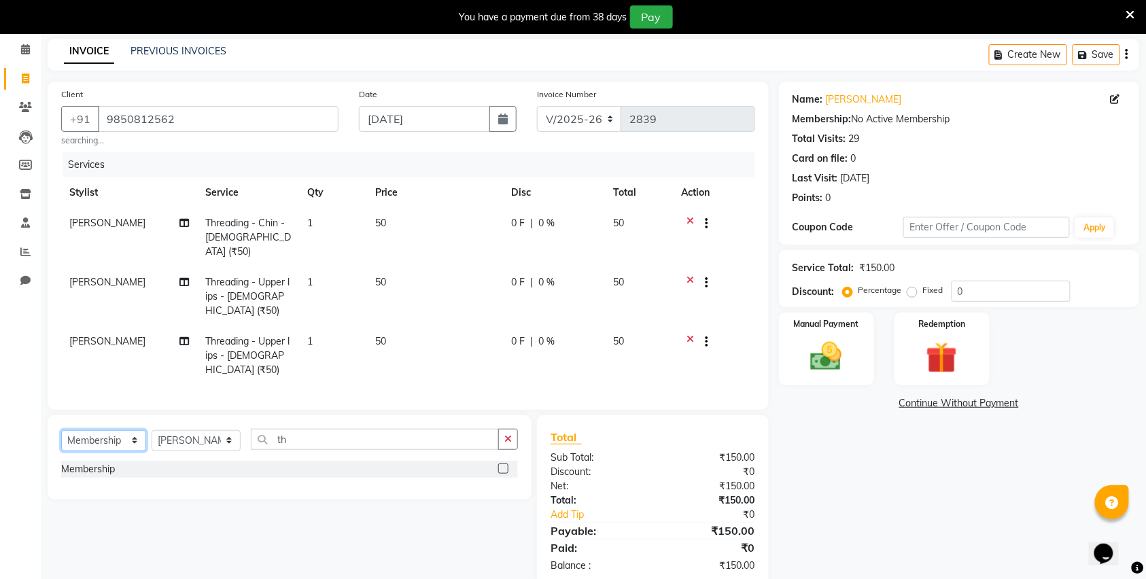
click at [142, 430] on select "Select Service Product Membership Package Voucher Prepaid Gift Card" at bounding box center [103, 440] width 85 height 21
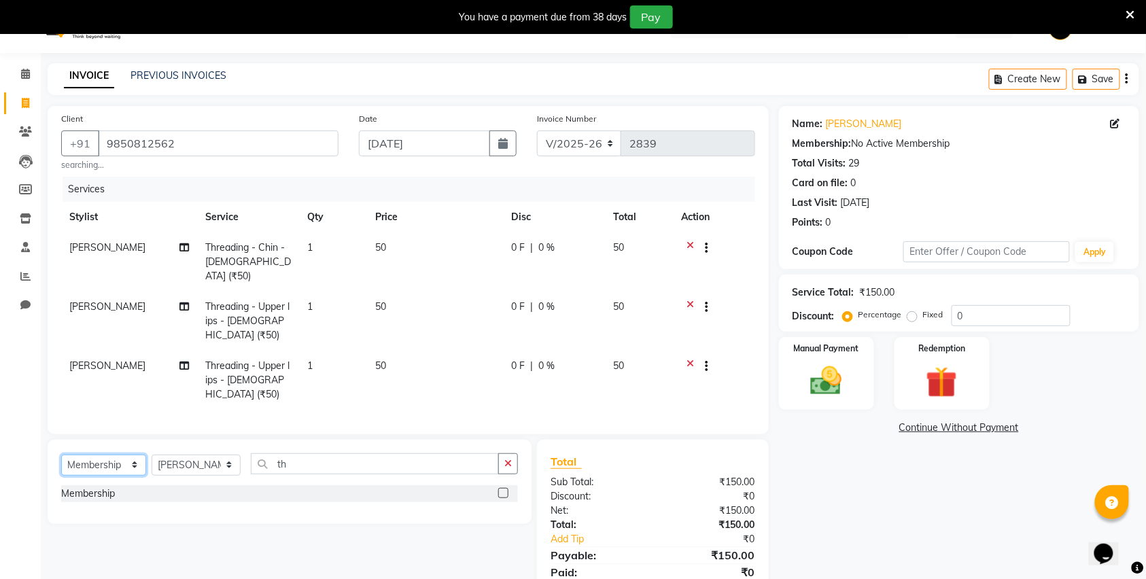
scroll to position [55, 0]
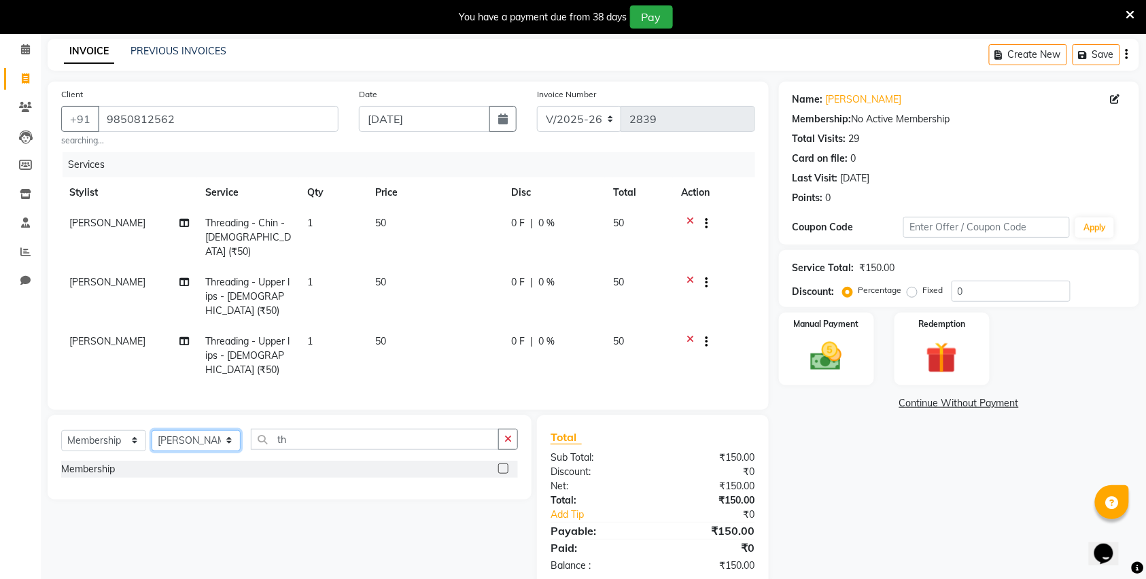
click at [197, 430] on select "Select Stylist [PERSON_NAME] Manager [PERSON_NAME] Mr [PERSON_NAME] (owner) [PE…" at bounding box center [196, 440] width 89 height 21
click at [152, 430] on select "Select Stylist [PERSON_NAME] Manager [PERSON_NAME] Mr [PERSON_NAME] (owner) [PE…" at bounding box center [196, 440] width 89 height 21
click at [107, 430] on select "Select Service Product Membership Package Voucher Prepaid Gift Card" at bounding box center [103, 440] width 85 height 21
click at [61, 430] on select "Select Service Product Membership Package Voucher Prepaid Gift Card" at bounding box center [103, 440] width 85 height 21
click at [301, 429] on input "th" at bounding box center [375, 439] width 248 height 21
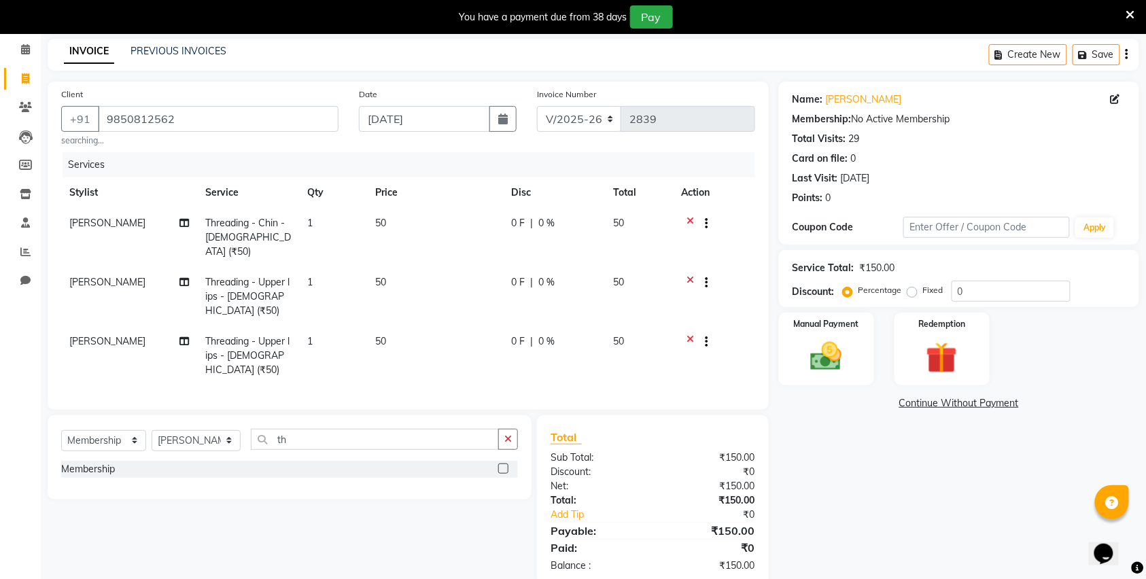
click at [500, 464] on label at bounding box center [503, 469] width 10 height 10
click at [500, 465] on input "checkbox" at bounding box center [502, 469] width 9 height 9
select select "select"
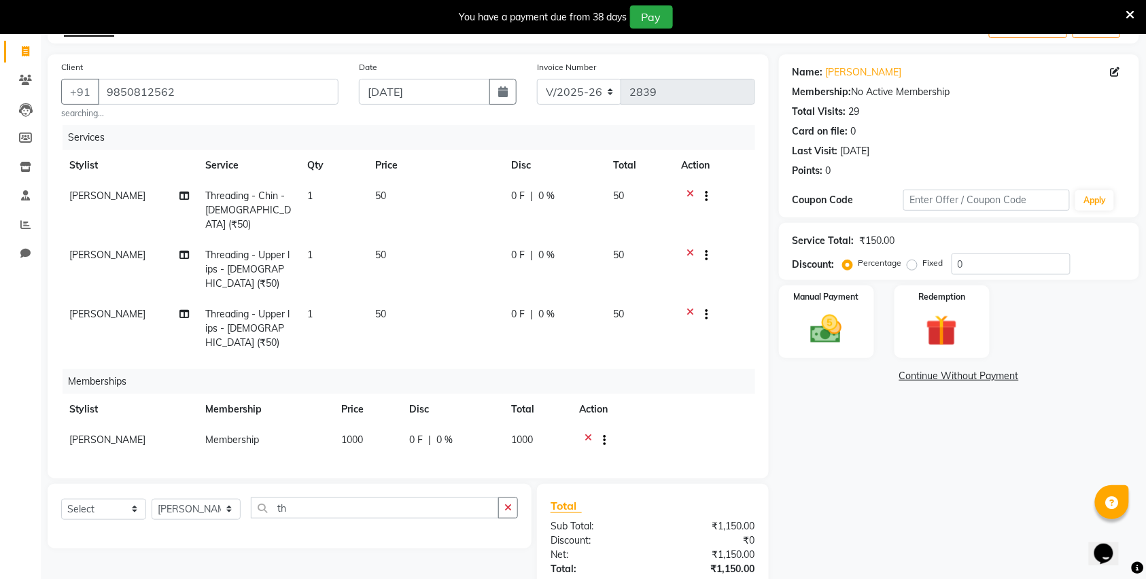
scroll to position [155, 0]
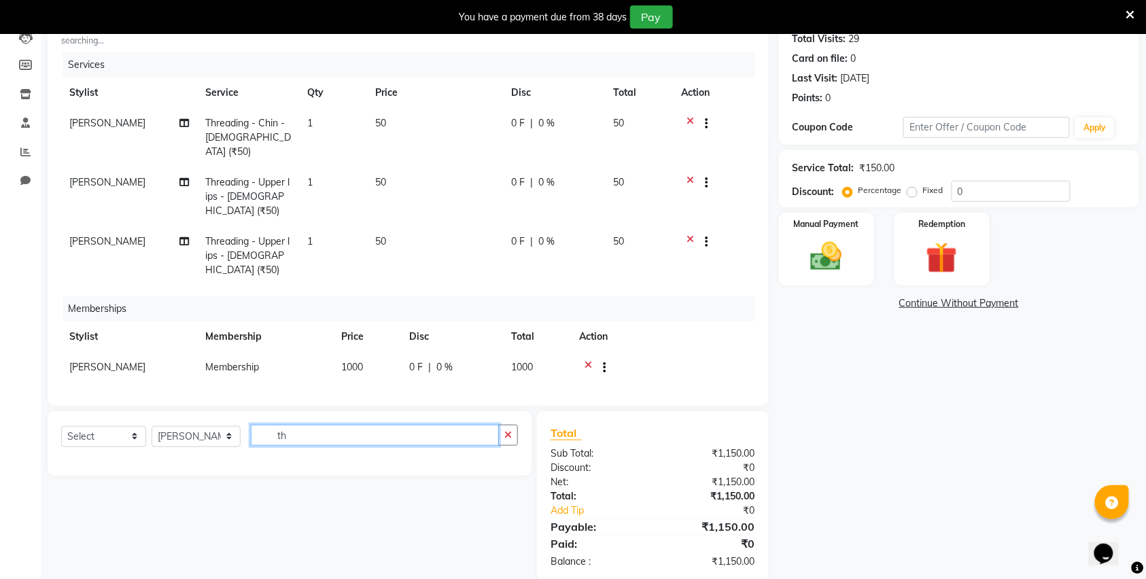
click at [320, 425] on input "th" at bounding box center [375, 435] width 248 height 21
type input "t"
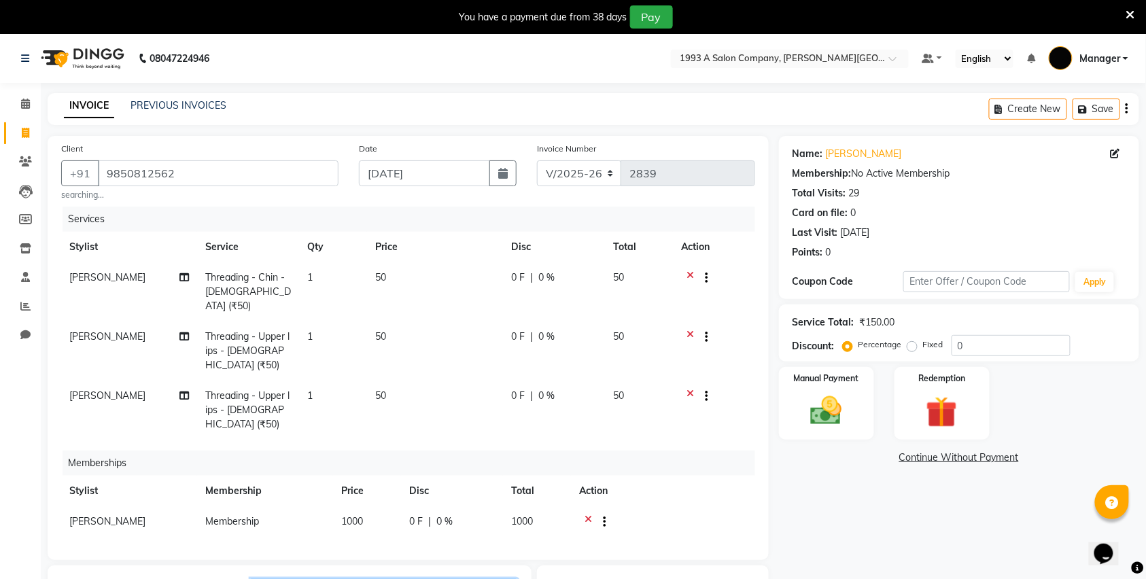
scroll to position [0, 0]
click at [967, 349] on input "0" at bounding box center [1011, 346] width 119 height 21
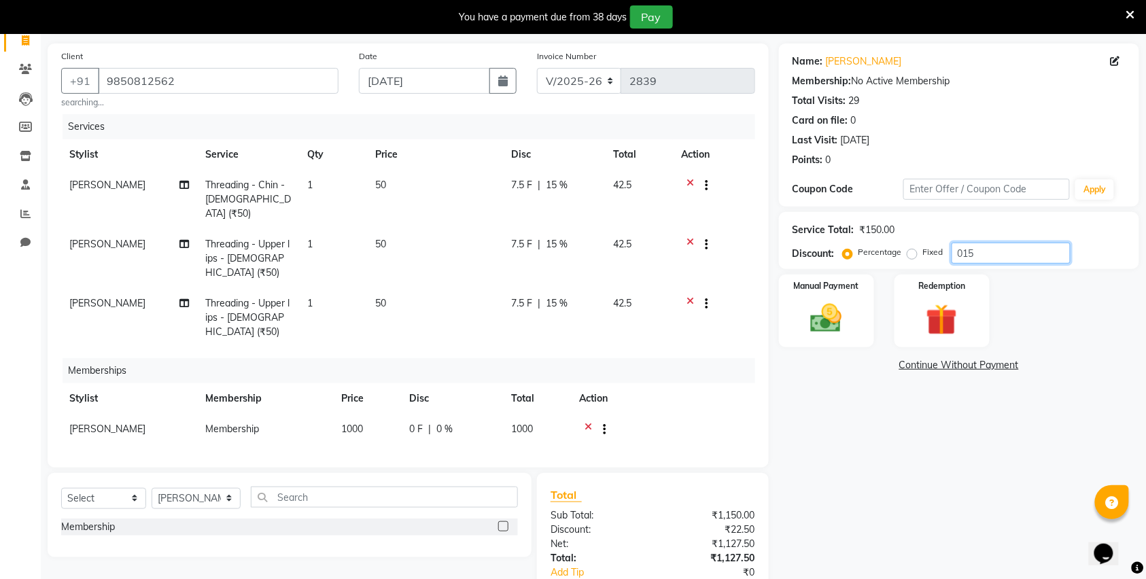
scroll to position [155, 0]
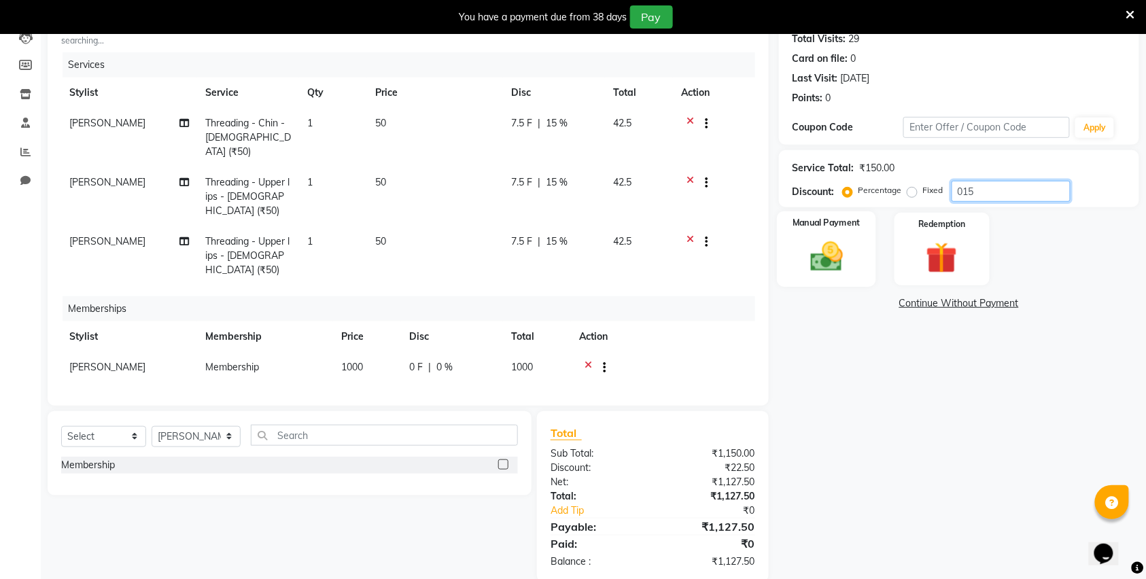
type input "015"
click at [819, 250] on img at bounding box center [826, 256] width 53 height 37
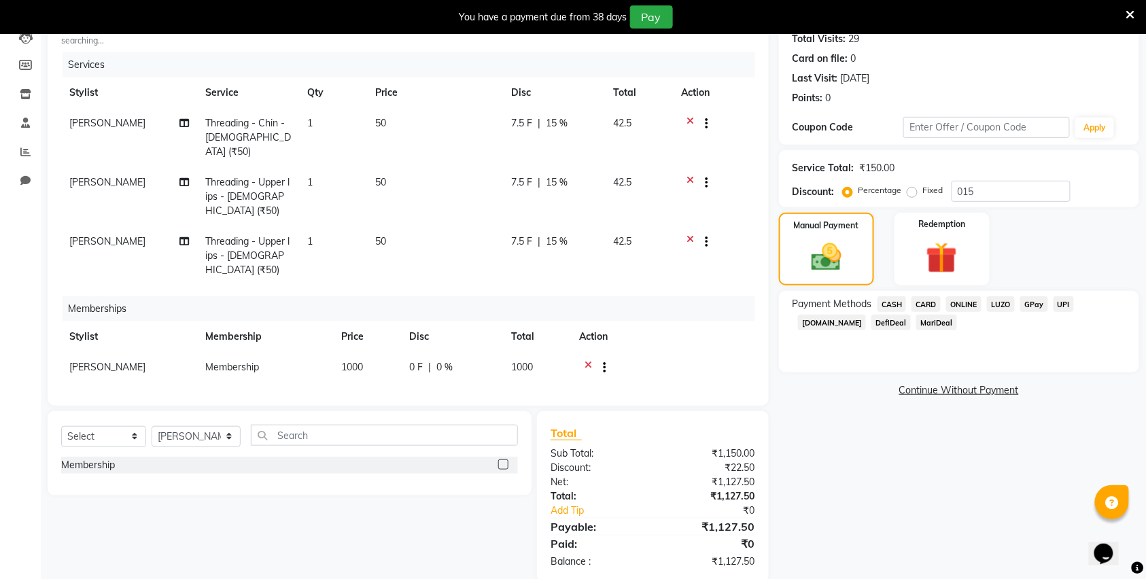
click at [889, 302] on span "CASH" at bounding box center [892, 304] width 29 height 16
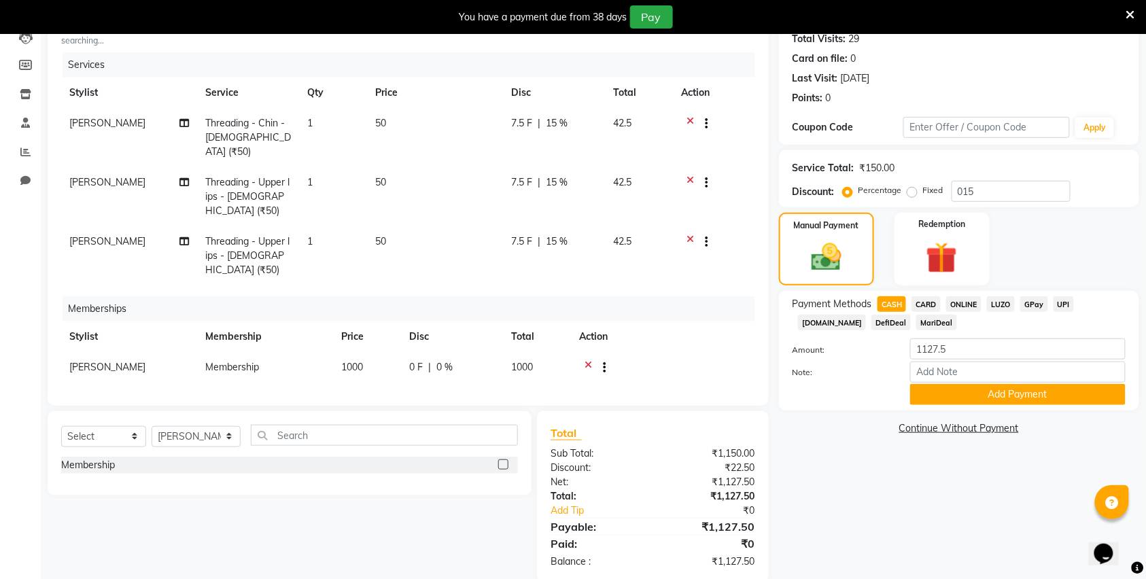
click at [961, 305] on span "ONLINE" at bounding box center [963, 304] width 35 height 16
click at [1004, 395] on button "Add Payment" at bounding box center [1018, 394] width 216 height 21
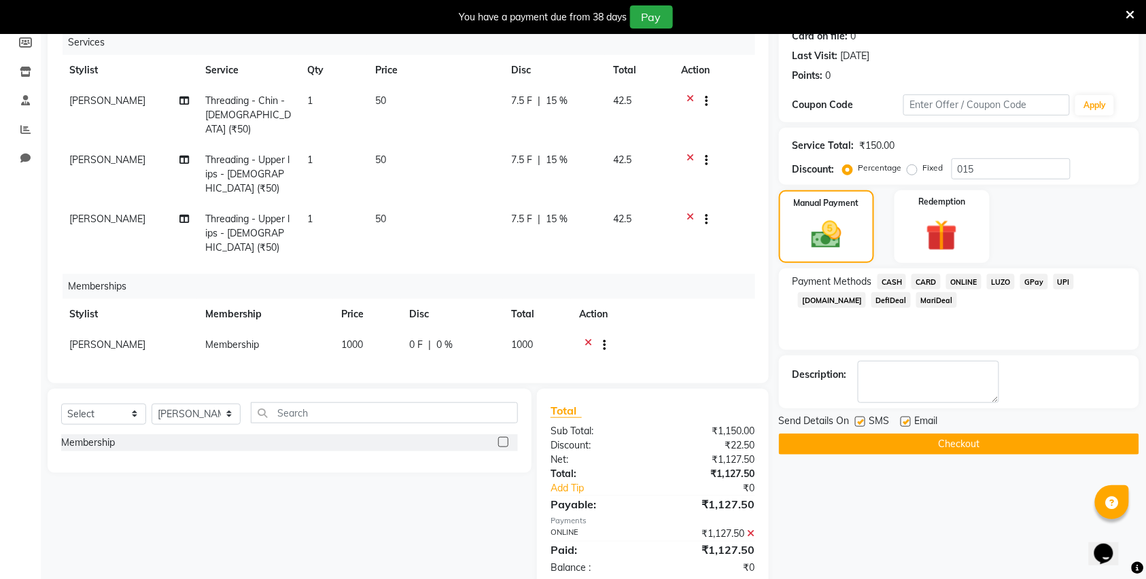
scroll to position [183, 0]
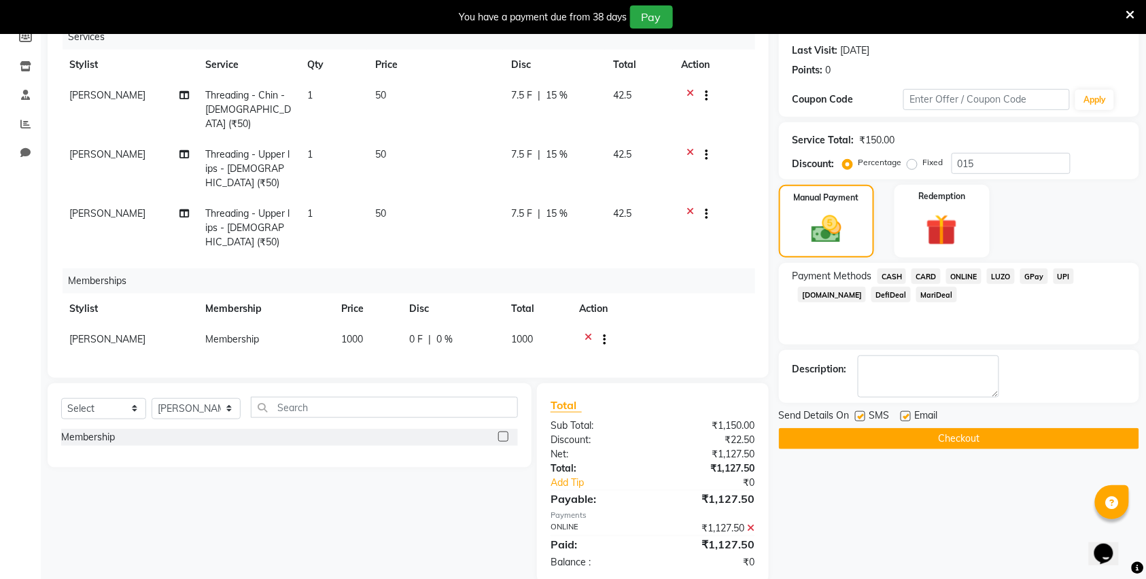
click at [997, 447] on button "Checkout" at bounding box center [959, 438] width 360 height 21
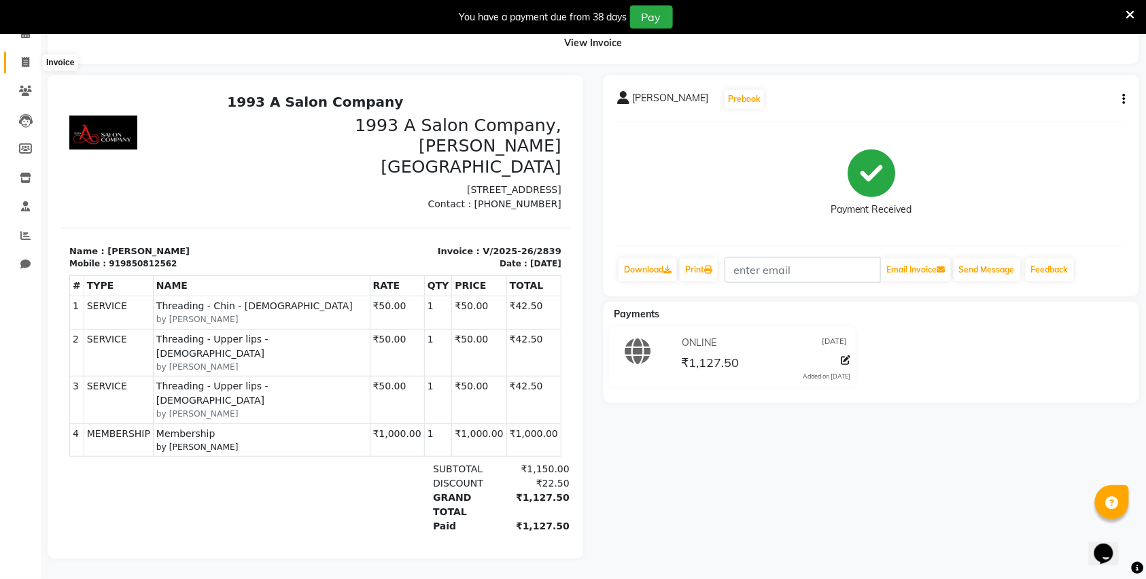
click at [22, 57] on icon at bounding box center [25, 62] width 7 height 10
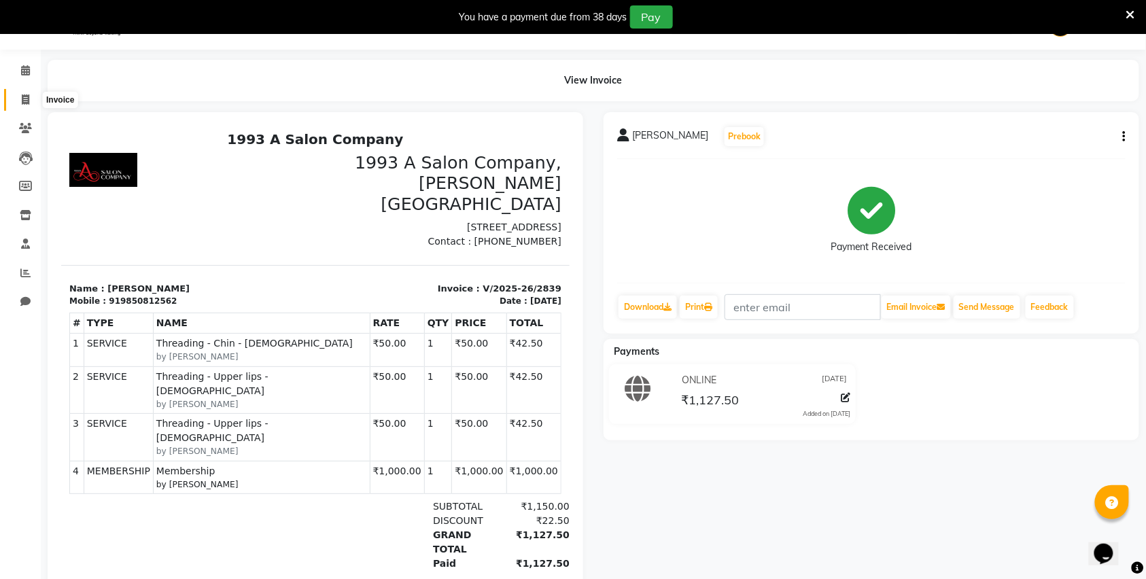
select select "service"
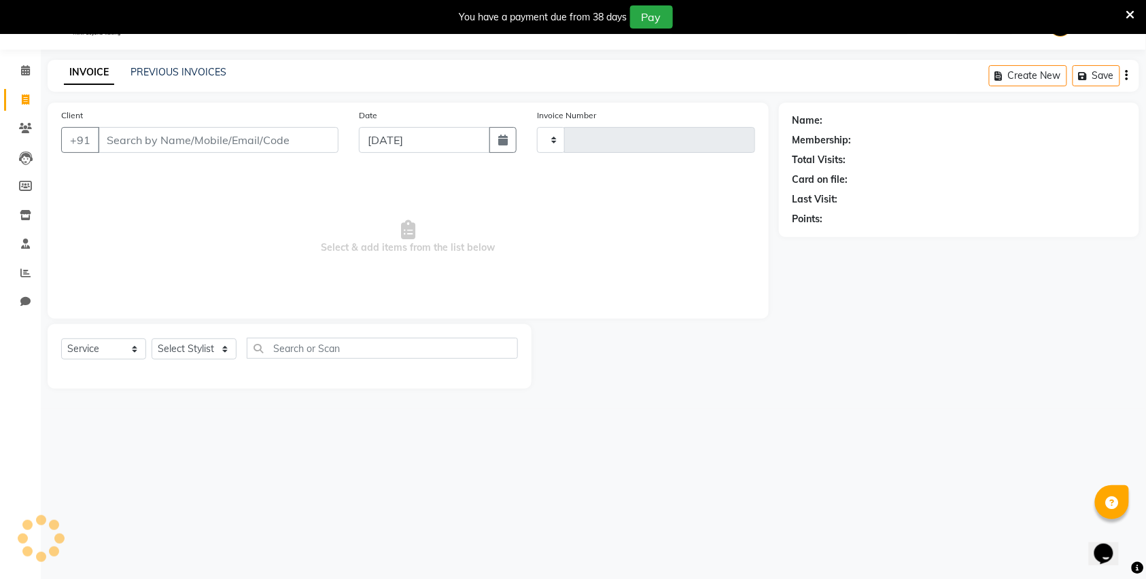
type input "2840"
select select "613"
click at [31, 64] on span at bounding box center [26, 71] width 24 height 16
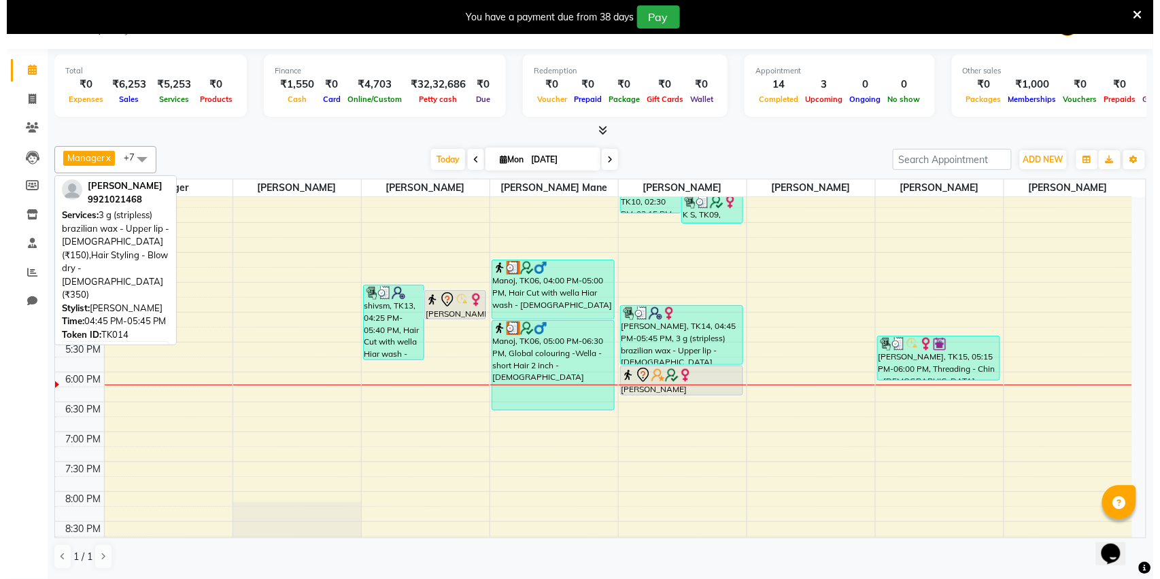
scroll to position [237, 0]
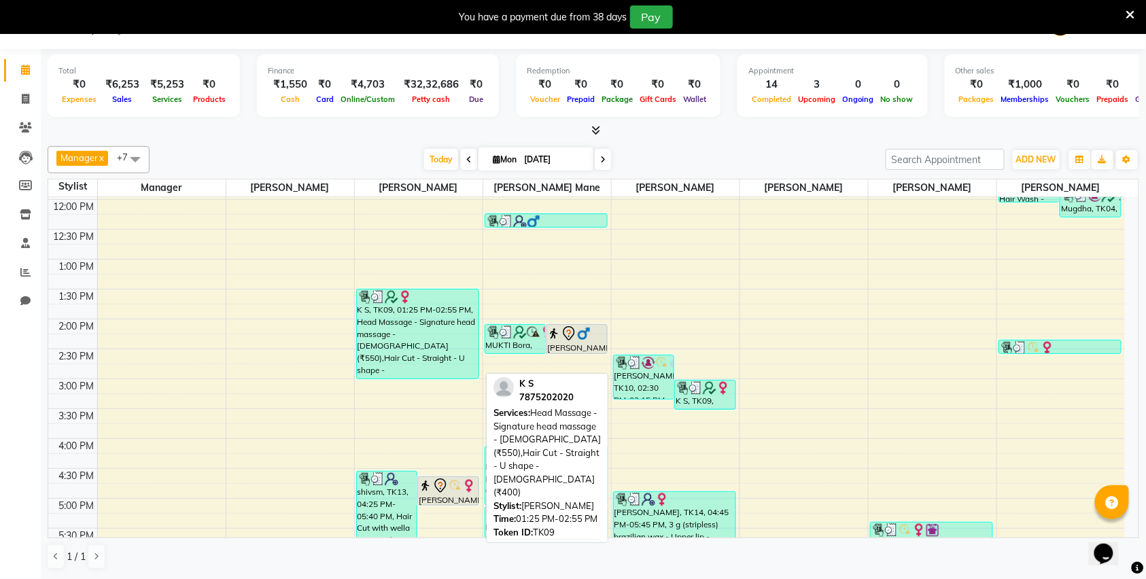
click at [417, 337] on div "K S, TK09, 01:25 PM-02:55 PM, Head Massage - Signature head massage - [DEMOGRAP…" at bounding box center [418, 334] width 122 height 89
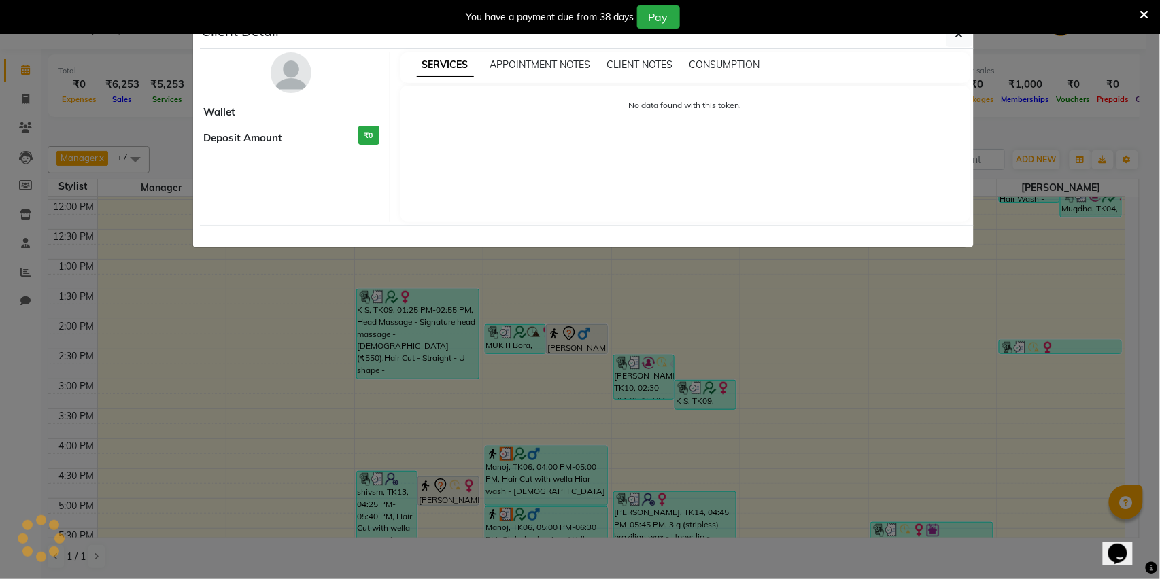
select select "3"
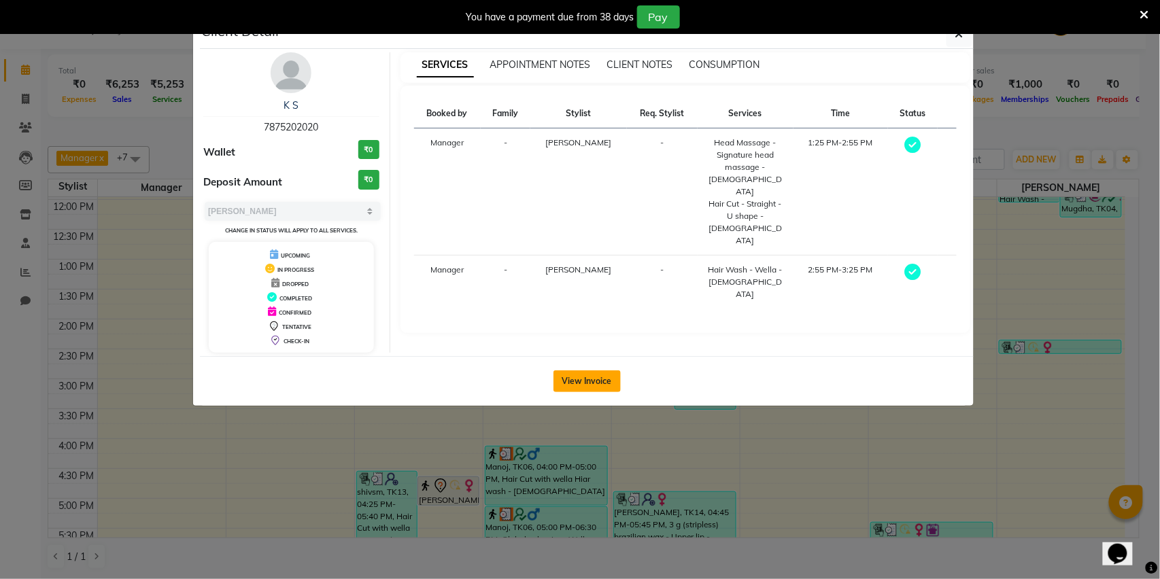
click at [568, 386] on button "View Invoice" at bounding box center [586, 382] width 67 height 22
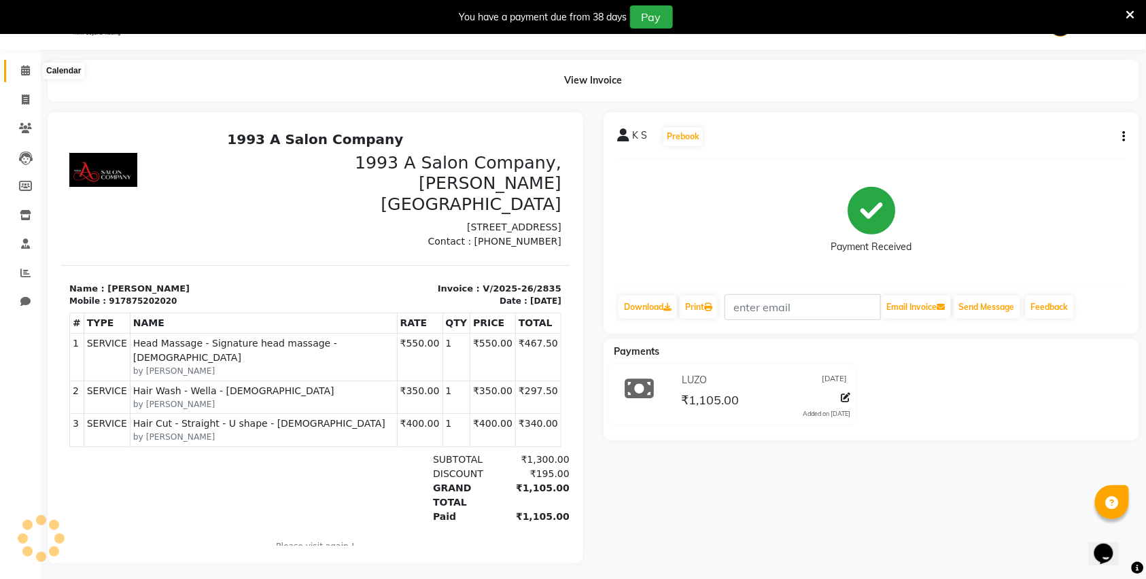
click at [22, 77] on span at bounding box center [26, 71] width 24 height 16
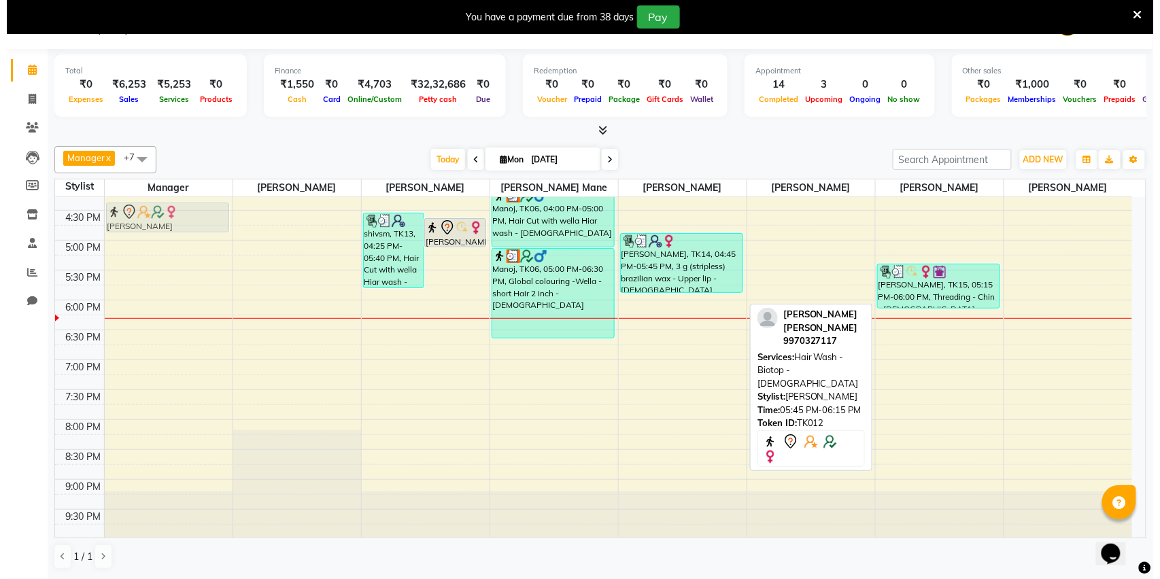
scroll to position [490, 0]
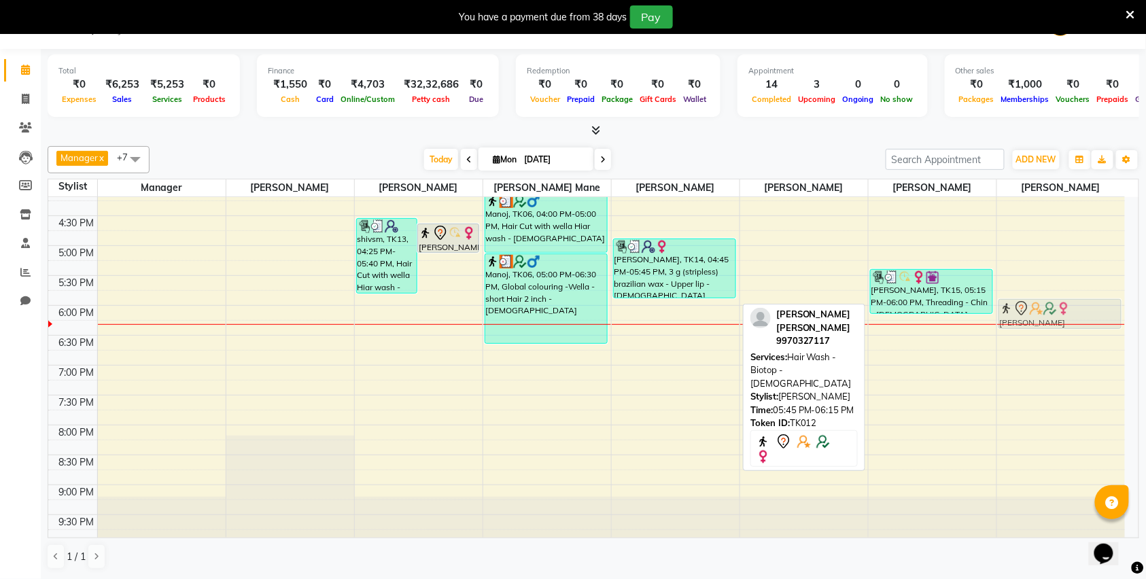
drag, startPoint x: 667, startPoint y: 301, endPoint x: 1085, endPoint y: 316, distance: 418.5
click at [1085, 316] on tr "shivsm, TK13, 04:25 PM-05:40 PM, Hair Cut with wella Hiar wash - Female (₹750),…" at bounding box center [586, 126] width 1077 height 837
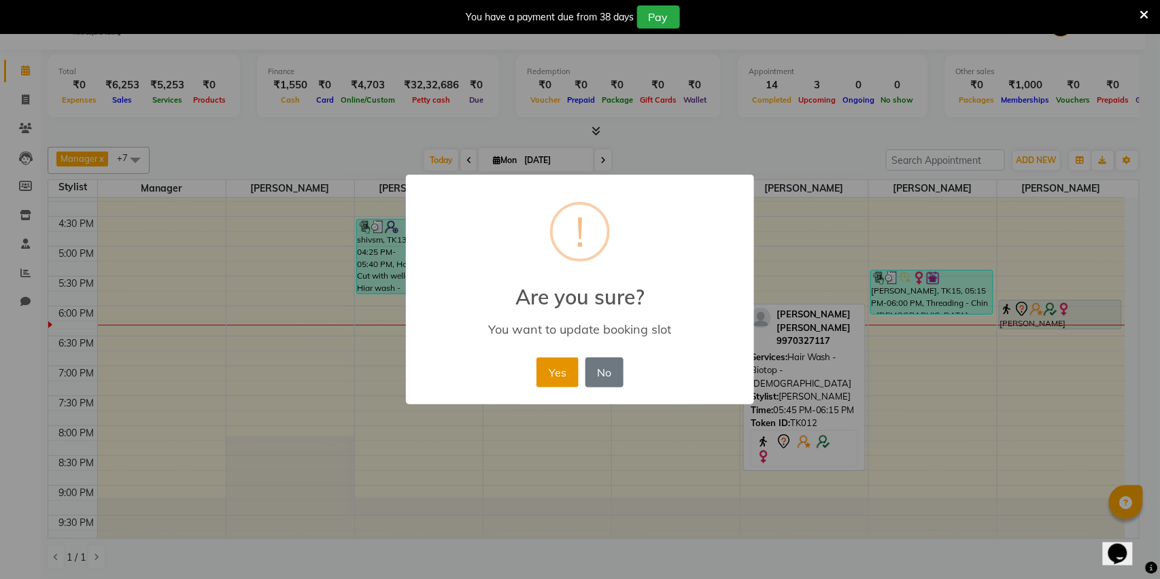
click at [553, 364] on button "Yes" at bounding box center [556, 373] width 41 height 30
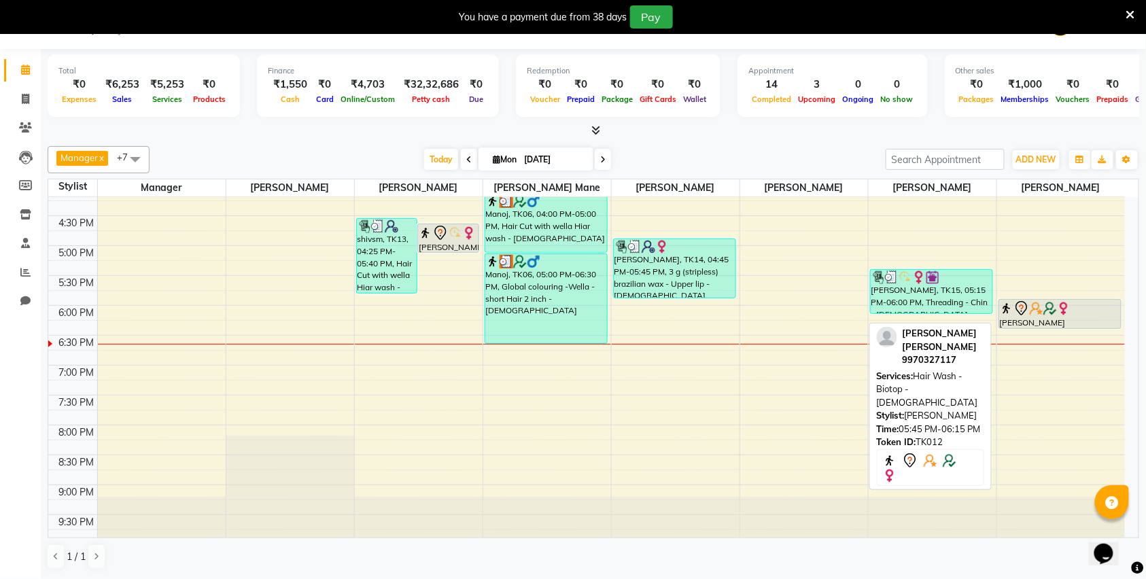
click at [1014, 313] on icon at bounding box center [1022, 309] width 16 height 16
click at [1035, 310] on img at bounding box center [1037, 309] width 14 height 14
select select "7"
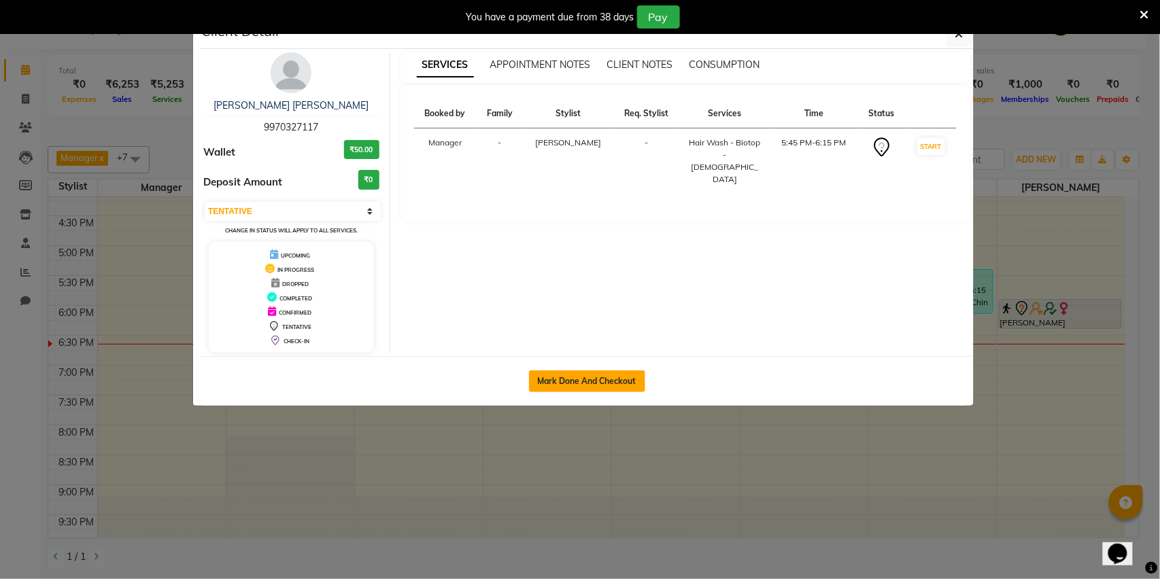
click at [549, 378] on button "Mark Done And Checkout" at bounding box center [587, 382] width 116 height 22
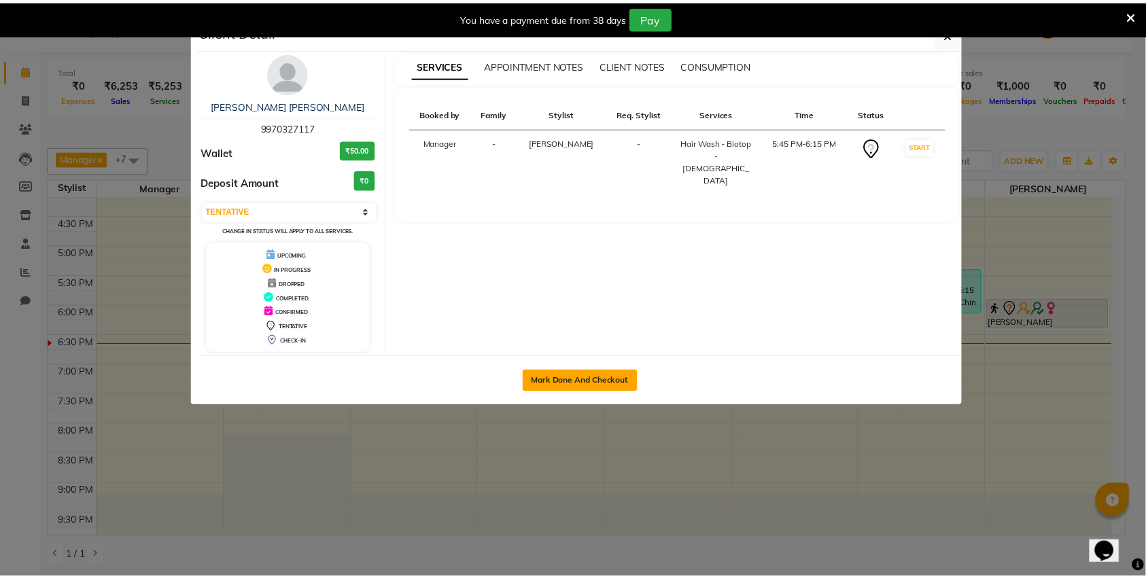
scroll to position [34, 0]
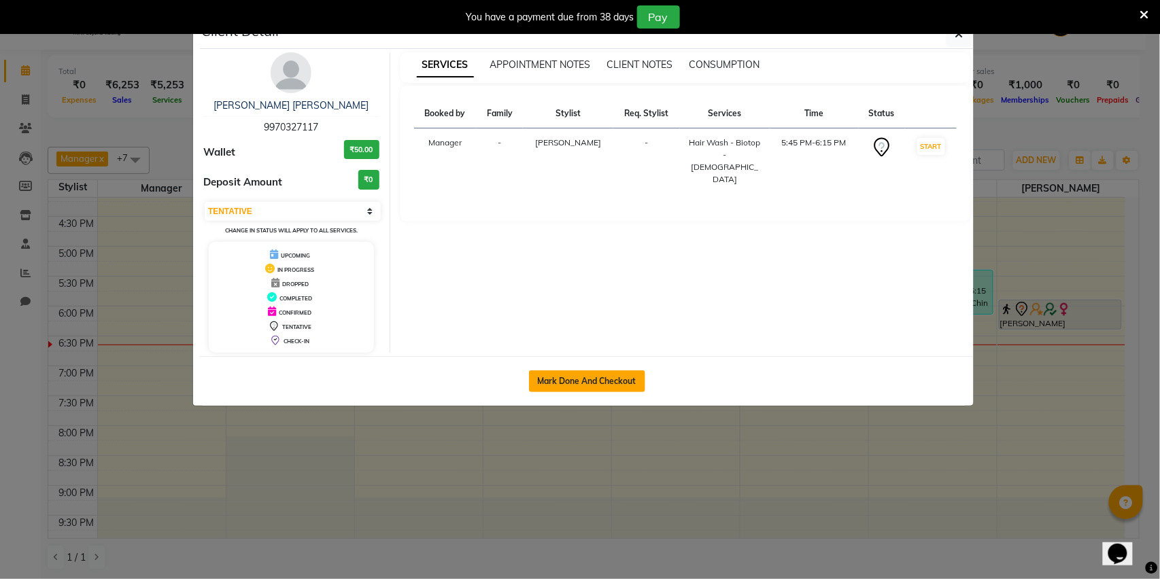
select select "service"
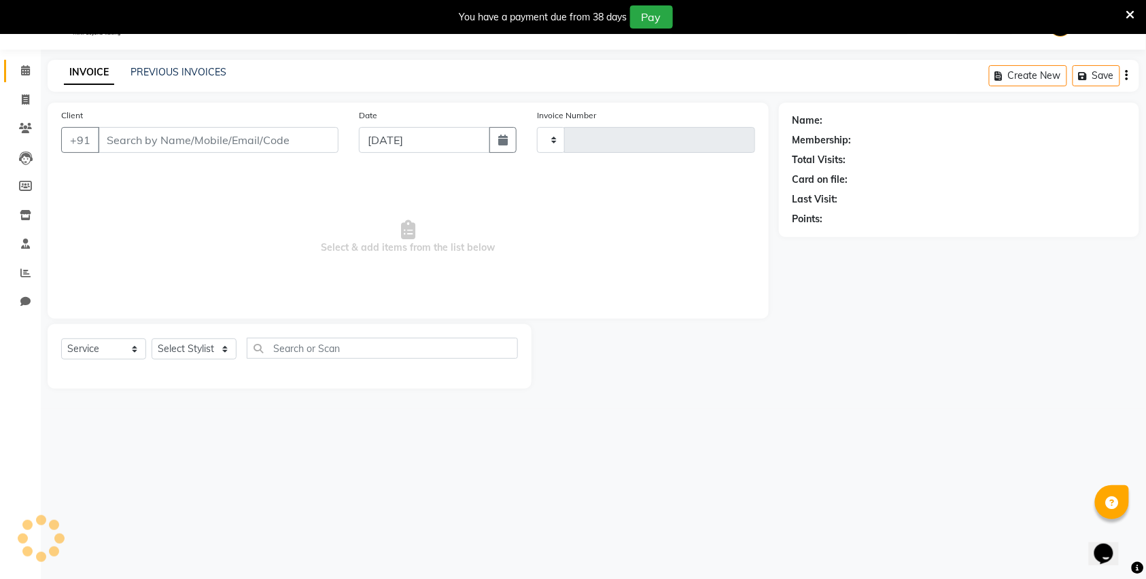
type input "2840"
select select "613"
click at [197, 345] on select "Select Stylist" at bounding box center [194, 349] width 85 height 21
click at [144, 144] on input "Client" at bounding box center [218, 140] width 241 height 26
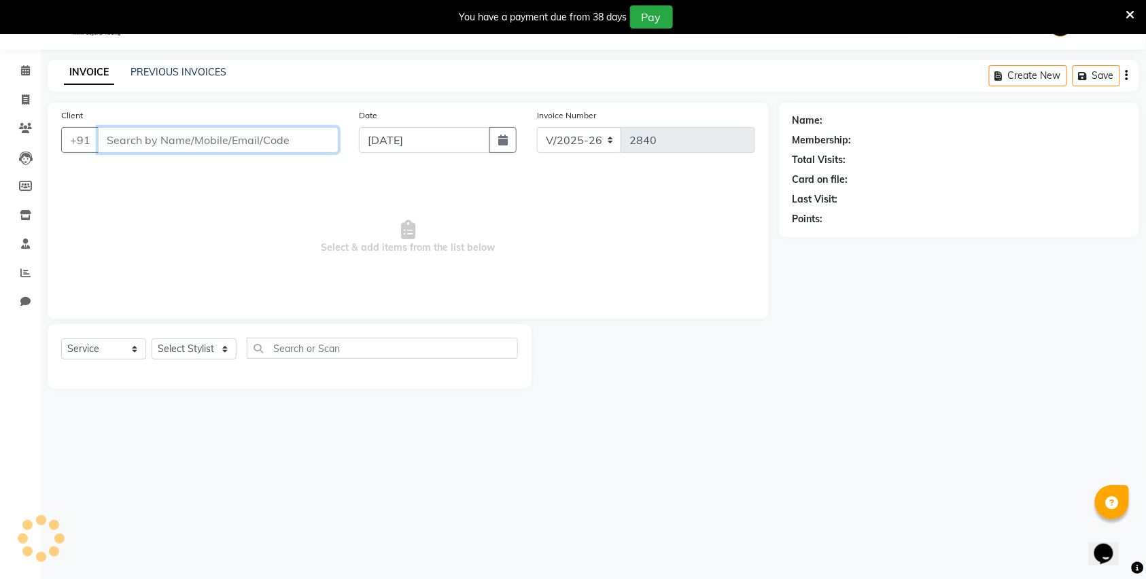
type input "9970327117"
select select "82880"
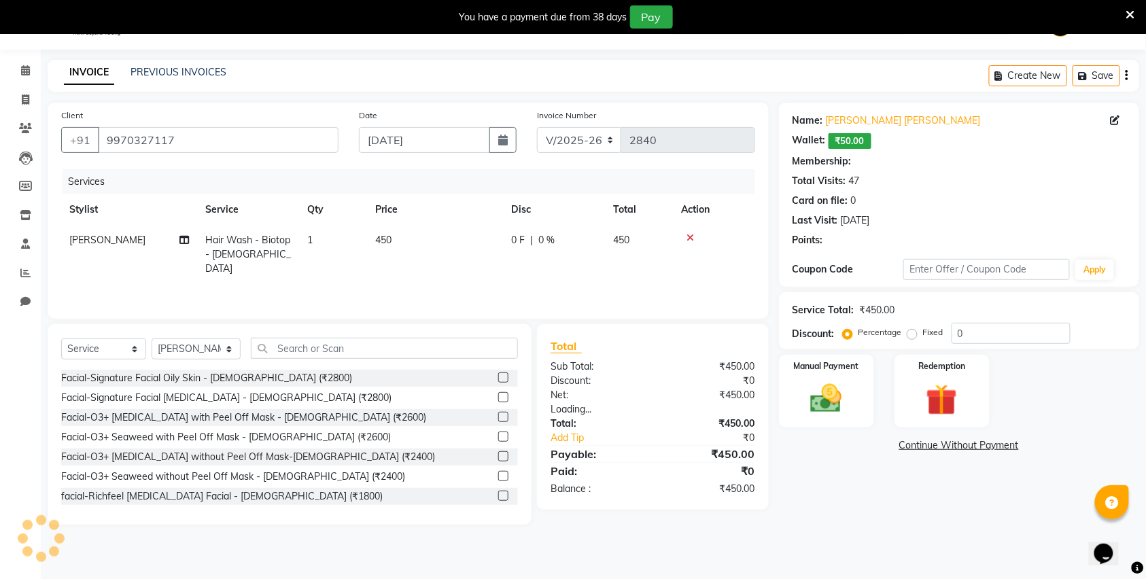
select select "1: Object"
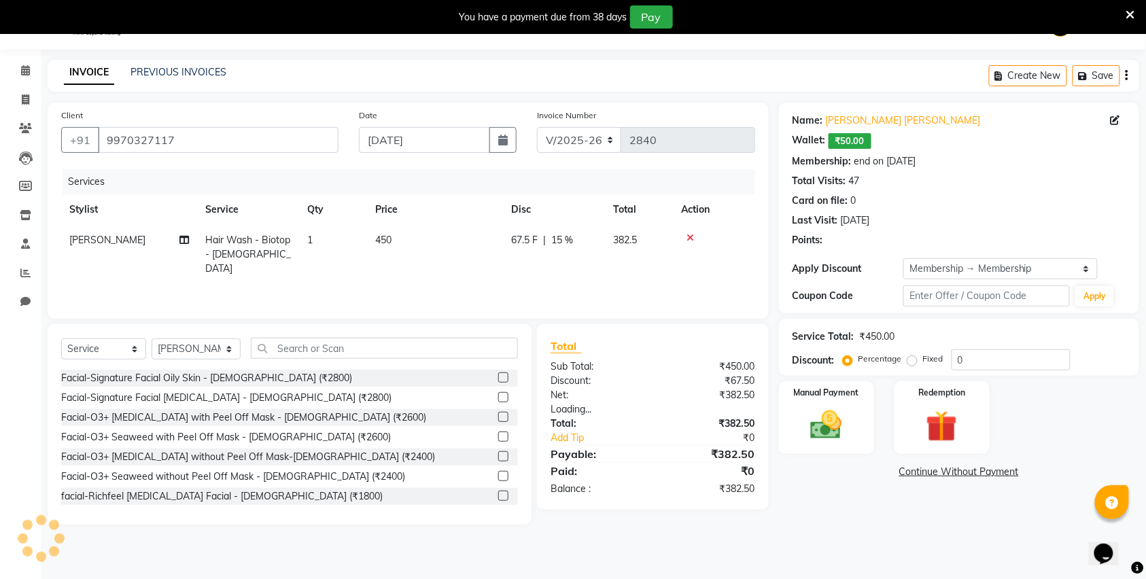
type input "15"
click at [689, 235] on icon at bounding box center [690, 241] width 7 height 17
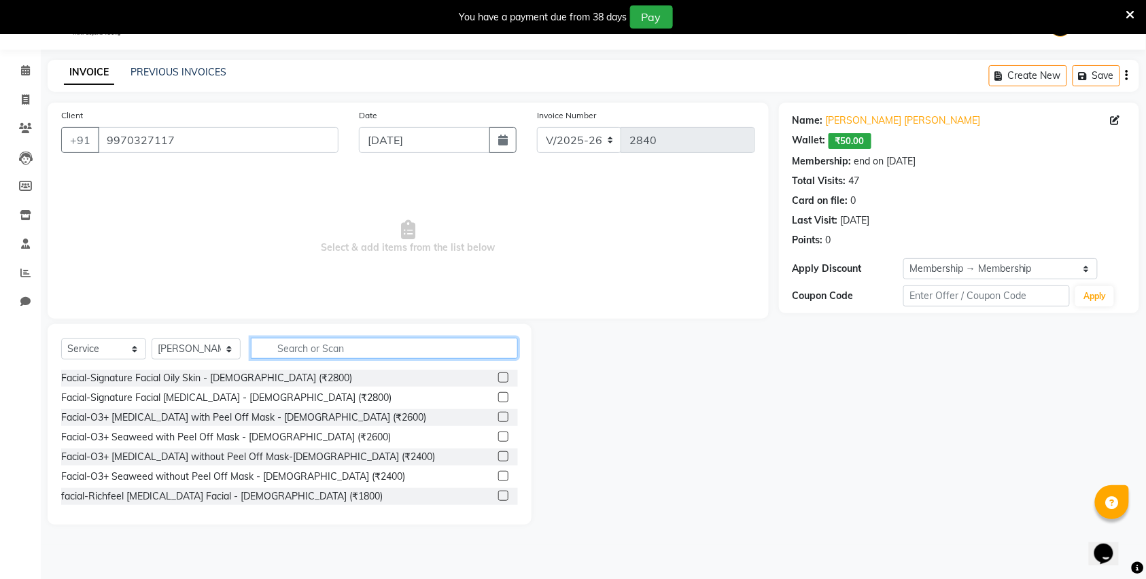
click at [292, 347] on input "text" at bounding box center [384, 348] width 267 height 21
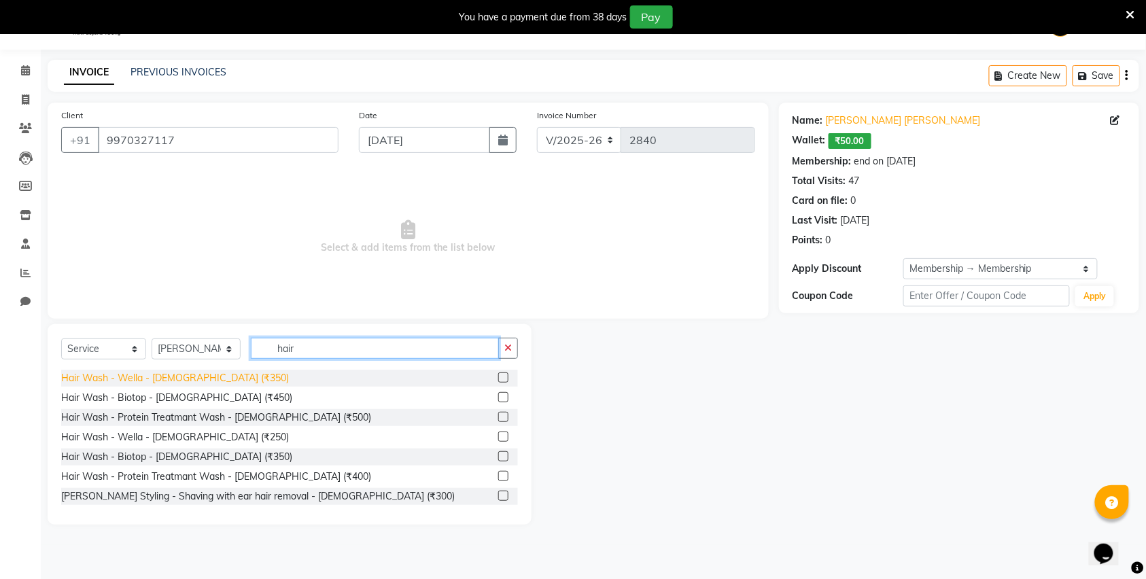
type input "hair"
click at [185, 378] on div "Hair Wash - Wella - Female (₹350)" at bounding box center [175, 378] width 228 height 14
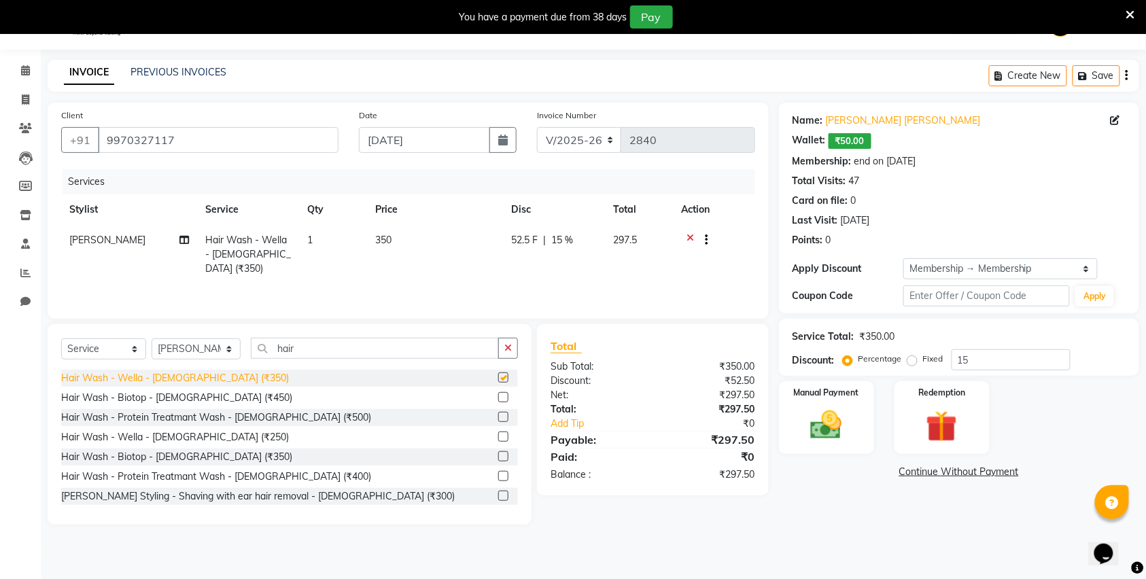
checkbox input "false"
click at [851, 408] on img at bounding box center [826, 425] width 53 height 37
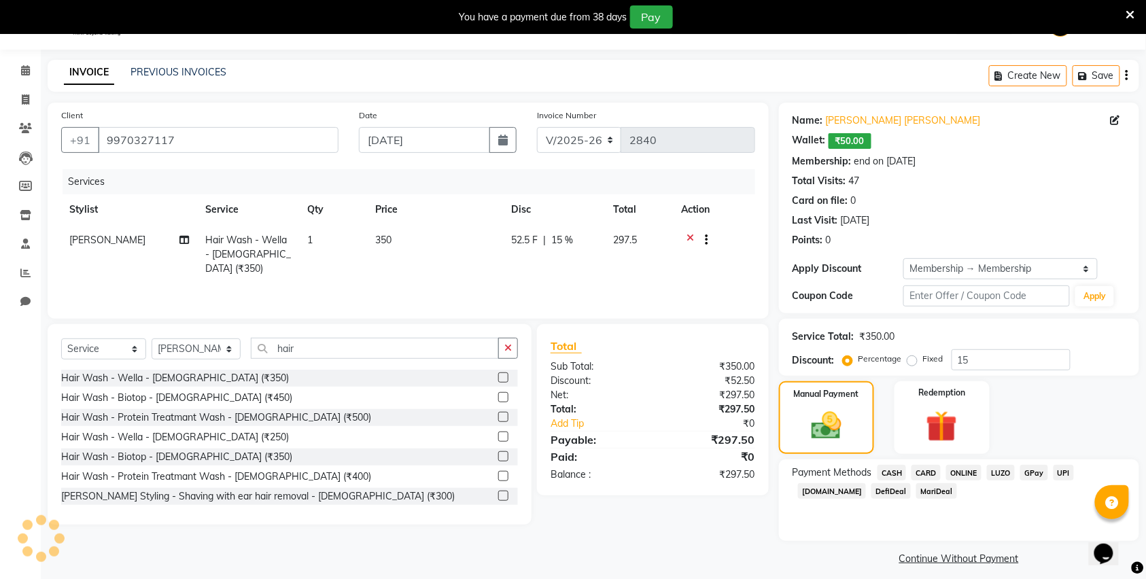
click at [971, 473] on span "ONLINE" at bounding box center [963, 473] width 35 height 16
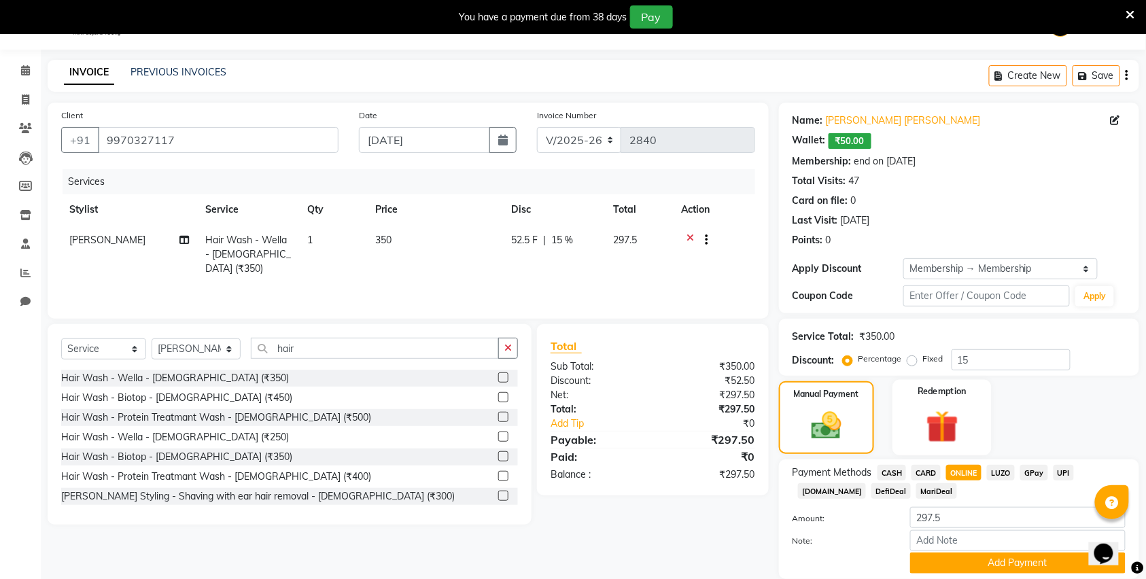
scroll to position [83, 0]
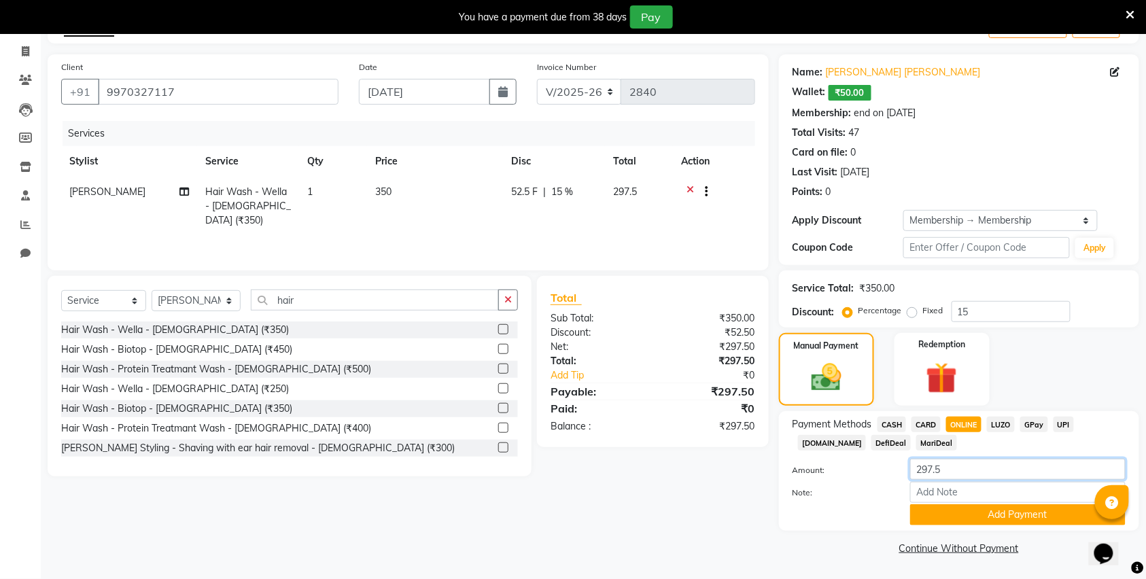
click at [946, 465] on input "297.5" at bounding box center [1018, 469] width 216 height 21
click at [961, 471] on input "297.5" at bounding box center [1018, 469] width 216 height 21
click at [970, 522] on button "Add Payment" at bounding box center [1018, 515] width 216 height 21
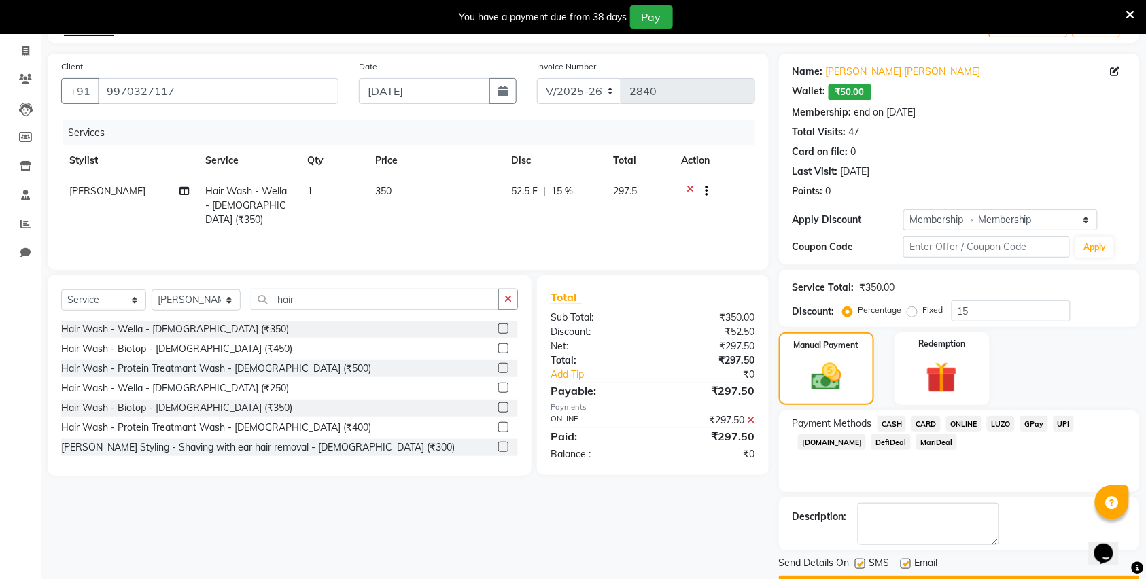
scroll to position [122, 0]
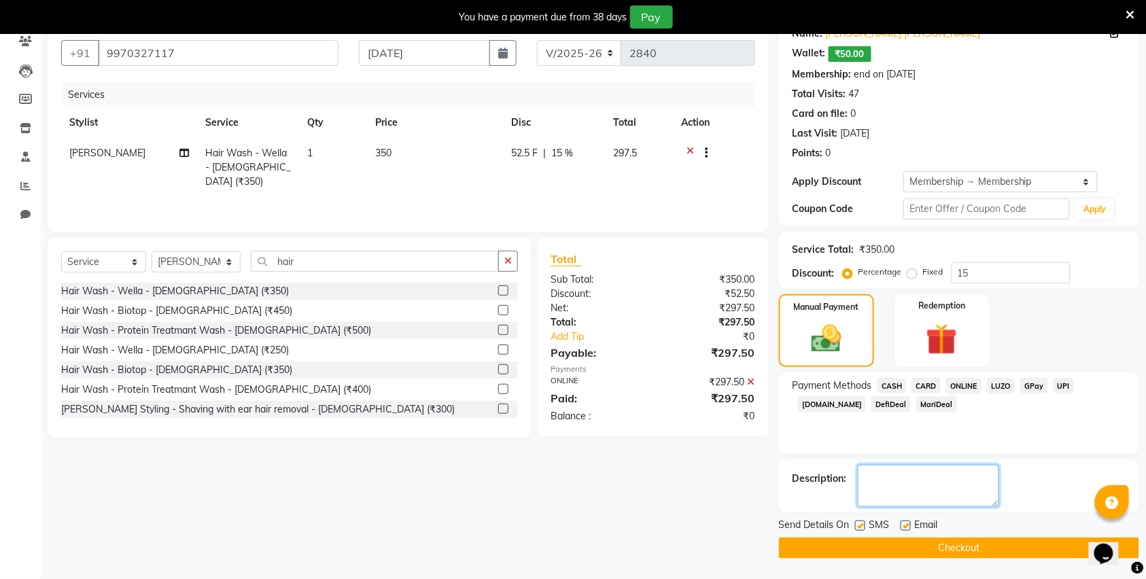
click at [919, 475] on textarea at bounding box center [928, 486] width 141 height 42
type textarea "17 tip"
click at [972, 552] on button "Checkout" at bounding box center [959, 548] width 360 height 21
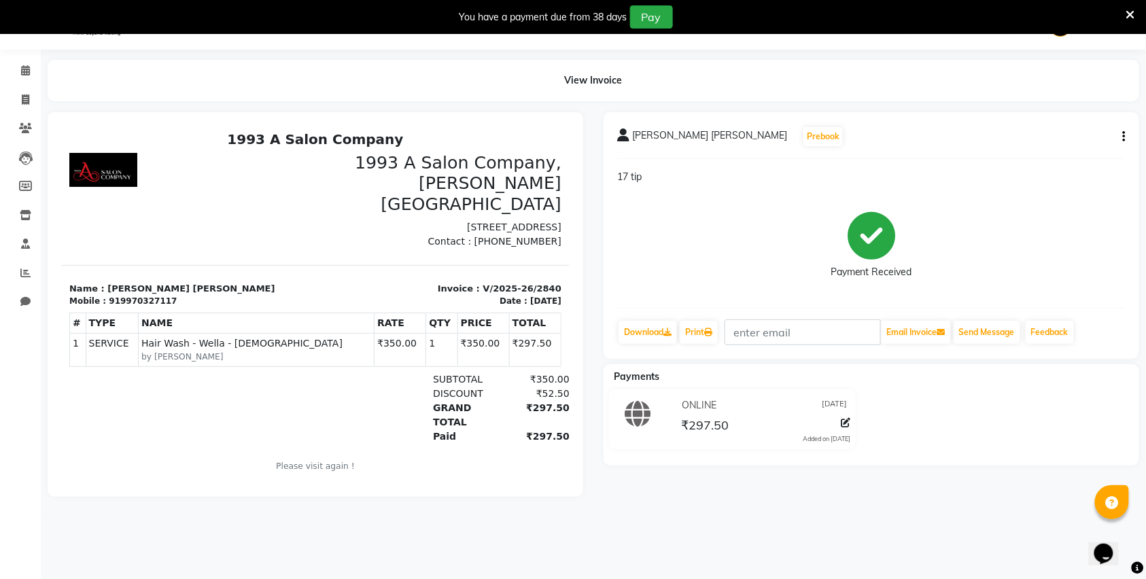
click at [1130, 9] on icon at bounding box center [1131, 15] width 9 height 12
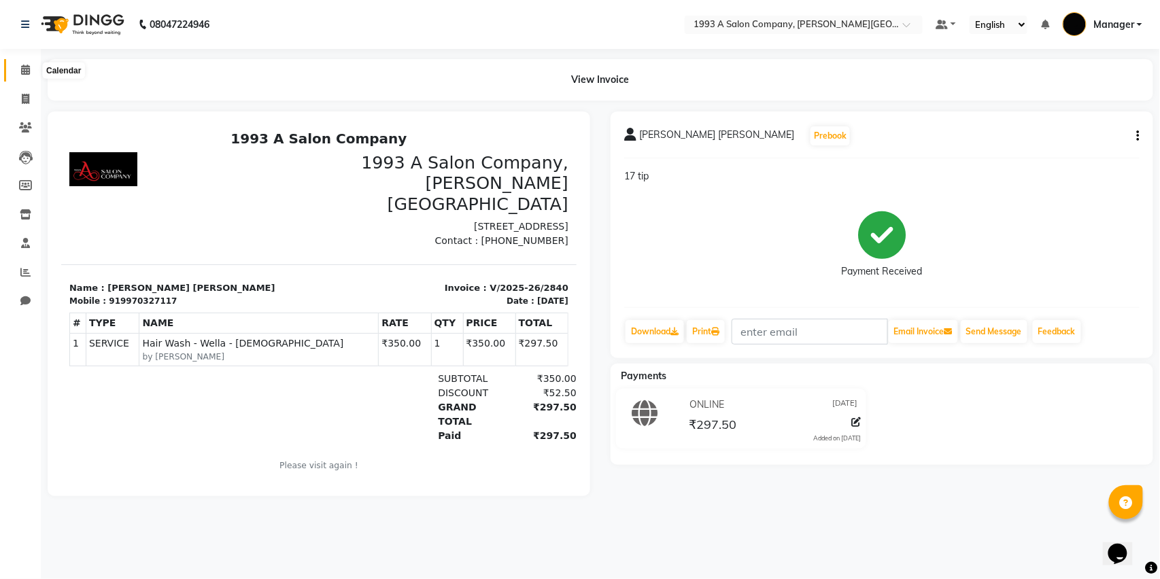
click at [25, 69] on icon at bounding box center [25, 70] width 9 height 10
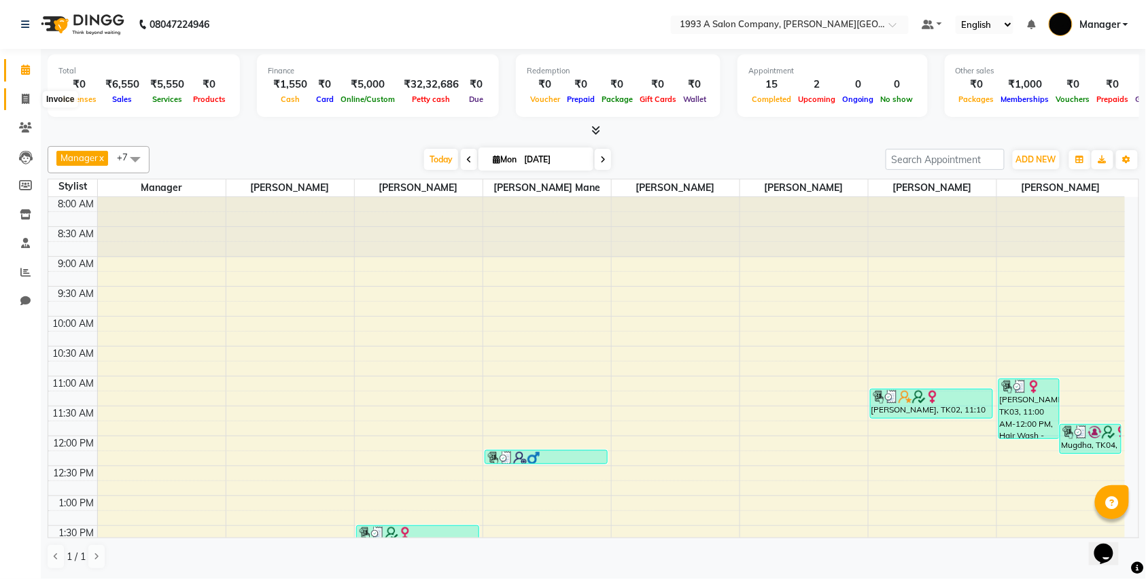
click at [25, 97] on icon at bounding box center [25, 99] width 7 height 10
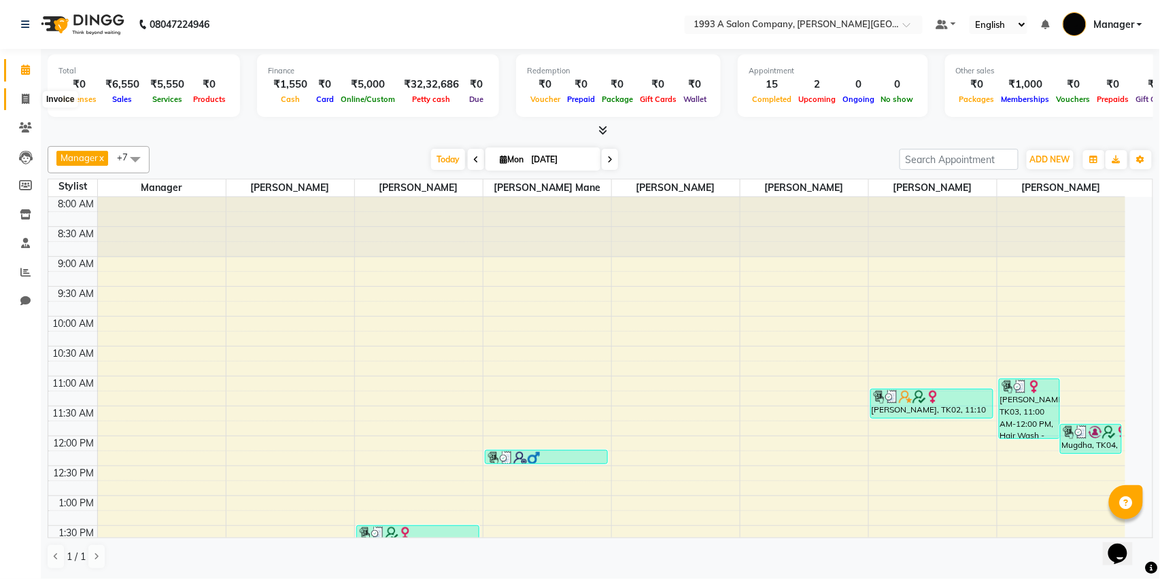
select select "613"
select select "service"
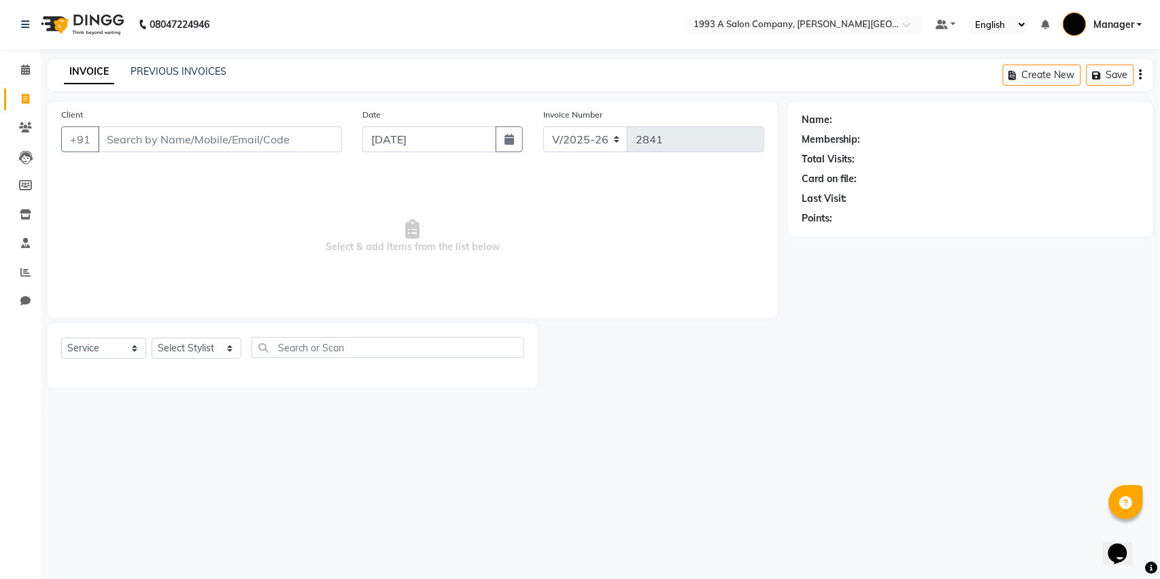
click at [181, 139] on input "Client" at bounding box center [220, 139] width 244 height 26
click at [186, 145] on input "Client" at bounding box center [220, 139] width 244 height 26
click at [212, 139] on input "885669525" at bounding box center [185, 139] width 175 height 26
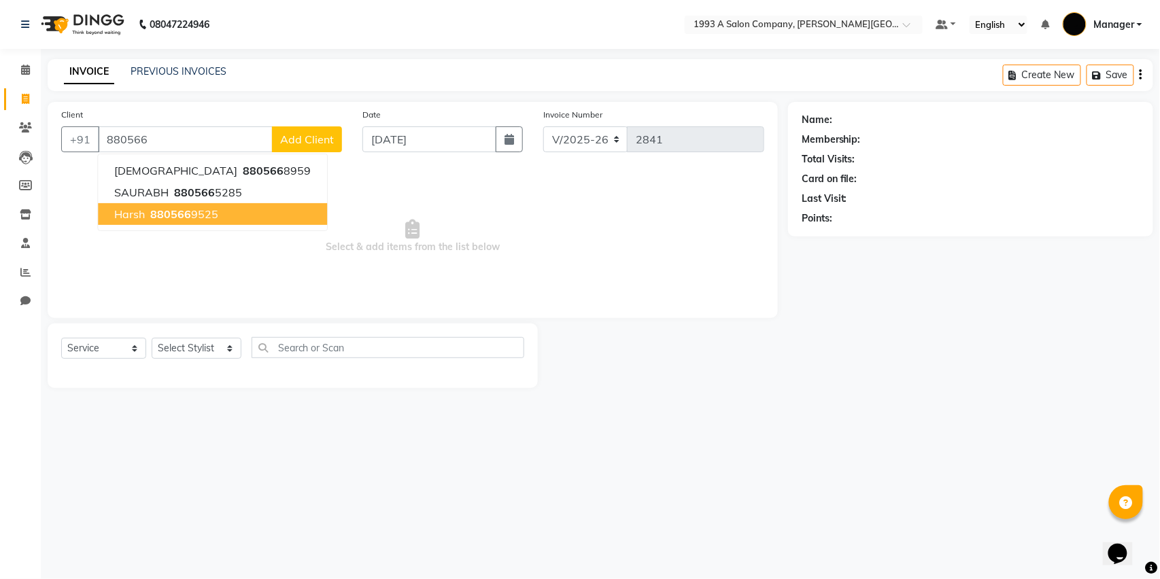
click at [201, 218] on ngb-highlight "880566 9525" at bounding box center [183, 214] width 71 height 14
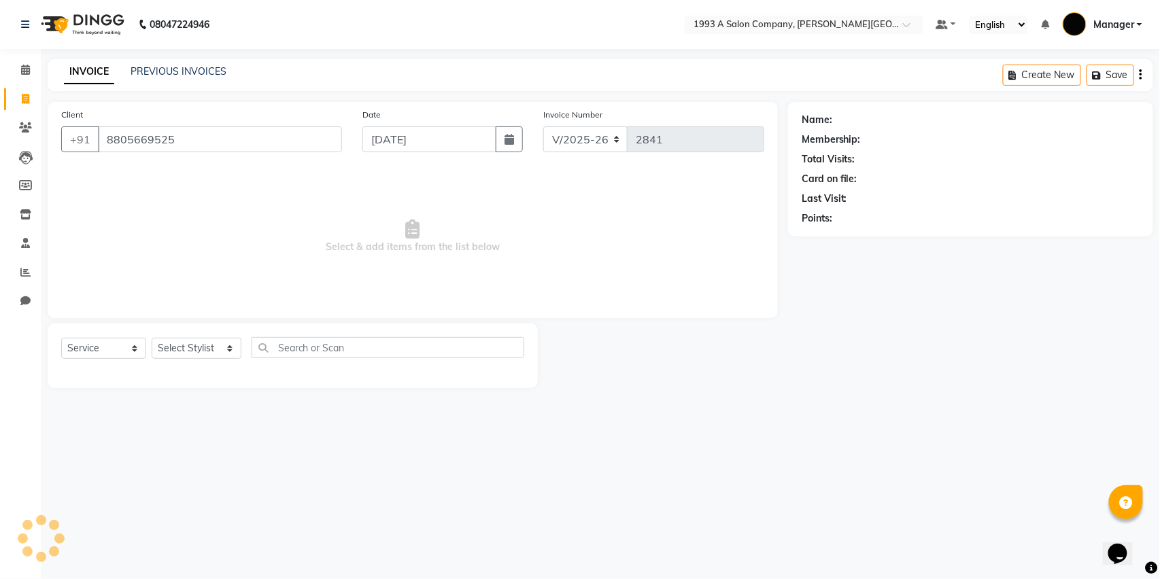
type input "8805669525"
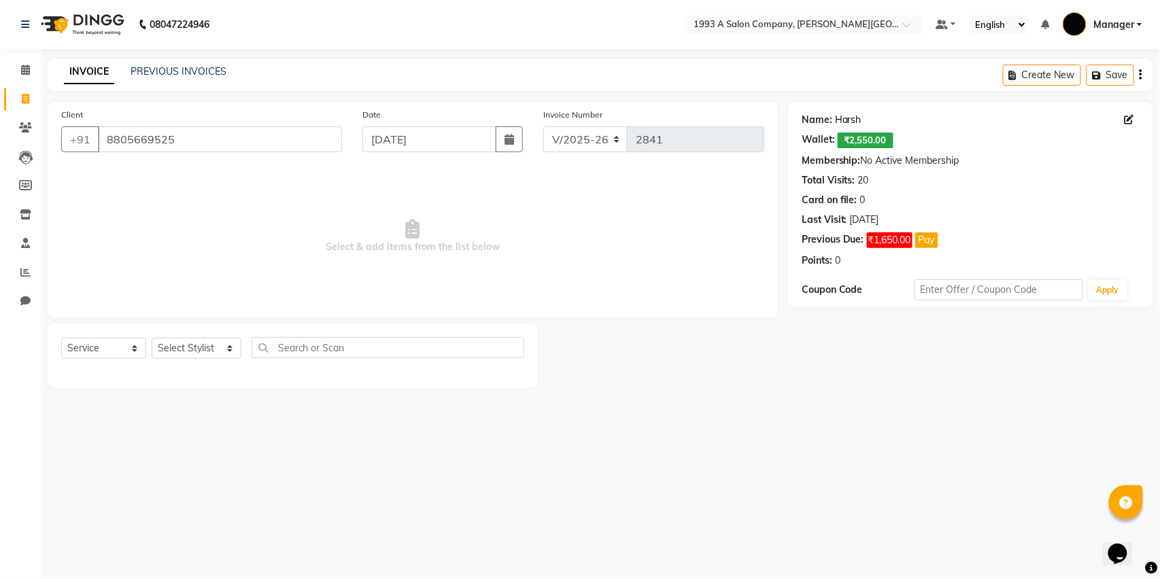
click at [847, 123] on link "Harsh" at bounding box center [848, 120] width 27 height 14
click at [14, 101] on span at bounding box center [26, 100] width 24 height 16
select select "service"
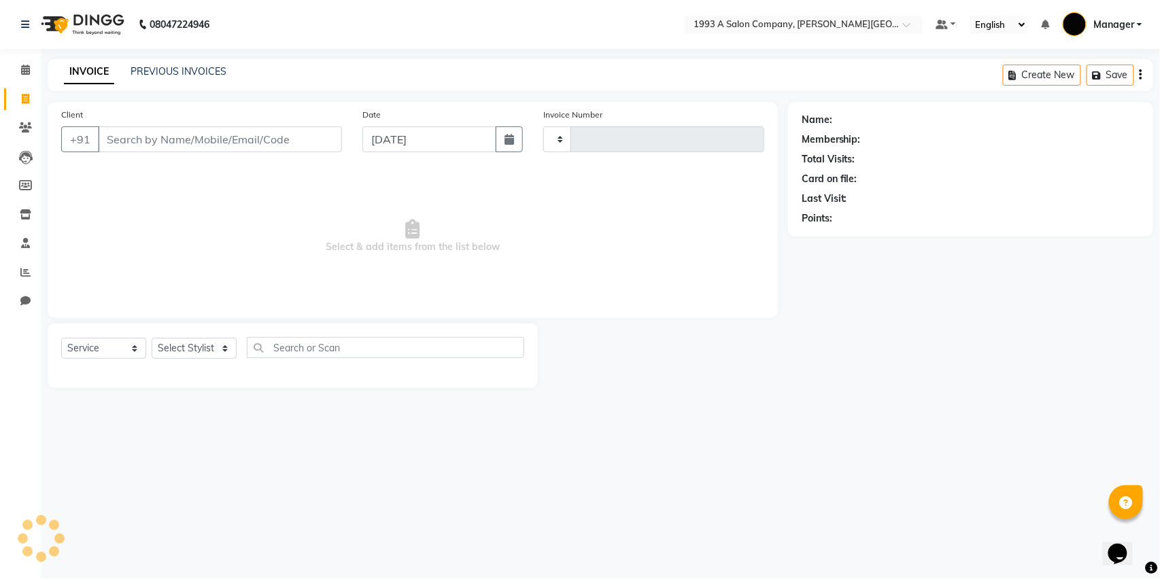
click at [188, 63] on div "INVOICE PREVIOUS INVOICES Create New Save" at bounding box center [601, 75] width 1106 height 32
type input "2842"
click at [194, 69] on link "PREVIOUS INVOICES" at bounding box center [179, 71] width 96 height 12
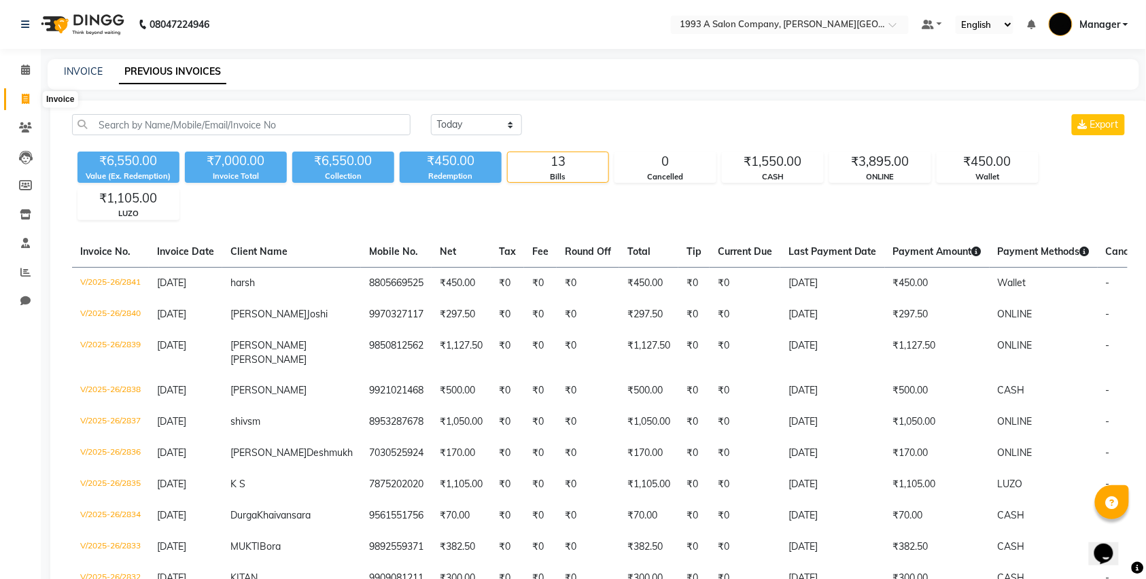
click at [19, 101] on span at bounding box center [26, 100] width 24 height 16
select select "613"
select select "service"
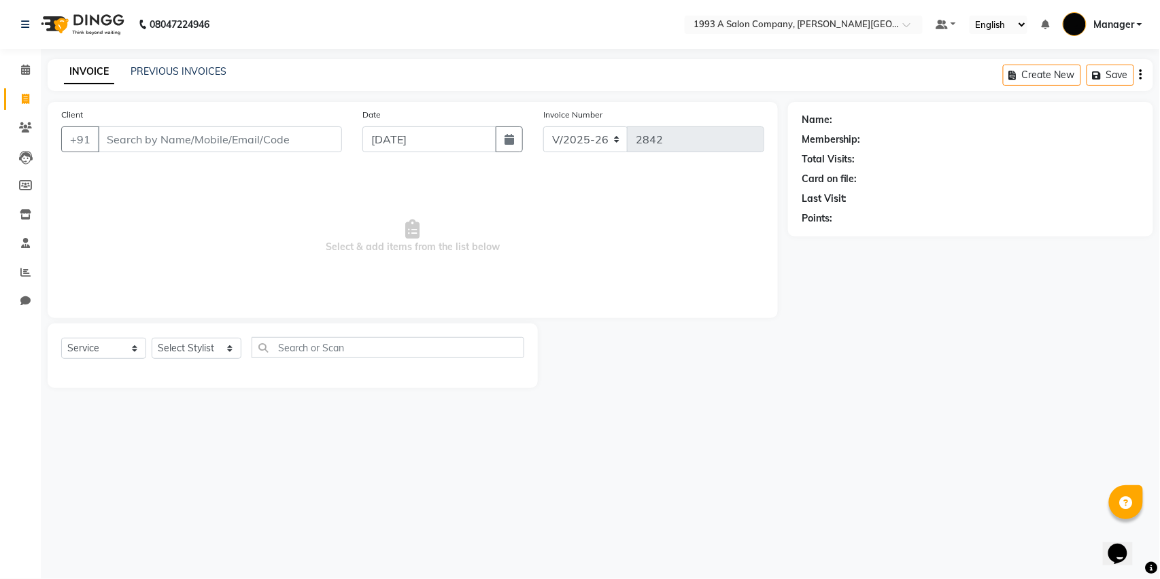
click at [197, 63] on div "INVOICE PREVIOUS INVOICES Create New Save" at bounding box center [601, 75] width 1106 height 32
click at [196, 68] on link "PREVIOUS INVOICES" at bounding box center [179, 71] width 96 height 12
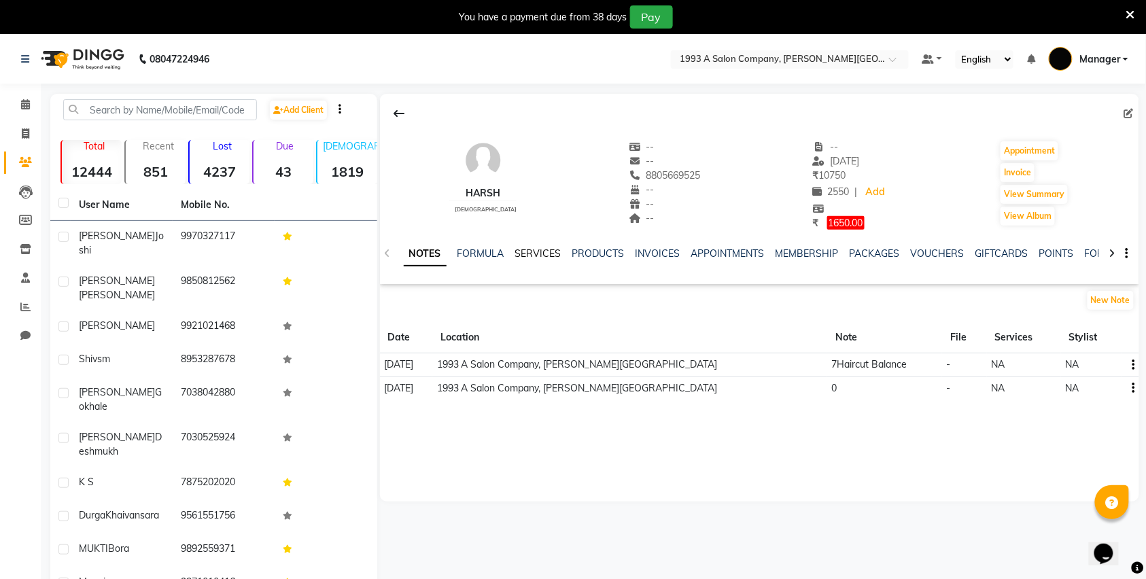
click at [532, 261] on div "NOTES FORMULA SERVICES PRODUCTS INVOICES APPOINTMENTS MEMBERSHIP PACKAGES VOUCH…" at bounding box center [743, 259] width 679 height 25
click at [529, 257] on link "SERVICES" at bounding box center [538, 253] width 46 height 12
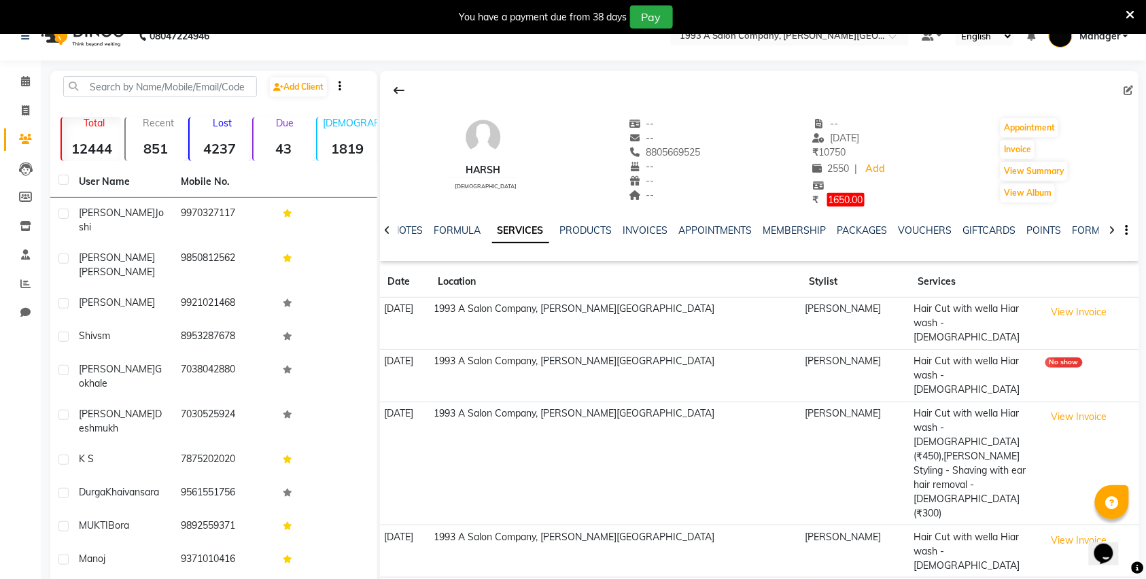
scroll to position [34, 0]
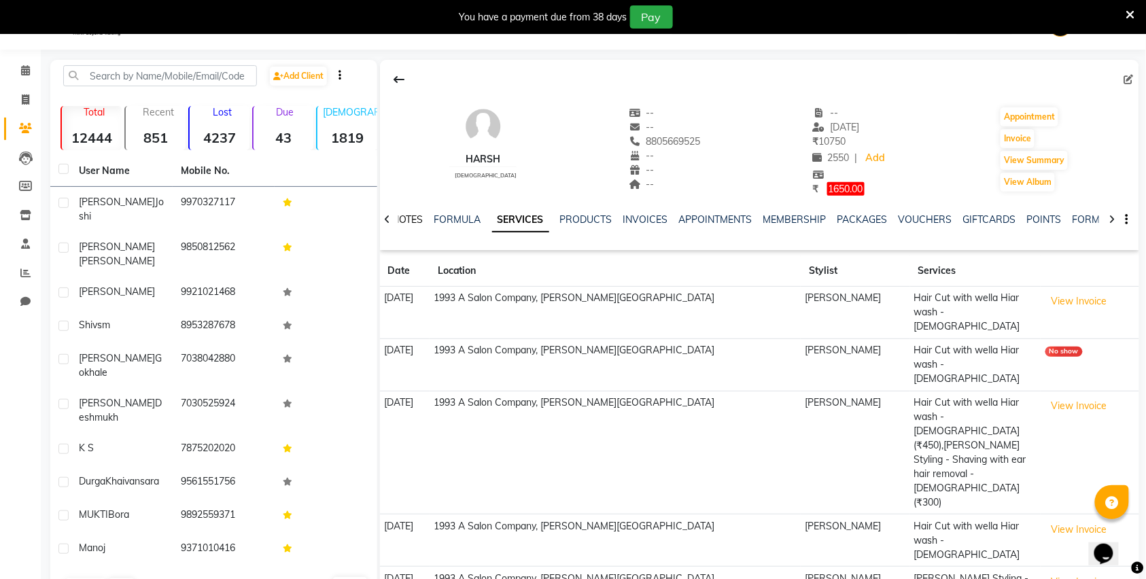
click at [409, 215] on link "NOTES" at bounding box center [408, 219] width 31 height 12
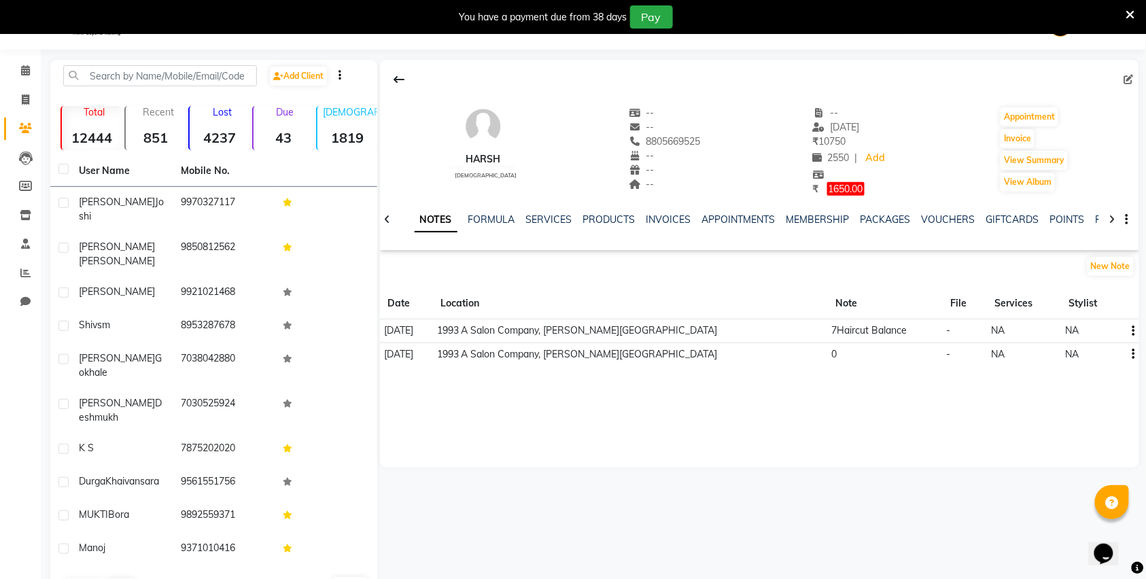
click at [1133, 330] on button "button" at bounding box center [1131, 331] width 8 height 14
click at [1108, 324] on div "Edit" at bounding box center [1102, 331] width 22 height 17
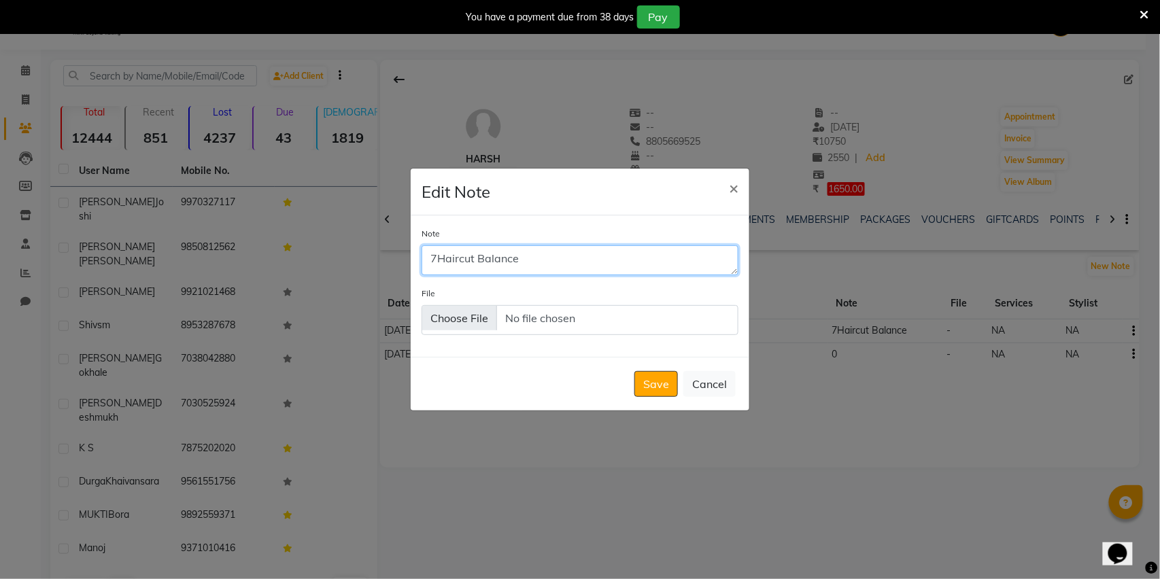
click at [590, 247] on textarea "7Haircut Balance" at bounding box center [580, 260] width 317 height 30
click at [439, 246] on textarea "7Haircut Balance" at bounding box center [580, 260] width 317 height 30
type textarea "3Haircut Balance"
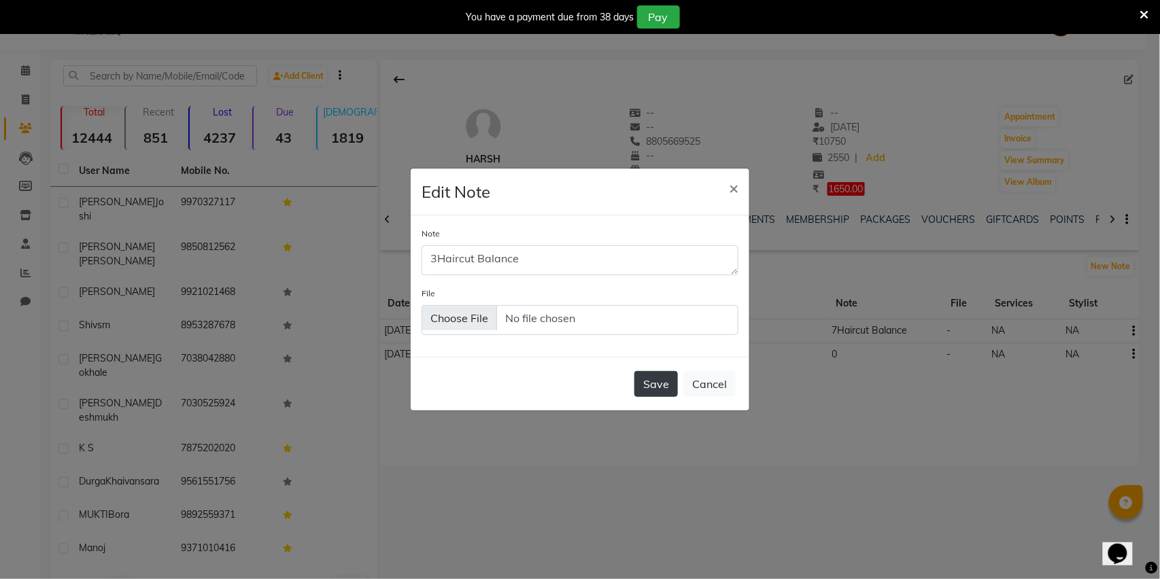
click at [655, 389] on button "Save" at bounding box center [656, 384] width 44 height 26
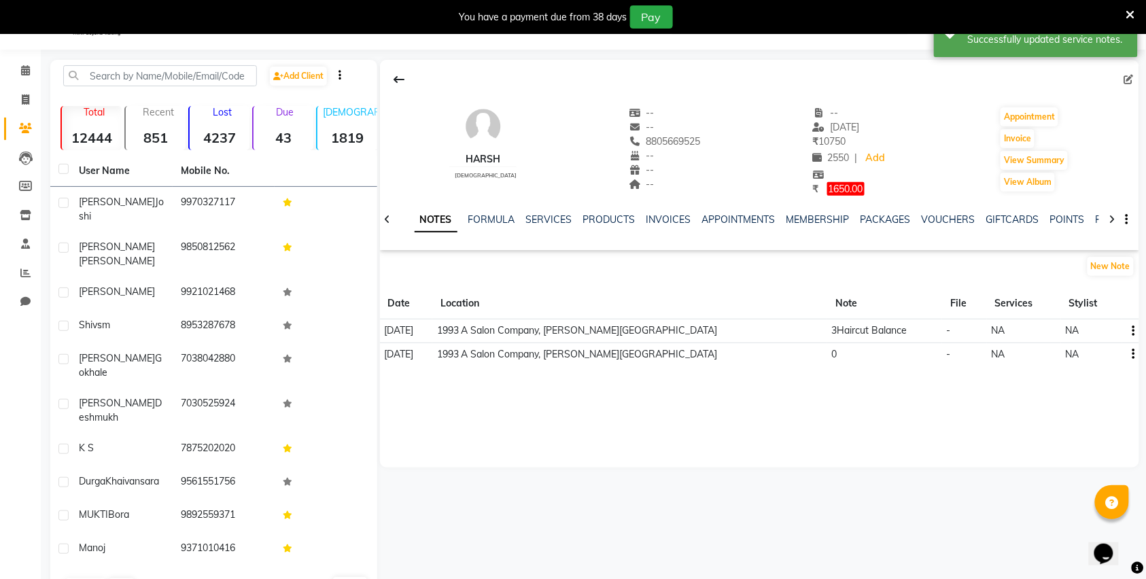
drag, startPoint x: 632, startPoint y: 137, endPoint x: 688, endPoint y: 148, distance: 57.5
click at [688, 148] on div "harsh [DEMOGRAPHIC_DATA] -- -- 8805669525 -- -- -- -- [DATE] ₹ 10750 2550 | Add…" at bounding box center [759, 144] width 759 height 104
copy span "8805669525"
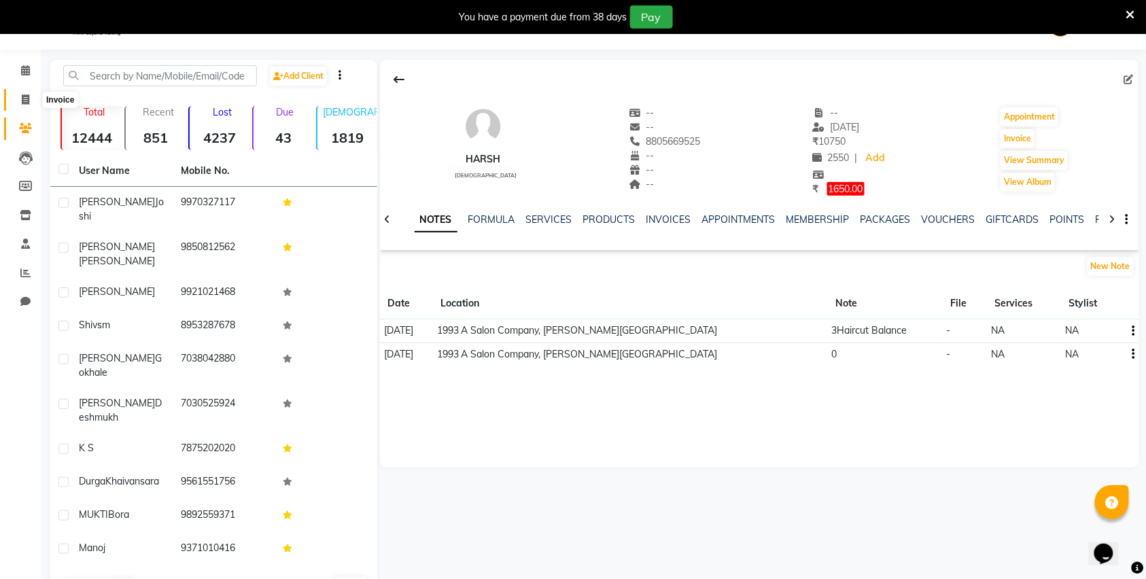
click at [23, 92] on span at bounding box center [26, 100] width 24 height 16
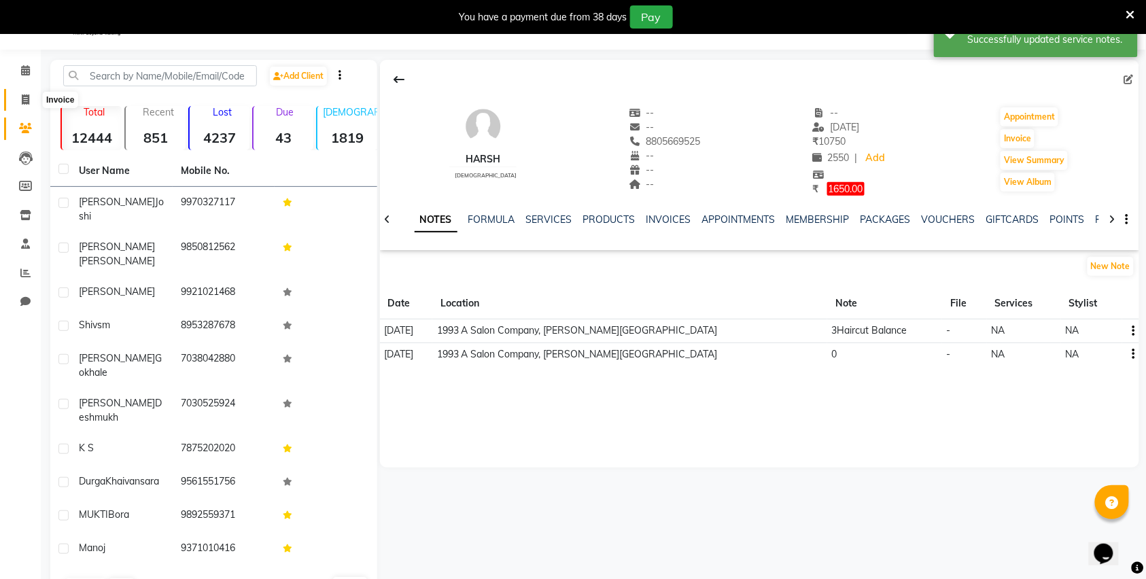
select select "service"
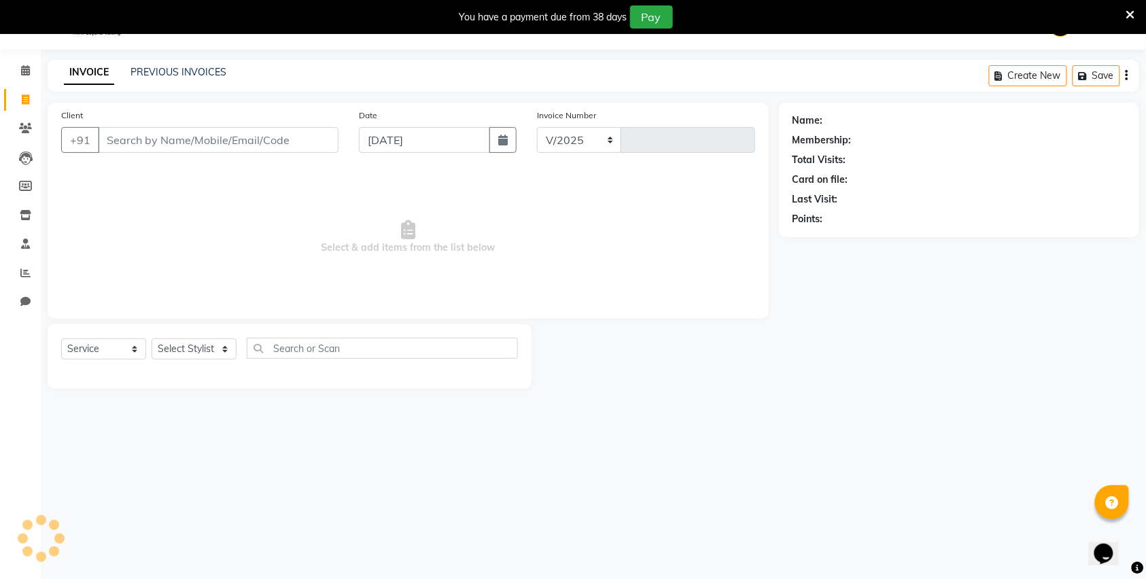
select select "613"
type input "2841"
type input "8805669525"
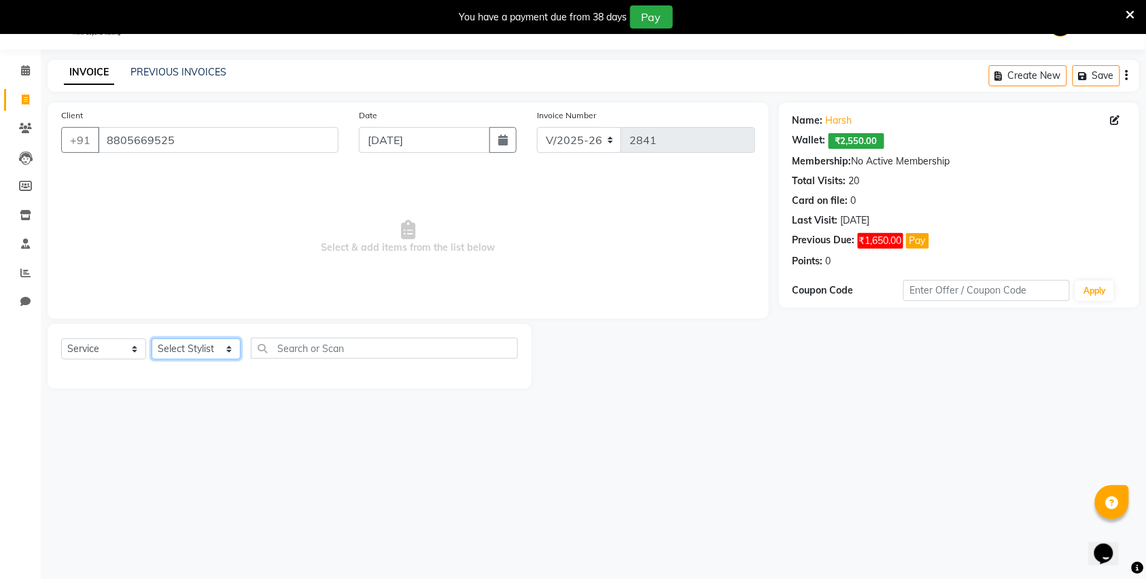
click at [200, 349] on select "Select Stylist [PERSON_NAME] Manager [PERSON_NAME] Mr [PERSON_NAME] (owner) [PE…" at bounding box center [196, 349] width 89 height 21
select select "70852"
click at [152, 339] on select "Select Stylist [PERSON_NAME] Manager [PERSON_NAME] Mr [PERSON_NAME] (owner) [PE…" at bounding box center [196, 349] width 89 height 21
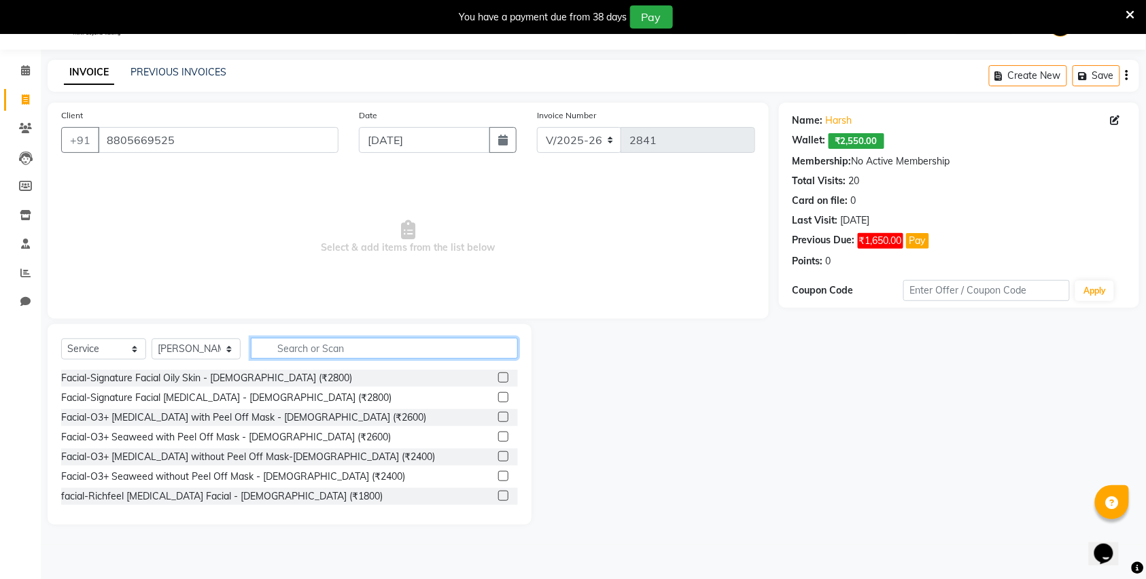
click at [290, 348] on input "text" at bounding box center [384, 348] width 267 height 21
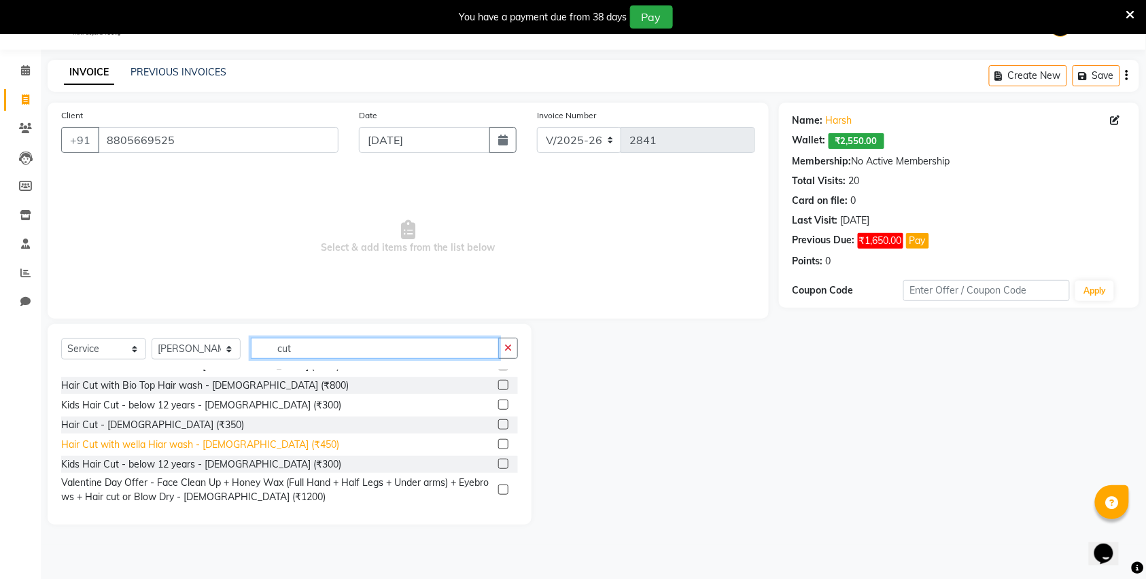
scroll to position [72, 0]
type input "cut"
click at [177, 441] on div "Hair Cut with wella Hiar wash - Male (₹450)" at bounding box center [200, 444] width 278 height 14
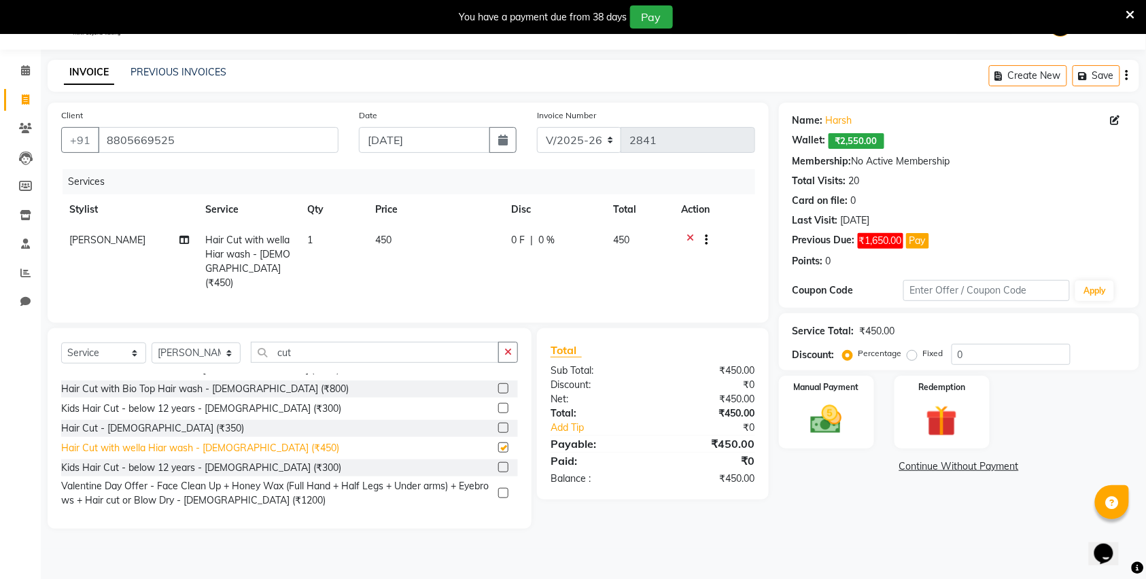
checkbox input "false"
click at [923, 403] on img at bounding box center [942, 421] width 53 height 41
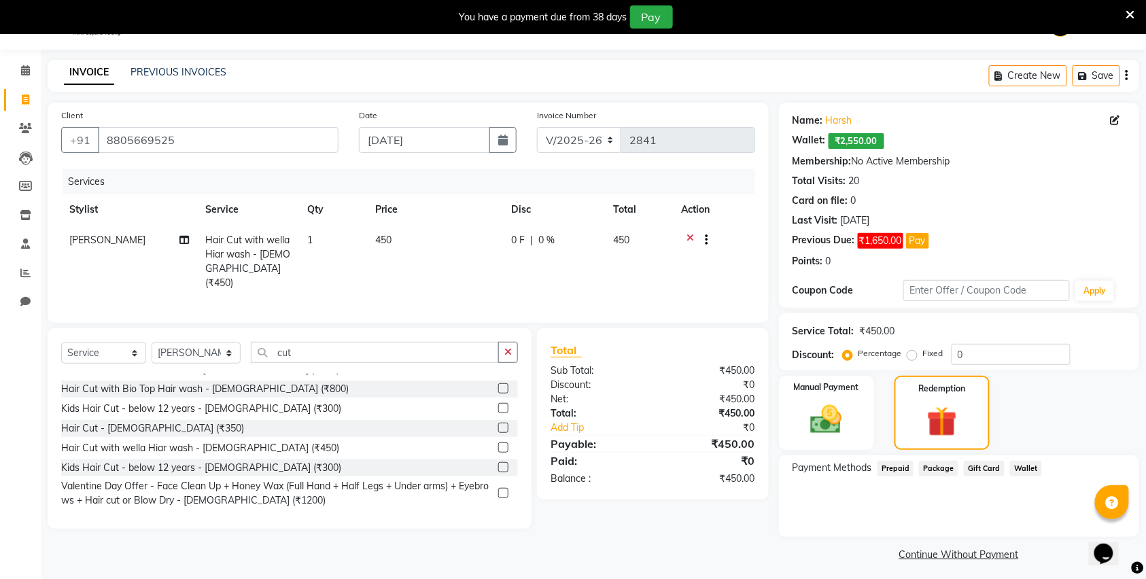
click at [1023, 465] on span "Wallet" at bounding box center [1026, 469] width 32 height 16
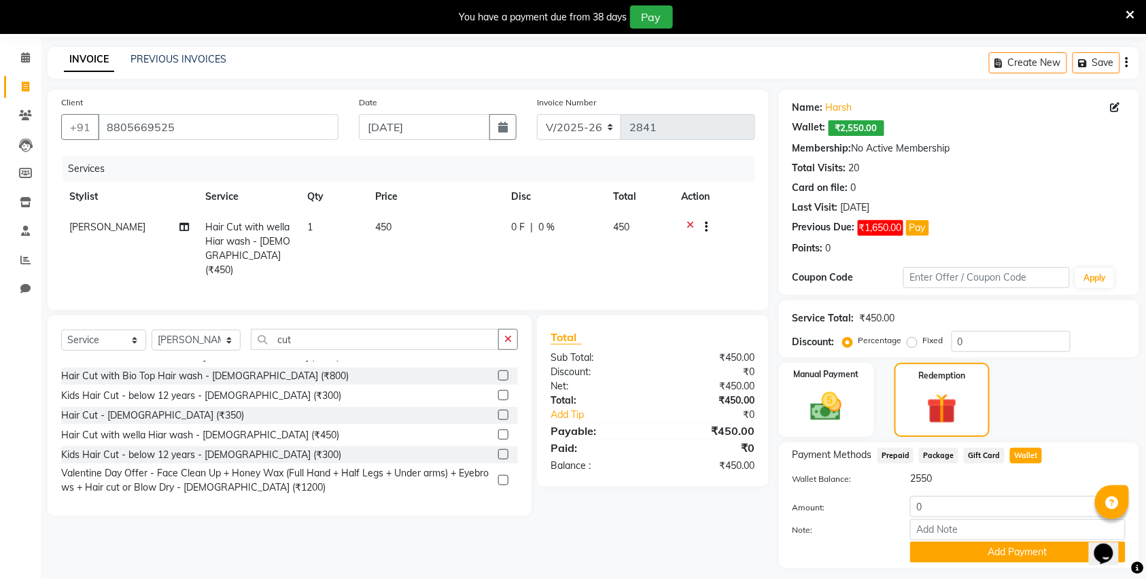
scroll to position [85, 0]
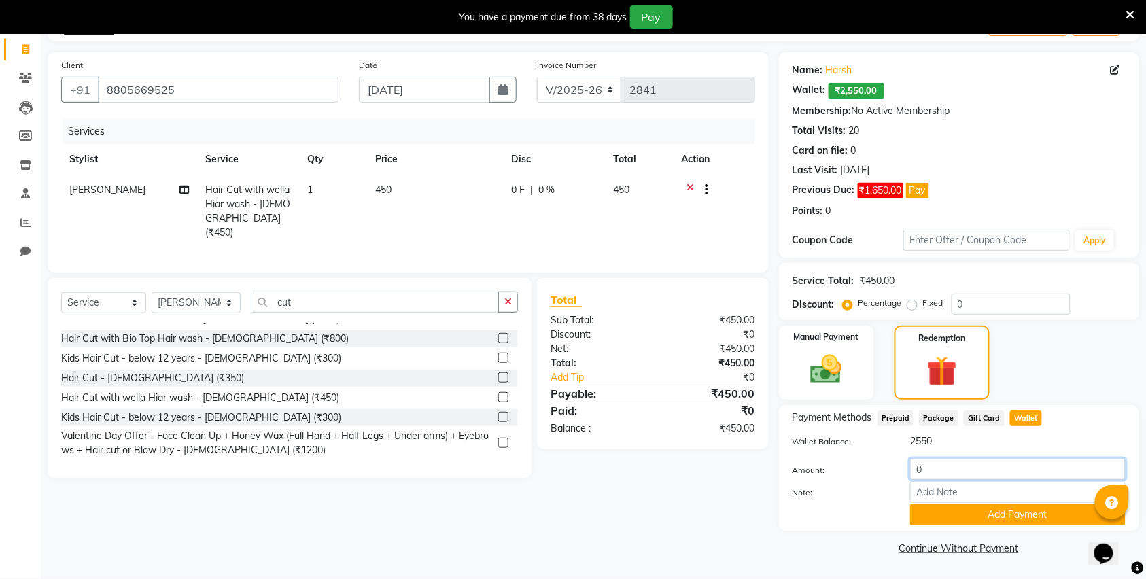
click at [969, 471] on input "0" at bounding box center [1018, 469] width 216 height 21
type input "0450"
click at [997, 507] on button "Add Payment" at bounding box center [1018, 515] width 216 height 21
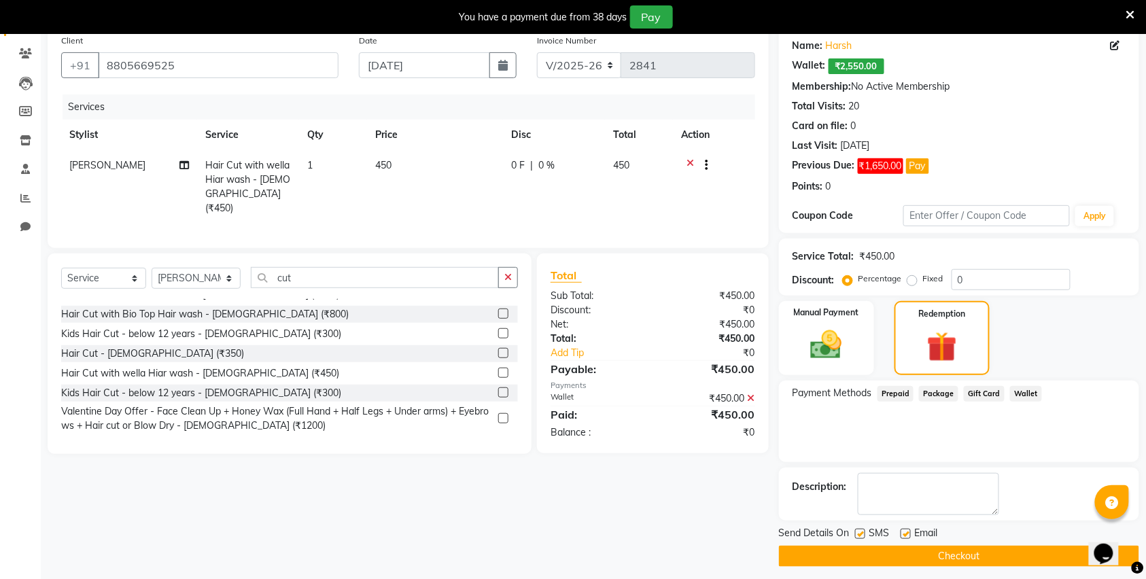
scroll to position [118, 0]
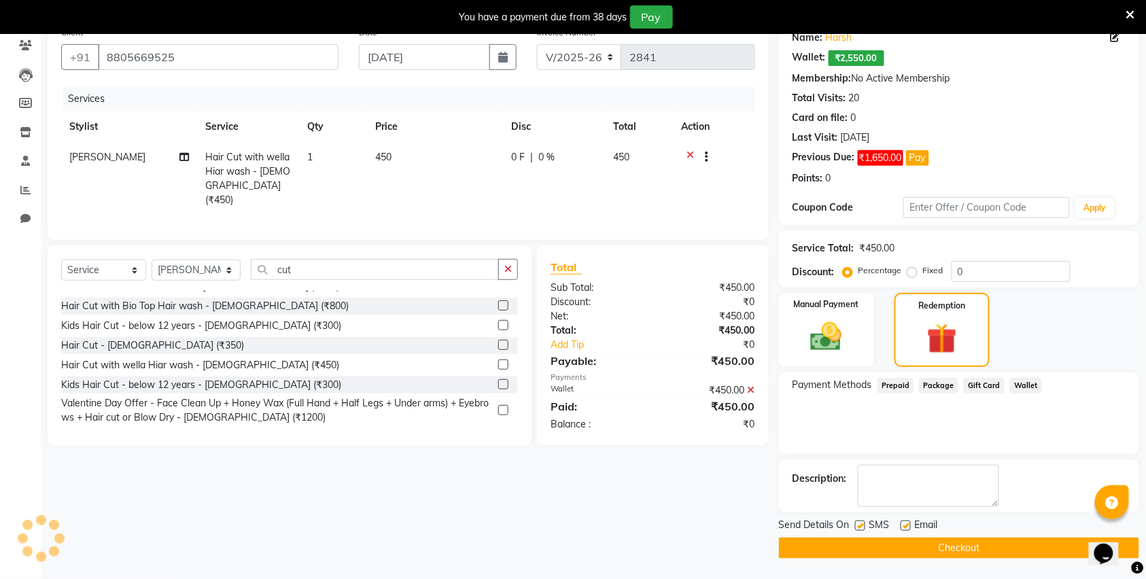
click at [976, 547] on button "Checkout" at bounding box center [959, 548] width 360 height 21
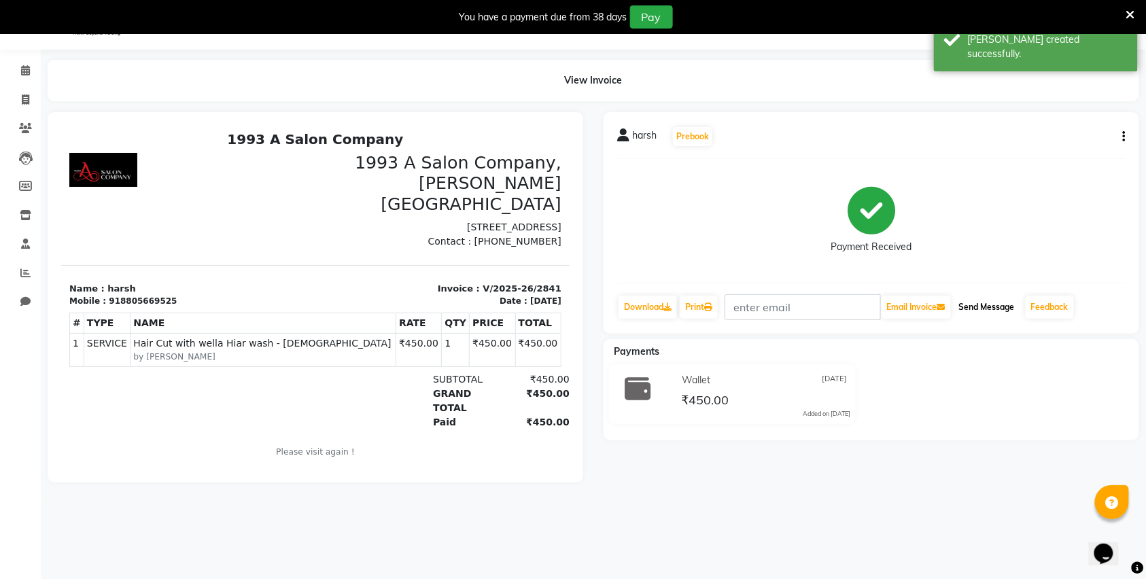
click at [990, 314] on button "Send Message" at bounding box center [987, 307] width 67 height 23
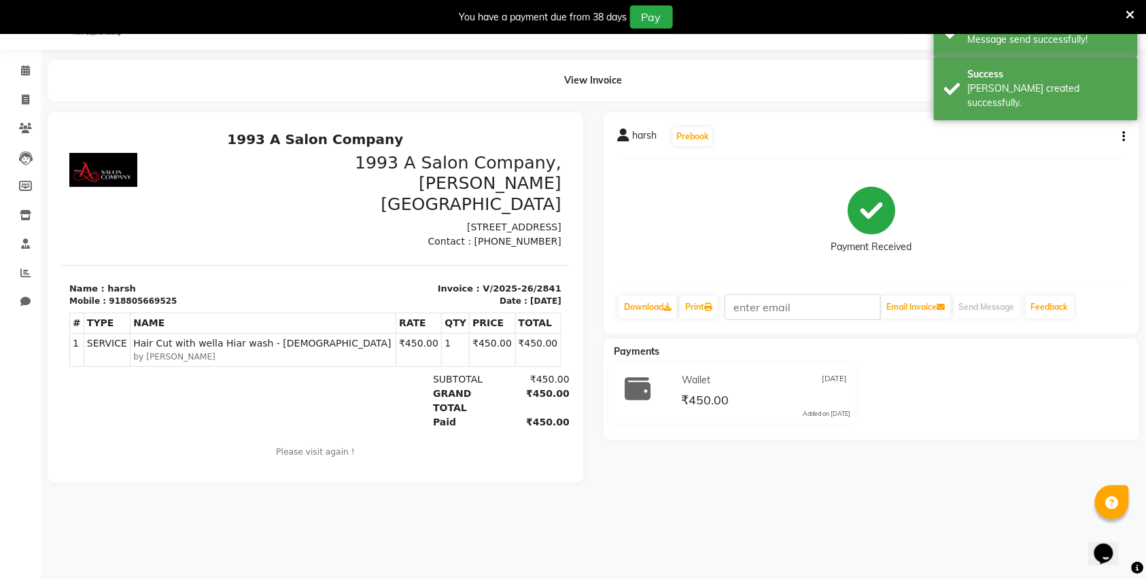
drag, startPoint x: 918, startPoint y: 351, endPoint x: 917, endPoint y: 358, distance: 6.8
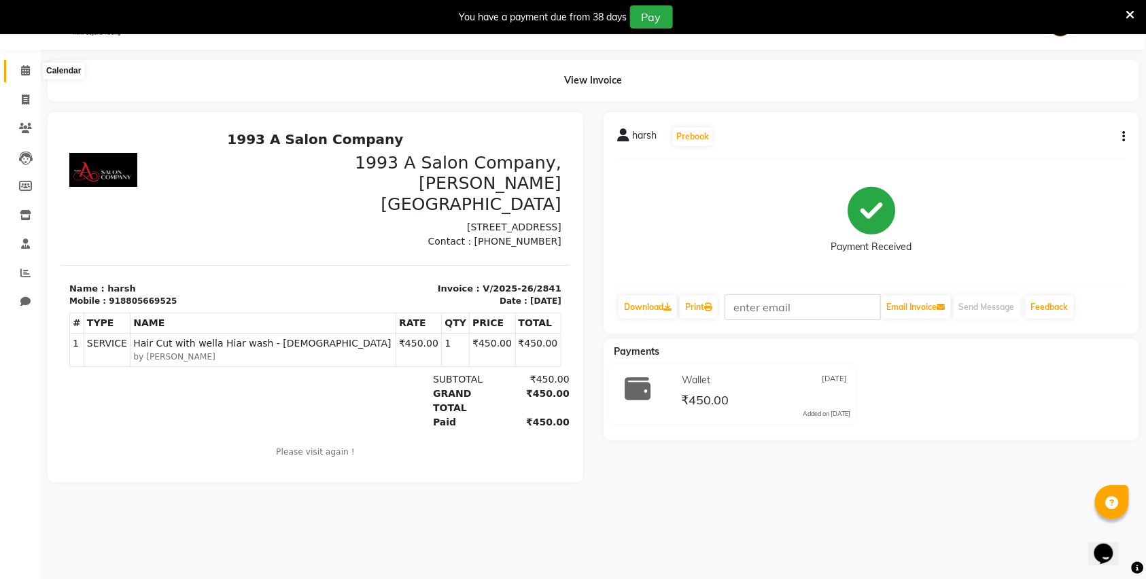
click at [25, 69] on icon at bounding box center [25, 70] width 9 height 10
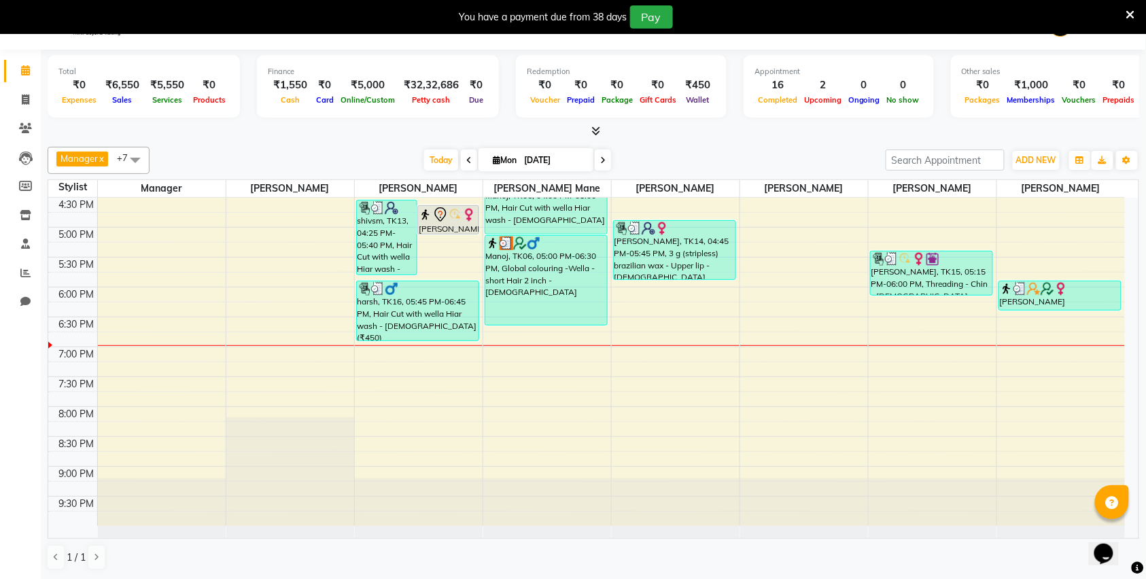
scroll to position [35, 0]
click at [377, 362] on div "8:00 AM 8:30 AM 9:00 AM 9:30 AM 10:00 AM 10:30 AM 11:00 AM 11:30 AM 12:00 PM 12…" at bounding box center [586, 107] width 1077 height 837
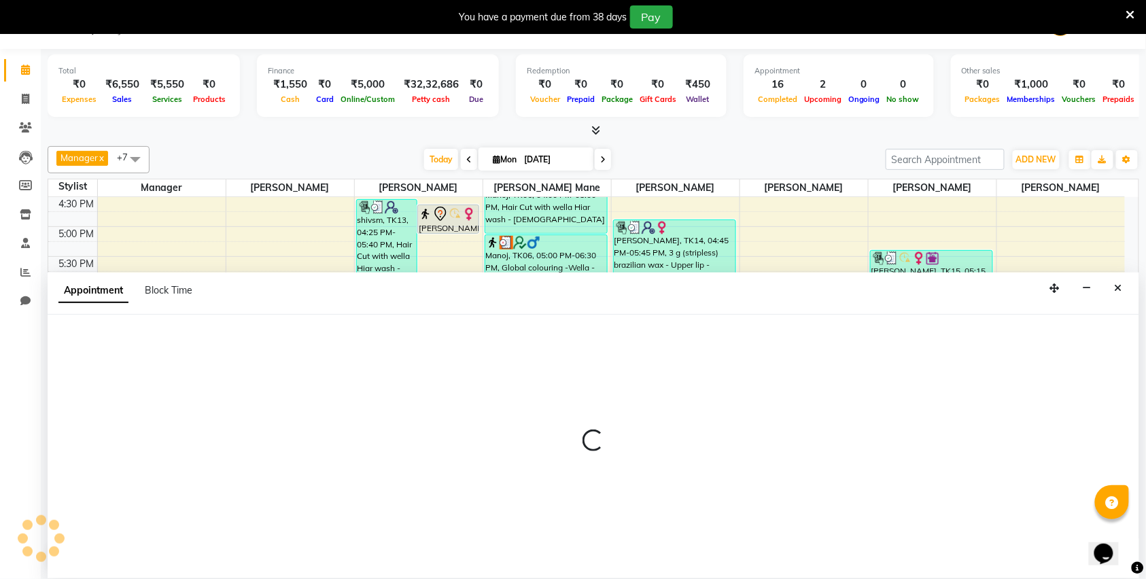
select select "70852"
select select "1140"
select select "tentative"
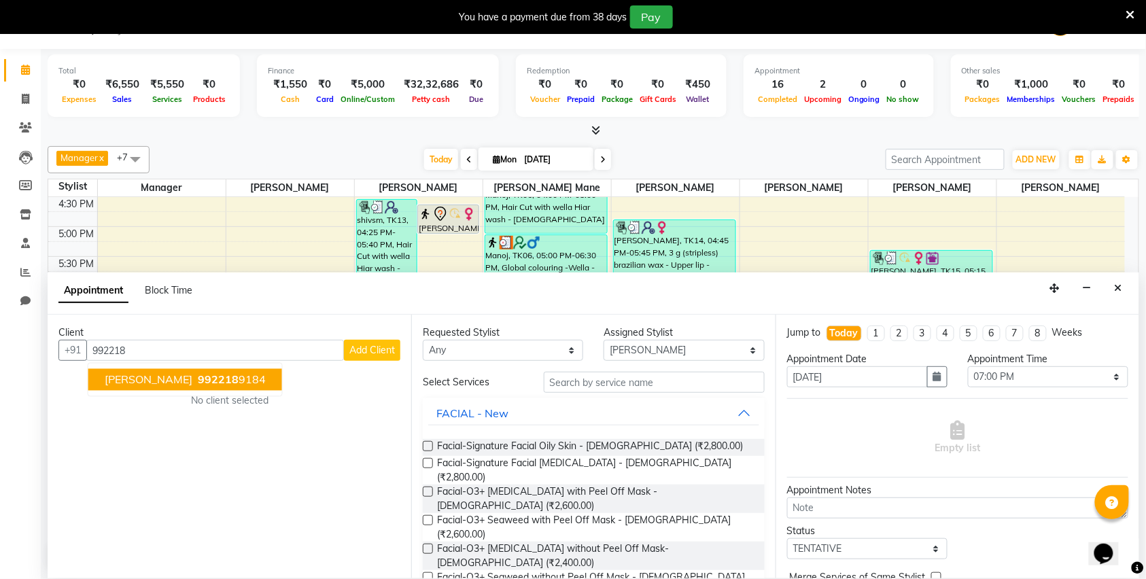
click at [195, 379] on ngb-highlight "992218 9184" at bounding box center [230, 380] width 71 height 14
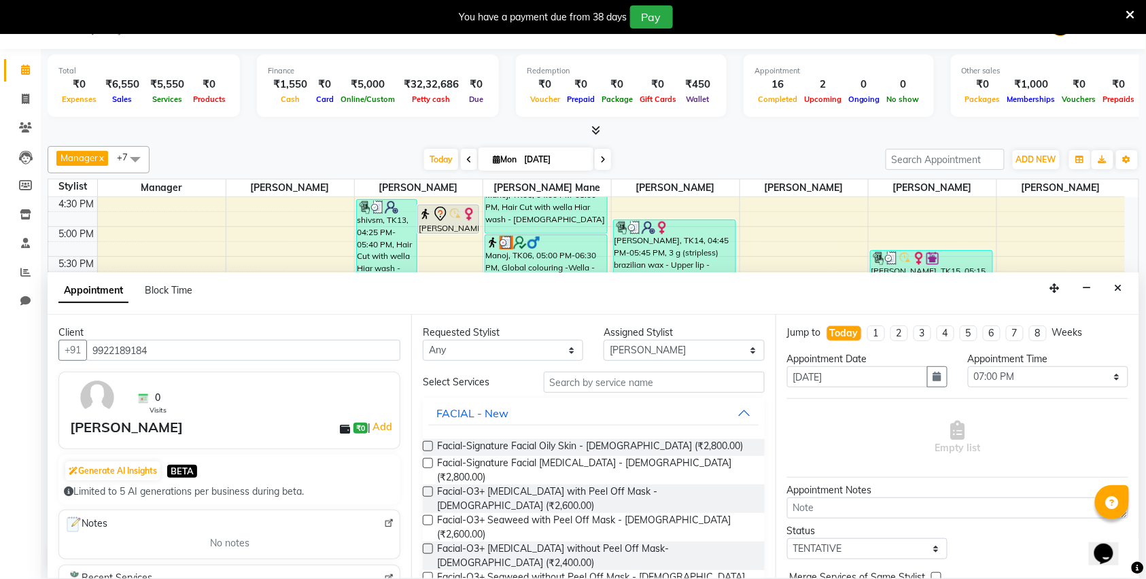
type input "9922189184"
click at [640, 383] on input "text" at bounding box center [654, 382] width 221 height 21
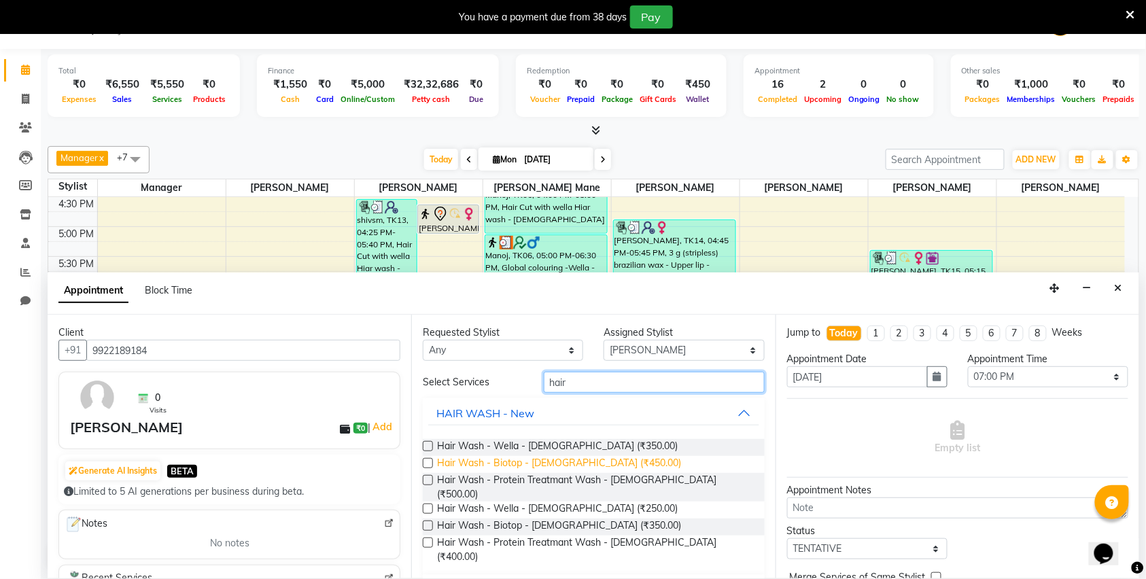
type input "hair"
click at [465, 460] on span "Hair Wash - Biotop - Female (₹450.00)" at bounding box center [559, 464] width 244 height 17
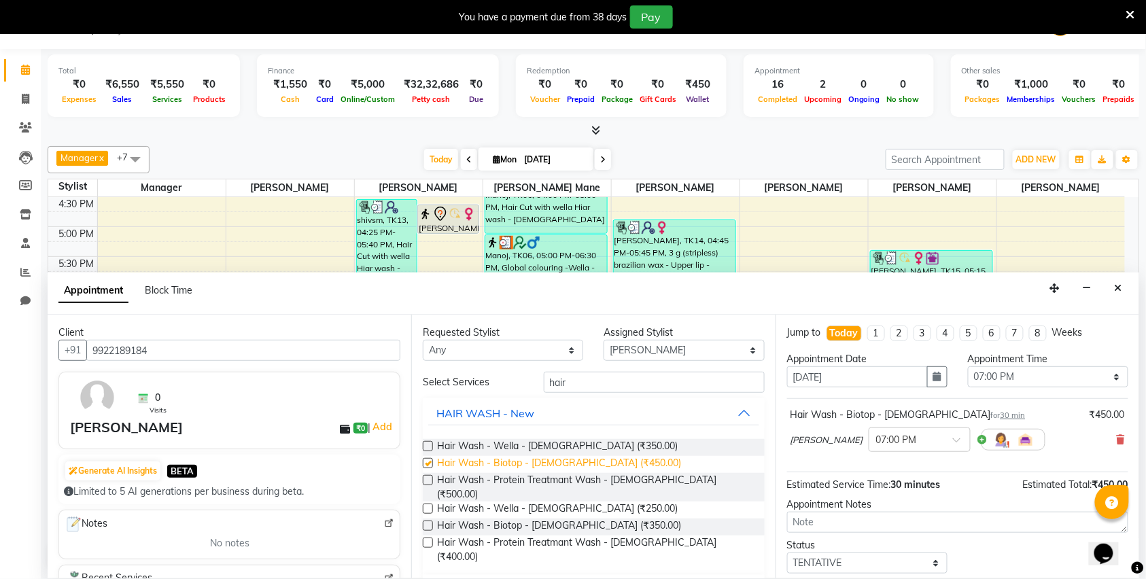
checkbox input "false"
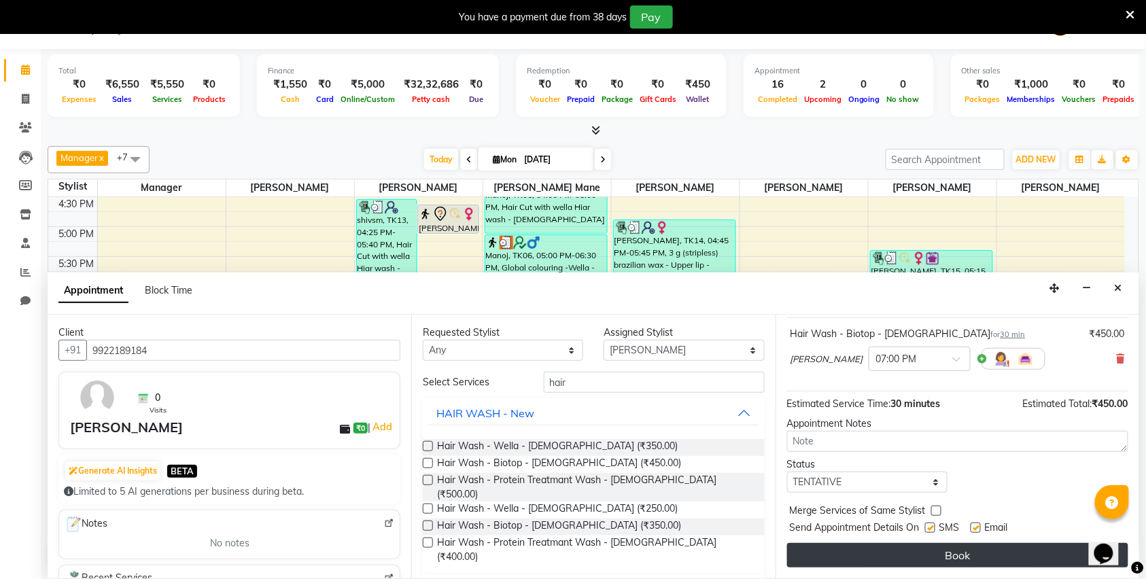
click at [893, 558] on button "Book" at bounding box center [957, 555] width 341 height 24
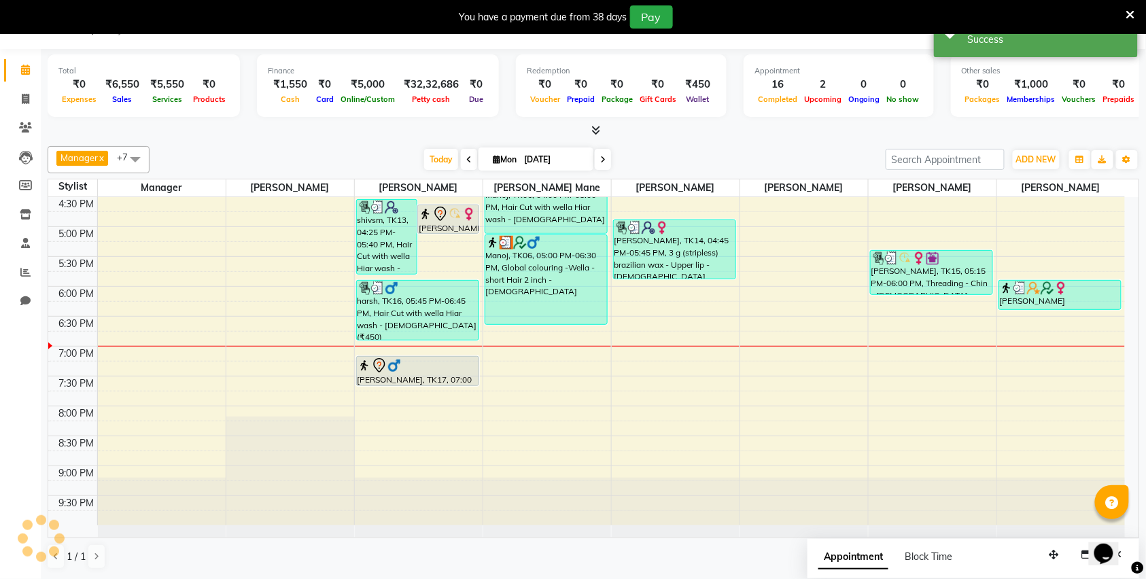
scroll to position [0, 0]
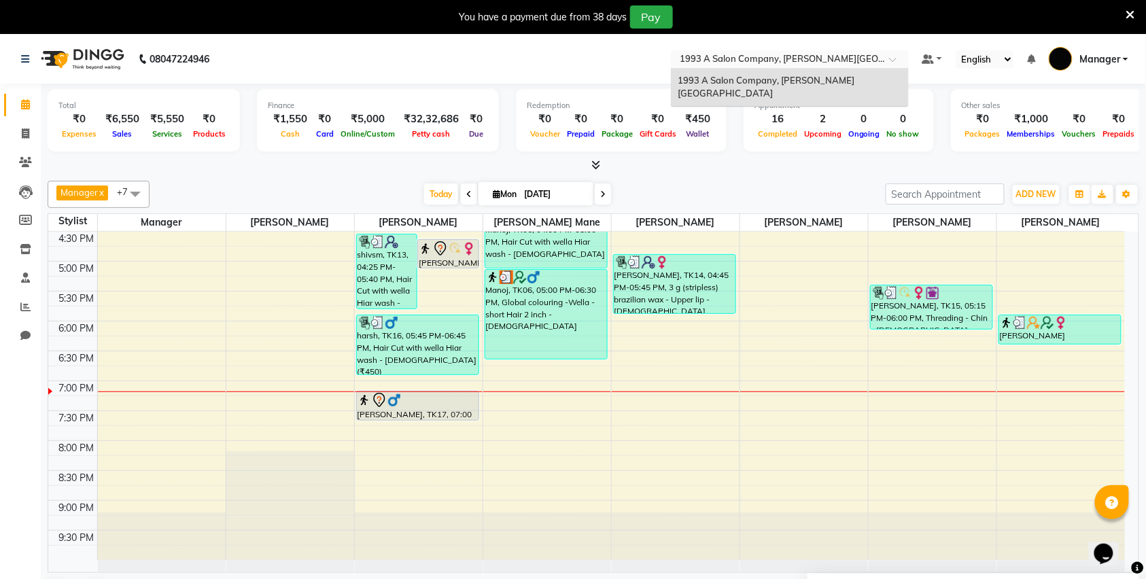
click at [672, 68] on ng-select "Select Location × 1993 A Salon Company, Prabhat Road 1993 A Salon Company, Prab…" at bounding box center [790, 59] width 238 height 18
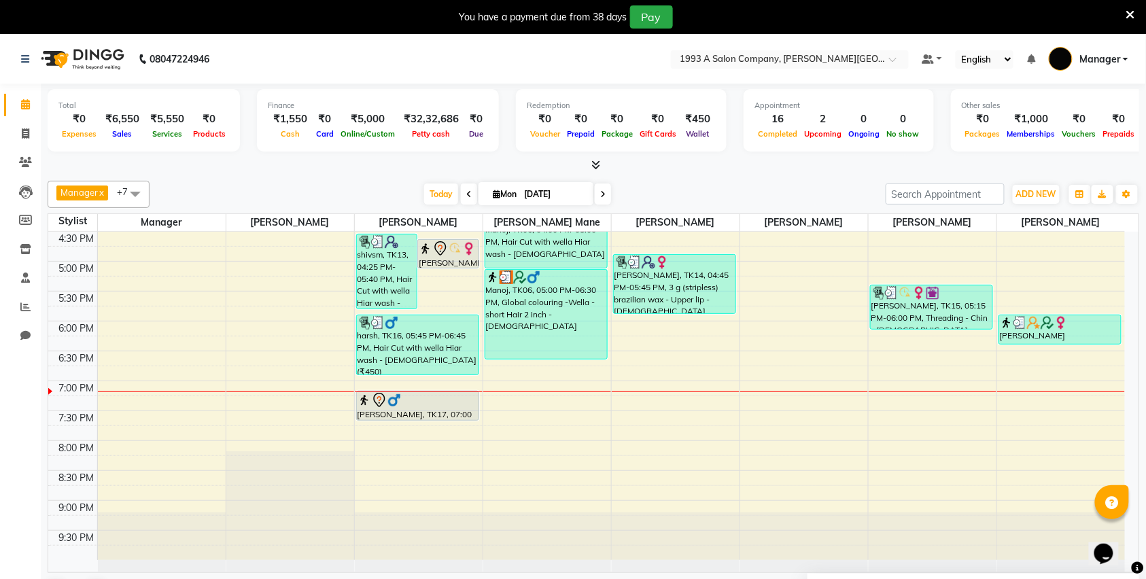
click at [447, 54] on nav "08047224946 Select Location × 1993 A Salon Company, Prabhat Road Default Panel …" at bounding box center [573, 59] width 1146 height 49
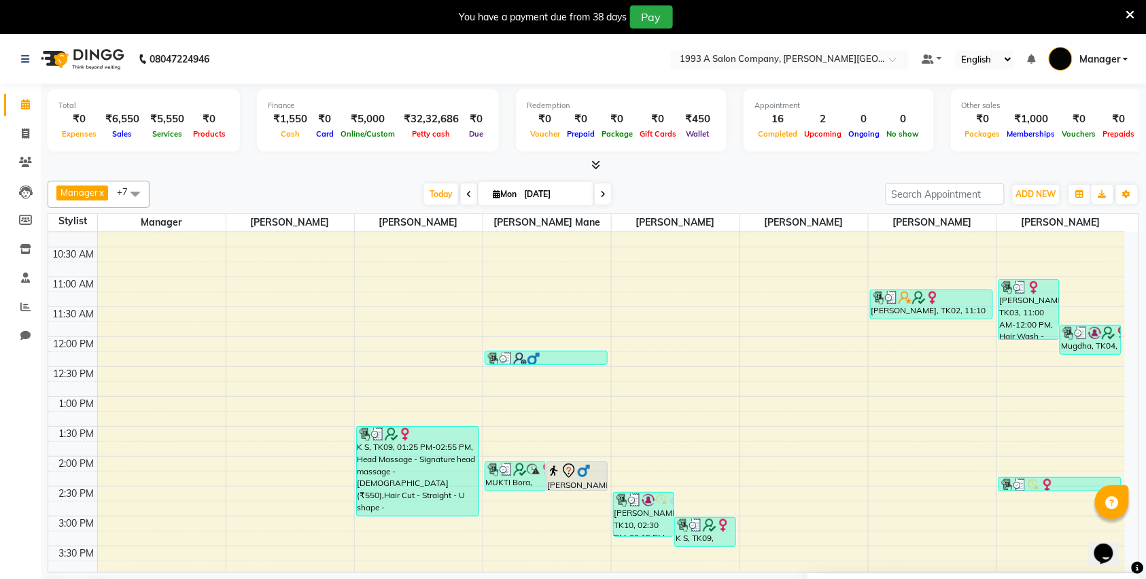
scroll to position [237, 0]
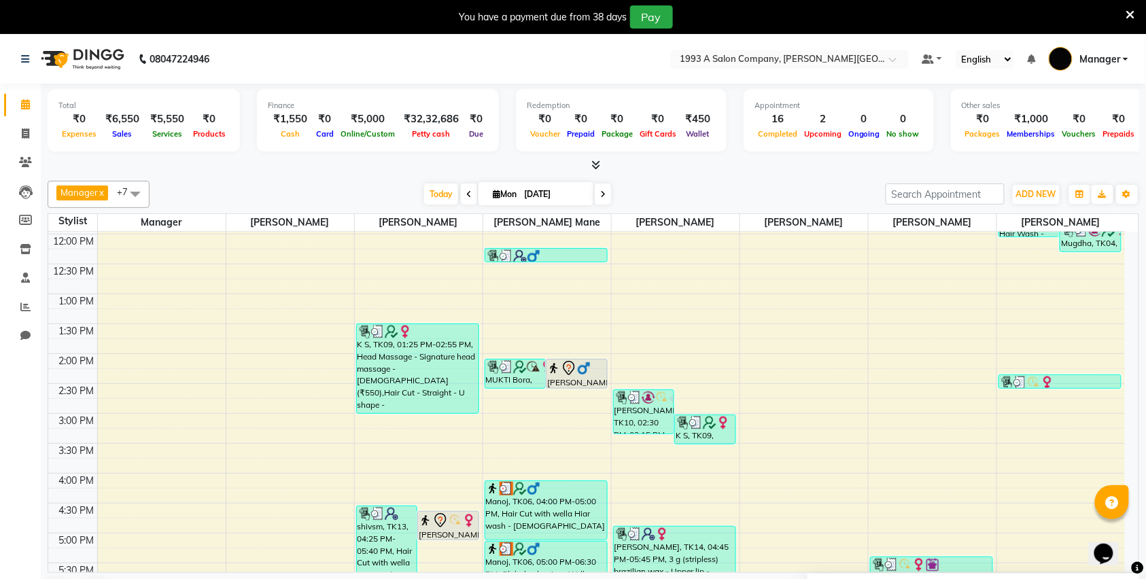
click at [20, 116] on li "Calendar" at bounding box center [20, 104] width 41 height 29
click at [39, 136] on li "Invoice" at bounding box center [20, 134] width 41 height 29
click at [27, 129] on icon at bounding box center [25, 134] width 7 height 10
select select "service"
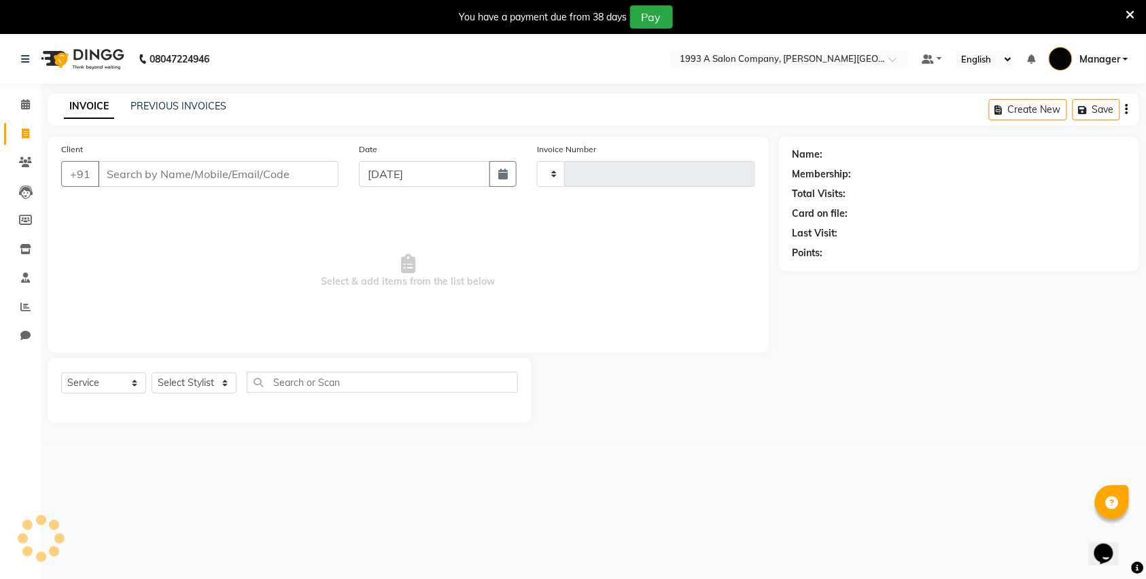
type input "2842"
select select "613"
click at [148, 109] on link "PREVIOUS INVOICES" at bounding box center [179, 106] width 96 height 12
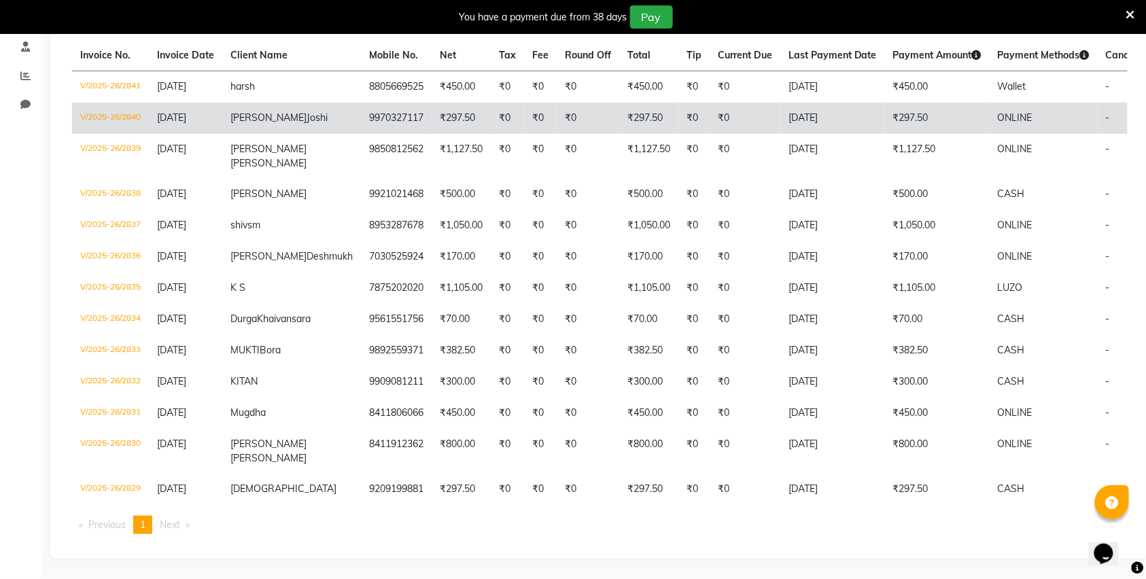
scroll to position [284, 0]
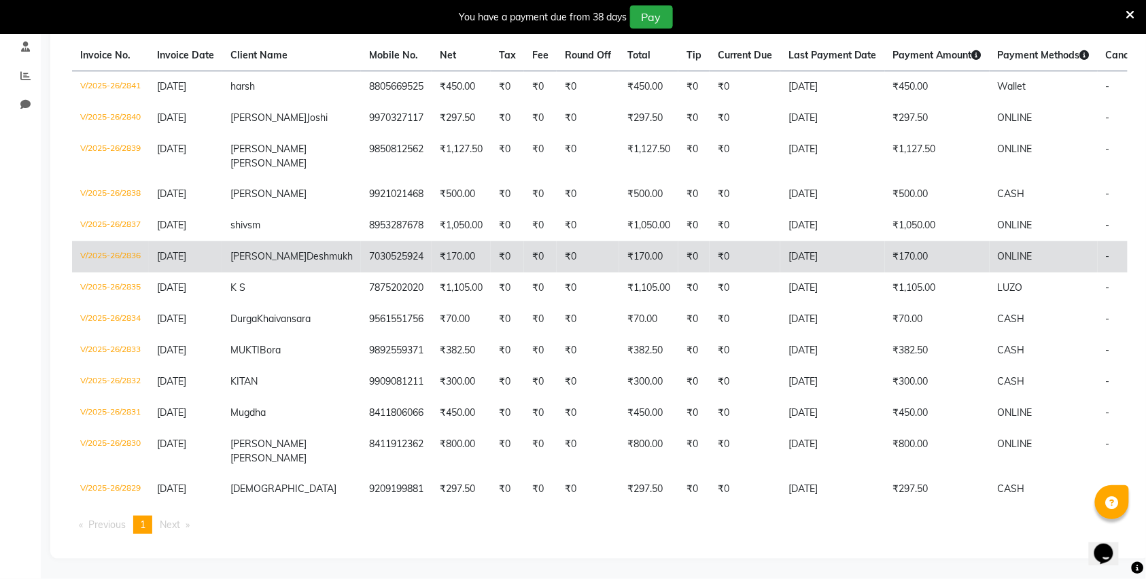
click at [524, 243] on td "₹0" at bounding box center [540, 256] width 33 height 31
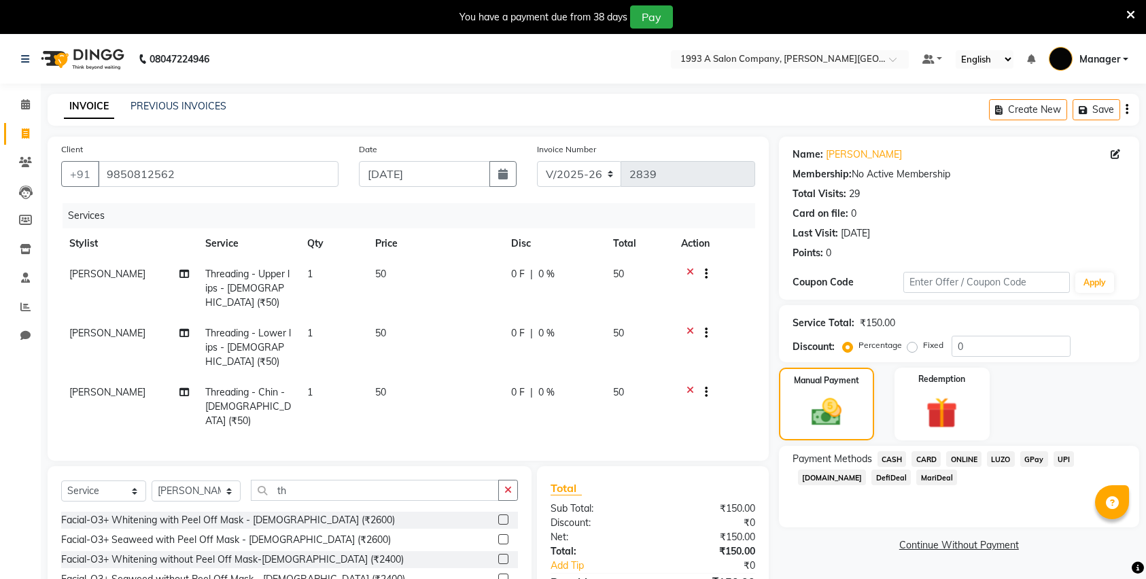
select select "613"
select select "service"
select select "86235"
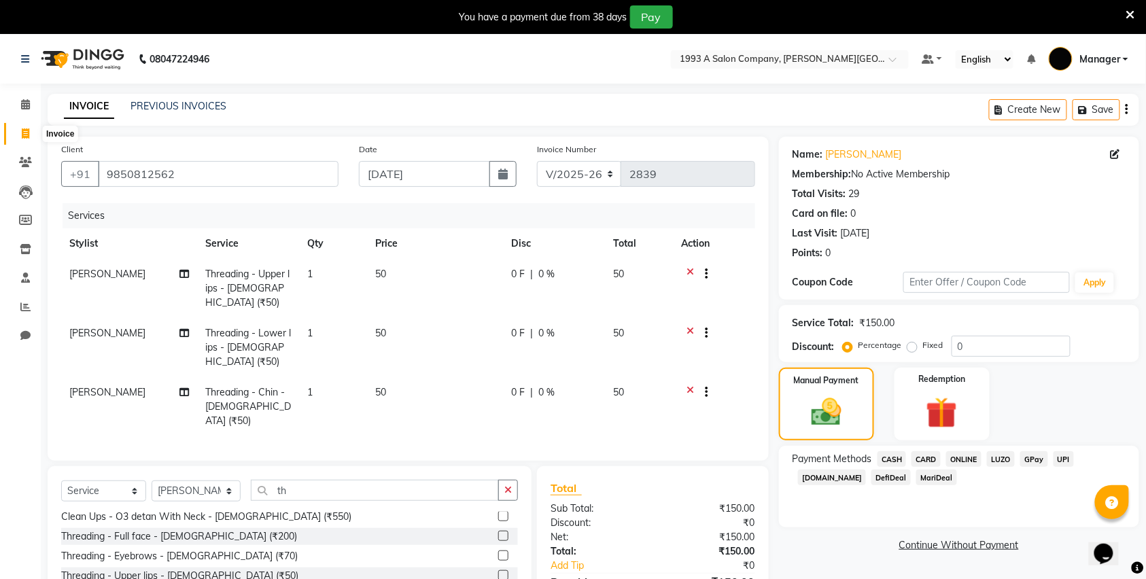
click at [22, 131] on icon at bounding box center [25, 134] width 7 height 10
select select "service"
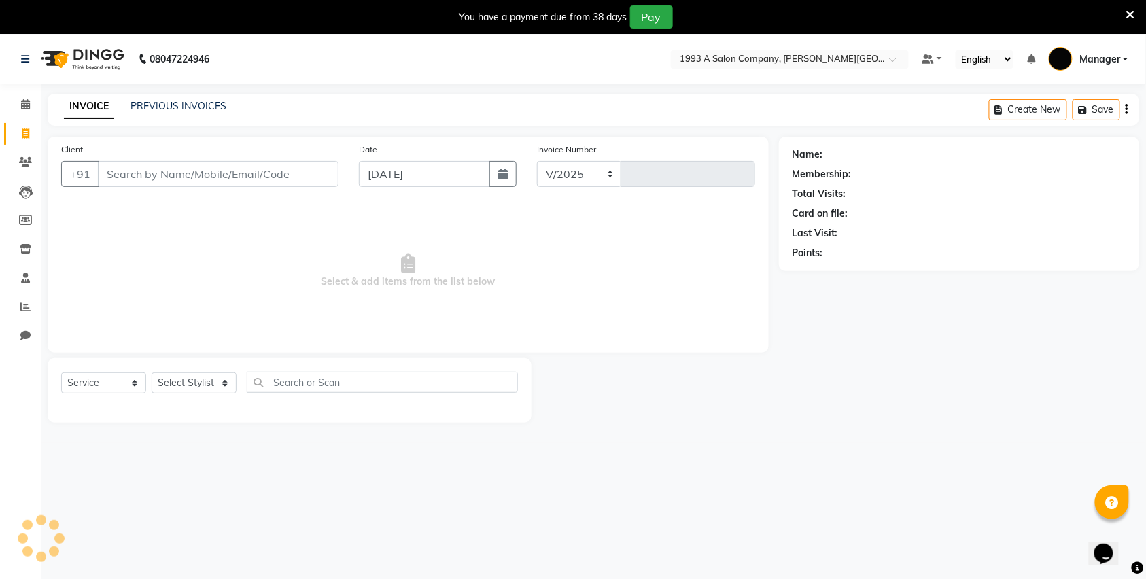
select select "613"
type input "2842"
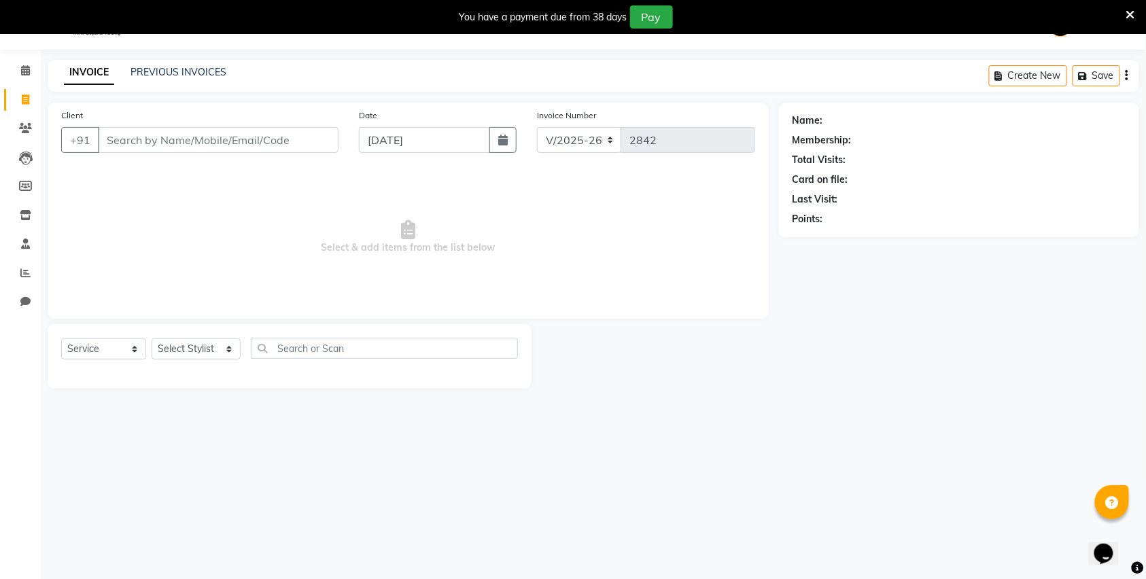
click at [31, 86] on li "Invoice" at bounding box center [20, 100] width 41 height 29
click at [22, 69] on icon at bounding box center [25, 70] width 9 height 10
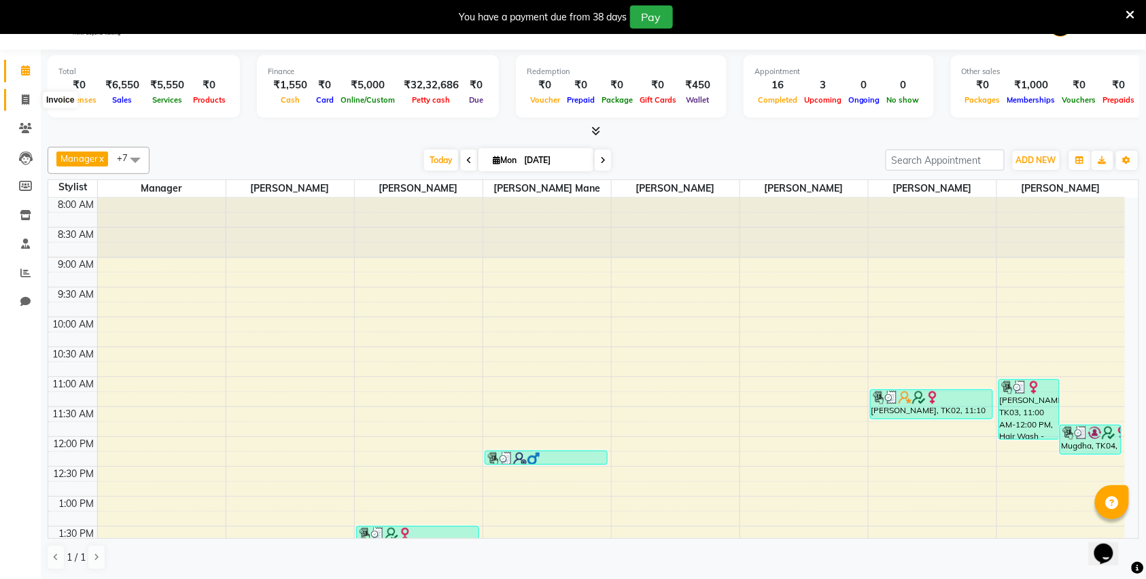
click at [22, 95] on icon at bounding box center [25, 100] width 7 height 10
select select "service"
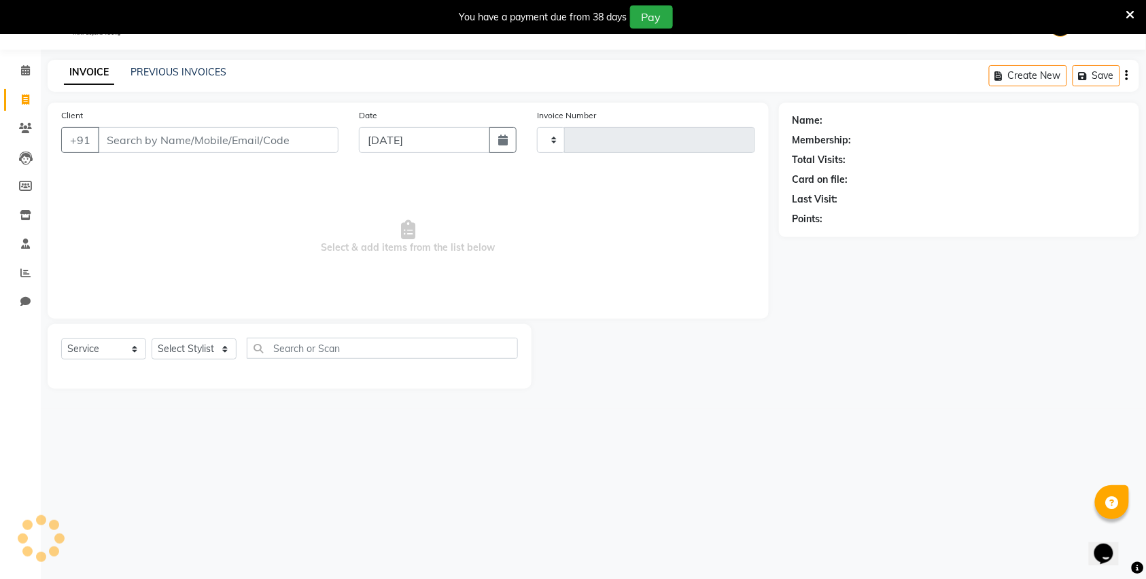
type input "2842"
select select "613"
click at [156, 71] on link "PREVIOUS INVOICES" at bounding box center [179, 72] width 96 height 12
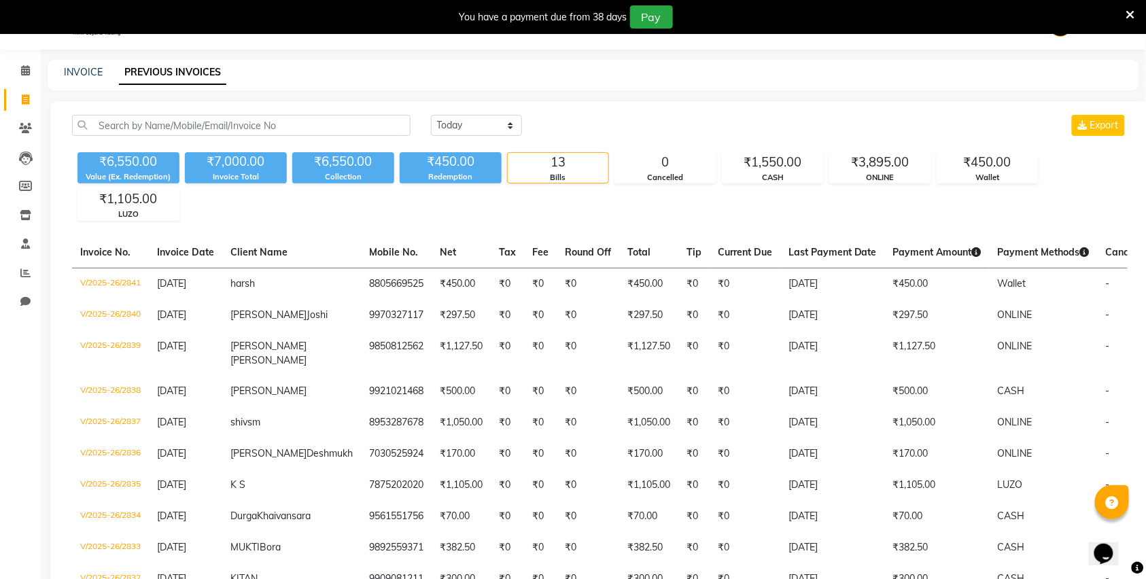
click at [932, 172] on div "₹6,550.00 Value (Ex. Redemption) ₹7,000.00 Invoice Total ₹6,550.00 Collection ₹…" at bounding box center [600, 184] width 1056 height 74
click at [972, 172] on div "Wallet" at bounding box center [988, 178] width 101 height 12
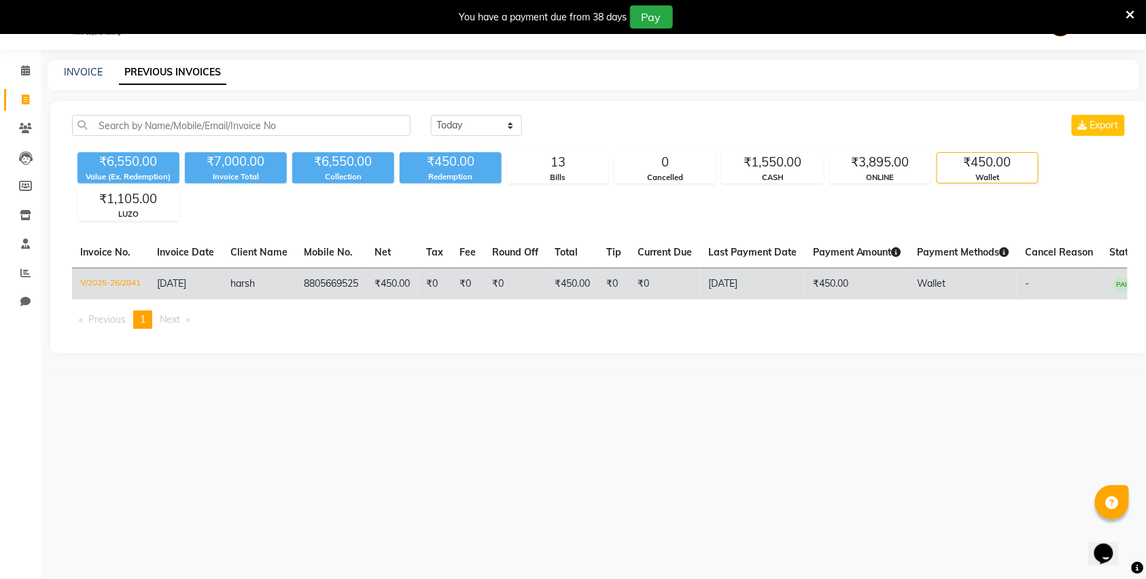
click at [621, 281] on td "₹0" at bounding box center [613, 284] width 31 height 32
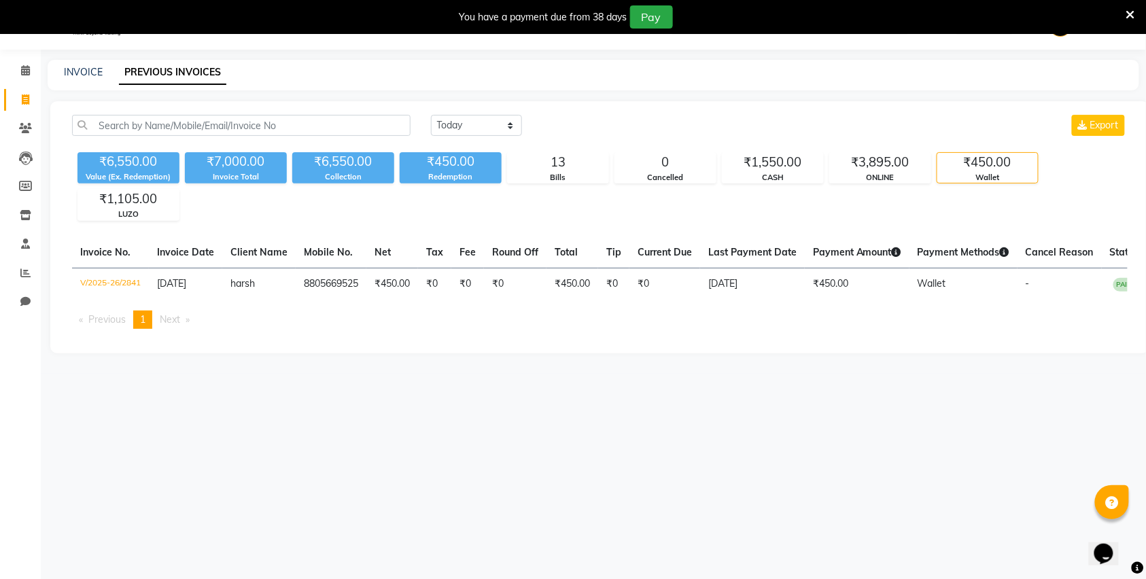
click at [879, 184] on div "₹6,550.00 Value (Ex. Redemption) ₹7,000.00 Invoice Total ₹6,550.00 Collection ₹…" at bounding box center [600, 184] width 1056 height 74
click at [881, 165] on div "₹3,895.00" at bounding box center [880, 162] width 101 height 19
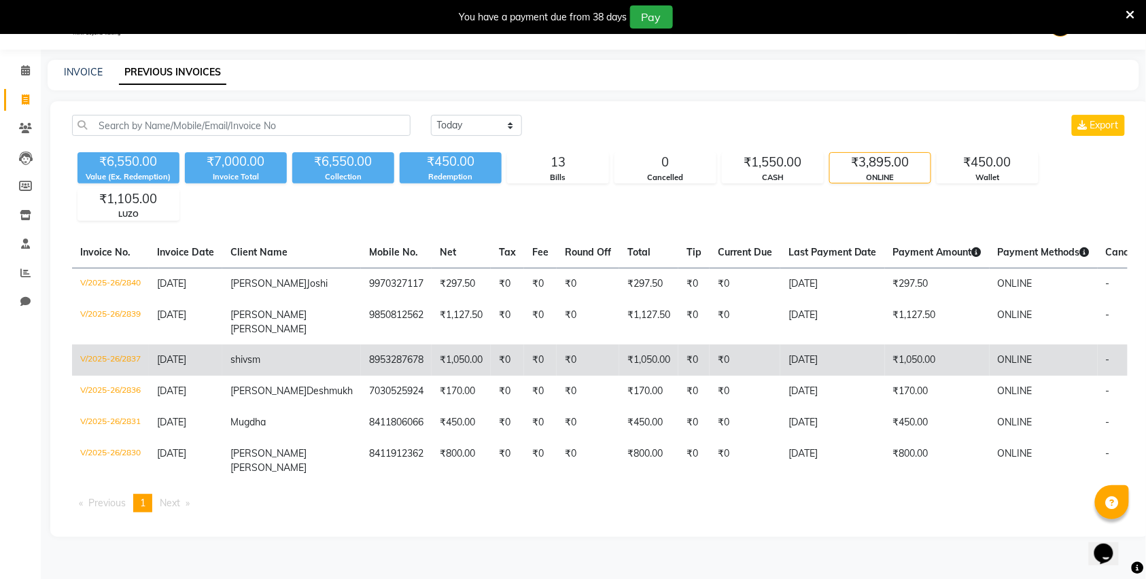
click at [679, 376] on td "₹0" at bounding box center [694, 360] width 31 height 31
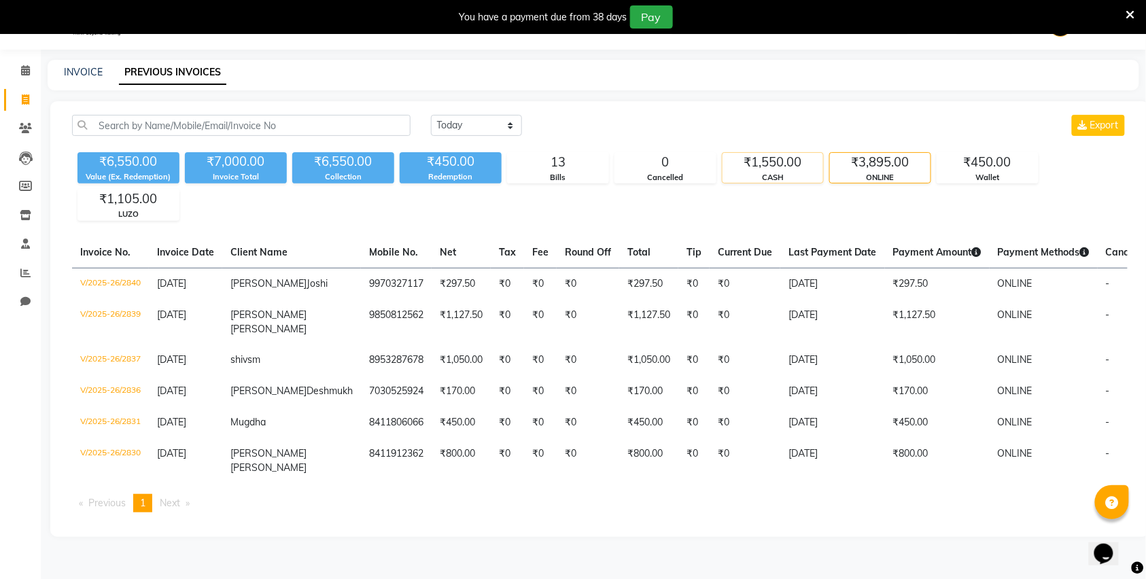
click at [775, 175] on div "CASH" at bounding box center [773, 178] width 101 height 12
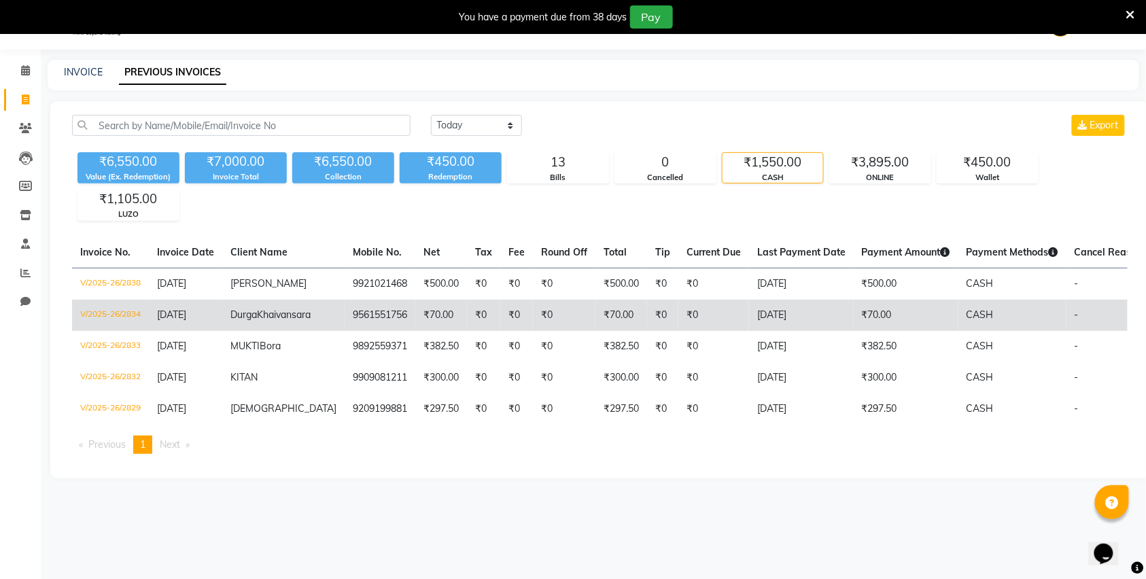
click at [647, 322] on td "₹0" at bounding box center [662, 315] width 31 height 31
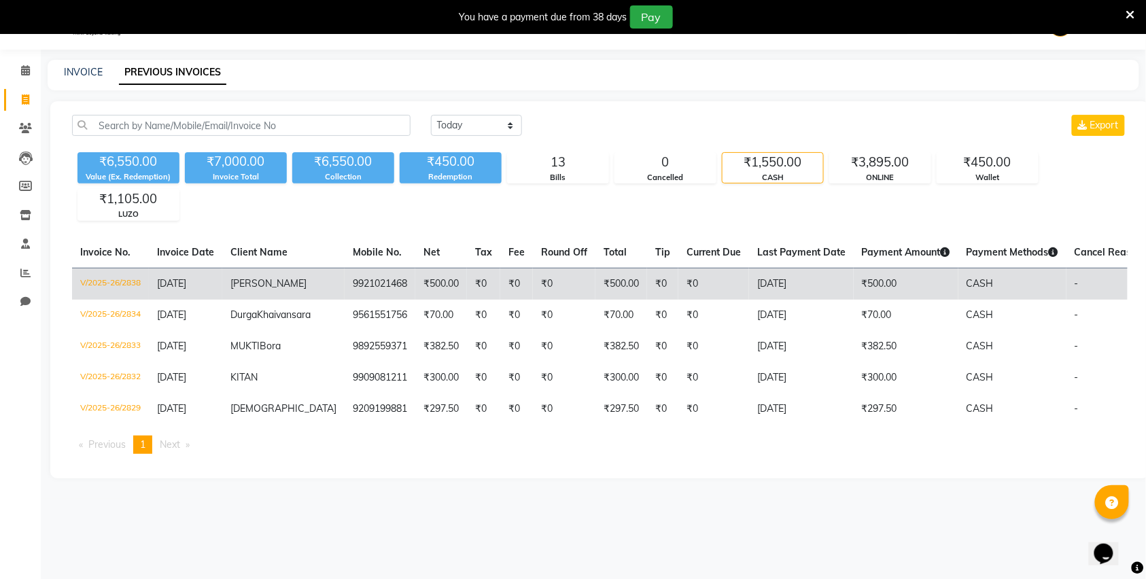
click at [596, 292] on td "₹500.00" at bounding box center [622, 284] width 52 height 32
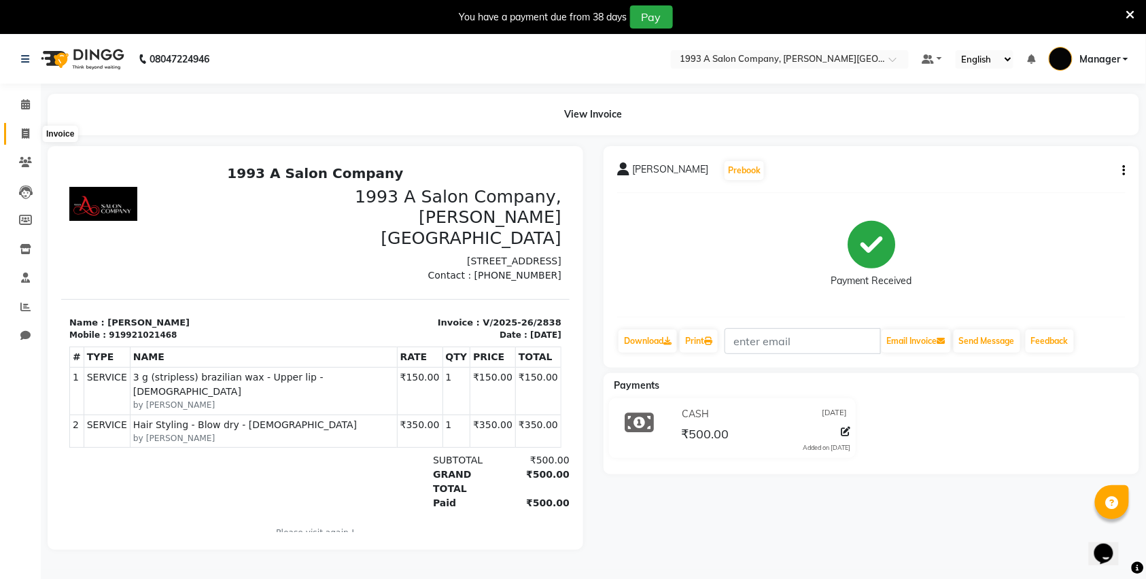
click at [24, 133] on icon at bounding box center [25, 134] width 7 height 10
select select "service"
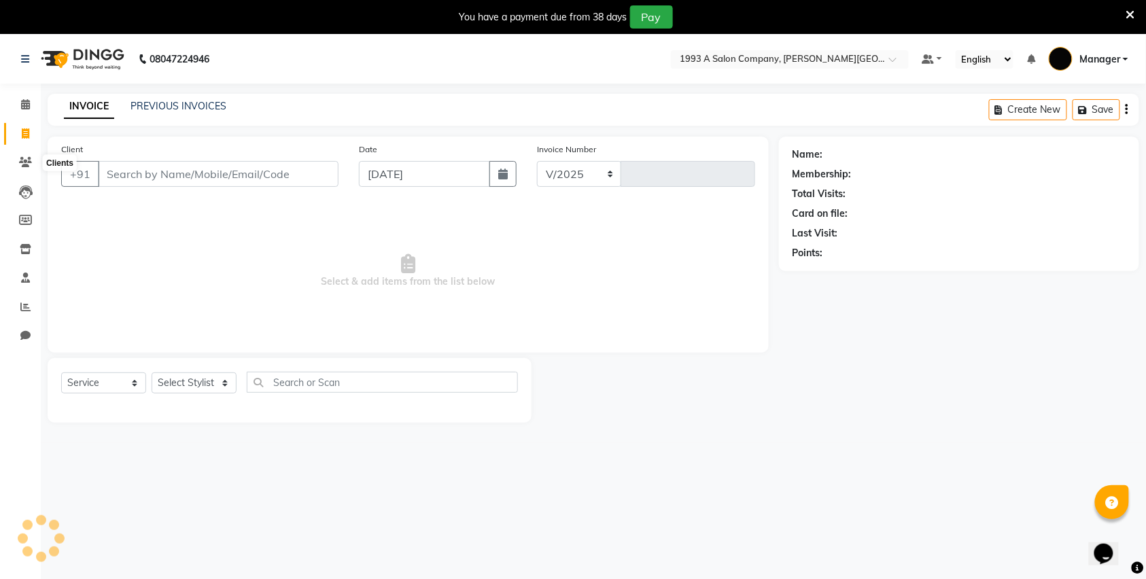
scroll to position [34, 0]
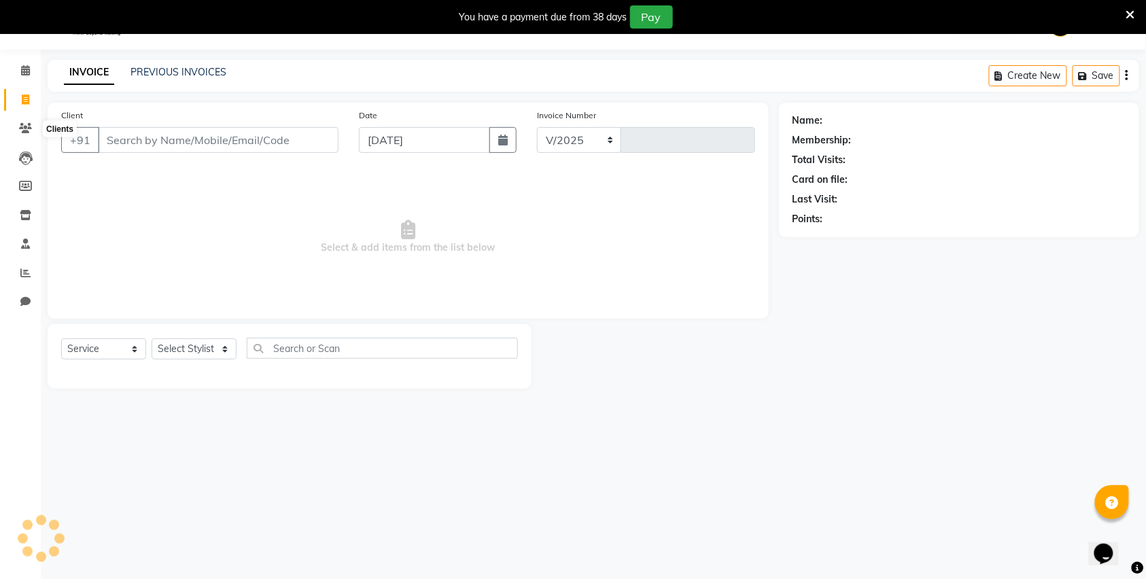
select select "613"
type input "2842"
click at [129, 148] on input "Client" at bounding box center [218, 140] width 241 height 26
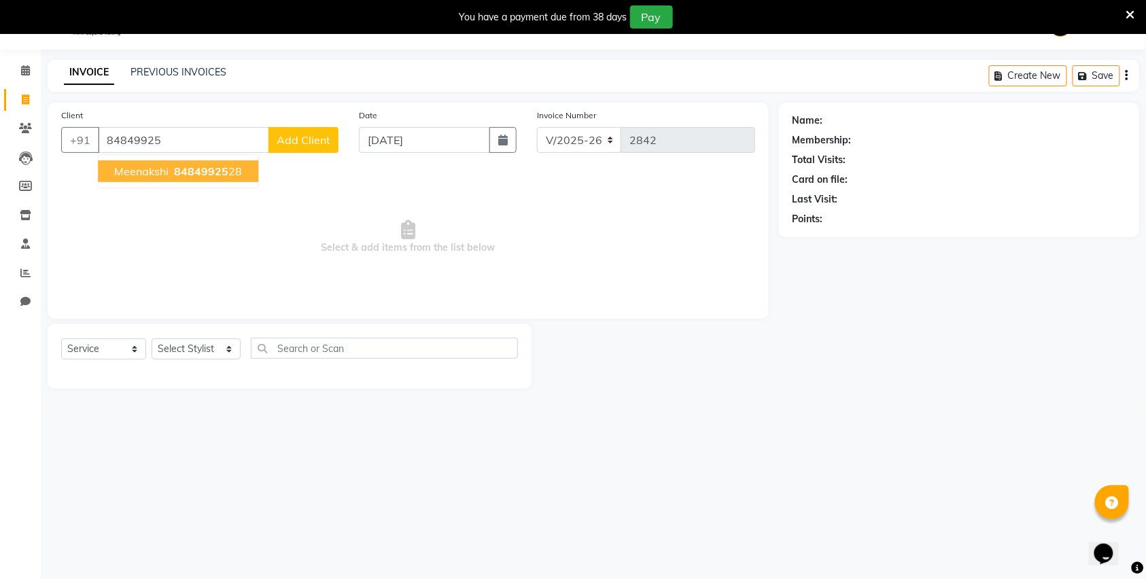
click at [135, 175] on span "Meenakshi" at bounding box center [141, 172] width 54 height 14
type input "8484992528"
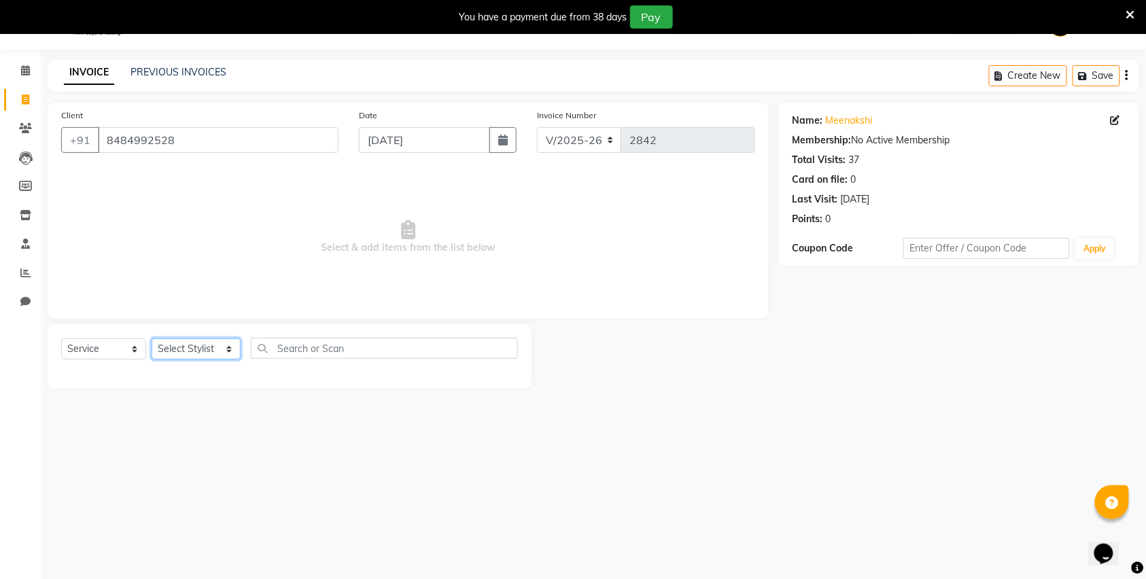
click at [202, 345] on select "Select Stylist [PERSON_NAME] Manager [PERSON_NAME] Mr [PERSON_NAME] (owner) [PE…" at bounding box center [196, 349] width 89 height 21
select select "86235"
click at [152, 339] on select "Select Stylist [PERSON_NAME] Manager [PERSON_NAME] Mr [PERSON_NAME] (owner) [PE…" at bounding box center [196, 349] width 89 height 21
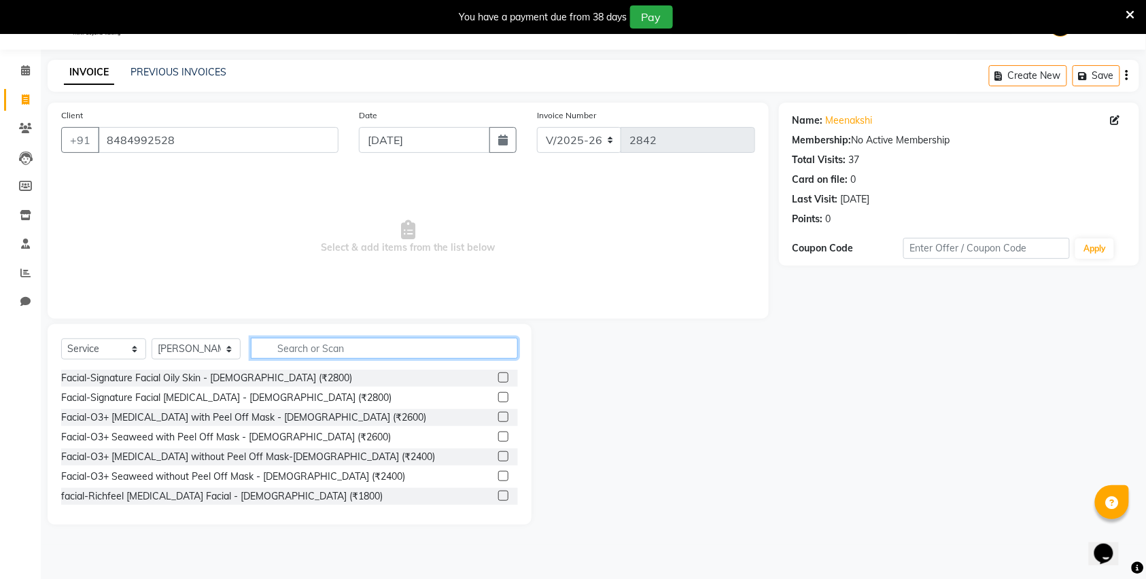
click at [305, 343] on input "text" at bounding box center [384, 348] width 267 height 21
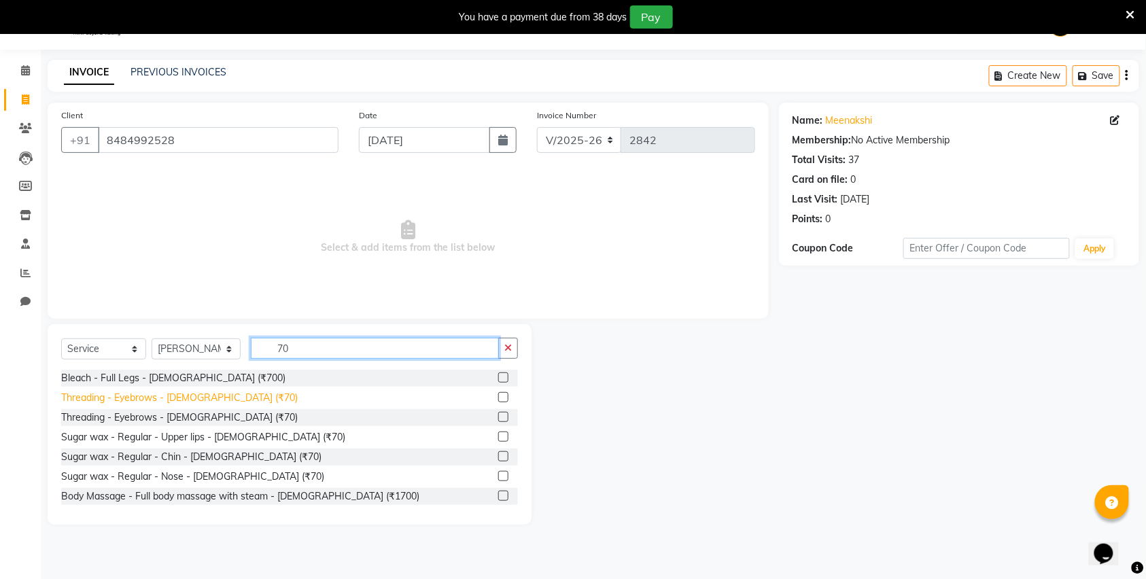
type input "70"
click at [200, 400] on div "Threading - Eyebrows - [DEMOGRAPHIC_DATA] (₹70)" at bounding box center [179, 398] width 237 height 14
checkbox input "false"
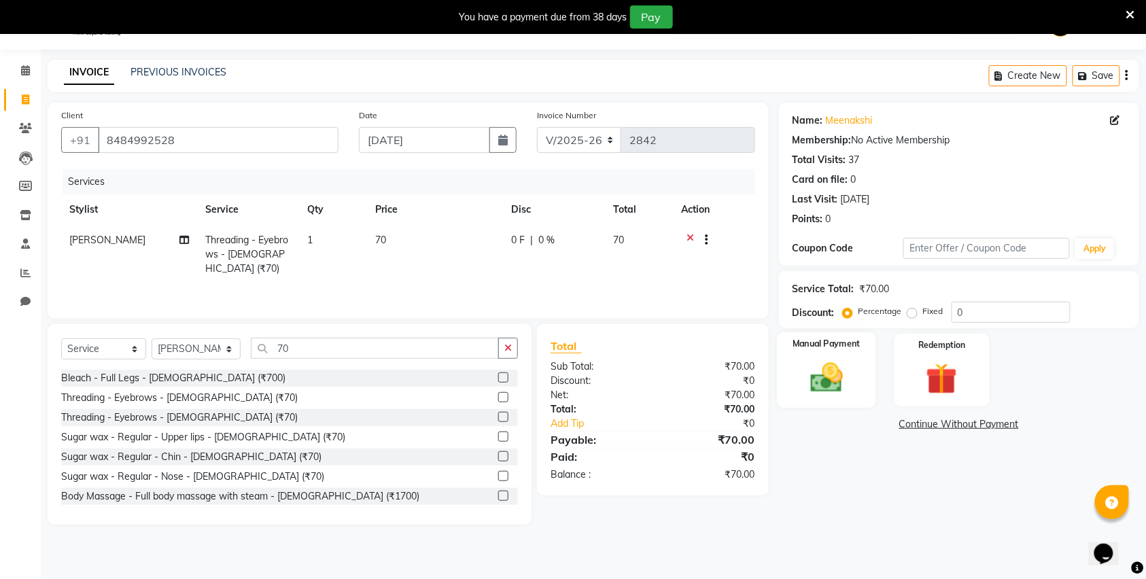
click at [825, 381] on img at bounding box center [826, 377] width 53 height 37
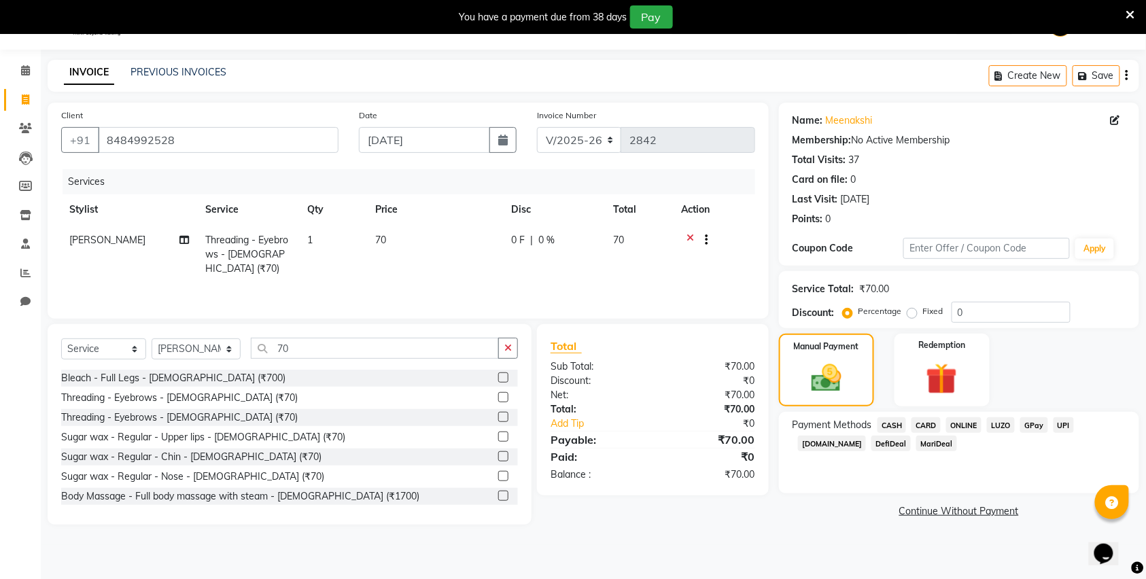
click at [893, 422] on span "CASH" at bounding box center [892, 425] width 29 height 16
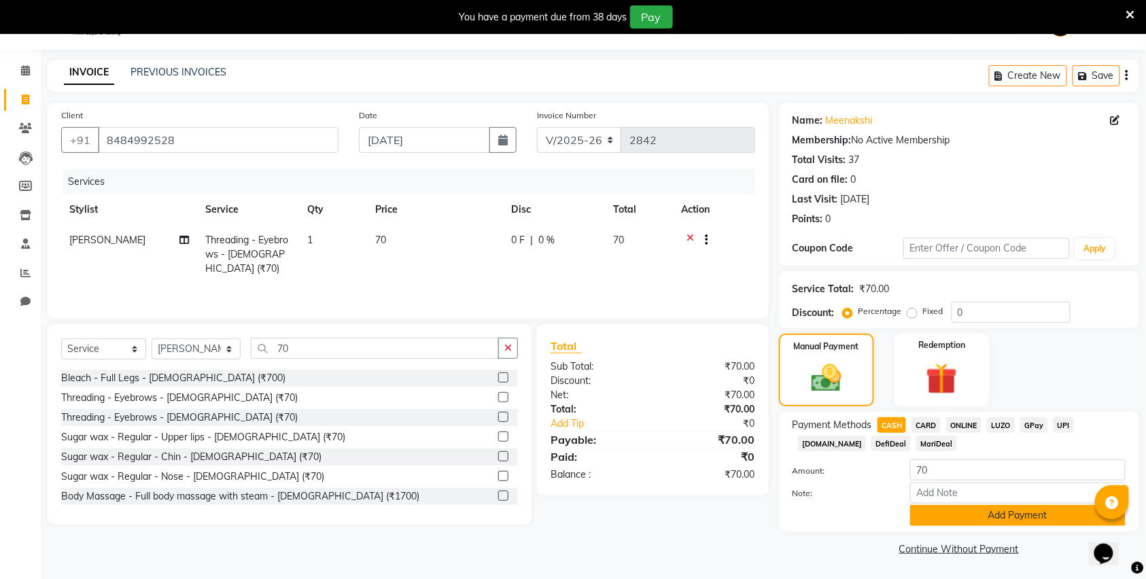
click at [983, 513] on button "Add Payment" at bounding box center [1018, 515] width 216 height 21
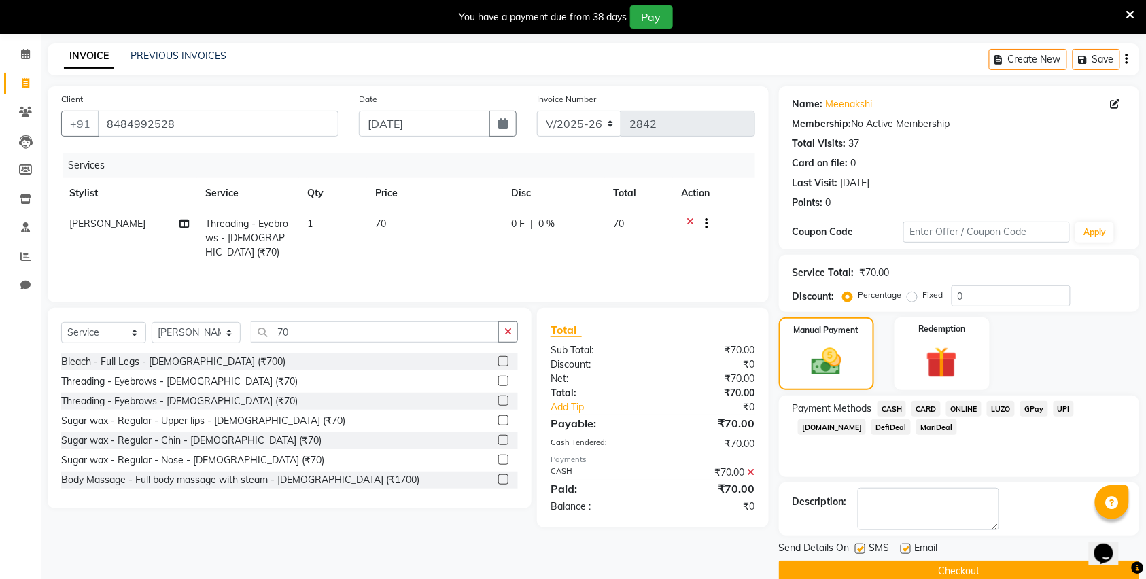
scroll to position [75, 0]
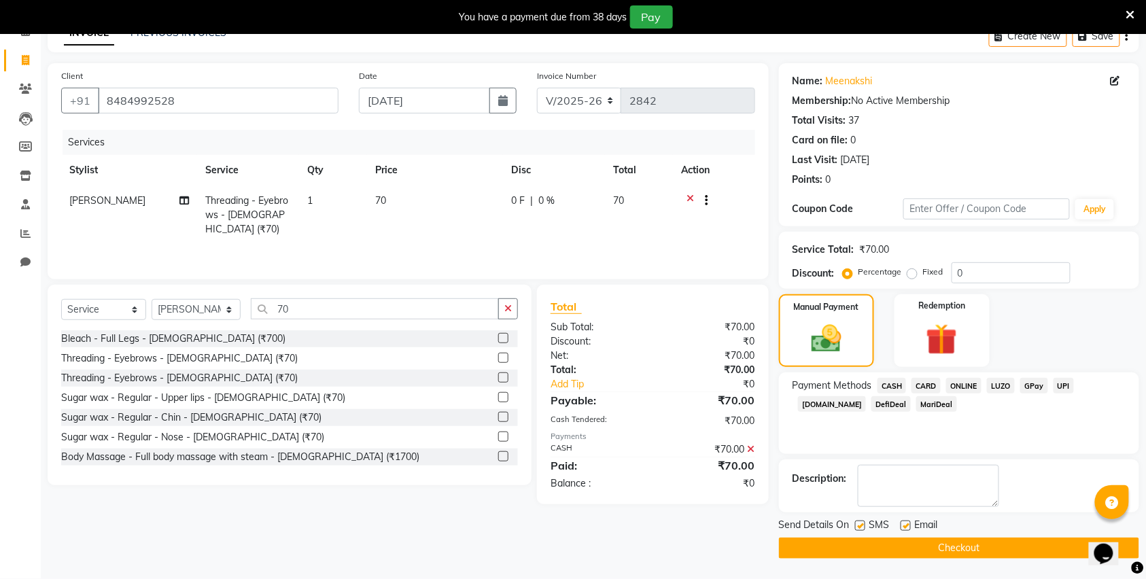
click at [961, 548] on button "Checkout" at bounding box center [959, 548] width 360 height 21
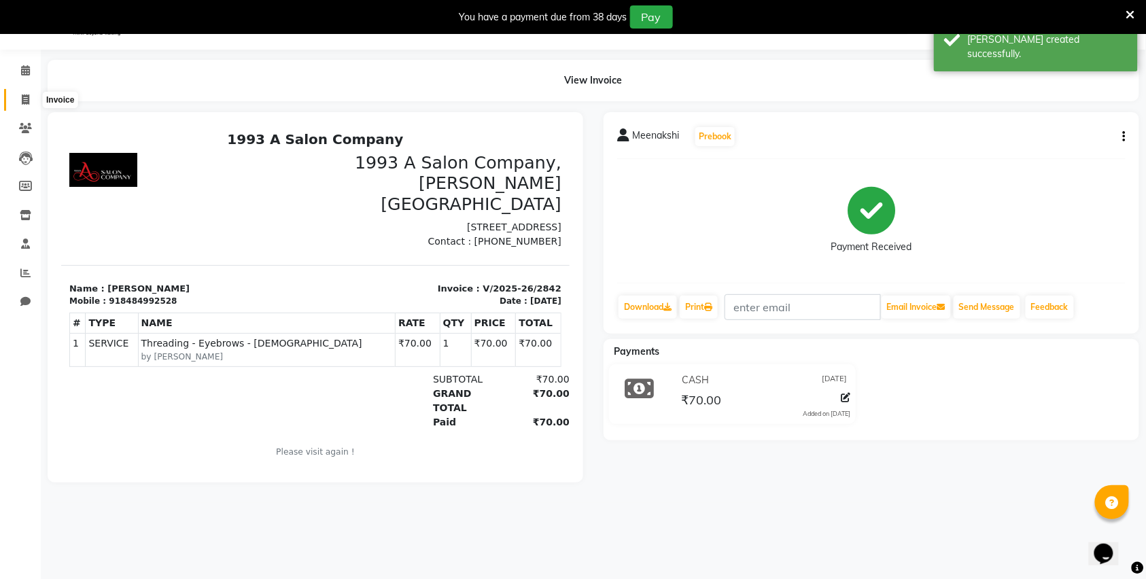
click at [27, 99] on icon at bounding box center [25, 100] width 7 height 10
select select "service"
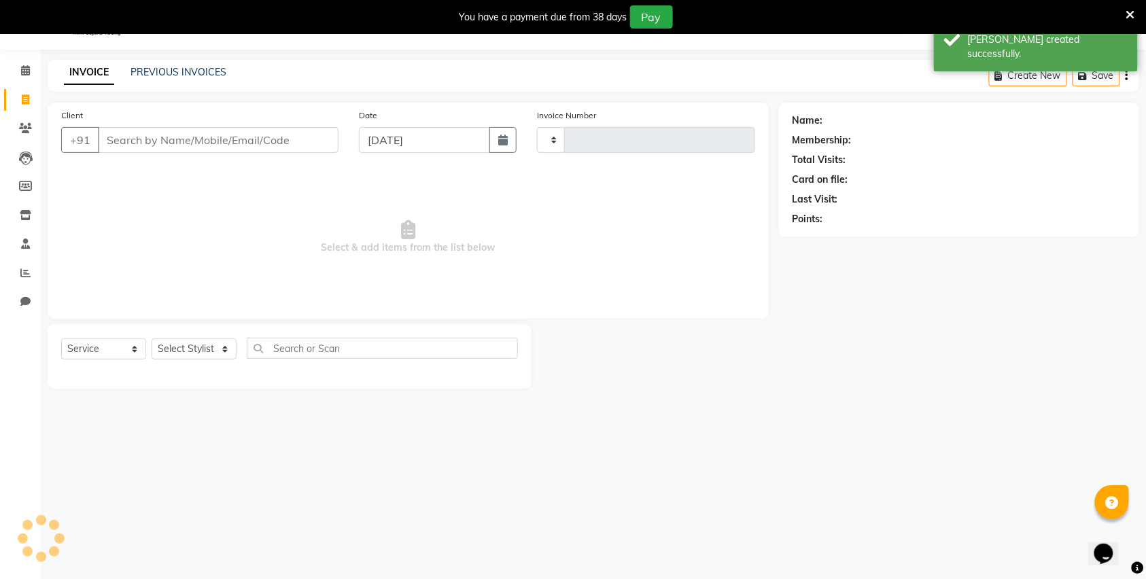
type input "2843"
select select "613"
click at [140, 142] on input "Client" at bounding box center [218, 140] width 241 height 26
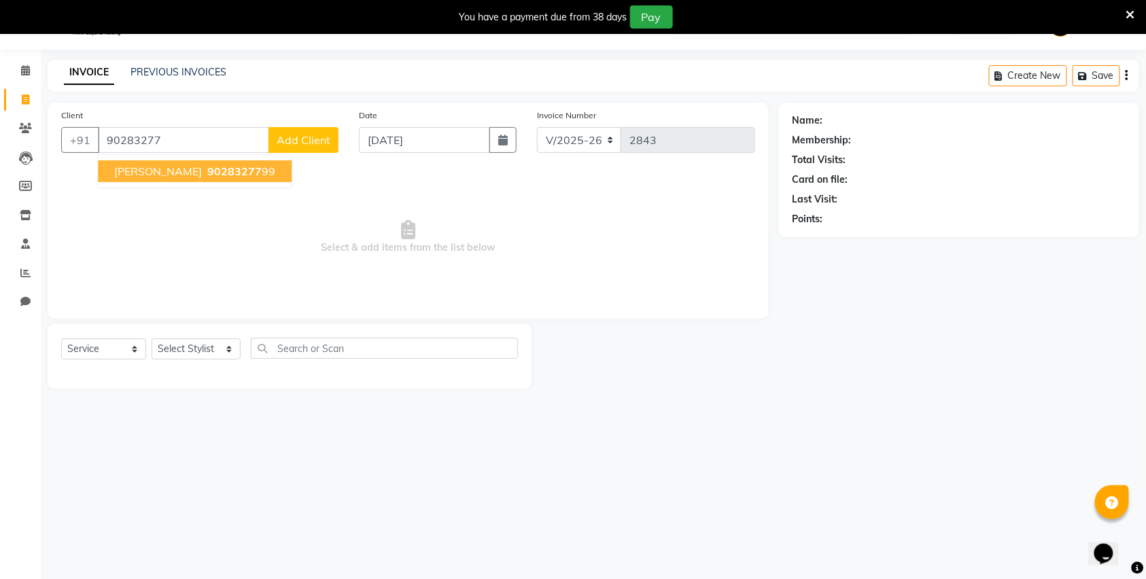
click at [169, 171] on span "[PERSON_NAME]" at bounding box center [158, 172] width 88 height 14
type input "9028327799"
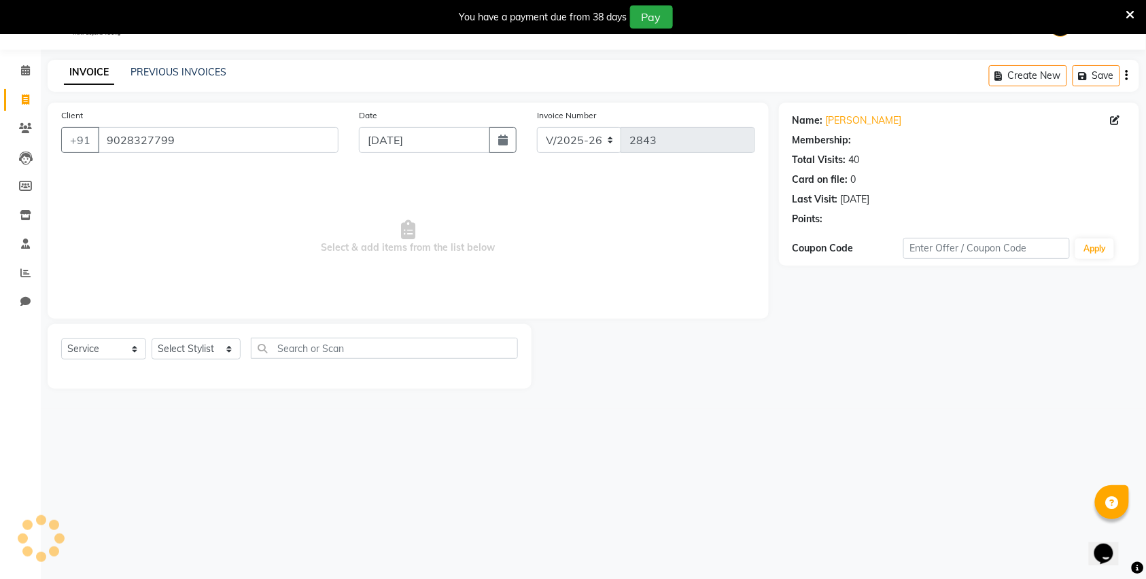
select select "1: Object"
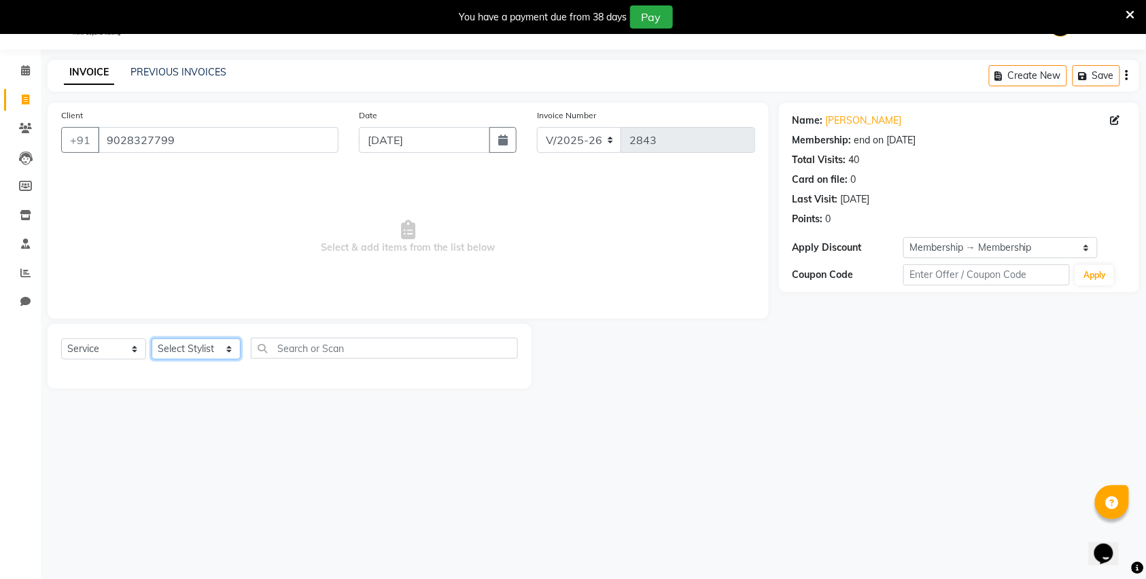
click at [202, 345] on select "Select Stylist Bhagyashri Kaifee Khan Manager Max Ansari Mr Shirish (owner) Pra…" at bounding box center [196, 349] width 89 height 21
select select "70852"
click at [152, 339] on select "Select Stylist Bhagyashri Kaifee Khan Manager Max Ansari Mr Shirish (owner) Pra…" at bounding box center [196, 349] width 89 height 21
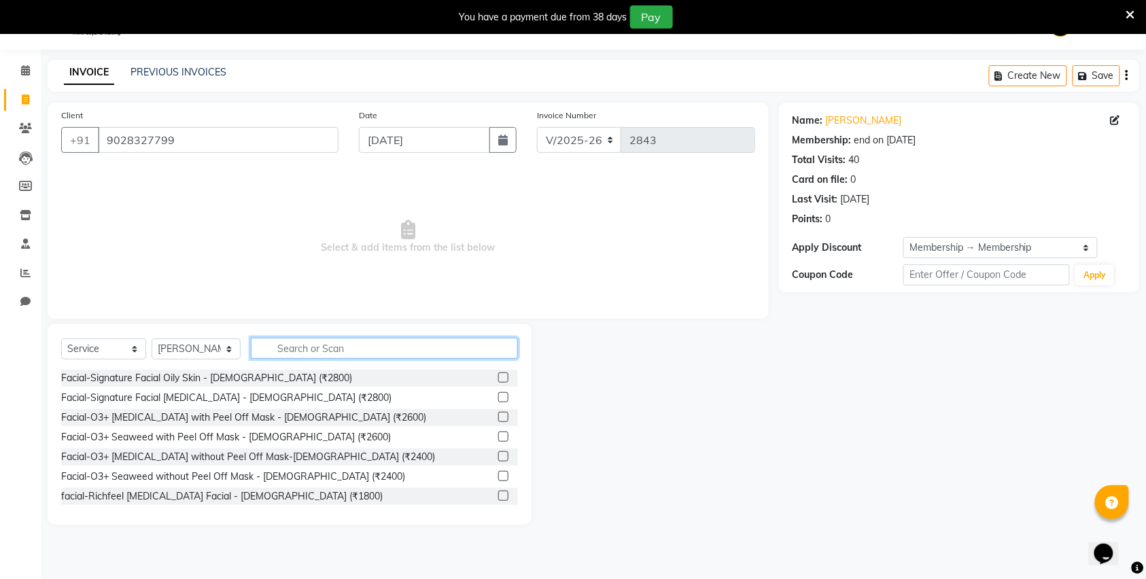
click at [297, 354] on input "text" at bounding box center [384, 348] width 267 height 21
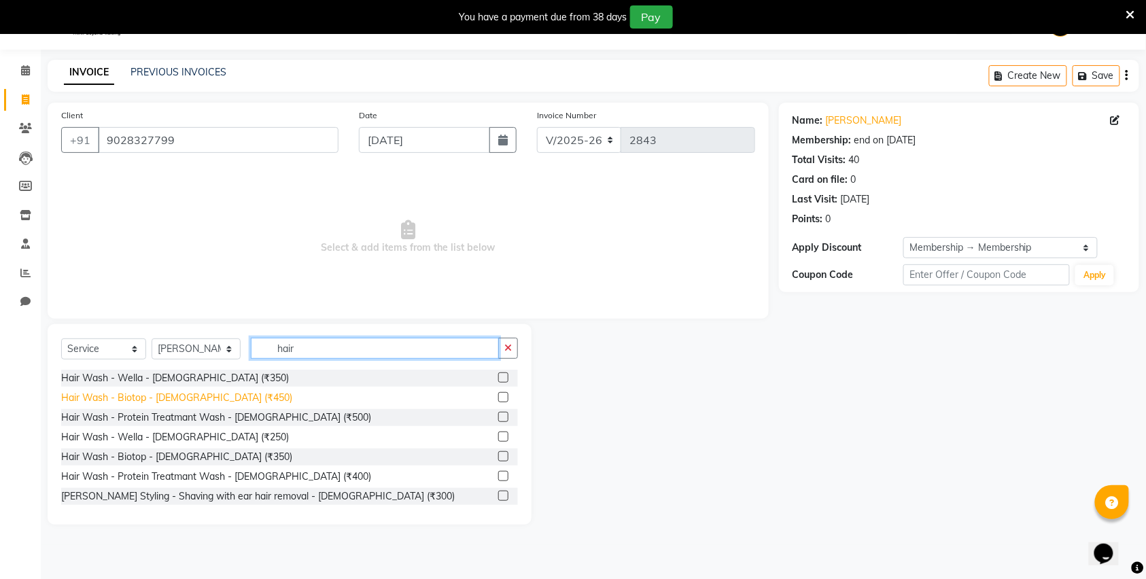
type input "hair"
click at [185, 394] on div "Hair Wash - Biotop - Female (₹450)" at bounding box center [176, 398] width 231 height 14
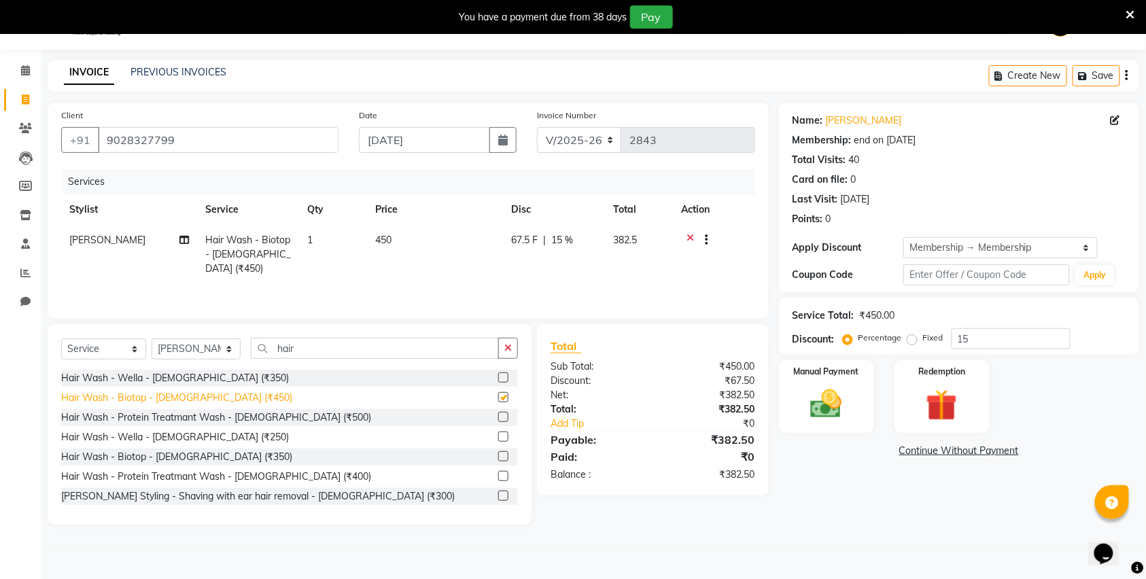
checkbox input "false"
click at [317, 349] on input "hair" at bounding box center [375, 348] width 248 height 21
type input "h"
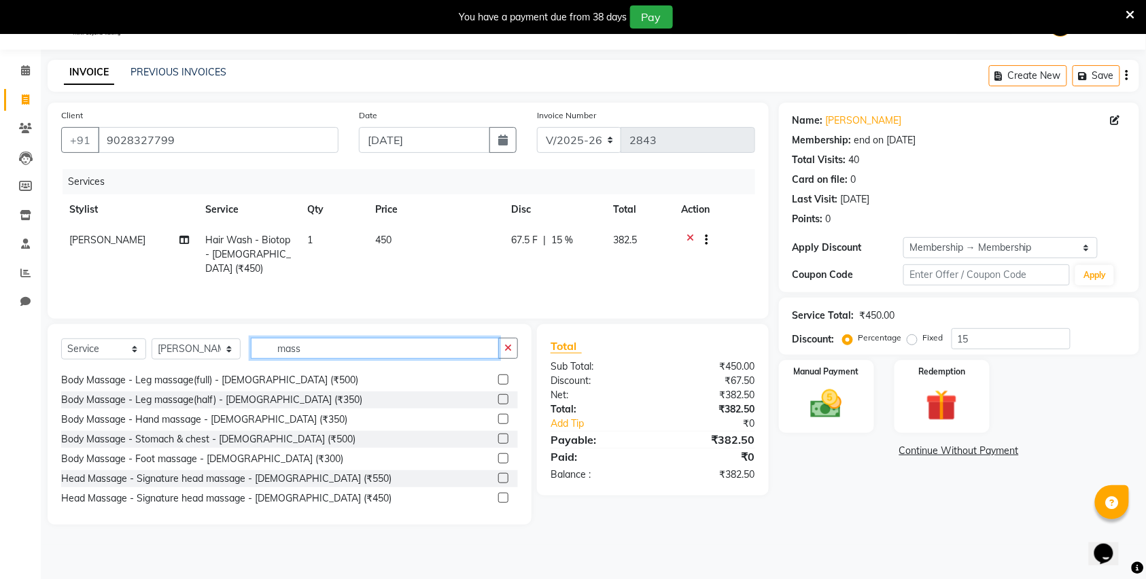
scroll to position [219, 0]
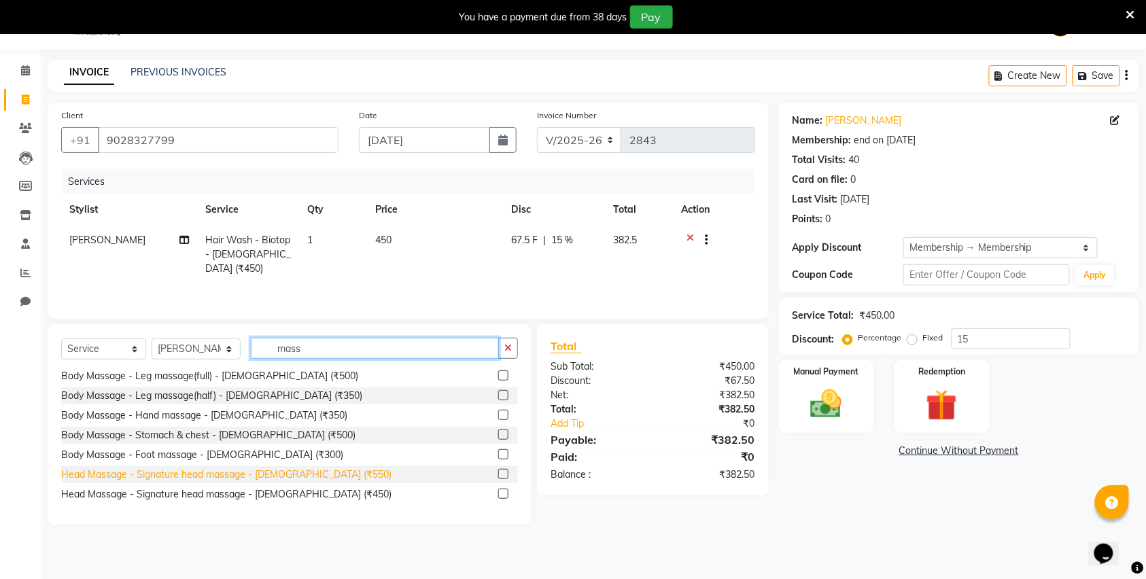
type input "mass"
click at [215, 473] on div "Head Massage - Signature head massage - Female (₹550)" at bounding box center [226, 475] width 330 height 14
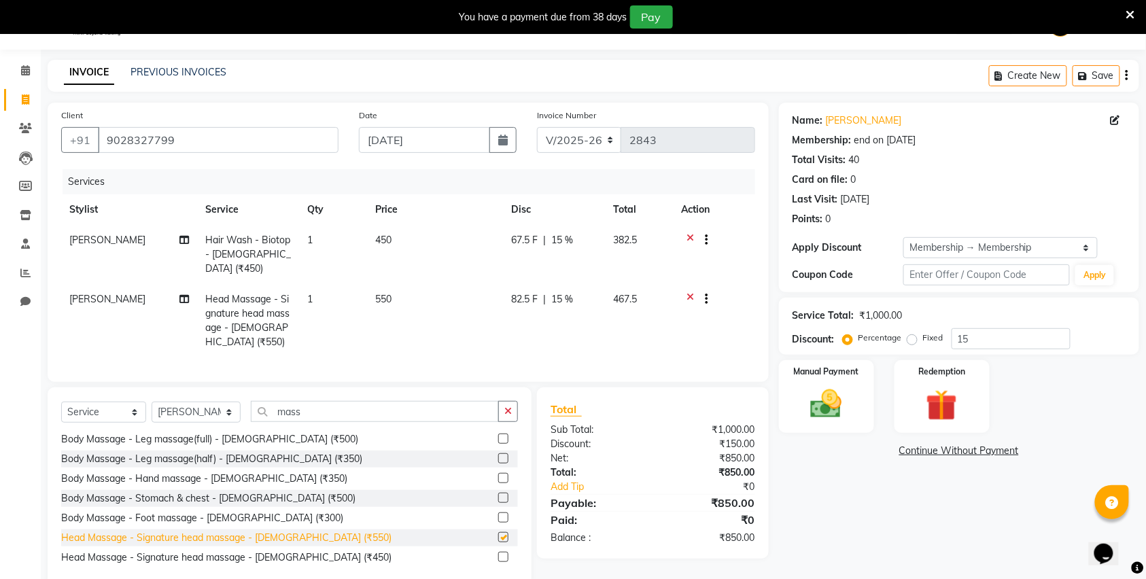
checkbox input "false"
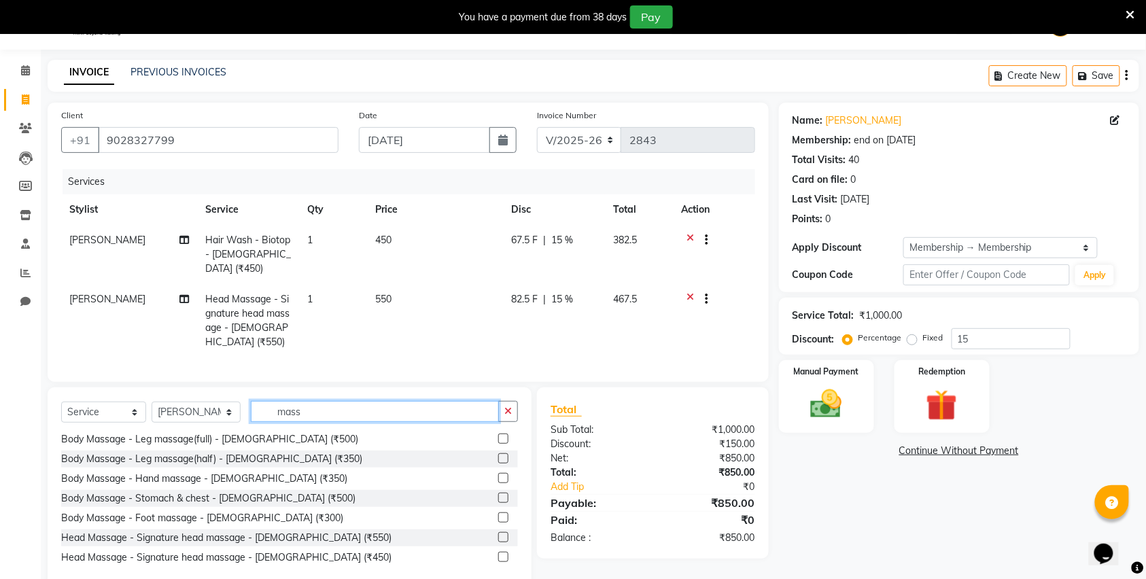
click at [320, 417] on input "mass" at bounding box center [375, 411] width 248 height 21
type input "m"
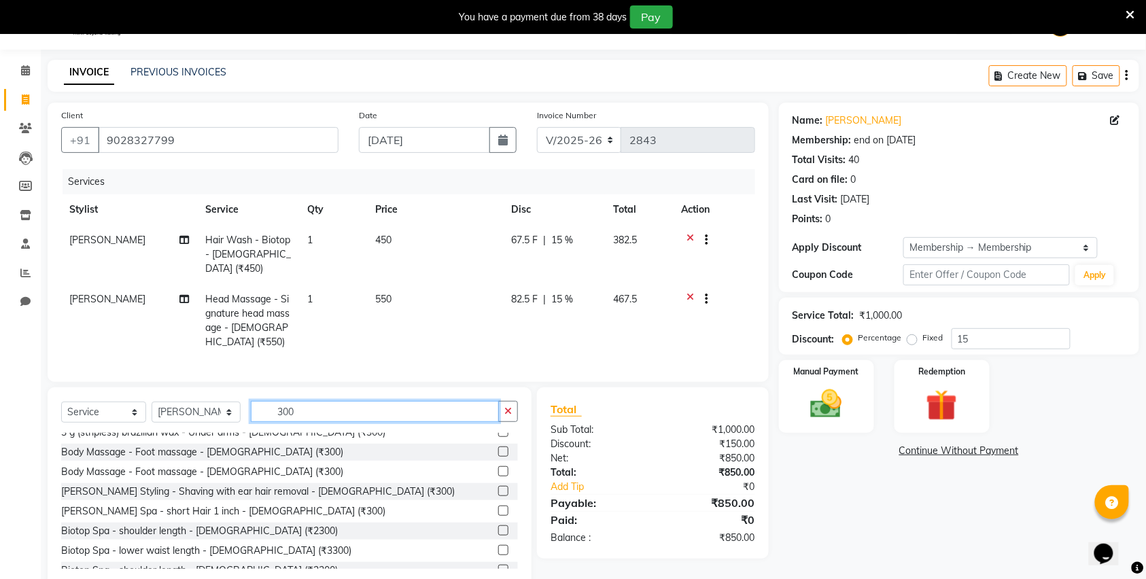
scroll to position [242, 0]
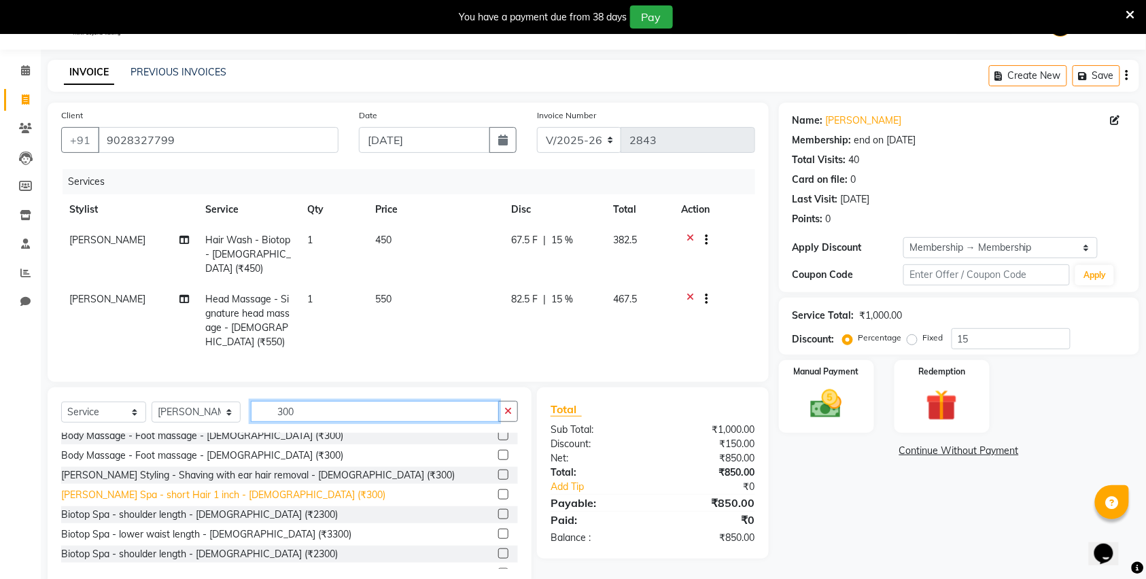
type input "300"
click at [237, 495] on div "Beard Spa - short Hair 1 inch - Male (₹300)" at bounding box center [223, 495] width 324 height 14
checkbox input "false"
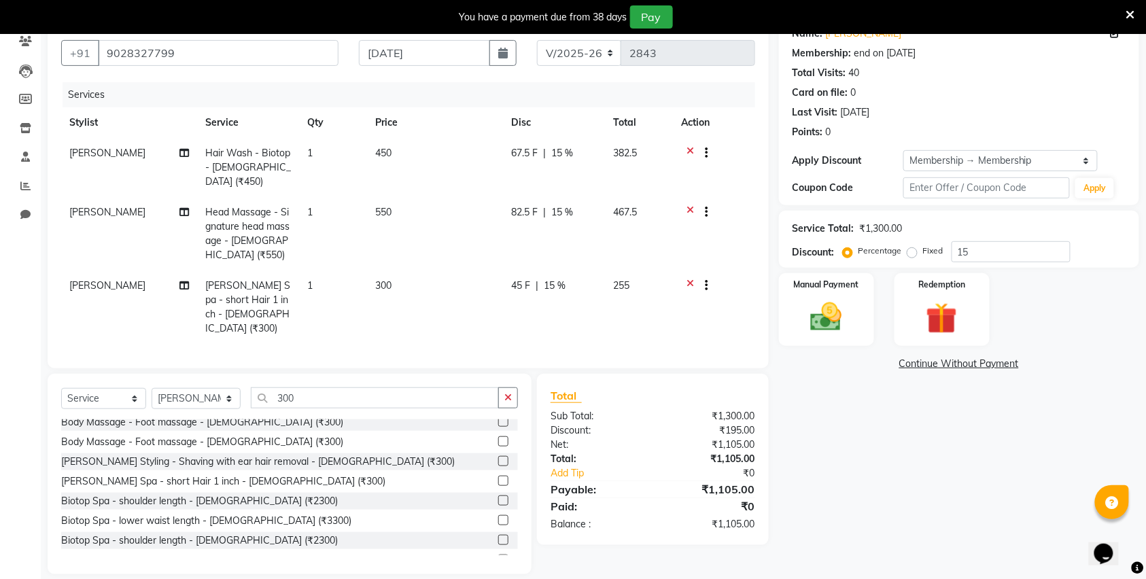
scroll to position [122, 0]
click at [827, 318] on img at bounding box center [826, 315] width 53 height 37
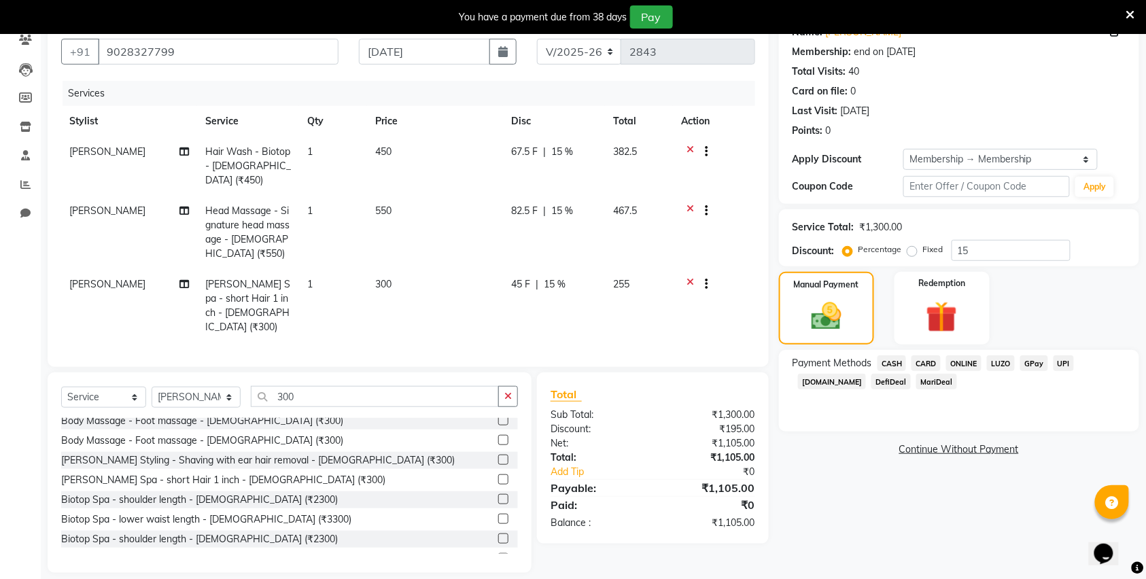
click at [893, 360] on span "CASH" at bounding box center [892, 364] width 29 height 16
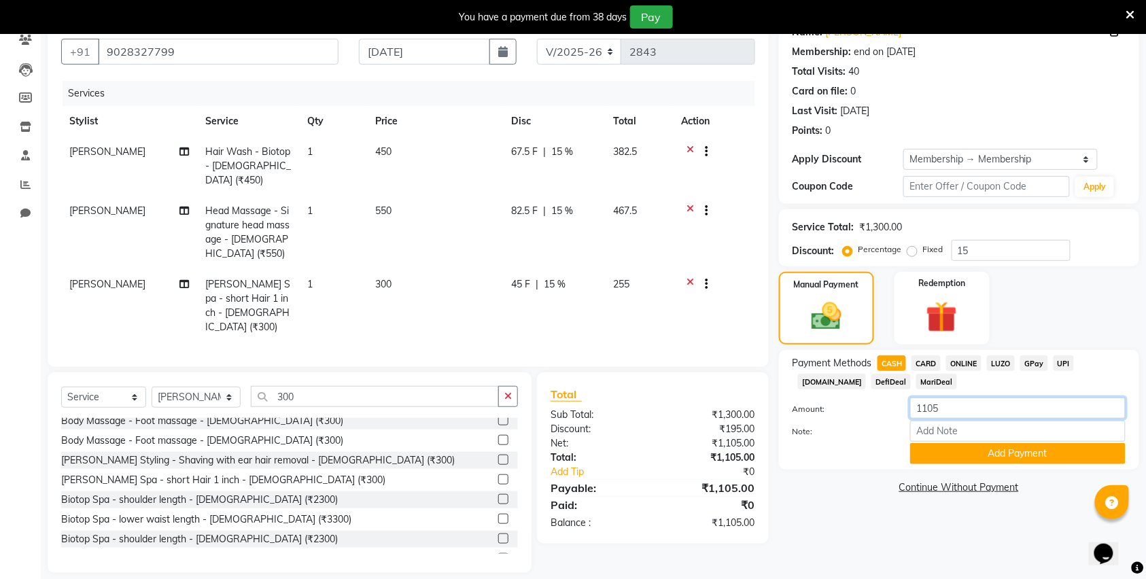
click at [948, 413] on input "1105" at bounding box center [1018, 408] width 216 height 21
type input "1"
type input "1000"
click at [944, 457] on button "Add Payment" at bounding box center [1018, 453] width 216 height 21
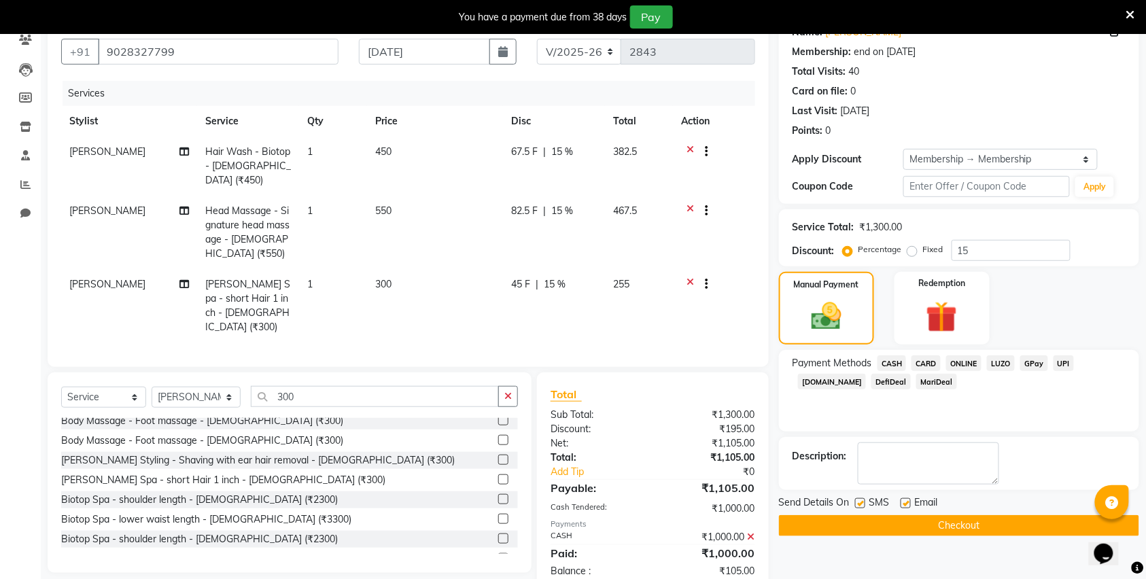
click at [961, 360] on span "ONLINE" at bounding box center [963, 364] width 35 height 16
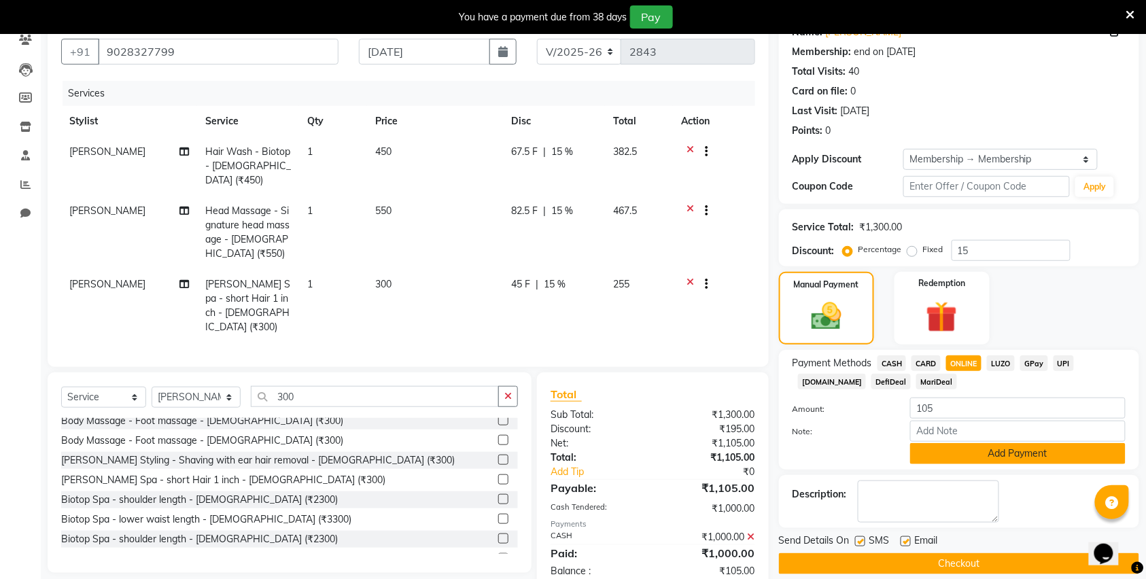
click at [971, 451] on button "Add Payment" at bounding box center [1018, 453] width 216 height 21
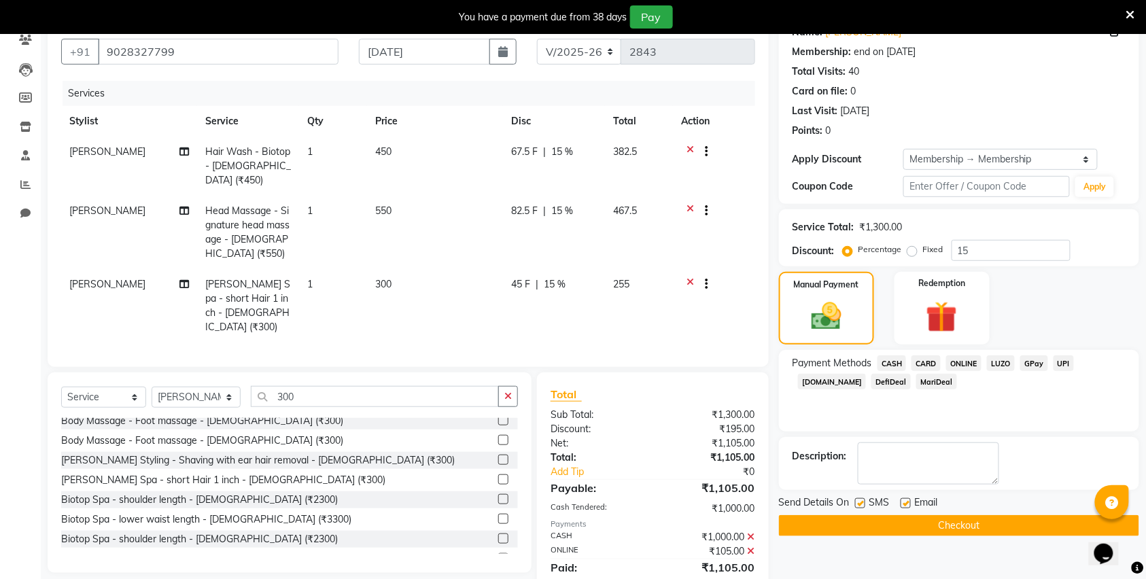
click at [968, 526] on button "Checkout" at bounding box center [959, 525] width 360 height 21
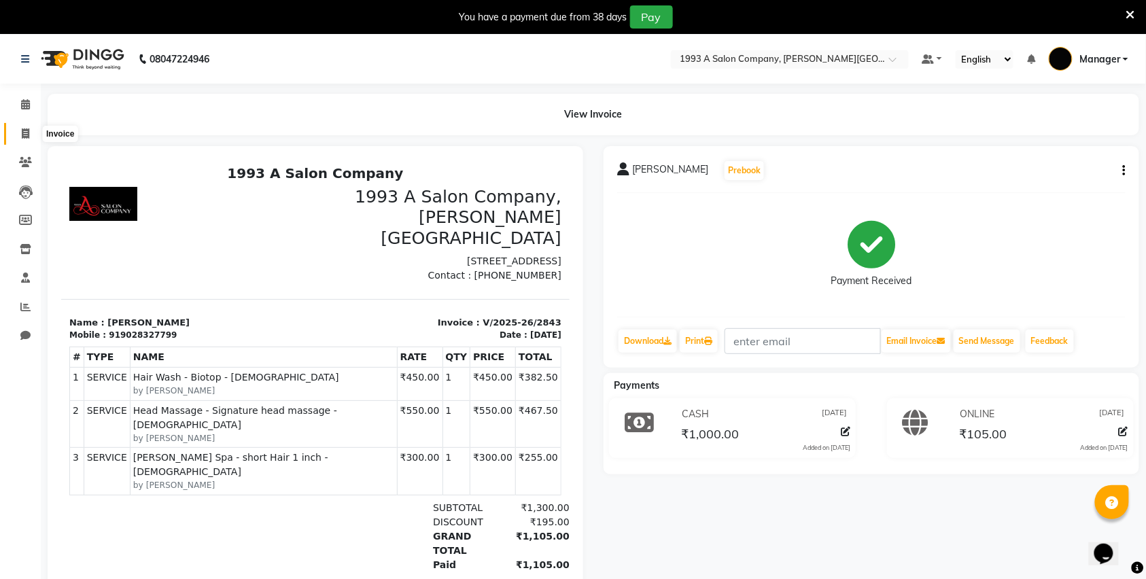
click at [26, 129] on icon at bounding box center [25, 134] width 7 height 10
select select "service"
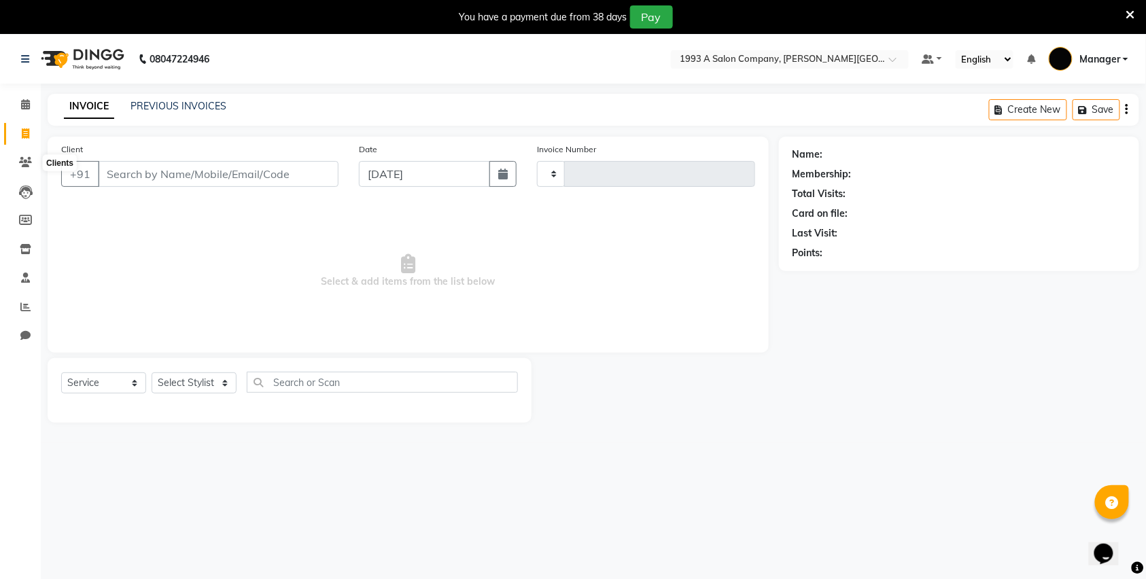
type input "2844"
select select "613"
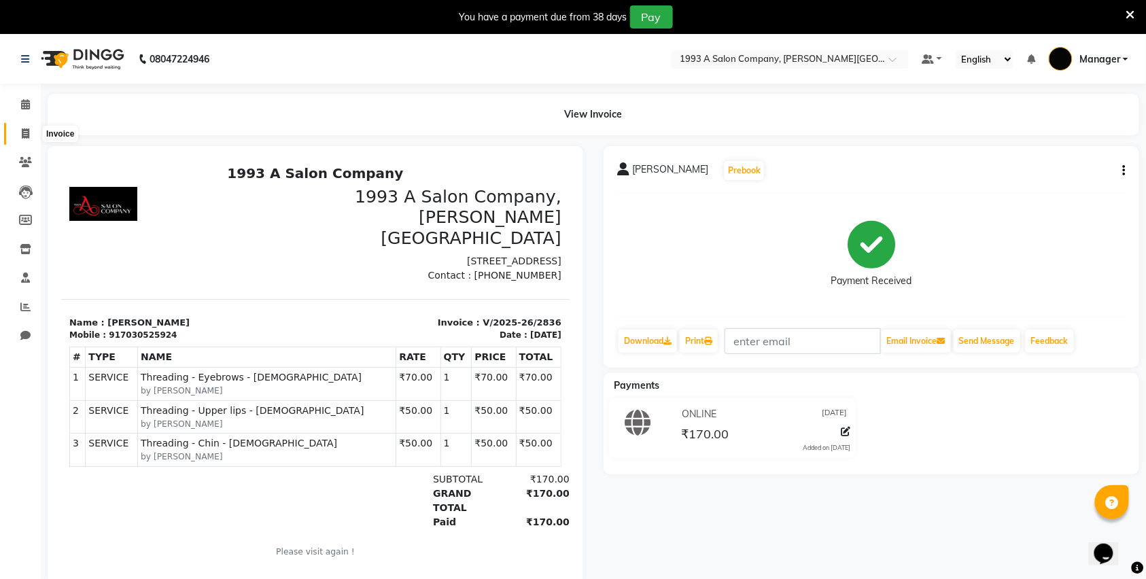
click at [16, 129] on span at bounding box center [26, 134] width 24 height 16
select select "service"
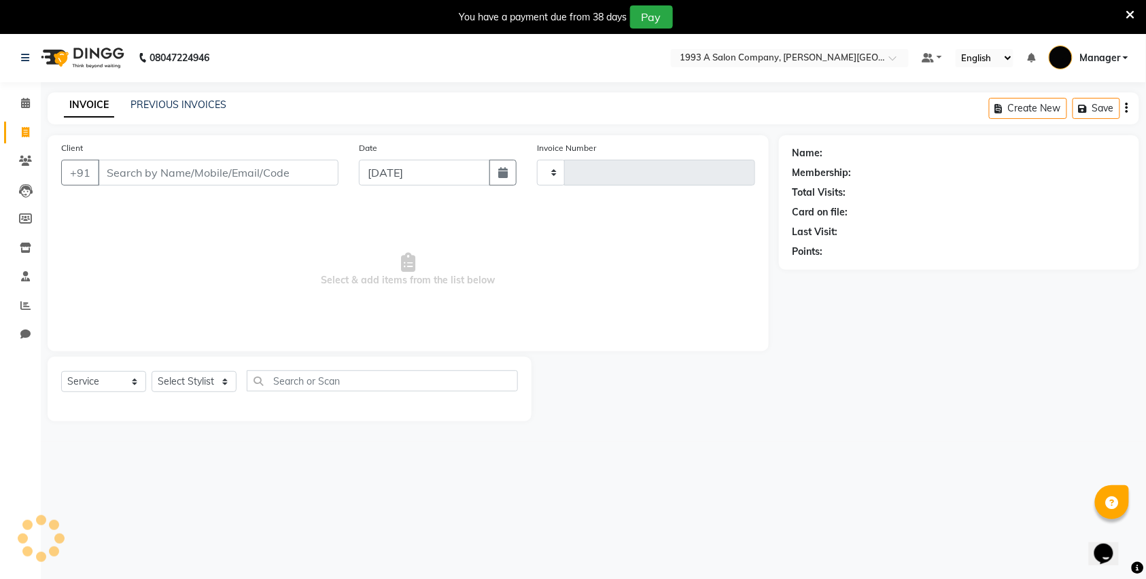
type input "2844"
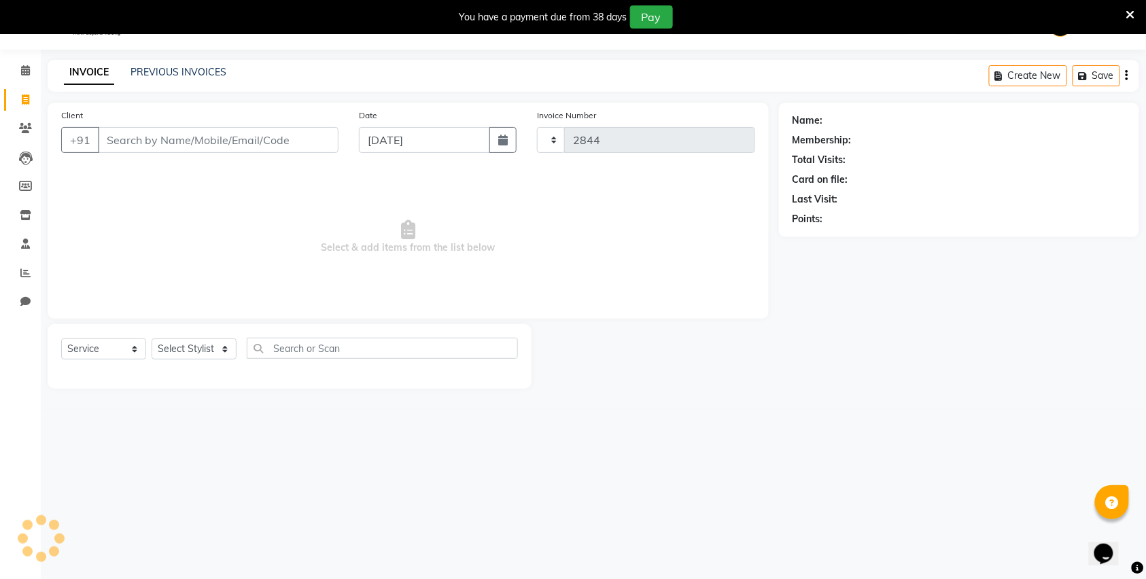
select select "613"
click at [186, 80] on div "INVOICE PREVIOUS INVOICES" at bounding box center [145, 73] width 195 height 16
click at [185, 69] on link "PREVIOUS INVOICES" at bounding box center [179, 72] width 96 height 12
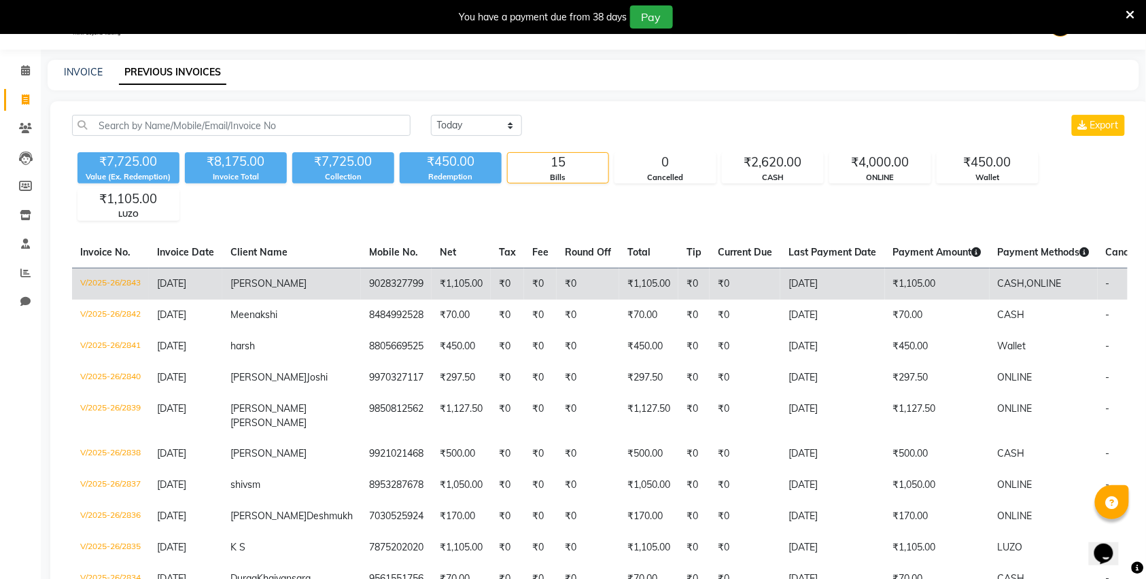
click at [432, 290] on td "₹1,105.00" at bounding box center [461, 284] width 59 height 32
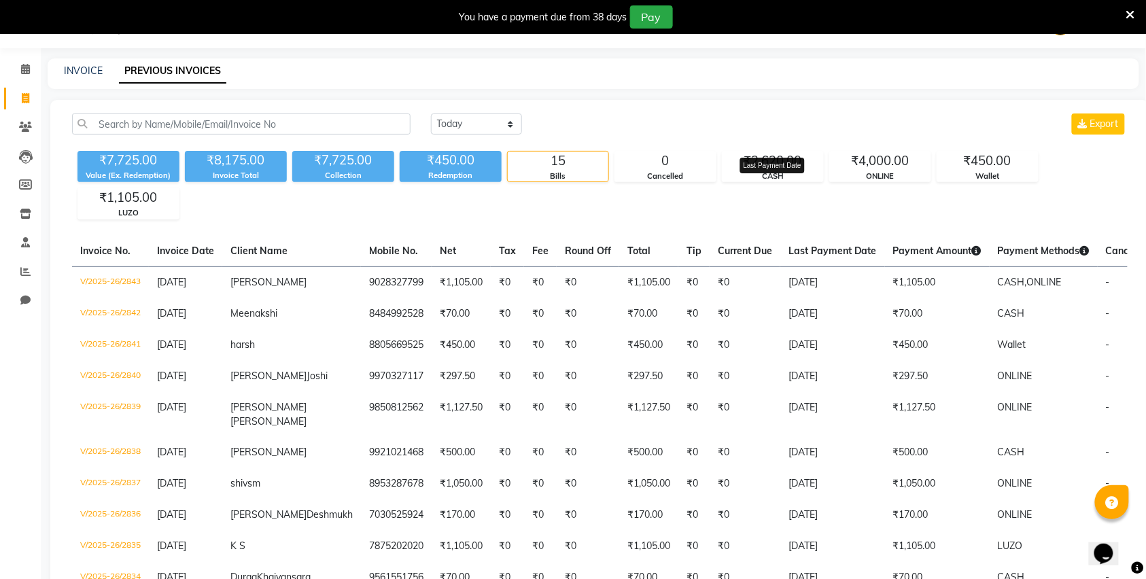
scroll to position [34, 0]
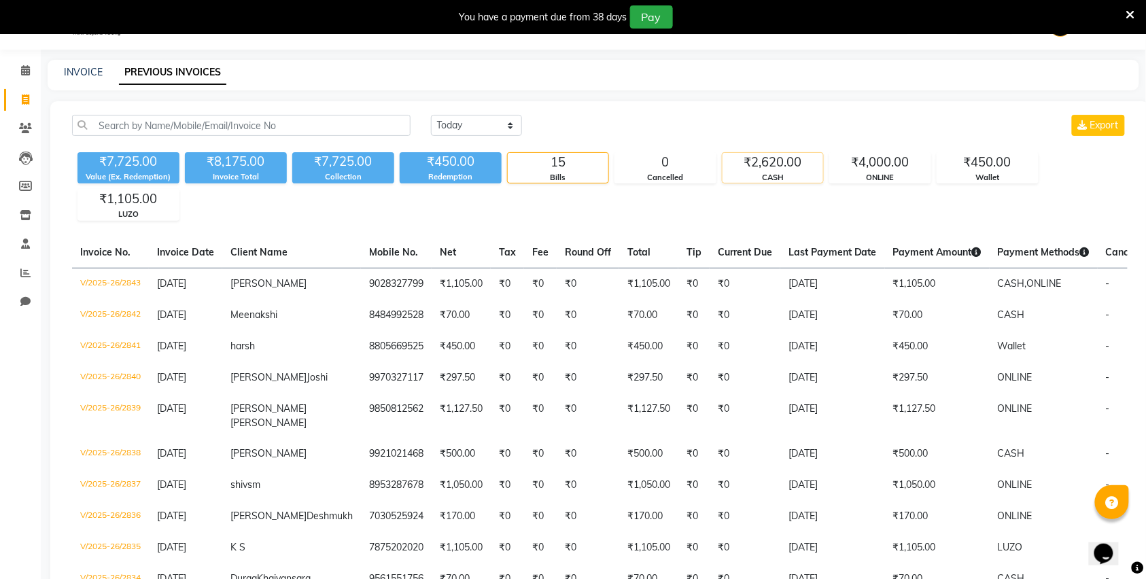
click at [781, 177] on div "CASH" at bounding box center [773, 178] width 101 height 12
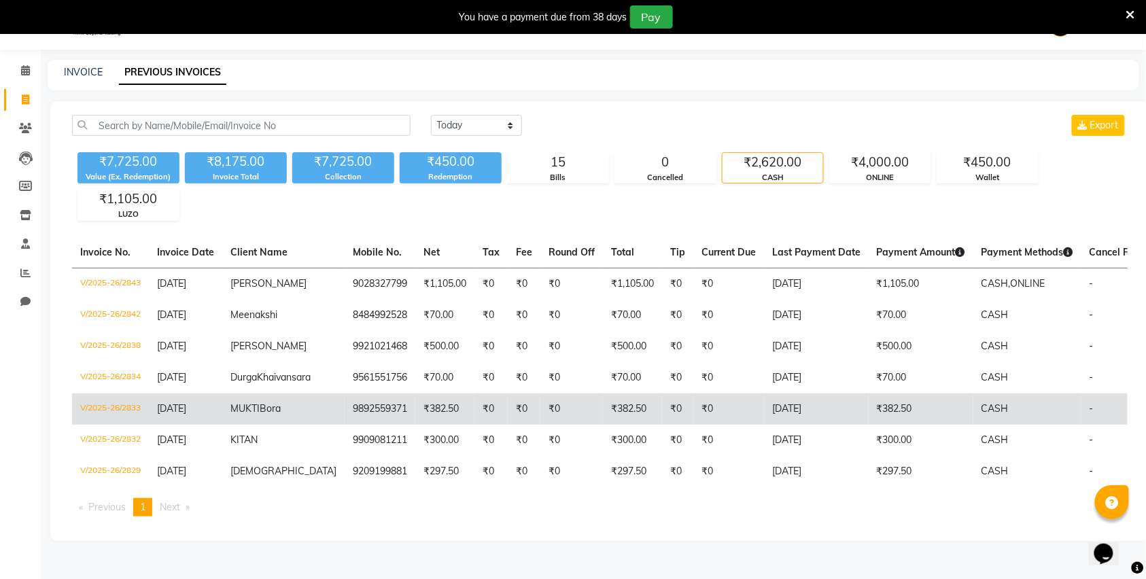
click at [613, 425] on td "₹382.50" at bounding box center [632, 409] width 59 height 31
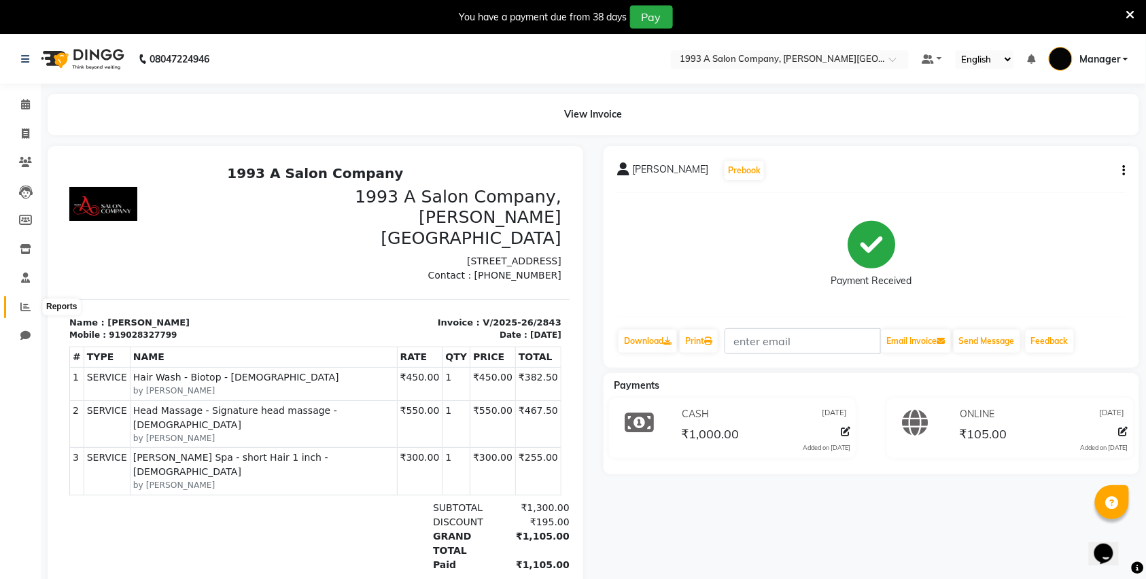
click at [27, 306] on icon at bounding box center [25, 307] width 10 height 10
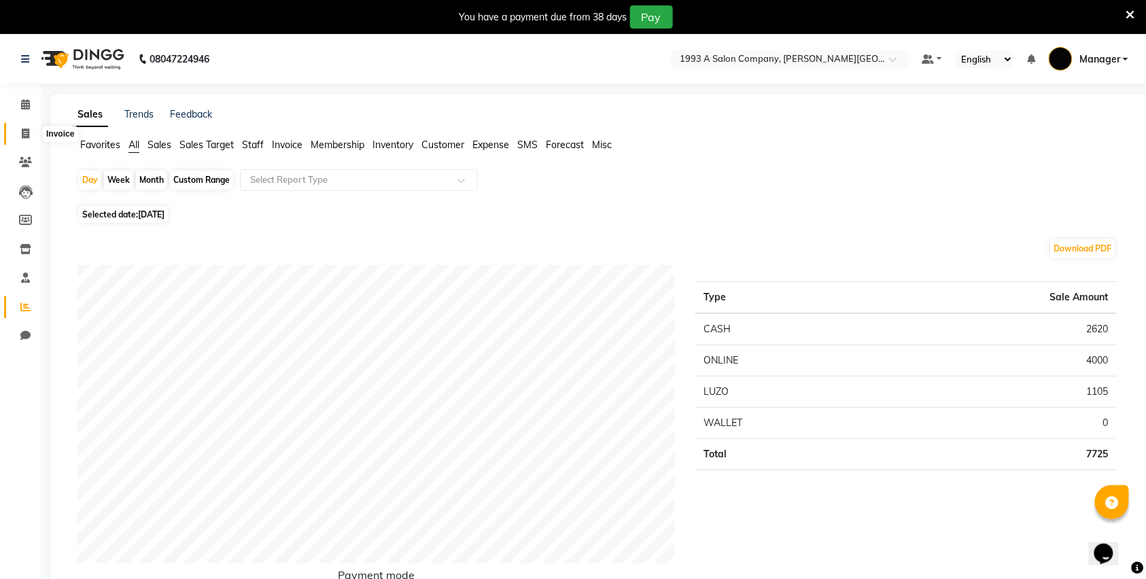
click at [22, 126] on span at bounding box center [26, 134] width 24 height 16
select select "service"
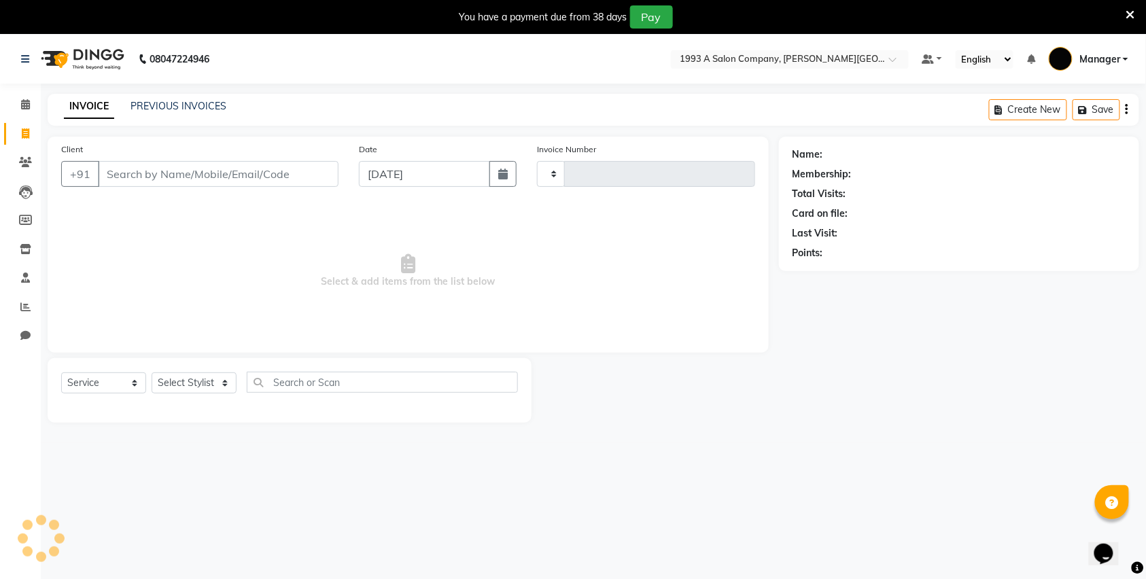
scroll to position [34, 0]
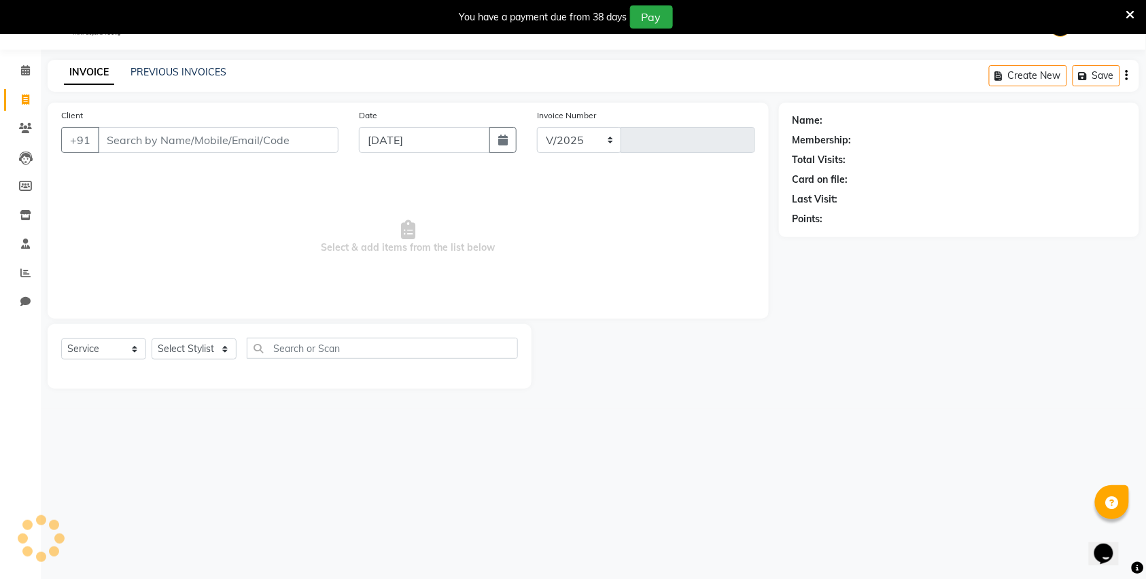
select select "613"
type input "2844"
click at [194, 67] on link "PREVIOUS INVOICES" at bounding box center [179, 72] width 96 height 12
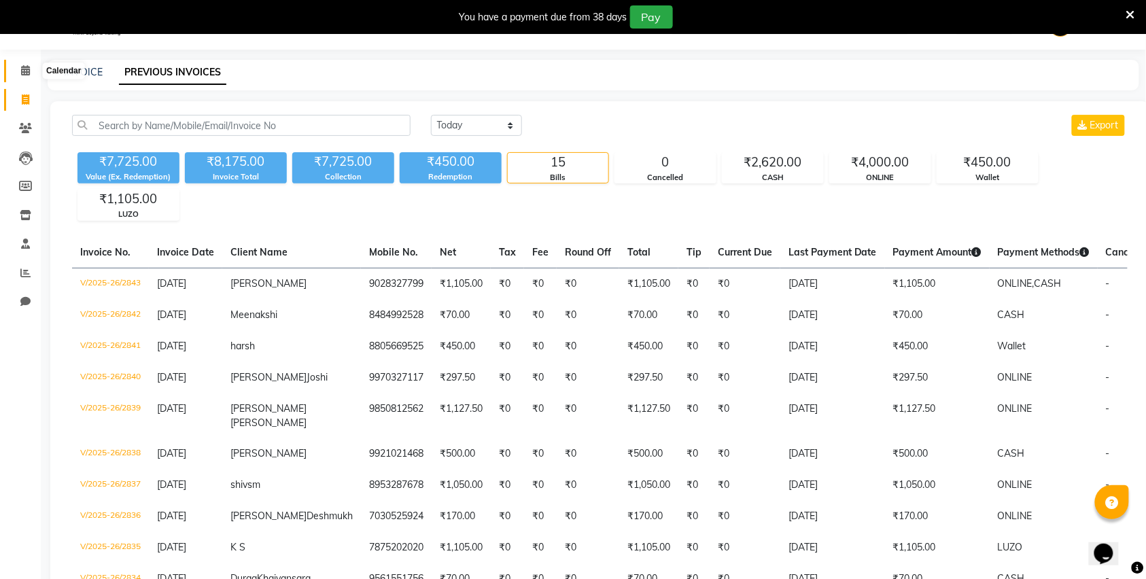
click at [29, 67] on icon at bounding box center [25, 70] width 9 height 10
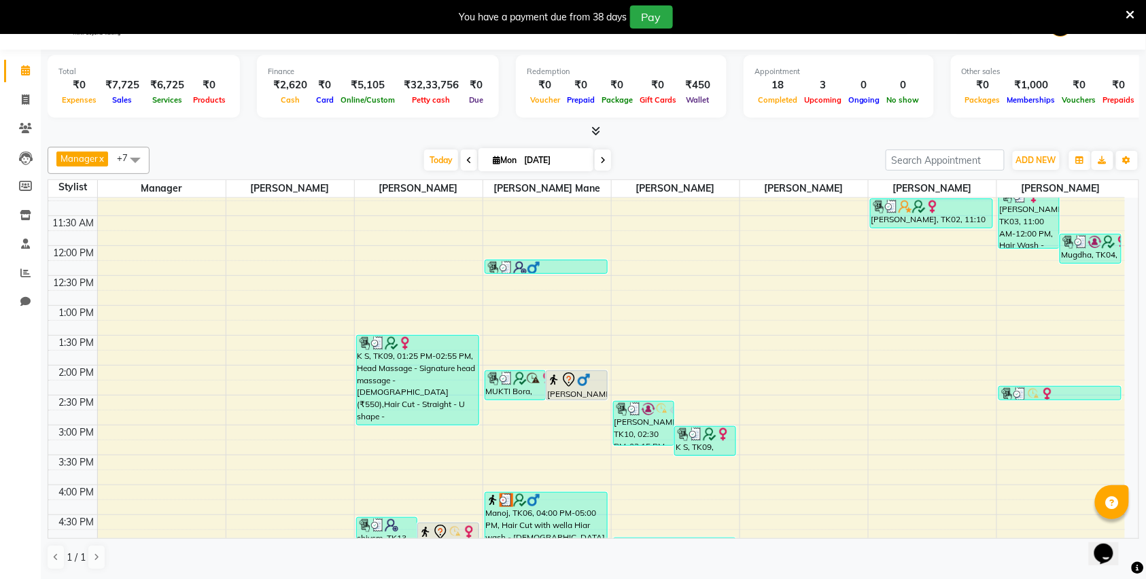
scroll to position [181, 0]
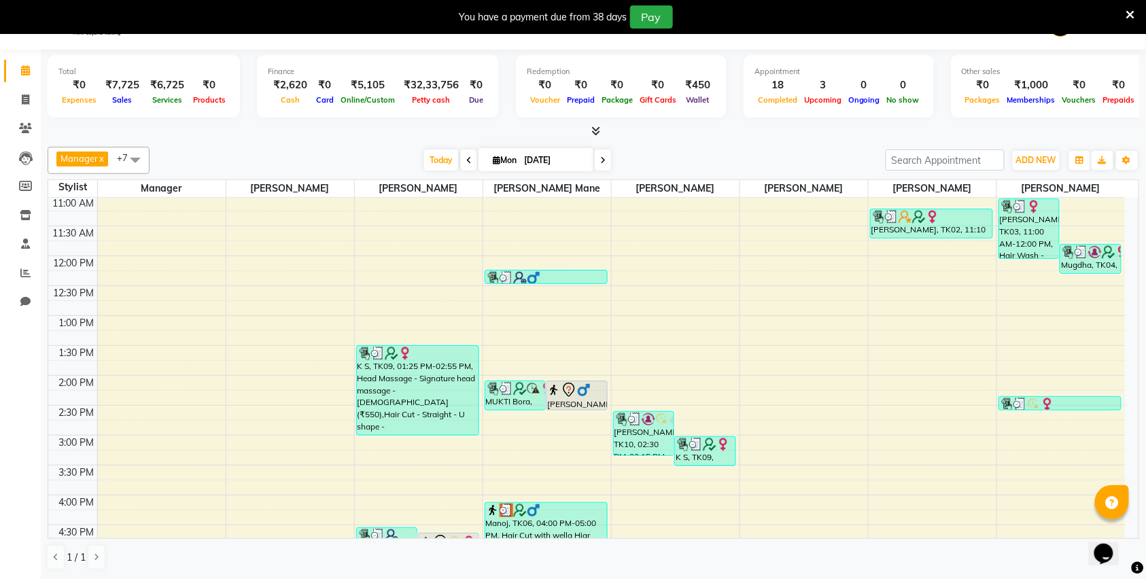
click at [537, 158] on input "[DATE]" at bounding box center [554, 160] width 68 height 20
select select "9"
select select "2025"
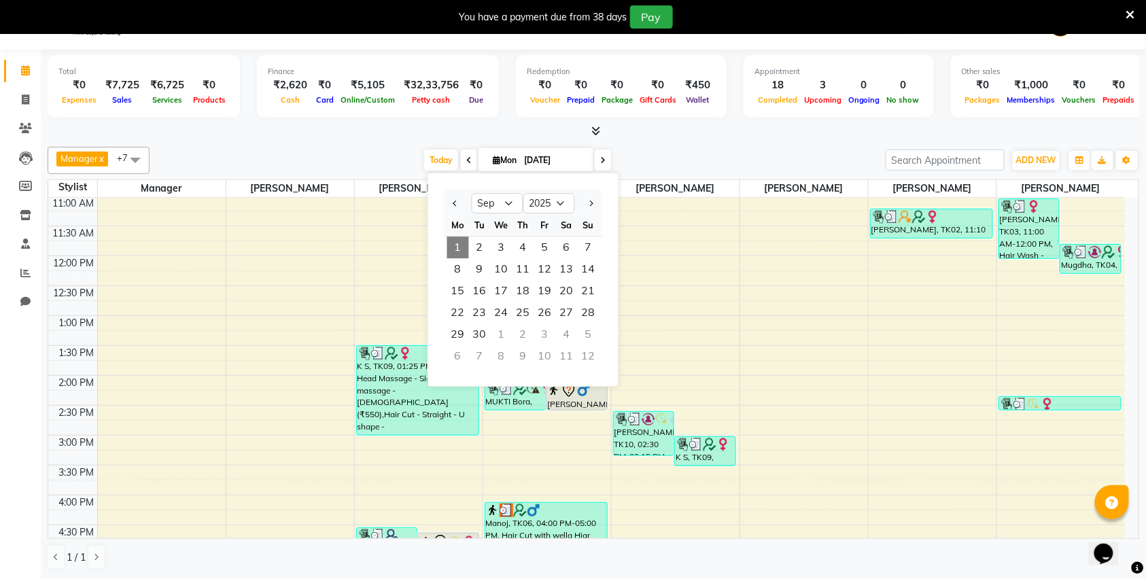
click at [466, 253] on span "1" at bounding box center [458, 248] width 22 height 22
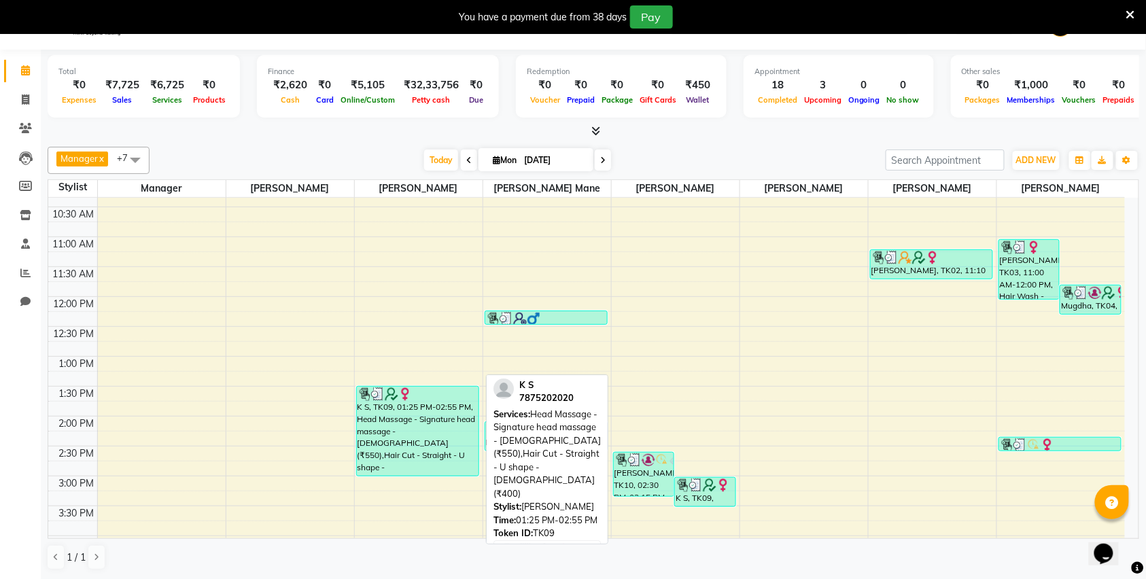
scroll to position [55, 0]
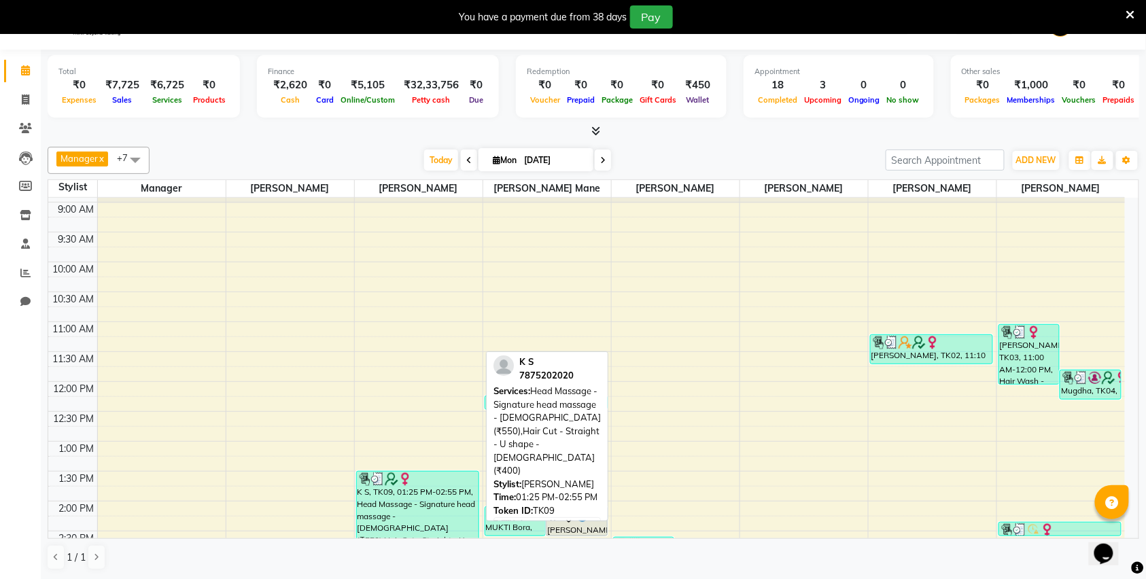
click at [416, 504] on div "K S, TK09, 01:25 PM-02:55 PM, Head Massage - Signature head massage - Female (₹…" at bounding box center [418, 516] width 122 height 89
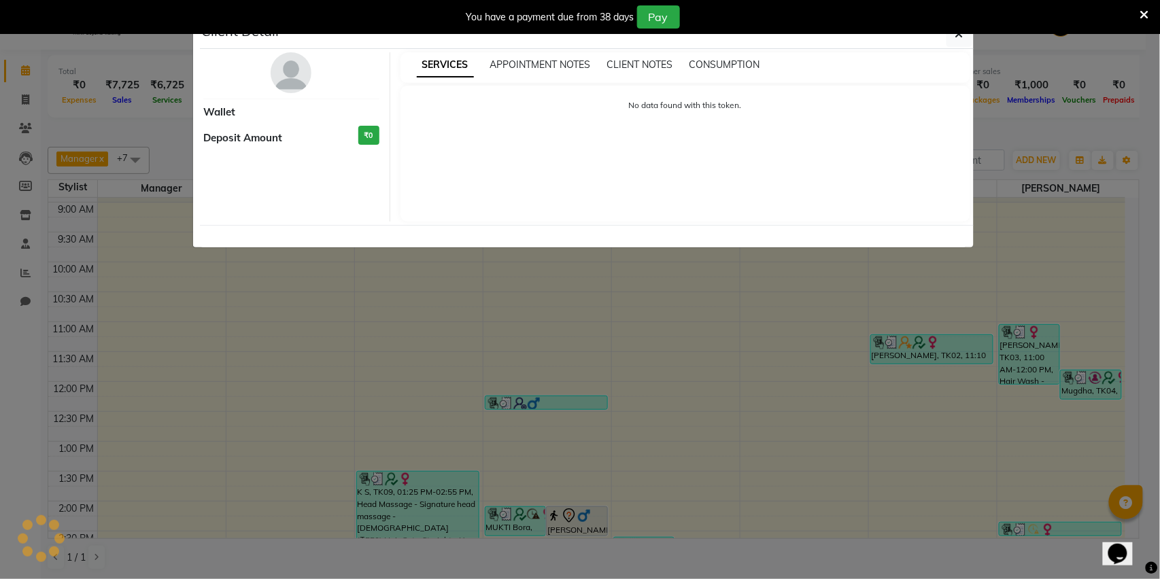
select select "3"
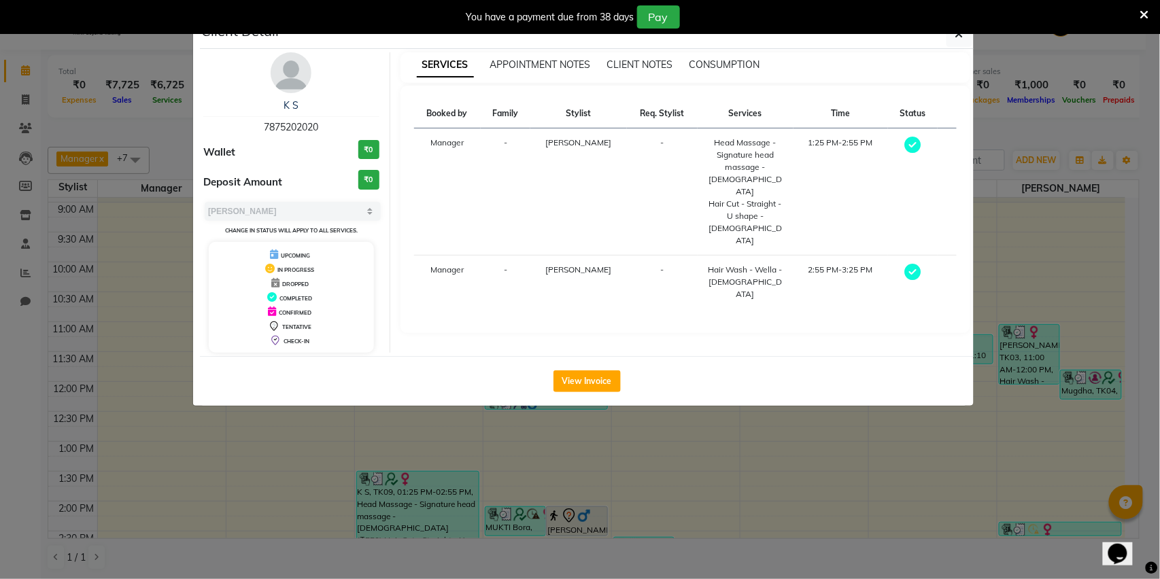
click at [534, 388] on div "View Invoice" at bounding box center [587, 381] width 774 height 50
click at [589, 388] on button "View Invoice" at bounding box center [586, 382] width 67 height 22
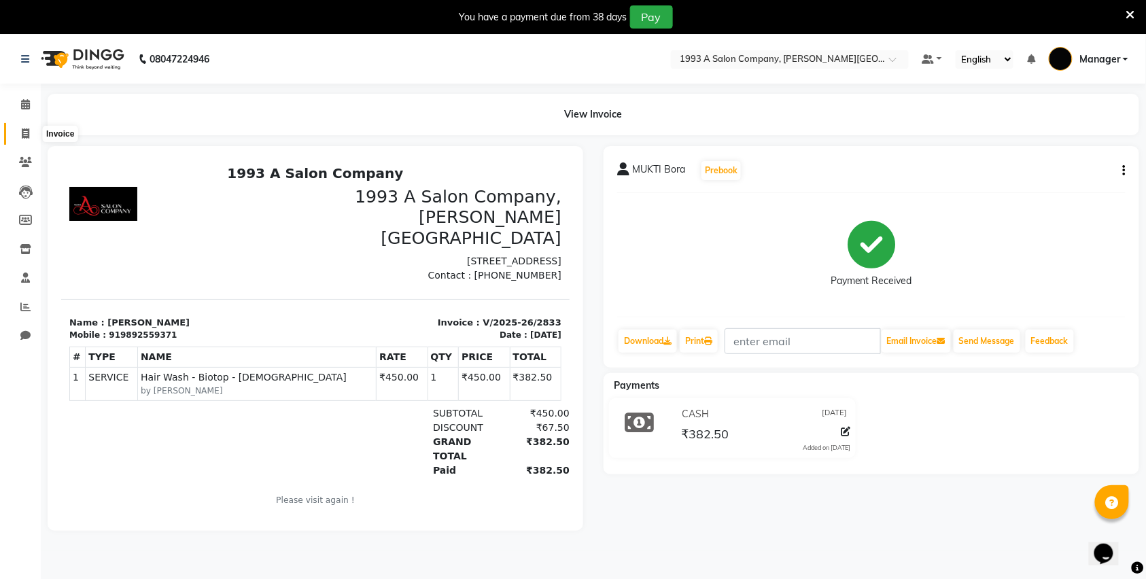
click at [24, 139] on span at bounding box center [26, 134] width 24 height 16
select select "613"
select select "service"
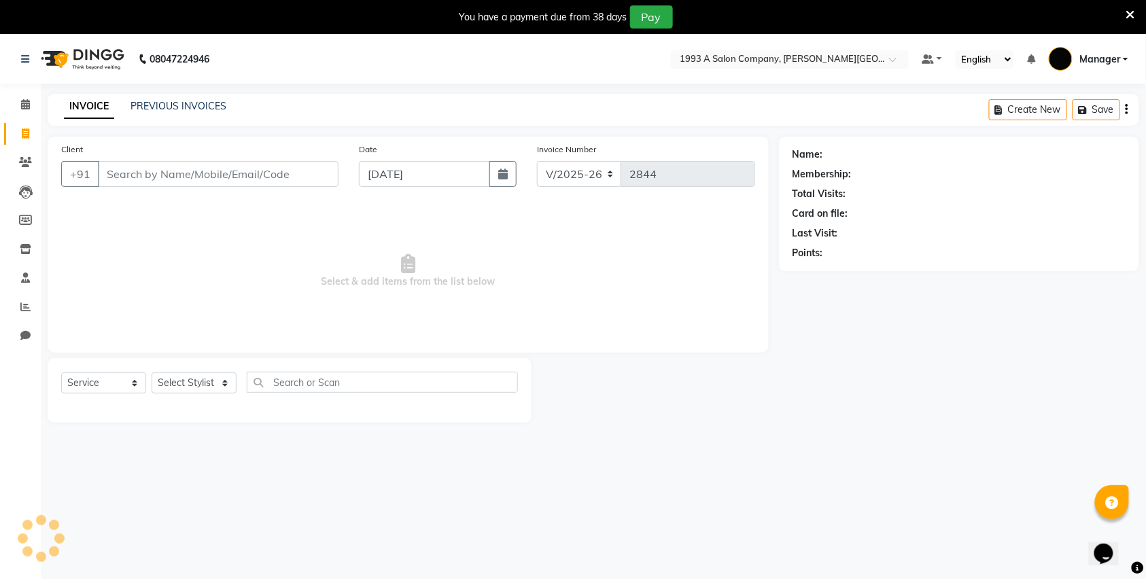
scroll to position [34, 0]
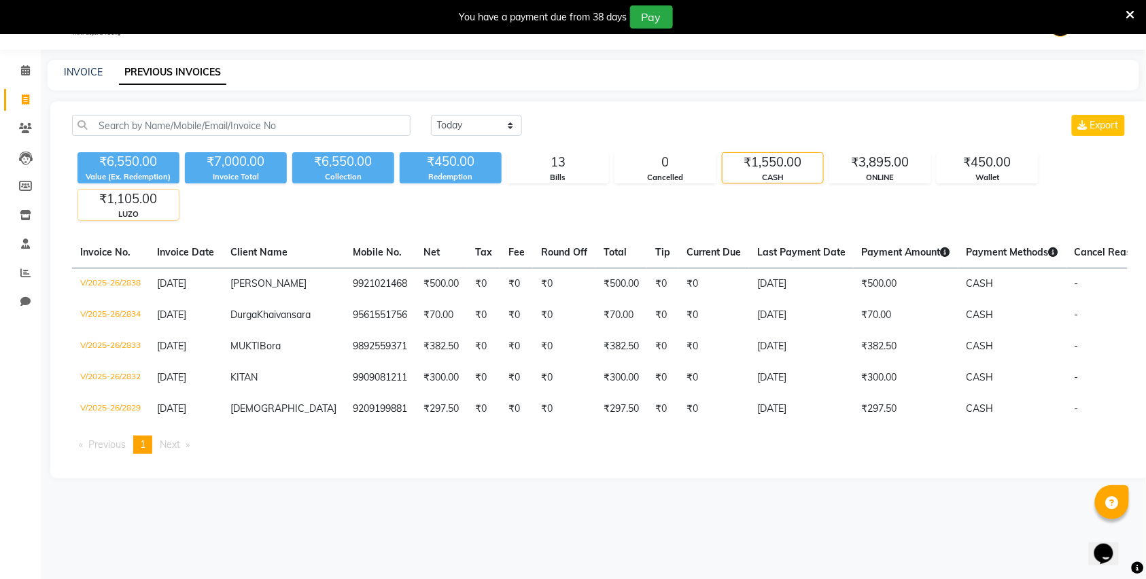
click at [159, 209] on div "LUZO" at bounding box center [128, 215] width 101 height 12
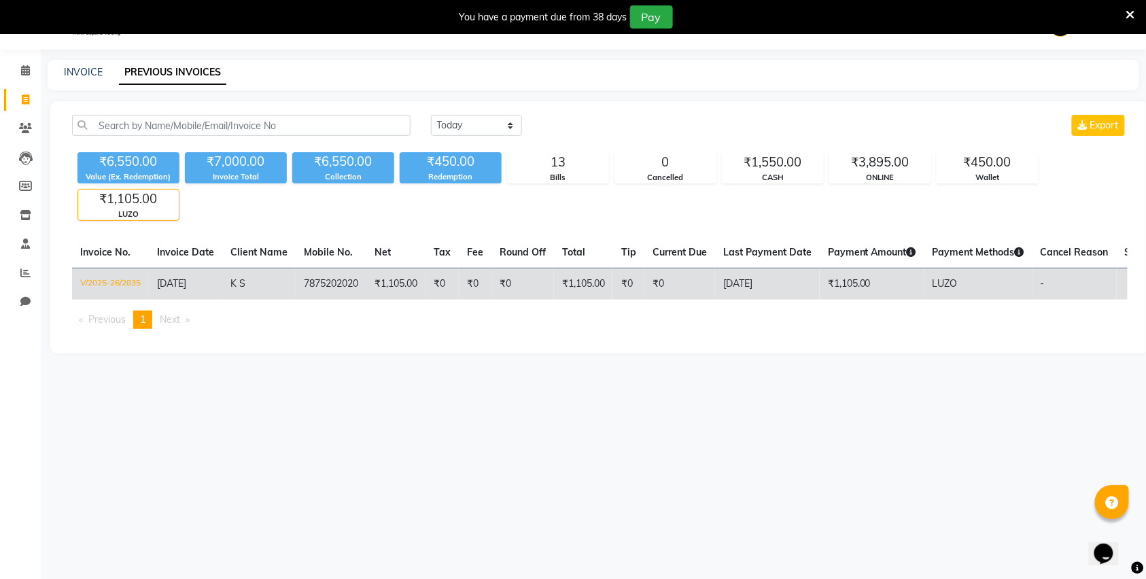
click at [393, 292] on td "₹1,105.00" at bounding box center [395, 284] width 59 height 32
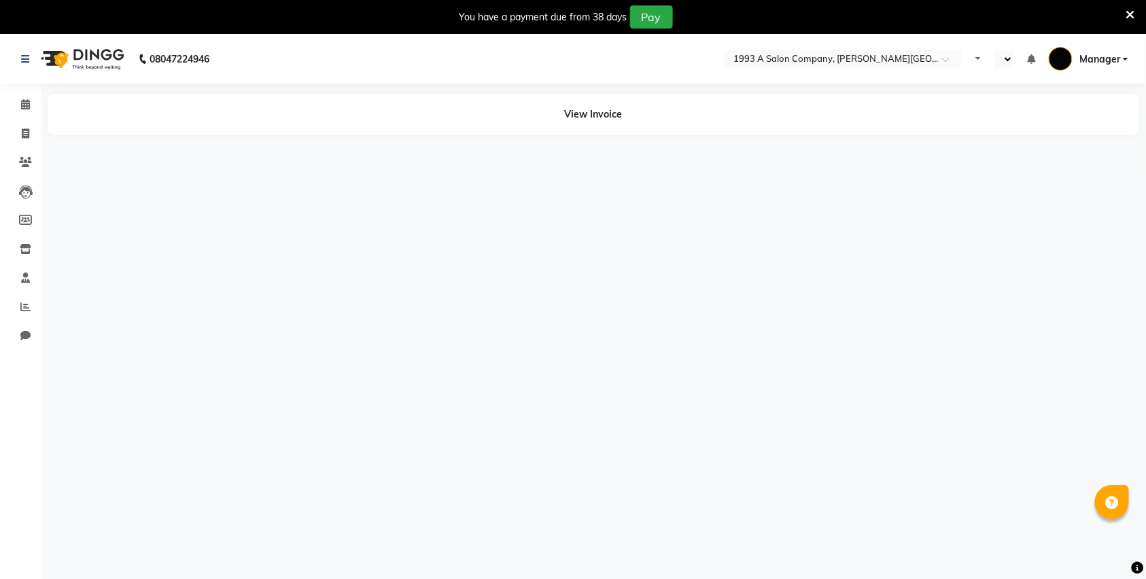
select select "en"
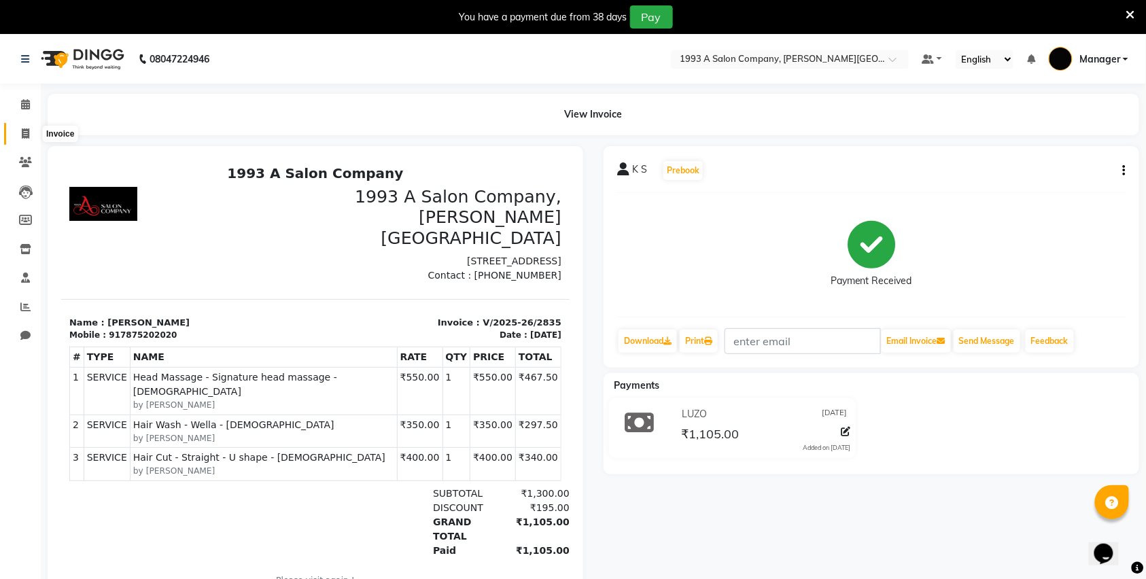
click at [20, 132] on span at bounding box center [26, 134] width 24 height 16
select select "613"
select select "service"
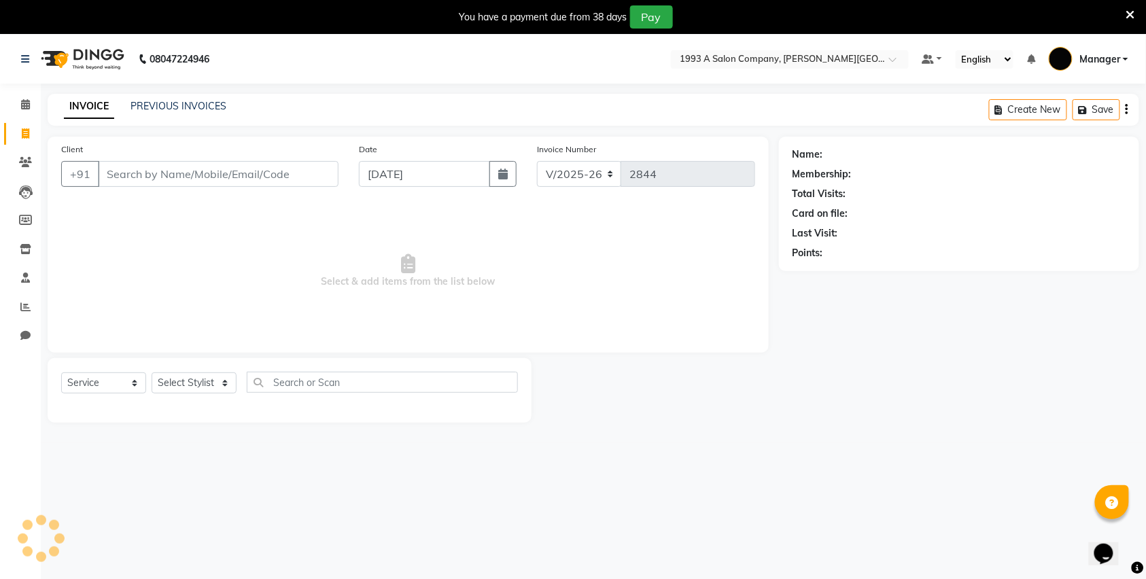
scroll to position [34, 0]
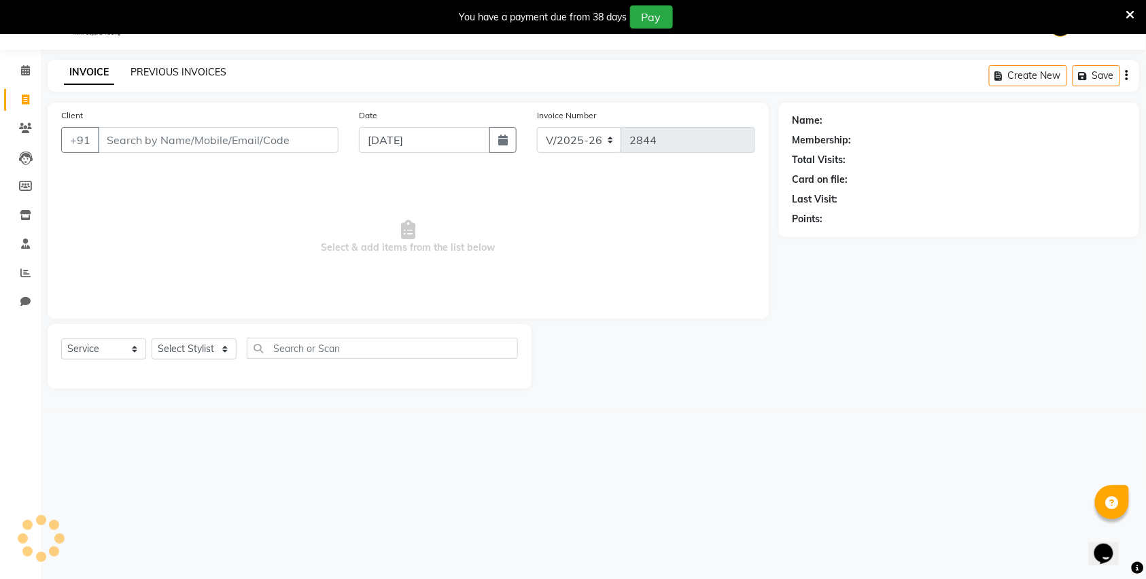
click at [172, 69] on link "PREVIOUS INVOICES" at bounding box center [179, 72] width 96 height 12
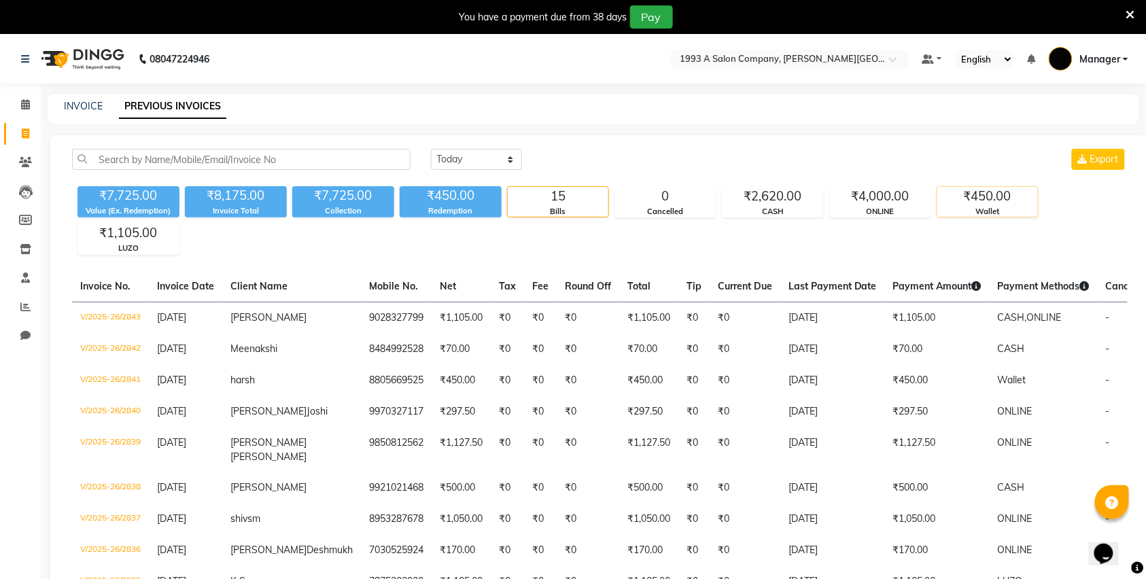
click at [967, 194] on div "₹450.00" at bounding box center [988, 196] width 101 height 19
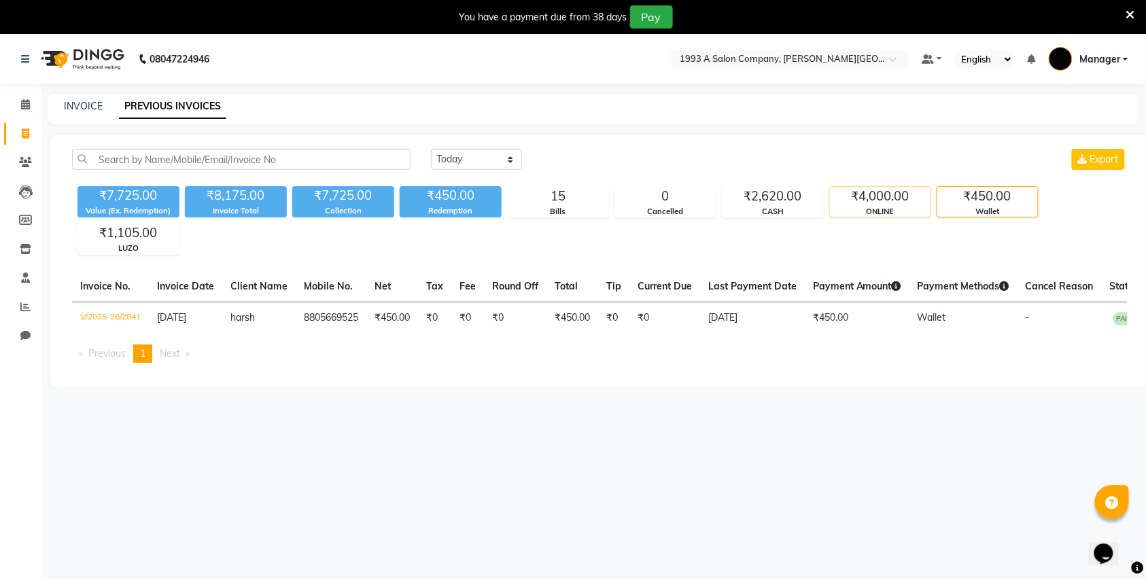
click at [871, 196] on div "₹4,000.00" at bounding box center [880, 196] width 101 height 19
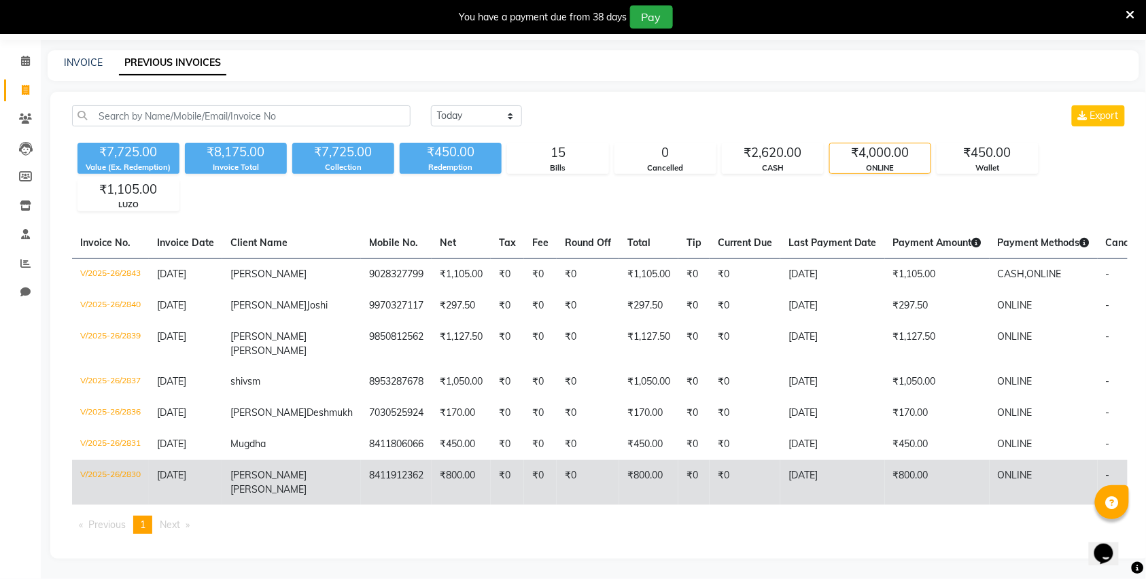
scroll to position [99, 0]
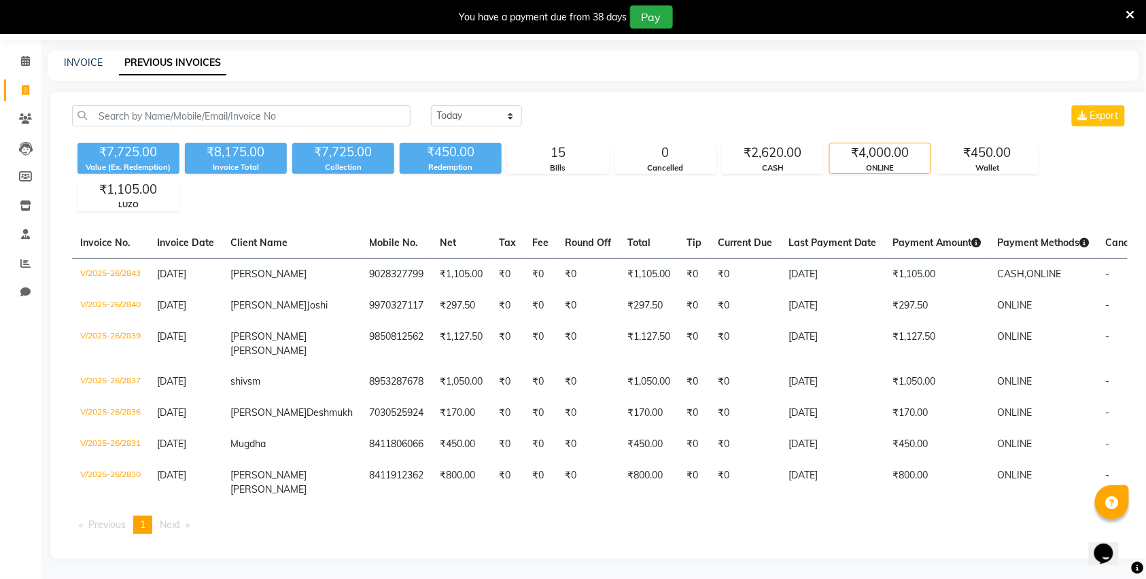
click at [890, 143] on div "₹4,000.00" at bounding box center [880, 152] width 101 height 19
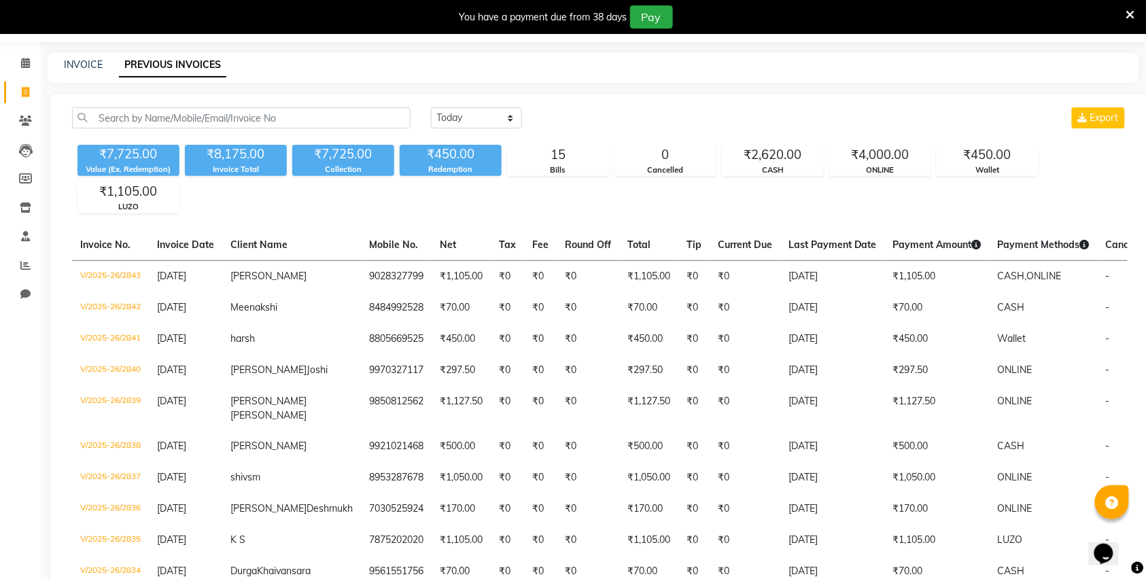
scroll to position [0, 0]
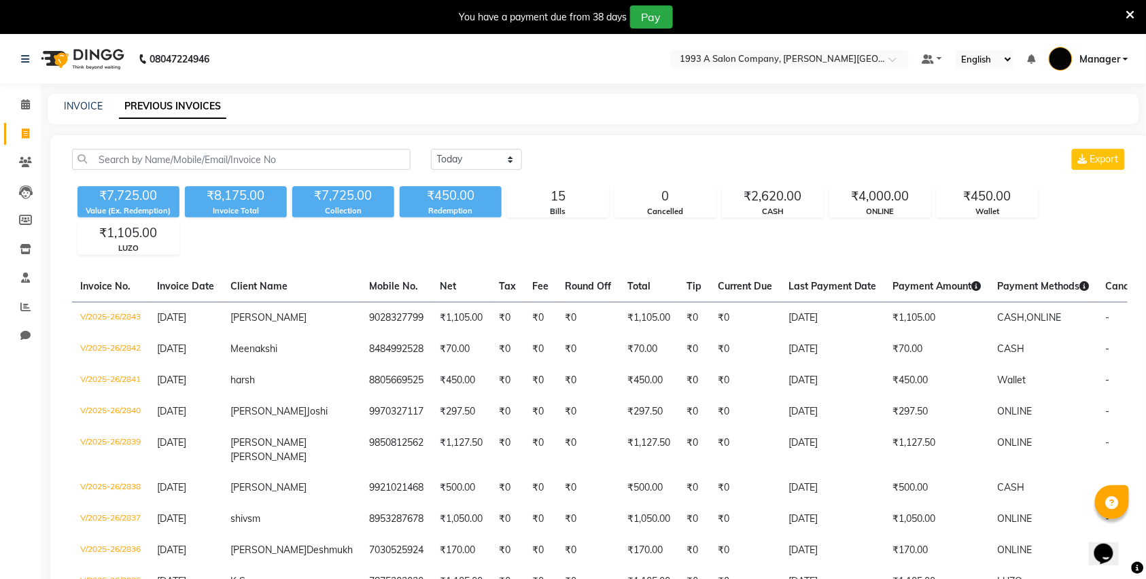
click at [896, 182] on div "₹7,725.00 Value (Ex. Redemption) ₹8,175.00 Invoice Total ₹7,725.00 Collection ₹…" at bounding box center [600, 218] width 1056 height 74
click at [896, 189] on div "₹4,000.00" at bounding box center [880, 196] width 101 height 19
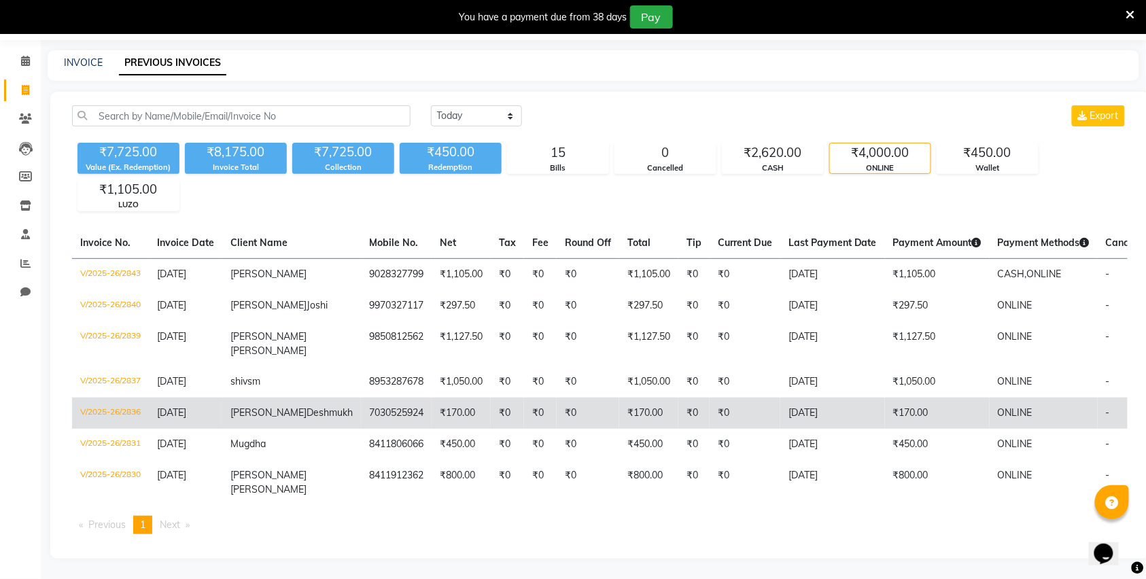
scroll to position [90, 0]
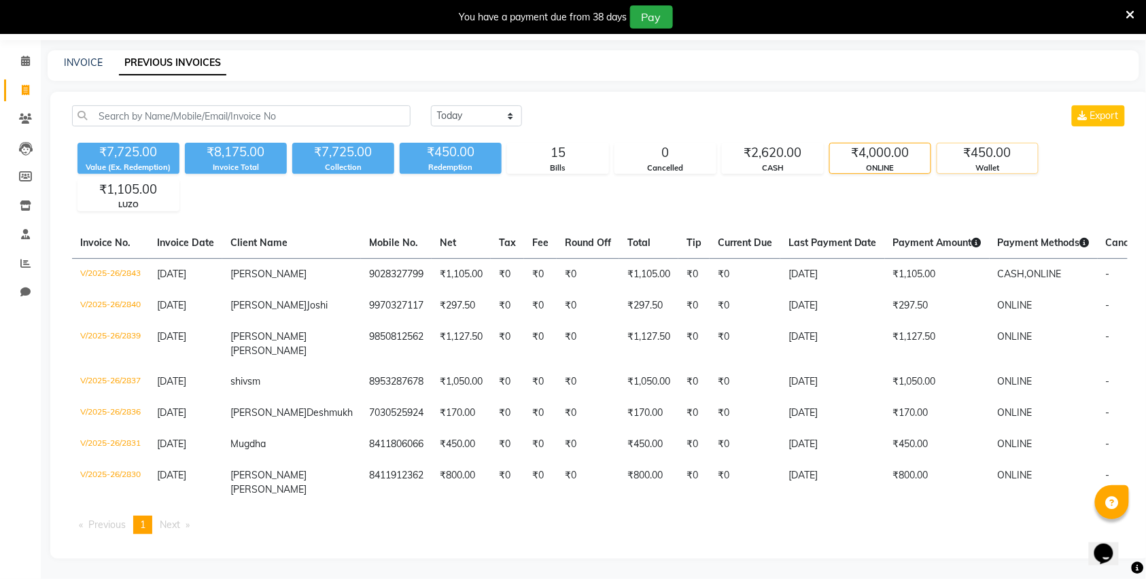
click at [961, 143] on div "₹450.00" at bounding box center [988, 152] width 101 height 19
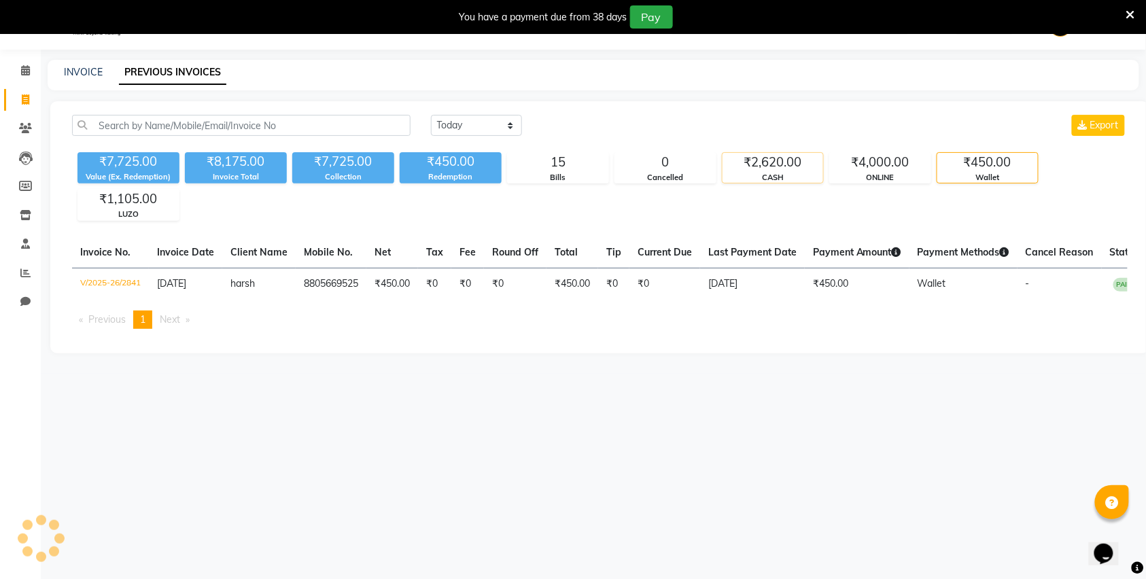
click at [782, 152] on div "₹2,620.00 CASH" at bounding box center [773, 167] width 102 height 31
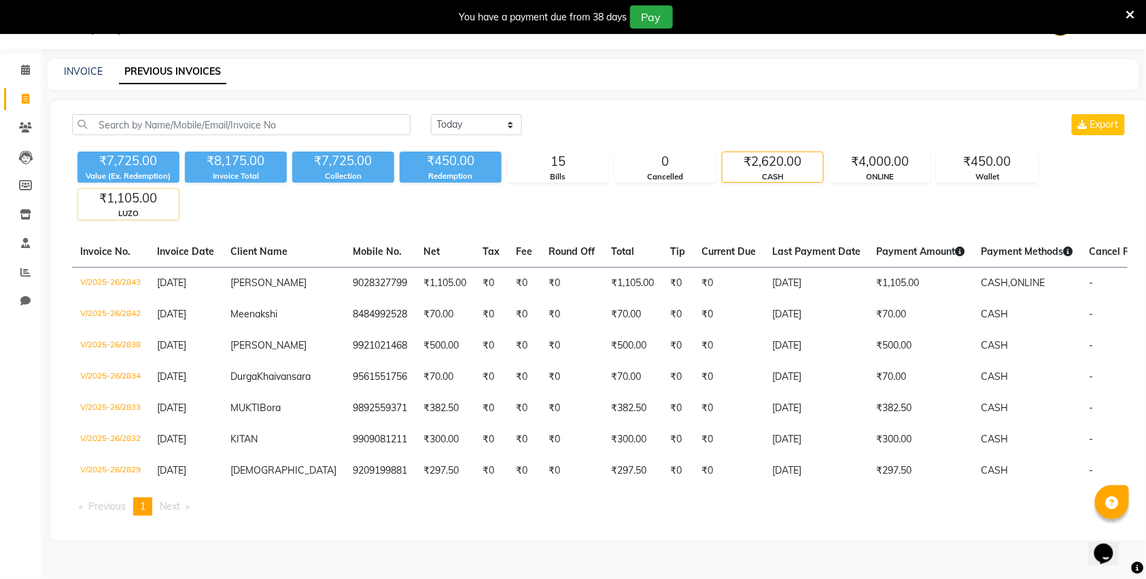
click at [135, 208] on div "LUZO" at bounding box center [128, 214] width 101 height 12
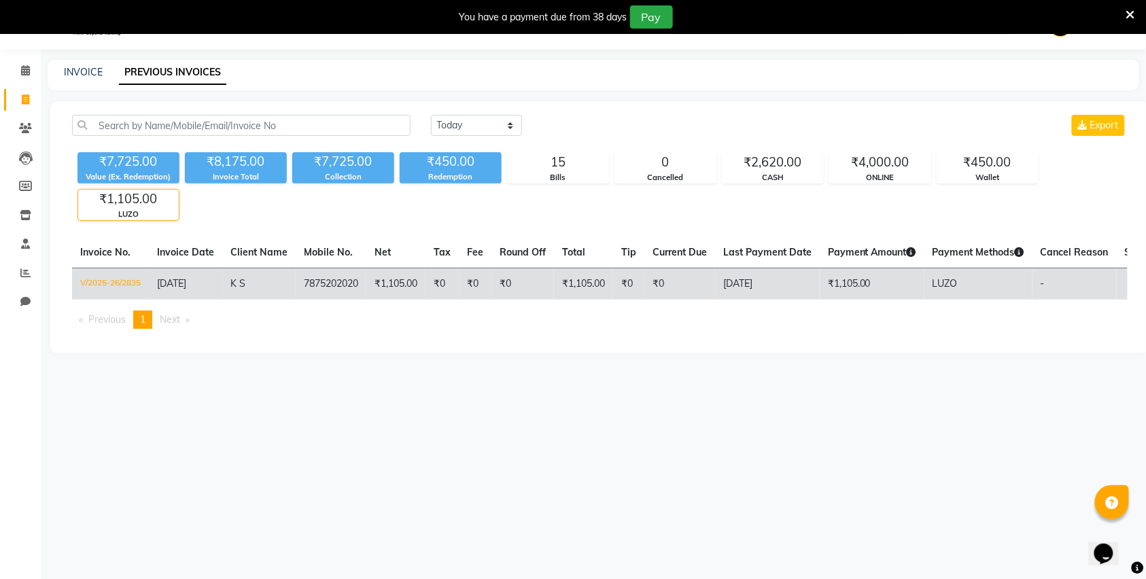
click at [401, 273] on td "₹1,105.00" at bounding box center [395, 284] width 59 height 32
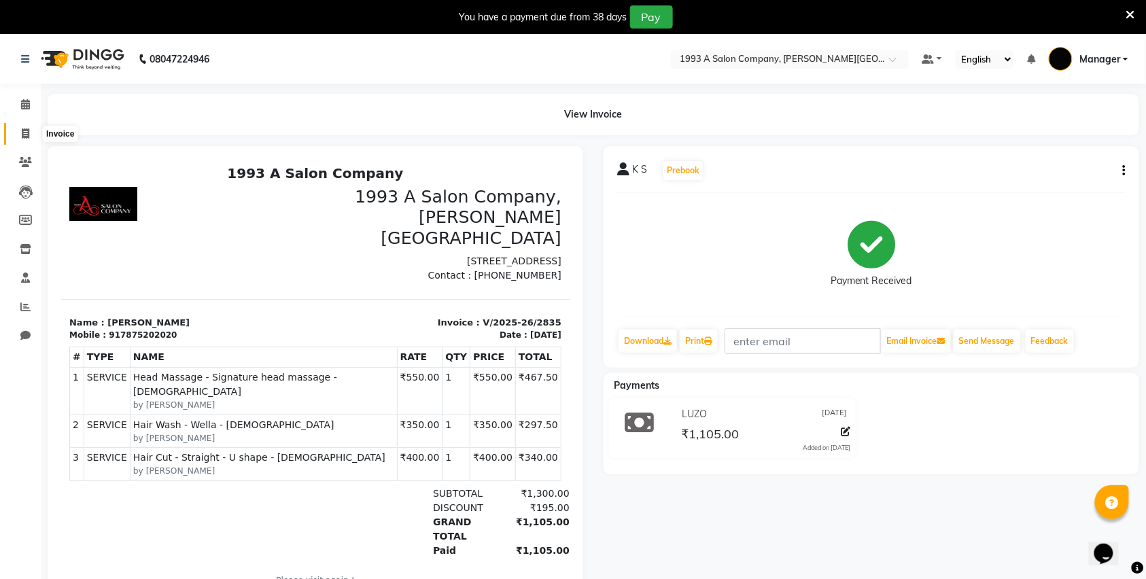
click at [26, 140] on span at bounding box center [26, 134] width 24 height 16
select select "service"
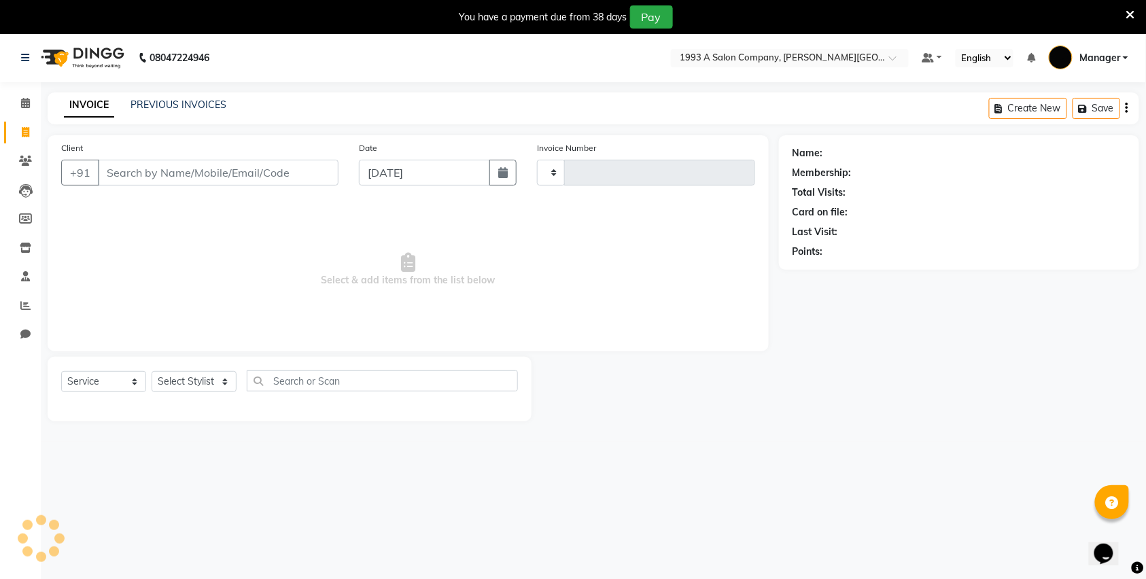
scroll to position [34, 0]
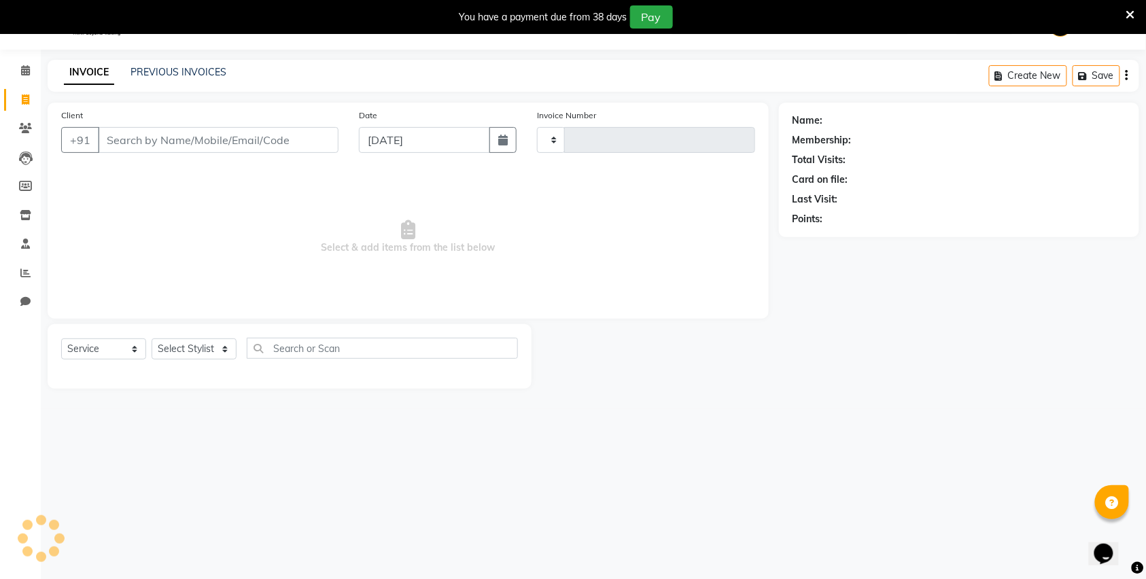
type input "2844"
select select "613"
click at [172, 66] on link "PREVIOUS INVOICES" at bounding box center [179, 72] width 96 height 12
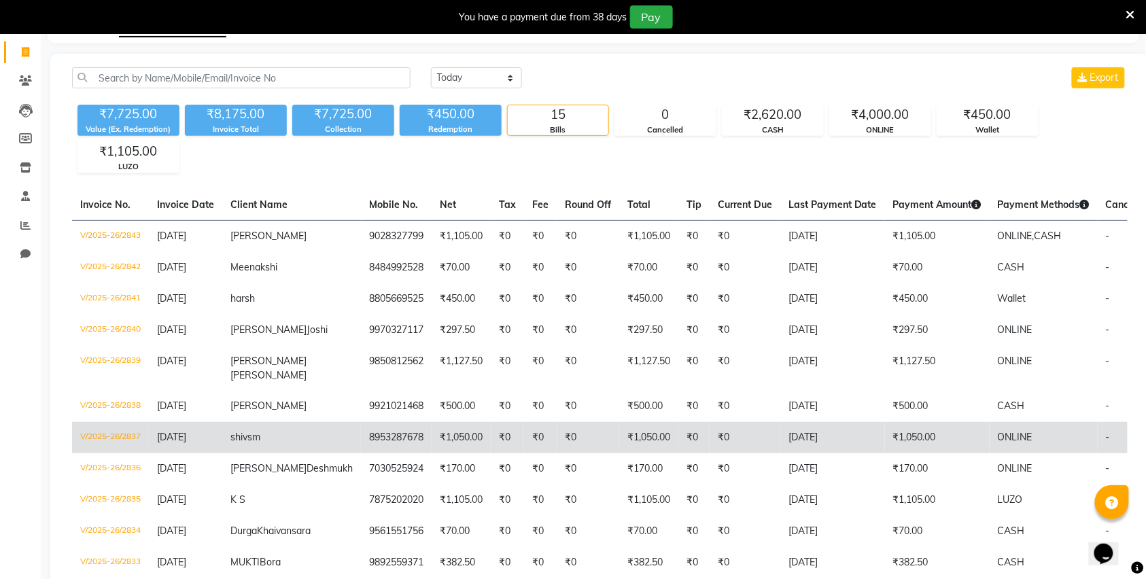
scroll to position [125, 0]
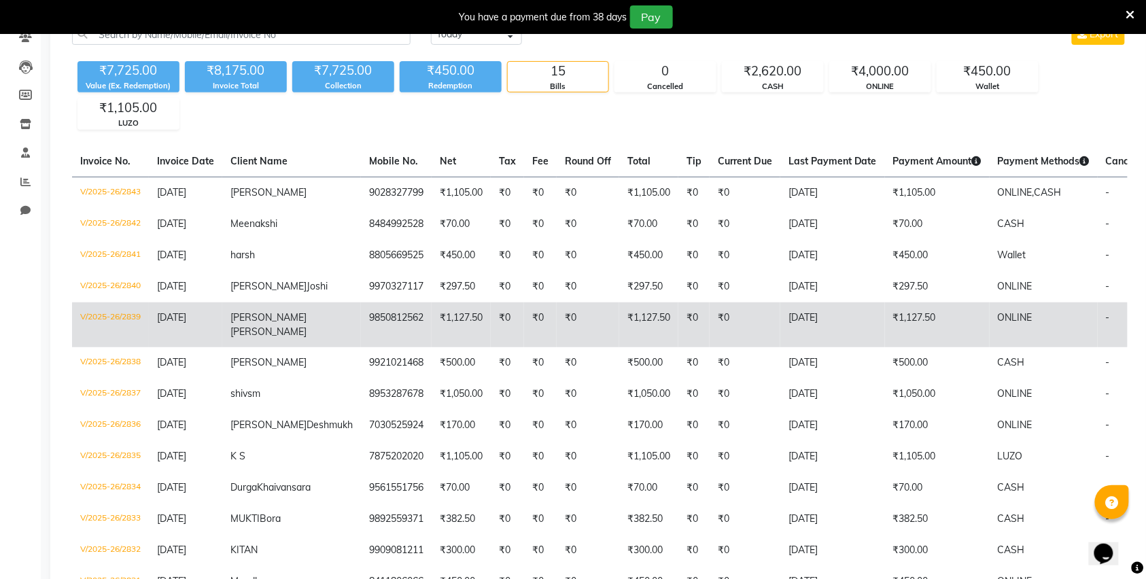
click at [361, 347] on td "9850812562" at bounding box center [396, 325] width 71 height 45
